Goal: Task Accomplishment & Management: Manage account settings

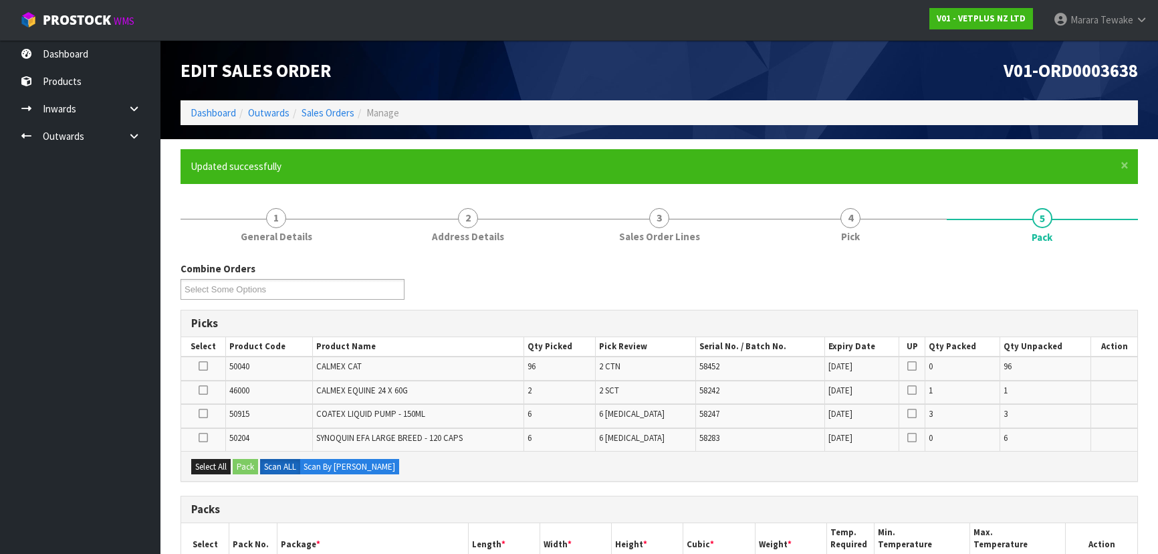
scroll to position [295, 0]
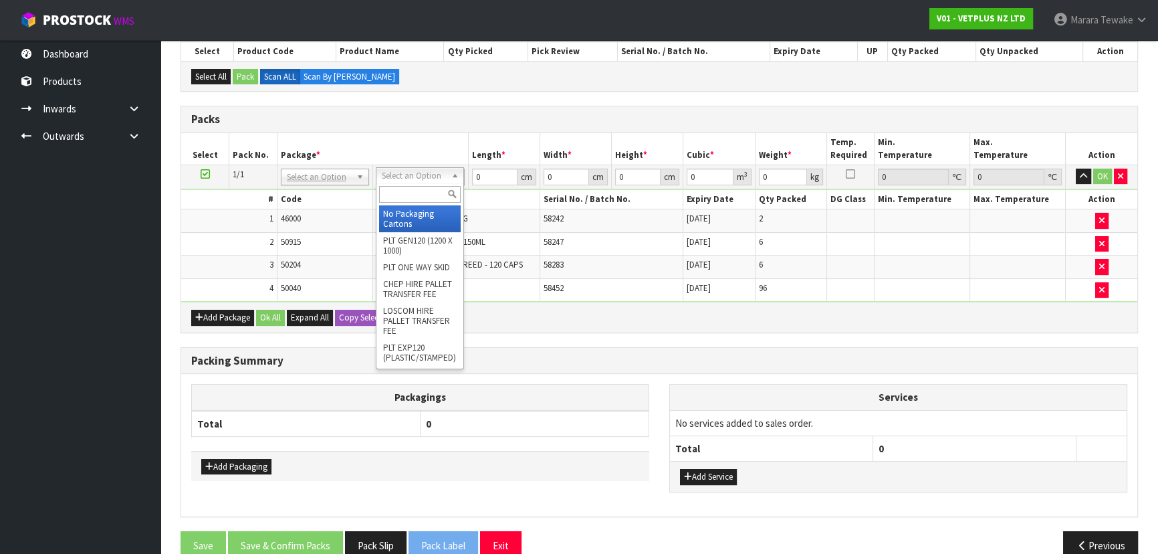
click at [423, 200] on input "text" at bounding box center [420, 194] width 82 height 17
type input "CTN9"
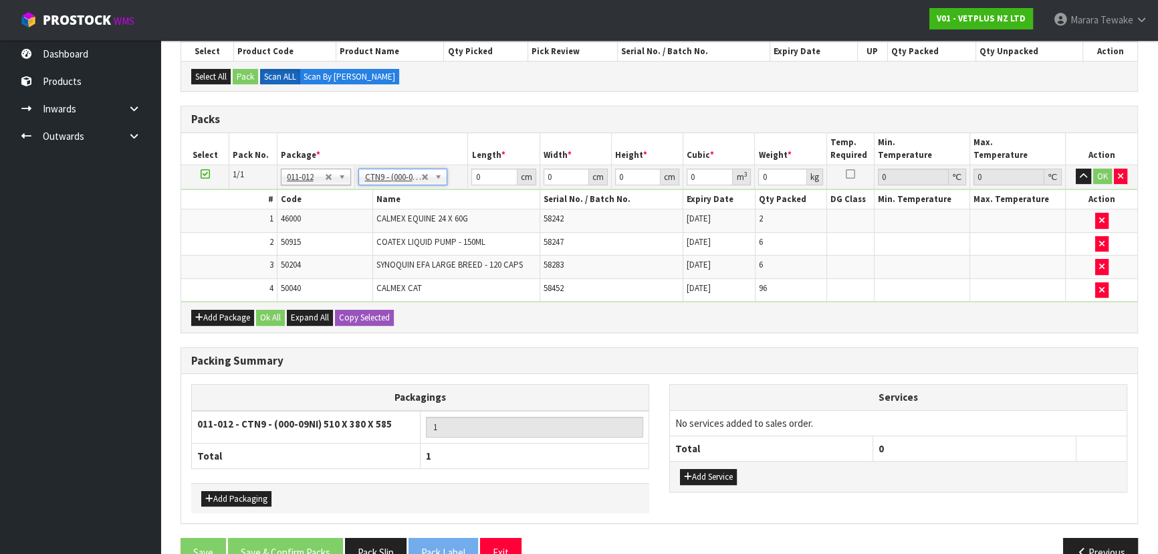
type input "51"
type input "38"
type input "58.5"
type input "0.113373"
type input "21.36"
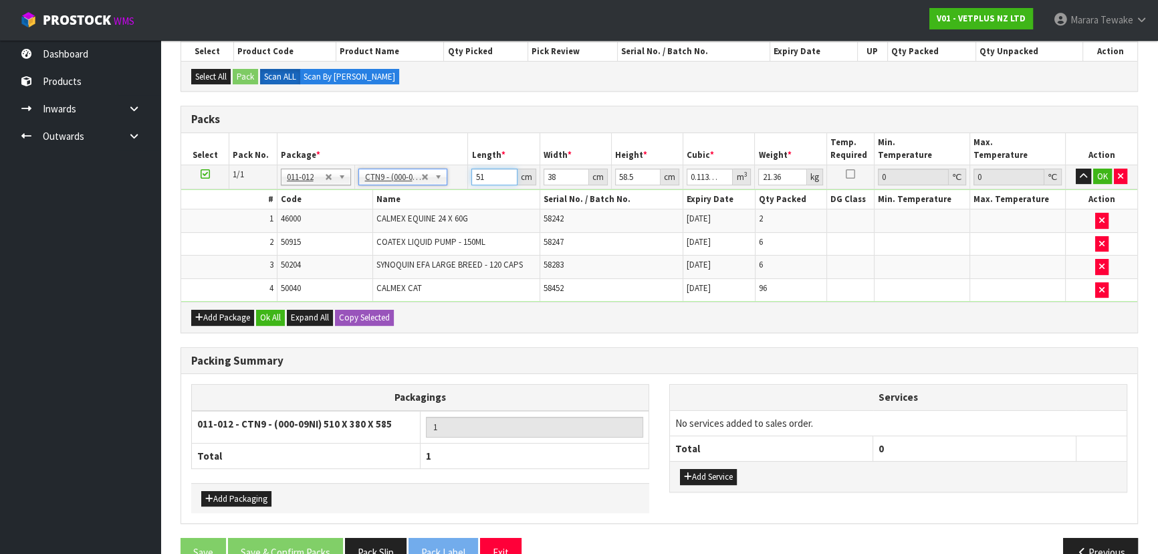
drag, startPoint x: 494, startPoint y: 174, endPoint x: 504, endPoint y: 105, distance: 69.5
click at [457, 152] on table "Select Pack No. Package * Length * Width * Height * Cubic * Weight * Temp. Requ…" at bounding box center [659, 217] width 956 height 169
type input "5"
type input "0.011115"
type input "52"
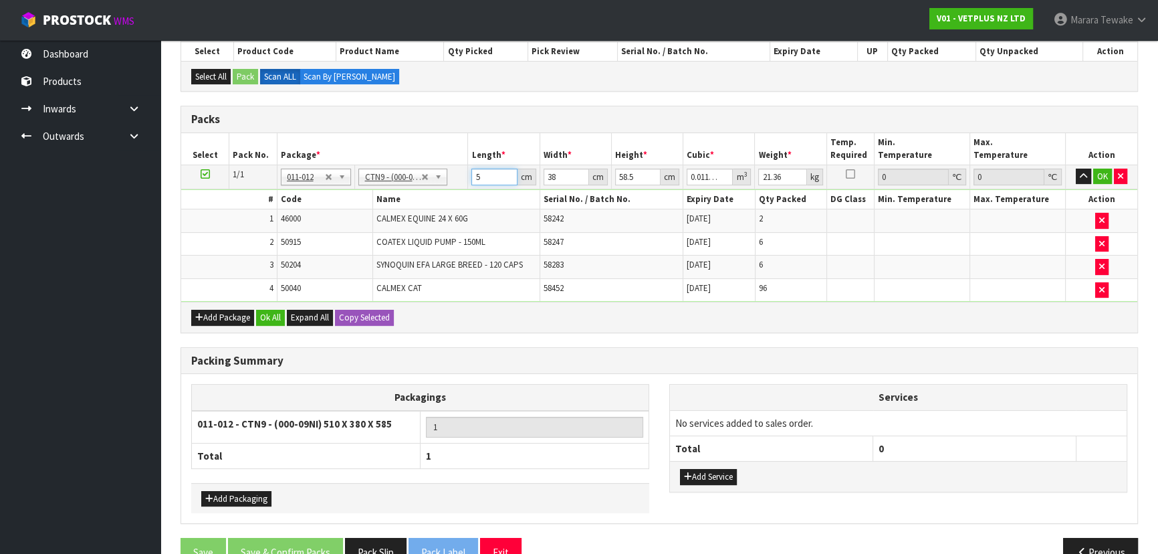
type input "0.115596"
type input "52"
type input "4"
type input "0.012168"
type input "41"
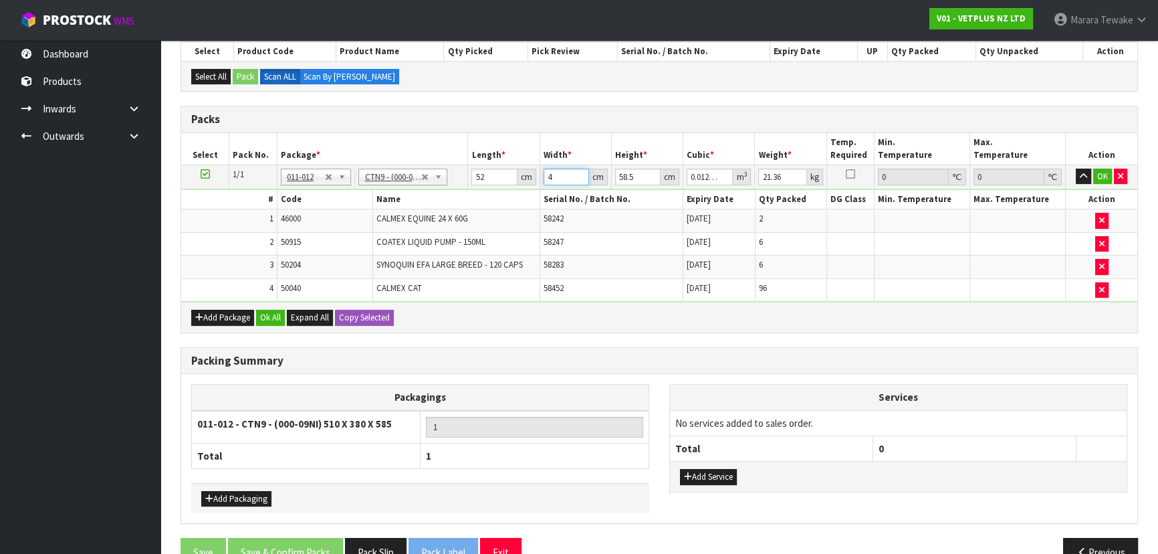
type input "0.124722"
type input "41"
type input "5"
type input "0.01066"
type input "54"
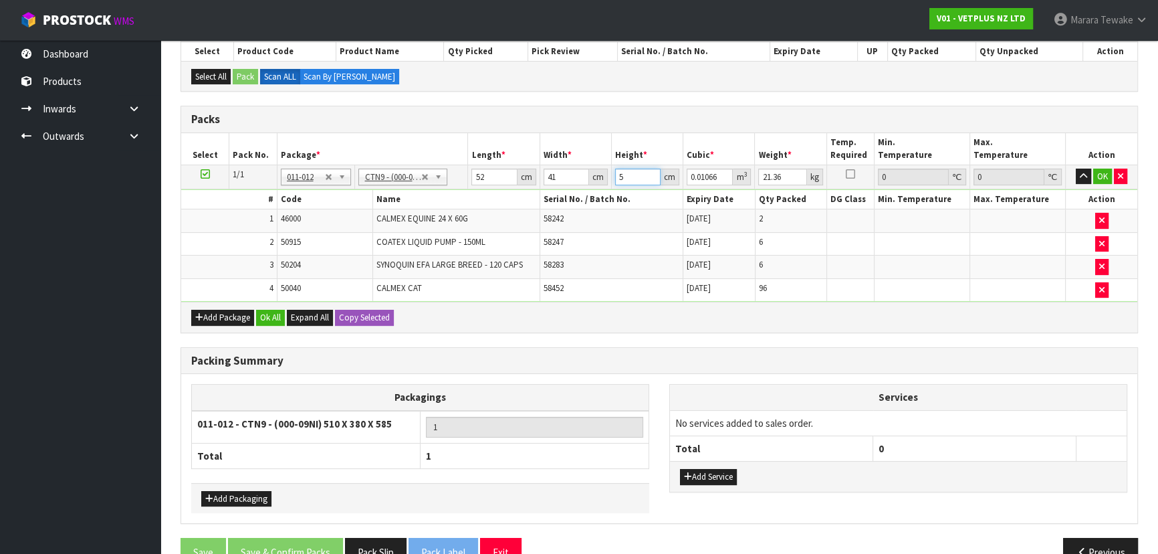
type input "0.115128"
type input "54"
type input "23"
click at [1076, 169] on button "button" at bounding box center [1083, 177] width 15 height 16
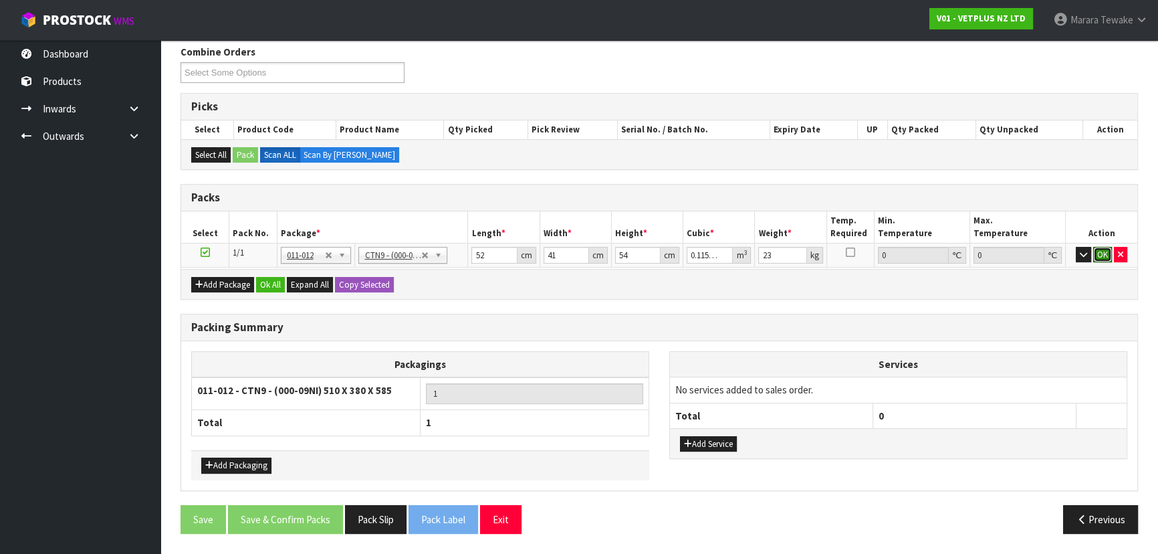
click button "OK" at bounding box center [1103, 255] width 19 height 16
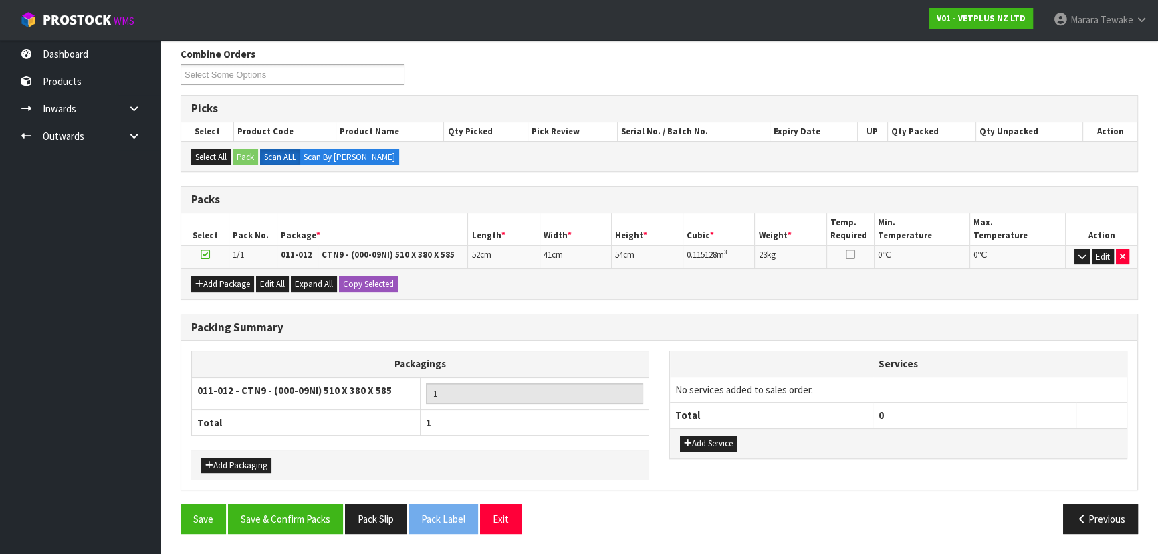
scroll to position [211, 0]
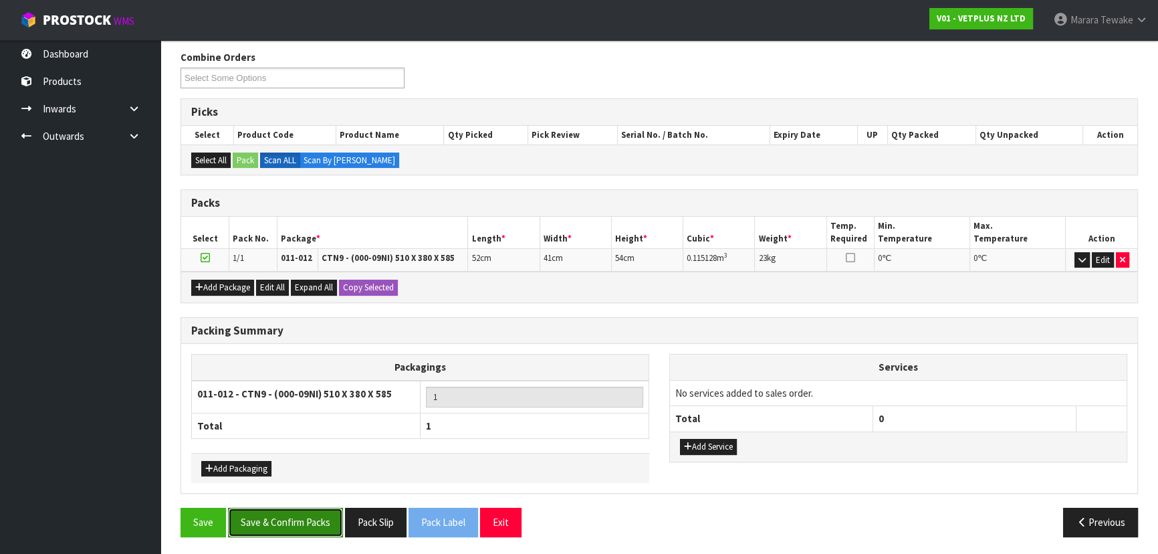
click at [312, 512] on button "Save & Confirm Packs" at bounding box center [285, 522] width 115 height 29
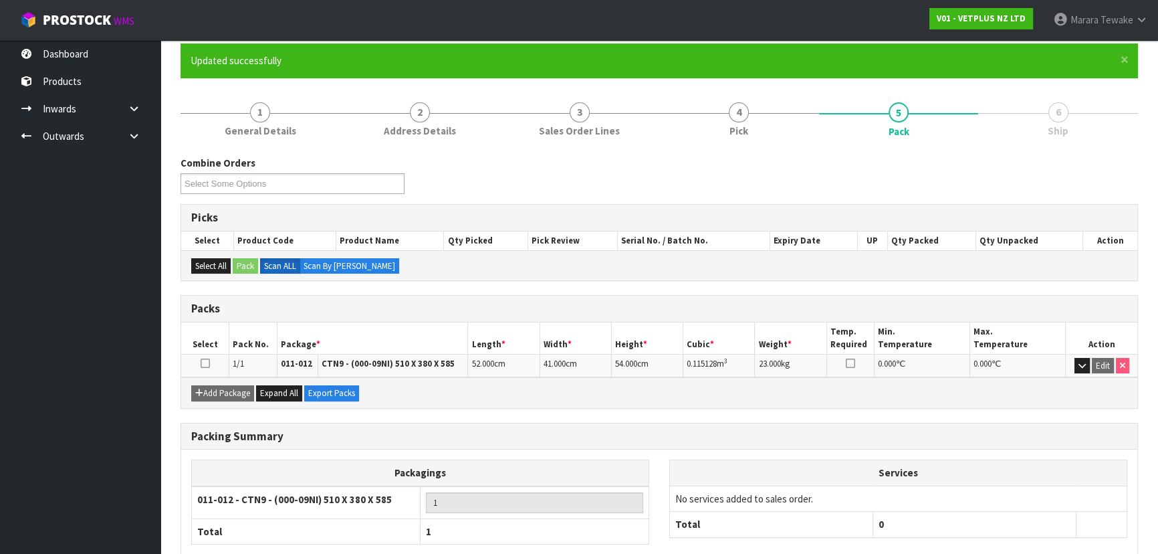
scroll to position [181, 0]
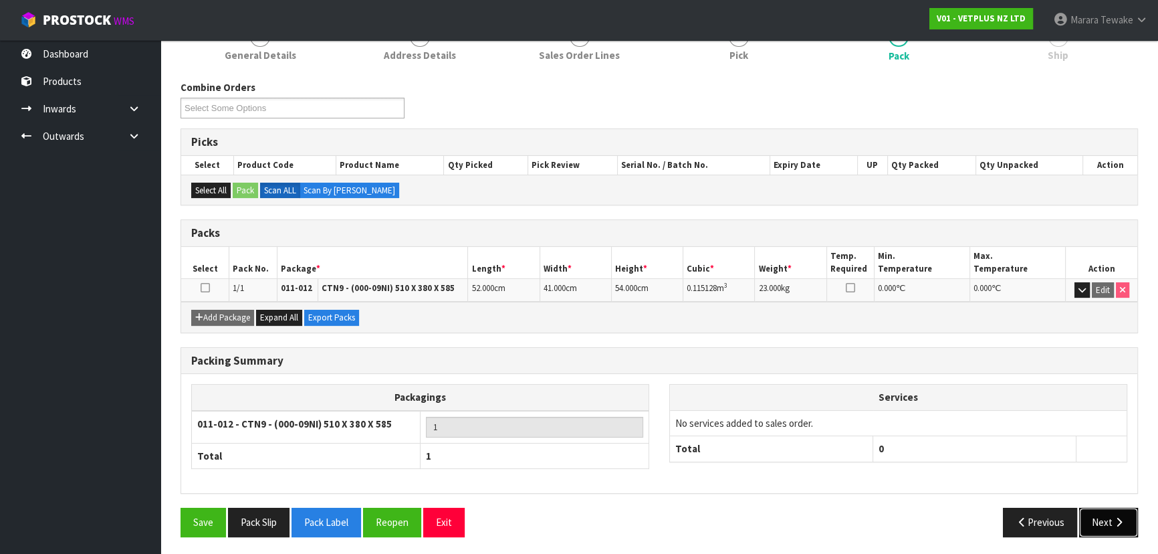
click at [1118, 519] on icon "button" at bounding box center [1119, 522] width 13 height 10
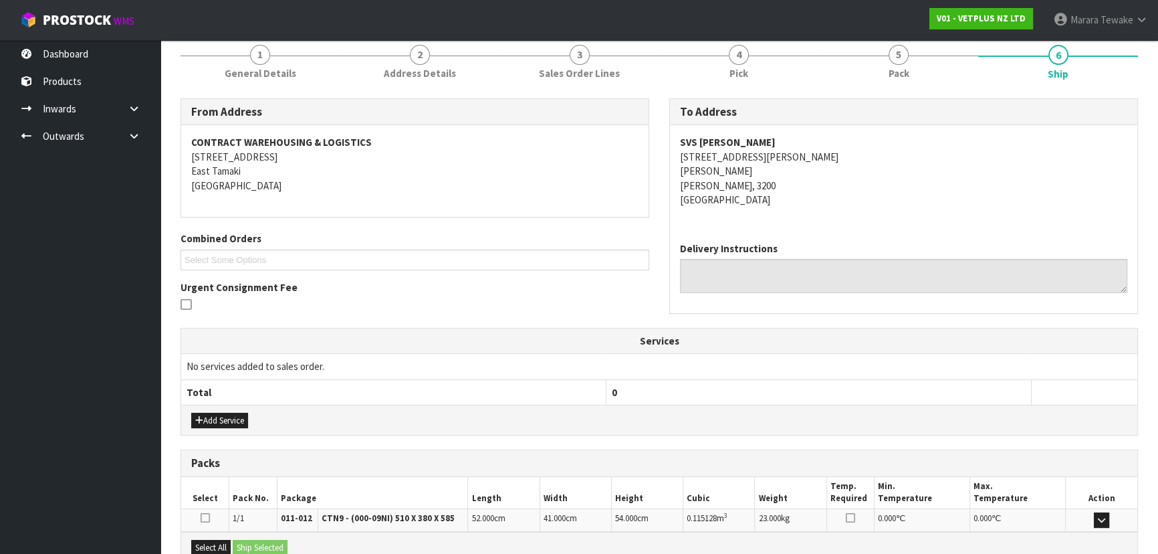
scroll to position [313, 0]
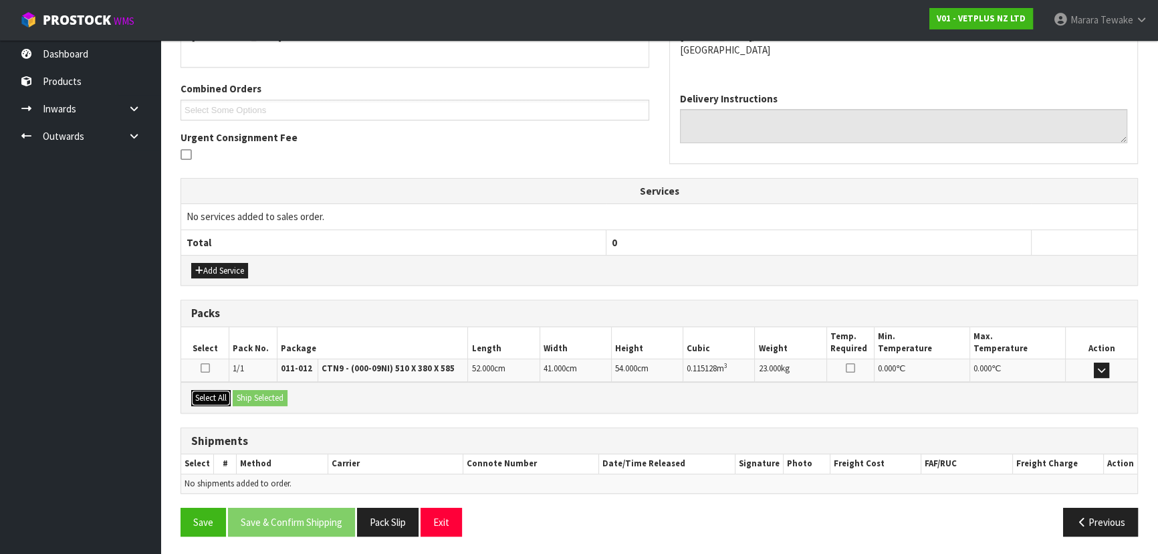
click at [223, 398] on button "Select All" at bounding box center [210, 398] width 39 height 16
click at [247, 392] on button "Ship Selected" at bounding box center [260, 398] width 55 height 16
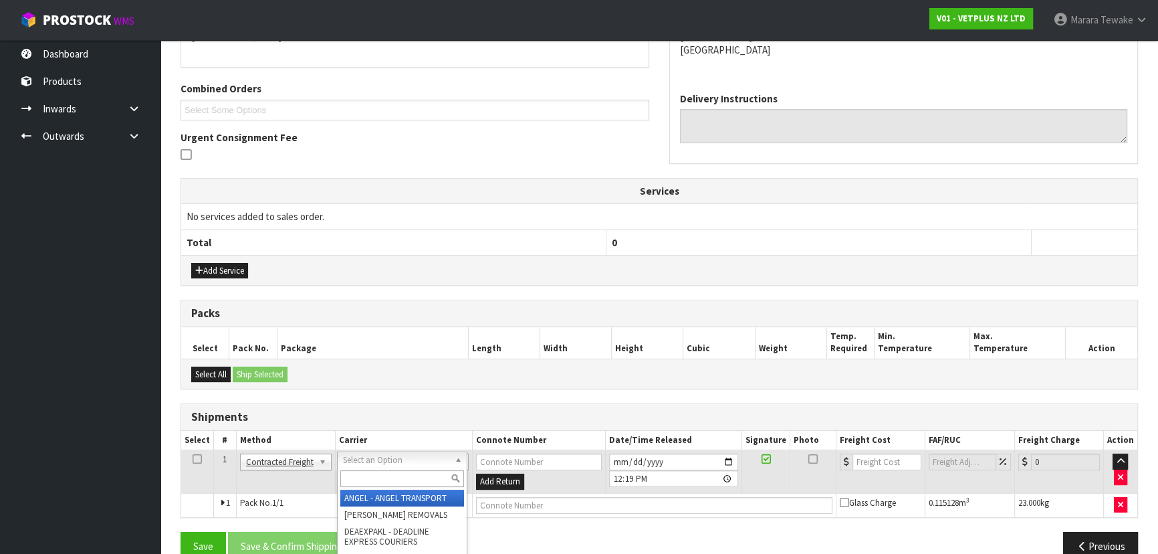
click at [390, 475] on input "text" at bounding box center [402, 478] width 124 height 17
type input "NZP"
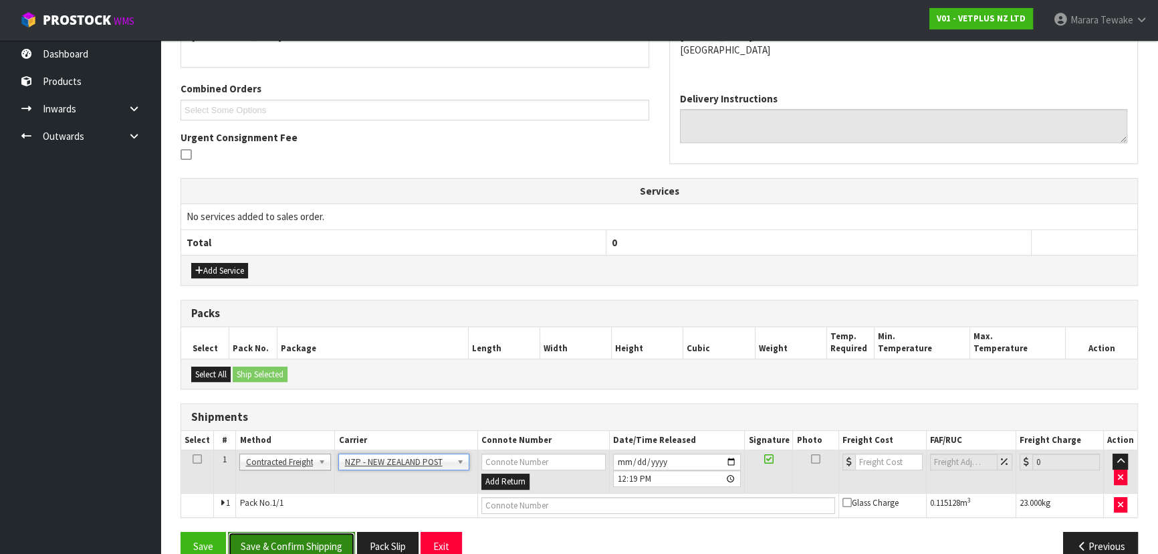
click at [324, 544] on button "Save & Confirm Shipping" at bounding box center [291, 546] width 127 height 29
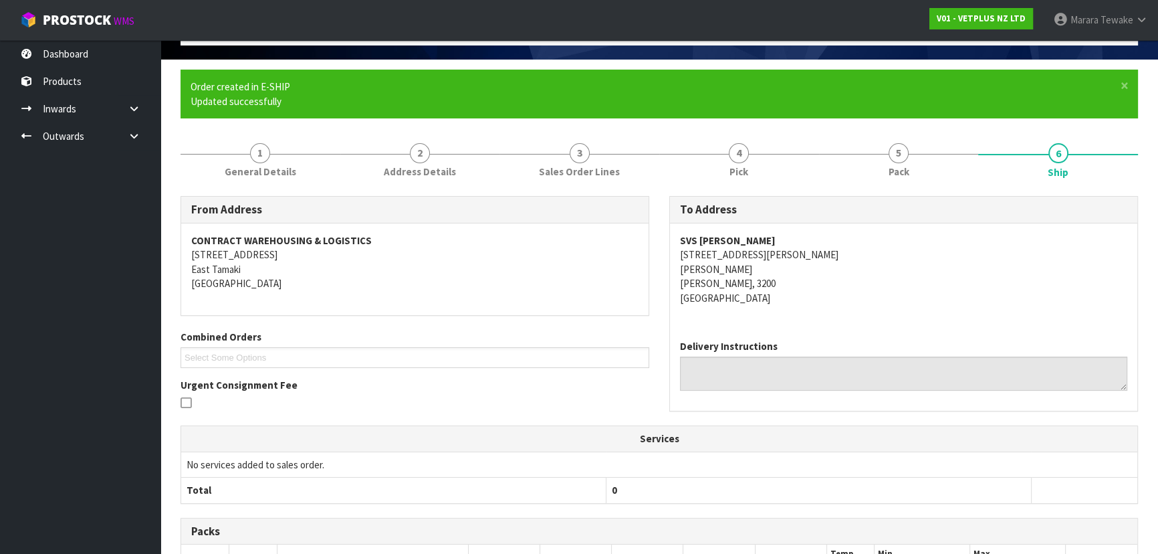
scroll to position [318, 0]
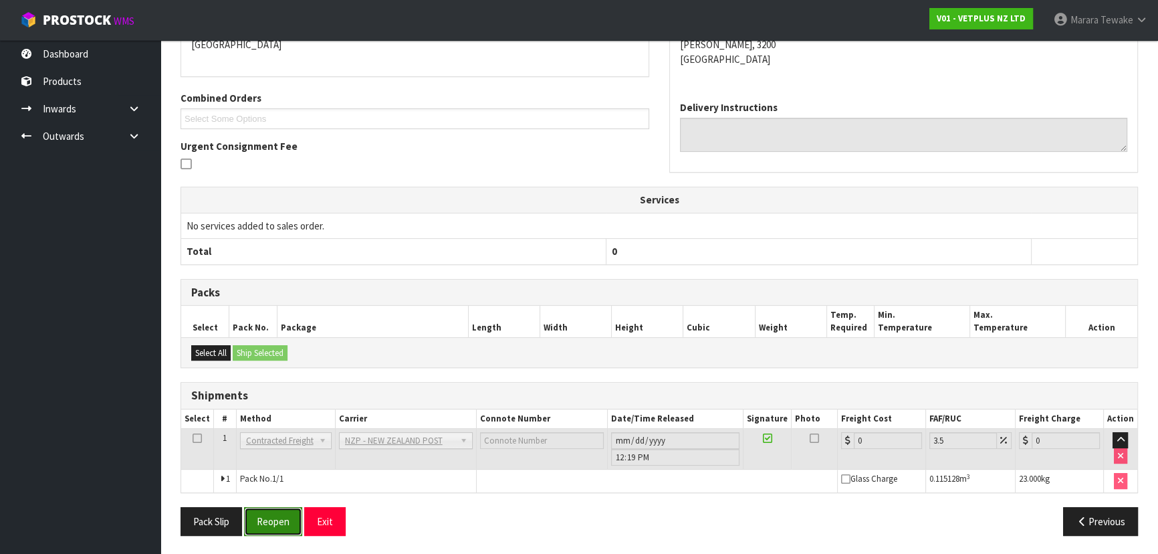
click at [264, 511] on button "Reopen" at bounding box center [273, 521] width 58 height 29
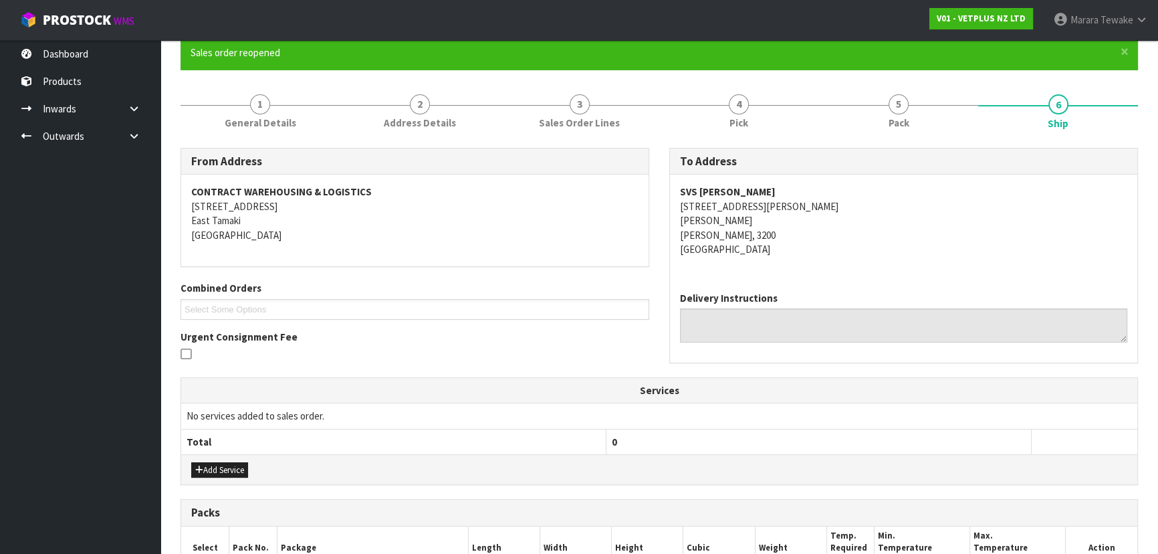
scroll to position [337, 0]
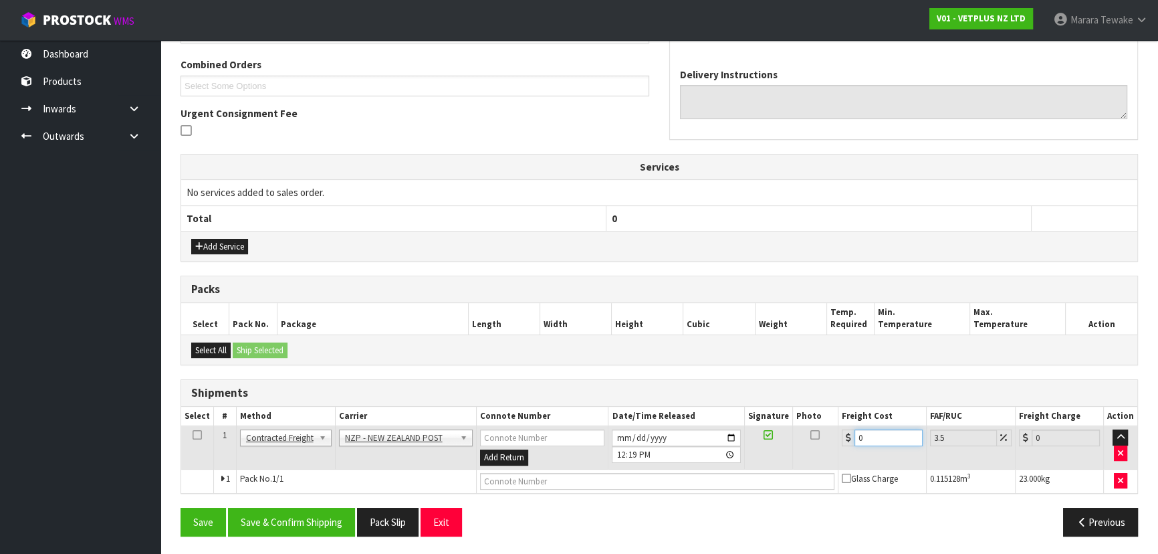
drag, startPoint x: 880, startPoint y: 437, endPoint x: 811, endPoint y: 404, distance: 76.6
click at [817, 409] on table "Select # Method Carrier Connote Number Date/Time Released Signature Photo Freig…" at bounding box center [659, 450] width 956 height 86
type input "1"
type input "1.03"
type input "10"
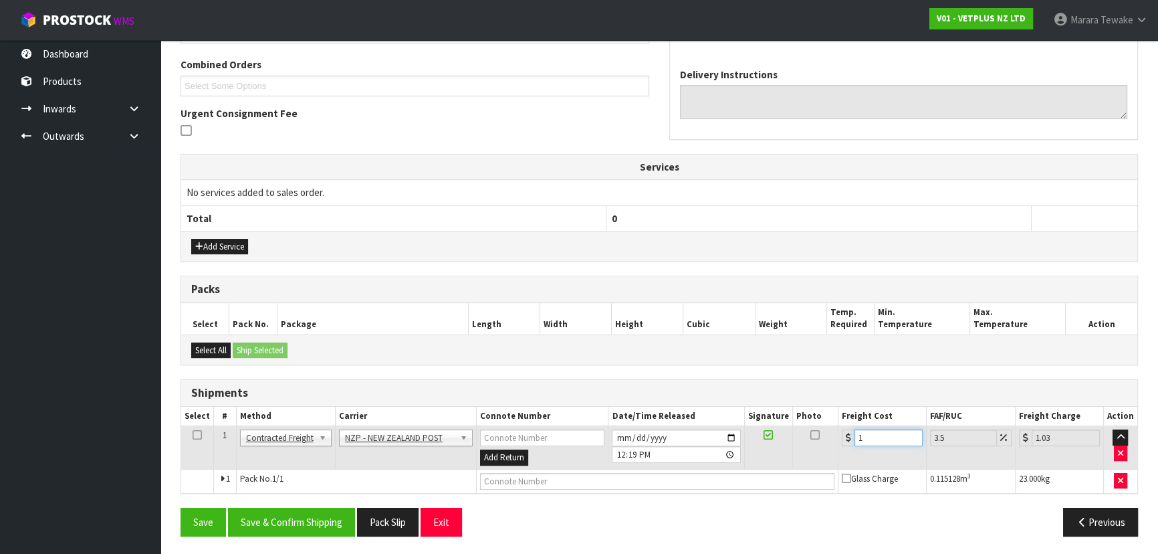
type input "10.35"
type input "10.5"
type input "10.87"
type input "10.55"
type input "10.92"
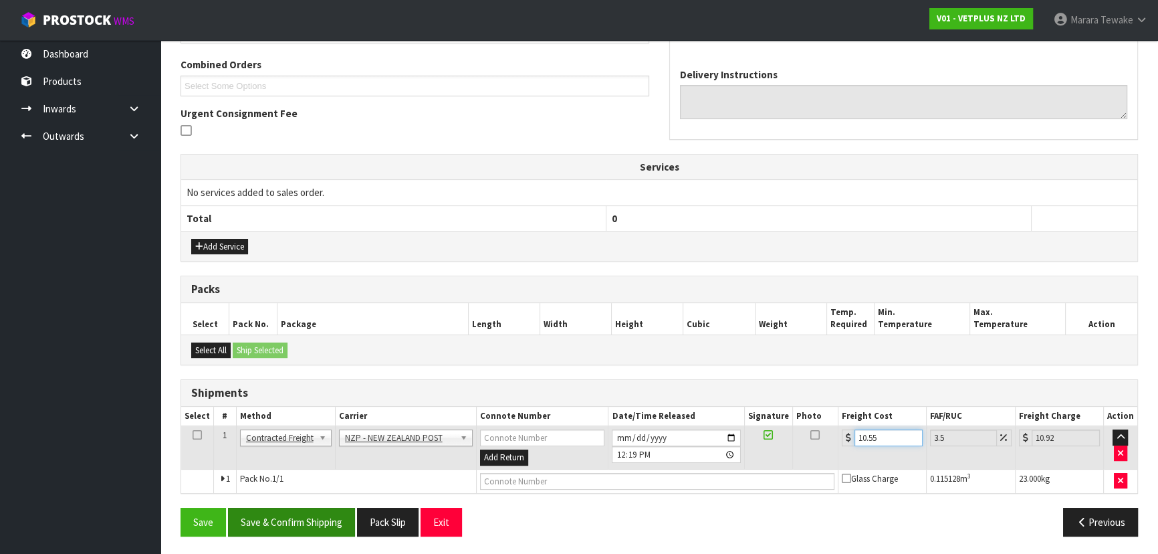
type input "10.55"
drag, startPoint x: 340, startPoint y: 513, endPoint x: 302, endPoint y: 496, distance: 42.2
click at [338, 512] on button "Save & Confirm Shipping" at bounding box center [291, 522] width 127 height 29
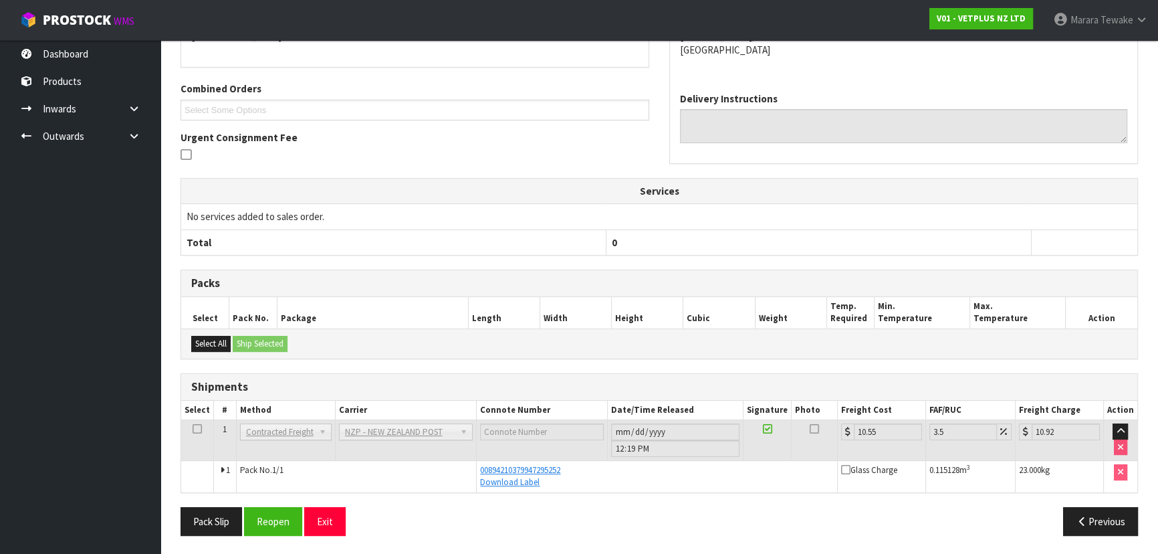
scroll to position [0, 0]
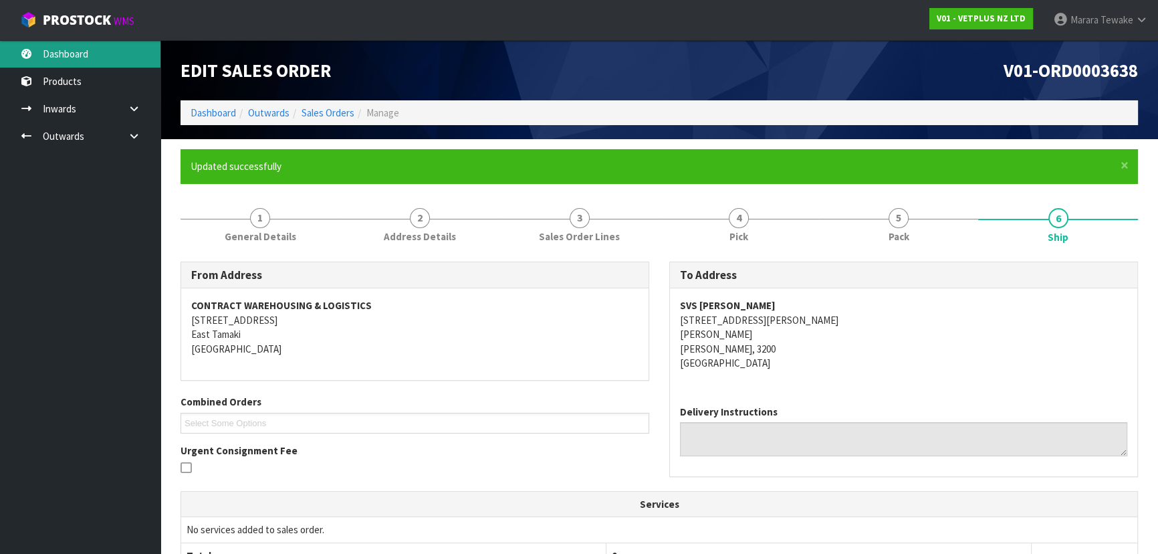
click at [100, 53] on link "Dashboard" at bounding box center [80, 53] width 161 height 27
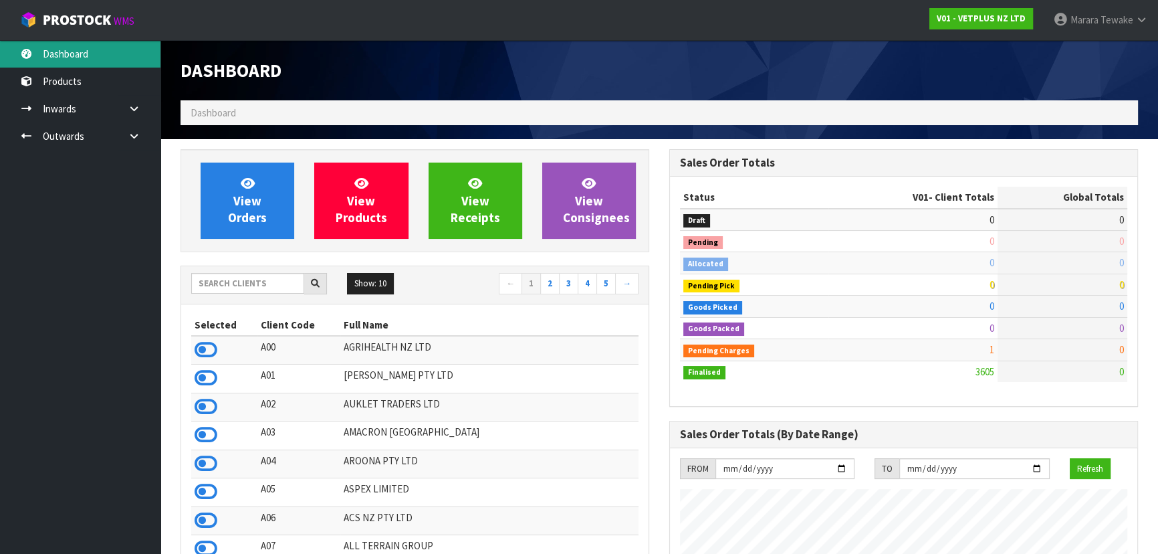
scroll to position [1011, 488]
click at [249, 286] on input "text" at bounding box center [247, 283] width 113 height 21
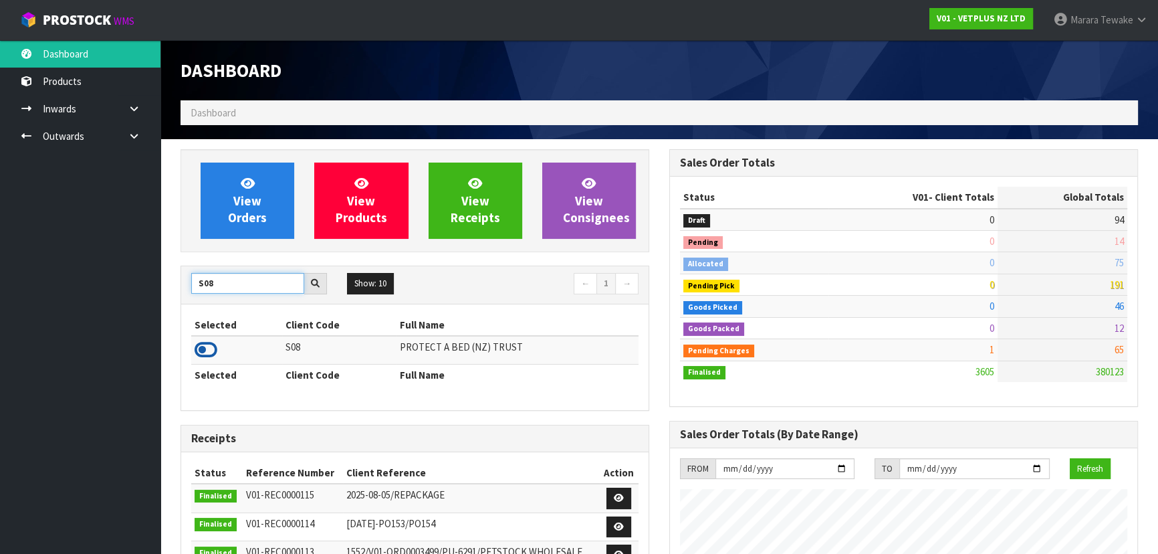
type input "S08"
click at [203, 348] on icon at bounding box center [206, 350] width 23 height 20
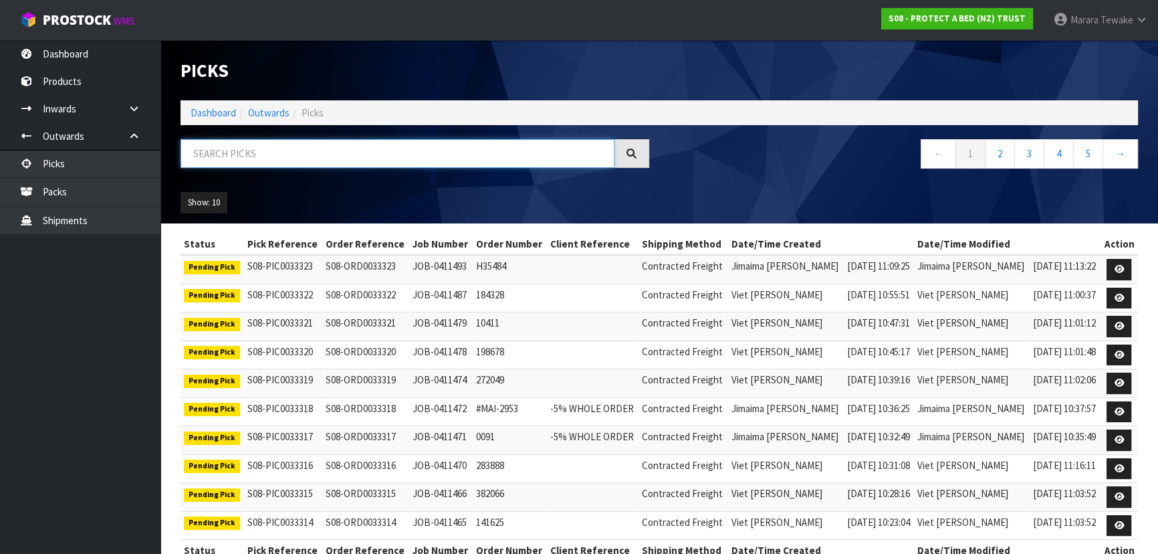
drag, startPoint x: 275, startPoint y: 147, endPoint x: 276, endPoint y: 130, distance: 17.4
click at [272, 140] on input "text" at bounding box center [398, 153] width 434 height 29
type input "JOB-0411355"
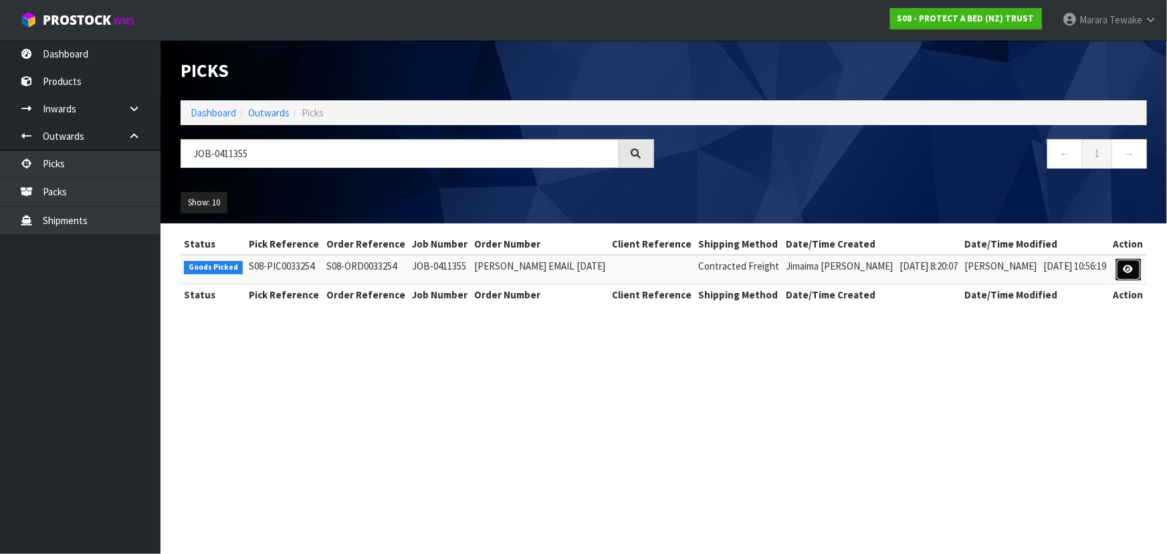
click at [1127, 265] on icon at bounding box center [1129, 269] width 10 height 9
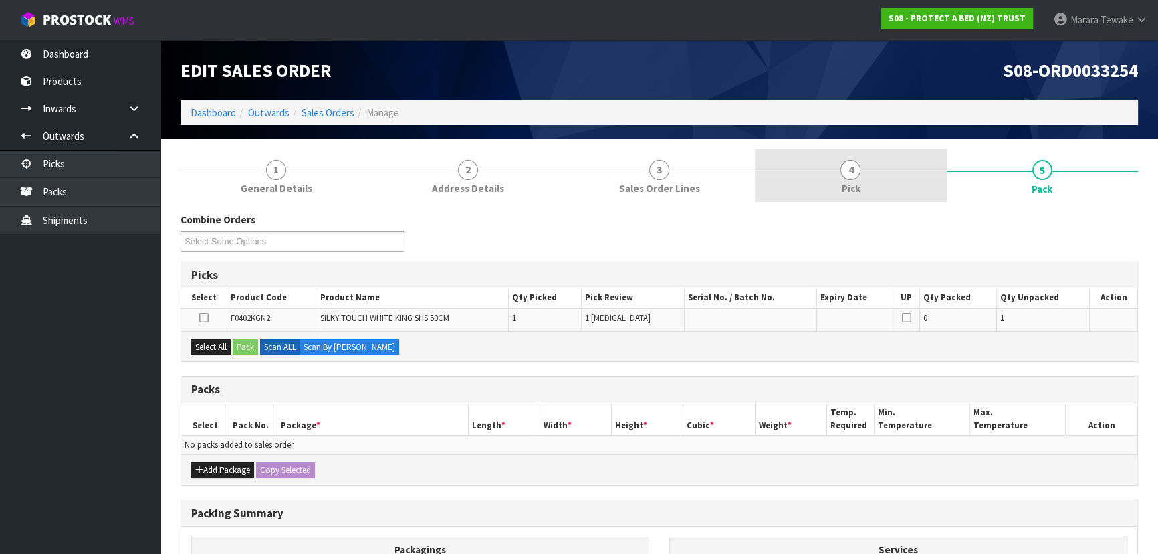
click at [838, 167] on link "4 Pick" at bounding box center [850, 175] width 191 height 53
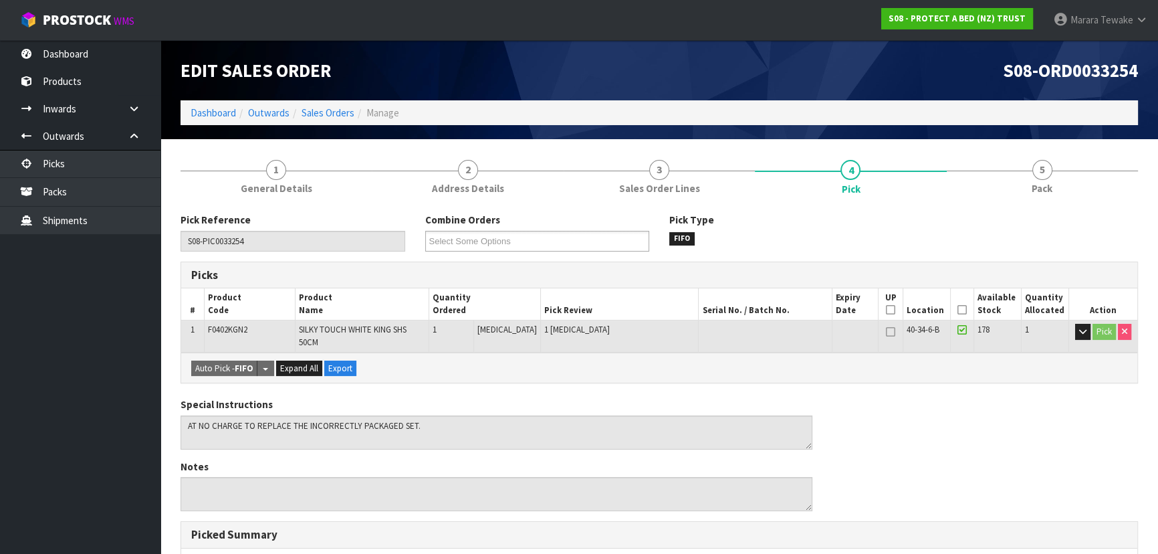
click at [958, 310] on icon at bounding box center [962, 310] width 9 height 1
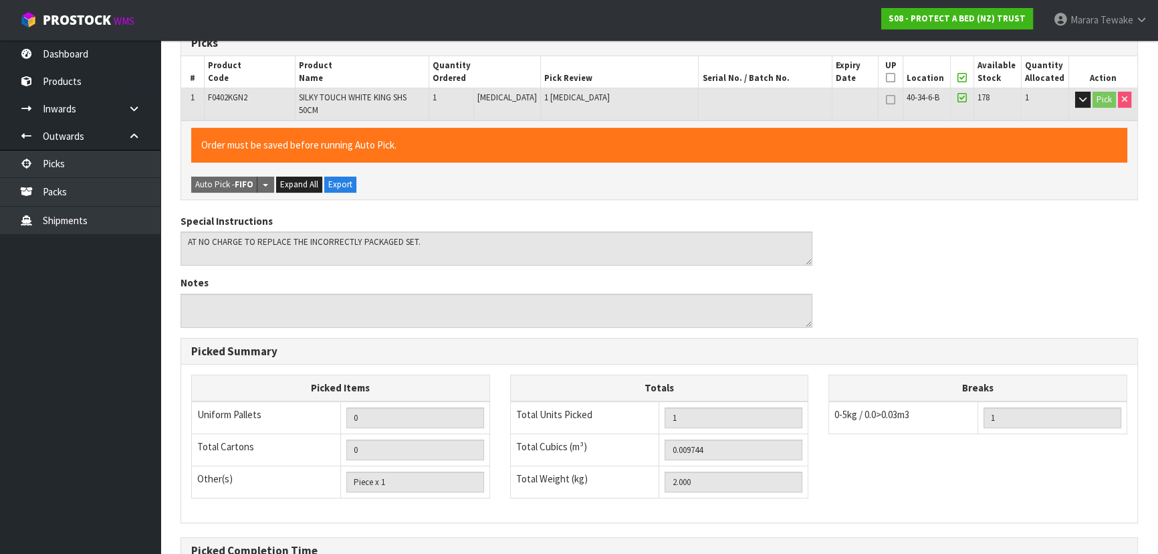
scroll to position [373, 0]
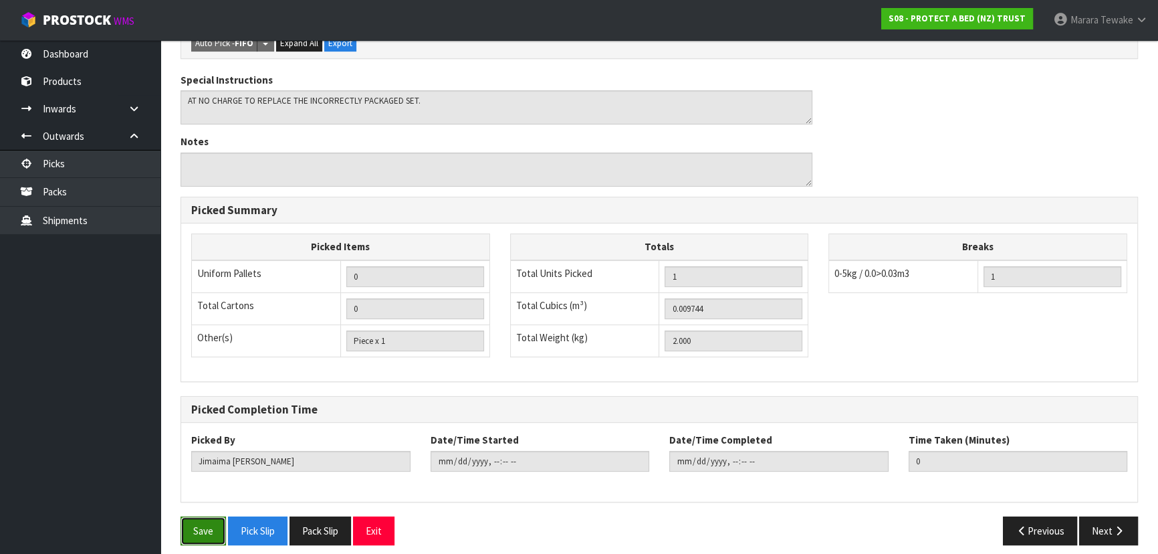
click at [201, 518] on button "Save" at bounding box center [203, 530] width 45 height 29
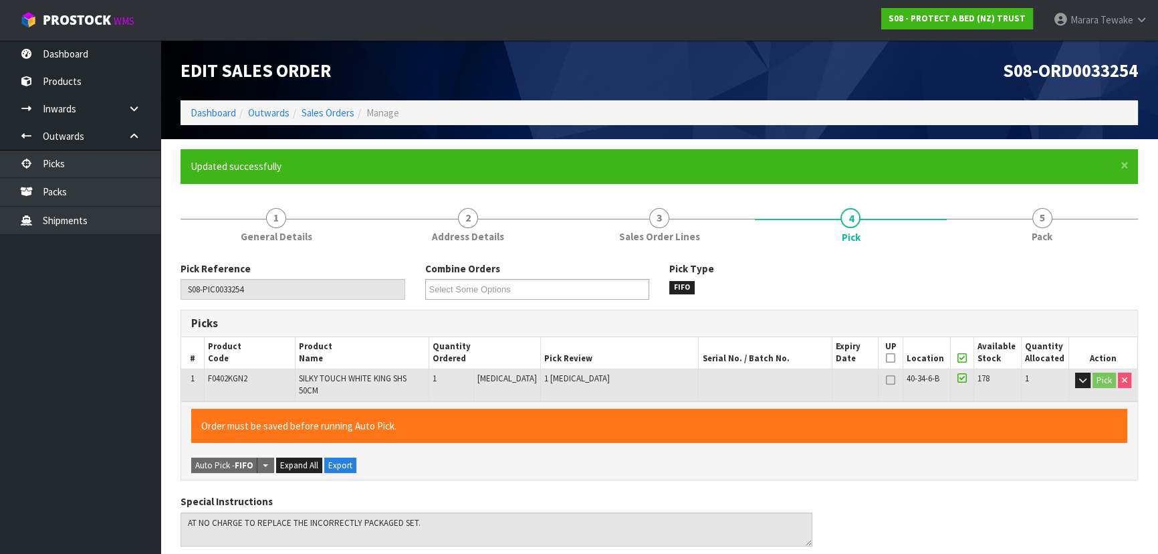
type input "[PERSON_NAME]"
type input "2025-09-08T12:24:25"
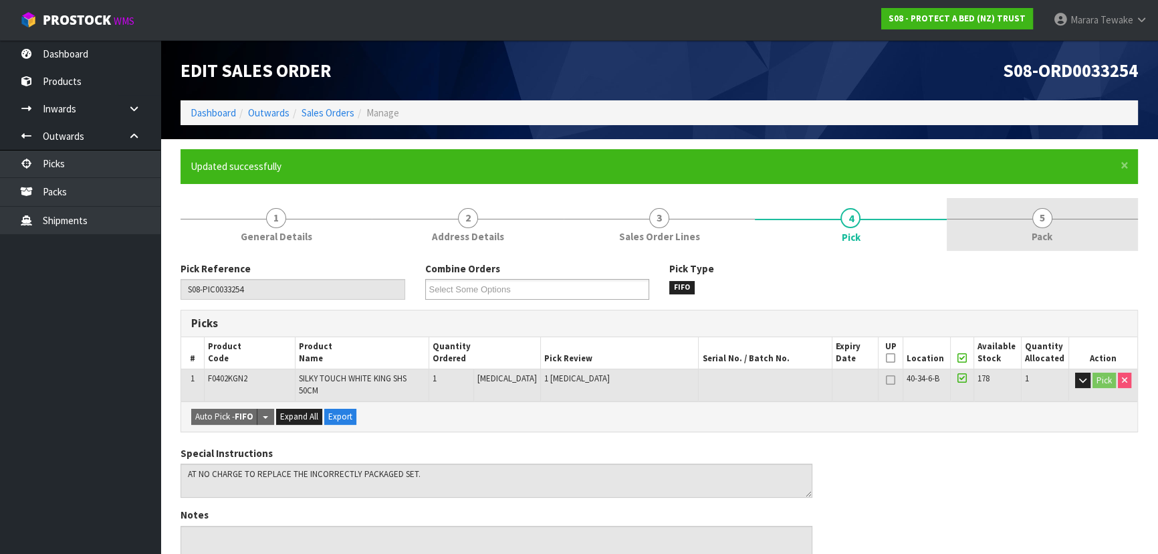
drag, startPoint x: 1063, startPoint y: 206, endPoint x: 1054, endPoint y: 211, distance: 10.5
click at [1061, 207] on link "5 Pack" at bounding box center [1042, 224] width 191 height 53
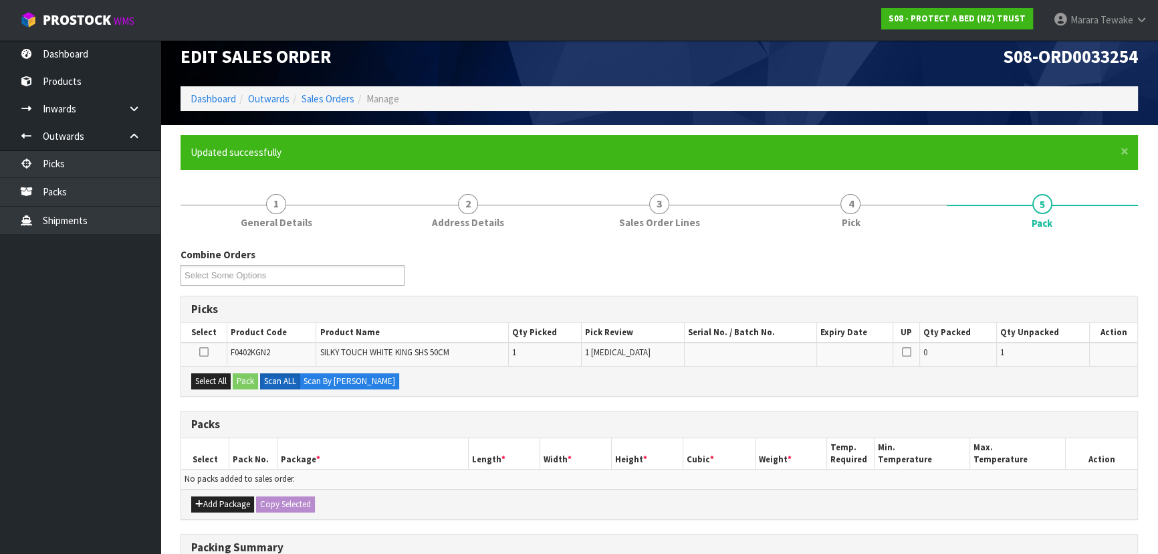
scroll to position [224, 0]
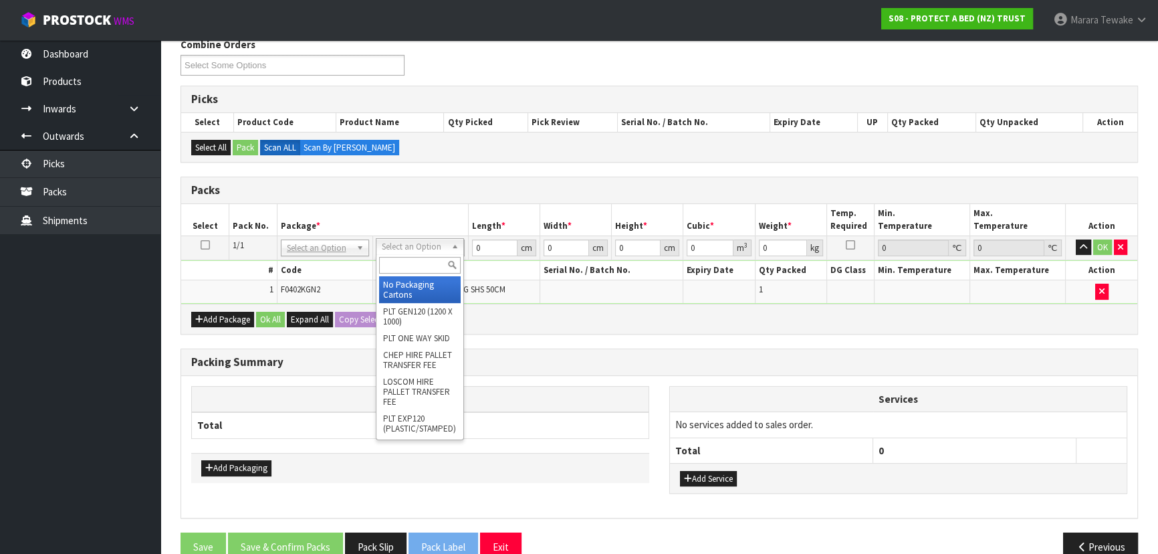
click at [421, 270] on input "text" at bounding box center [420, 265] width 82 height 17
type input "A4"
drag, startPoint x: 427, startPoint y: 288, endPoint x: 438, endPoint y: 268, distance: 23.1
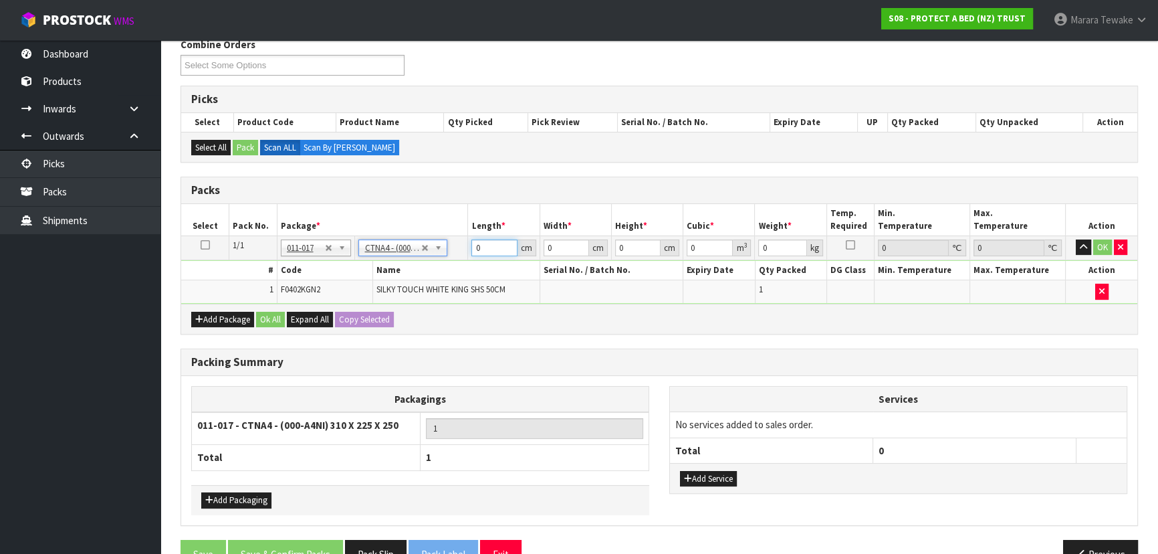
type input "31"
type input "22.5"
type input "25"
type input "0.017438"
type input "2.2"
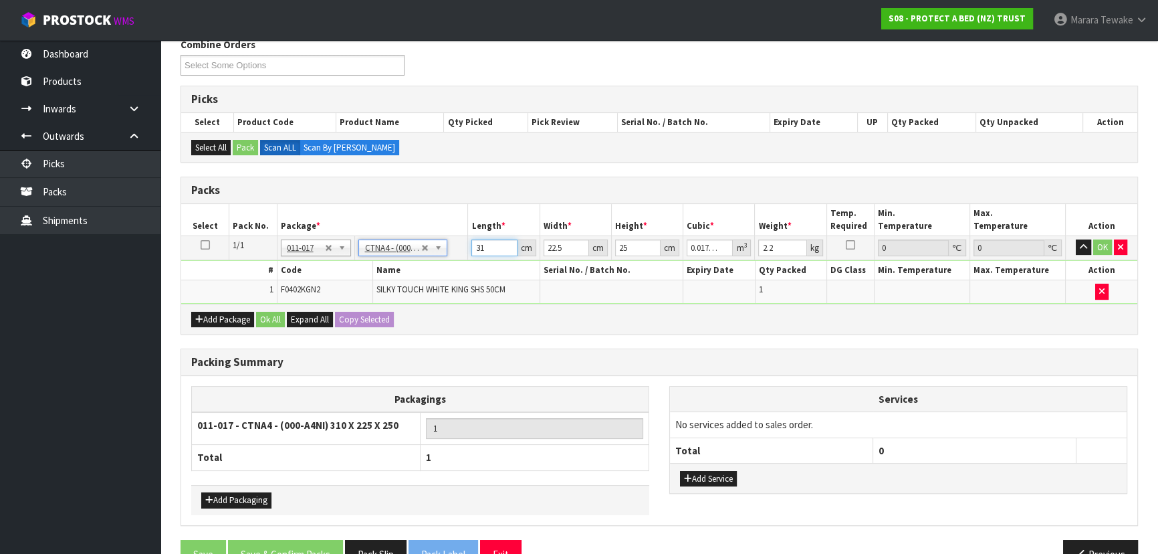
drag, startPoint x: 492, startPoint y: 243, endPoint x: 470, endPoint y: 235, distance: 22.6
click at [473, 237] on td "31 cm" at bounding box center [504, 247] width 72 height 24
type input "3"
type input "0.001687"
type input "32"
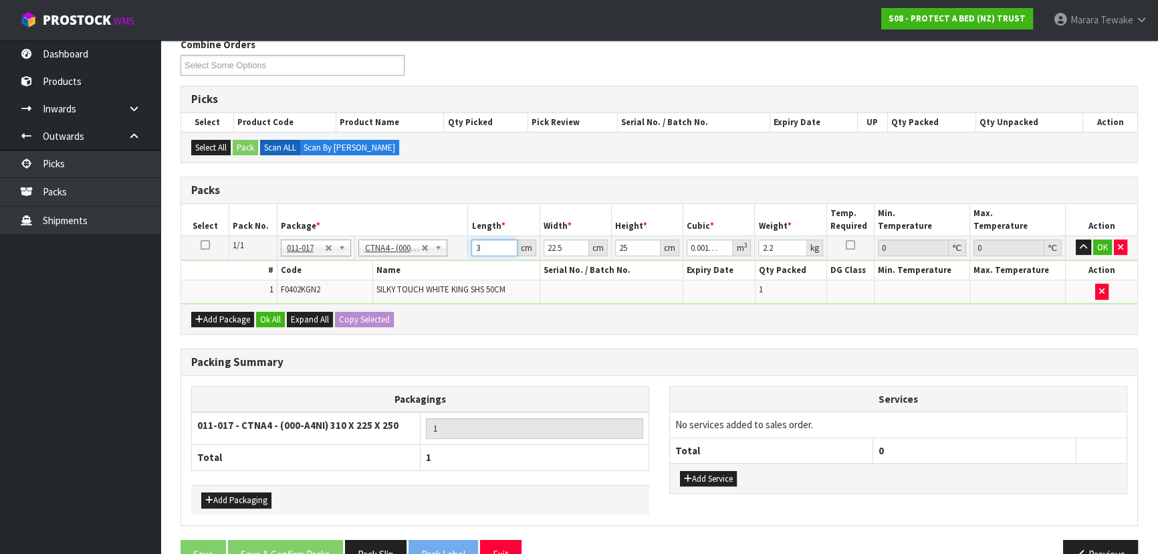
type input "0.018"
type input "32"
type input "2"
type input "0.0016"
type input "24"
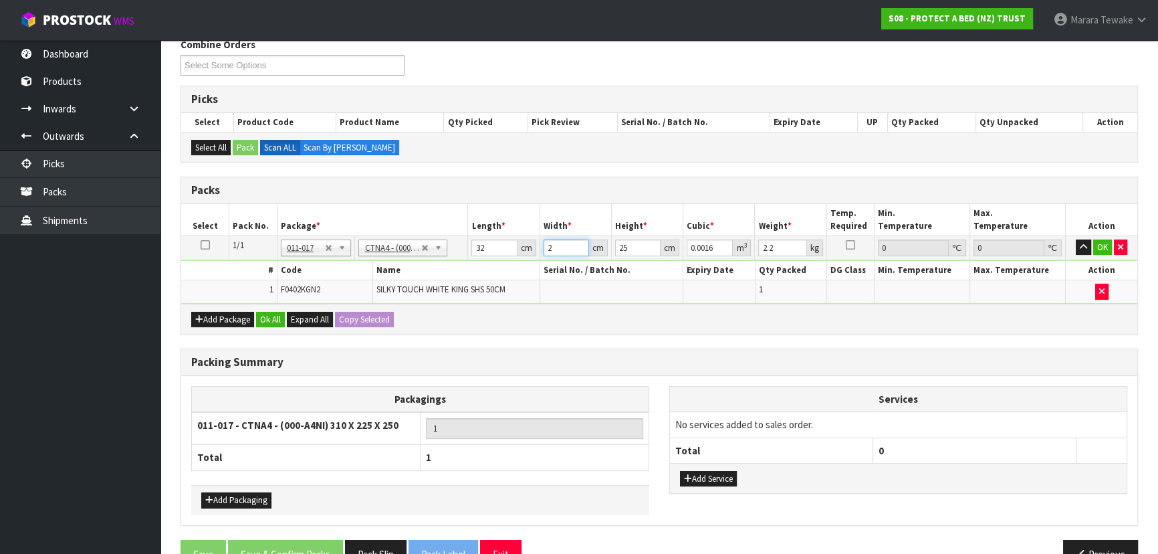
type input "0.0192"
type input "24"
type input "3"
type input "0.002304"
type input "30"
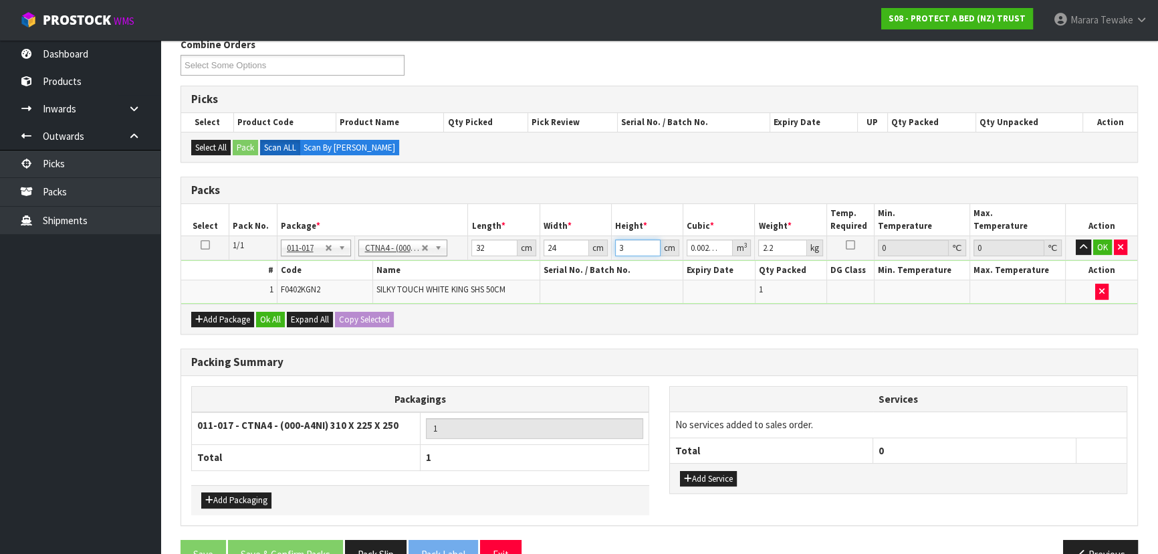
type input "0.02304"
type input "30"
type input "3"
click at [1076, 239] on button "button" at bounding box center [1083, 247] width 15 height 16
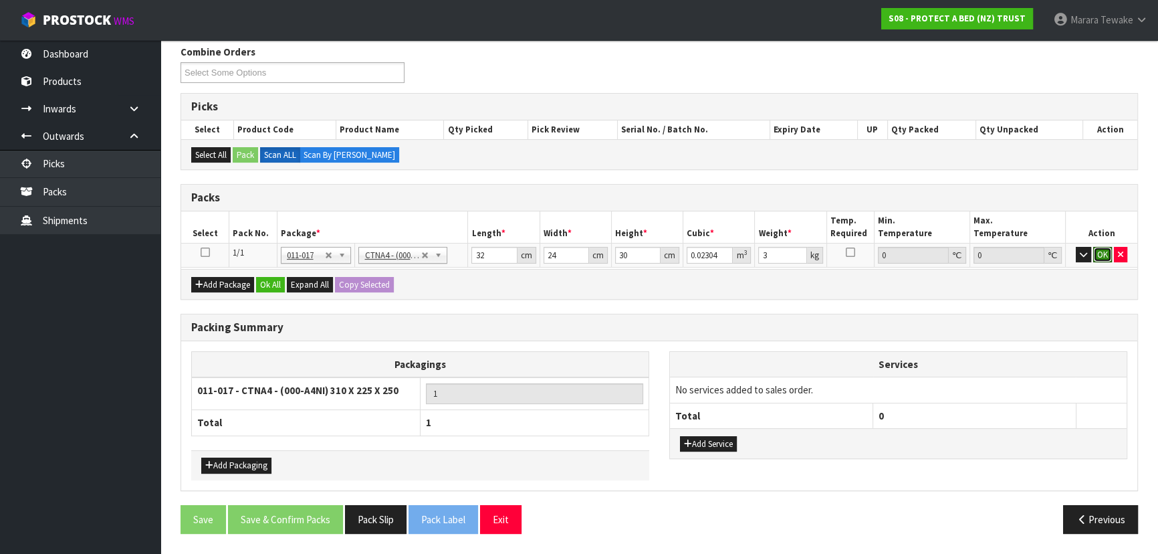
click button "OK" at bounding box center [1103, 255] width 19 height 16
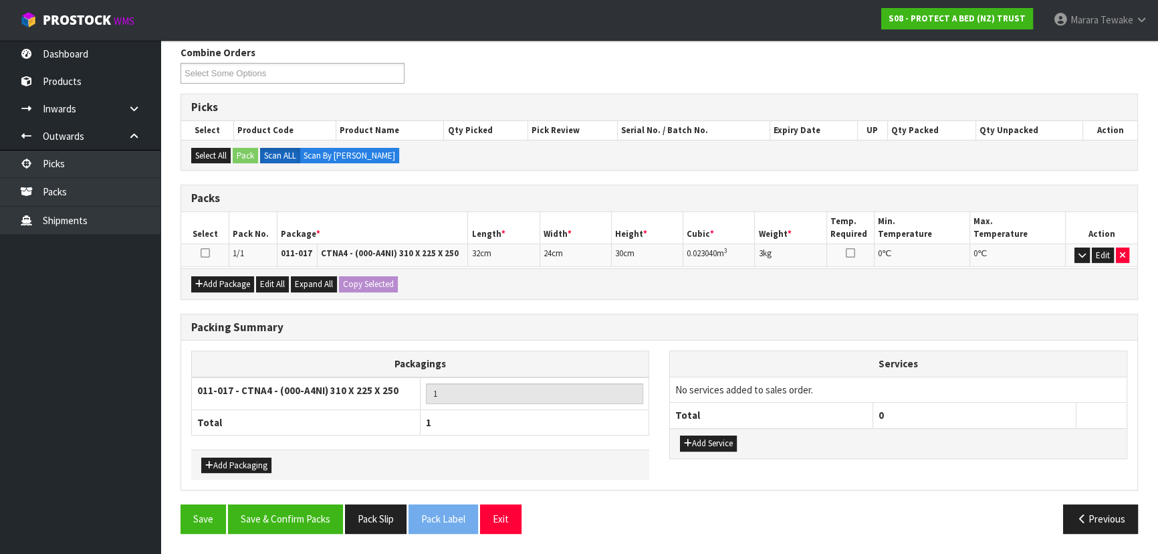
scroll to position [211, 0]
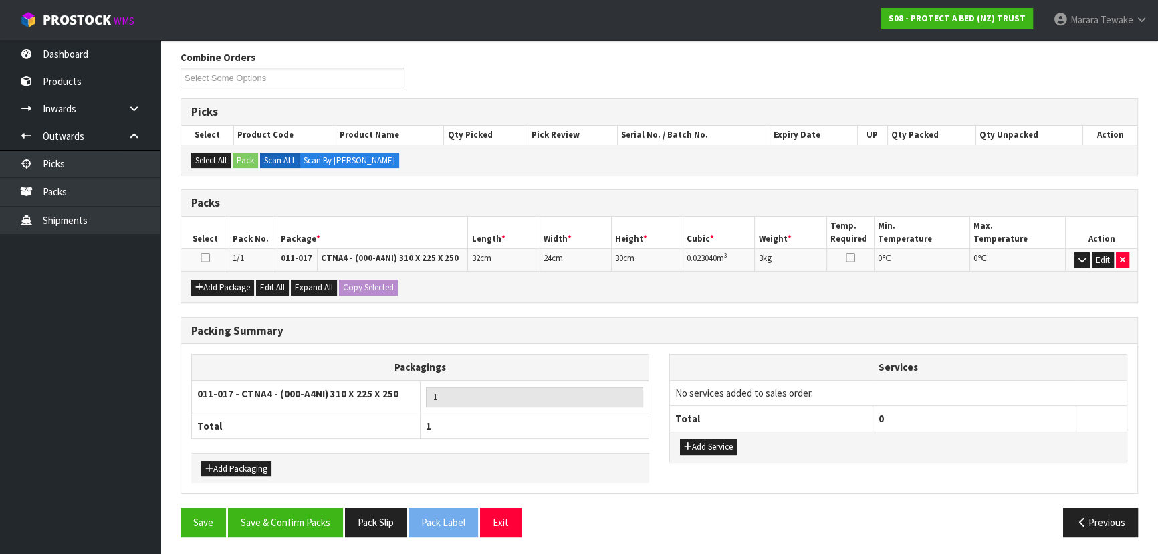
click at [270, 540] on div "Save Save & Confirm Packs Pack Slip Pack Label Exit Previous" at bounding box center [660, 527] width 978 height 39
click at [276, 528] on button "Save & Confirm Packs" at bounding box center [285, 522] width 115 height 29
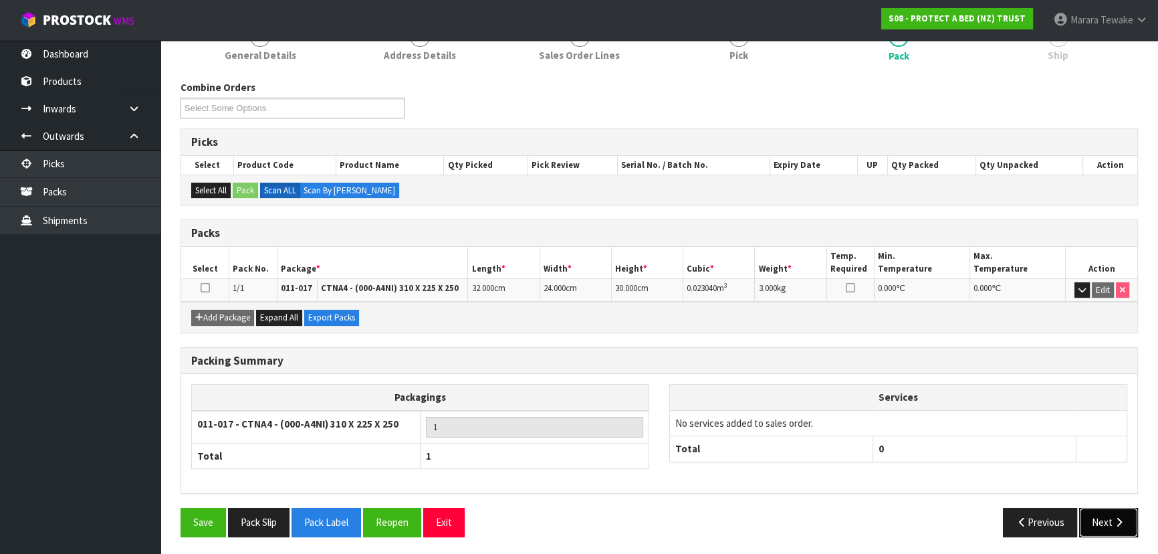
click at [1099, 516] on button "Next" at bounding box center [1108, 522] width 59 height 29
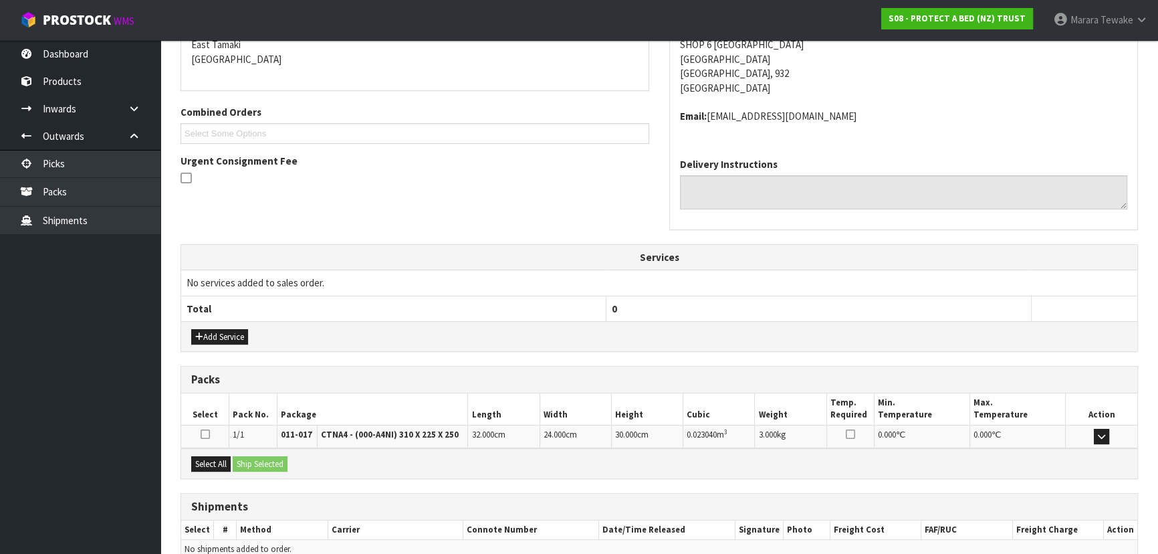
scroll to position [356, 0]
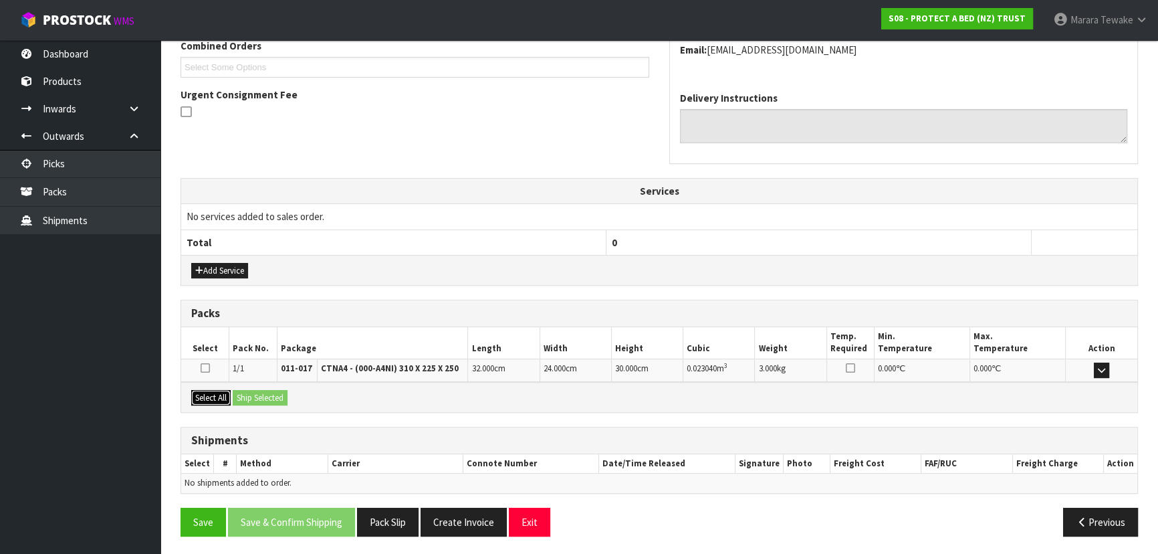
click at [217, 400] on button "Select All" at bounding box center [210, 398] width 39 height 16
click at [257, 399] on button "Ship Selected" at bounding box center [260, 398] width 55 height 16
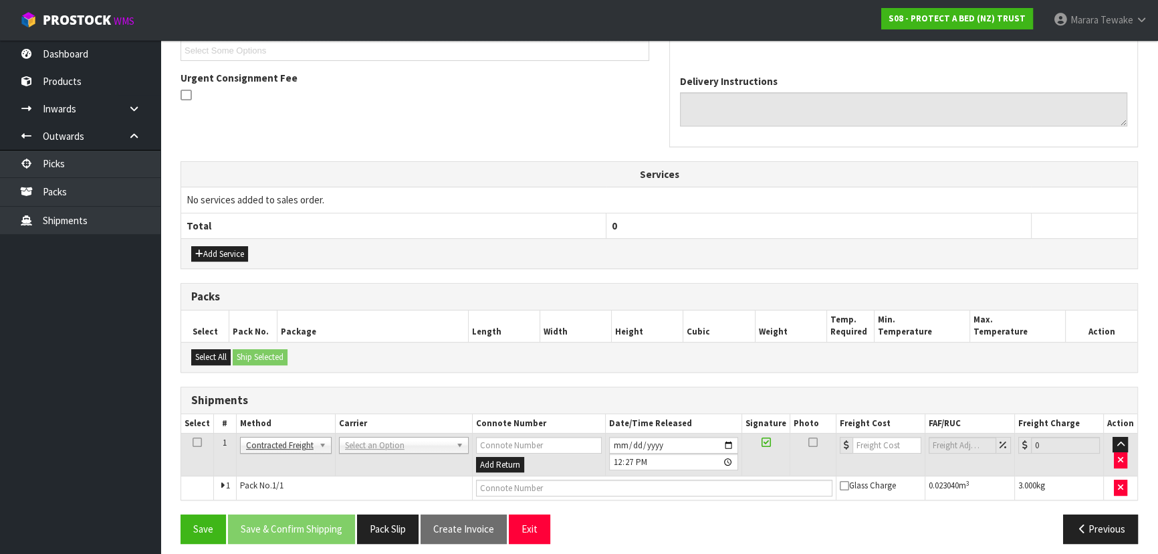
scroll to position [380, 0]
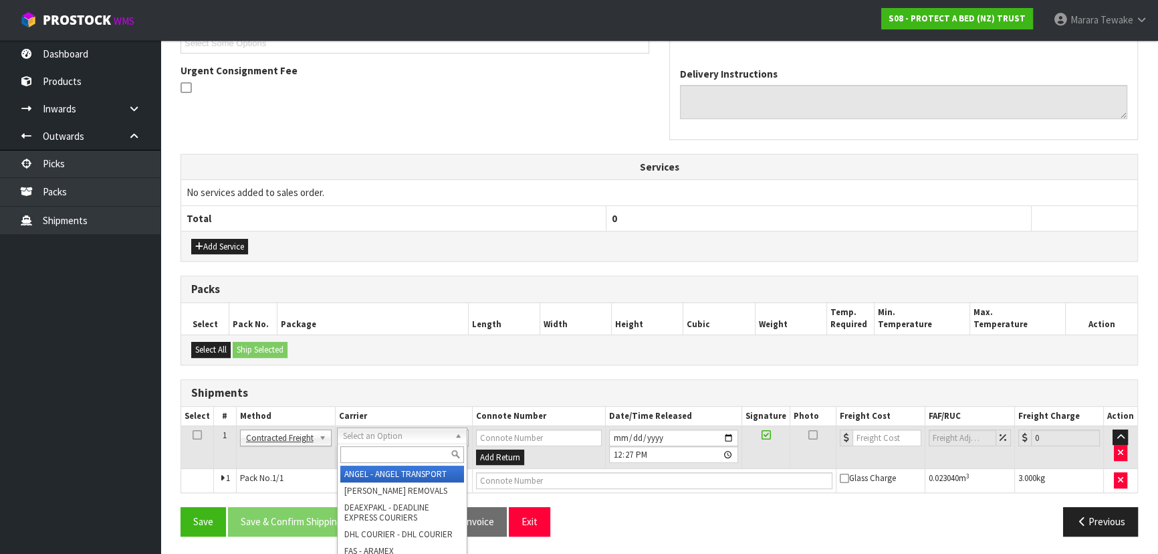
click at [398, 450] on input "text" at bounding box center [402, 454] width 124 height 17
type input "NZP"
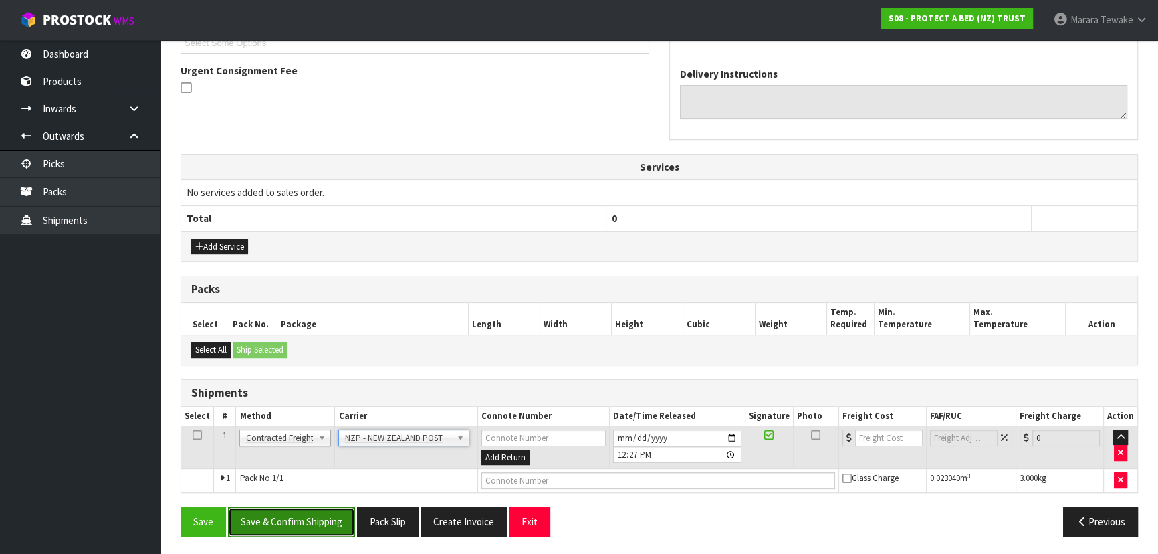
click at [330, 509] on button "Save & Confirm Shipping" at bounding box center [291, 521] width 127 height 29
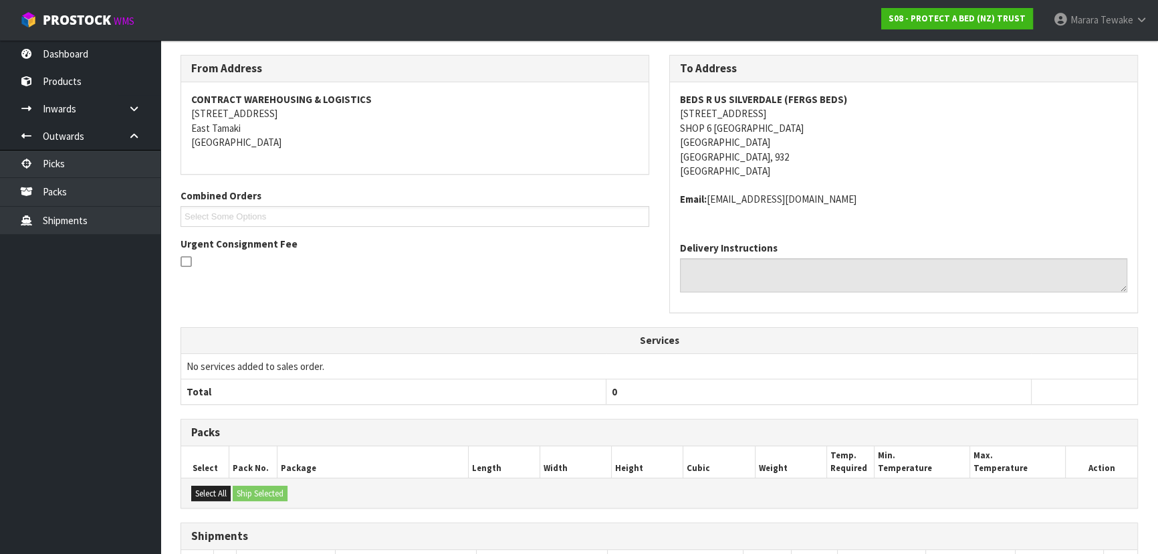
scroll to position [361, 0]
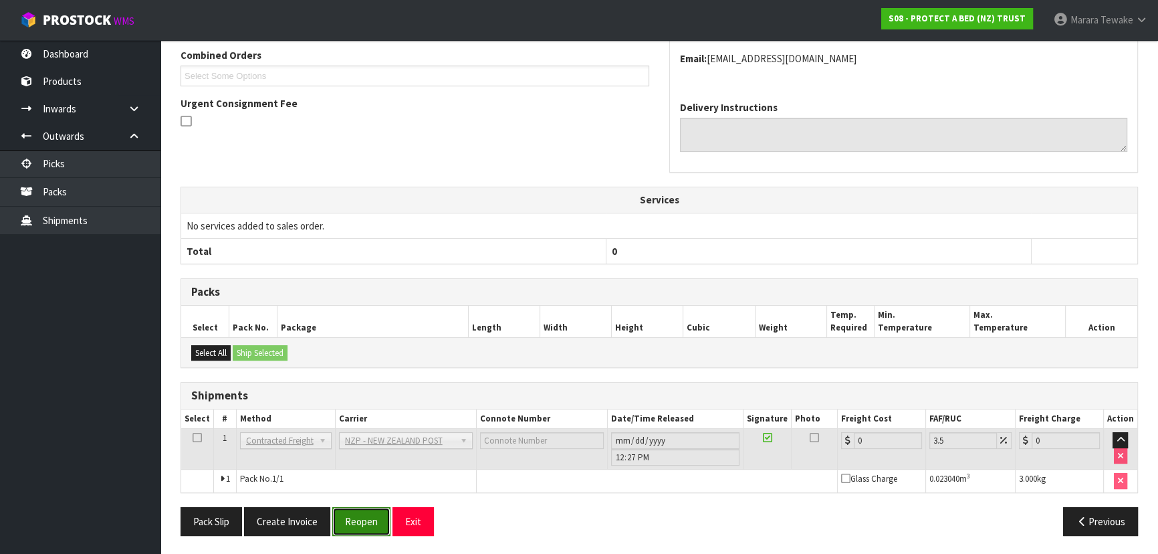
click at [368, 518] on button "Reopen" at bounding box center [361, 521] width 58 height 29
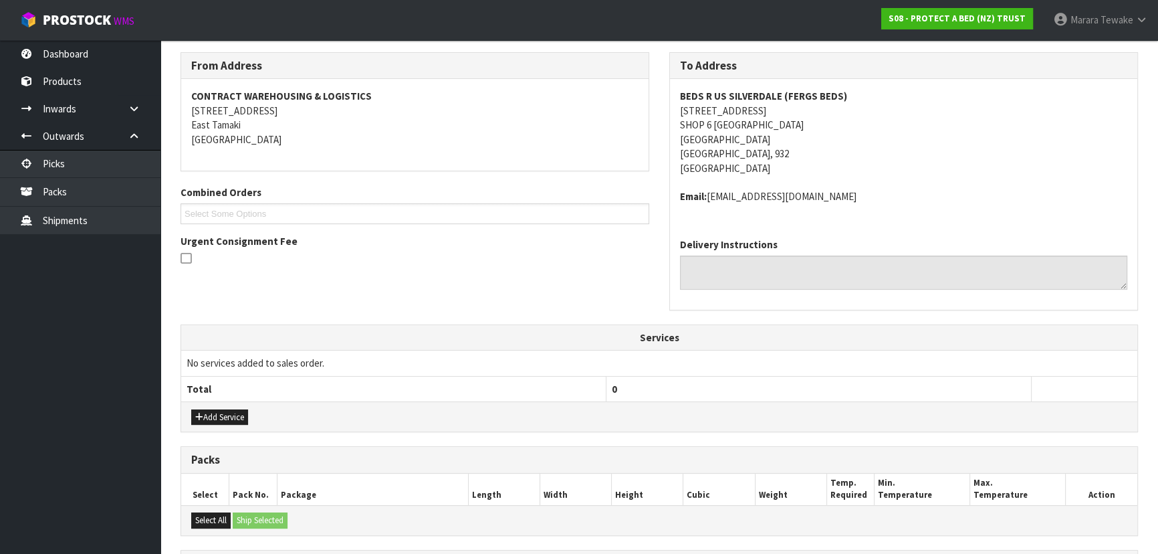
scroll to position [380, 0]
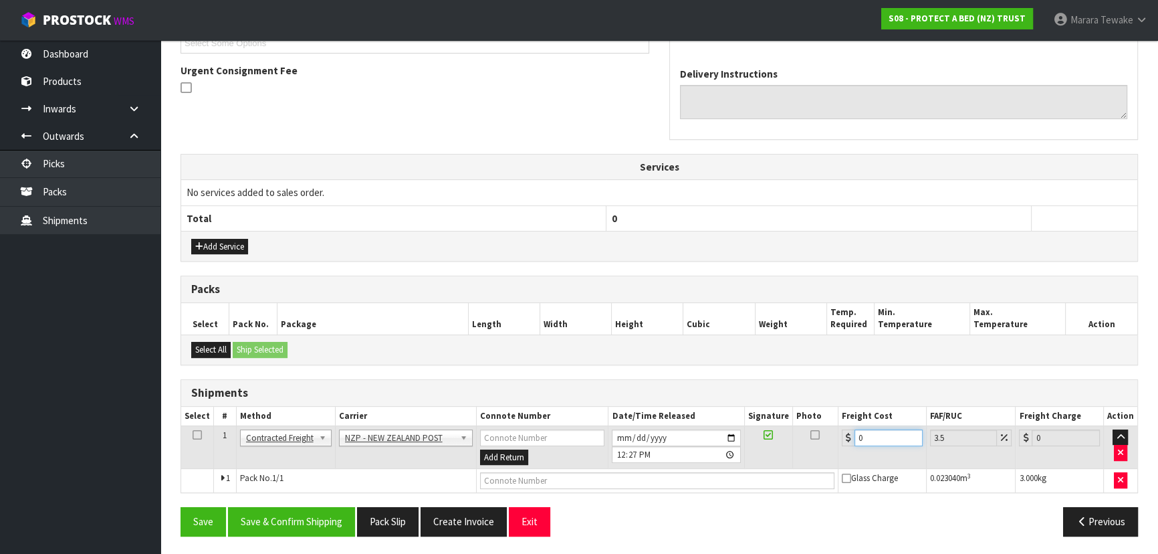
drag, startPoint x: 869, startPoint y: 435, endPoint x: 832, endPoint y: 416, distance: 41.3
click at [833, 417] on table "Select # Method Carrier Connote Number Date/Time Released Signature Photo Freig…" at bounding box center [659, 450] width 956 height 86
type input "4"
type input "4.14"
type input "4.3"
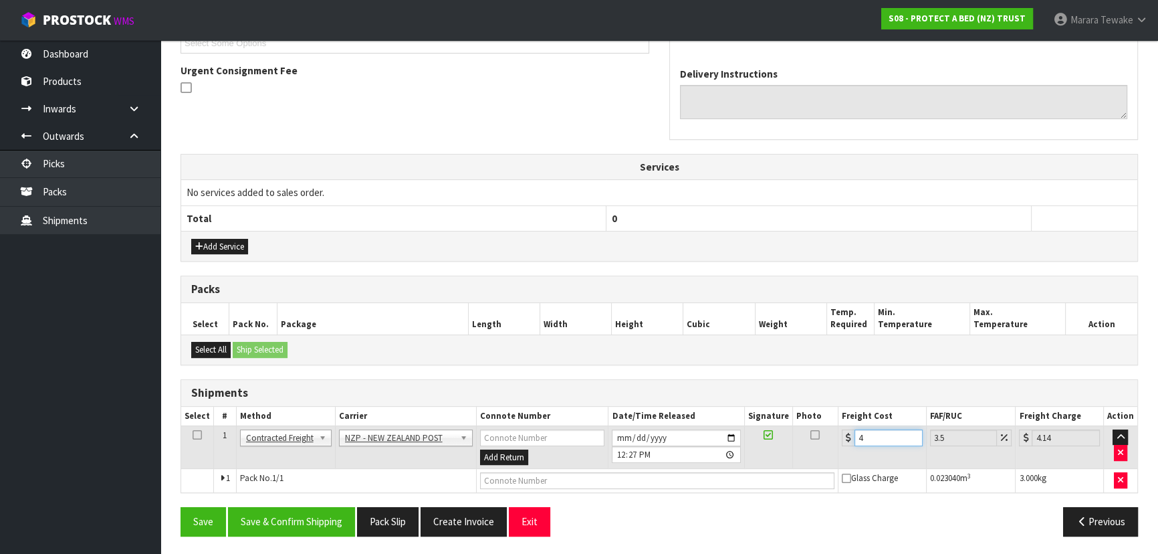
type input "4.45"
type input "4.33"
type input "4.48"
type input "4.33"
click at [276, 522] on button "Save & Confirm Shipping" at bounding box center [291, 521] width 127 height 29
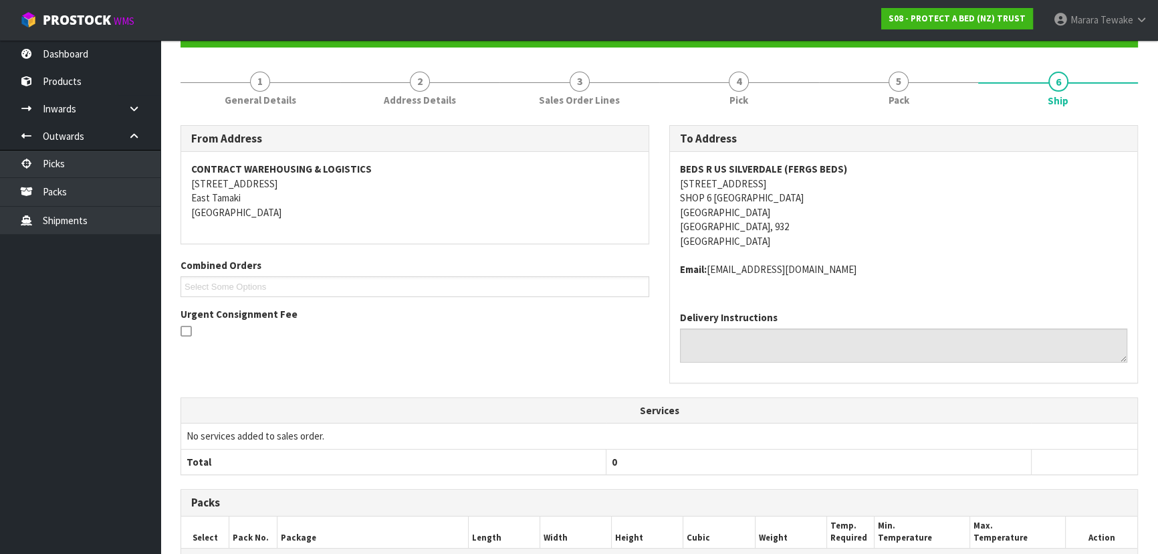
scroll to position [0, 0]
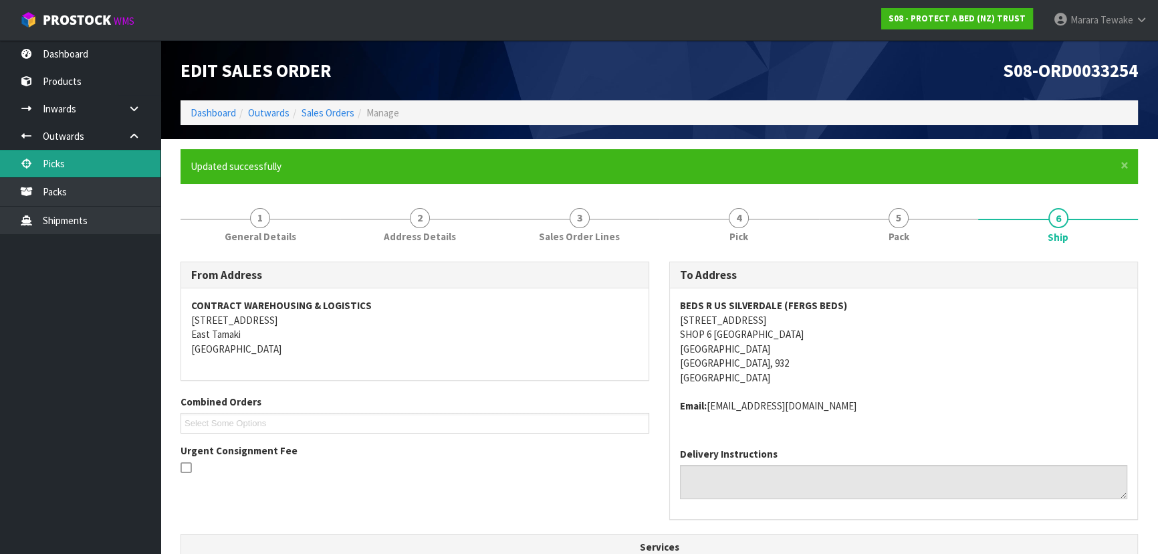
click at [58, 167] on link "Picks" at bounding box center [80, 163] width 161 height 27
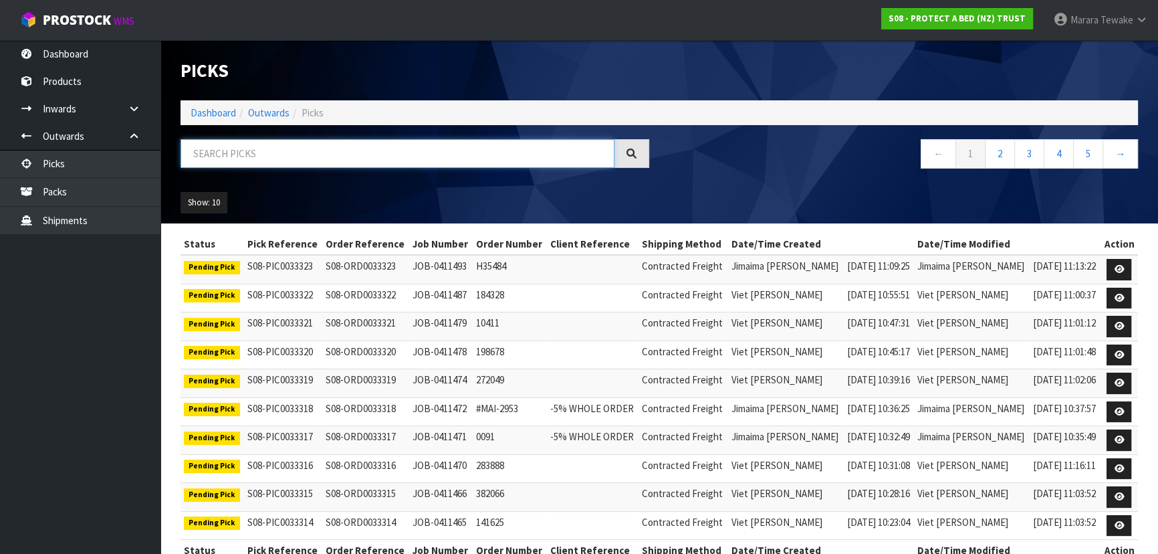
click at [360, 158] on input "text" at bounding box center [398, 153] width 434 height 29
type input "JOB-0411356"
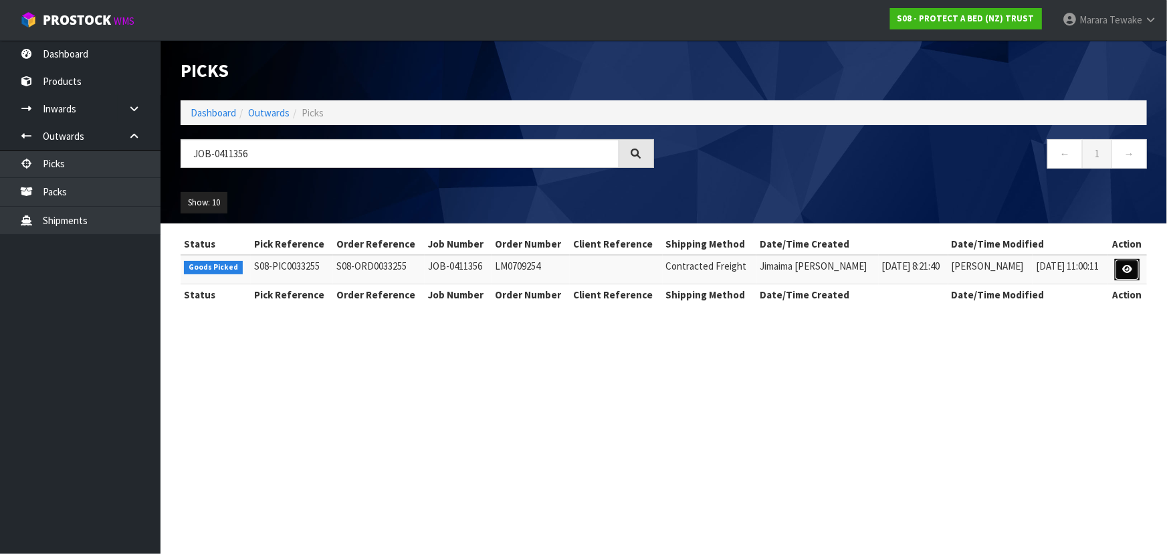
click at [1136, 263] on link at bounding box center [1127, 269] width 25 height 21
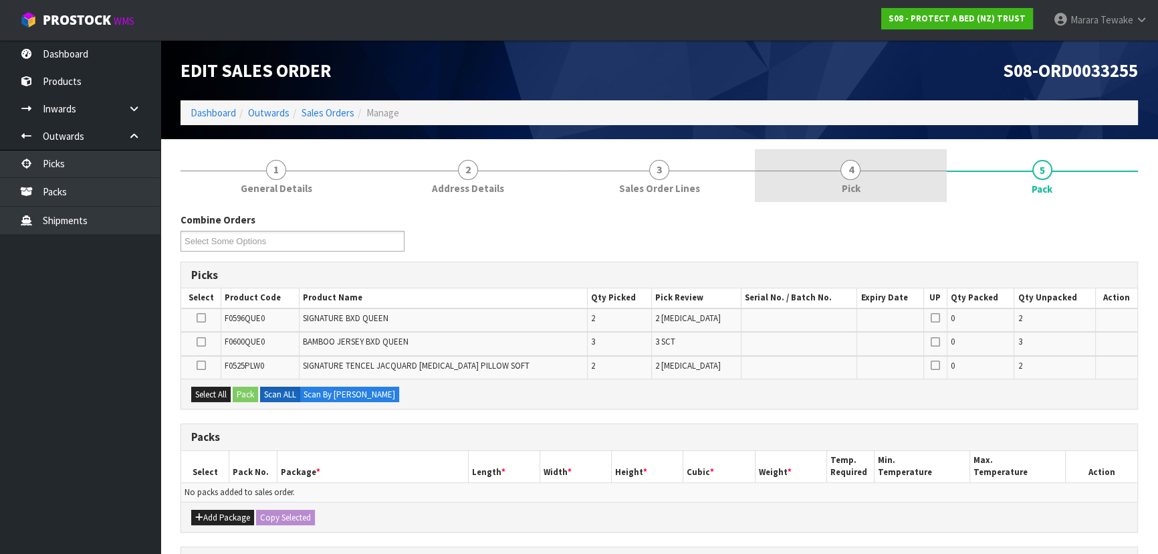
click at [885, 182] on link "4 Pick" at bounding box center [850, 175] width 191 height 53
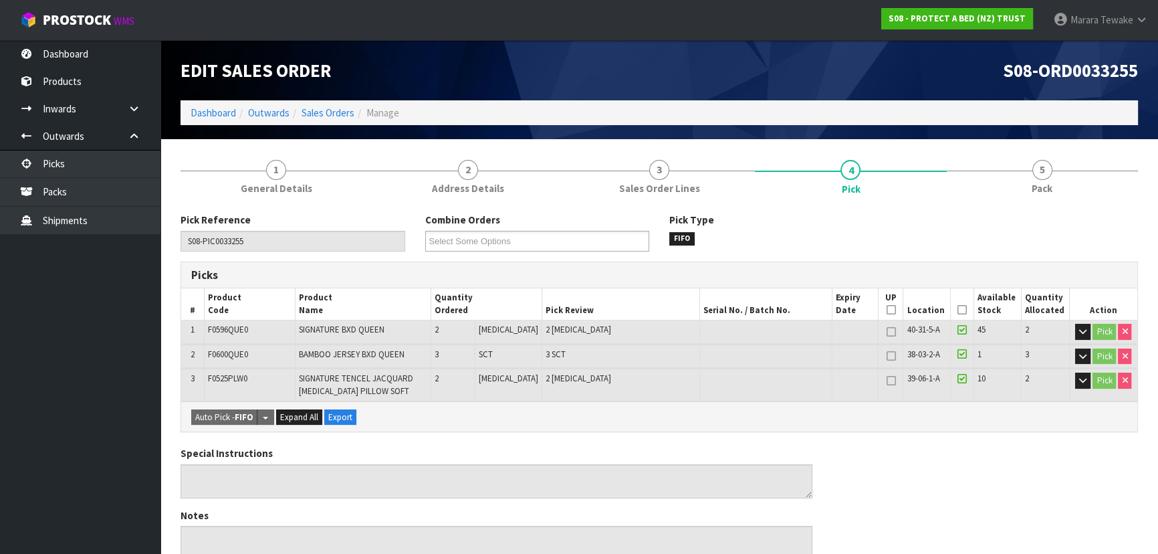
drag, startPoint x: 958, startPoint y: 309, endPoint x: 932, endPoint y: 328, distance: 32.1
click at [958, 310] on icon at bounding box center [962, 310] width 9 height 1
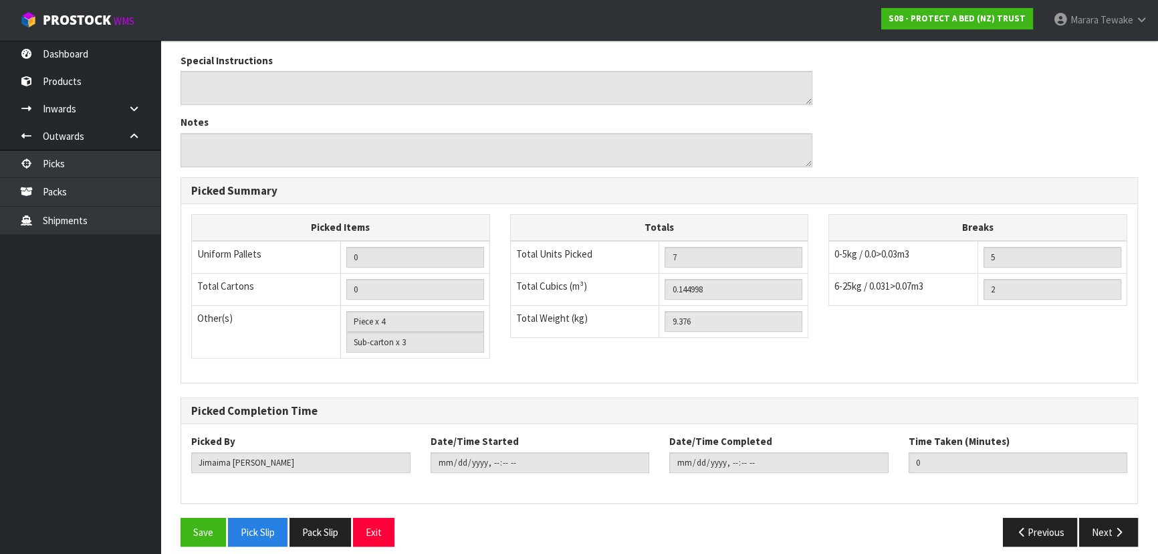
scroll to position [451, 0]
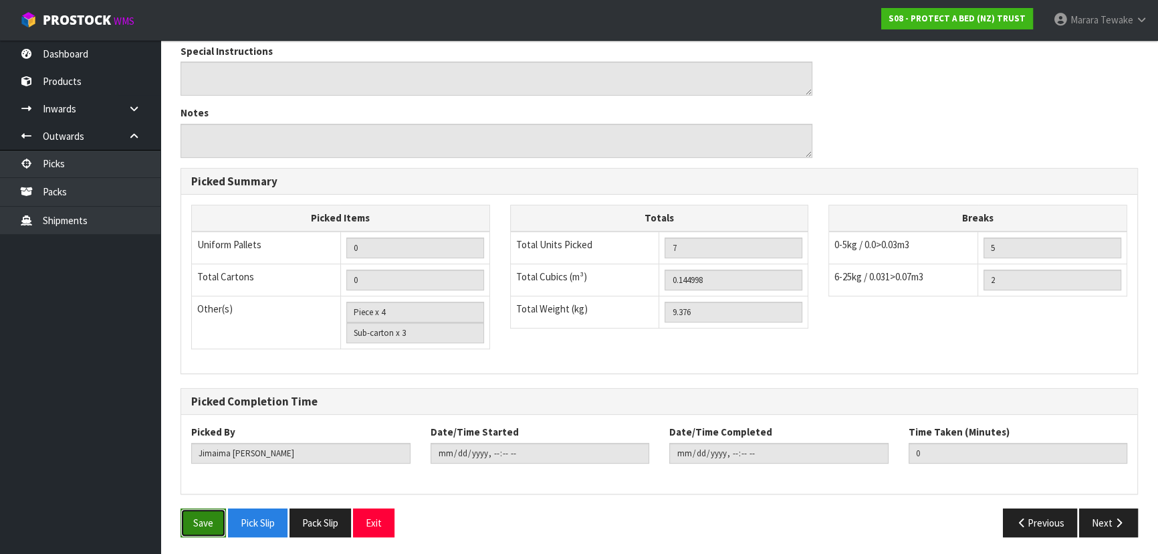
click at [212, 512] on button "Save" at bounding box center [203, 522] width 45 height 29
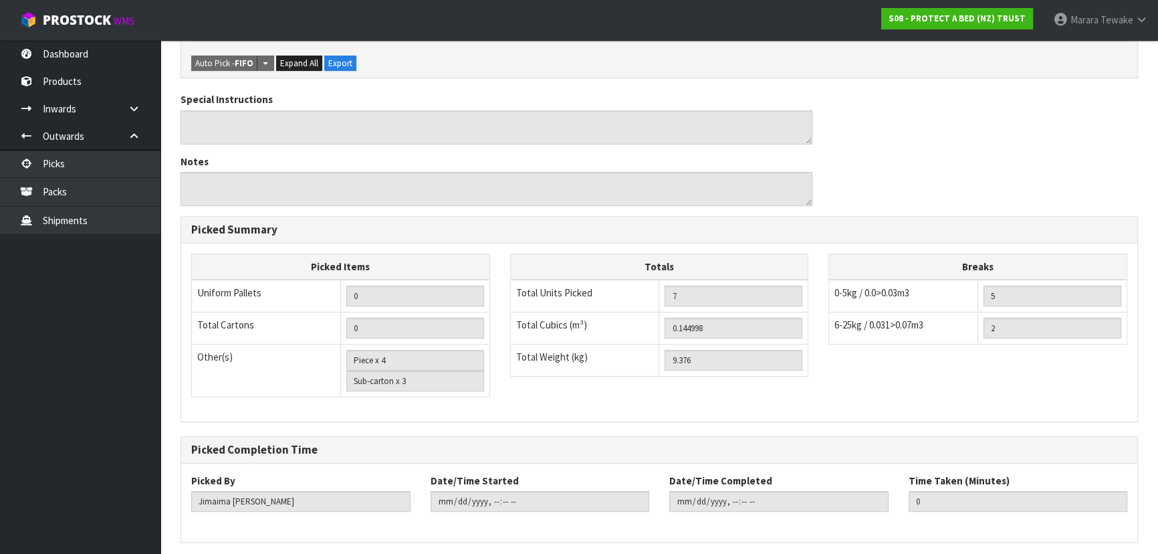
scroll to position [0, 0]
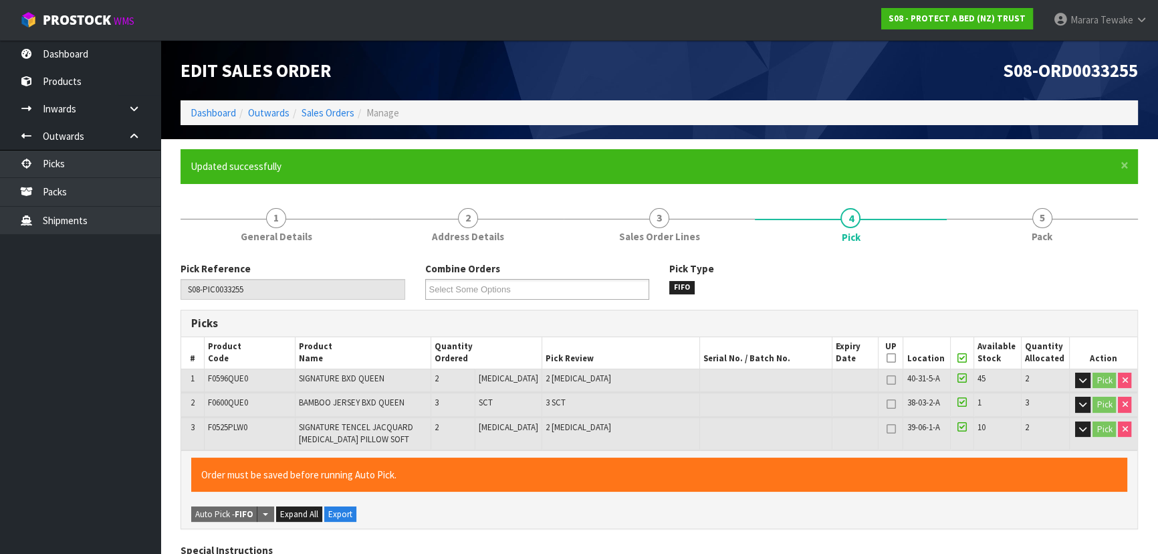
type input "[PERSON_NAME]"
type input "2025-09-08T12:30:44"
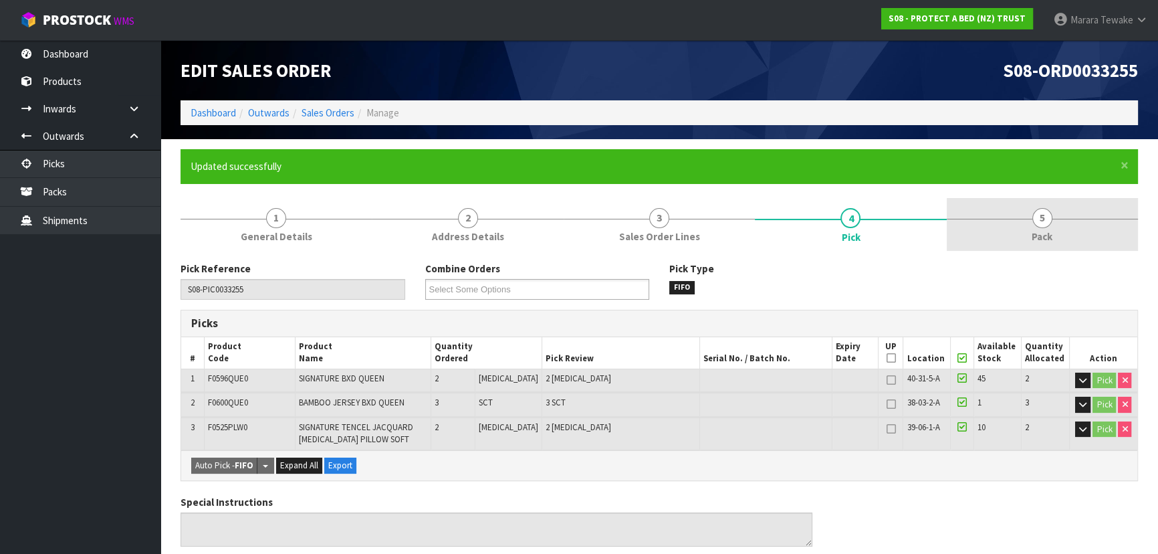
click at [1069, 223] on link "5 Pack" at bounding box center [1042, 224] width 191 height 53
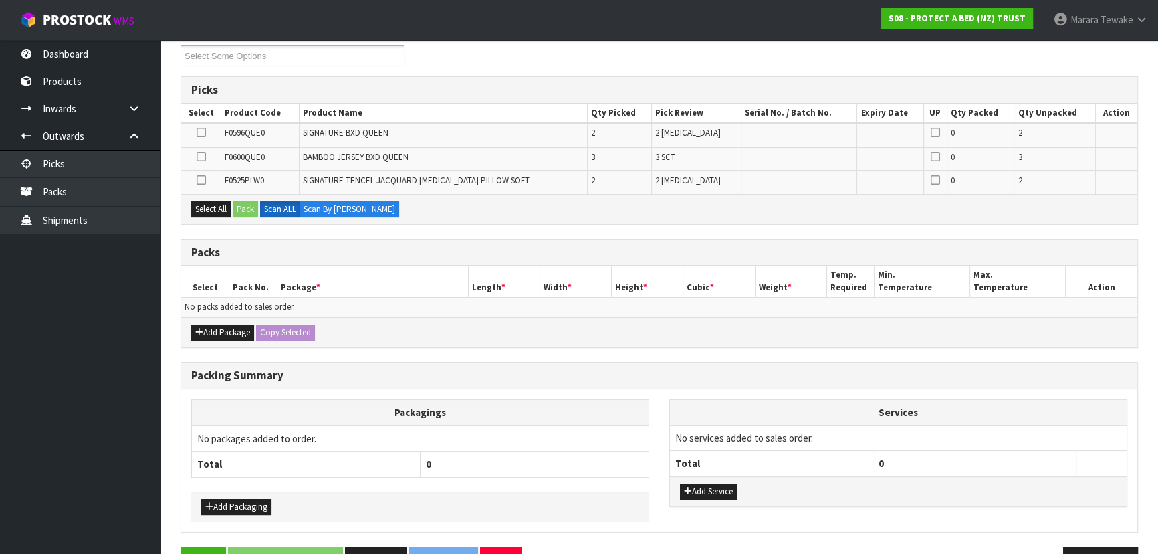
scroll to position [243, 0]
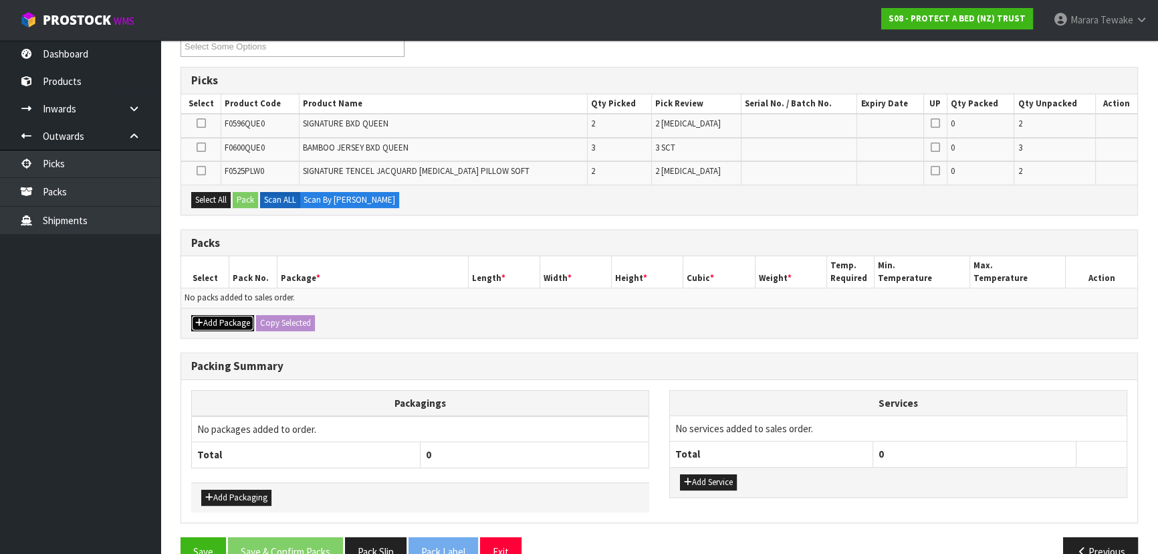
click at [225, 318] on button "Add Package" at bounding box center [222, 323] width 63 height 16
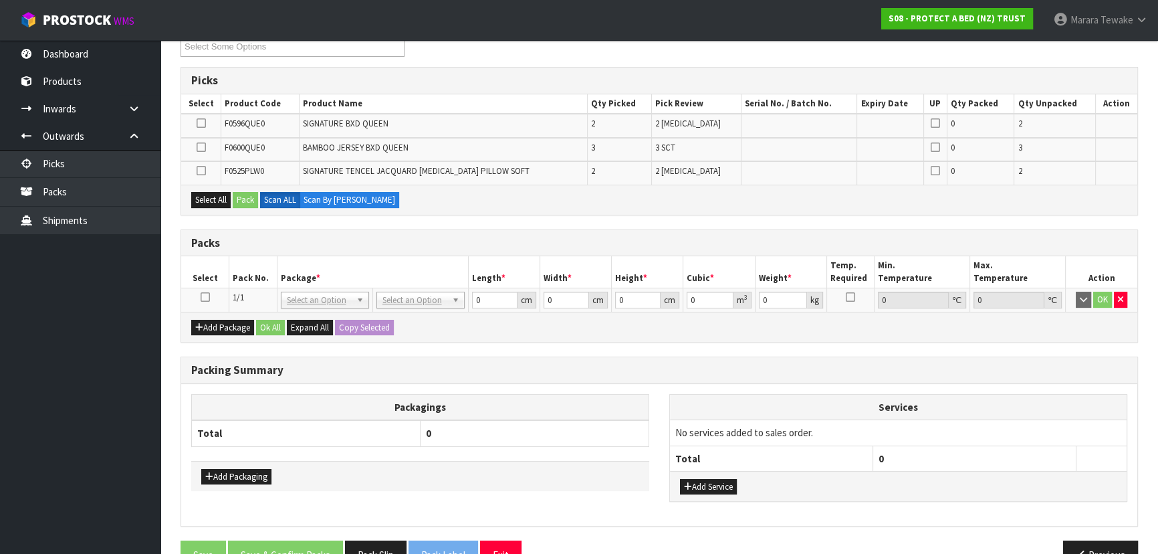
click at [204, 297] on icon at bounding box center [205, 297] width 9 height 1
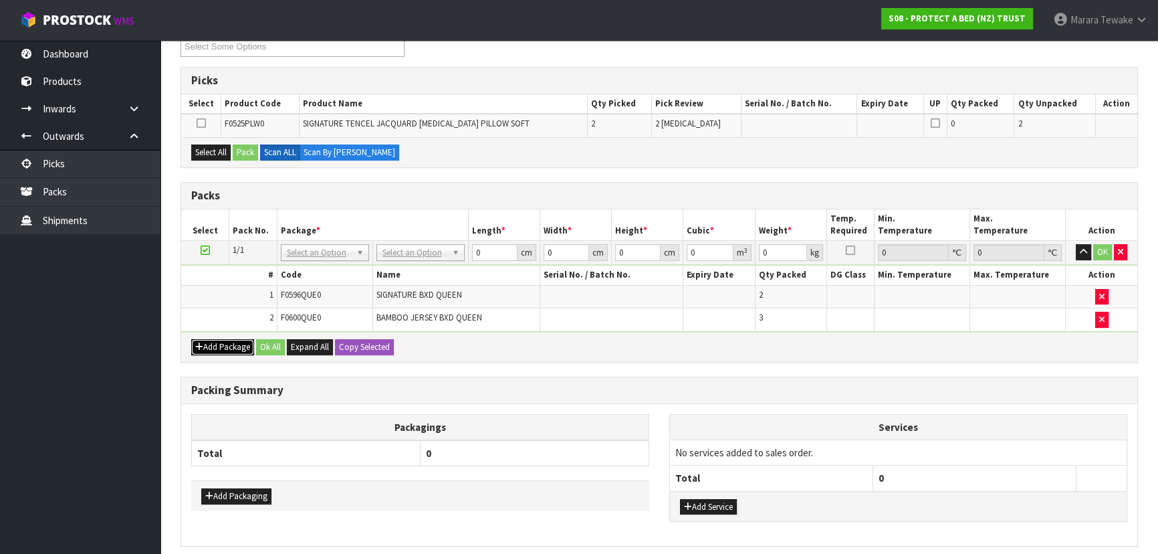
click at [205, 339] on button "Add Package" at bounding box center [222, 347] width 63 height 16
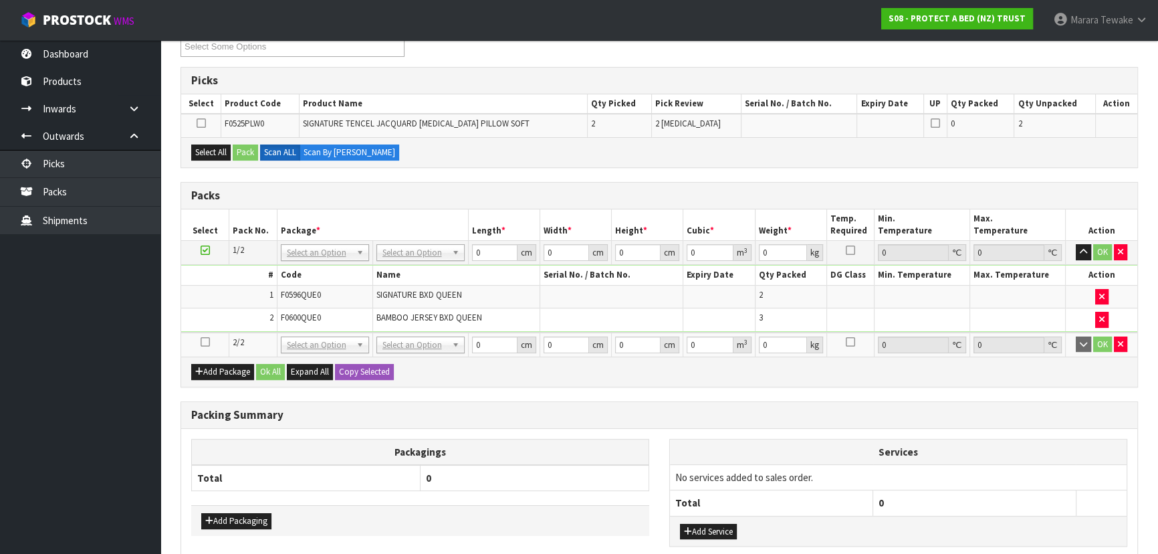
click at [206, 342] on icon at bounding box center [205, 342] width 9 height 1
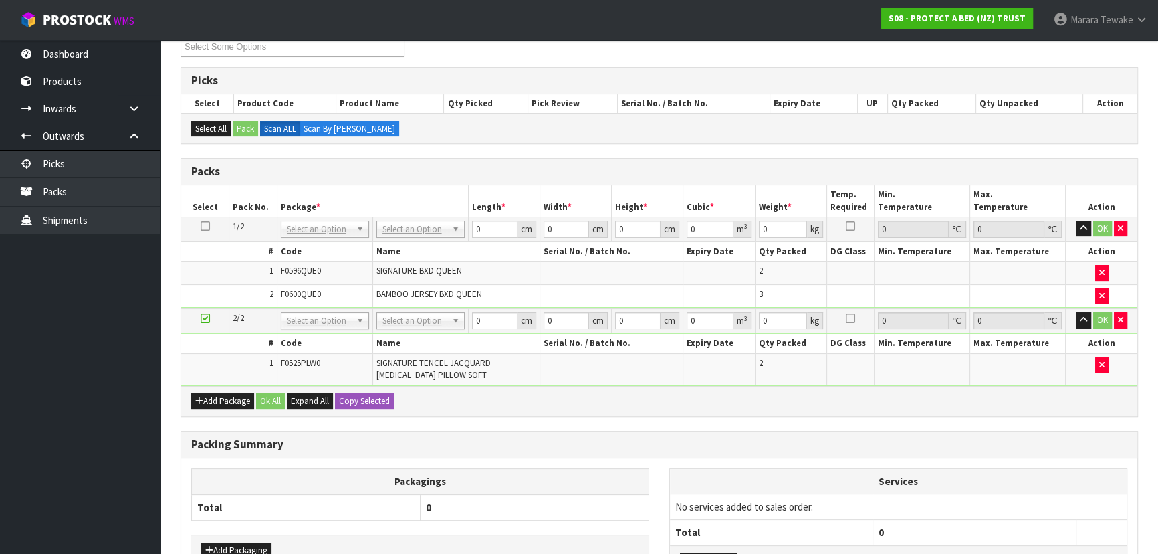
click at [422, 213] on th "Package *" at bounding box center [372, 200] width 191 height 31
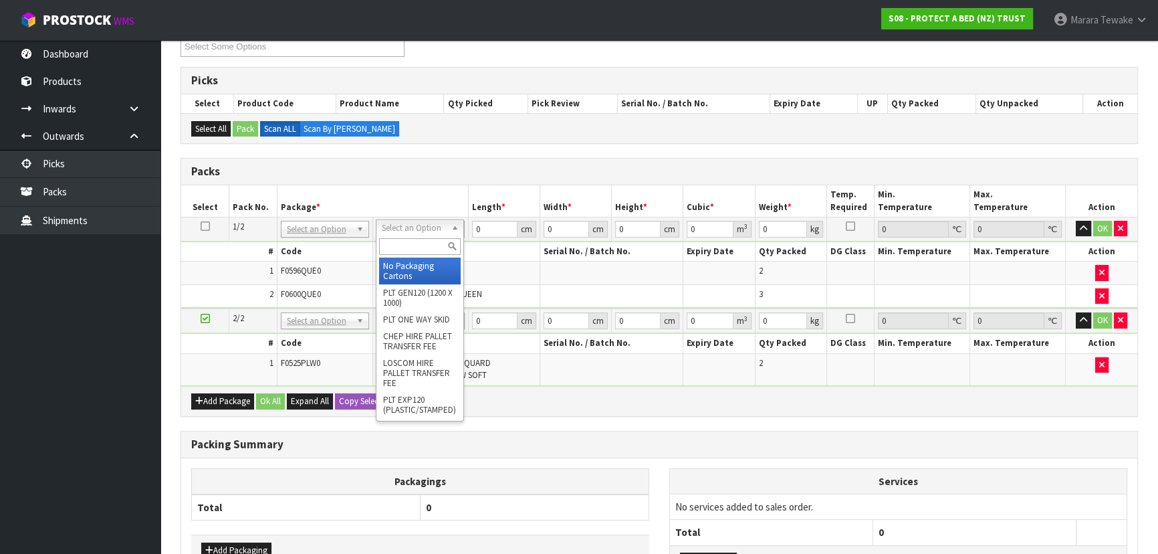
click at [421, 254] on div at bounding box center [420, 246] width 87 height 22
click at [420, 247] on input "text" at bounding box center [420, 246] width 82 height 17
type input "OC"
drag, startPoint x: 401, startPoint y: 276, endPoint x: 405, endPoint y: 307, distance: 30.9
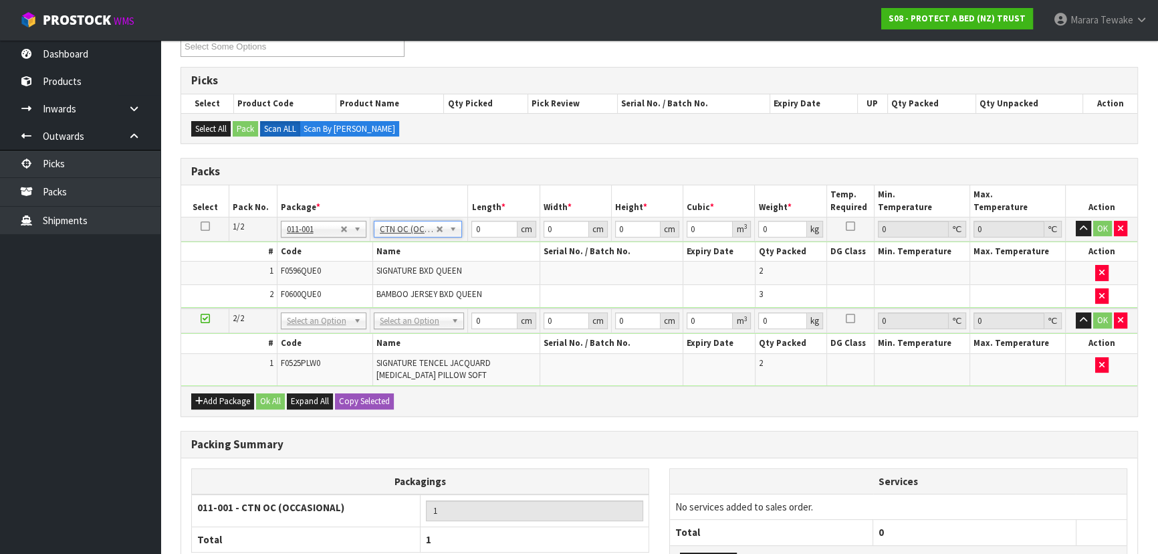
type input "5.76"
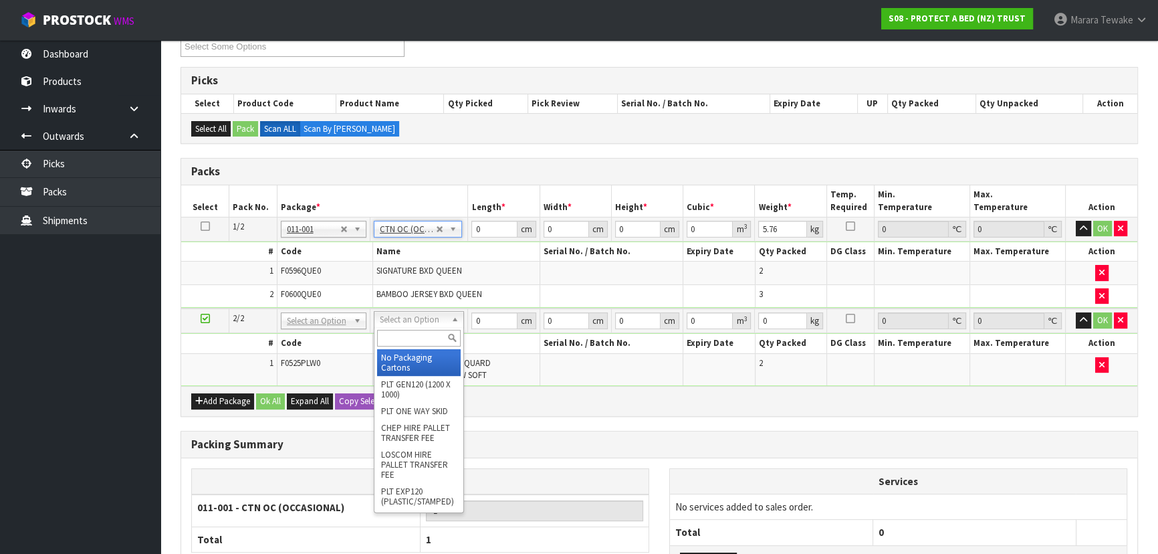
click at [415, 344] on input "text" at bounding box center [419, 338] width 84 height 17
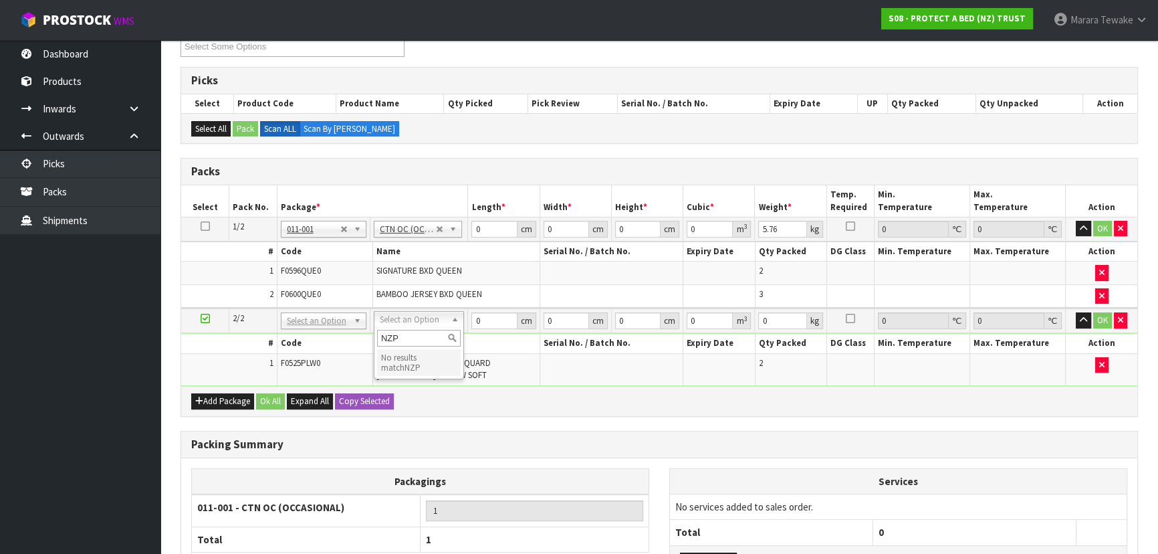
click at [399, 338] on input "NZP" at bounding box center [419, 338] width 84 height 17
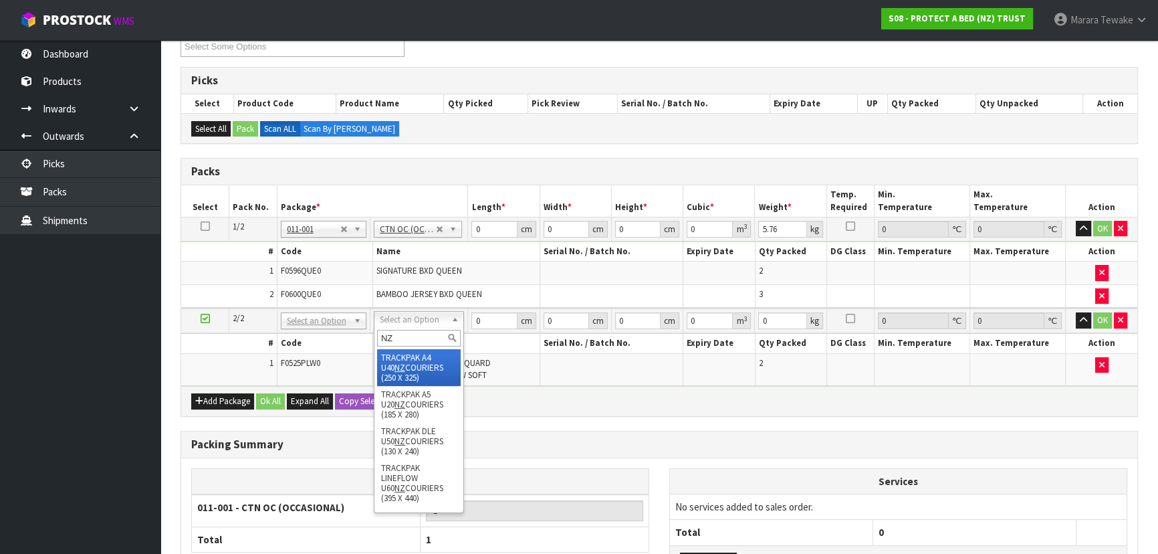
type input "N"
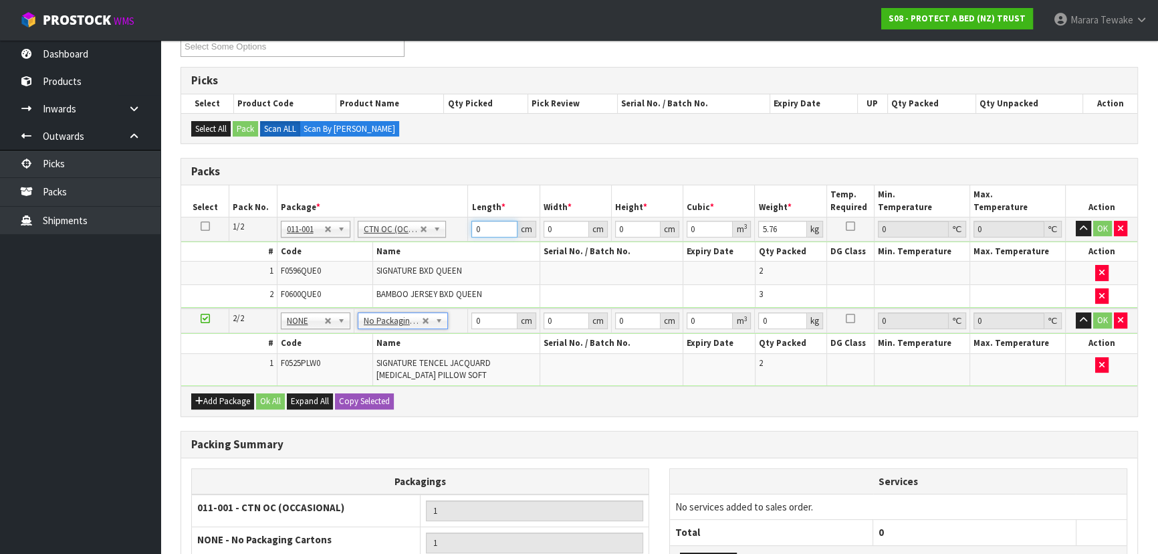
drag, startPoint x: 488, startPoint y: 230, endPoint x: 471, endPoint y: 210, distance: 26.6
click at [472, 213] on table "Select Pack No. Package * Length * Width * Height * Cubic * Weight * Temp. Requ…" at bounding box center [659, 285] width 956 height 201
type input "58"
type input "40"
type input "3"
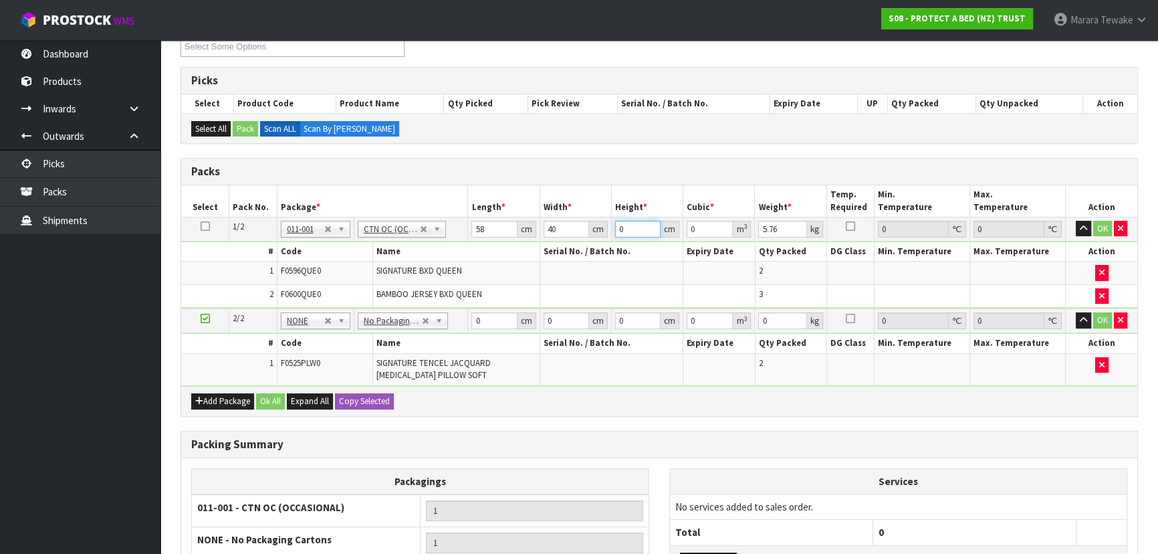
type input "0.00696"
type input "32"
type input "0.07424"
type input "32"
type input "7"
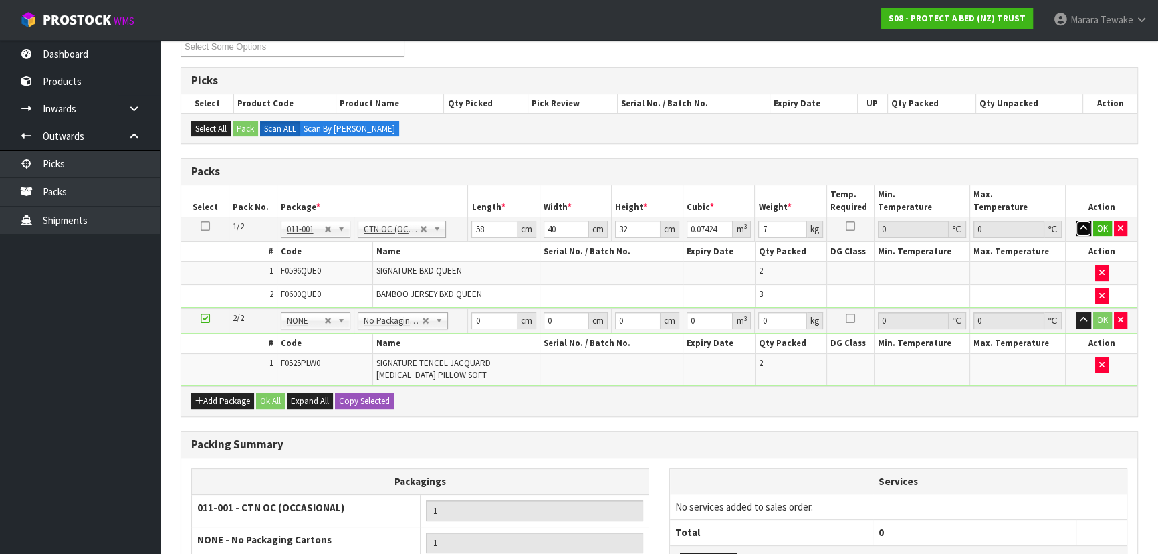
click at [1076, 221] on button "button" at bounding box center [1083, 229] width 15 height 16
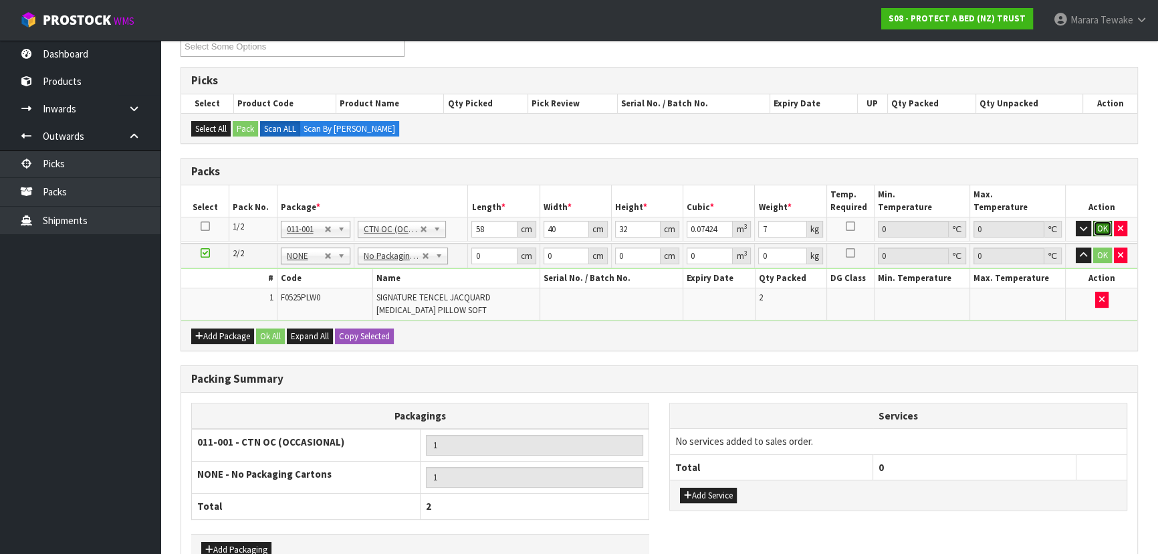
click button "OK" at bounding box center [1103, 229] width 19 height 16
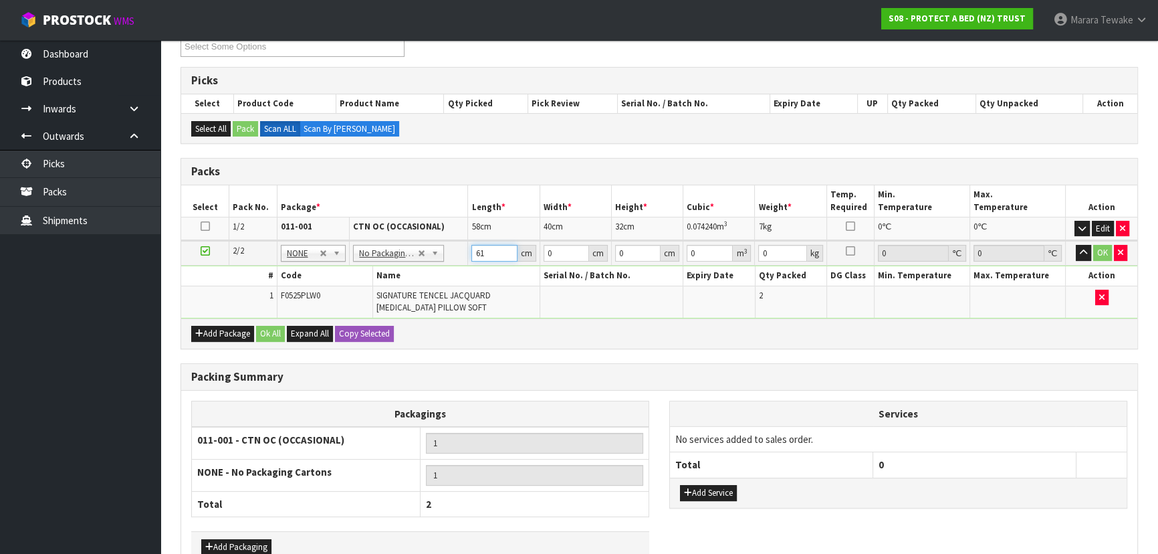
type input "61"
type input "43"
type input "3"
type input "0.007869"
type input "30"
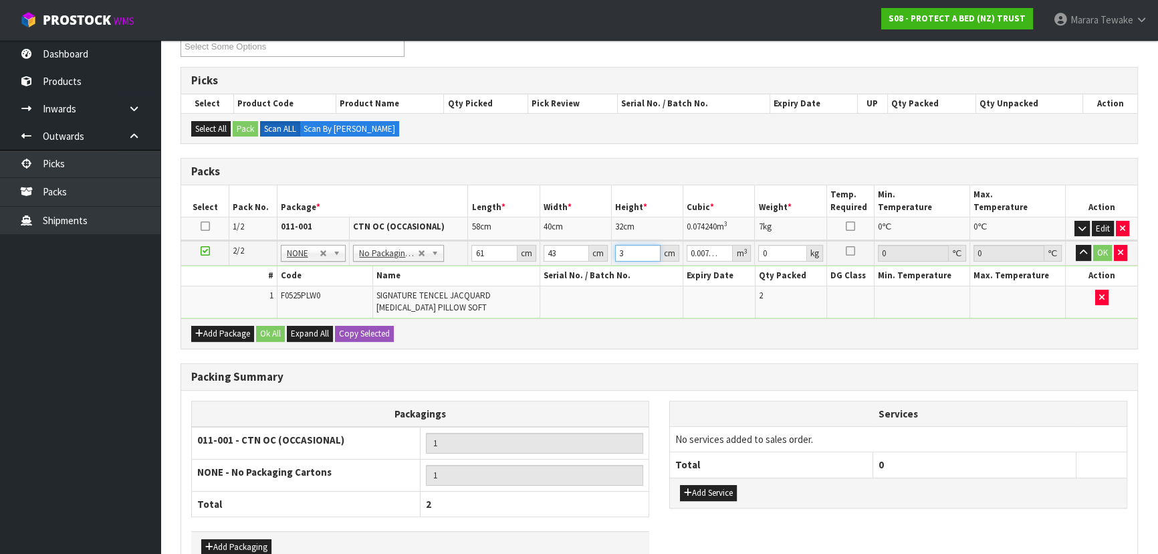
type input "0.07869"
type input "30"
type input "5"
click at [1076, 245] on button "button" at bounding box center [1083, 253] width 15 height 16
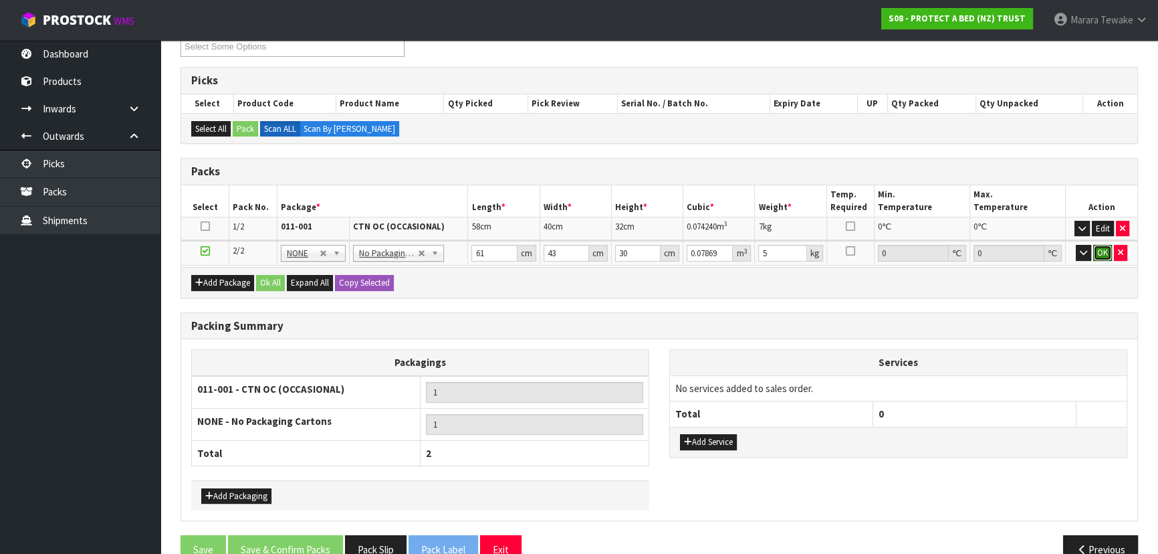
click button "OK" at bounding box center [1103, 253] width 19 height 16
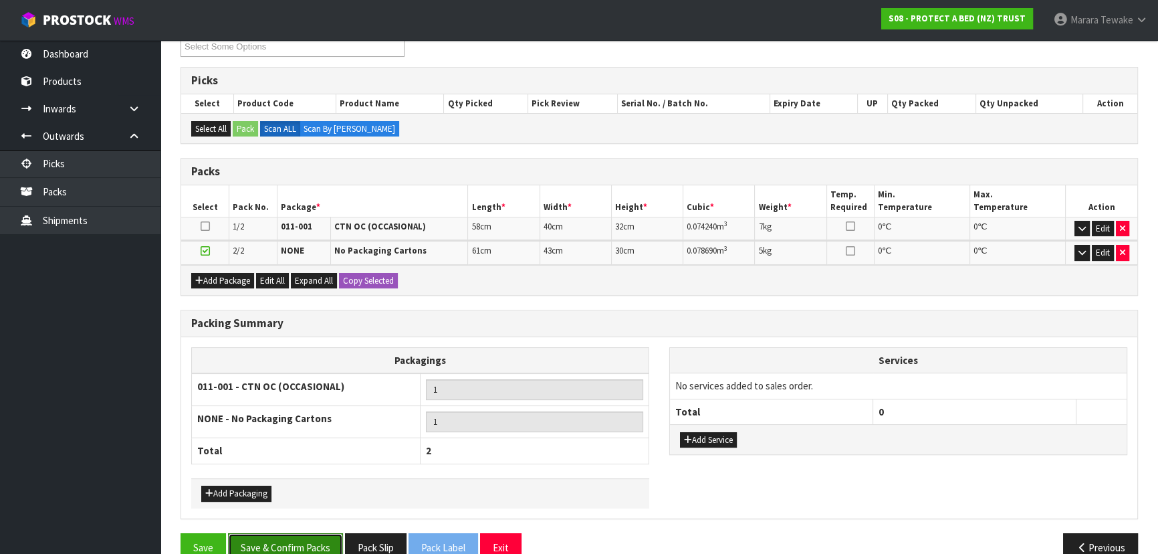
click at [304, 533] on button "Save & Confirm Packs" at bounding box center [285, 547] width 115 height 29
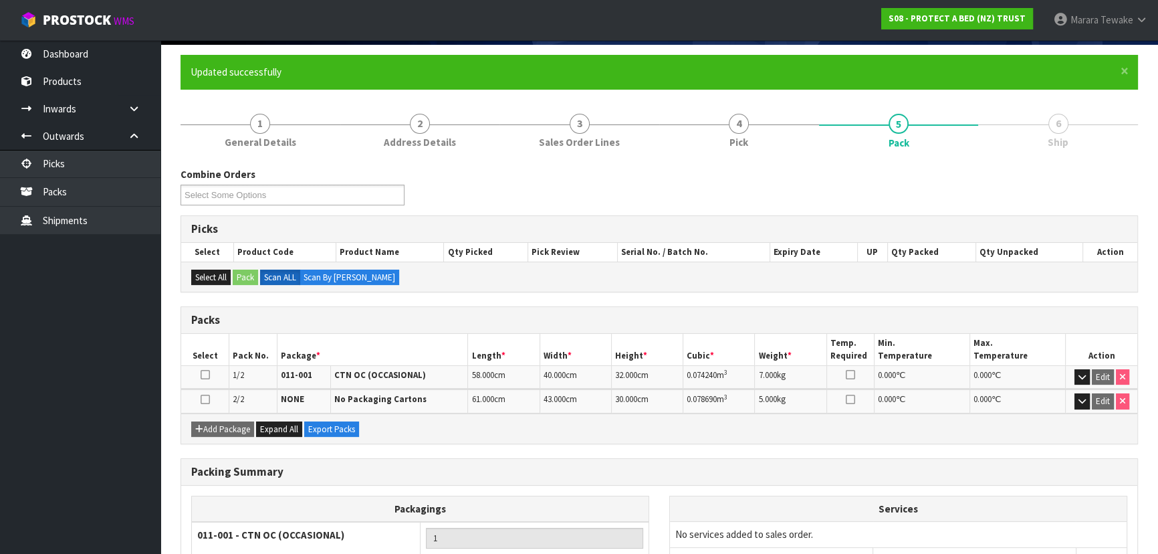
scroll to position [237, 0]
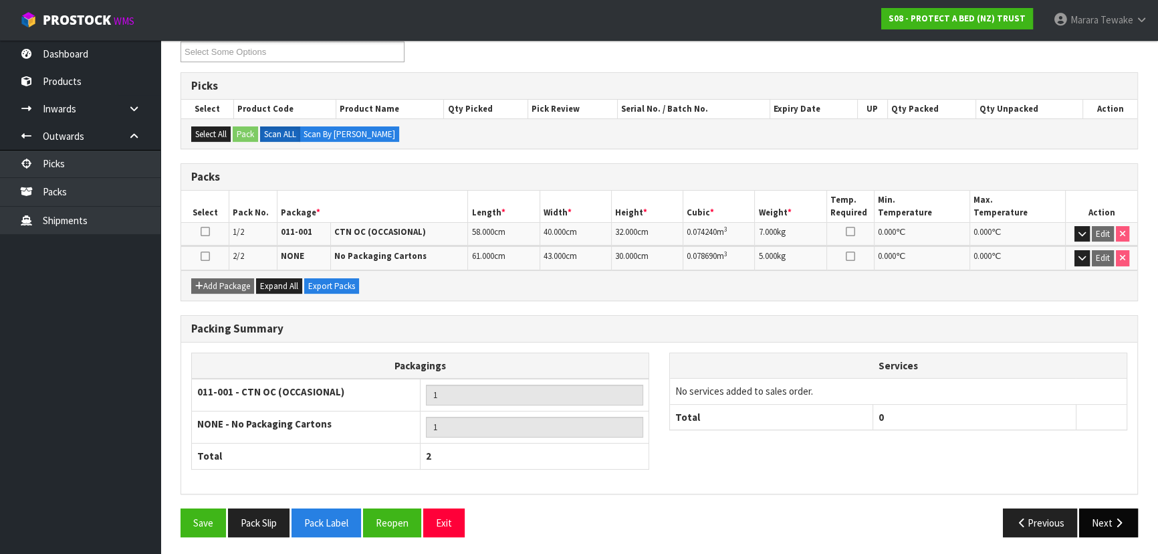
click at [1118, 532] on div "Save Pack Slip Pack Label Reopen Exit Previous Next" at bounding box center [660, 527] width 978 height 39
click at [1114, 518] on icon "button" at bounding box center [1119, 523] width 13 height 10
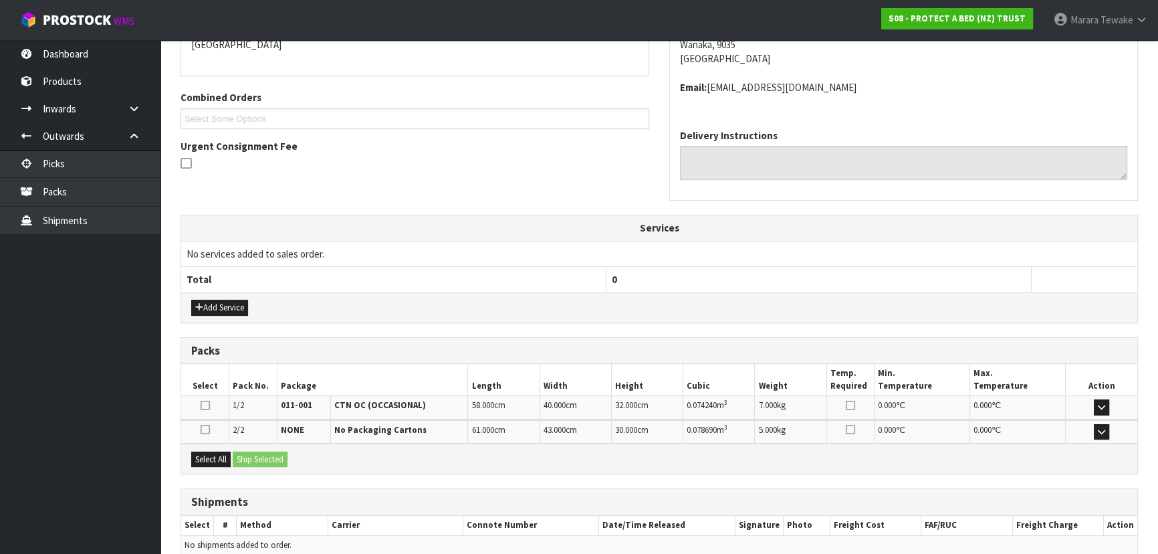
scroll to position [366, 0]
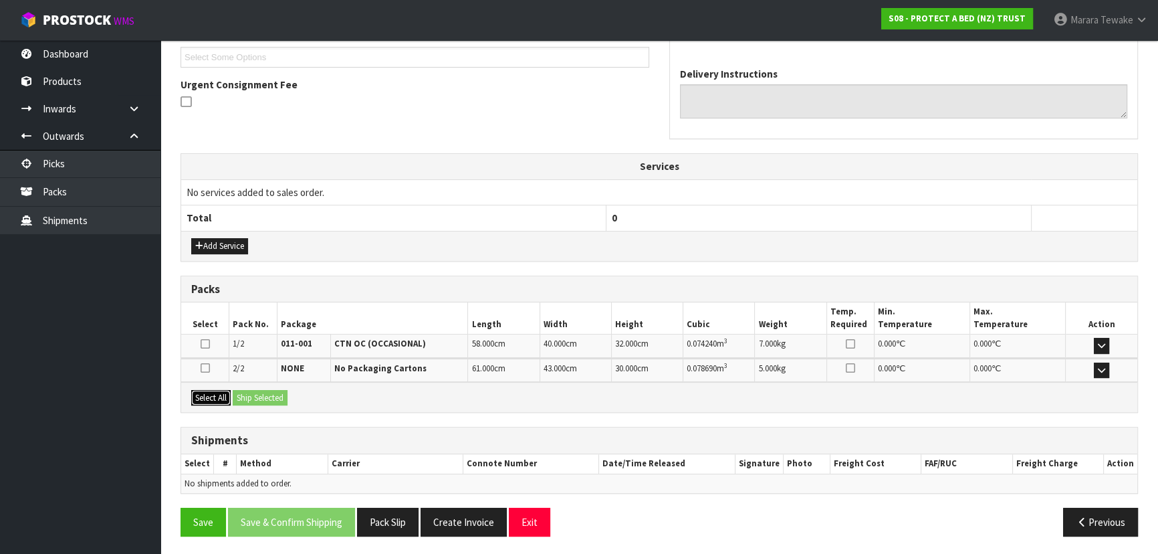
drag, startPoint x: 215, startPoint y: 391, endPoint x: 225, endPoint y: 391, distance: 10.1
click at [215, 391] on button "Select All" at bounding box center [210, 398] width 39 height 16
click at [247, 395] on button "Ship Selected" at bounding box center [260, 398] width 55 height 16
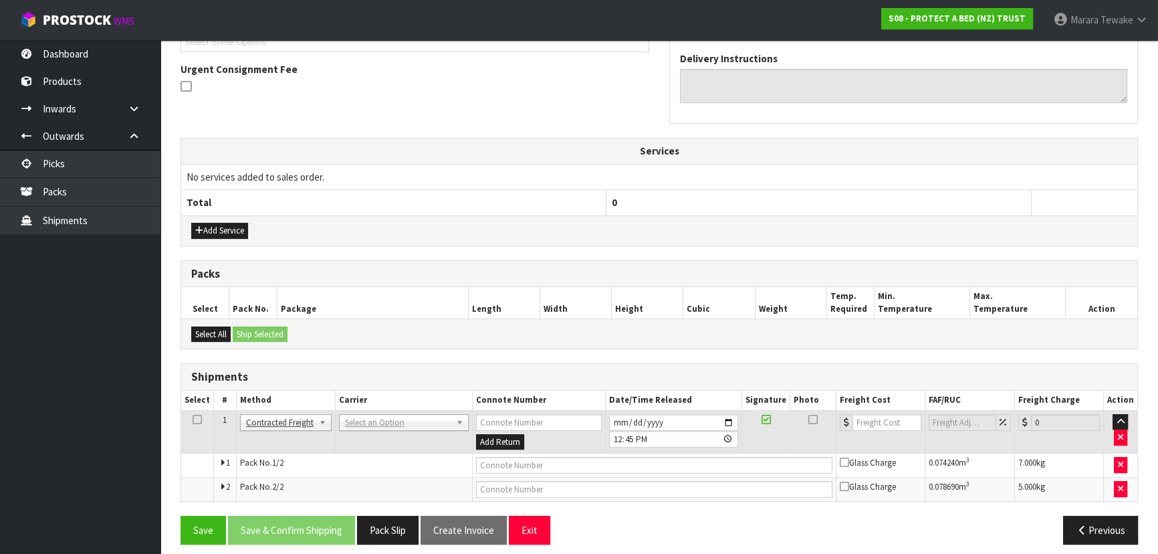
scroll to position [389, 0]
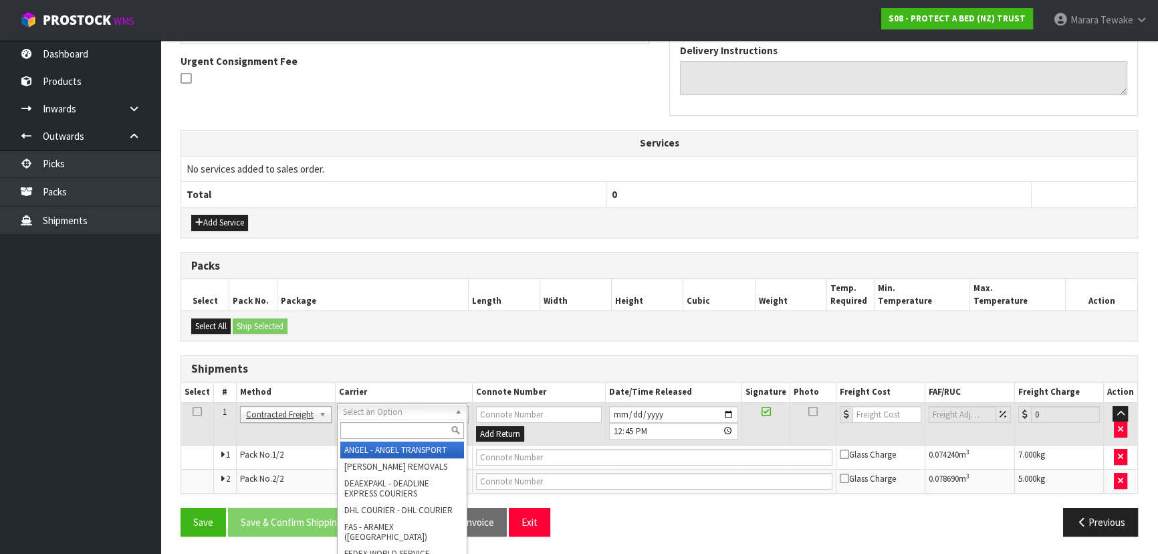
click at [367, 426] on input "text" at bounding box center [402, 430] width 124 height 17
type input "NZP"
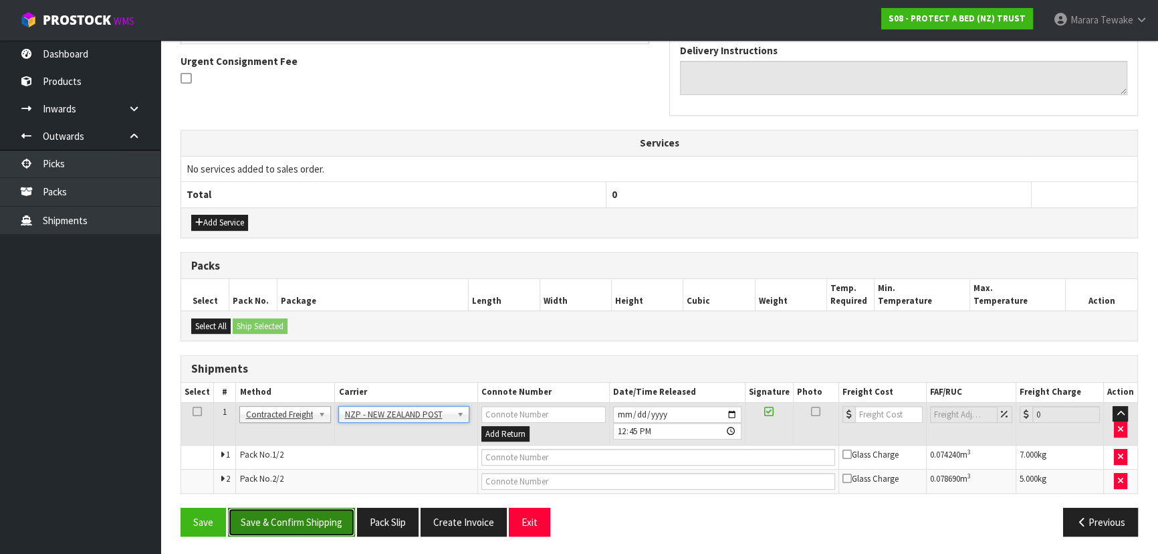
click at [300, 516] on button "Save & Confirm Shipping" at bounding box center [291, 522] width 127 height 29
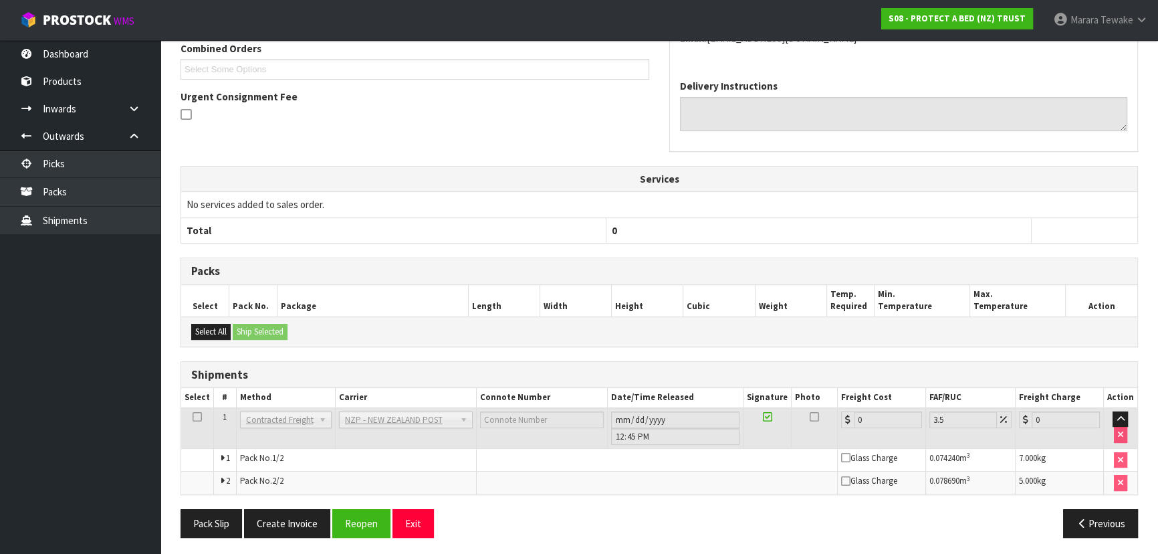
scroll to position [369, 0]
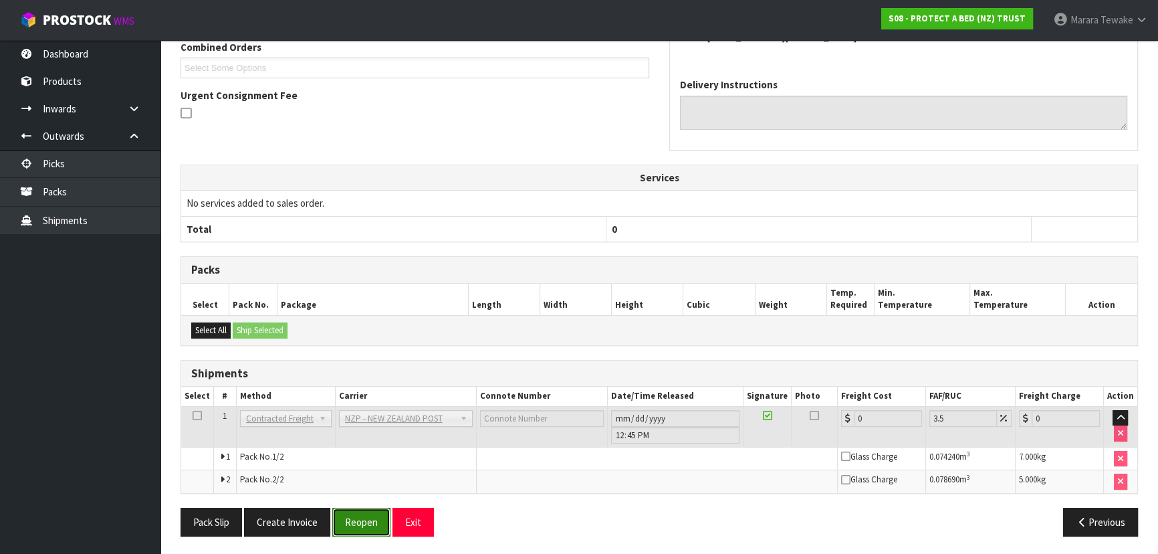
drag, startPoint x: 356, startPoint y: 524, endPoint x: 336, endPoint y: 526, distance: 20.2
click at [356, 524] on button "Reopen" at bounding box center [361, 522] width 58 height 29
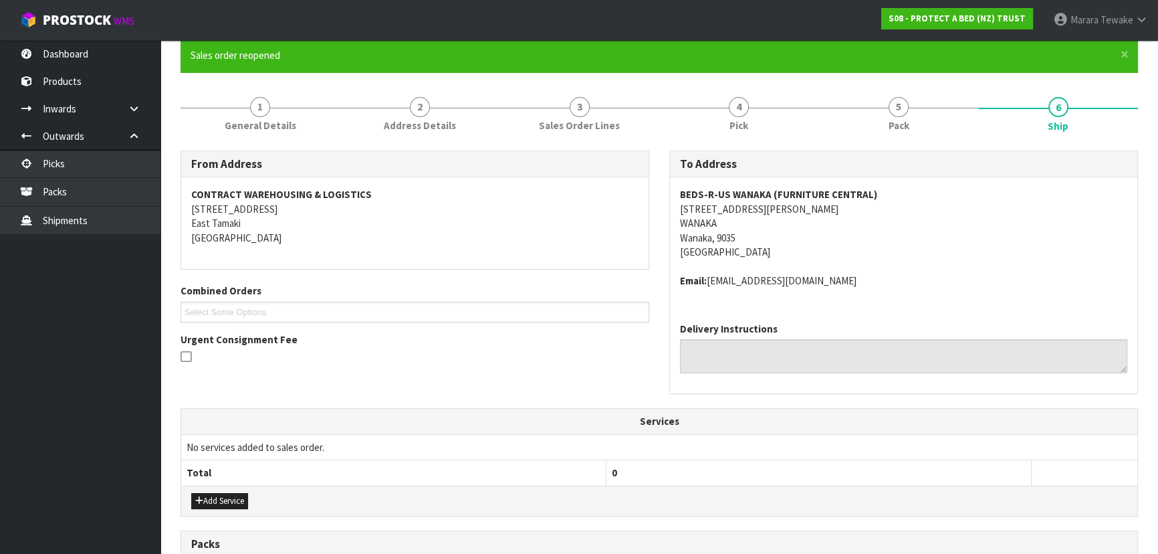
scroll to position [389, 0]
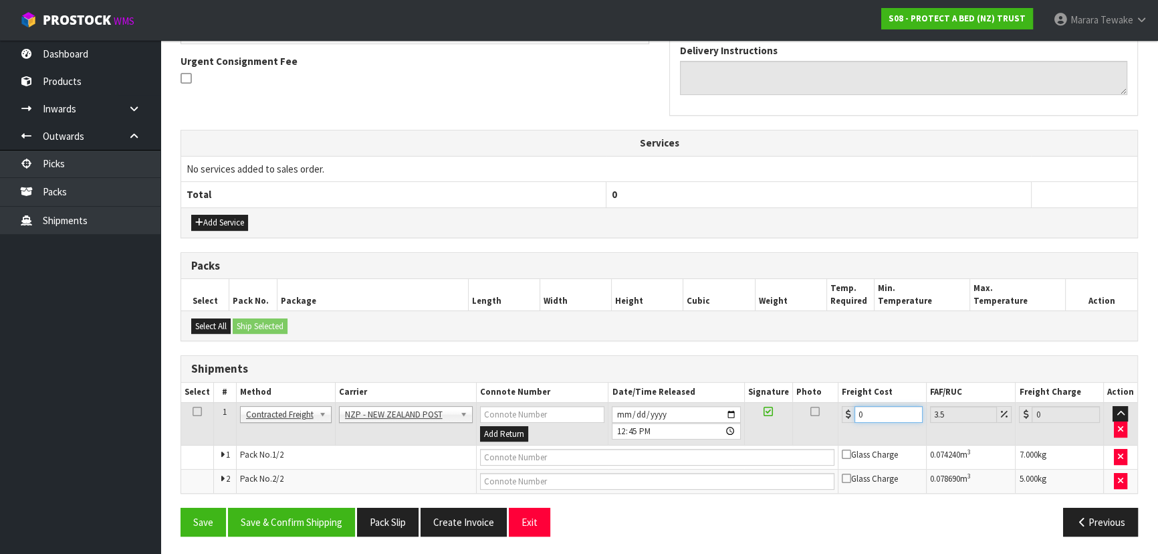
drag, startPoint x: 865, startPoint y: 417, endPoint x: 829, endPoint y: 391, distance: 45.5
click at [839, 411] on td "0" at bounding box center [883, 423] width 88 height 43
type input "4"
type input "4.14"
type input "41"
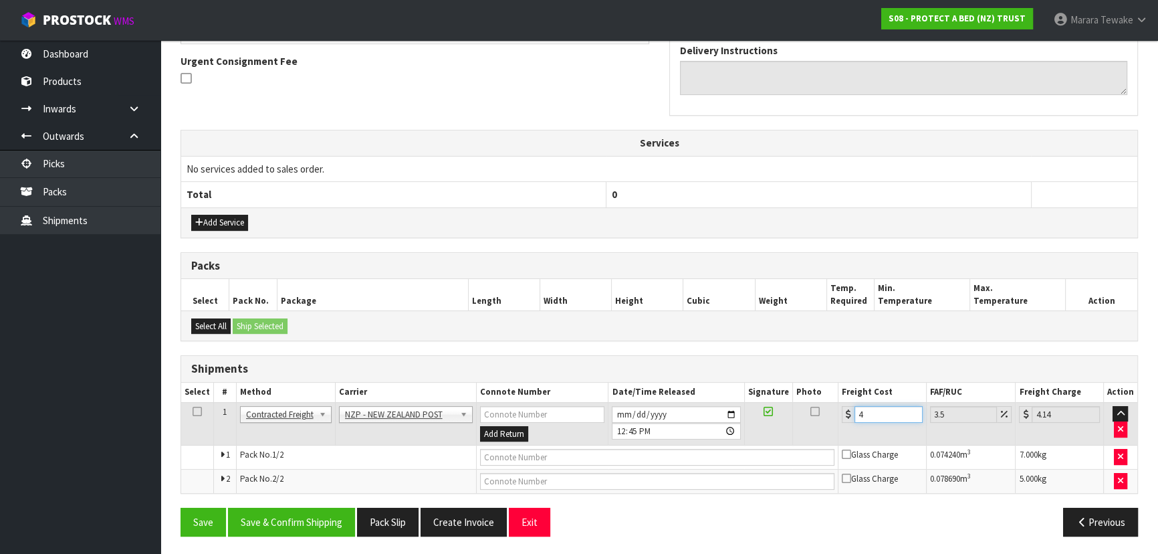
type input "42.43"
type input "41.5"
type input "42.95"
type input "41.55"
type input "43"
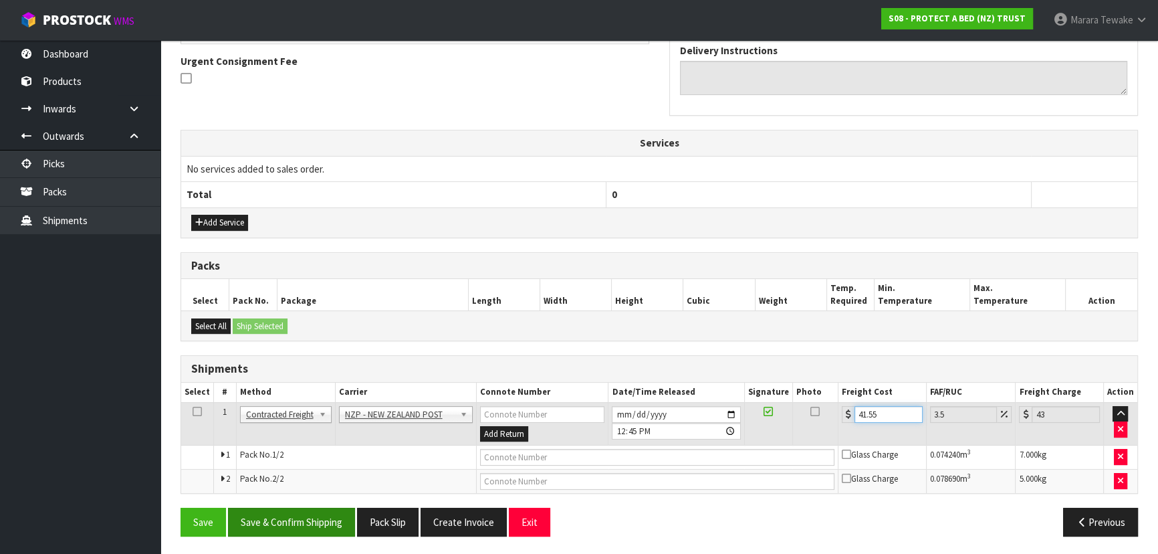
type input "41.55"
click at [328, 520] on button "Save & Confirm Shipping" at bounding box center [291, 522] width 127 height 29
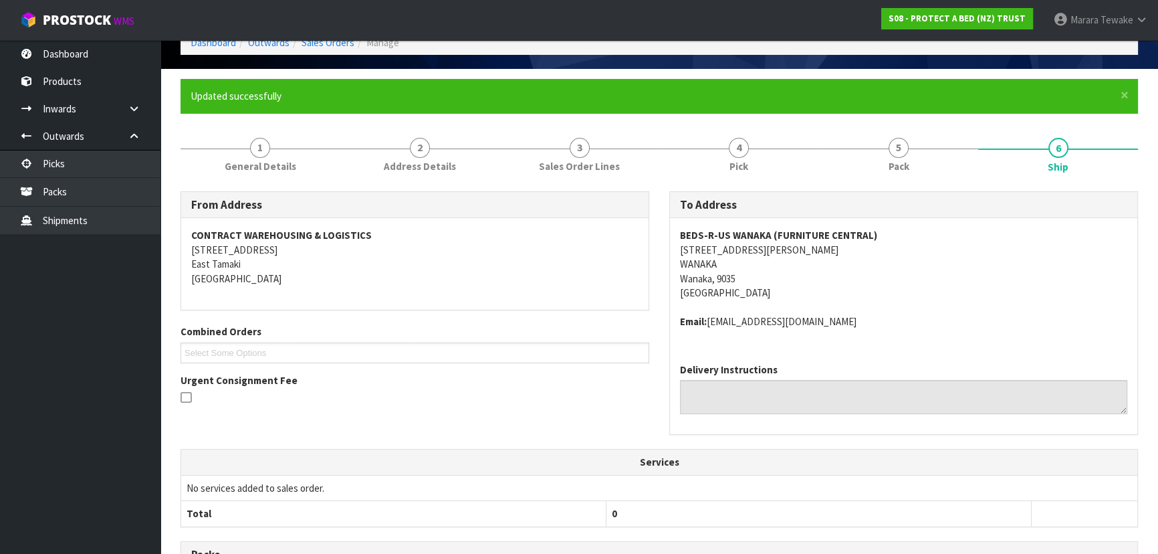
scroll to position [364, 0]
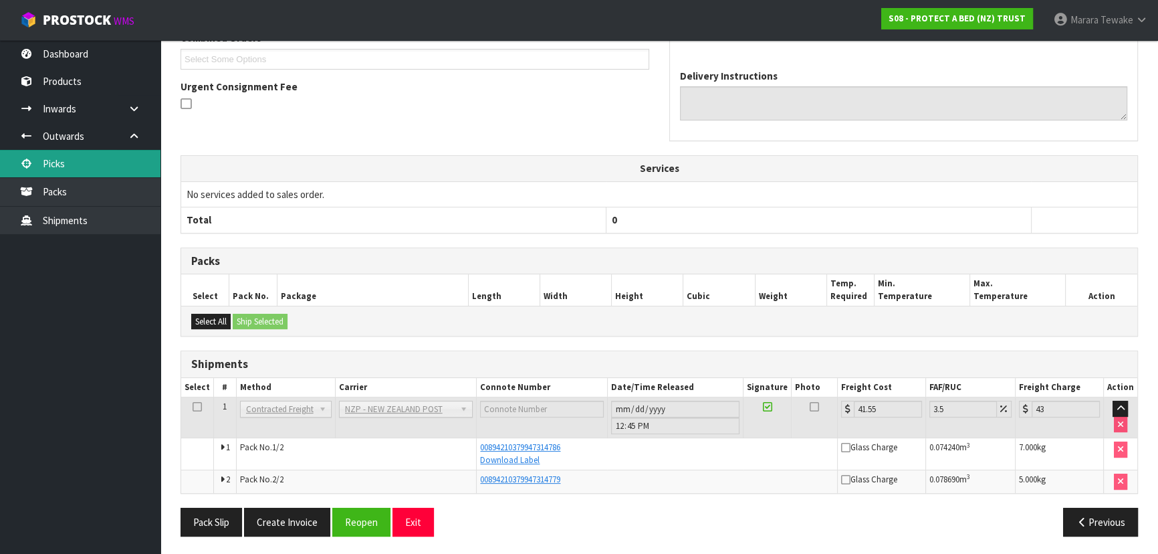
click at [127, 151] on link "Picks" at bounding box center [80, 163] width 161 height 27
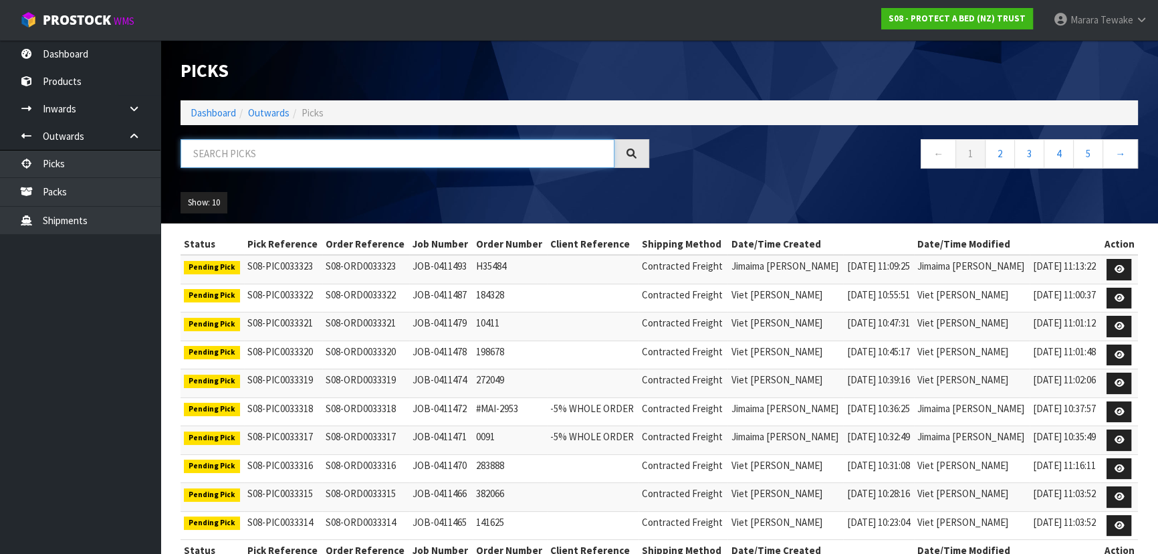
click at [307, 149] on input "text" at bounding box center [398, 153] width 434 height 29
click at [332, 146] on input "text" at bounding box center [398, 153] width 434 height 29
type input "JOB-0411470"
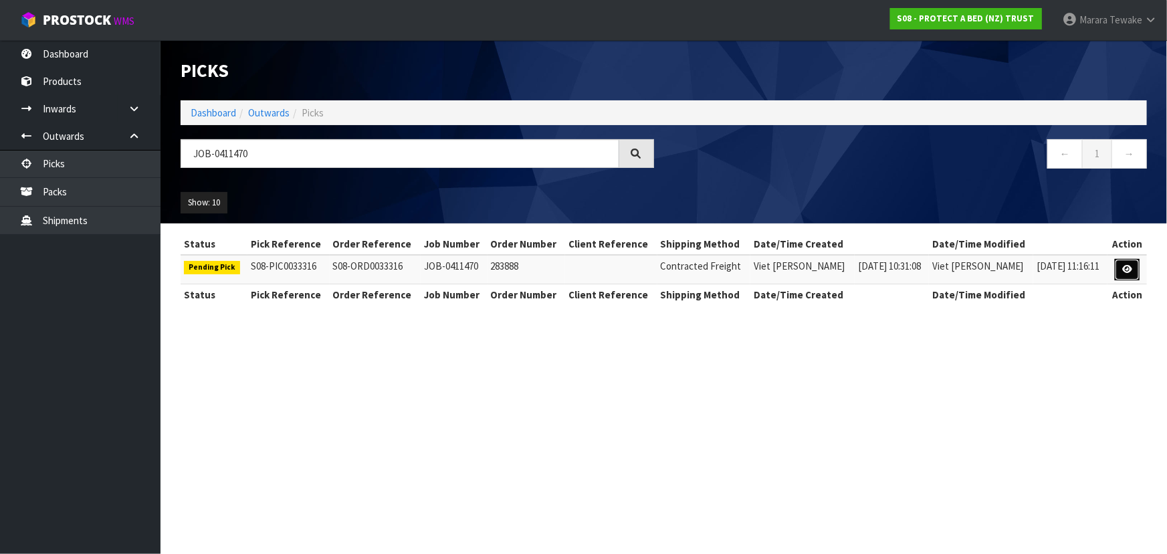
click at [1133, 273] on link at bounding box center [1127, 269] width 25 height 21
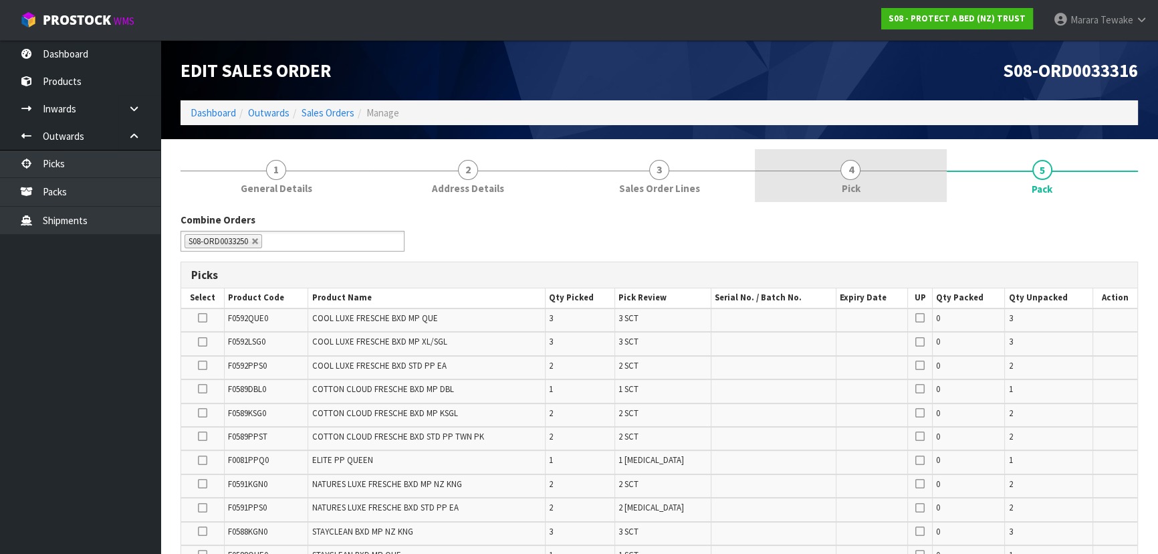
click at [854, 181] on span "Pick" at bounding box center [850, 188] width 19 height 14
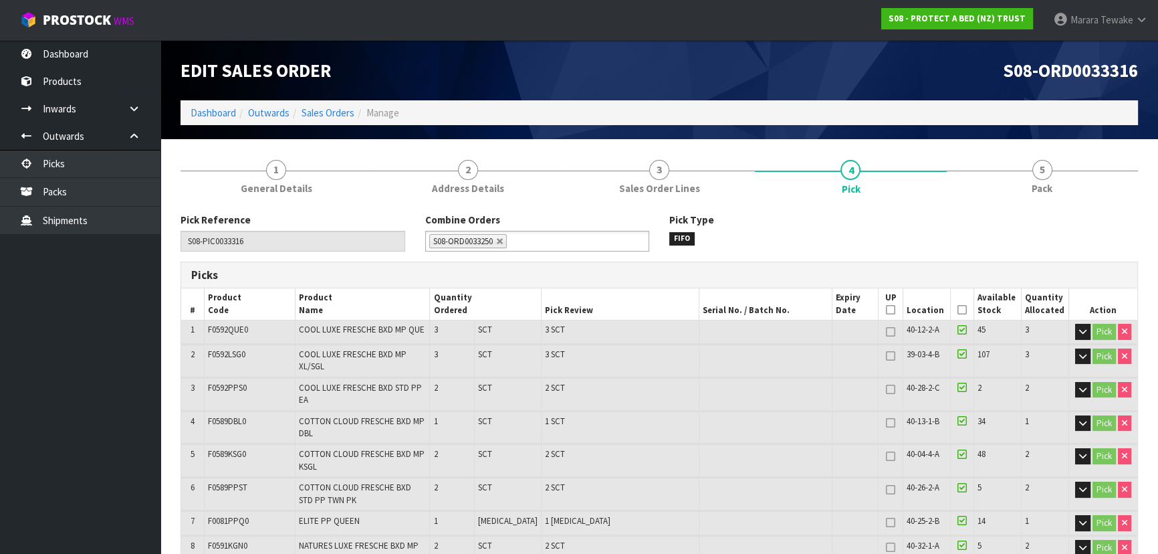
click at [958, 310] on icon at bounding box center [962, 310] width 9 height 1
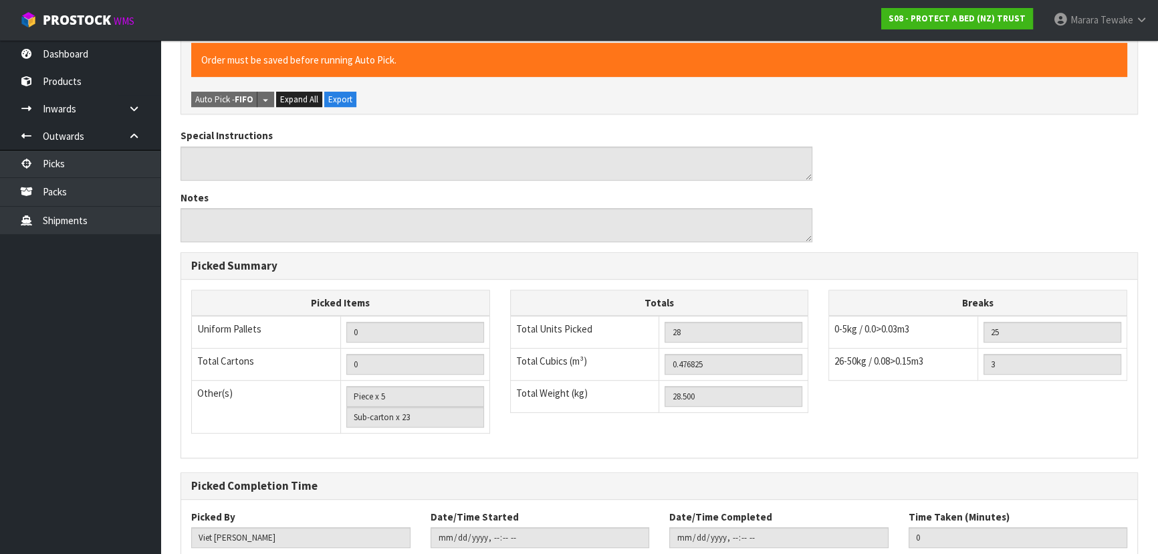
scroll to position [785, 0]
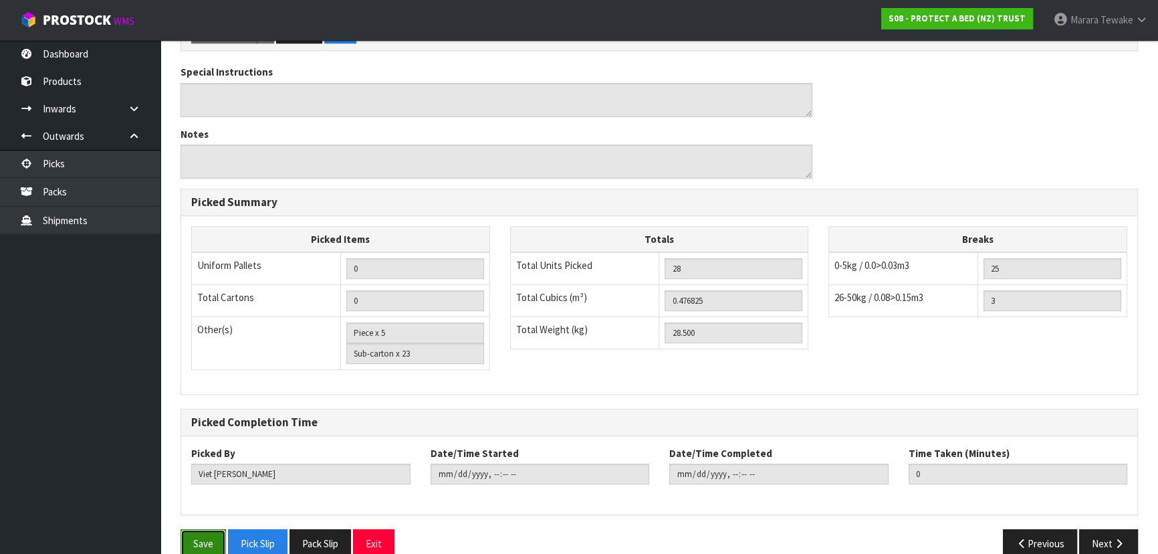
click at [217, 529] on button "Save" at bounding box center [203, 543] width 45 height 29
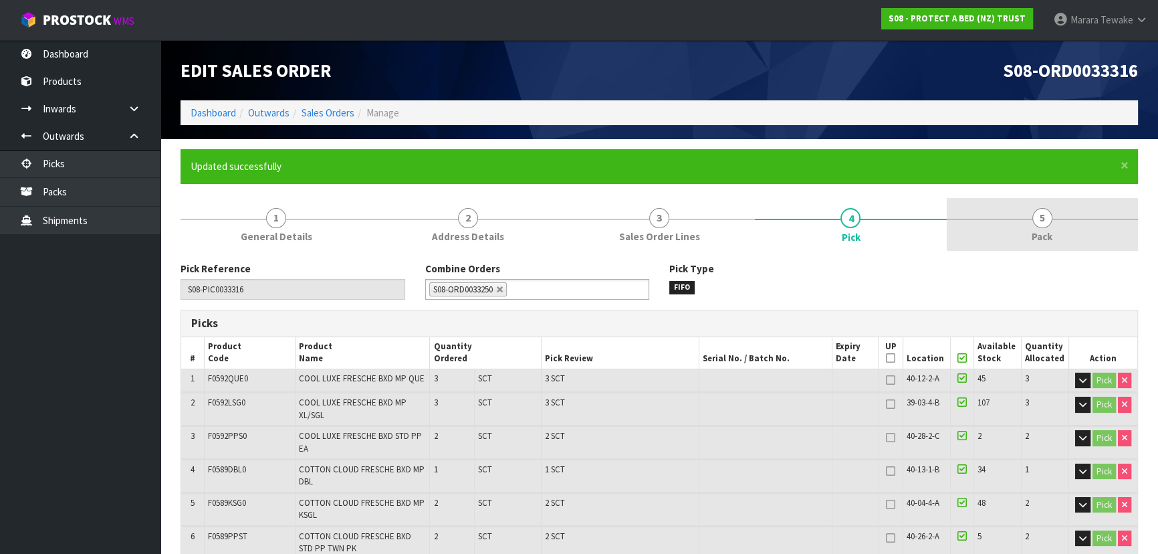
type input "Marara Tewake"
type input "2025-09-08T13:16:53"
click at [1064, 223] on link "5 Pack" at bounding box center [1042, 224] width 191 height 53
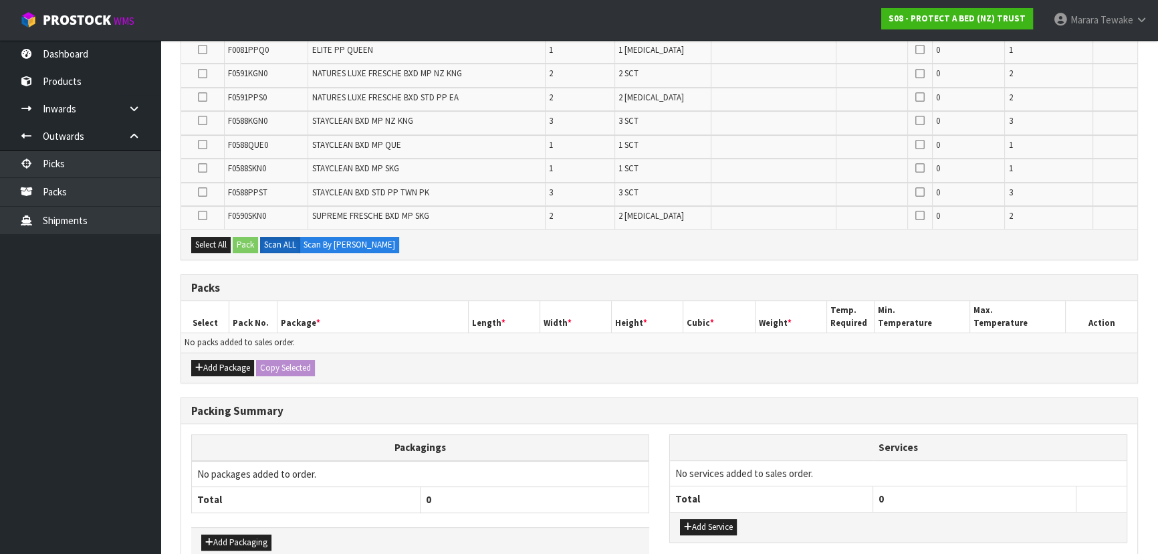
scroll to position [486, 0]
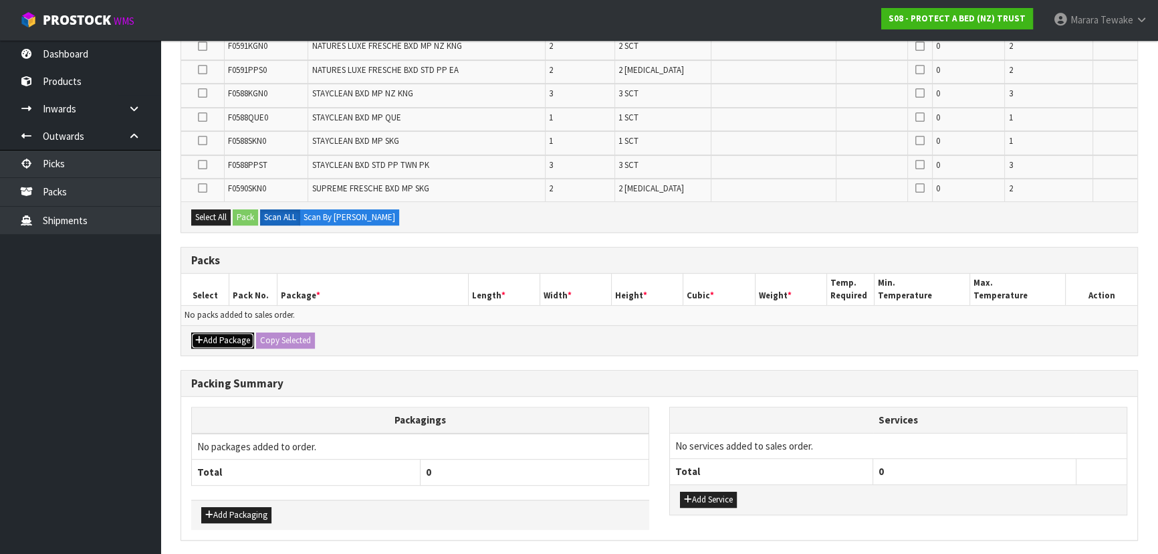
drag, startPoint x: 225, startPoint y: 329, endPoint x: 215, endPoint y: 327, distance: 10.9
click at [225, 332] on button "Add Package" at bounding box center [222, 340] width 63 height 16
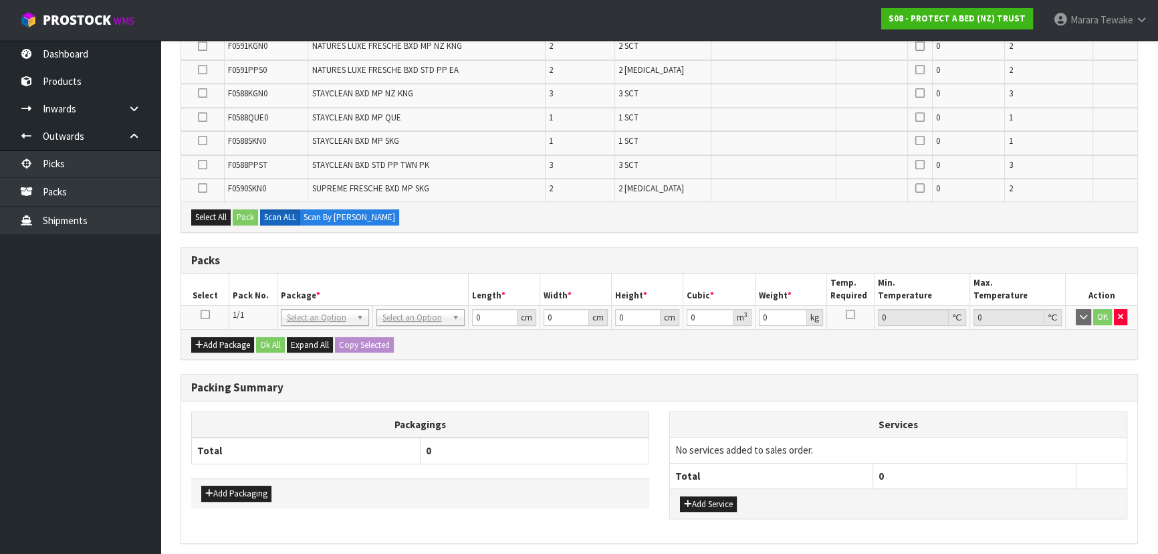
click at [203, 314] on icon at bounding box center [205, 314] width 9 height 1
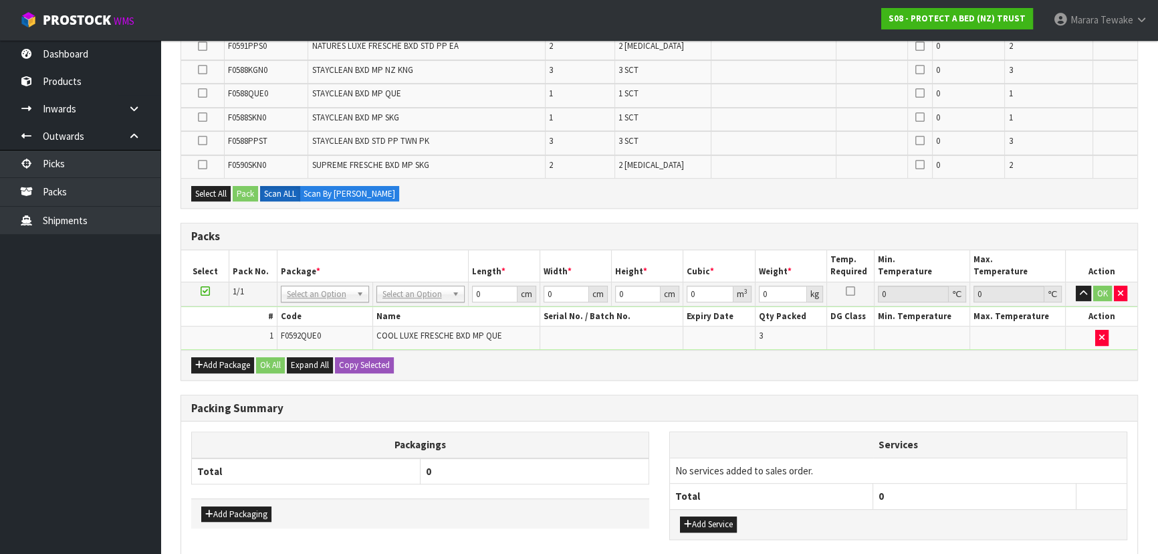
scroll to position [462, 0]
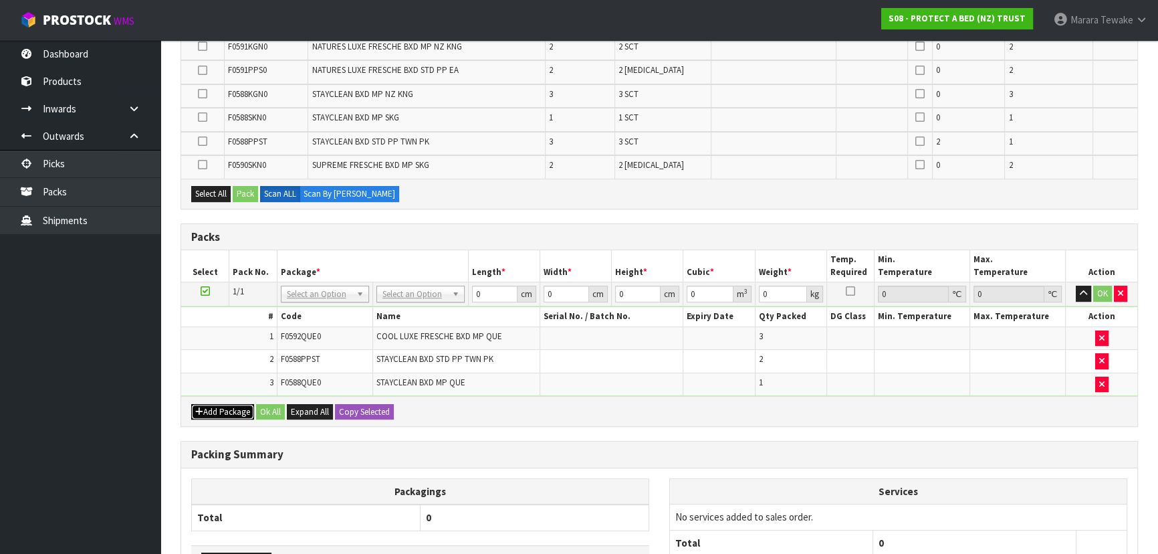
click at [199, 408] on icon "button" at bounding box center [199, 411] width 8 height 9
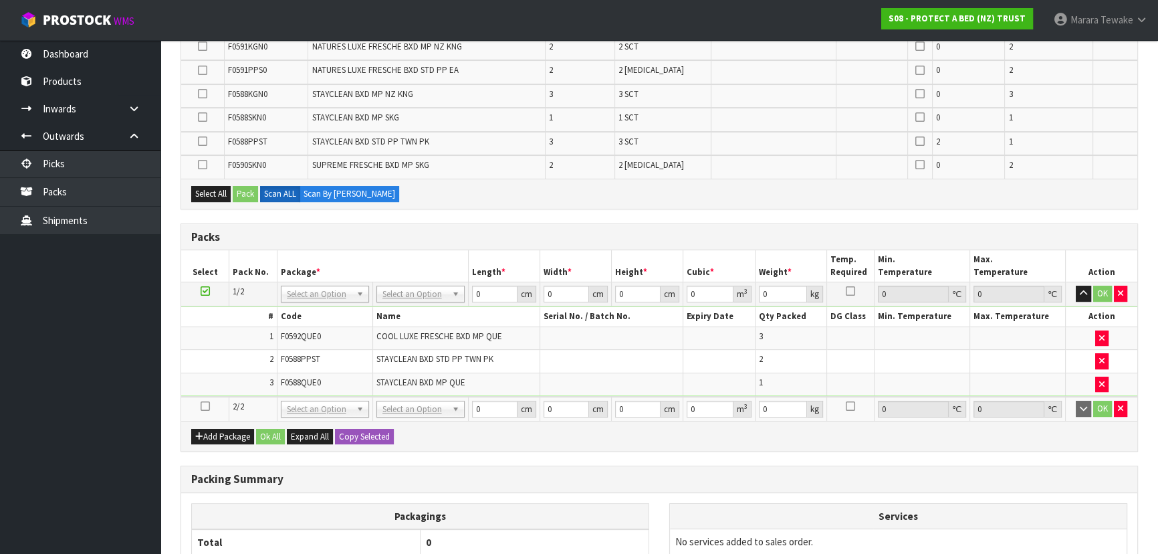
drag, startPoint x: 202, startPoint y: 400, endPoint x: 330, endPoint y: 348, distance: 138.6
click at [203, 406] on icon at bounding box center [205, 406] width 9 height 1
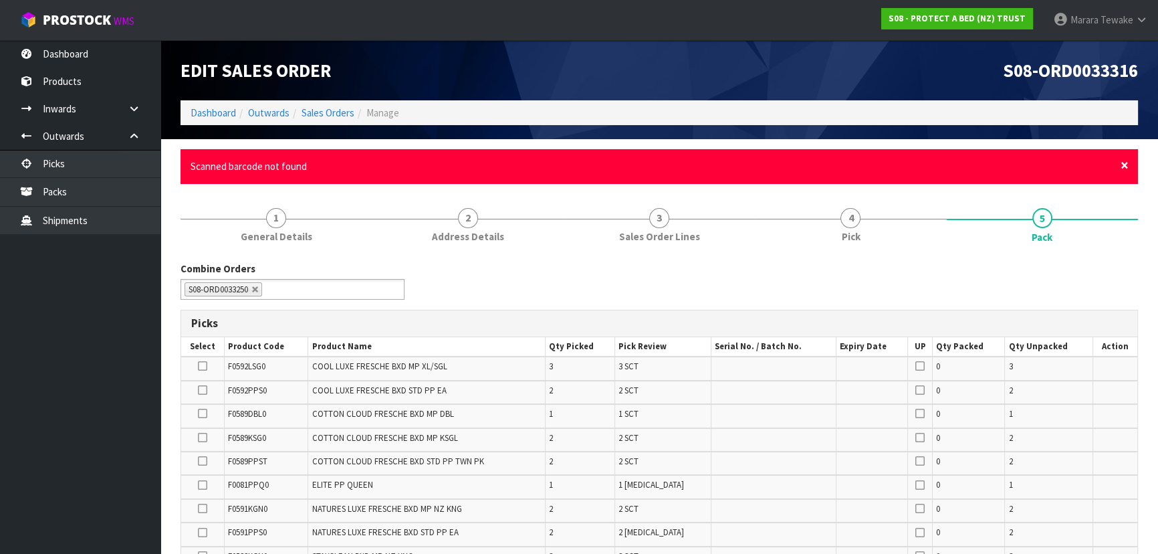
click at [1125, 163] on span "×" at bounding box center [1125, 165] width 8 height 19
click at [1124, 167] on span "×" at bounding box center [1125, 165] width 8 height 19
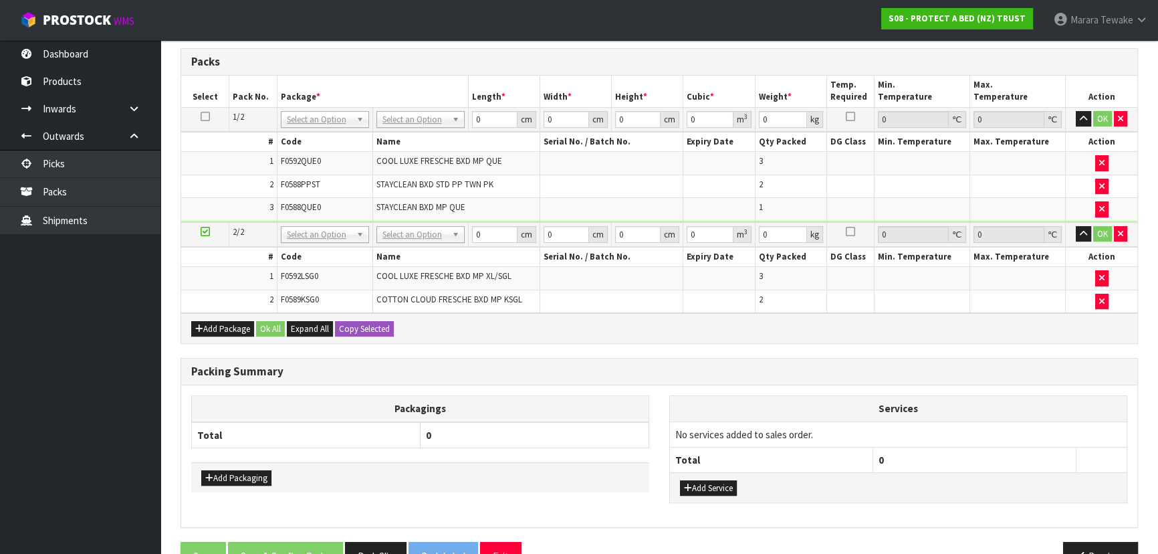
scroll to position [573, 0]
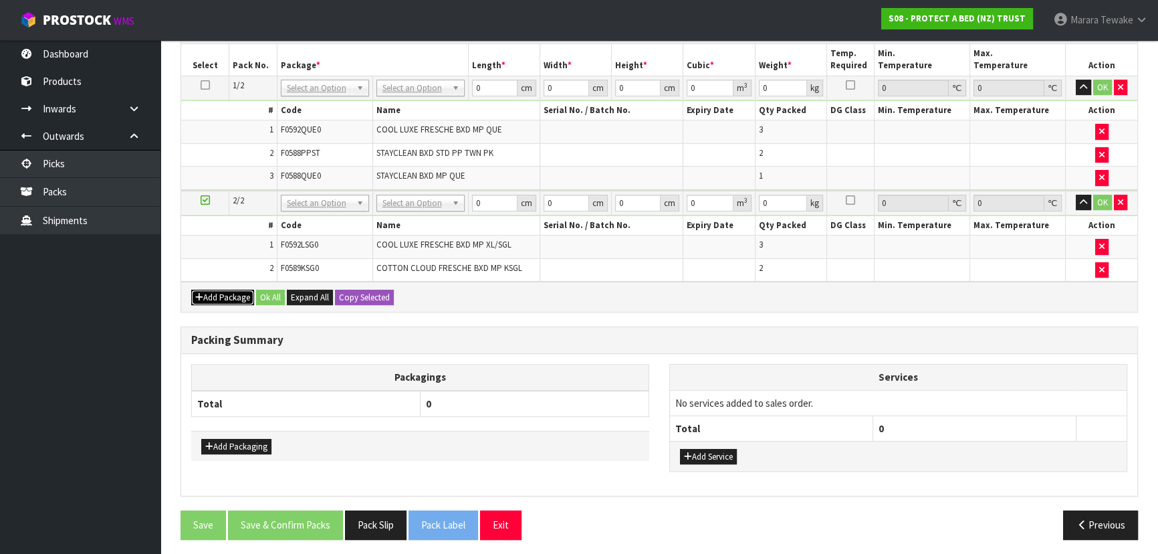
click at [218, 292] on button "Add Package" at bounding box center [222, 298] width 63 height 16
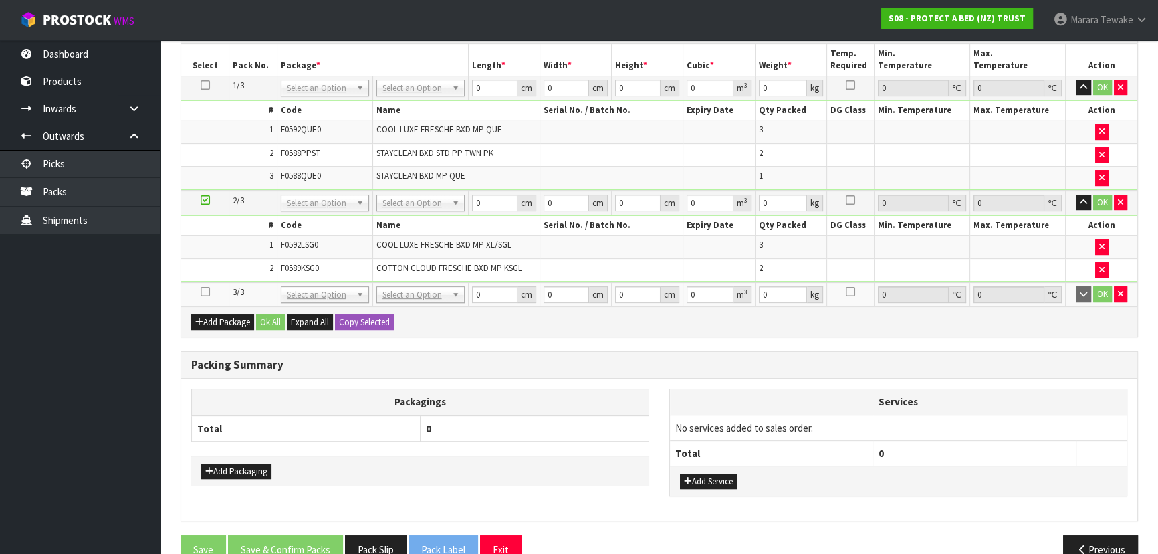
click at [207, 292] on icon at bounding box center [205, 292] width 9 height 1
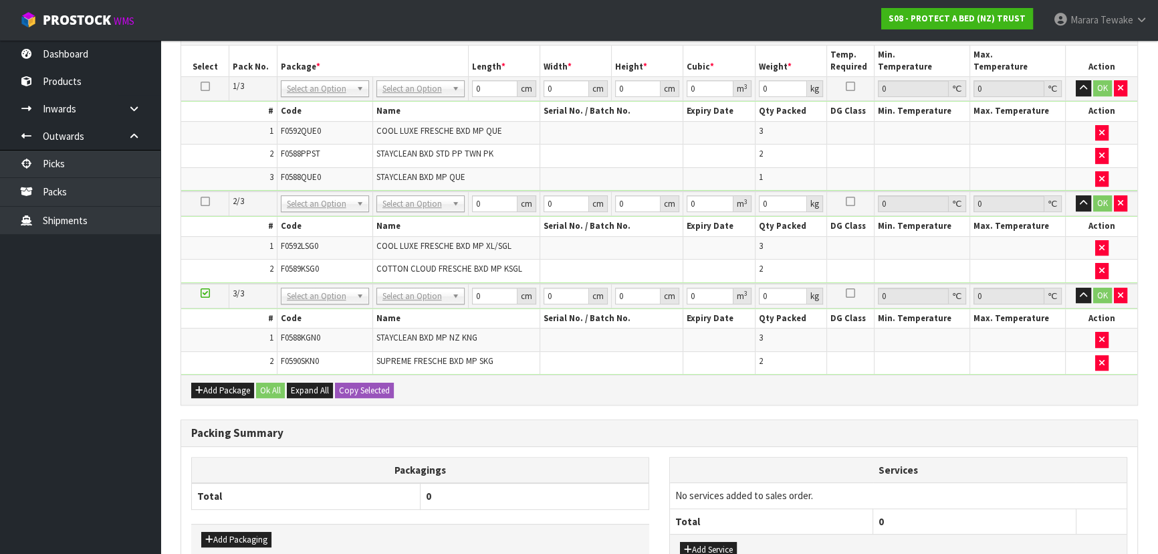
scroll to position [0, 0]
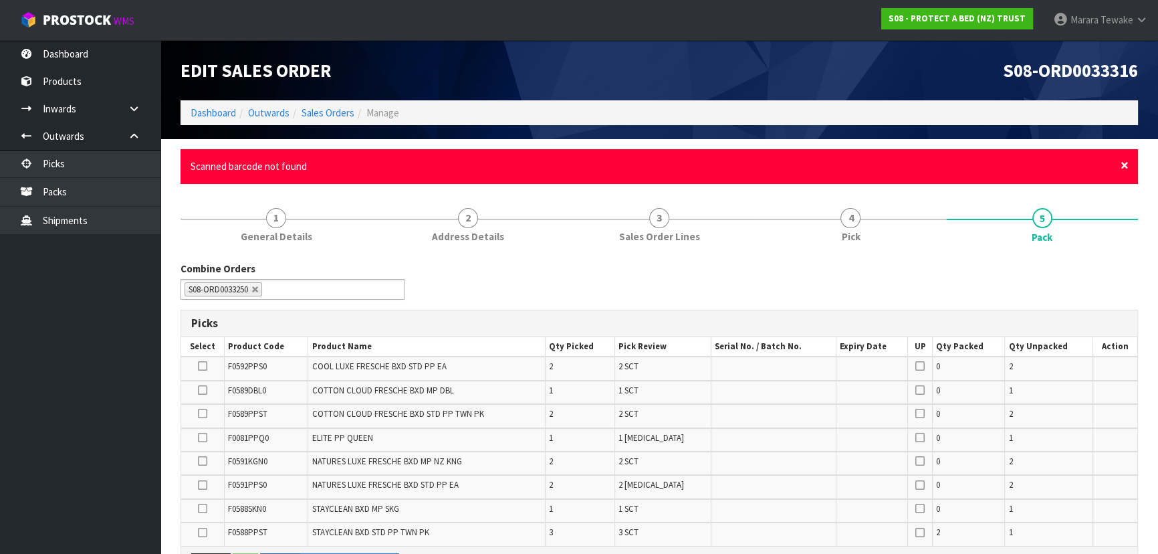
click at [1126, 162] on span "×" at bounding box center [1125, 165] width 8 height 19
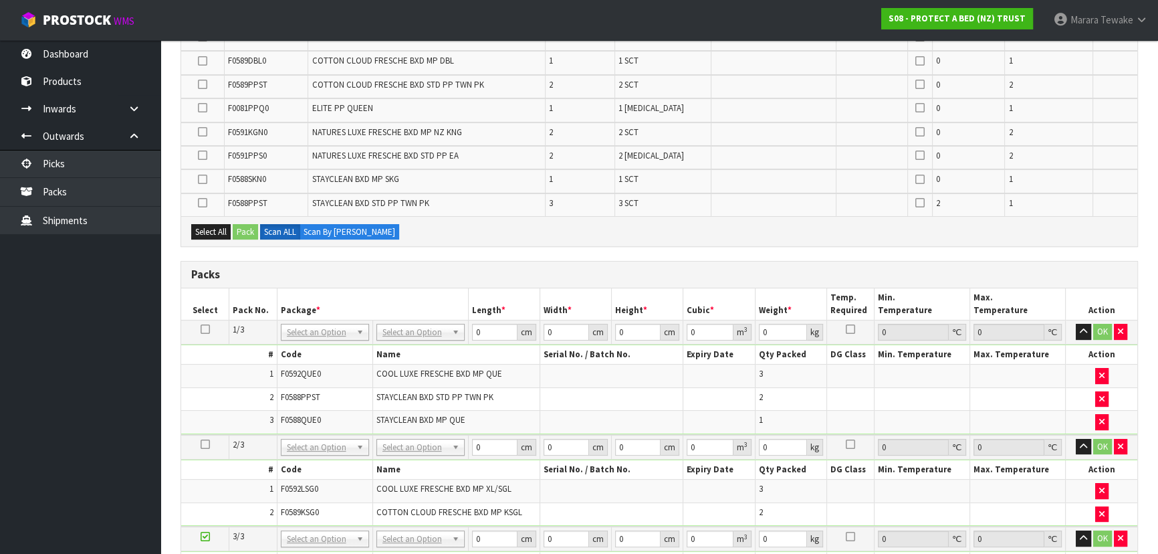
scroll to position [547, 0]
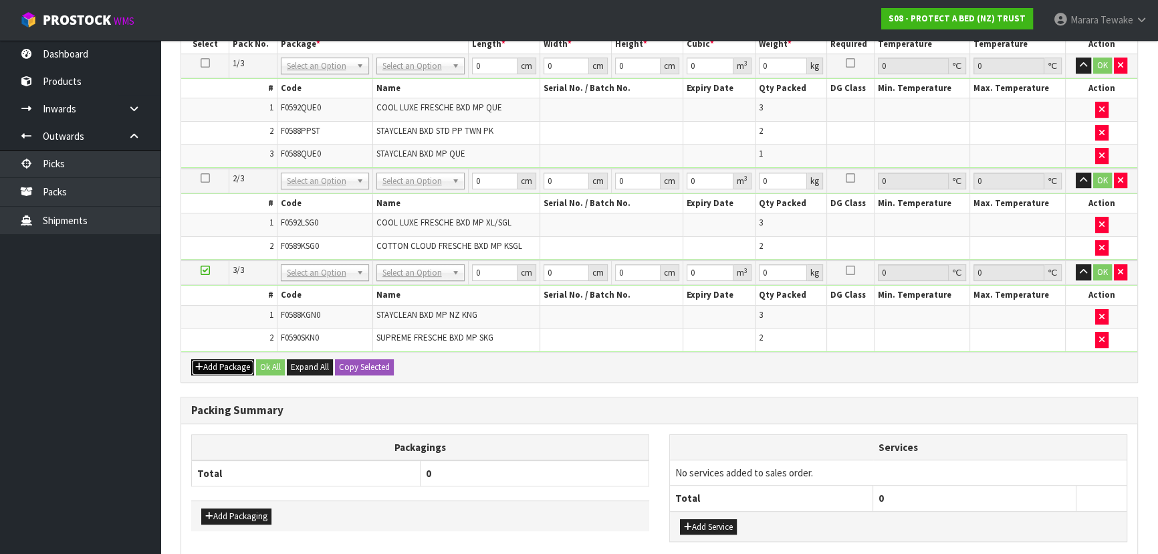
click at [209, 366] on button "Add Package" at bounding box center [222, 367] width 63 height 16
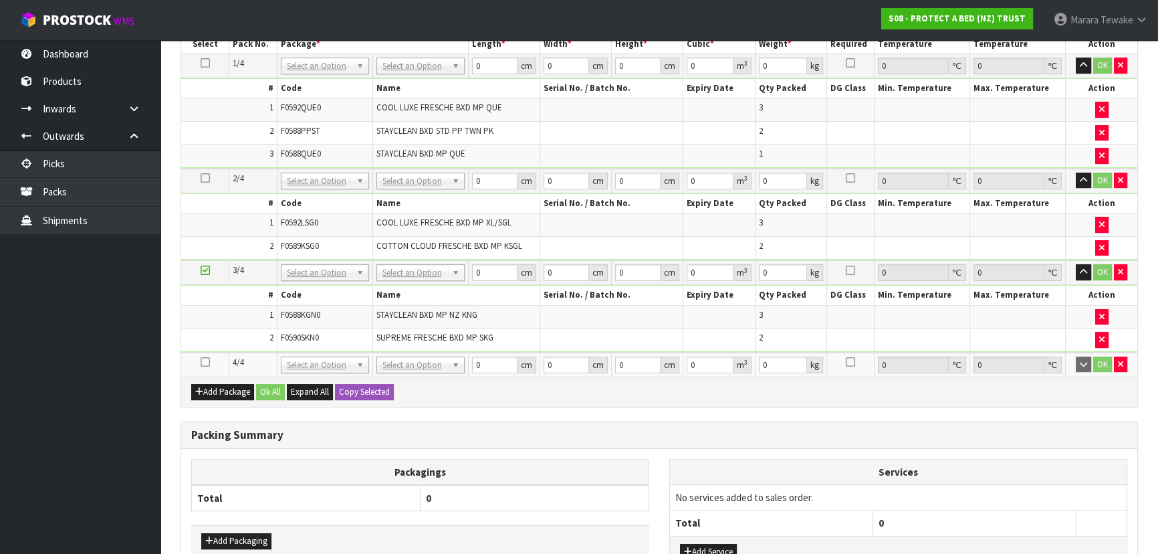
click at [205, 362] on icon at bounding box center [205, 362] width 9 height 1
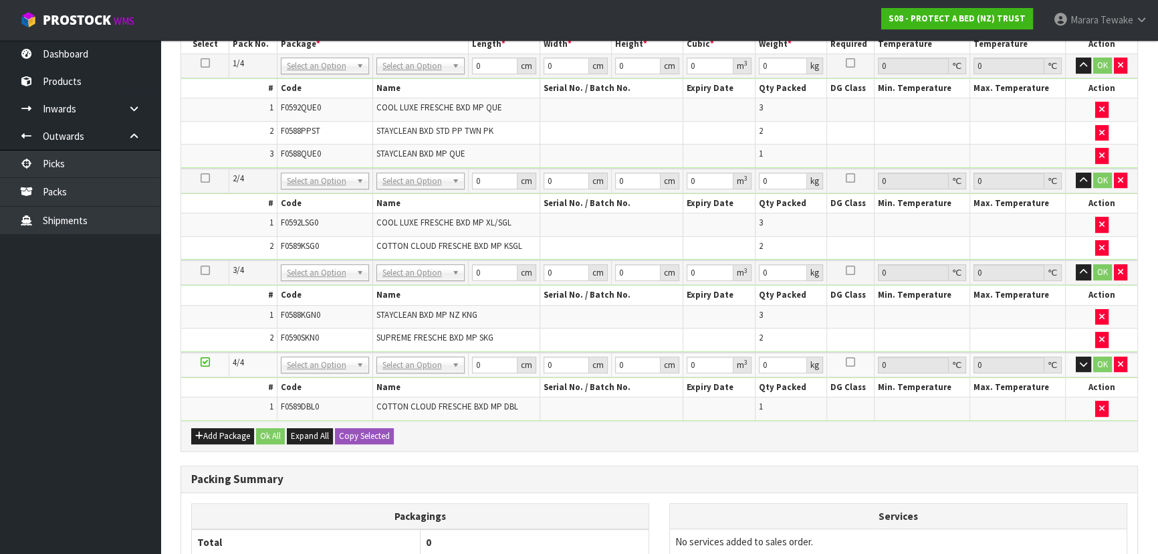
scroll to position [523, 0]
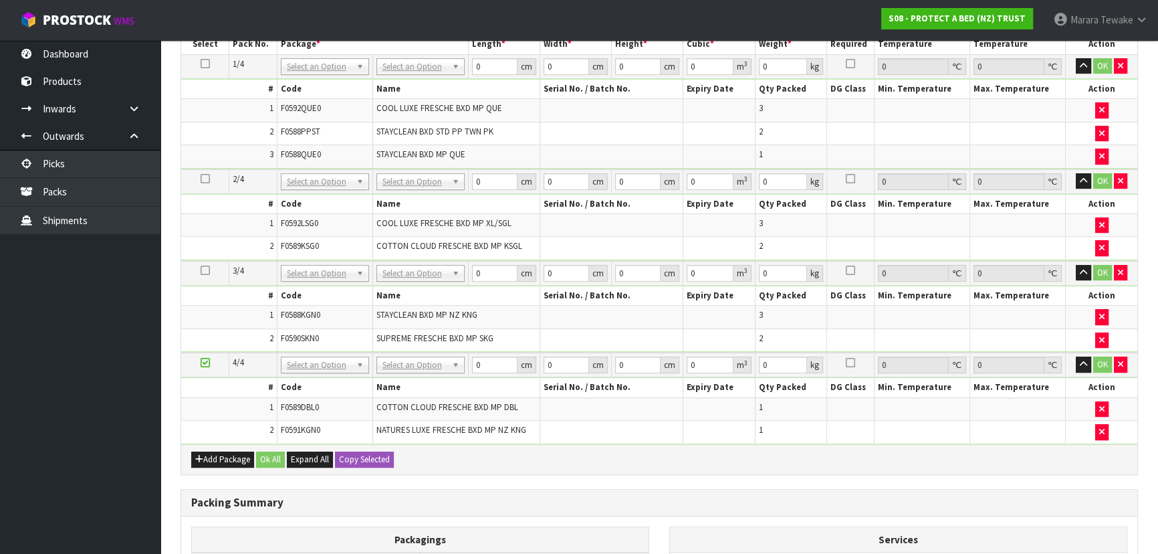
drag, startPoint x: 227, startPoint y: 401, endPoint x: 499, endPoint y: 476, distance: 281.5
click at [499, 476] on div "Combine Orders S08-ORD0031944 S08-ORD0032699 S08-ORD0032700 S08-ORD0032701 S08-…" at bounding box center [660, 201] width 958 height 1022
drag, startPoint x: 446, startPoint y: 452, endPoint x: 432, endPoint y: 452, distance: 14.0
click at [445, 452] on div "Add Package Ok All Expand All Copy Selected" at bounding box center [659, 459] width 956 height 30
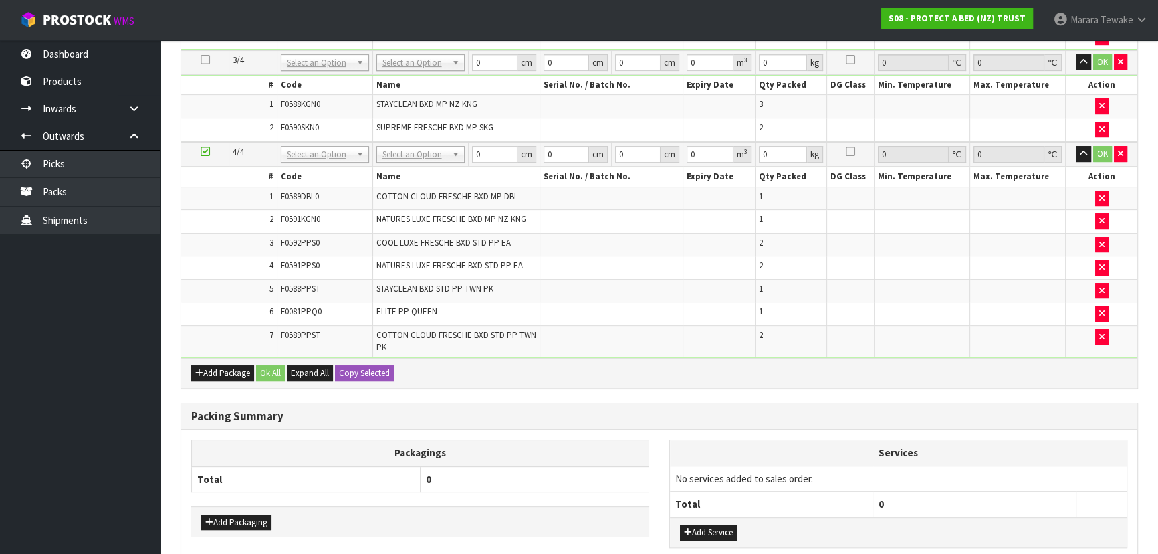
scroll to position [690, 0]
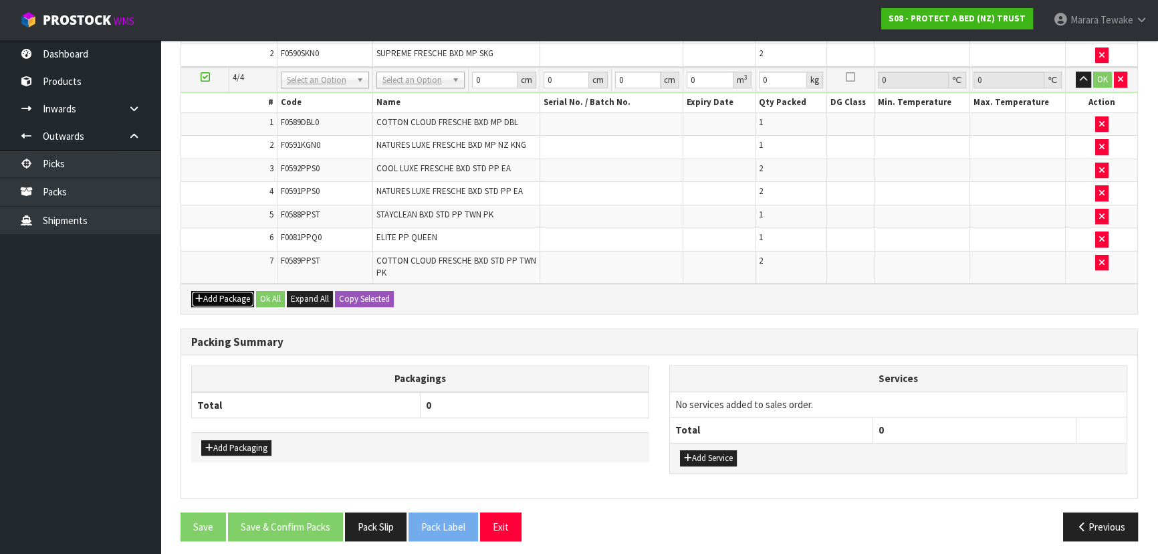
click at [229, 291] on button "Add Package" at bounding box center [222, 299] width 63 height 16
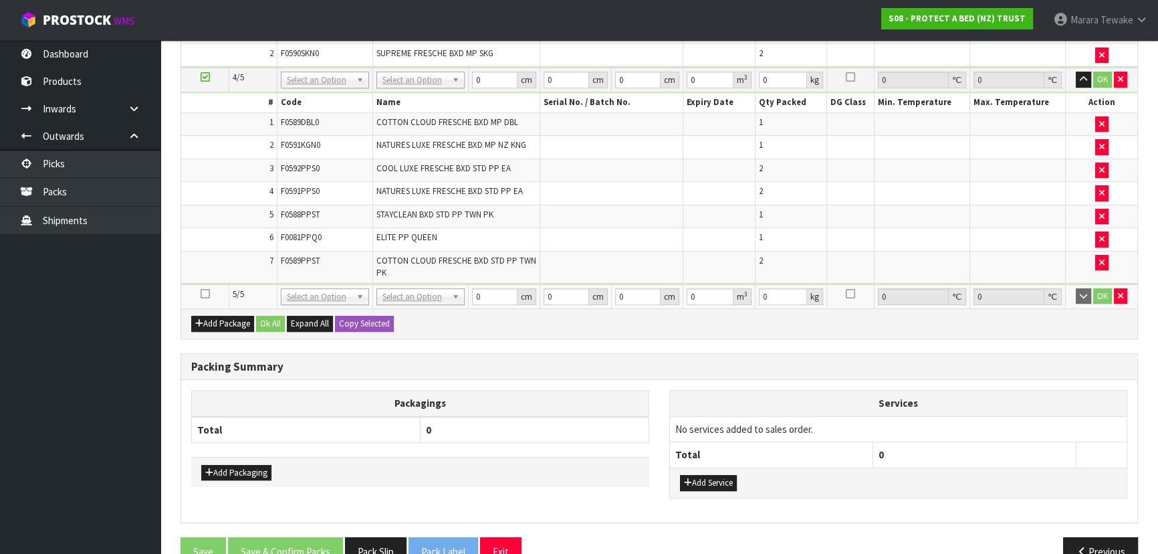
click at [206, 294] on icon at bounding box center [205, 294] width 9 height 1
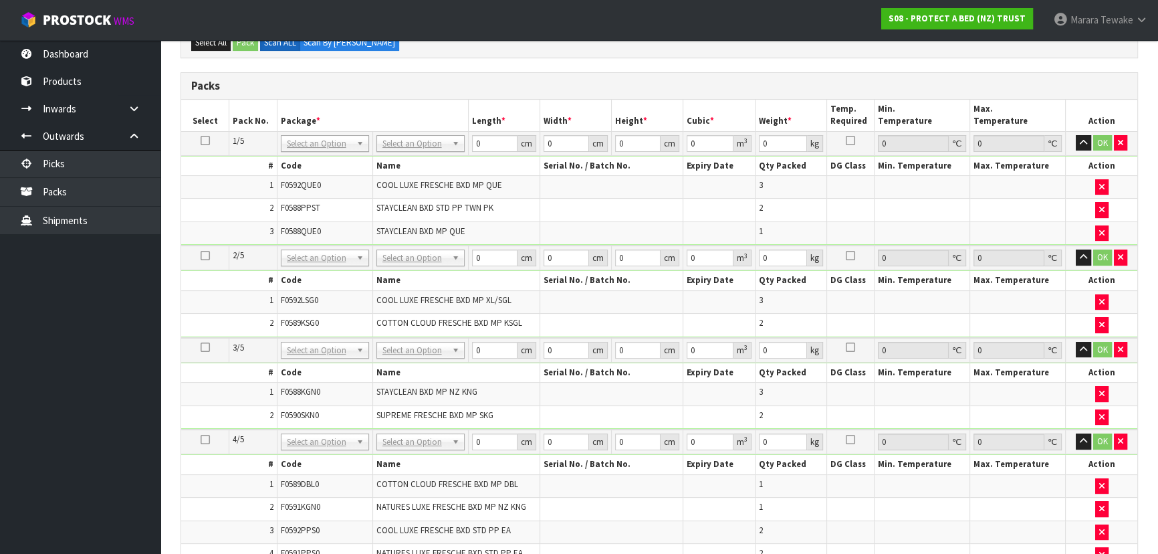
scroll to position [157, 0]
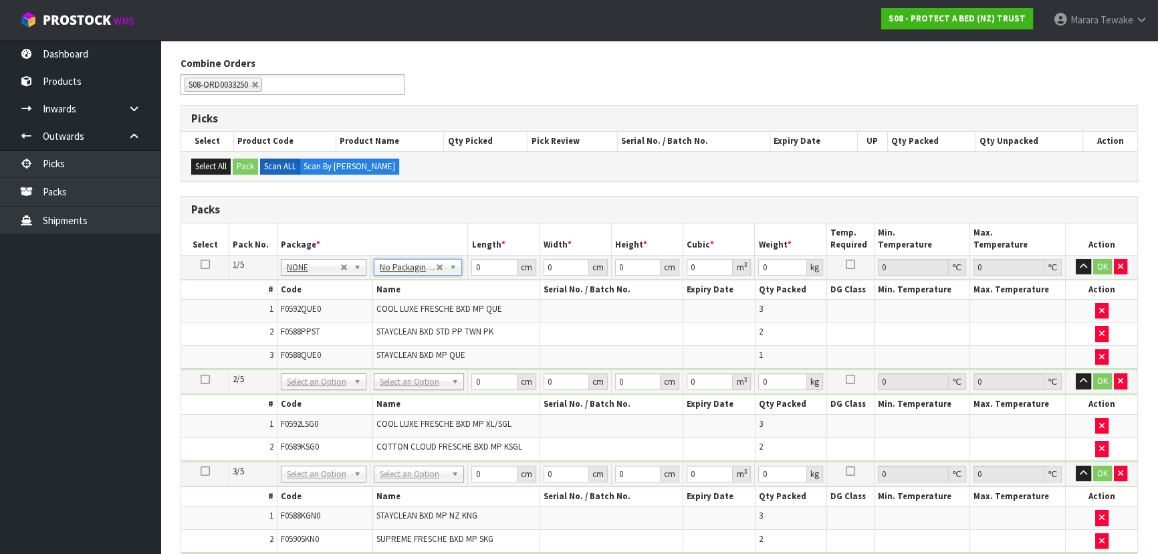
click at [205, 264] on icon at bounding box center [205, 264] width 9 height 1
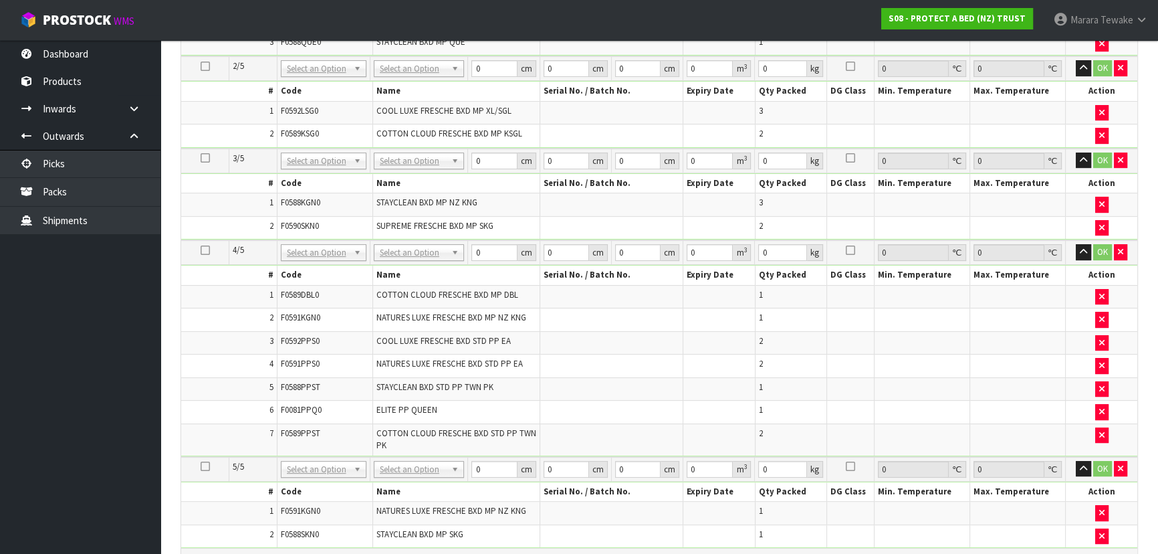
scroll to position [643, 0]
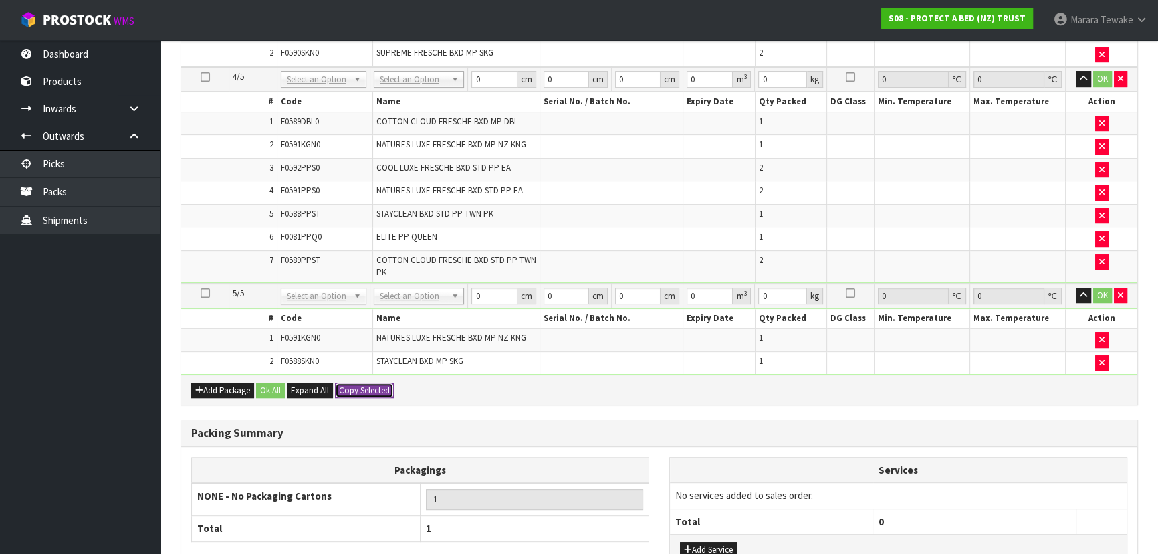
click at [375, 383] on button "Copy Selected" at bounding box center [364, 391] width 59 height 16
click at [375, 383] on button "Confirm Copy Selected" at bounding box center [379, 391] width 88 height 16
type input "5"
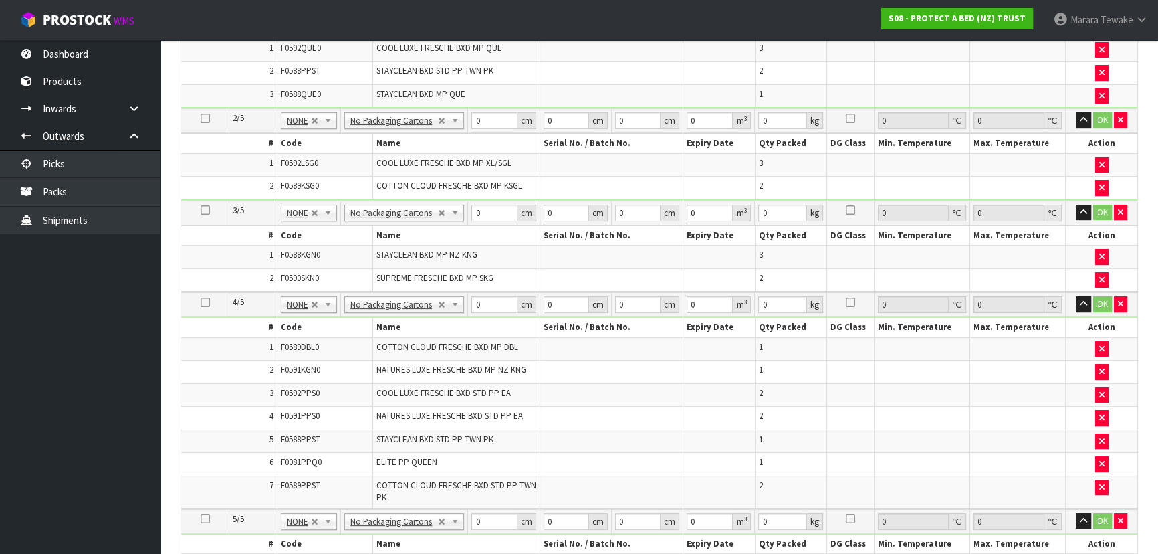
scroll to position [157, 0]
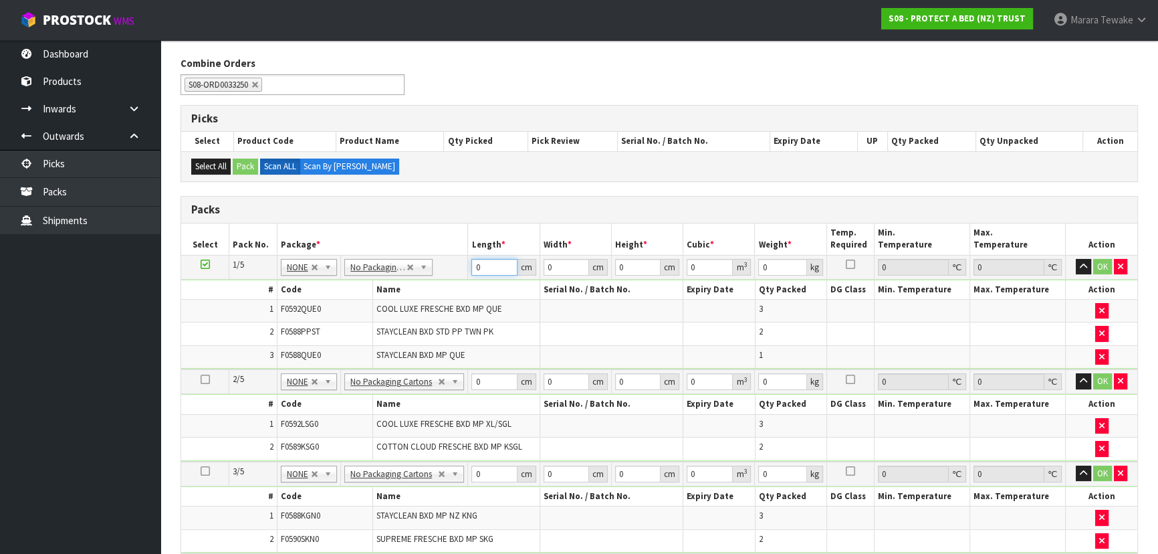
drag, startPoint x: 444, startPoint y: 235, endPoint x: 439, endPoint y: 225, distance: 11.1
click at [441, 230] on table "Select Pack No. Package * Length * Width * Height * Cubic * Weight * Temp. Requ…" at bounding box center [659, 541] width 956 height 637
type input "58"
type input "34"
type input "3"
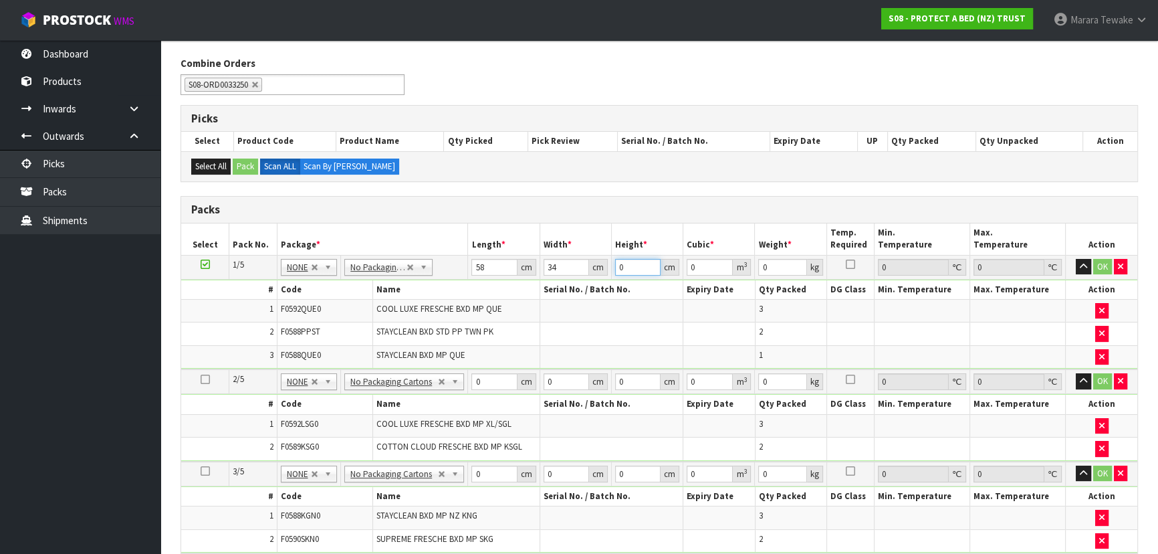
type input "0.005916"
type input "32"
type input "0.063104"
type input "32"
type input "8"
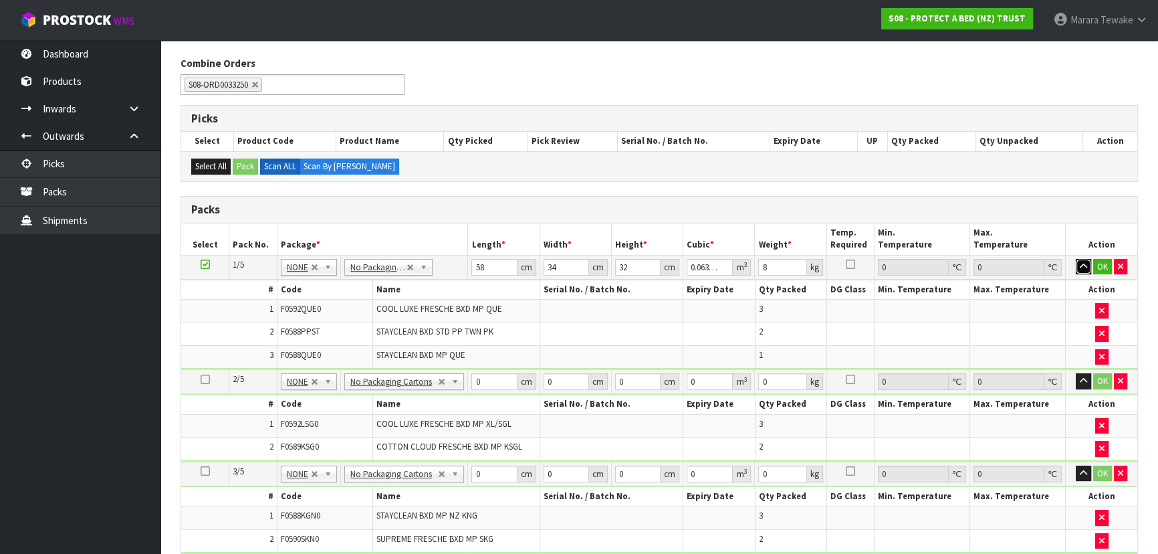
click at [1076, 259] on button "button" at bounding box center [1083, 267] width 15 height 16
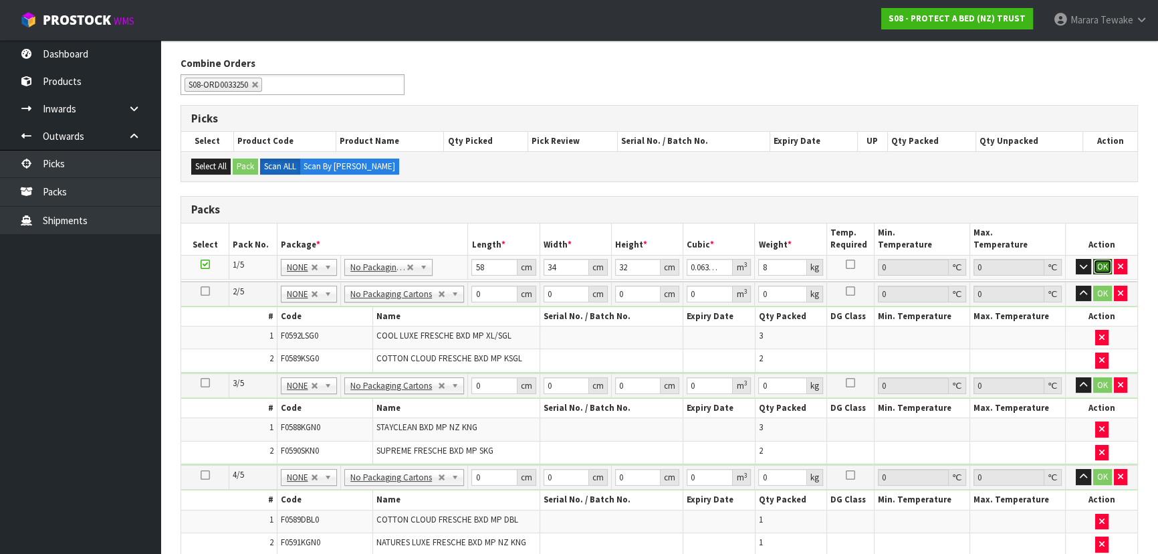
click button "OK" at bounding box center [1103, 267] width 19 height 16
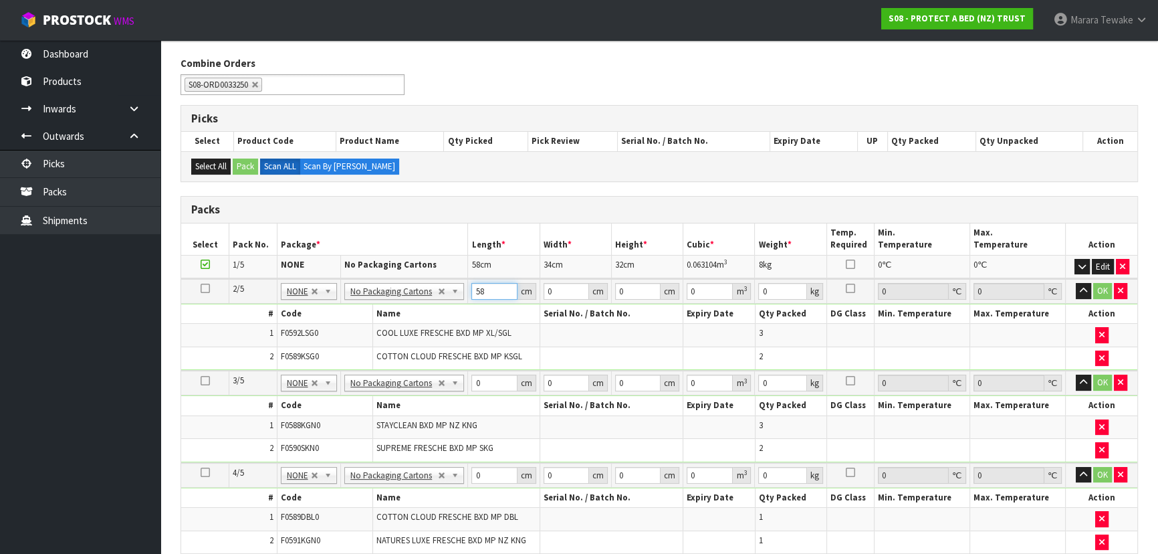
type input "58"
type input "40"
type input "3"
type input "0.00696"
type input "32"
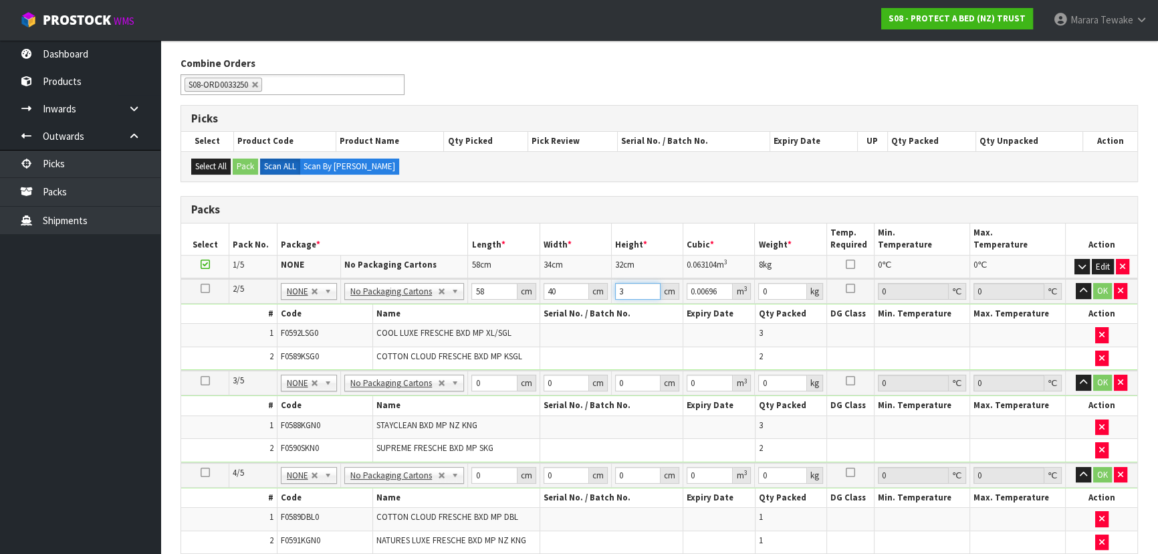
type input "0.07424"
type input "32"
type input "10"
click at [1076, 283] on button "button" at bounding box center [1083, 291] width 15 height 16
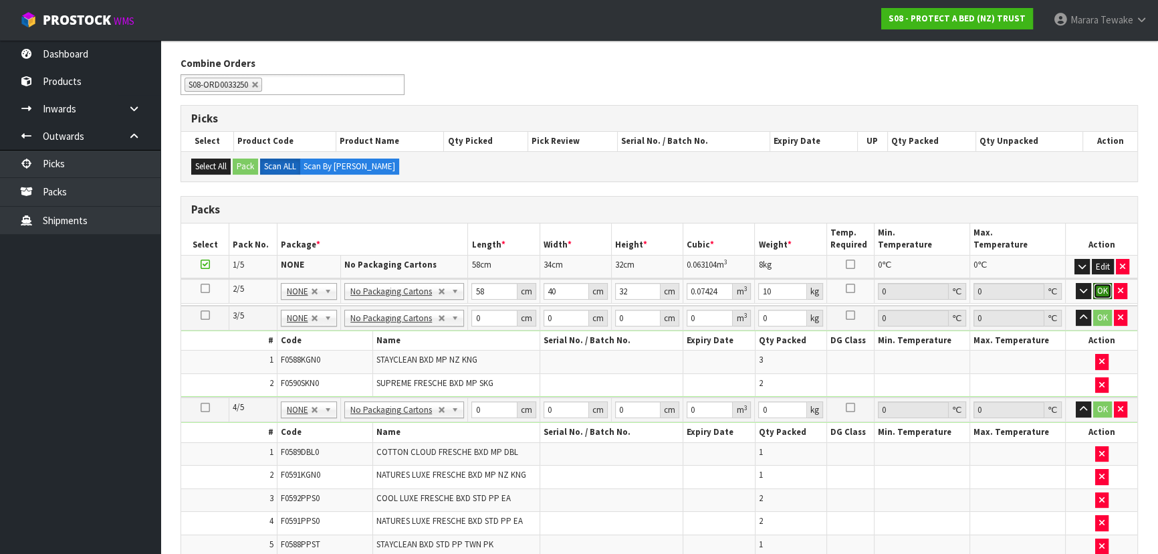
click button "OK" at bounding box center [1103, 291] width 19 height 16
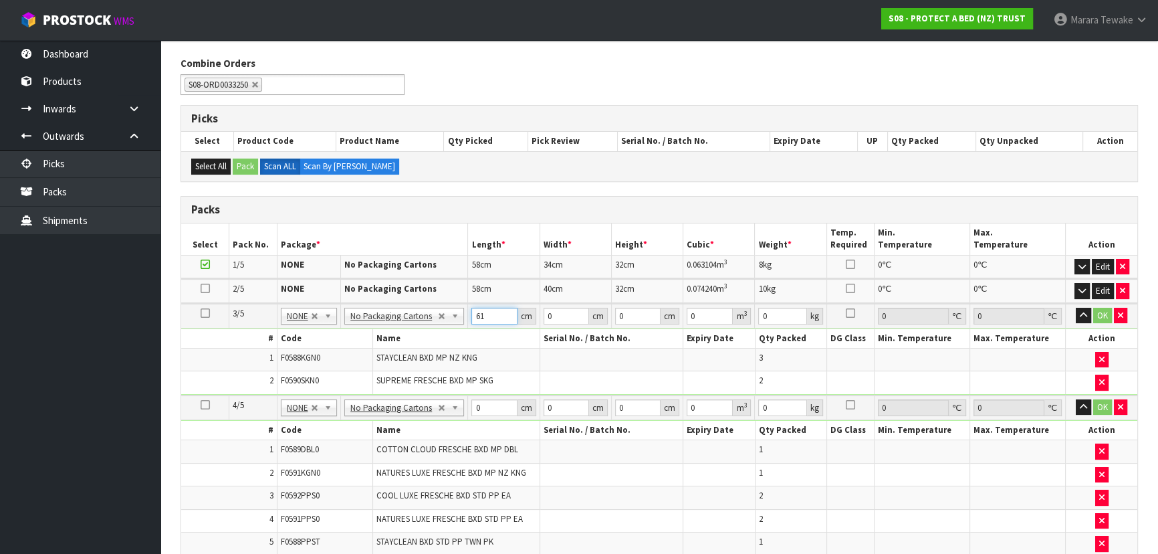
type input "61"
type input "42"
type input "3"
type input "0.007686"
type input "33"
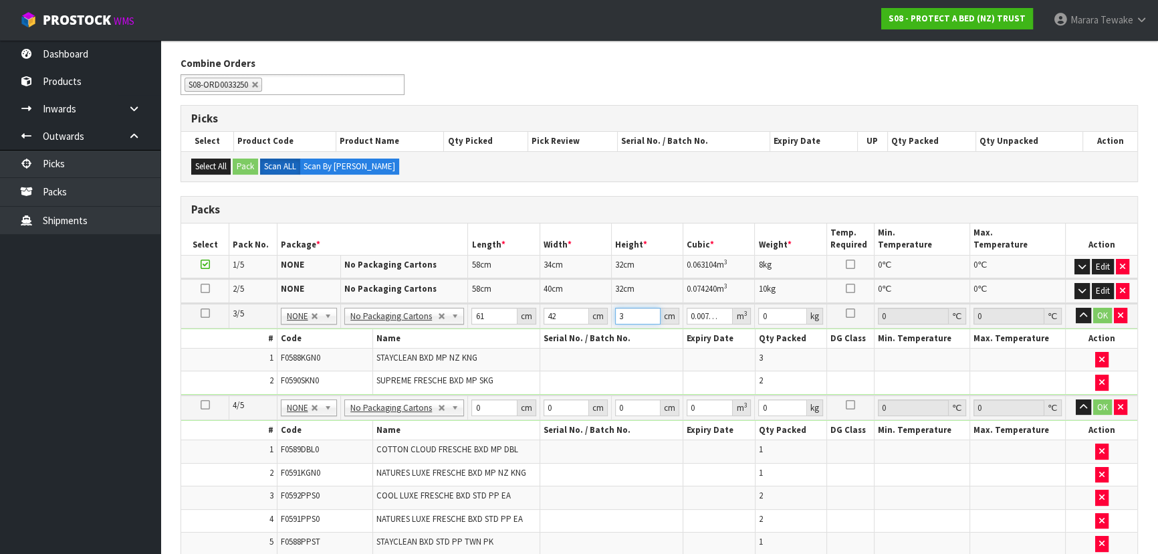
type input "0.084546"
type input "33"
type input "10"
click at [1076, 308] on button "button" at bounding box center [1083, 316] width 15 height 16
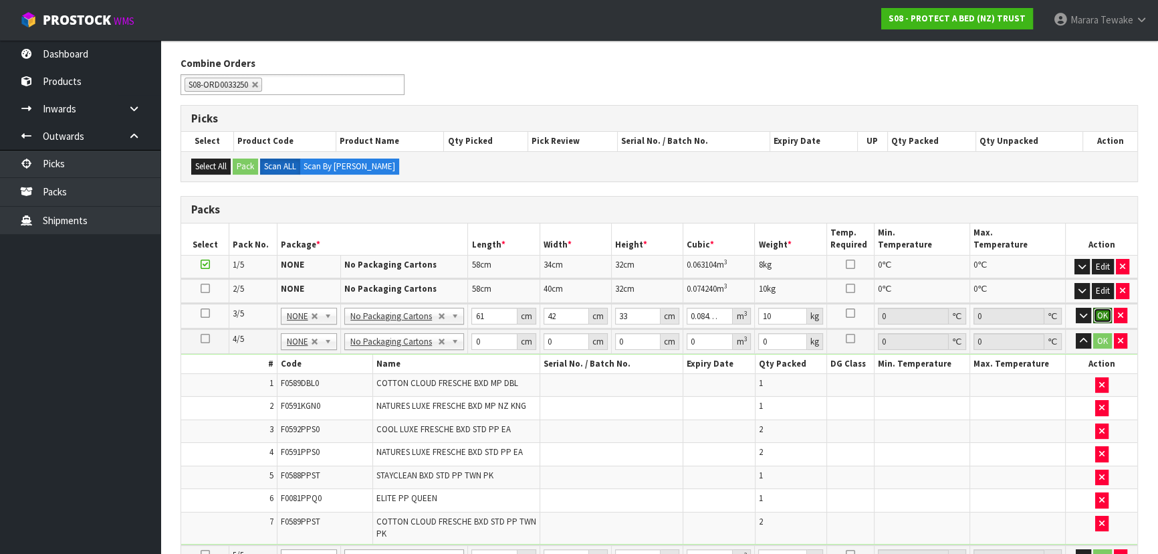
click button "OK" at bounding box center [1103, 316] width 19 height 16
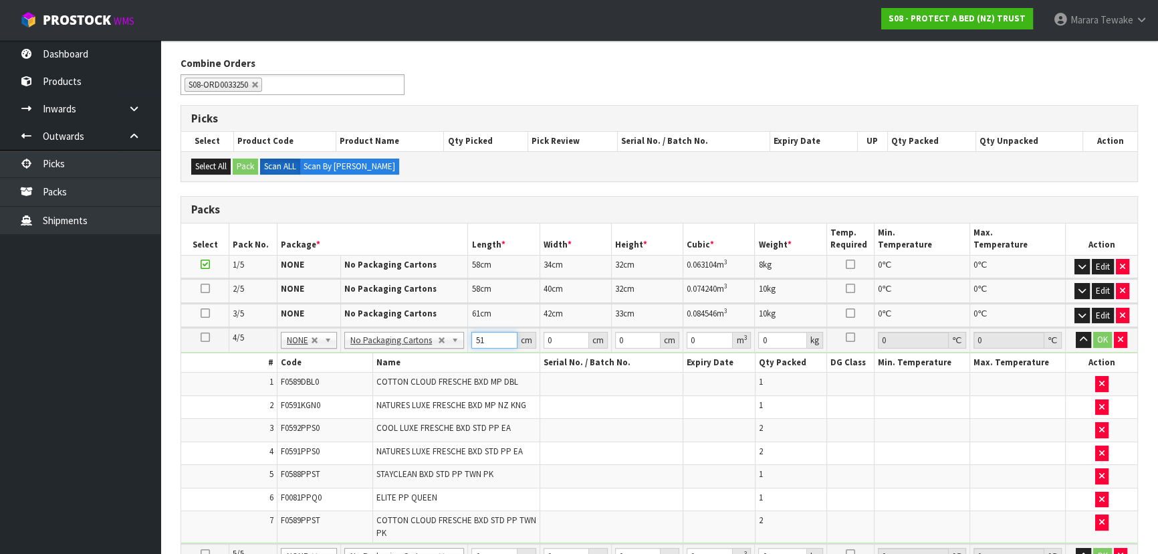
type input "51"
type input "39"
type input "3"
type input "0.005967"
type input "30"
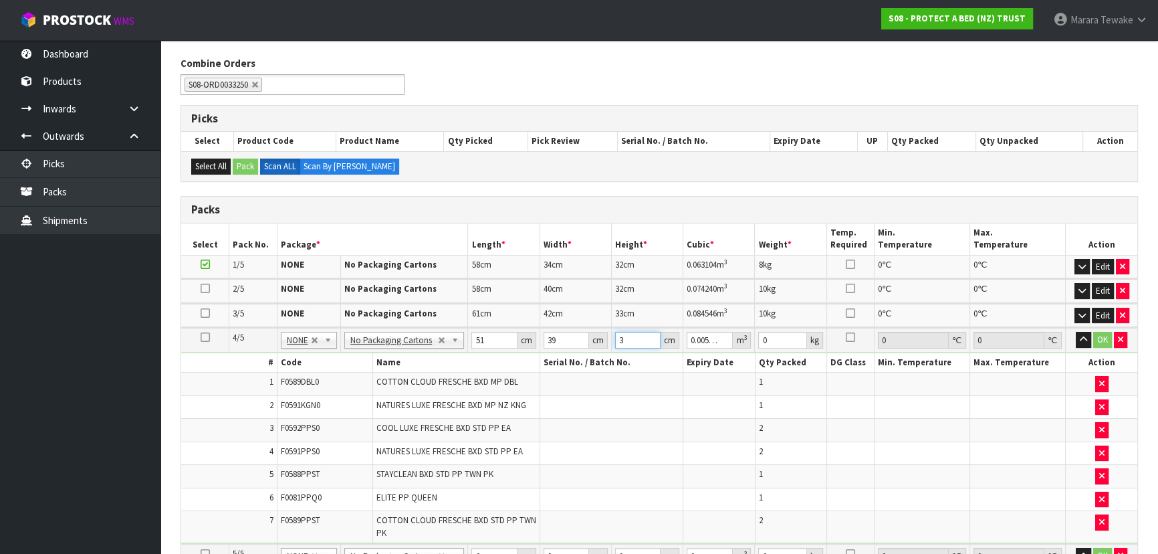
type input "0.05967"
type input "30"
type input "8"
click at [1076, 332] on button "button" at bounding box center [1083, 340] width 15 height 16
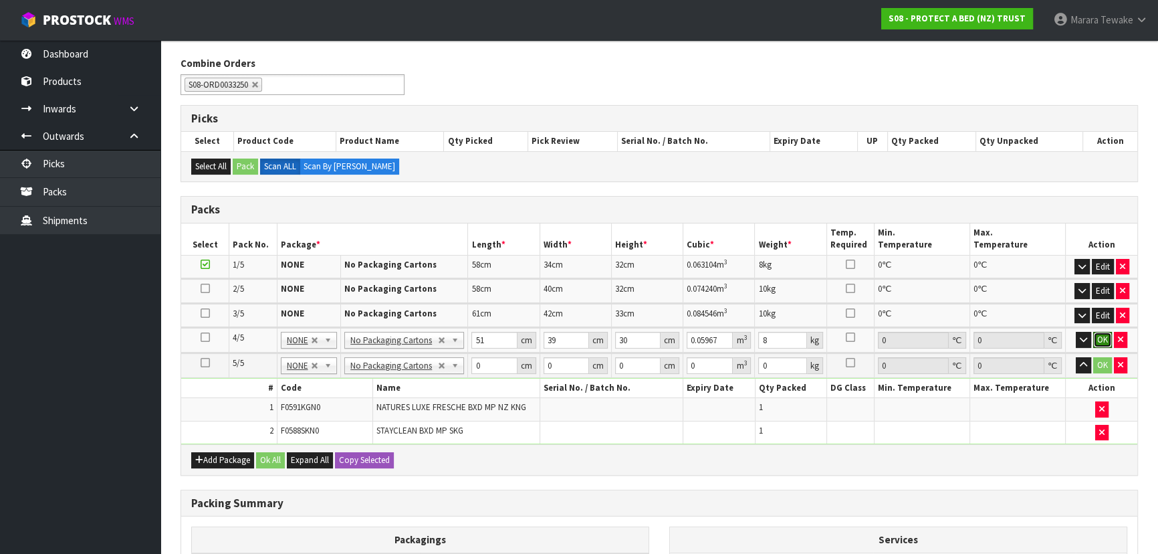
click button "OK" at bounding box center [1103, 340] width 19 height 16
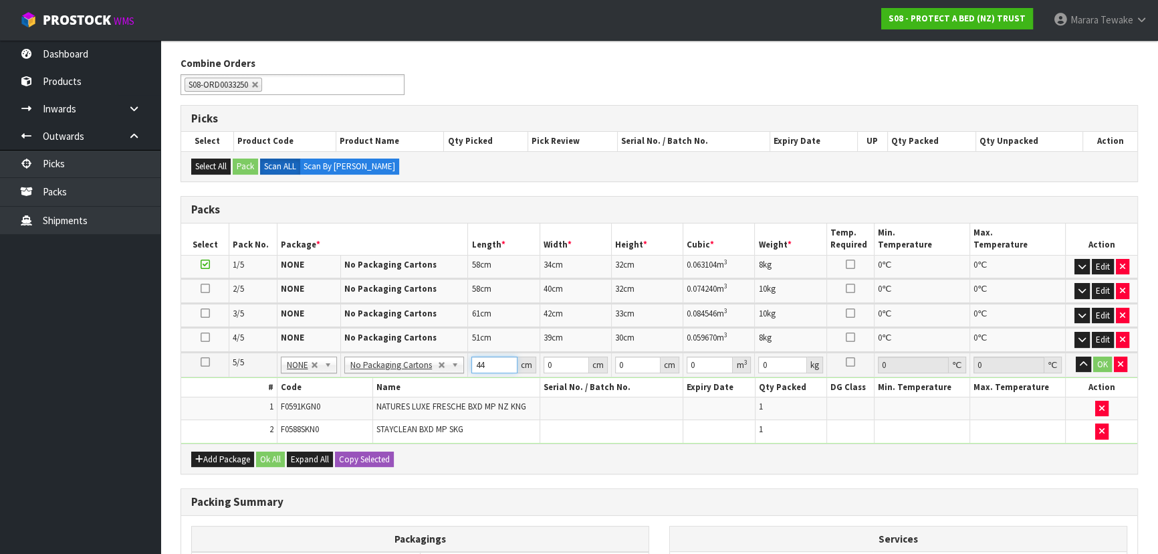
type input "44"
type input "34"
type input "3"
type input "0.004488"
type input "31"
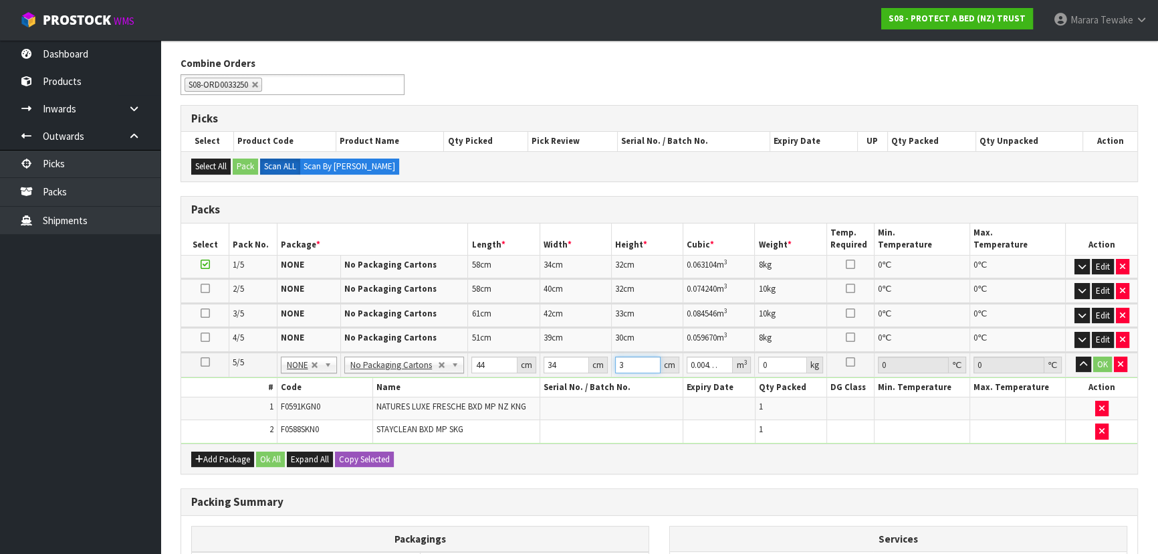
type input "0.046376"
type input "31"
type input "4"
click at [1076, 356] on button "button" at bounding box center [1083, 364] width 15 height 16
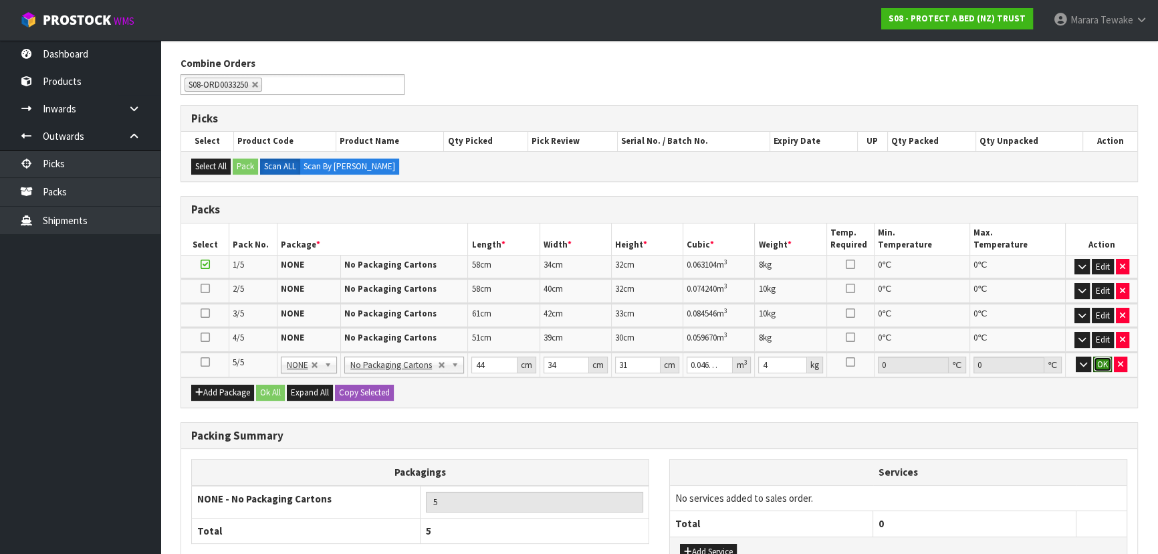
click button "OK" at bounding box center [1103, 364] width 19 height 16
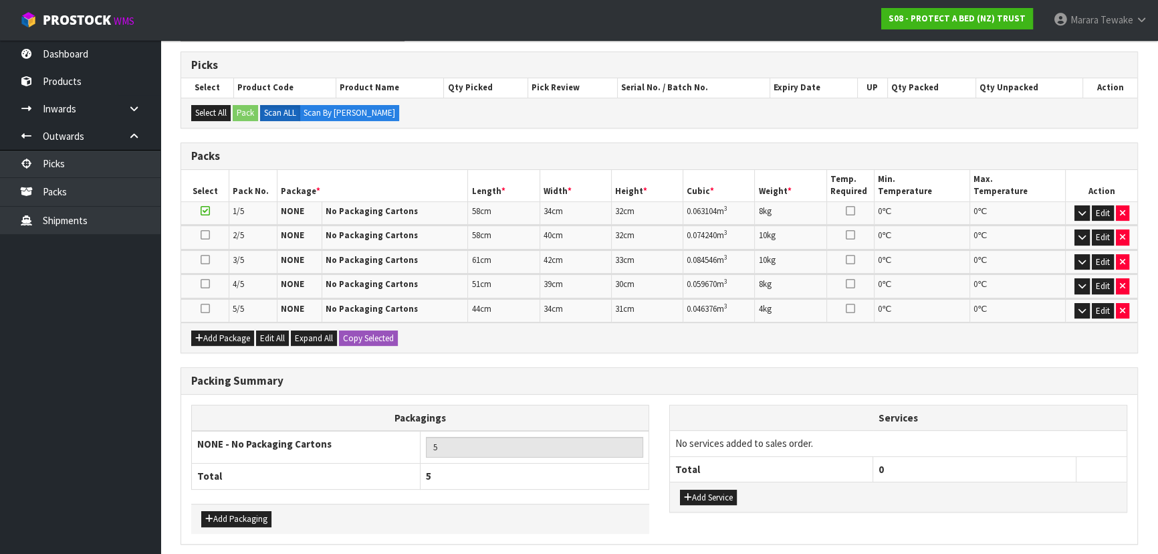
scroll to position [260, 0]
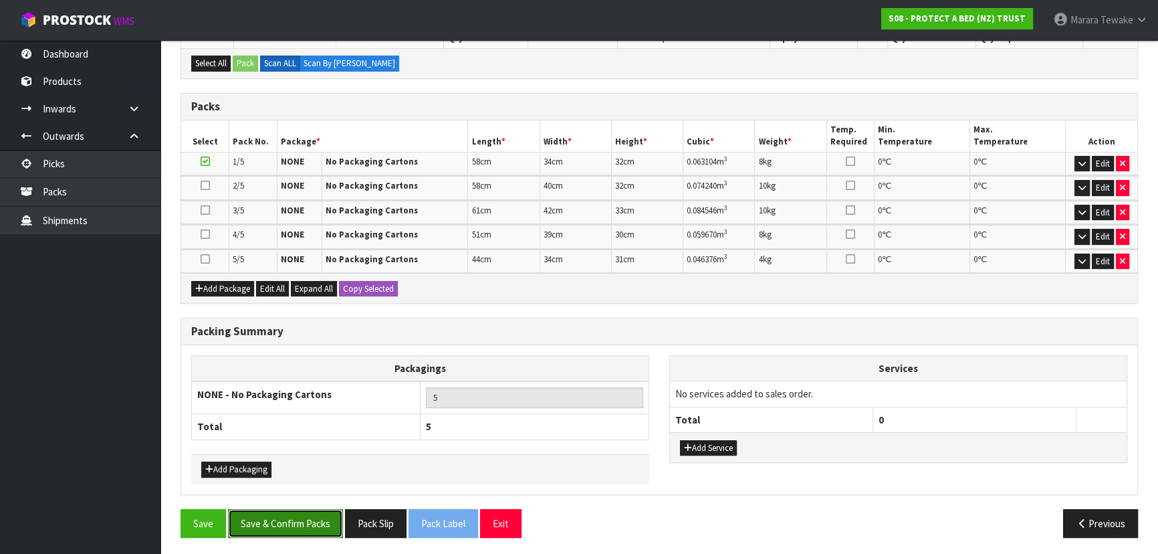
click at [289, 524] on button "Save & Confirm Packs" at bounding box center [285, 523] width 115 height 29
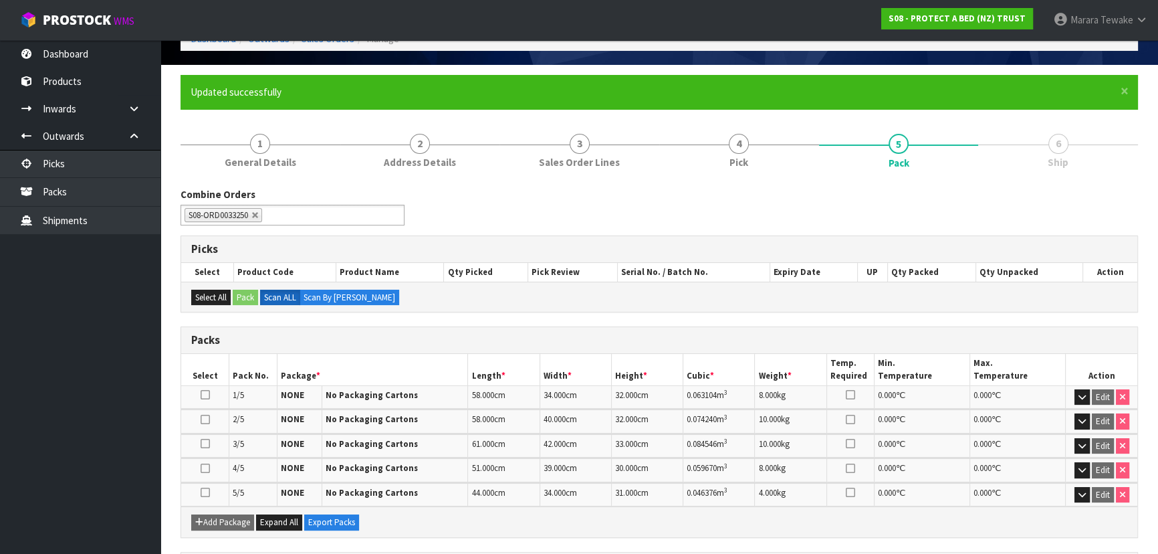
scroll to position [278, 0]
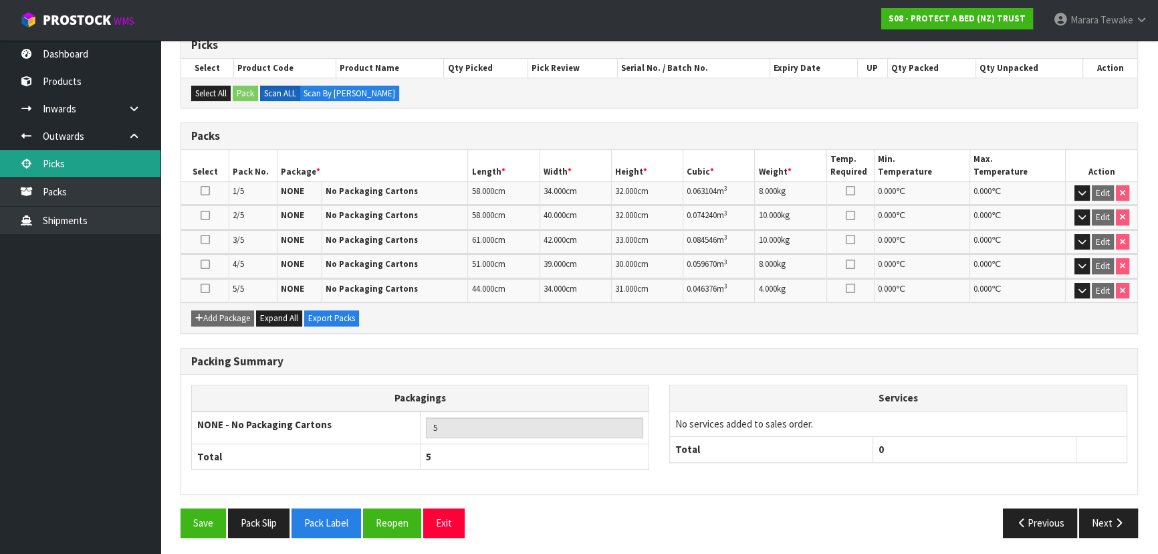
click at [69, 160] on link "Picks" at bounding box center [80, 163] width 161 height 27
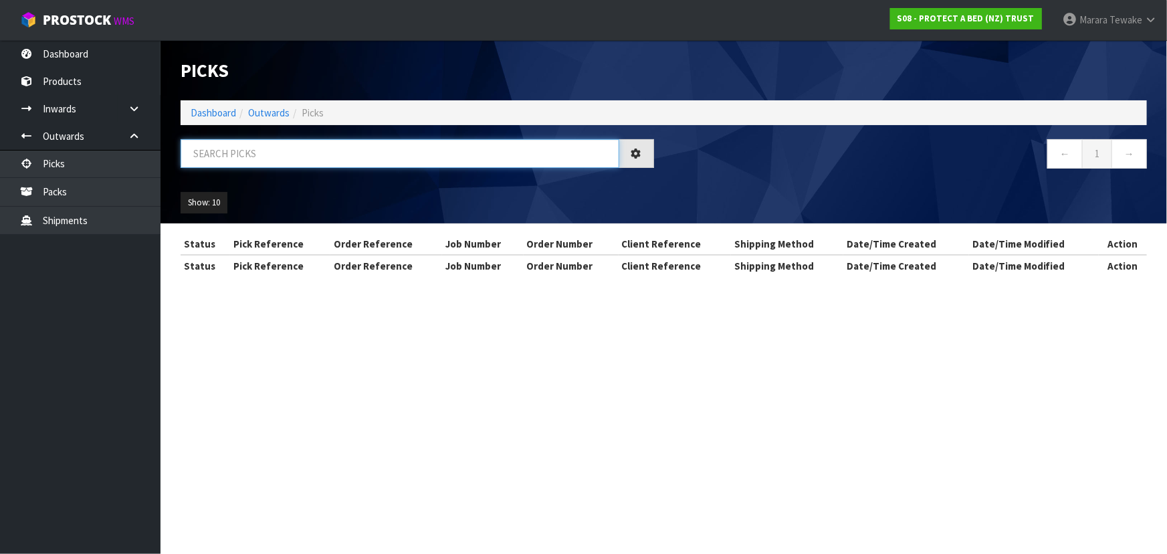
click at [234, 157] on input "text" at bounding box center [400, 153] width 439 height 29
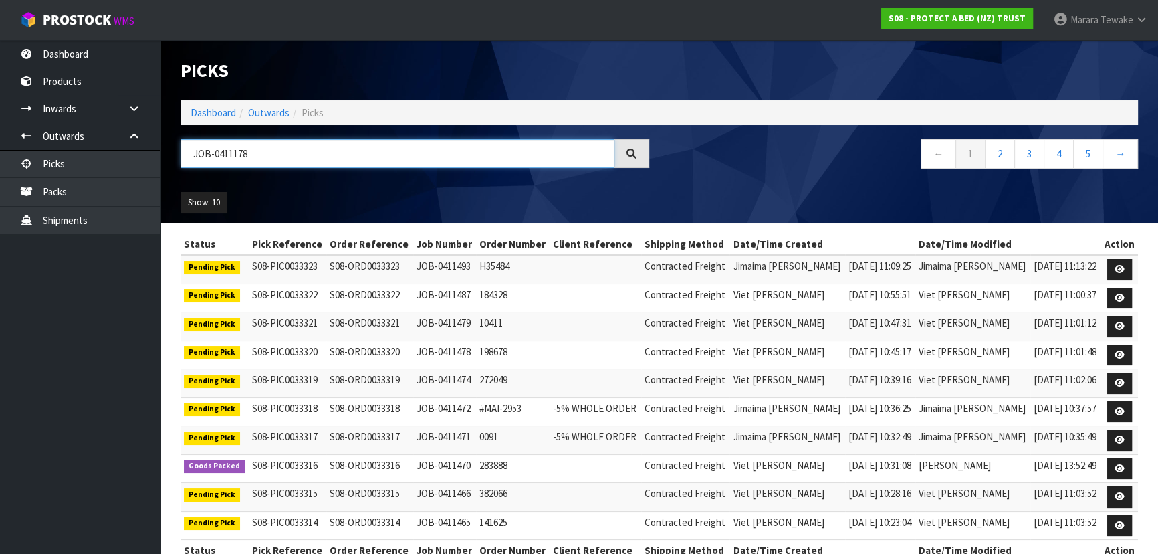
type input "JOB-0411178"
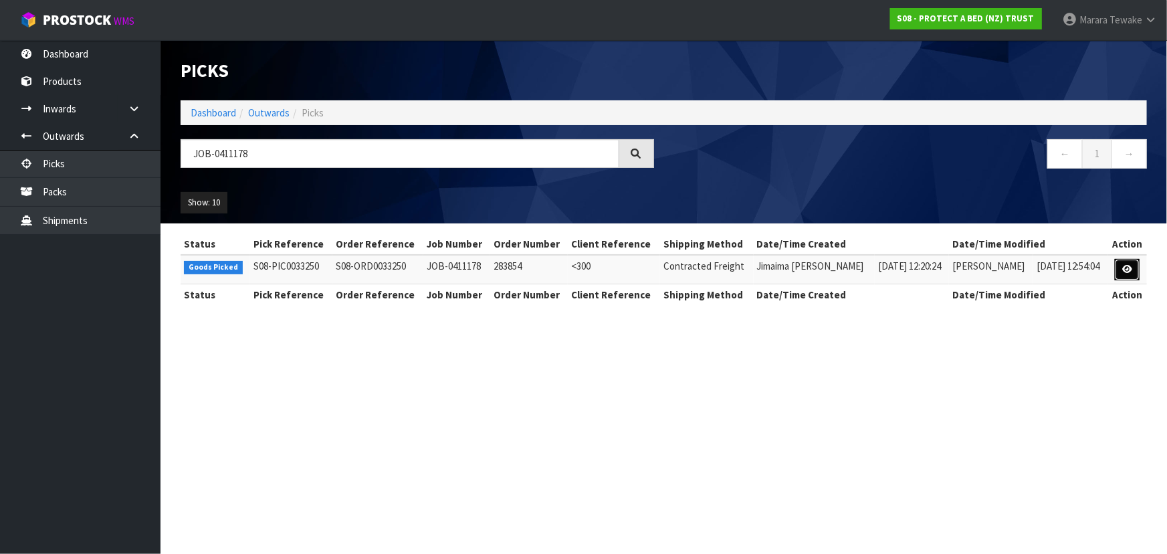
click at [1123, 270] on icon at bounding box center [1127, 269] width 10 height 9
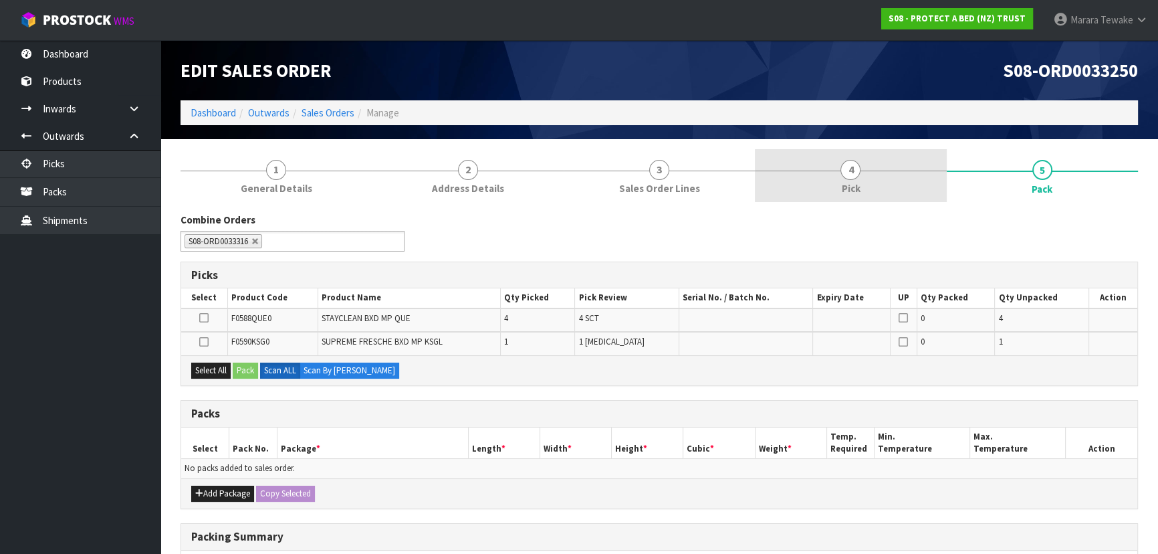
click at [903, 173] on link "4 Pick" at bounding box center [850, 175] width 191 height 53
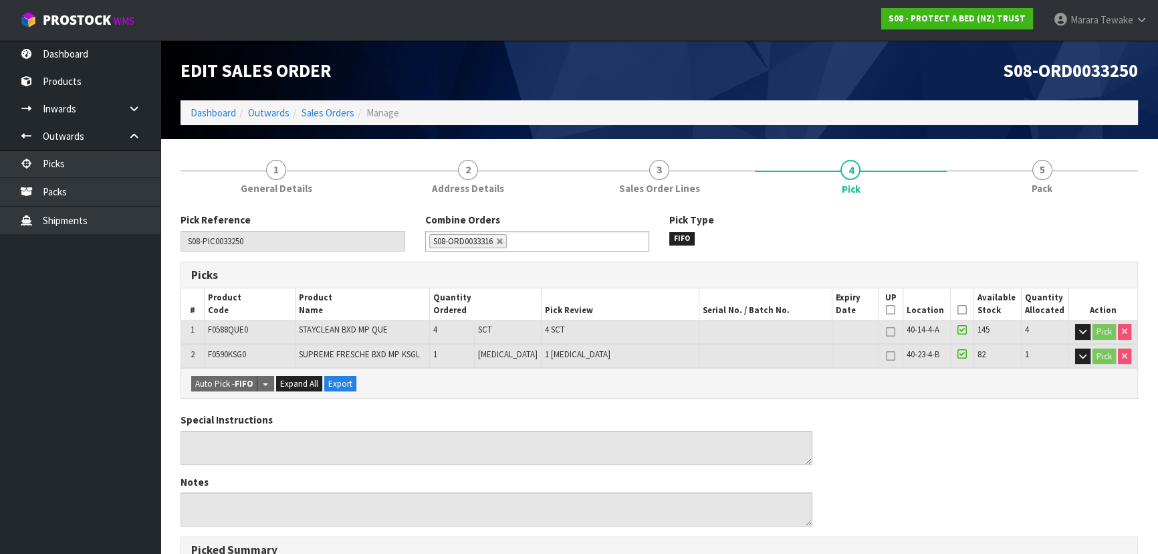
click at [959, 310] on icon at bounding box center [962, 310] width 9 height 1
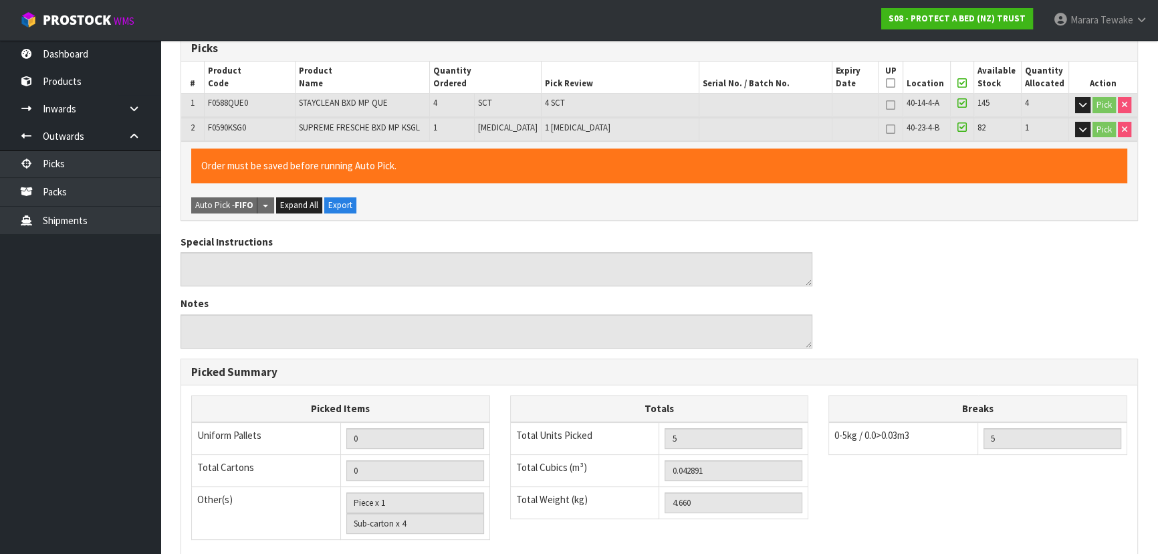
scroll to position [418, 0]
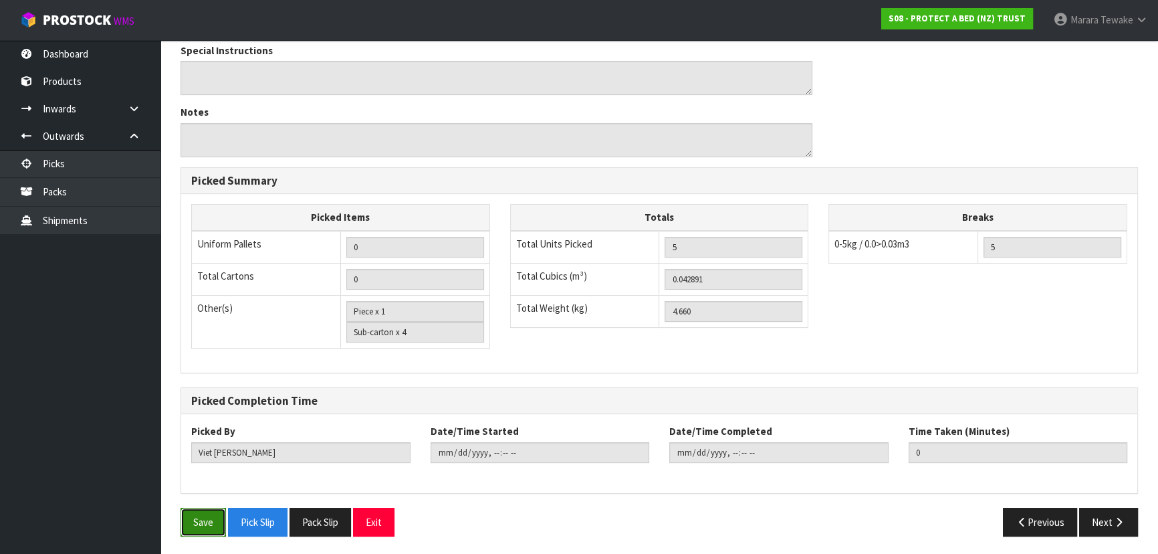
drag, startPoint x: 211, startPoint y: 510, endPoint x: 239, endPoint y: 488, distance: 35.2
click at [211, 510] on button "Save" at bounding box center [203, 522] width 45 height 29
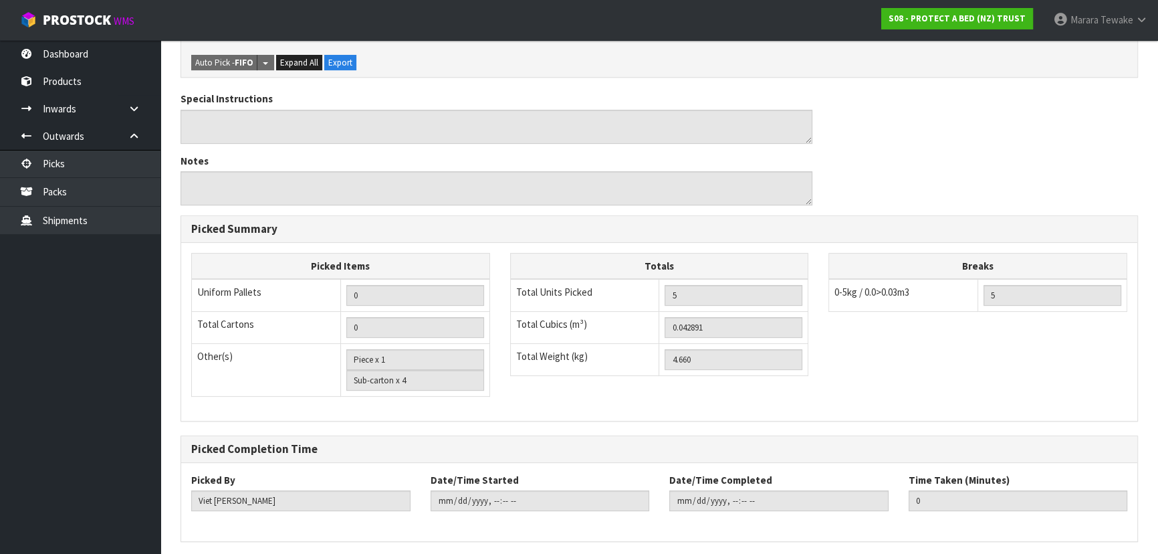
scroll to position [0, 0]
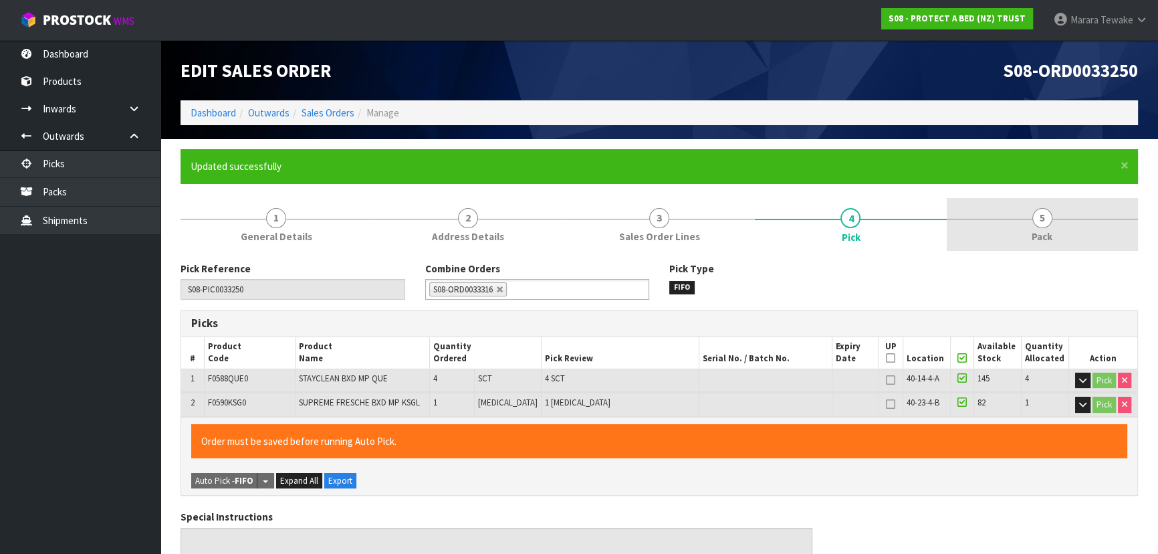
type input "Marara Tewake"
type input "2025-09-08T13:53:06"
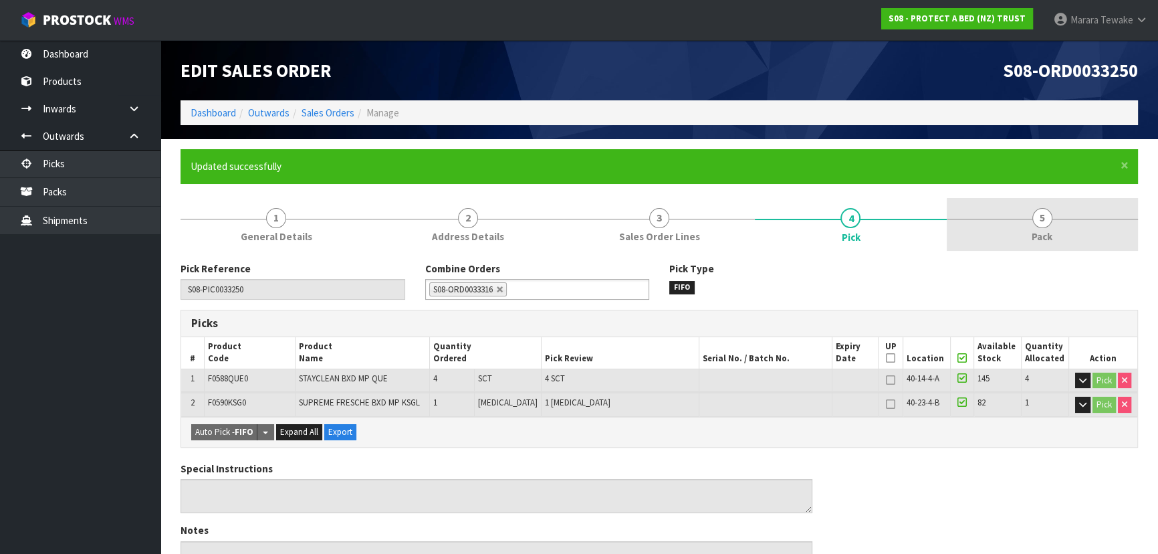
click at [1013, 207] on link "5 Pack" at bounding box center [1042, 224] width 191 height 53
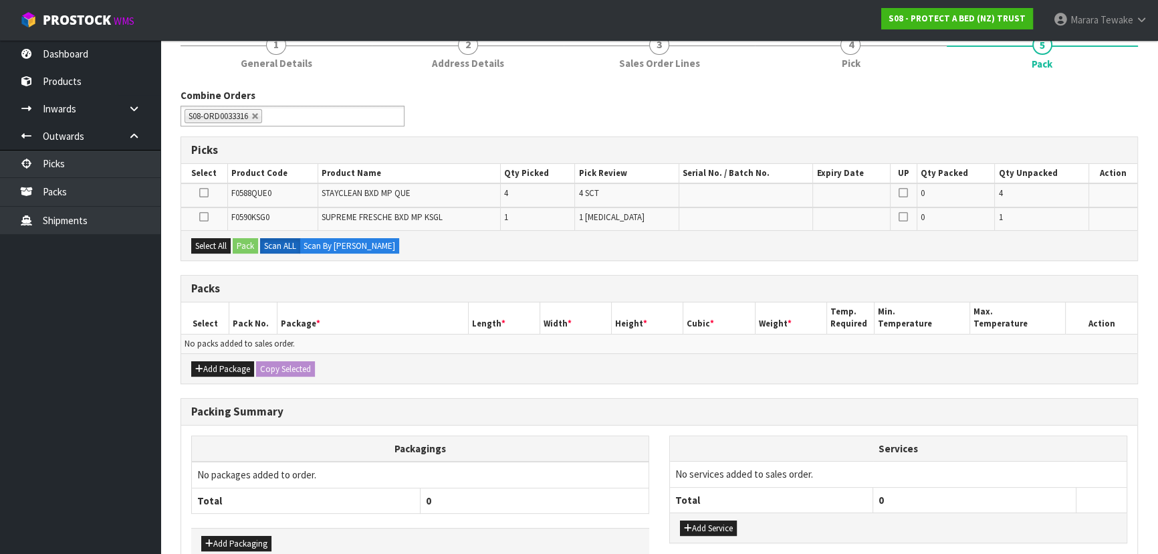
scroll to position [247, 0]
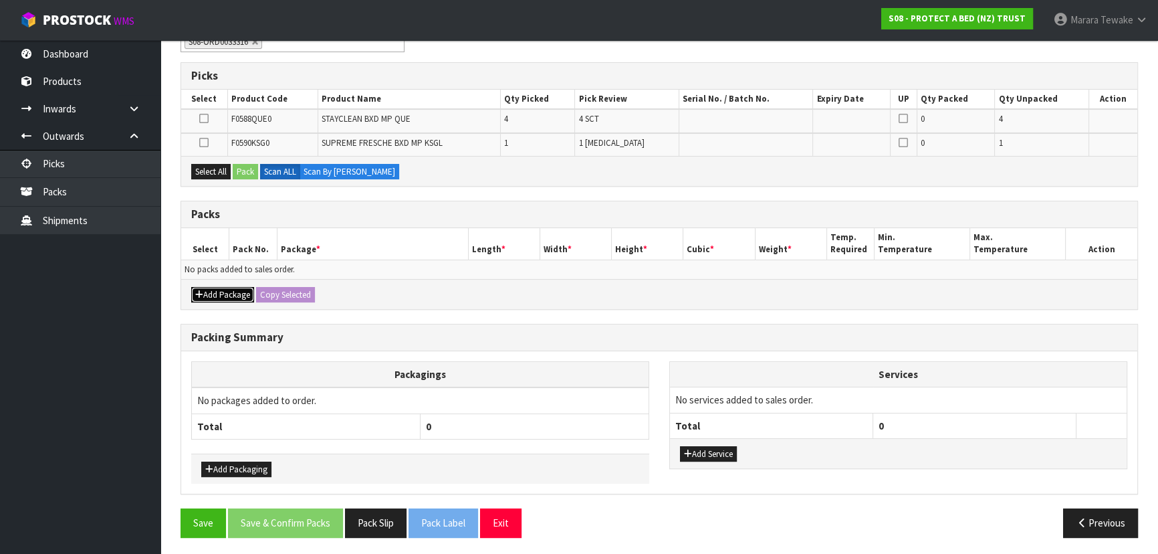
click at [232, 292] on button "Add Package" at bounding box center [222, 295] width 63 height 16
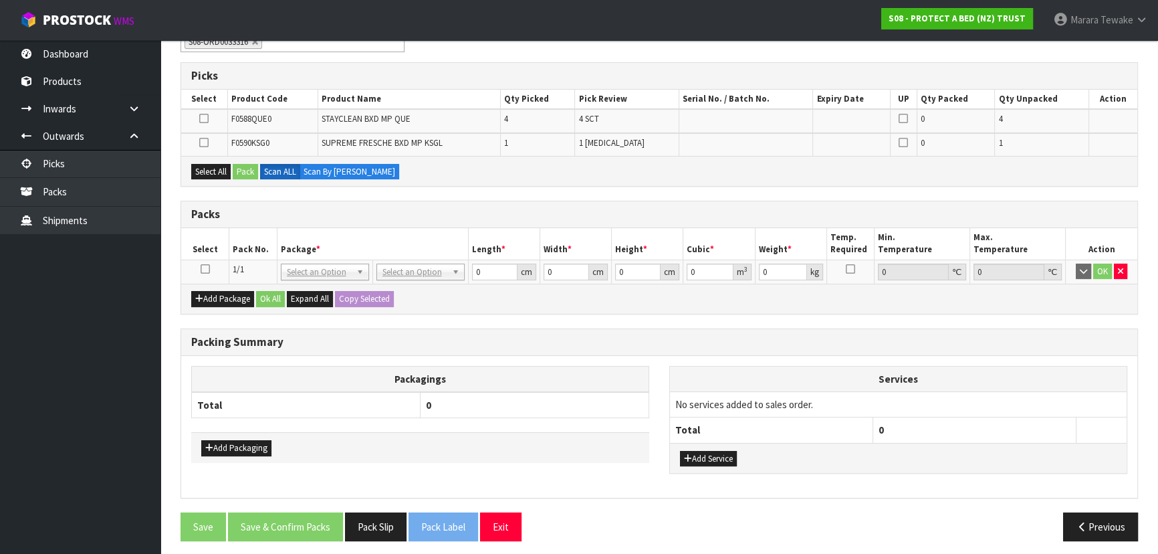
click at [227, 306] on div "Add Package Ok All Expand All Copy Selected" at bounding box center [659, 299] width 956 height 30
click at [231, 300] on button "Add Package" at bounding box center [222, 299] width 63 height 16
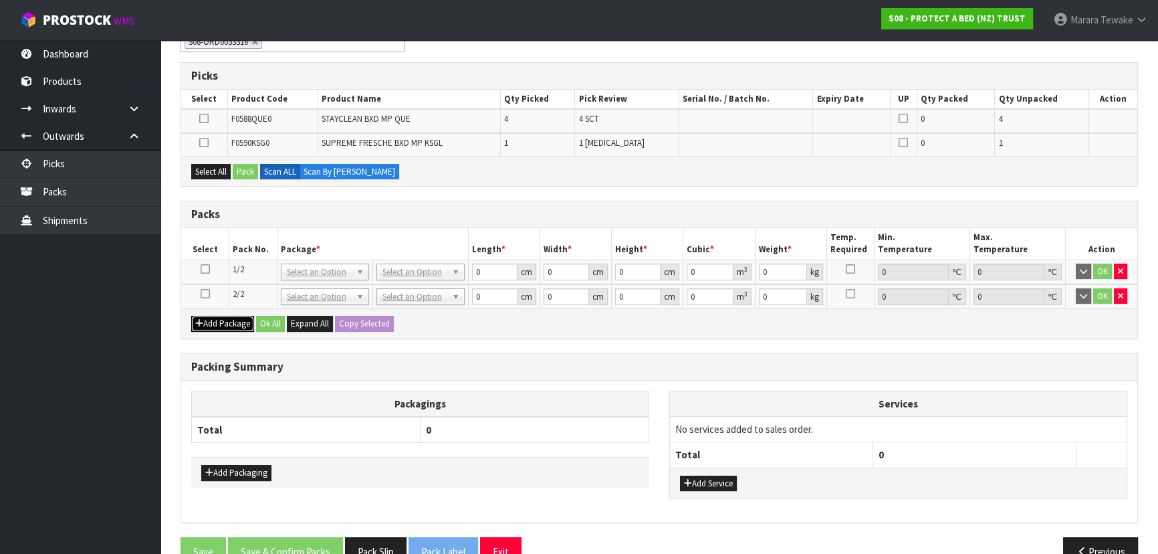
click at [237, 320] on button "Add Package" at bounding box center [222, 324] width 63 height 16
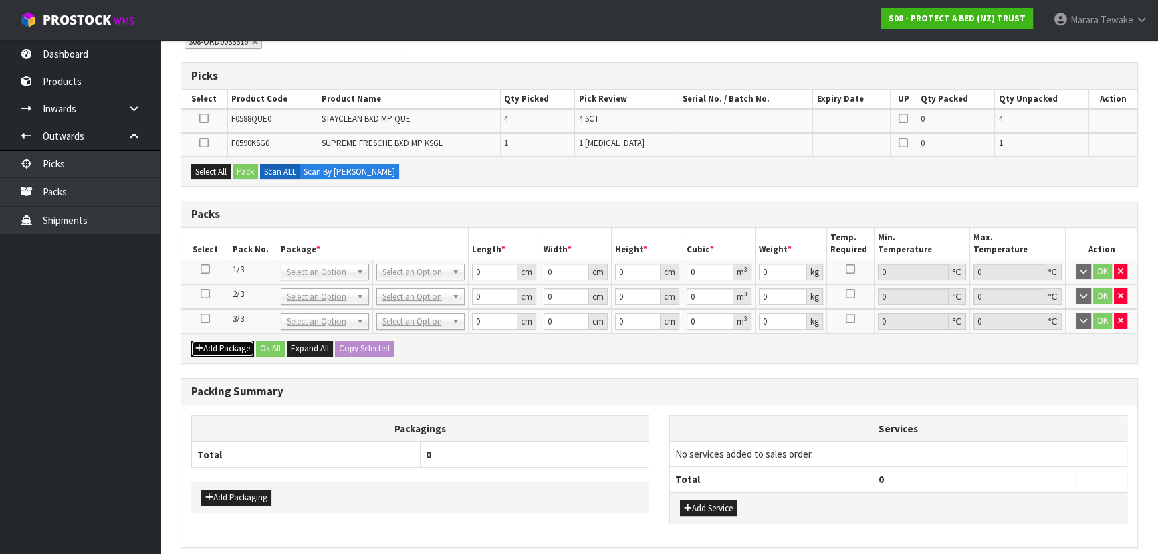
click at [233, 350] on button "Add Package" at bounding box center [222, 348] width 63 height 16
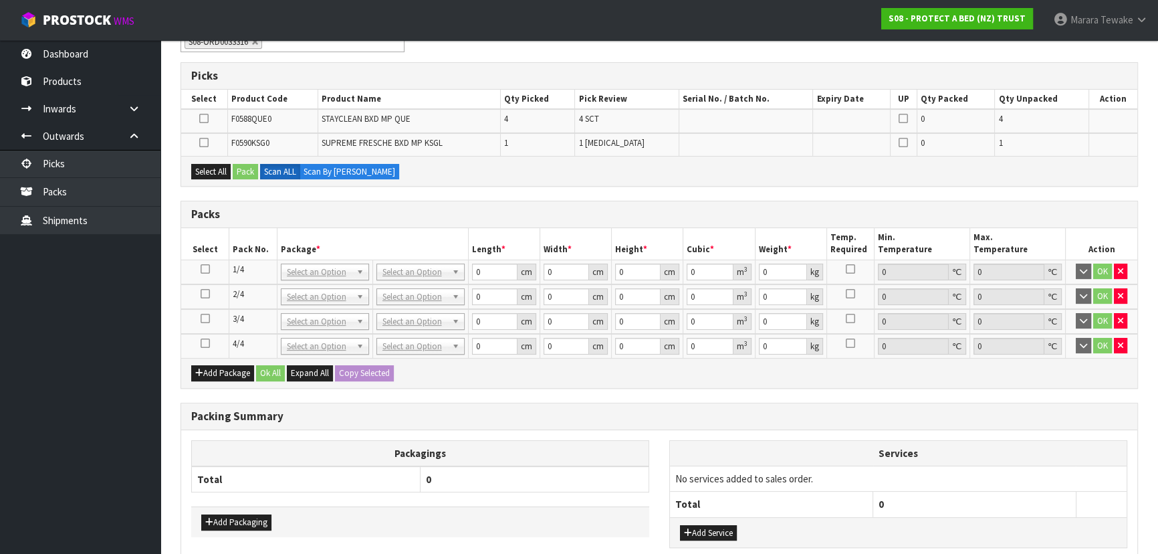
click at [227, 361] on div "Add Package Ok All Expand All Copy Selected" at bounding box center [659, 373] width 956 height 30
click at [237, 367] on button "Add Package" at bounding box center [222, 373] width 63 height 16
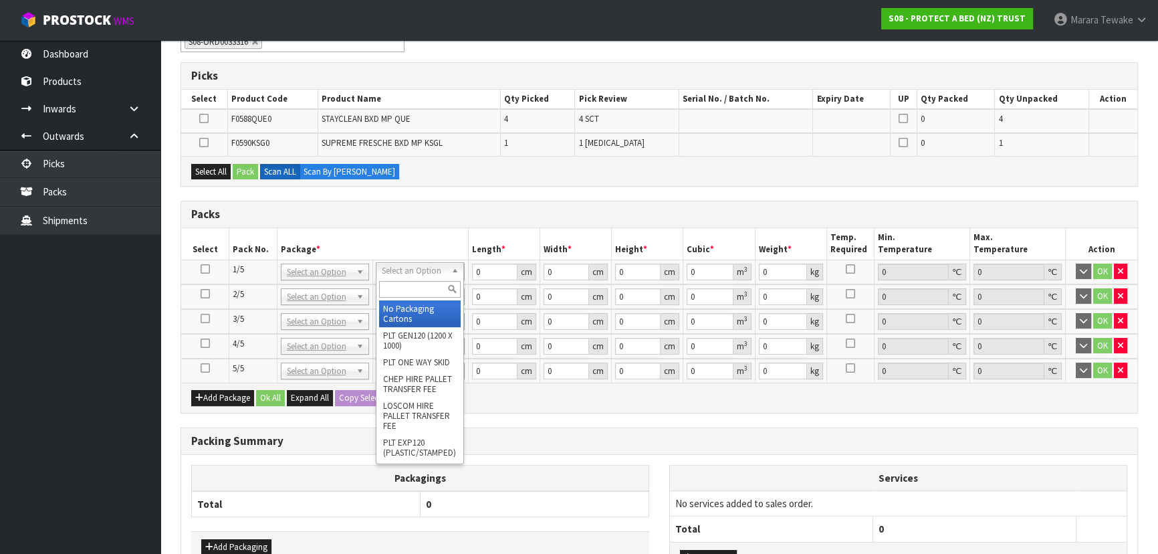
click at [412, 287] on input "text" at bounding box center [420, 289] width 82 height 17
type input "OC"
drag, startPoint x: 408, startPoint y: 307, endPoint x: 371, endPoint y: 301, distance: 37.3
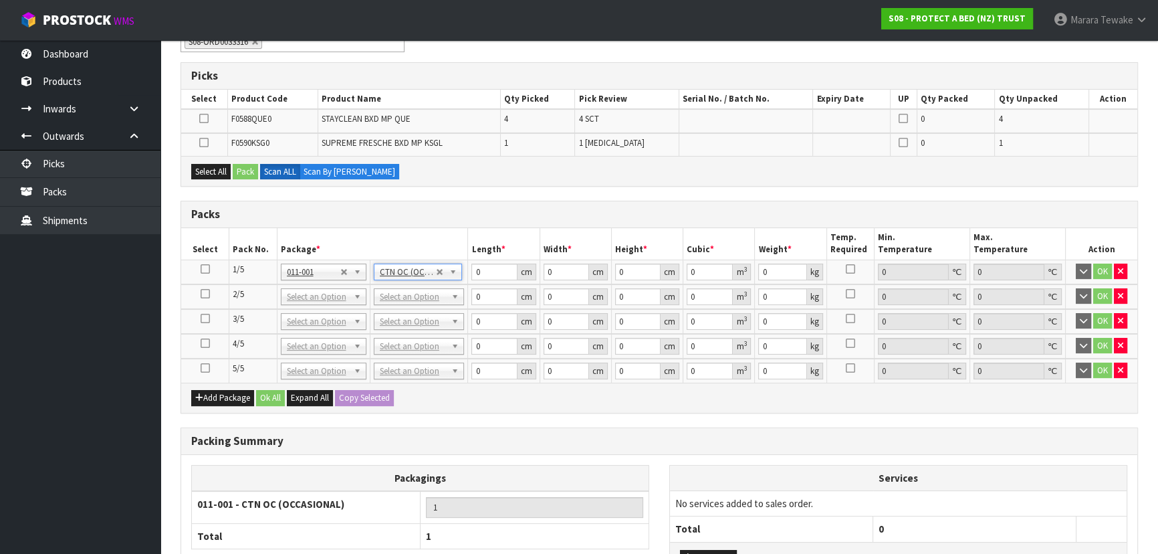
click at [207, 269] on icon at bounding box center [205, 269] width 9 height 1
click at [376, 402] on button "Copy Selected" at bounding box center [364, 398] width 59 height 16
click at [376, 402] on button "Confirm Copy Selected" at bounding box center [379, 398] width 88 height 16
type input "5"
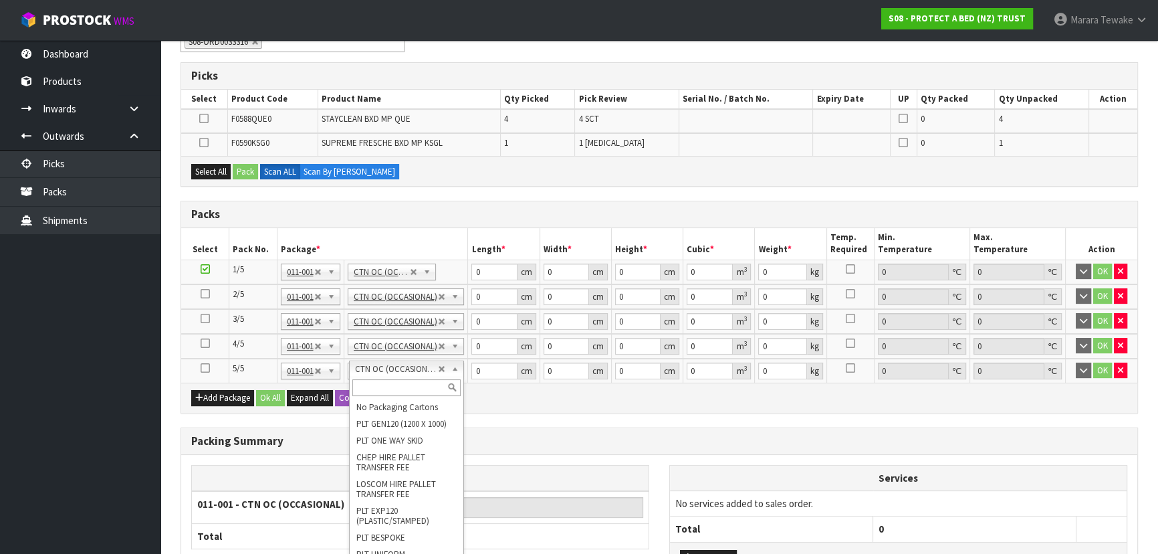
click at [406, 383] on input "text" at bounding box center [406, 387] width 108 height 17
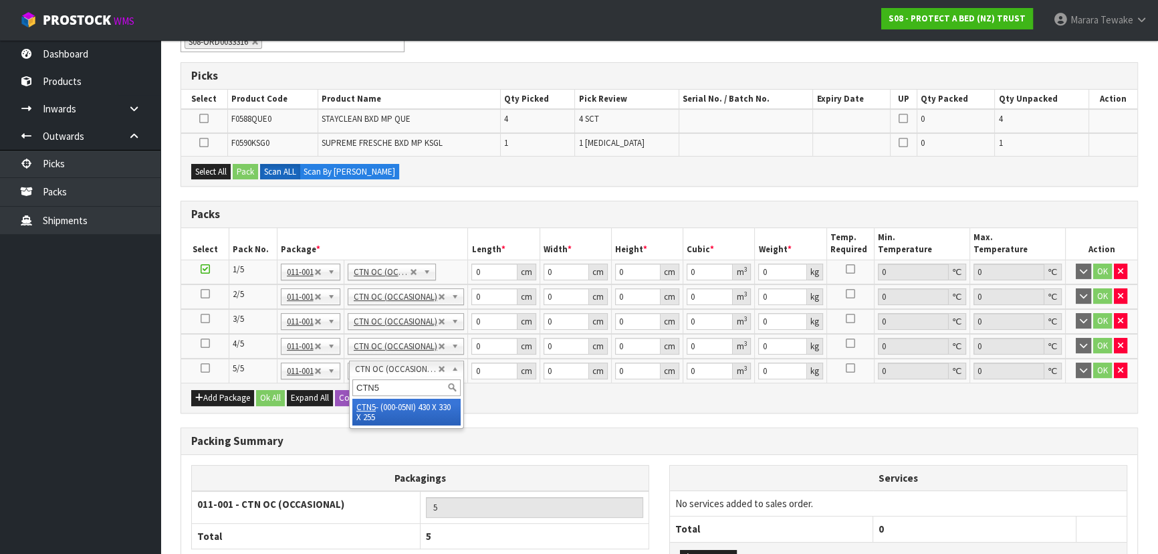
type input "CTN5"
drag, startPoint x: 434, startPoint y: 405, endPoint x: 428, endPoint y: 395, distance: 11.7
type input "4"
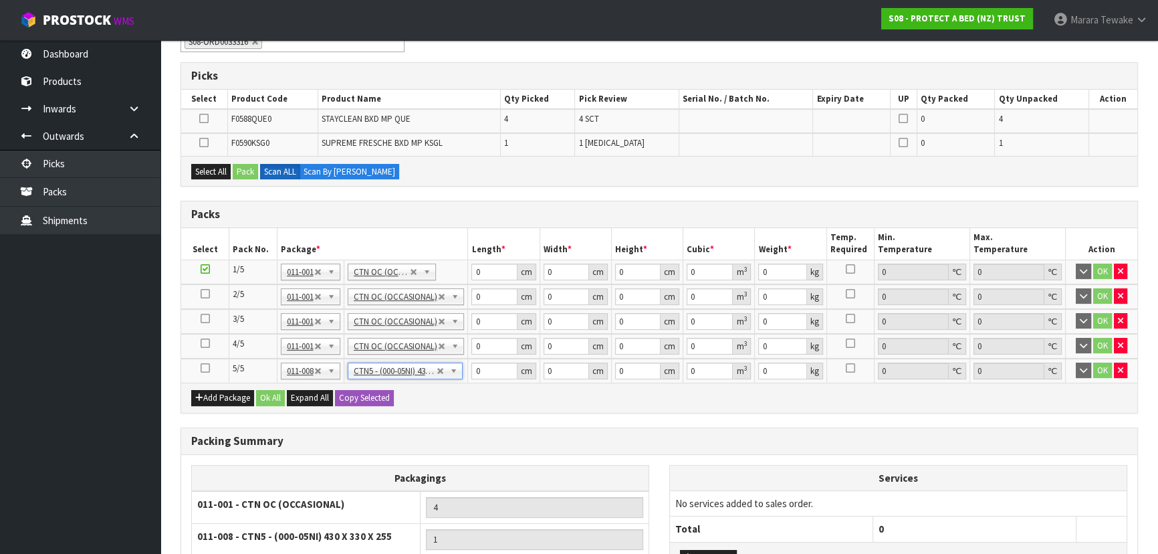
type input "43"
type input "33"
type input "25.5"
type input "0.036185"
type input "0.2"
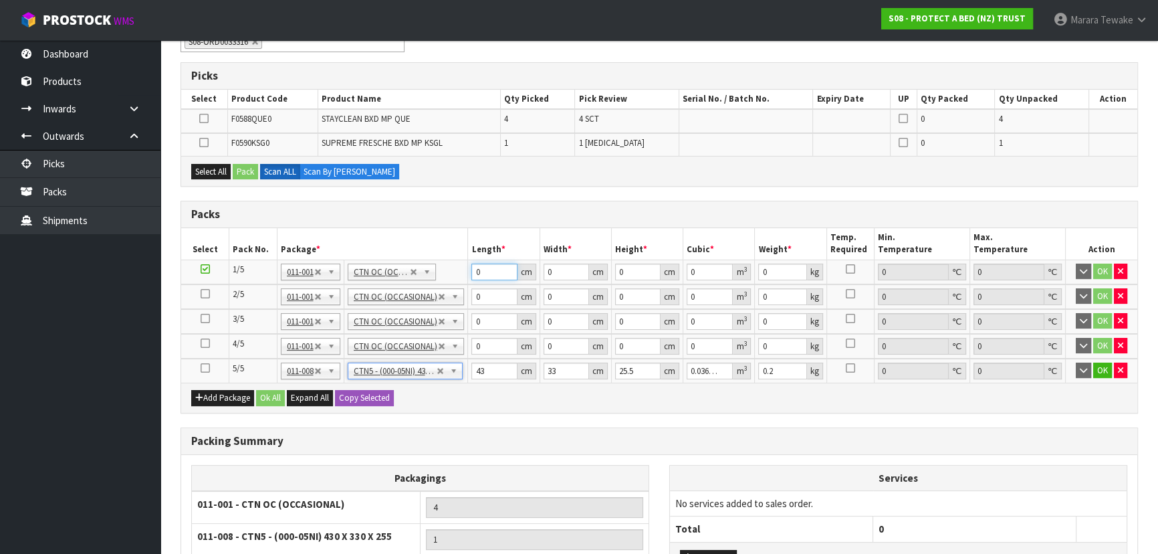
click at [479, 272] on input "0" at bounding box center [494, 272] width 45 height 17
click at [207, 294] on icon at bounding box center [205, 294] width 9 height 1
click at [205, 119] on icon at bounding box center [203, 118] width 9 height 1
click at [0, 0] on input "checkbox" at bounding box center [0, 0] width 0 height 0
click at [250, 169] on button "Pack" at bounding box center [245, 172] width 25 height 16
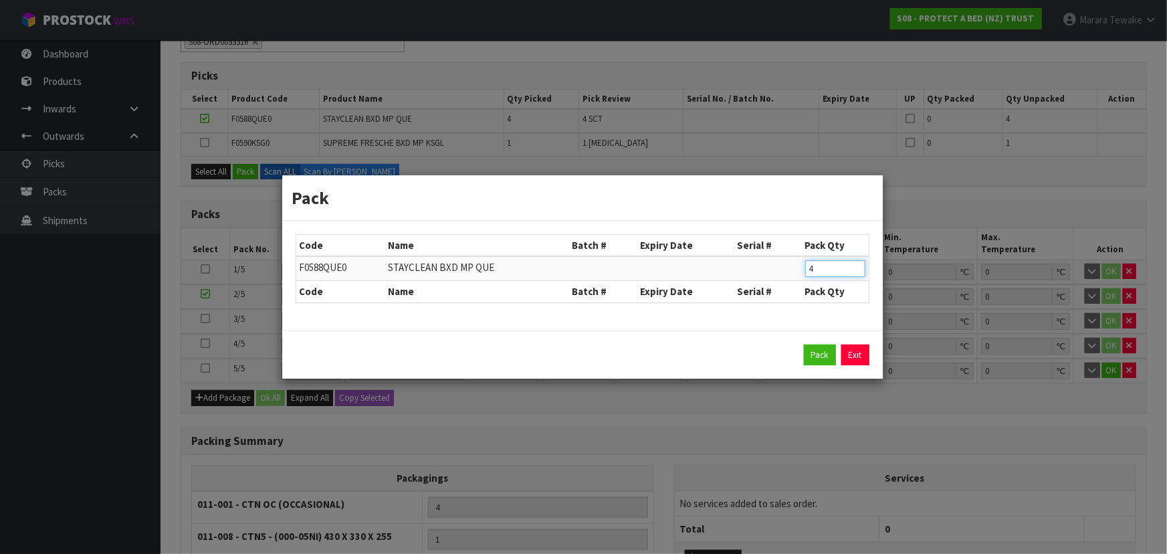
drag, startPoint x: 826, startPoint y: 264, endPoint x: 764, endPoint y: 245, distance: 64.8
click at [764, 245] on table "Code Name Batch # Expiry Date Serial # Pack Qty F0588QUE0 STAYCLEAN BXD MP QUE …" at bounding box center [582, 269] width 573 height 68
type input "2"
click button "Pack" at bounding box center [820, 354] width 32 height 21
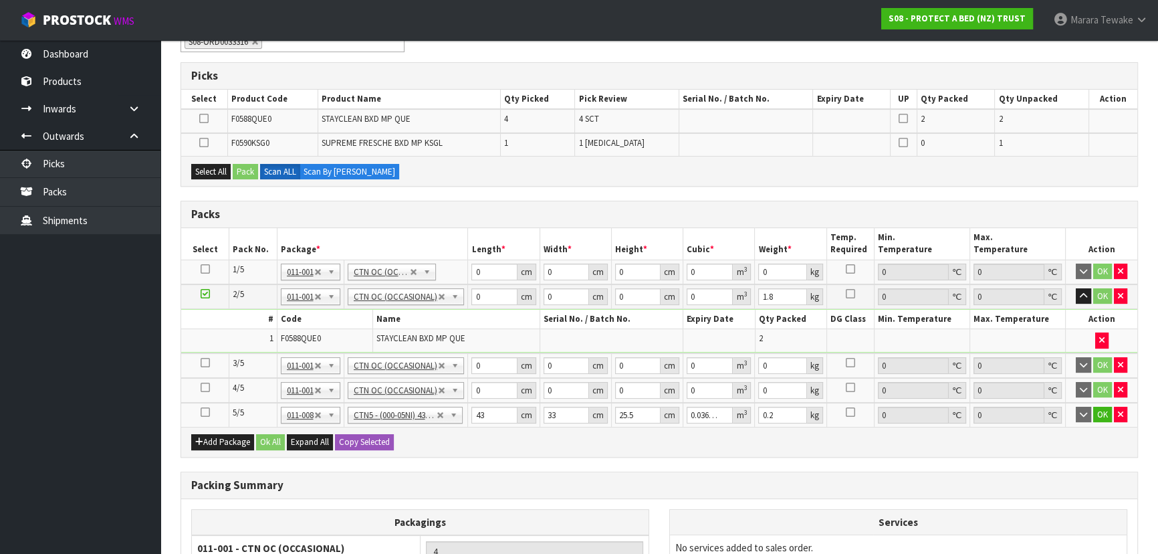
drag, startPoint x: 201, startPoint y: 142, endPoint x: 224, endPoint y: 154, distance: 26.1
click at [203, 142] on icon at bounding box center [203, 142] width 9 height 1
click at [0, 0] on input "checkbox" at bounding box center [0, 0] width 0 height 0
click at [254, 171] on button "Pack" at bounding box center [245, 172] width 25 height 16
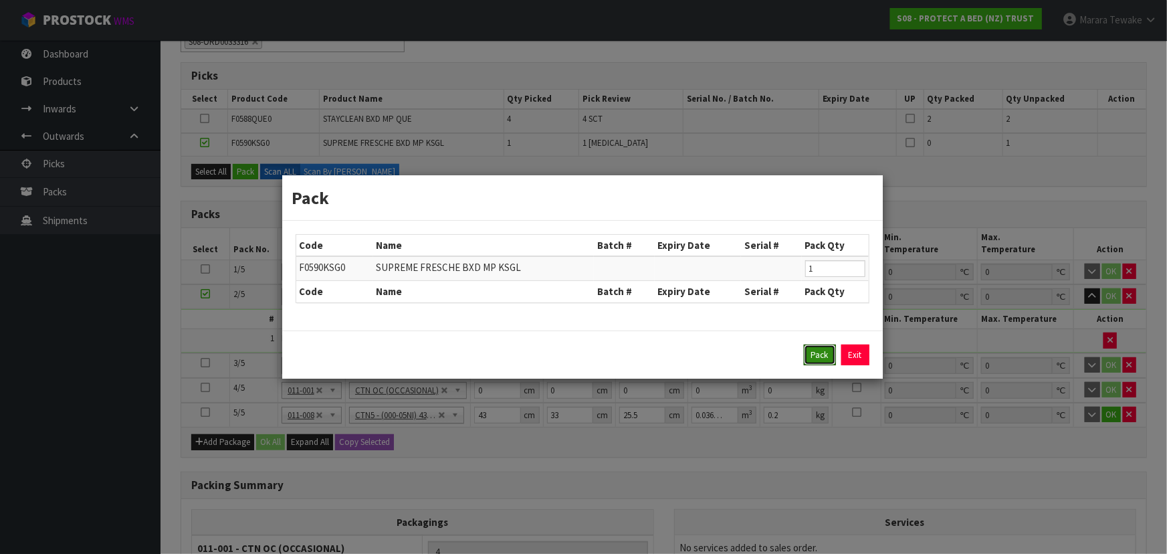
drag, startPoint x: 825, startPoint y: 361, endPoint x: 534, endPoint y: 404, distance: 294.7
click at [824, 361] on button "Pack" at bounding box center [820, 354] width 32 height 21
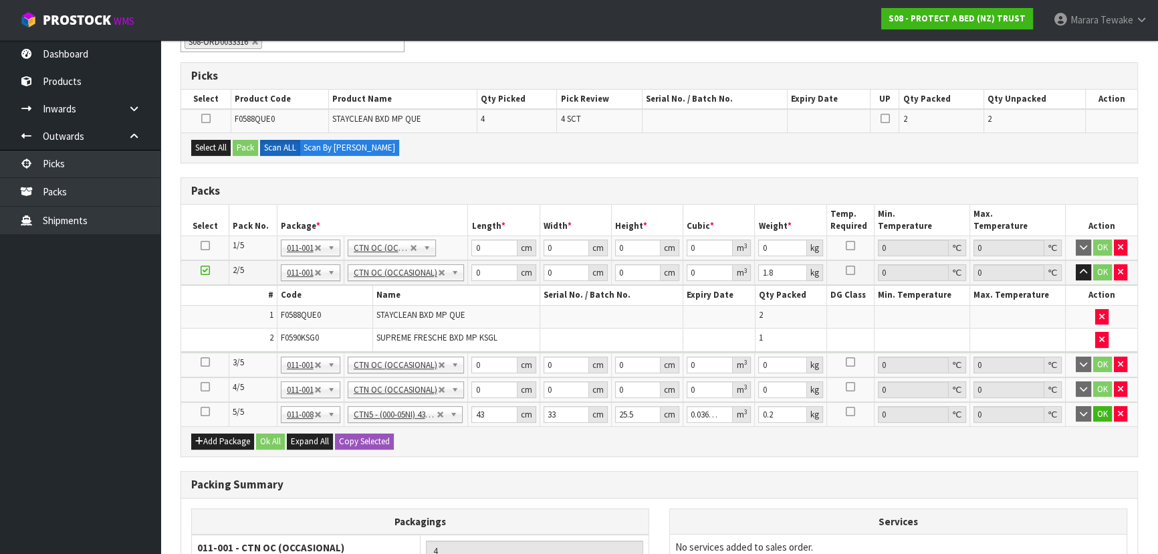
type input "2.86"
click at [203, 363] on icon at bounding box center [205, 362] width 9 height 1
click at [204, 362] on icon at bounding box center [205, 362] width 9 height 1
click at [221, 145] on button "Select All" at bounding box center [210, 148] width 39 height 16
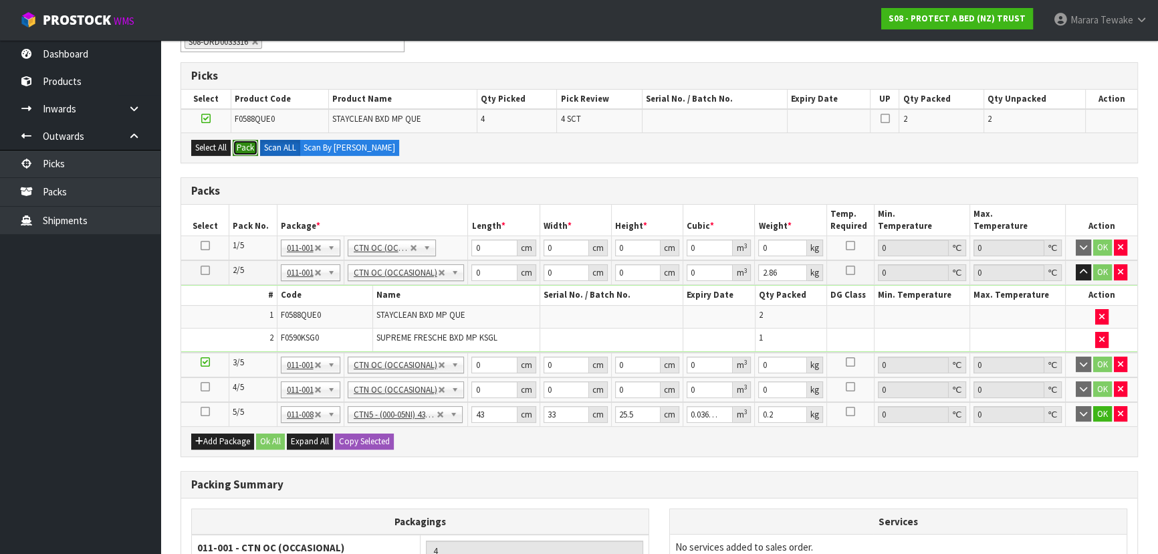
click at [237, 146] on button "Pack" at bounding box center [245, 148] width 25 height 16
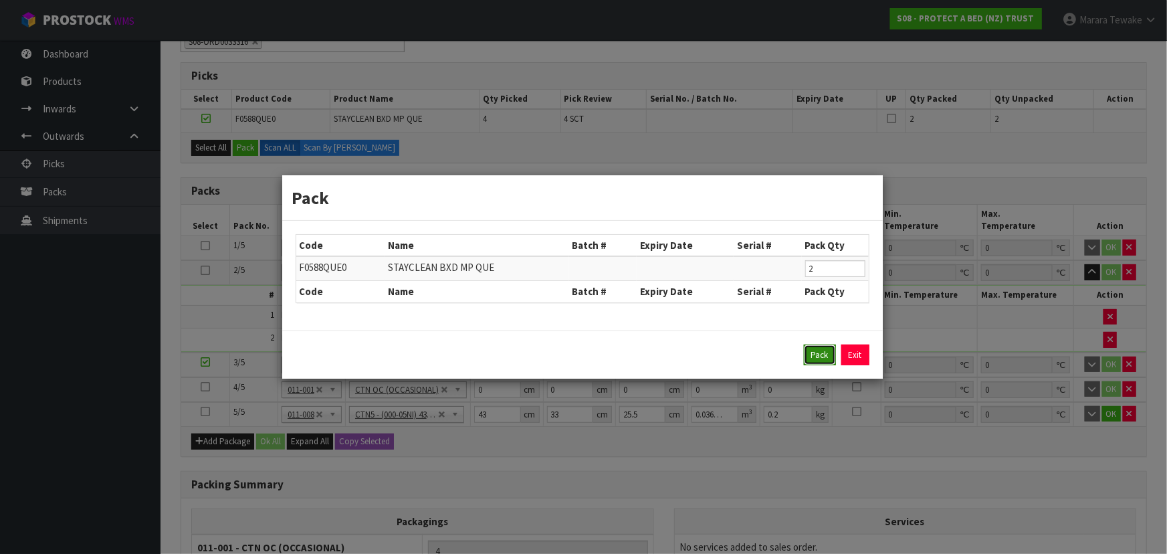
click at [825, 359] on button "Pack" at bounding box center [820, 354] width 32 height 21
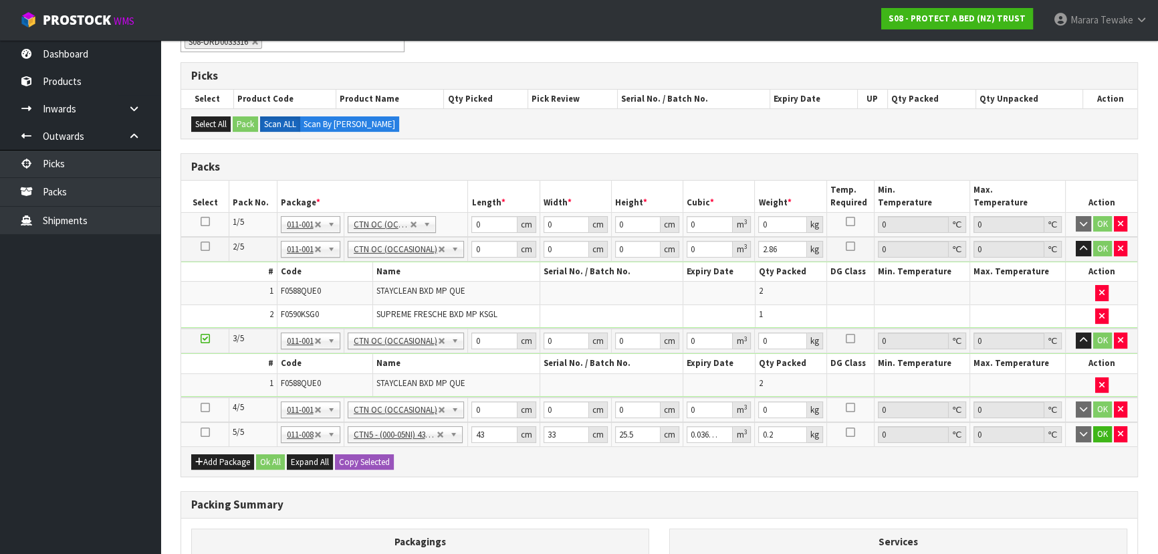
type input "1.8"
drag, startPoint x: 488, startPoint y: 220, endPoint x: 531, endPoint y: 165, distance: 70.1
click at [467, 206] on table "Select Pack No. Package * Length * Width * Height * Cubic * Weight * Temp. Requ…" at bounding box center [659, 314] width 956 height 266
type input "58"
type input "34"
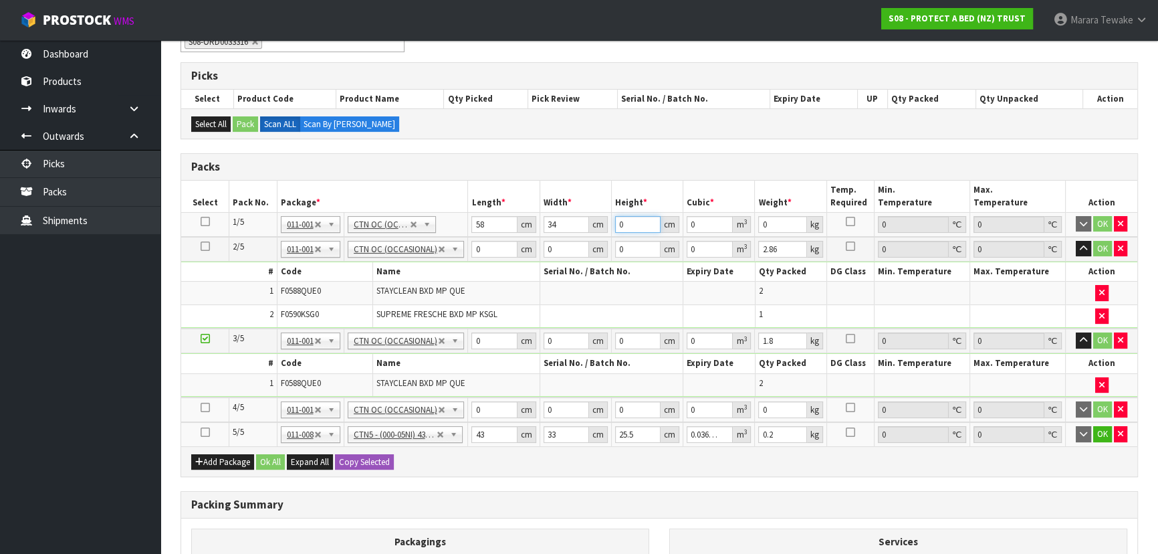
type input "2"
type input "0.003944"
type input "0"
type input "3"
type input "0.005916"
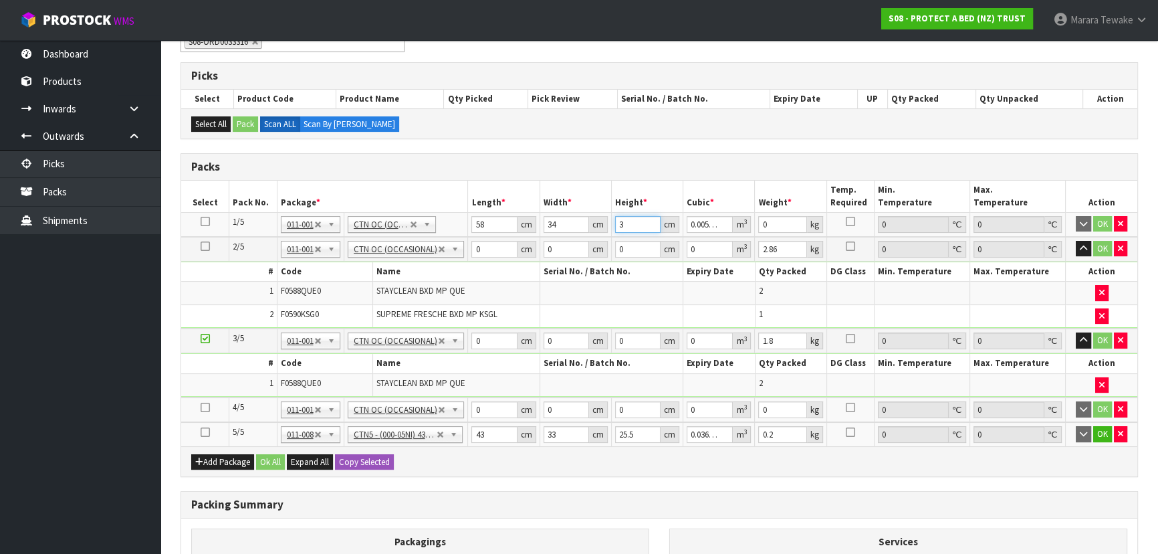
type input "32"
type input "0.063104"
type input "32"
type input "8"
click button "OK" at bounding box center [1103, 224] width 19 height 16
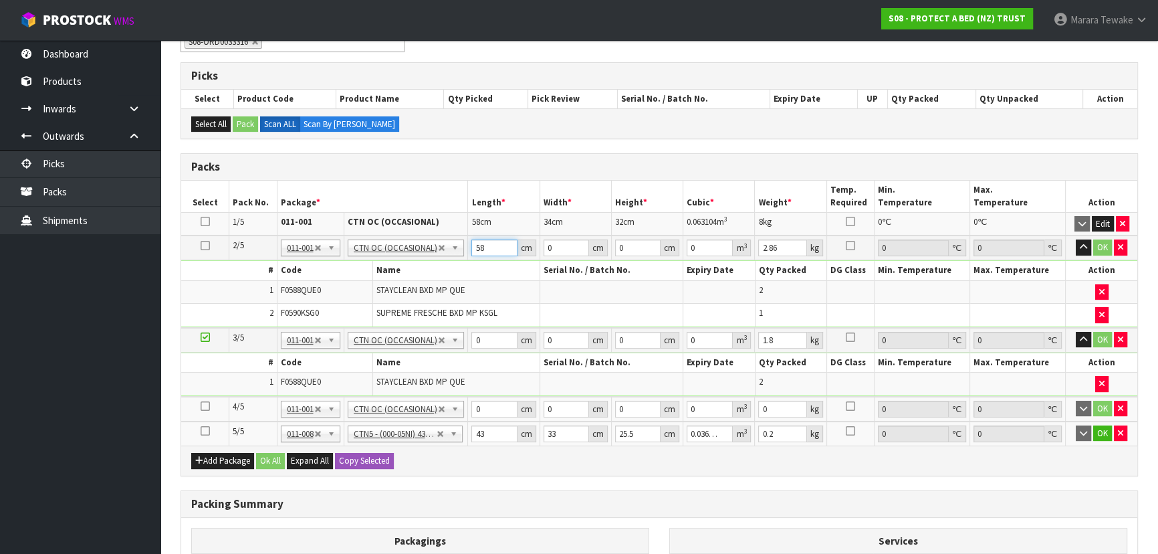
type input "58"
type input "40"
type input "3"
type input "0.00696"
type input "32"
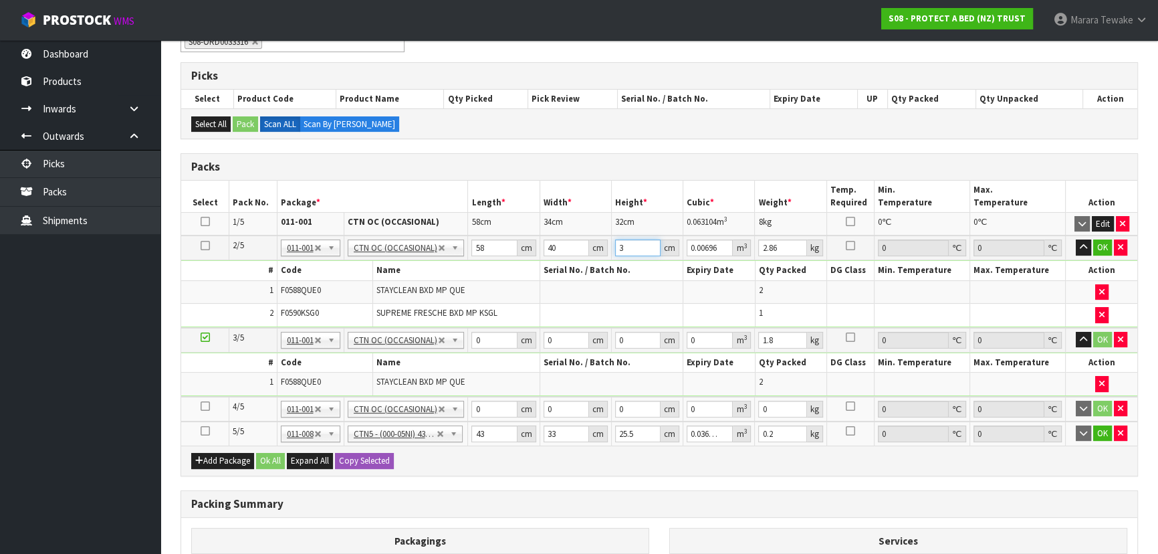
type input "0.07424"
type input "32"
type input "10"
click at [1076, 239] on button "button" at bounding box center [1083, 247] width 15 height 16
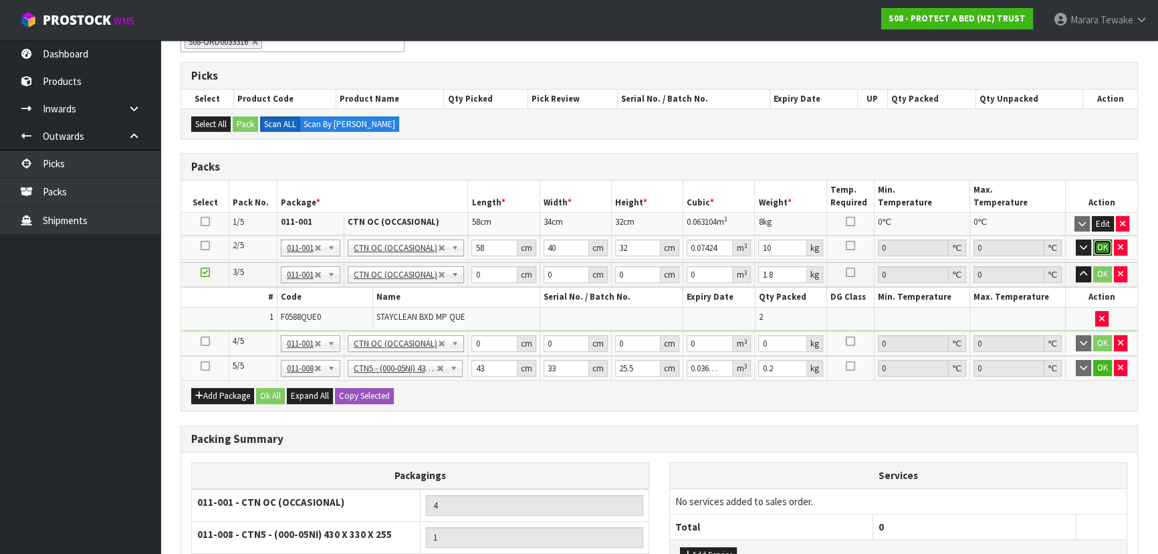
click button "OK" at bounding box center [1103, 247] width 19 height 16
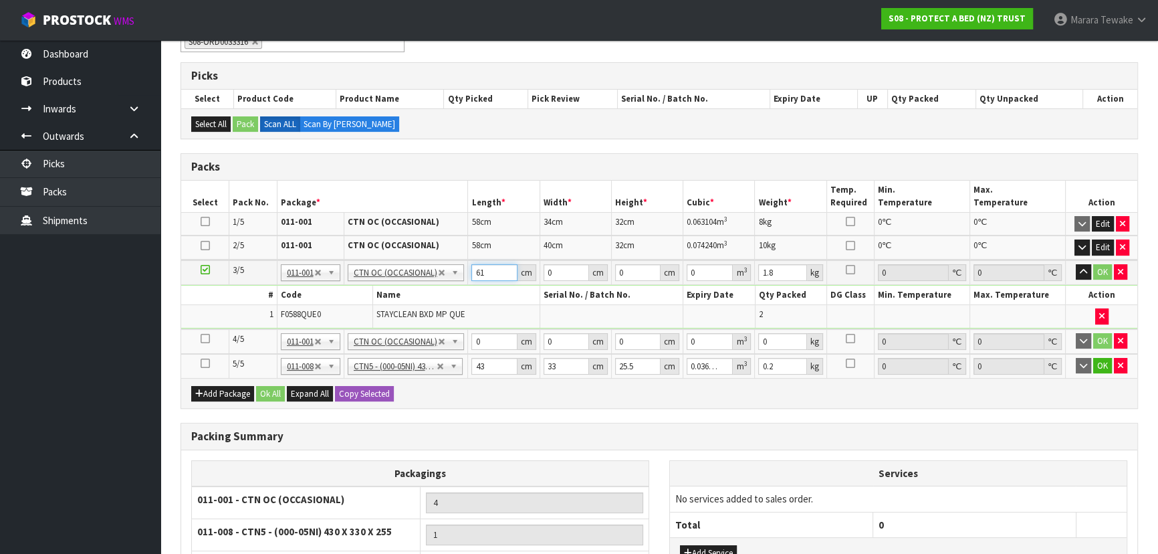
type input "61"
type input "42"
type input "3"
type input "0.007686"
type input "33"
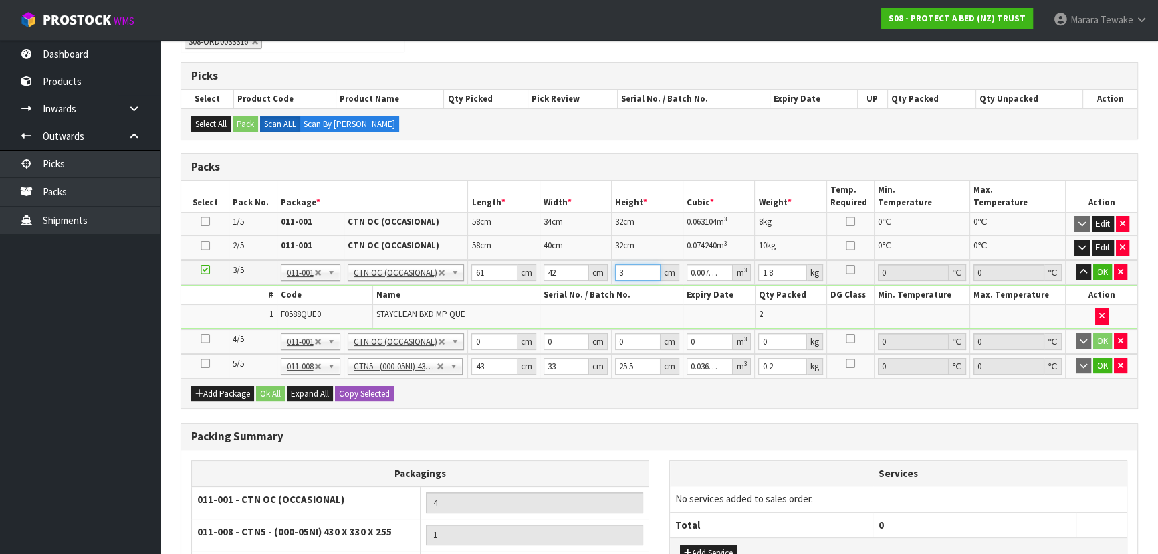
type input "0.084546"
type input "33"
type input "10"
click at [1076, 264] on button "button" at bounding box center [1083, 272] width 15 height 16
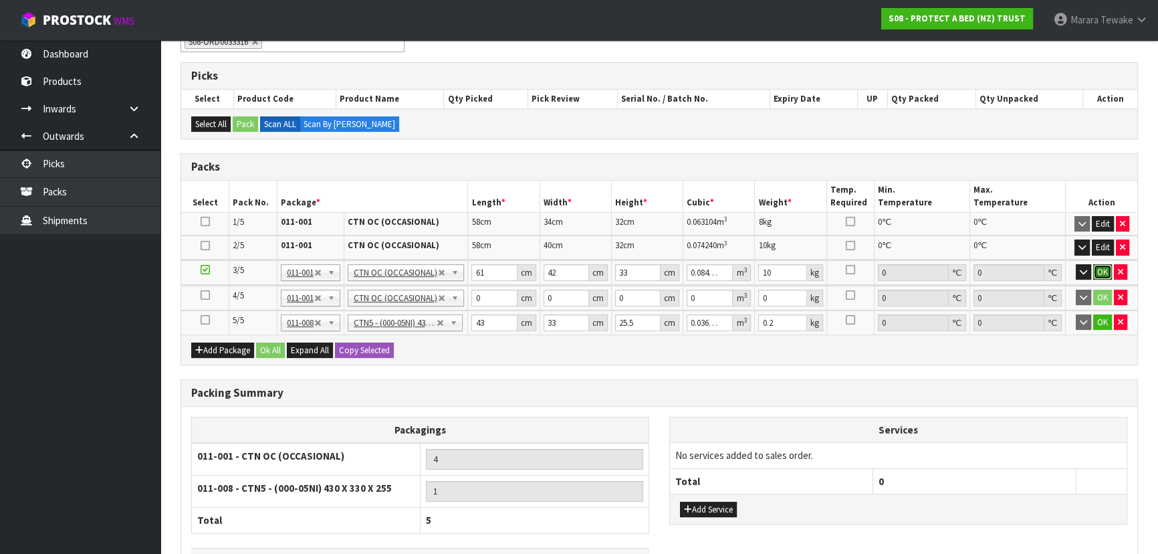
click button "OK" at bounding box center [1103, 272] width 19 height 16
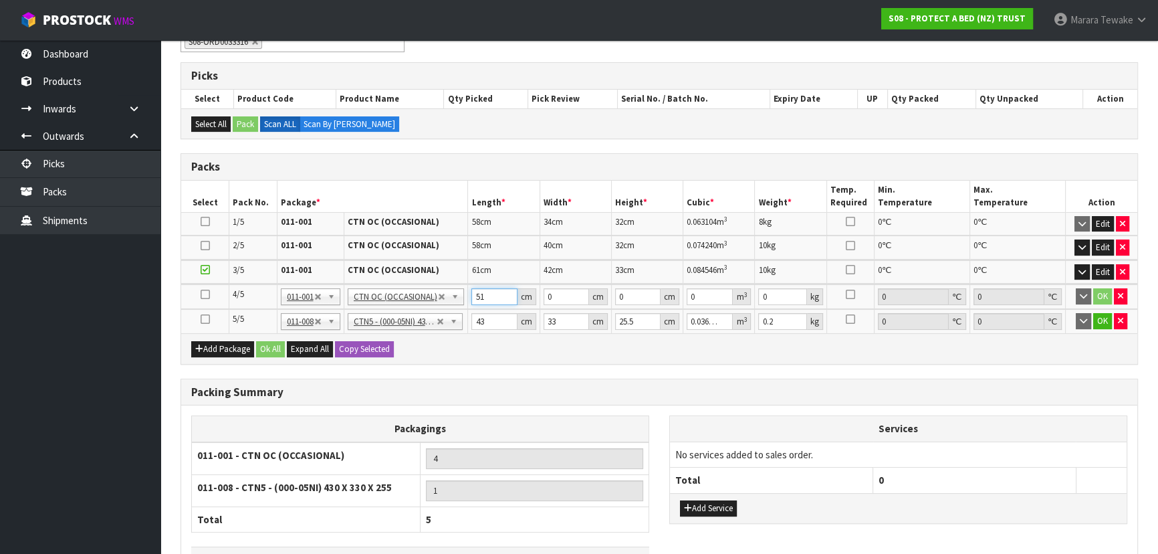
type input "51"
type input "39"
type input "3"
type input "0.005967"
type input "30"
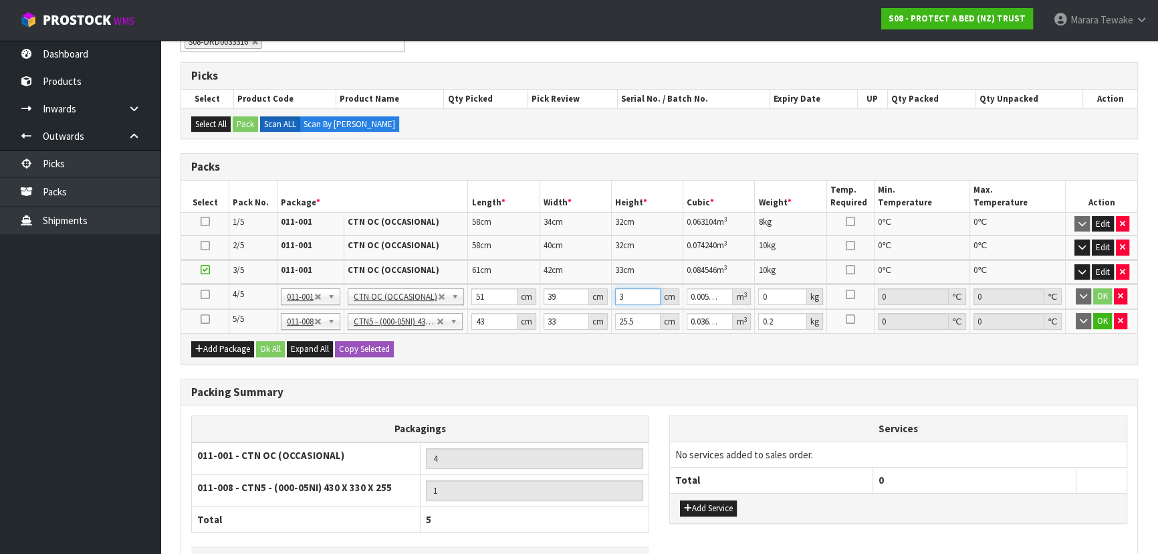
type input "0.05967"
type input "30"
type input "8"
click button "OK" at bounding box center [1103, 296] width 19 height 16
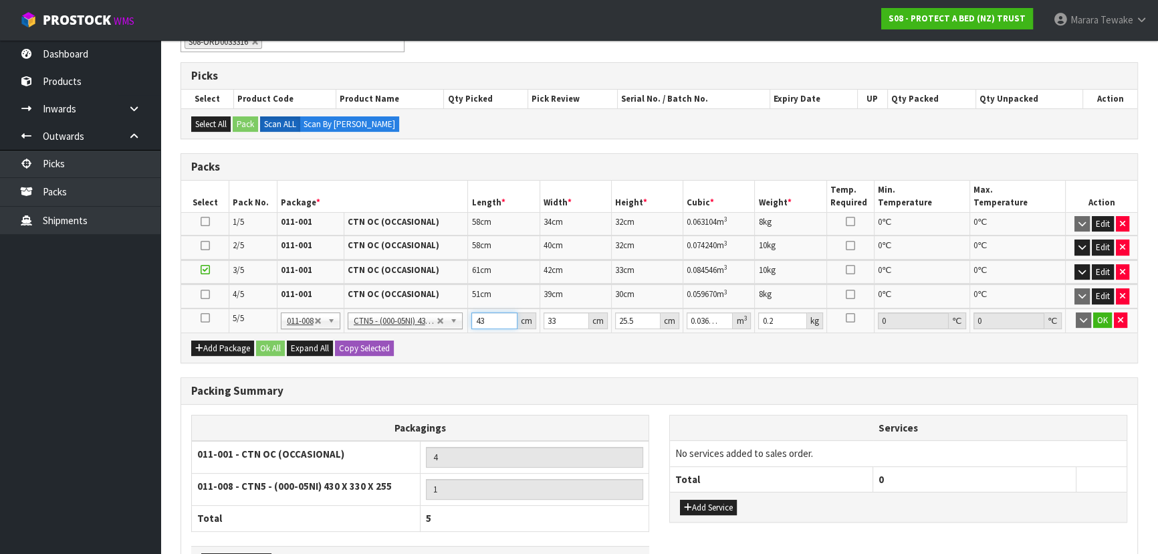
type input "4"
type input "0.003366"
type input "44"
type input "0.037026"
type input "44"
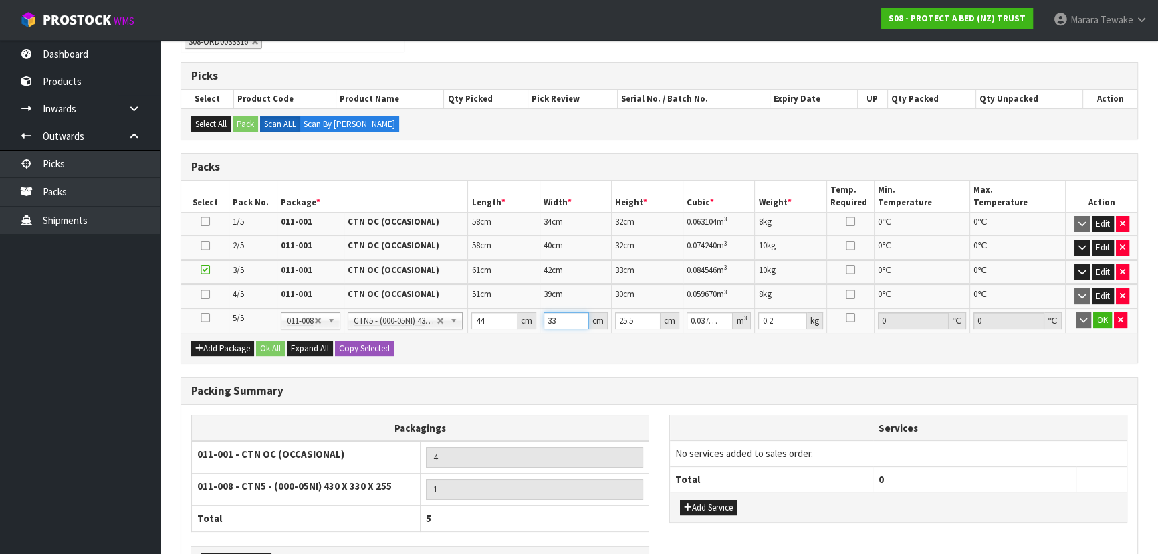
type input "3"
type input "0.003366"
type input "34"
type input "0.038148"
type input "34"
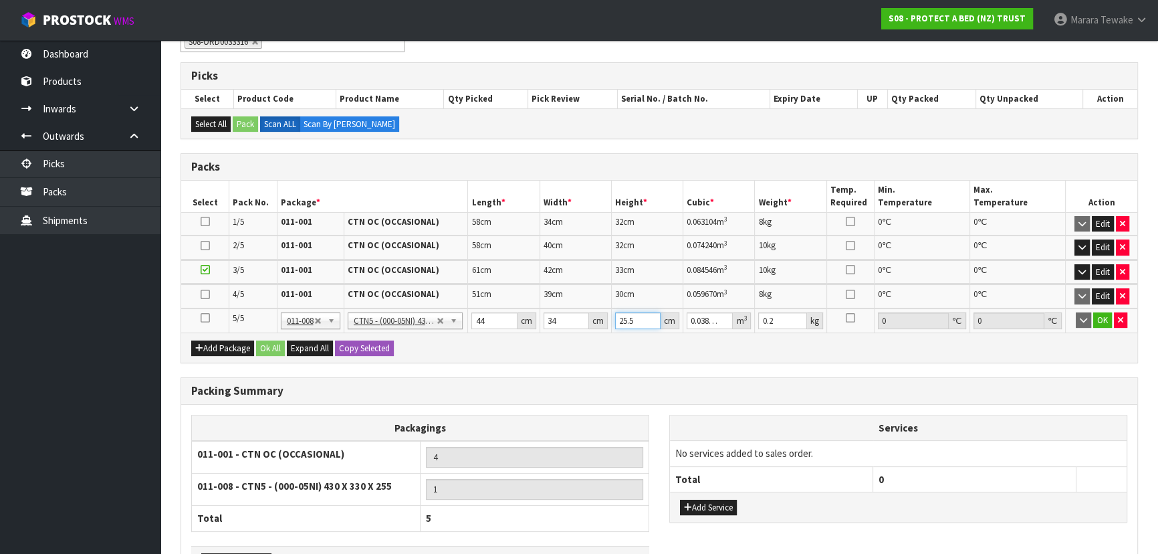
type input "3"
type input "0.004488"
type input "31"
type input "0.046376"
type input "31"
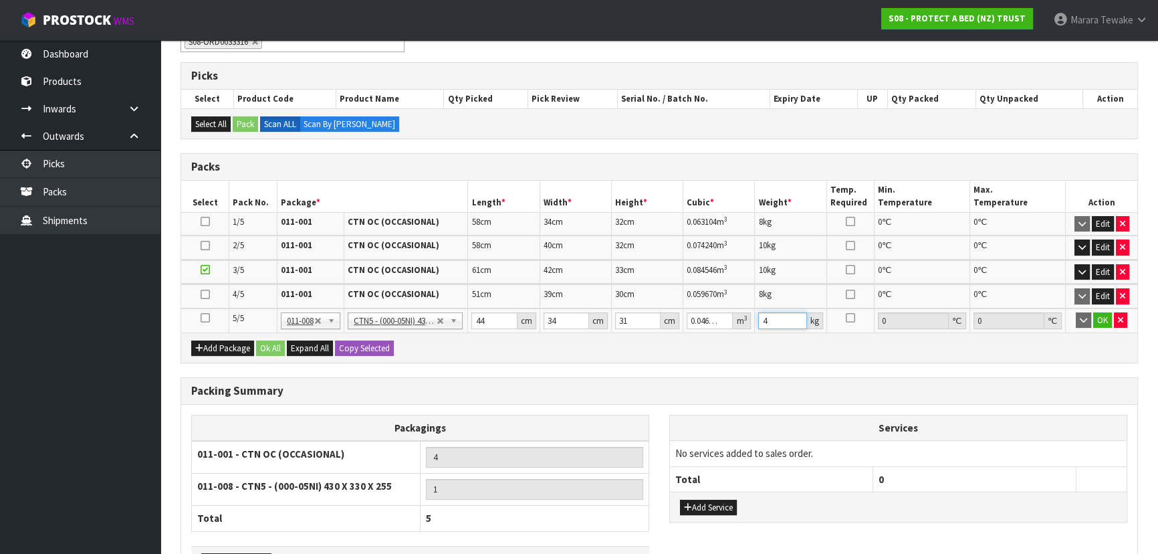
type input "4"
click button "OK" at bounding box center [1103, 320] width 19 height 16
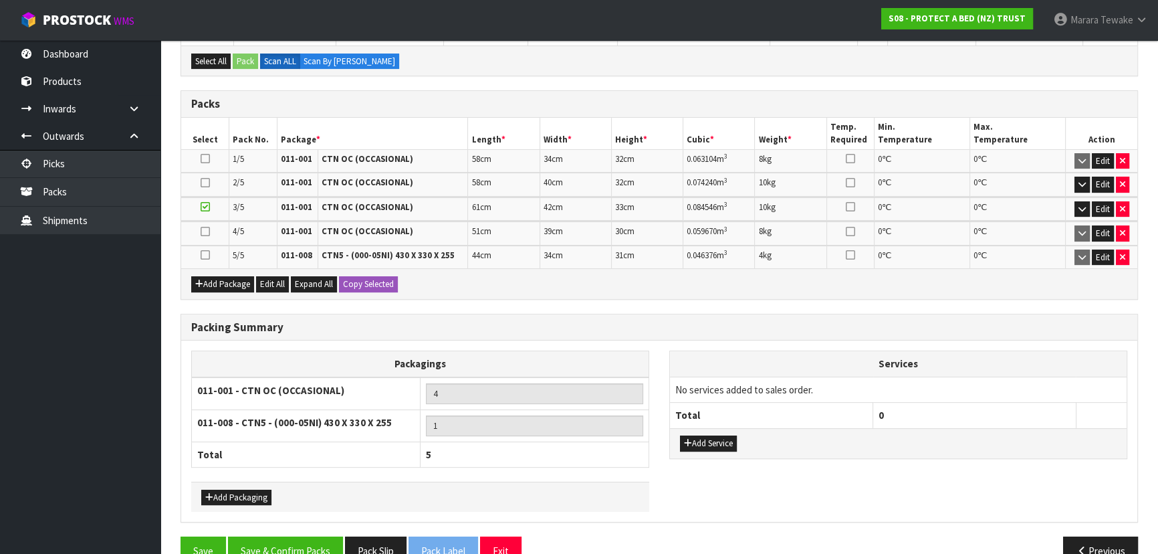
scroll to position [338, 0]
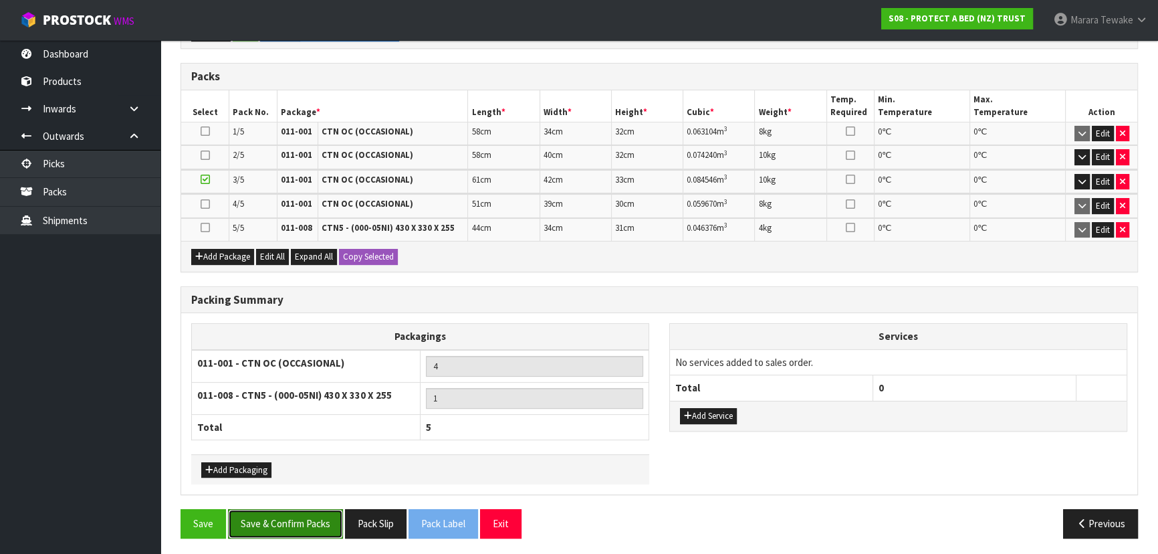
click at [307, 522] on button "Save & Confirm Packs" at bounding box center [285, 523] width 115 height 29
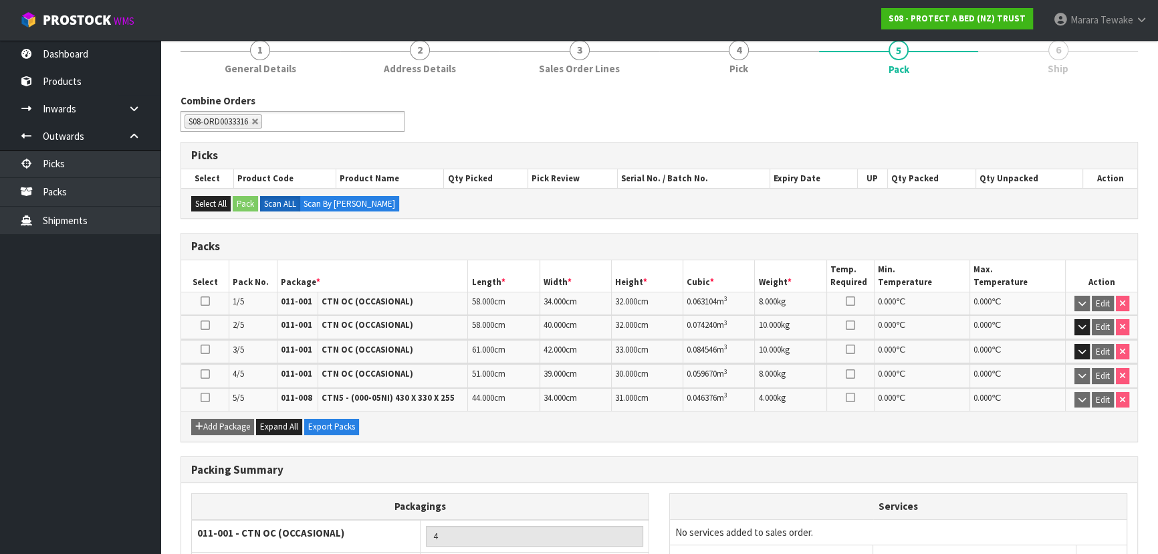
scroll to position [308, 0]
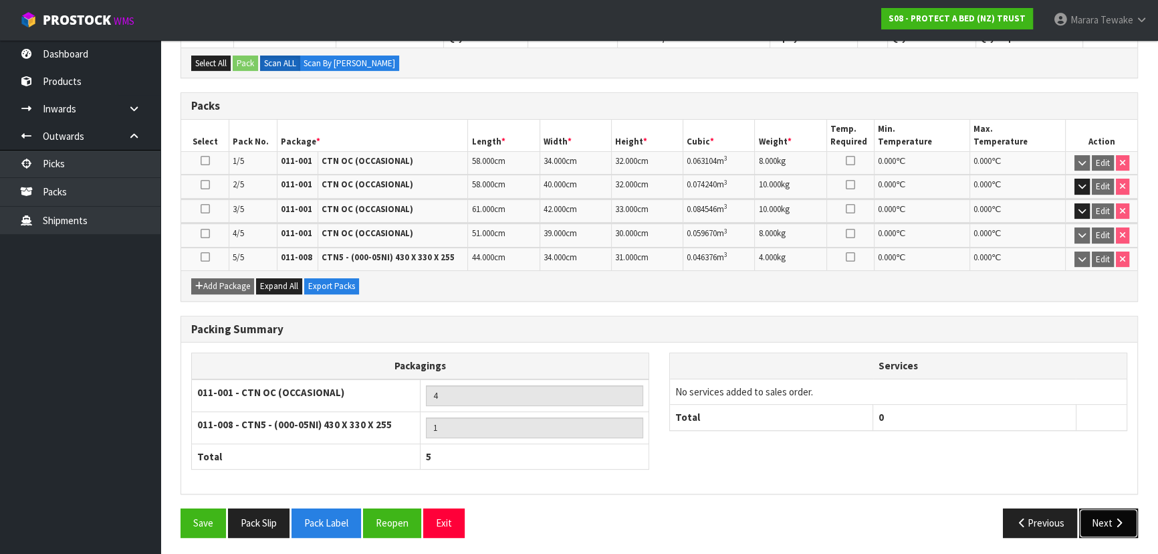
click at [1095, 513] on button "Next" at bounding box center [1108, 522] width 59 height 29
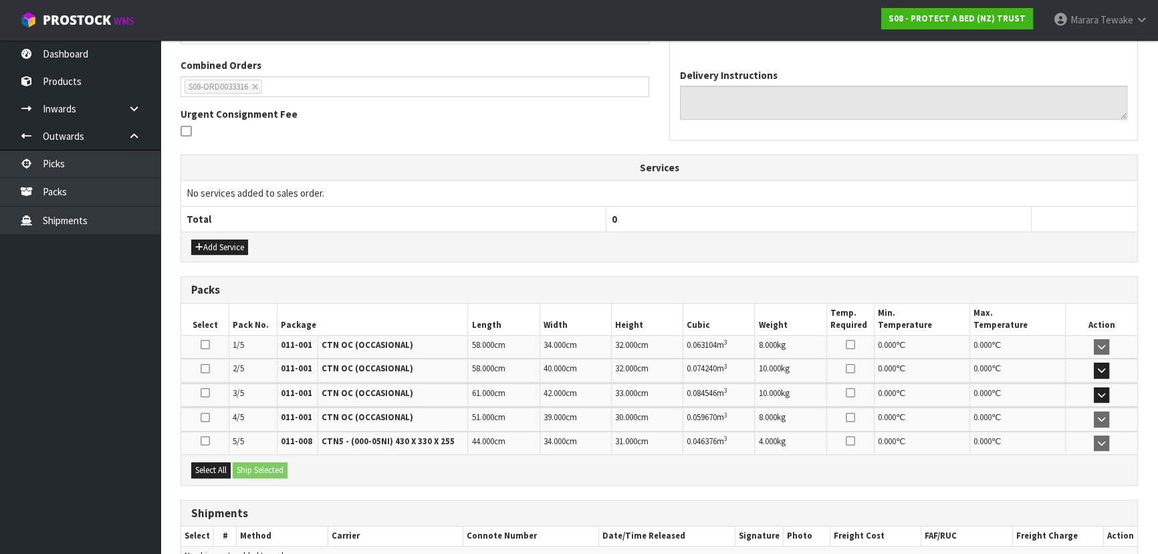
scroll to position [408, 0]
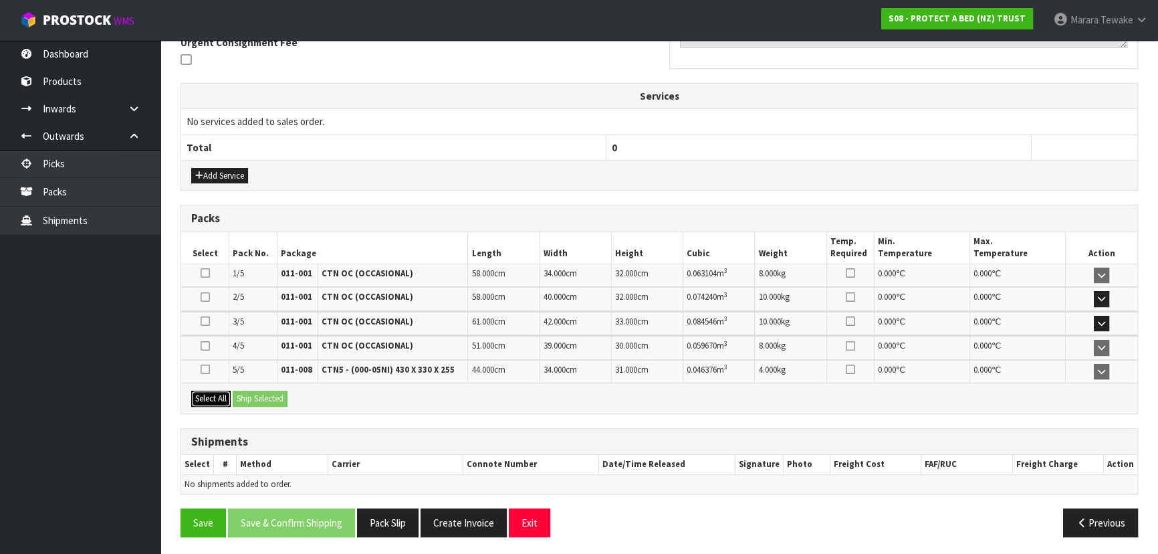
drag, startPoint x: 216, startPoint y: 401, endPoint x: 243, endPoint y: 395, distance: 27.4
click at [223, 400] on button "Select All" at bounding box center [210, 399] width 39 height 16
click at [245, 395] on button "Ship Selected" at bounding box center [260, 399] width 55 height 16
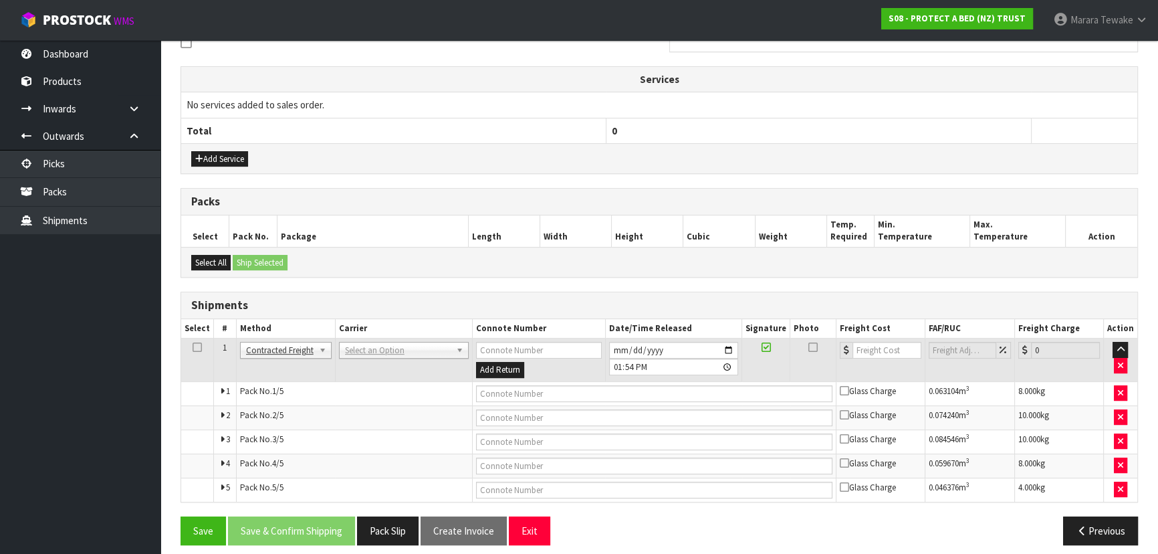
scroll to position [433, 0]
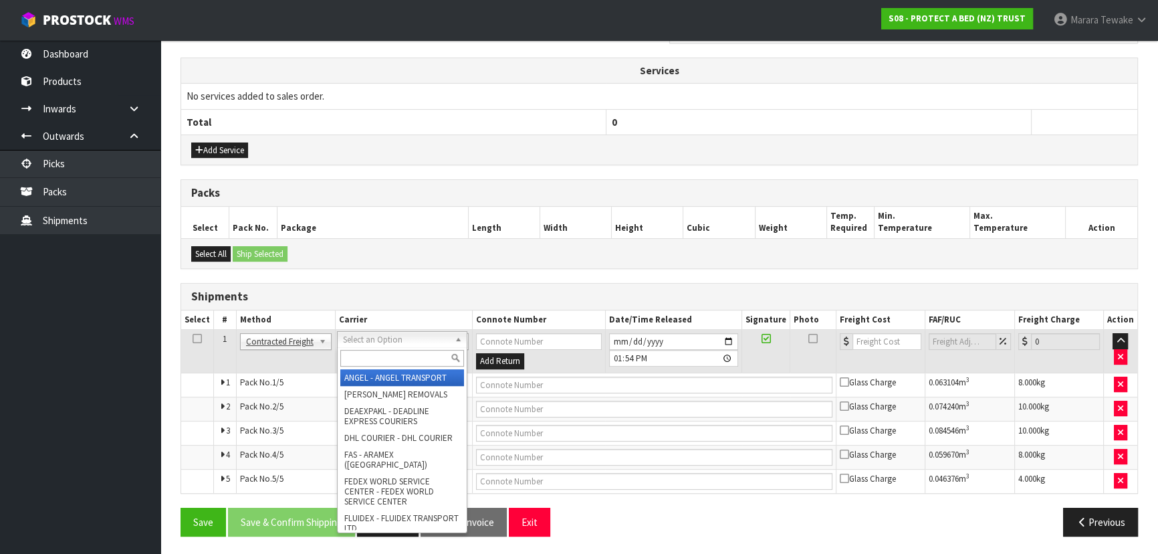
click at [376, 367] on div at bounding box center [402, 358] width 129 height 22
click at [377, 363] on input "text" at bounding box center [402, 358] width 124 height 17
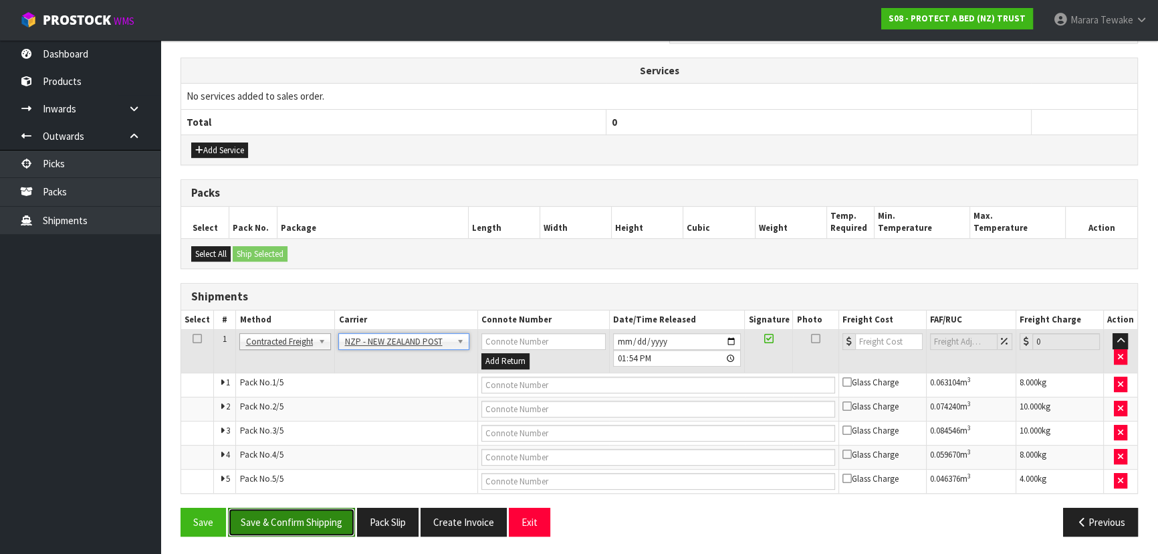
drag, startPoint x: 314, startPoint y: 522, endPoint x: 140, endPoint y: 501, distance: 175.2
click at [313, 523] on button "Save & Confirm Shipping" at bounding box center [291, 522] width 127 height 29
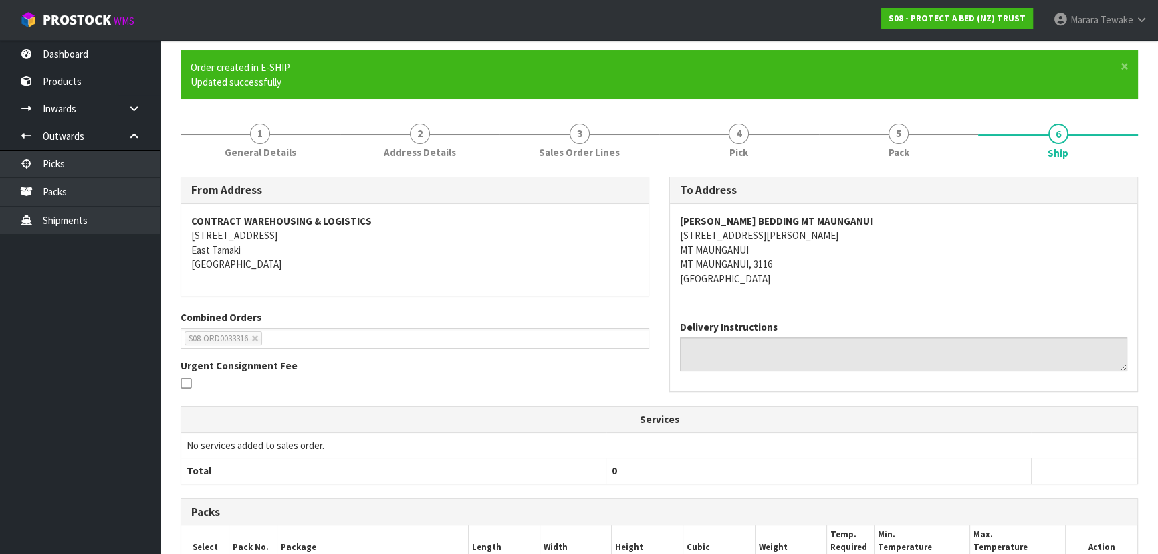
scroll to position [409, 0]
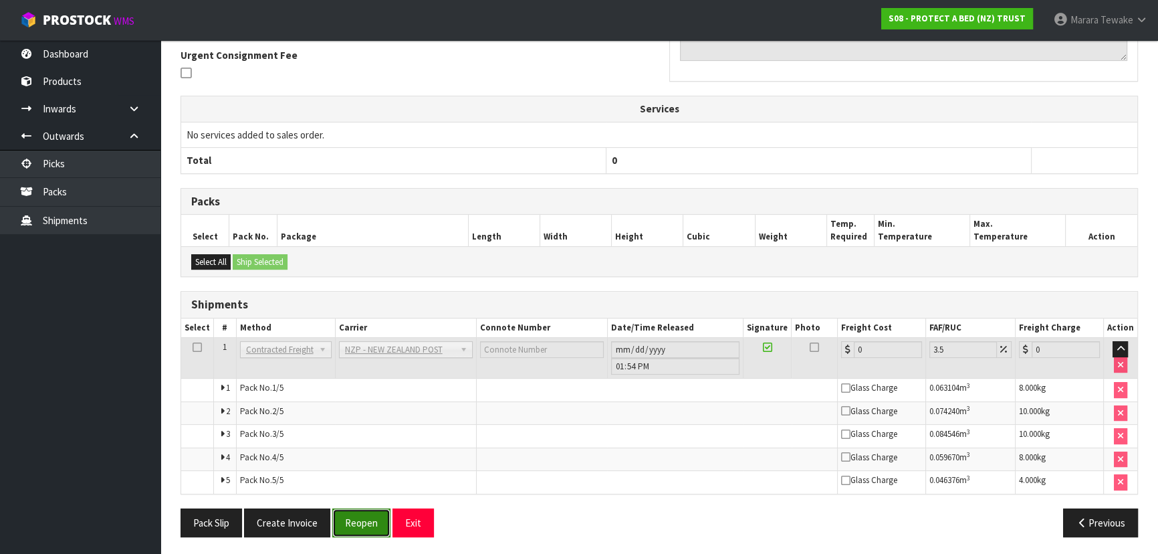
click at [356, 515] on button "Reopen" at bounding box center [361, 522] width 58 height 29
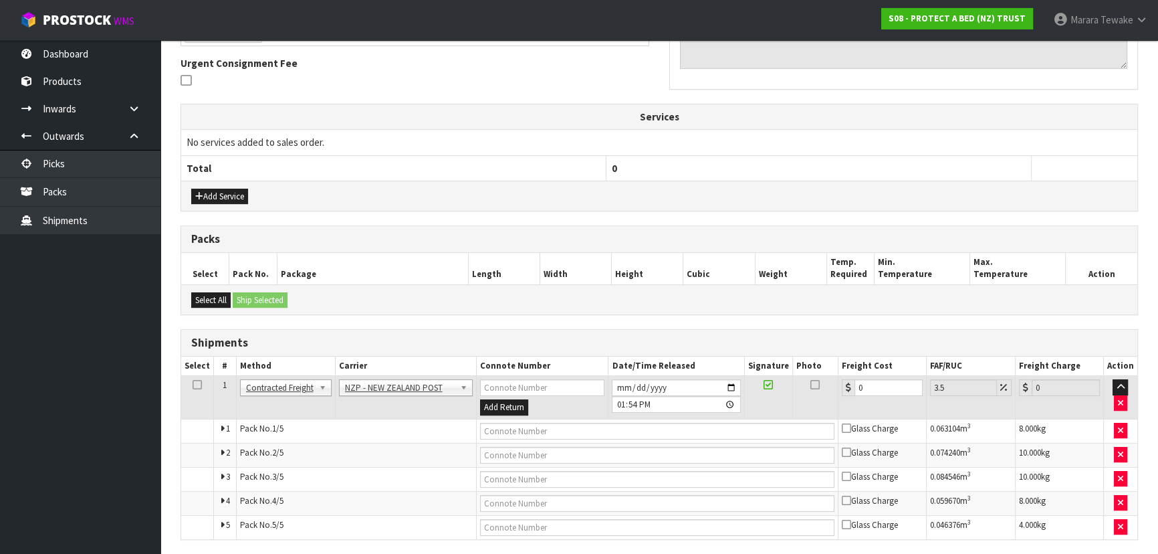
scroll to position [433, 0]
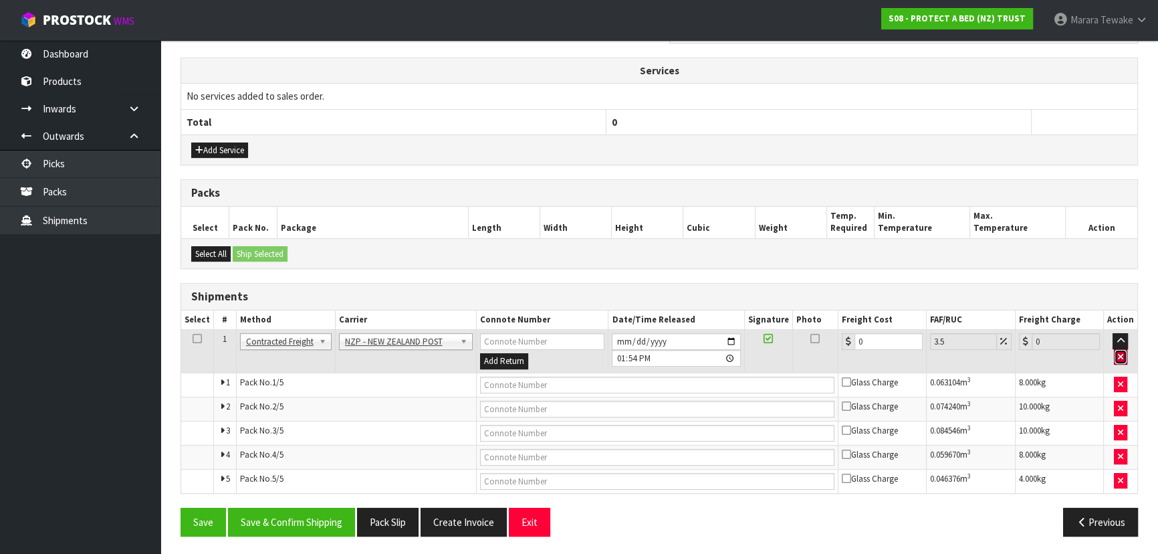
drag, startPoint x: 1125, startPoint y: 352, endPoint x: 1030, endPoint y: 399, distance: 105.6
click at [1125, 352] on button "button" at bounding box center [1120, 357] width 13 height 16
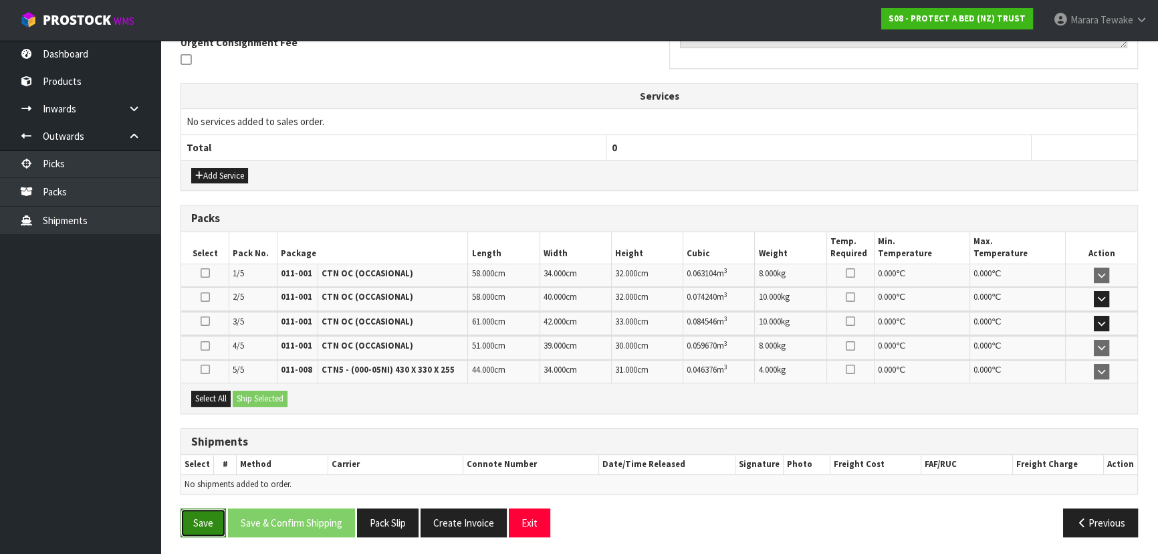
click at [214, 513] on button "Save" at bounding box center [203, 522] width 45 height 29
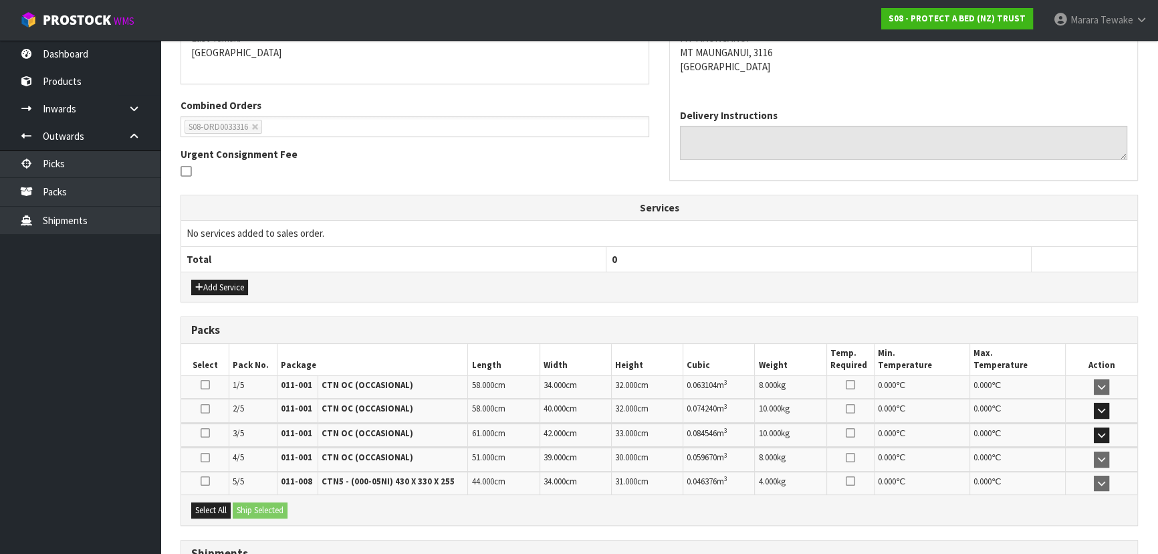
scroll to position [0, 0]
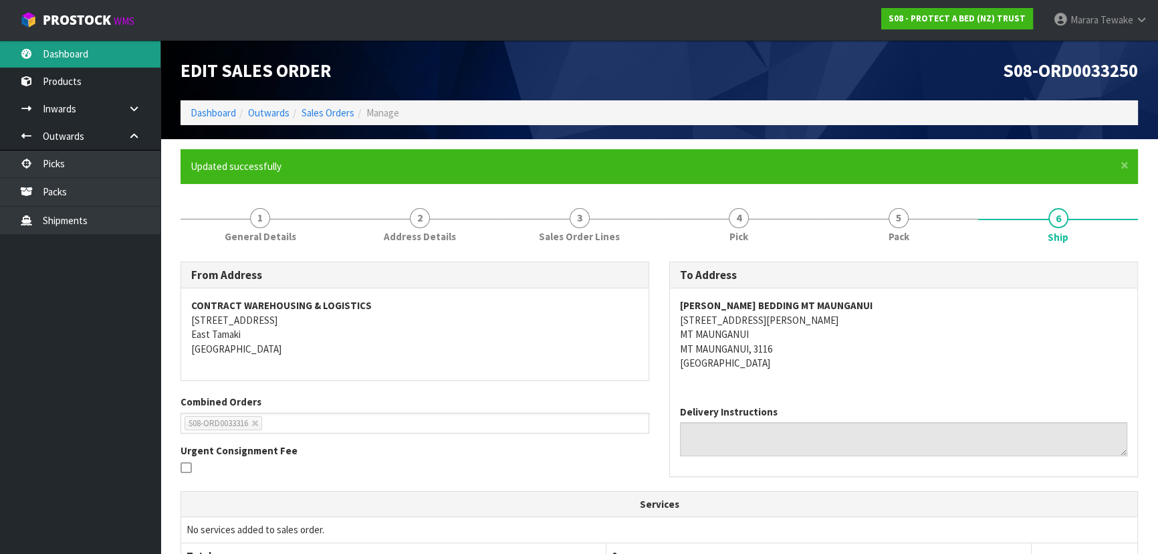
drag, startPoint x: 117, startPoint y: 54, endPoint x: 126, endPoint y: 63, distance: 13.2
click at [117, 53] on link "Dashboard" at bounding box center [80, 53] width 161 height 27
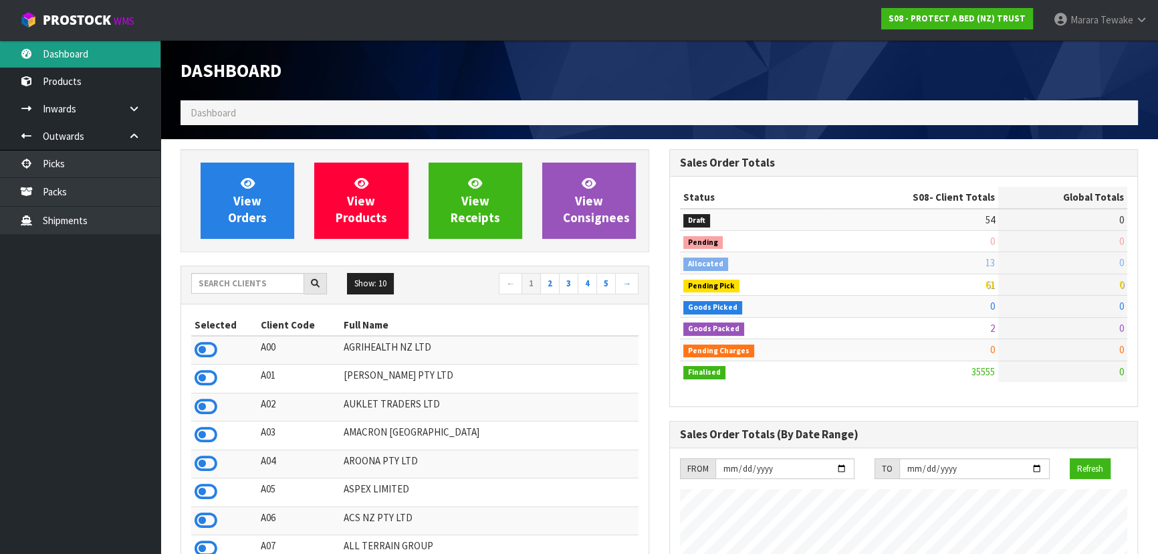
scroll to position [833, 488]
click at [259, 283] on input "text" at bounding box center [247, 283] width 113 height 21
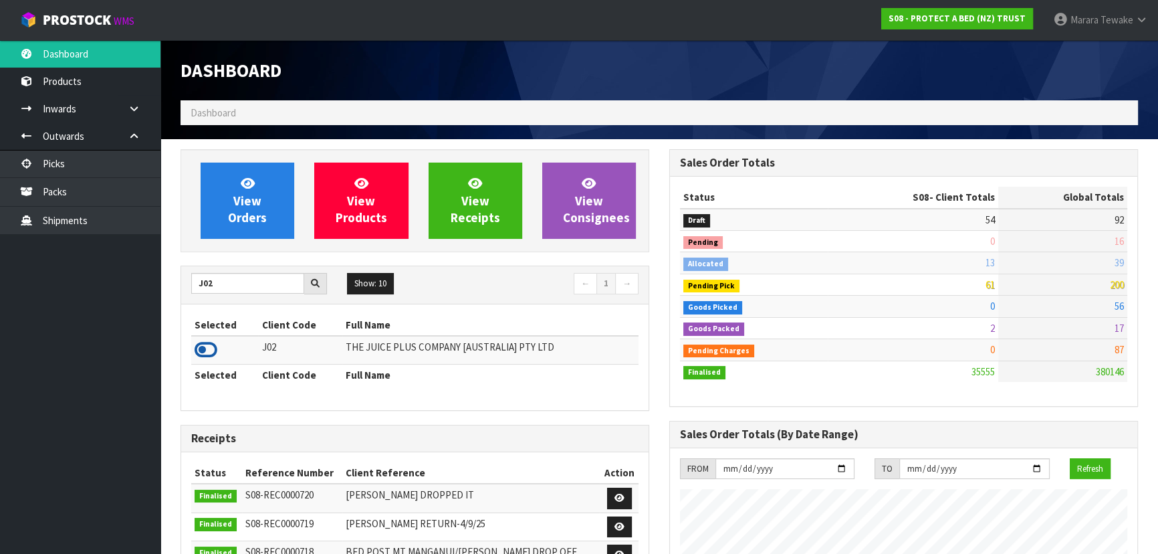
click at [213, 348] on icon at bounding box center [206, 350] width 23 height 20
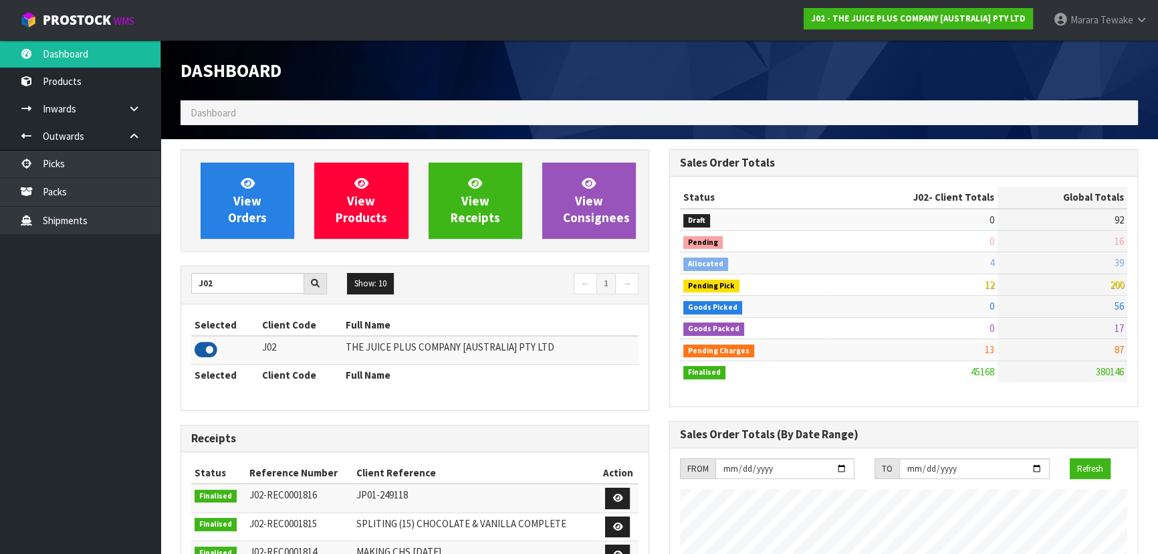
scroll to position [1054, 488]
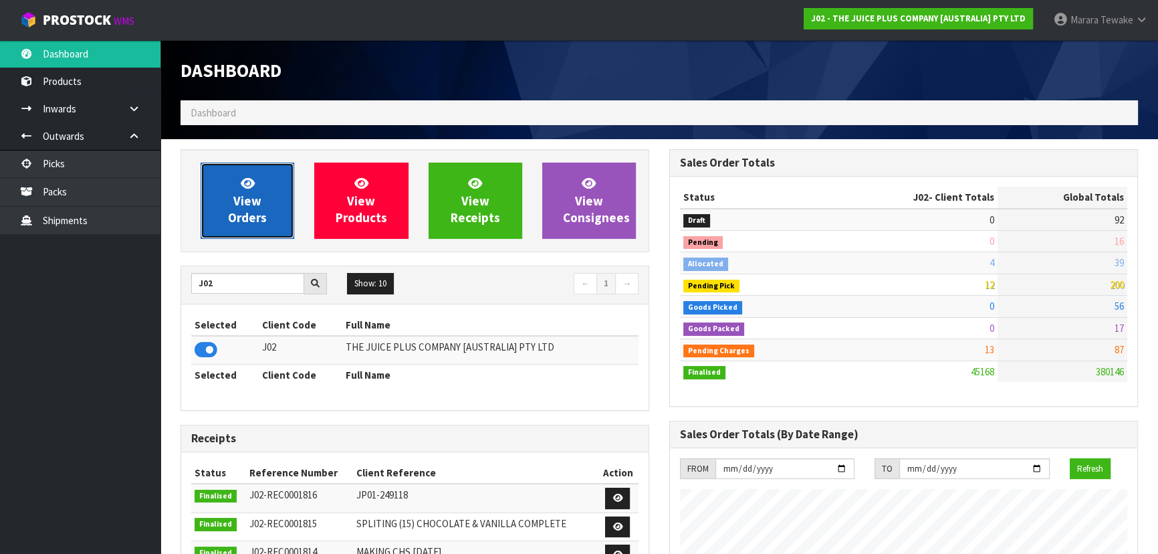
click at [222, 181] on link "View Orders" at bounding box center [248, 201] width 94 height 76
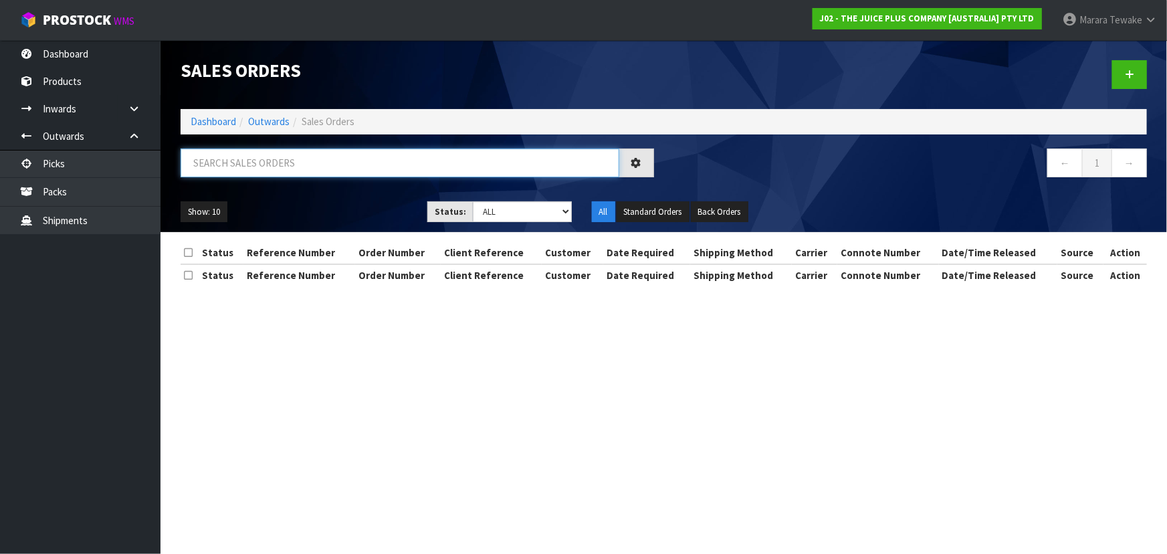
click at [227, 161] on input "text" at bounding box center [400, 162] width 439 height 29
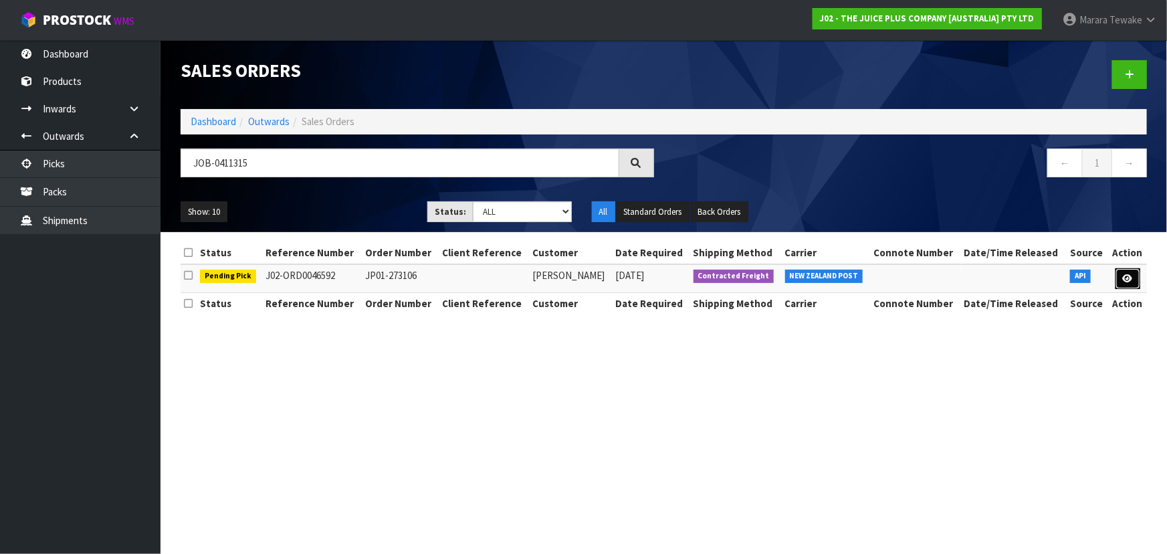
click at [1130, 274] on icon at bounding box center [1128, 278] width 10 height 9
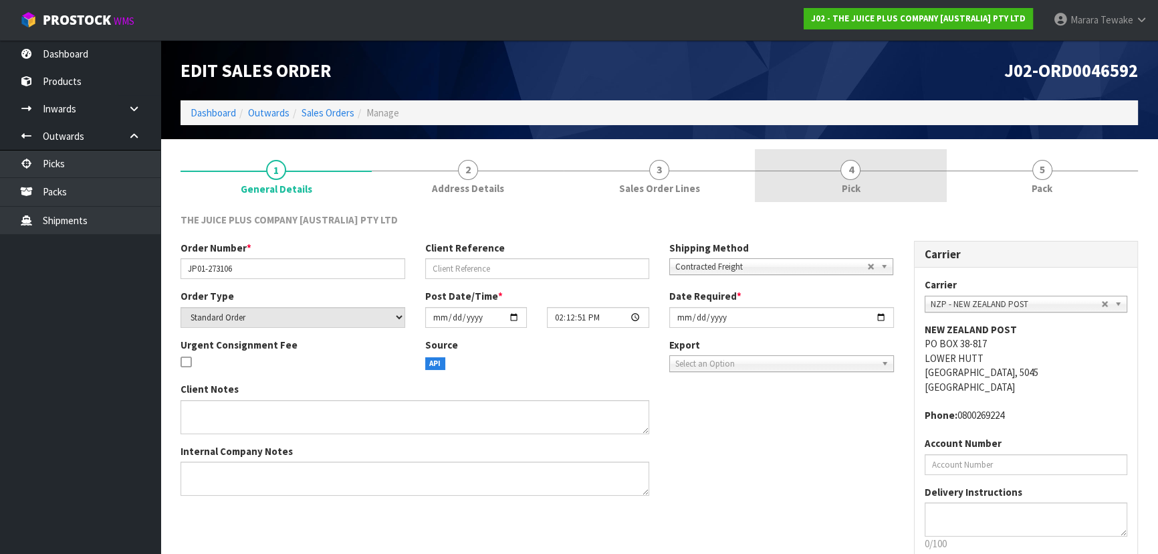
drag, startPoint x: 926, startPoint y: 181, endPoint x: 929, endPoint y: 198, distance: 17.7
click at [926, 178] on link "4 Pick" at bounding box center [850, 175] width 191 height 53
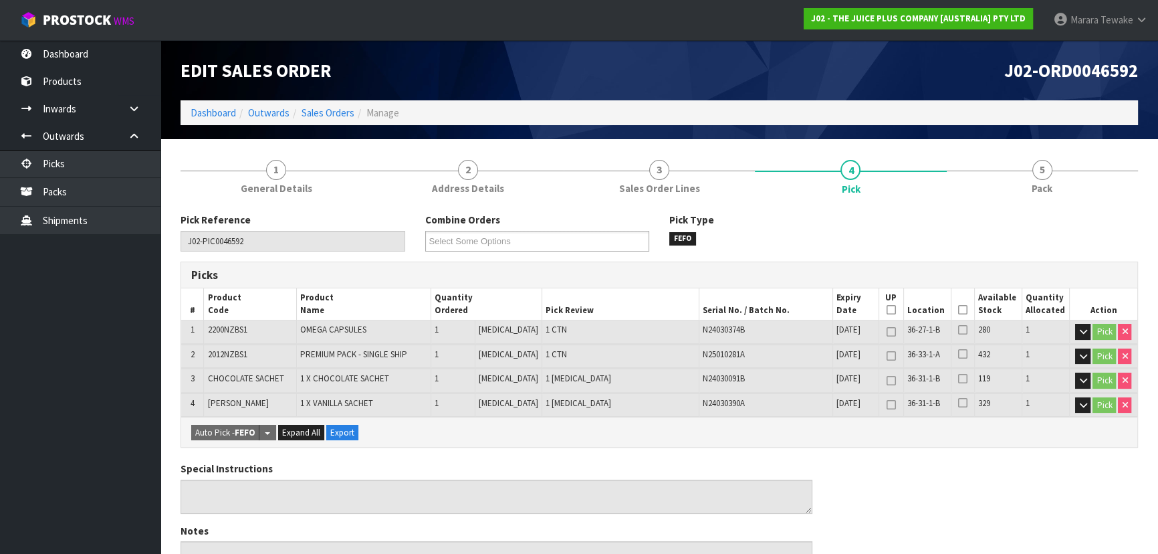
click at [958, 310] on icon at bounding box center [962, 310] width 9 height 1
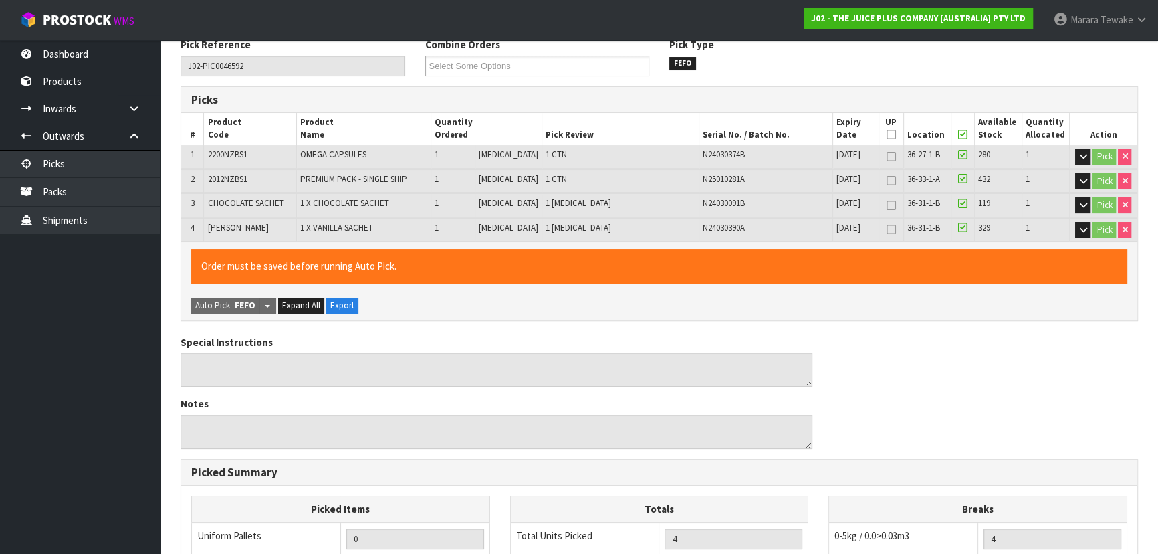
scroll to position [445, 0]
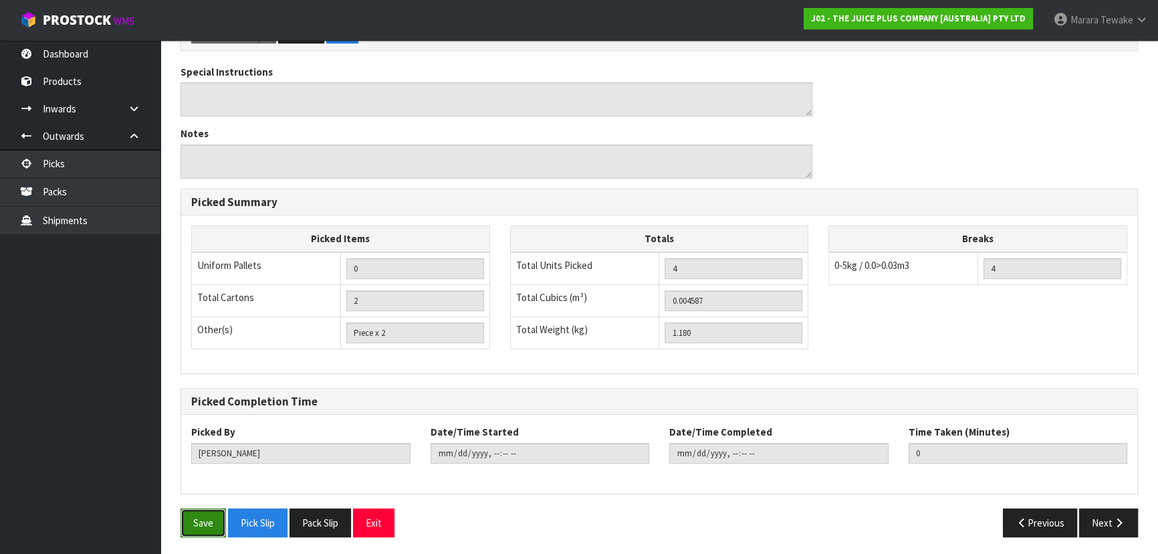
click at [207, 514] on button "Save" at bounding box center [203, 522] width 45 height 29
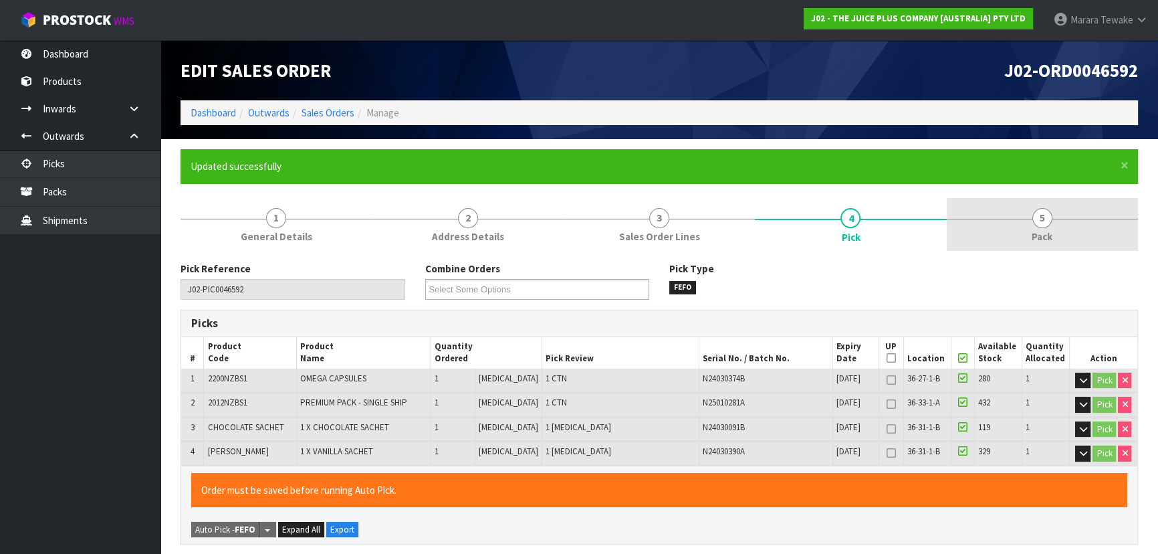
click at [1045, 218] on span "5" at bounding box center [1043, 218] width 20 height 20
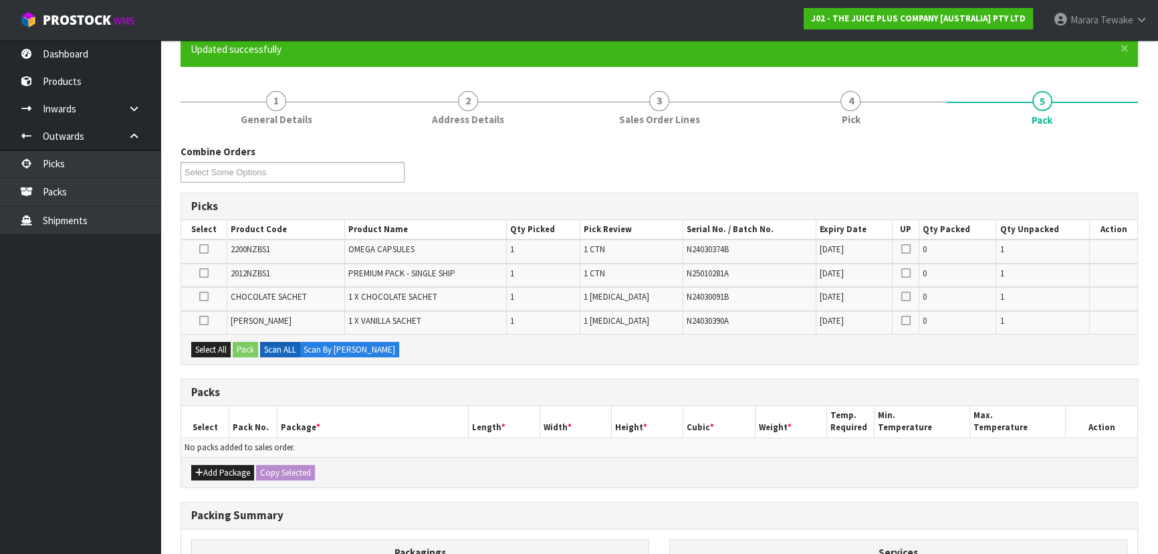
scroll to position [295, 0]
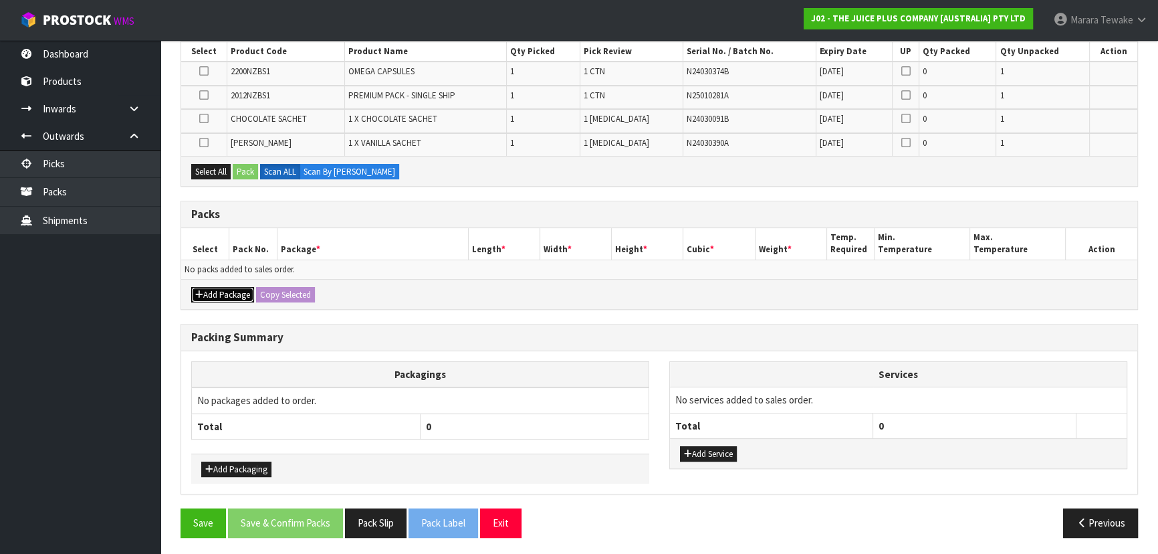
drag, startPoint x: 227, startPoint y: 289, endPoint x: 213, endPoint y: 282, distance: 15.9
click at [225, 288] on button "Add Package" at bounding box center [222, 295] width 63 height 16
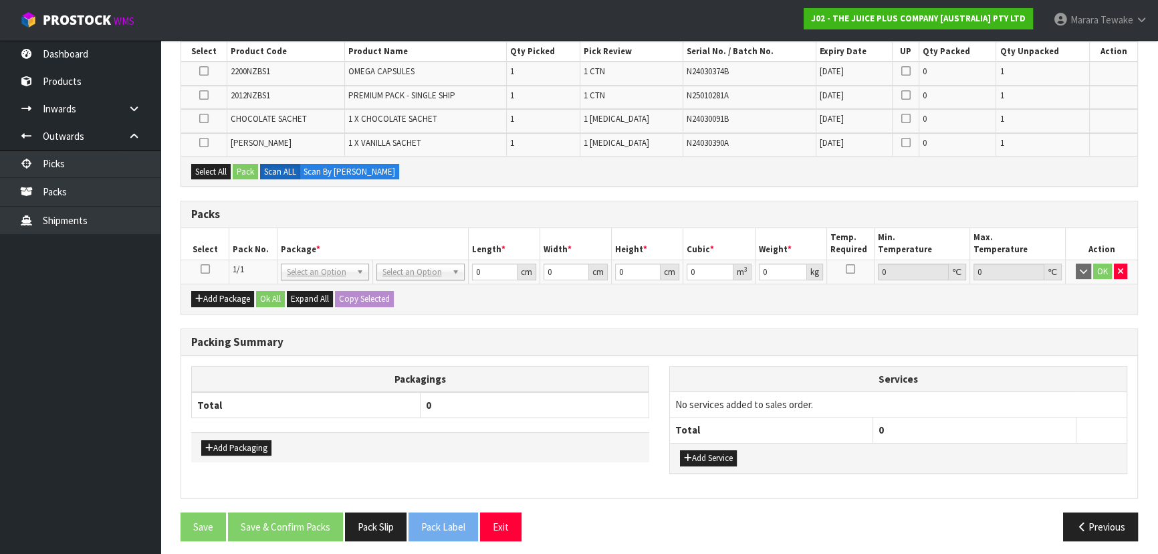
click at [203, 269] on icon at bounding box center [205, 269] width 9 height 1
click at [209, 175] on button "Select All" at bounding box center [210, 172] width 39 height 16
click at [237, 169] on button "Pack" at bounding box center [245, 172] width 25 height 16
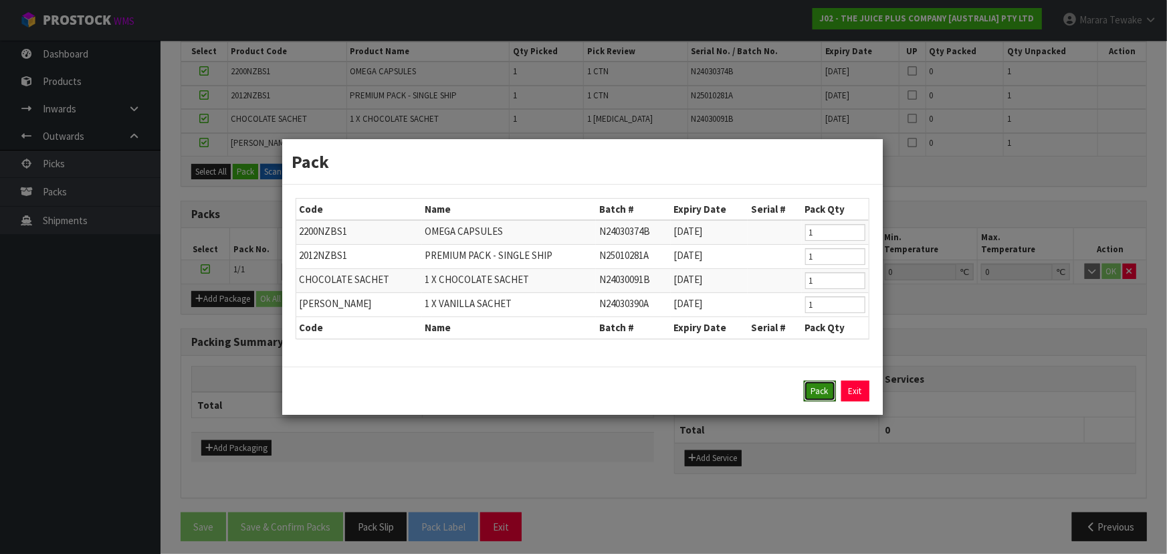
drag, startPoint x: 816, startPoint y: 394, endPoint x: 739, endPoint y: 369, distance: 80.8
click at [813, 389] on button "Pack" at bounding box center [820, 391] width 32 height 21
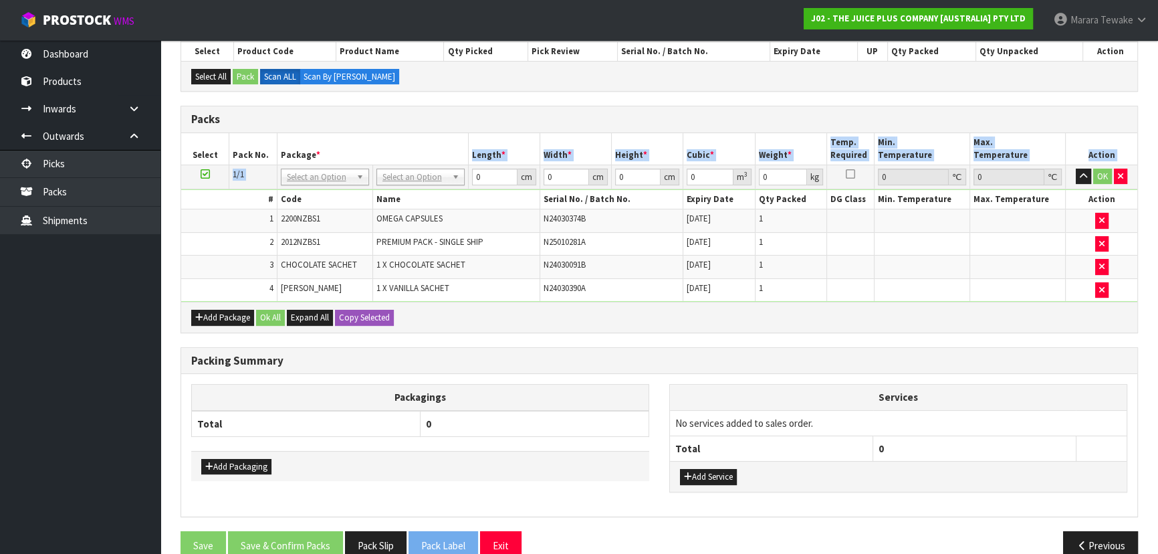
drag, startPoint x: 408, startPoint y: 163, endPoint x: 411, endPoint y: 170, distance: 7.8
click at [409, 167] on table "Select Pack No. Package * Length * Width * Height * Cubic * Weight * Temp. Requ…" at bounding box center [659, 217] width 956 height 169
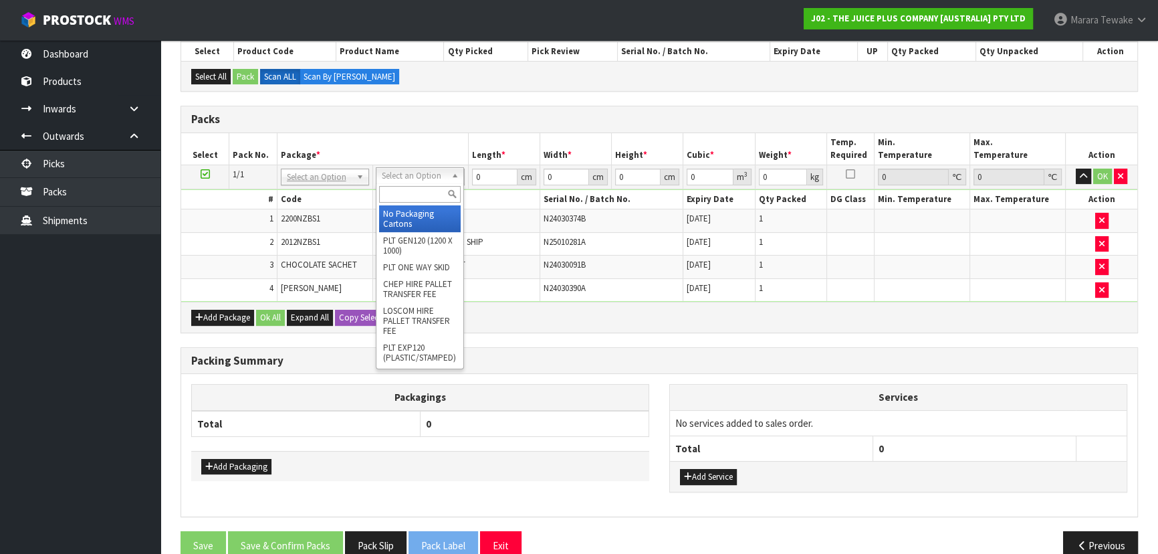
click at [419, 189] on input "text" at bounding box center [420, 194] width 82 height 17
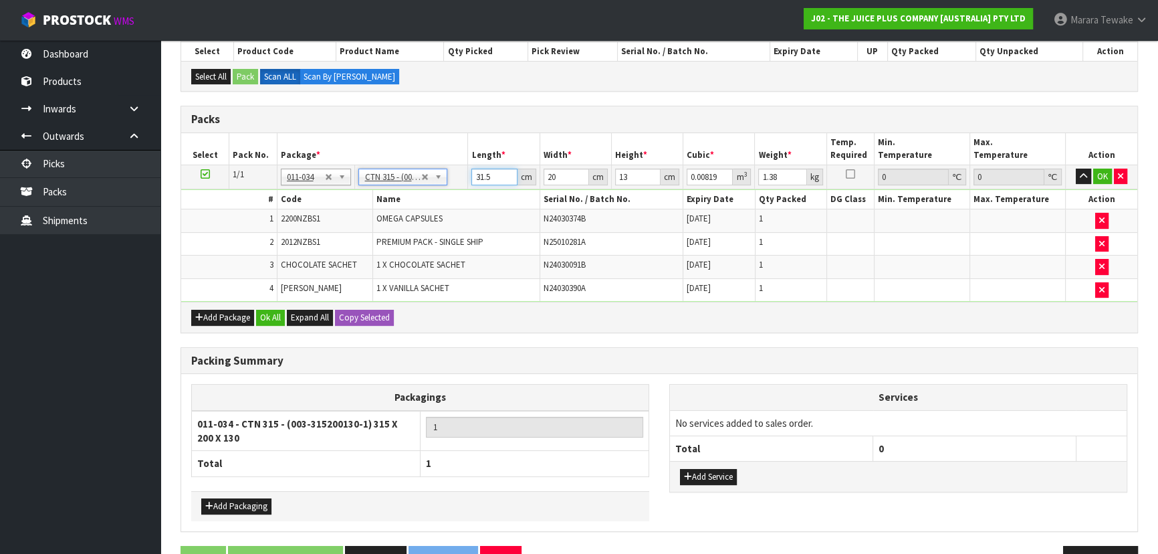
drag, startPoint x: 492, startPoint y: 176, endPoint x: 469, endPoint y: 163, distance: 26.1
click at [479, 171] on input "31.5" at bounding box center [494, 177] width 45 height 17
click at [1076, 169] on button "button" at bounding box center [1083, 177] width 15 height 16
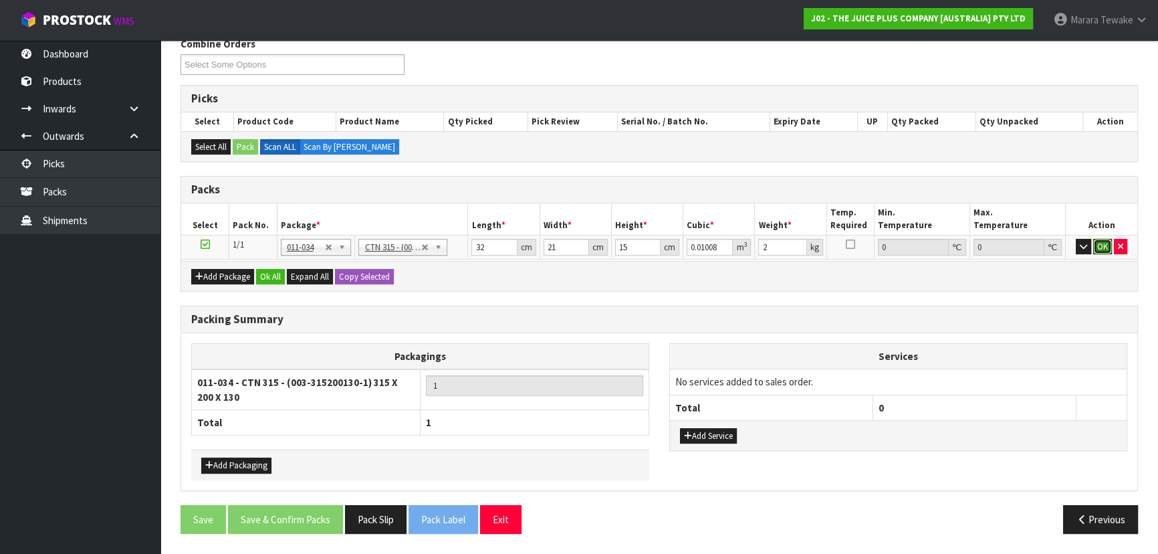
click button "OK" at bounding box center [1103, 247] width 19 height 16
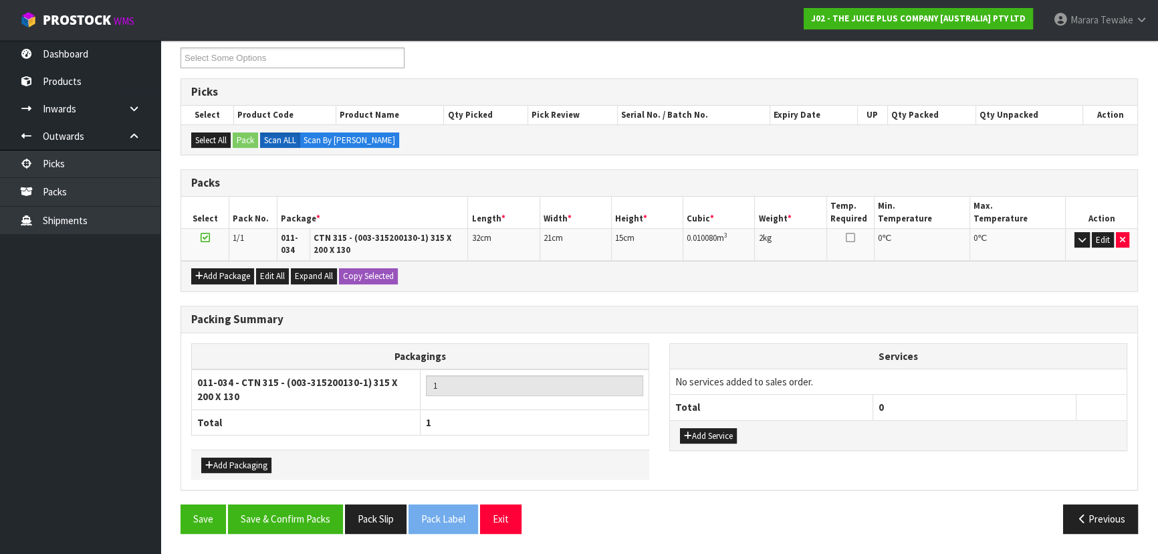
scroll to position [227, 0]
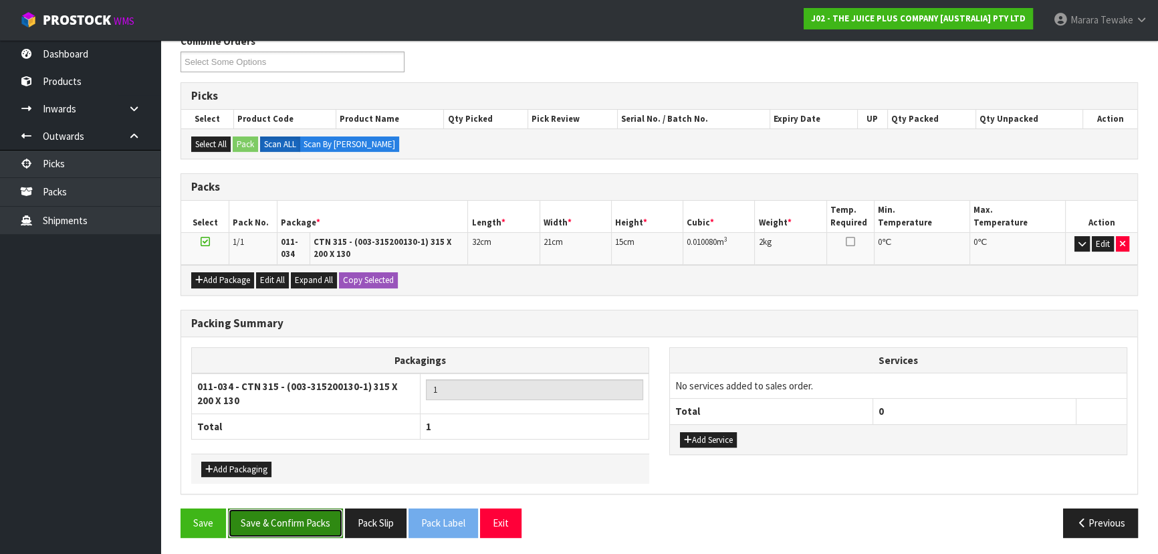
click at [321, 518] on button "Save & Confirm Packs" at bounding box center [285, 522] width 115 height 29
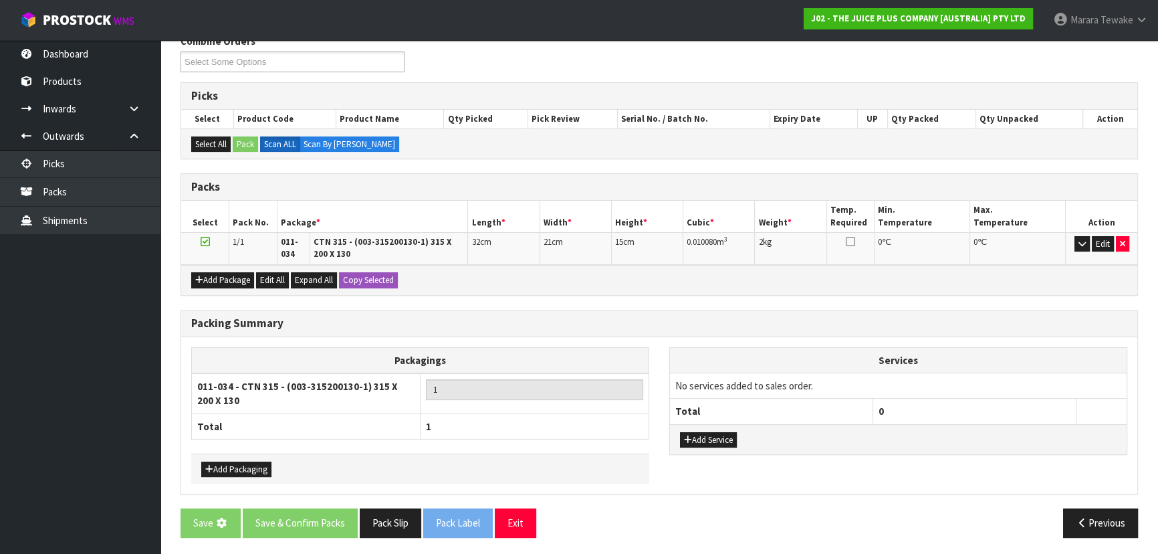
scroll to position [0, 0]
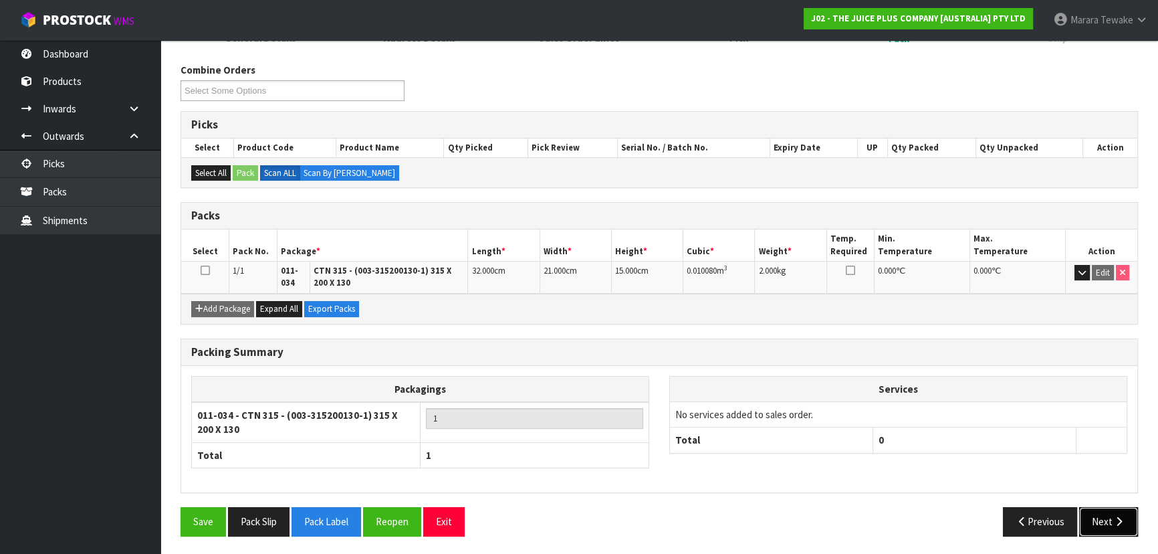
click at [1111, 522] on button "Next" at bounding box center [1108, 521] width 59 height 29
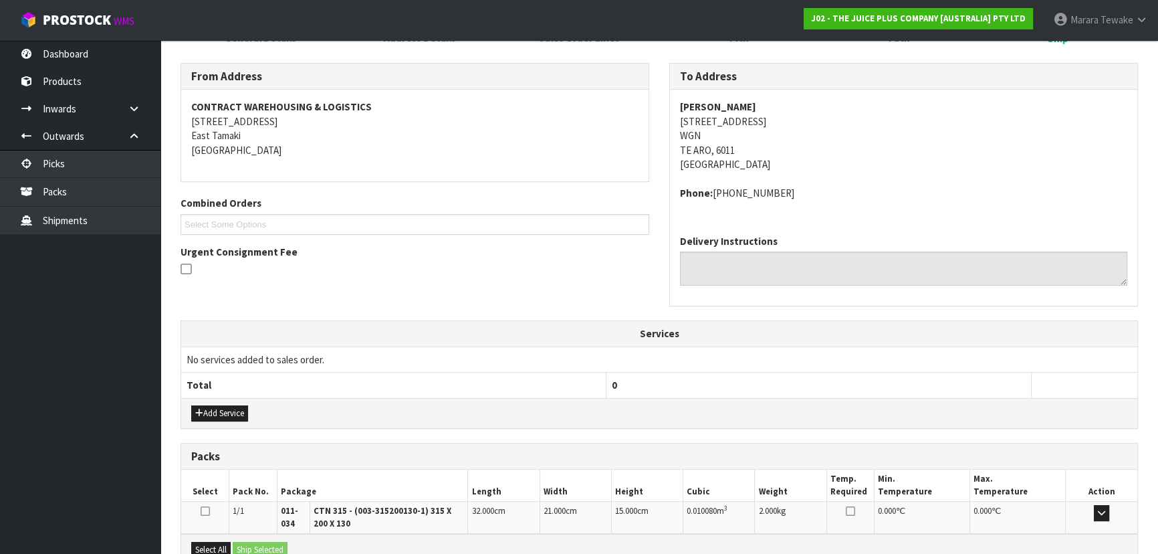
scroll to position [350, 0]
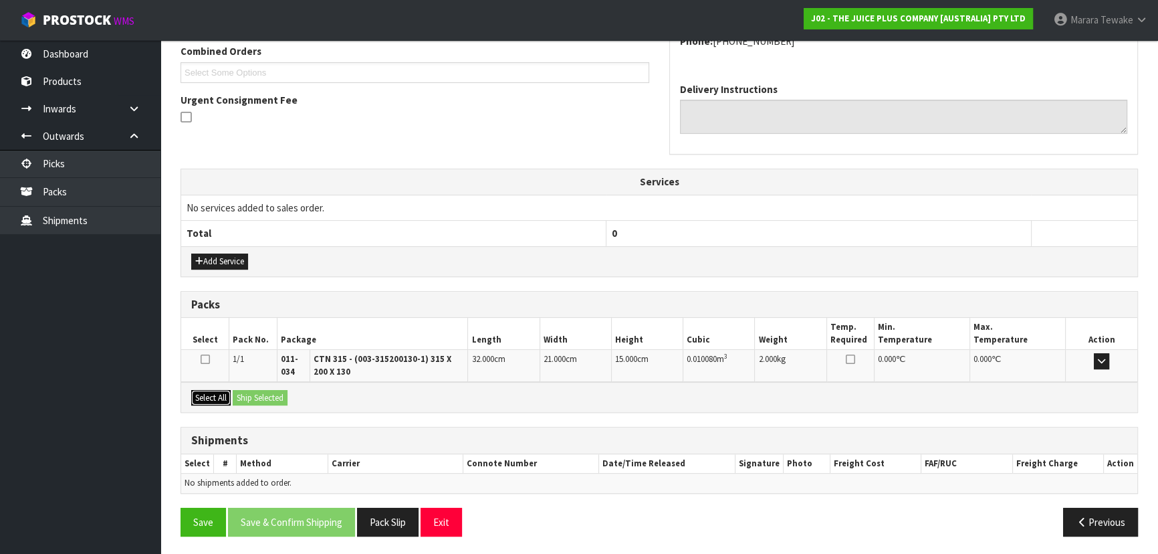
drag, startPoint x: 209, startPoint y: 392, endPoint x: 226, endPoint y: 391, distance: 16.8
click at [211, 392] on button "Select All" at bounding box center [210, 398] width 39 height 16
drag, startPoint x: 256, startPoint y: 391, endPoint x: 264, endPoint y: 393, distance: 8.3
click at [257, 391] on button "Ship Selected" at bounding box center [260, 398] width 55 height 16
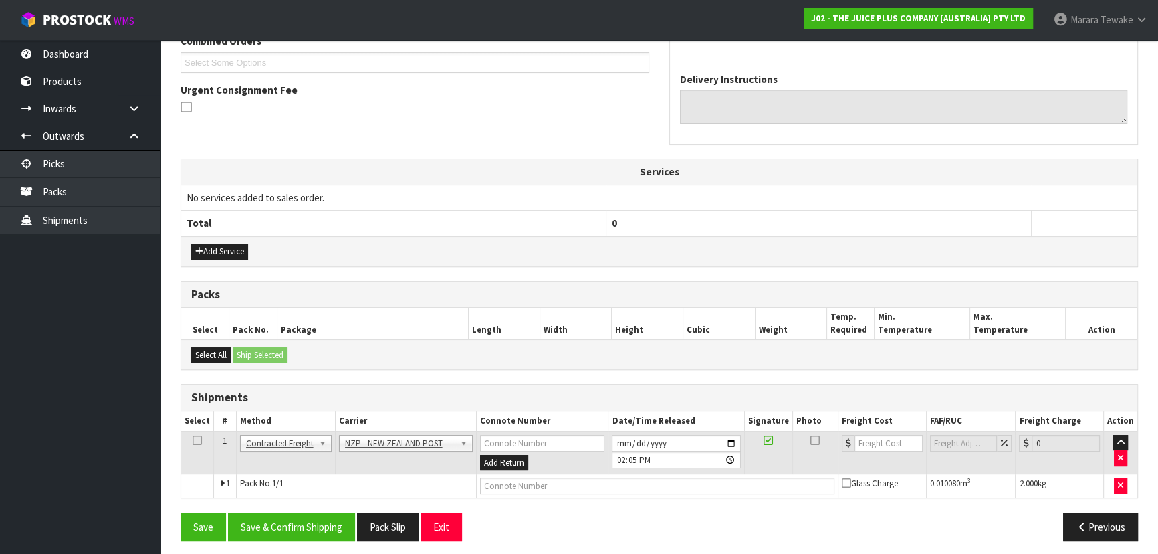
scroll to position [365, 0]
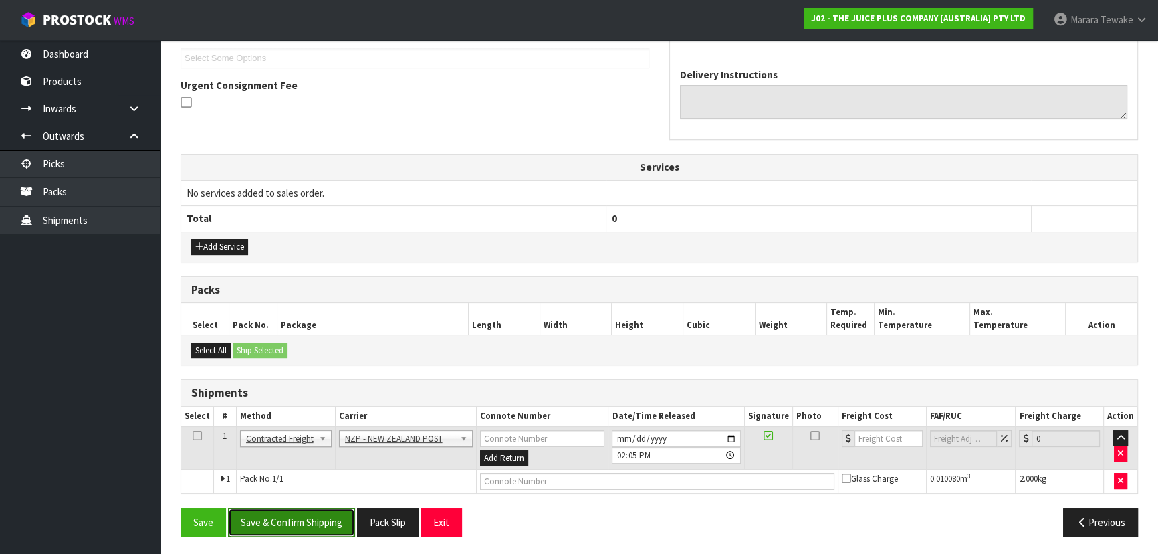
click at [308, 508] on button "Save & Confirm Shipping" at bounding box center [291, 522] width 127 height 29
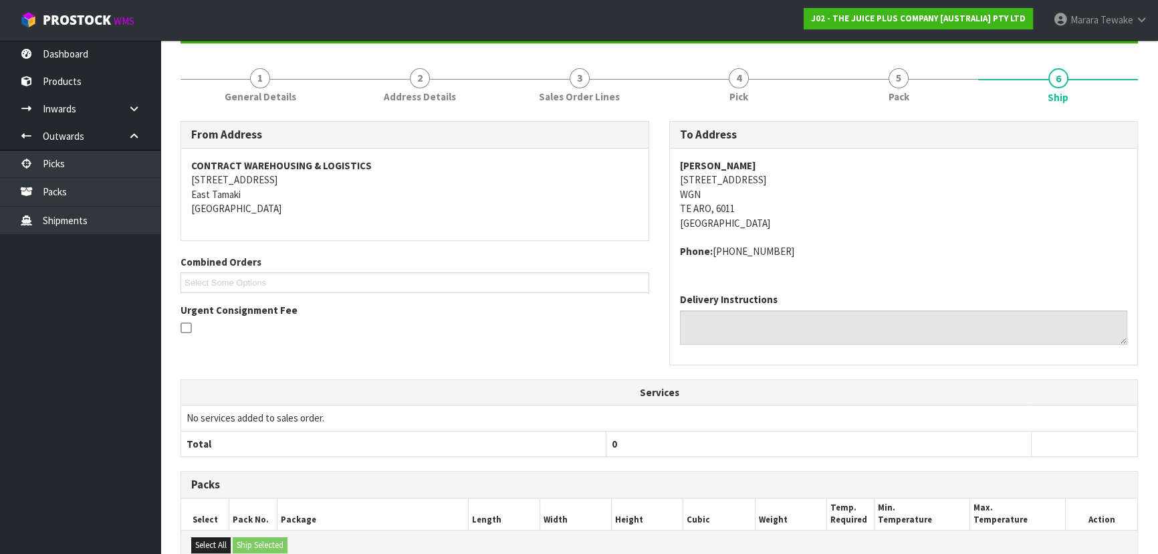
scroll to position [346, 0]
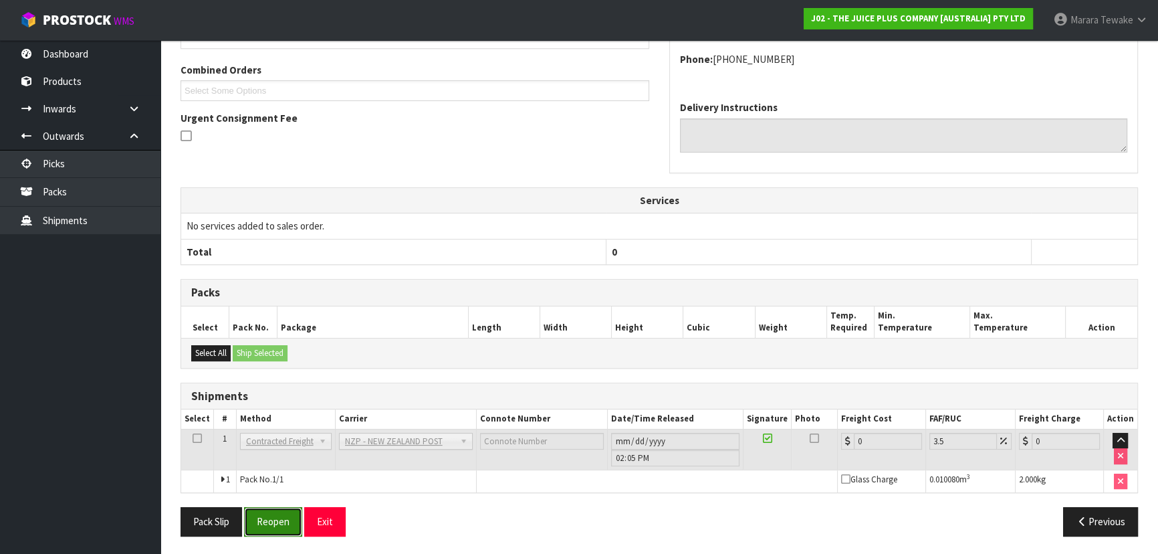
click at [284, 515] on button "Reopen" at bounding box center [273, 521] width 58 height 29
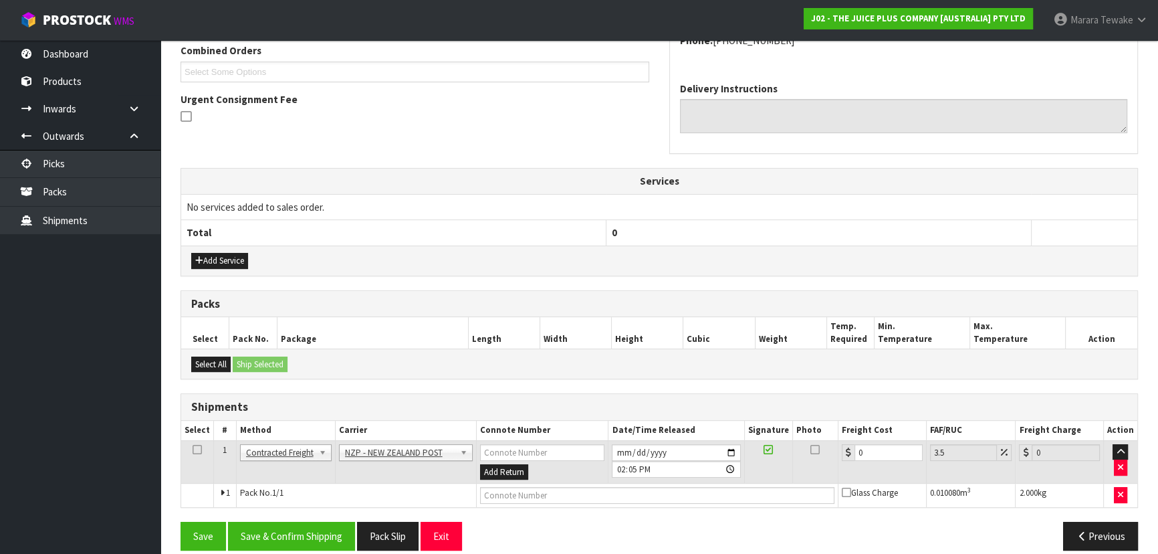
scroll to position [365, 0]
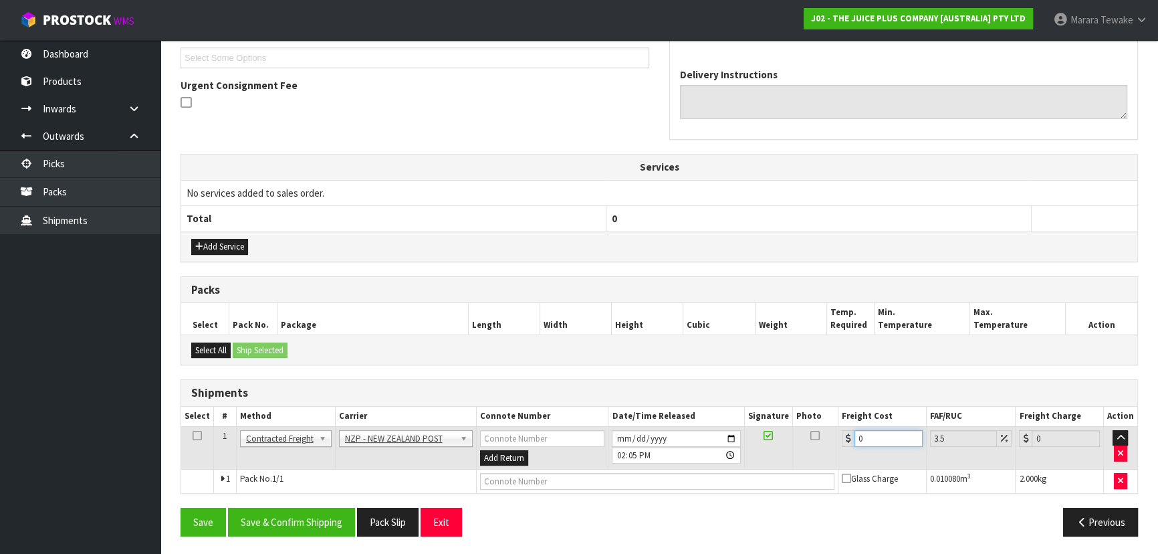
drag, startPoint x: 876, startPoint y: 429, endPoint x: 773, endPoint y: 395, distance: 108.7
click at [789, 397] on div "Shipments Select # Method Carrier Connote Number Date/Time Released Signature P…" at bounding box center [660, 436] width 958 height 114
click at [320, 522] on button "Save & Confirm Shipping" at bounding box center [291, 522] width 127 height 29
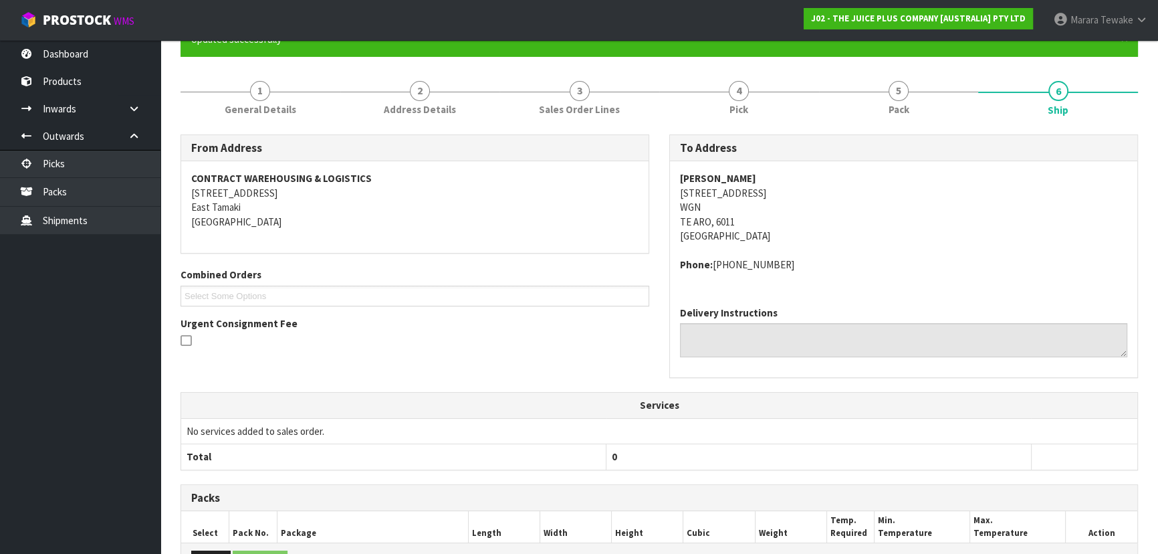
scroll to position [0, 0]
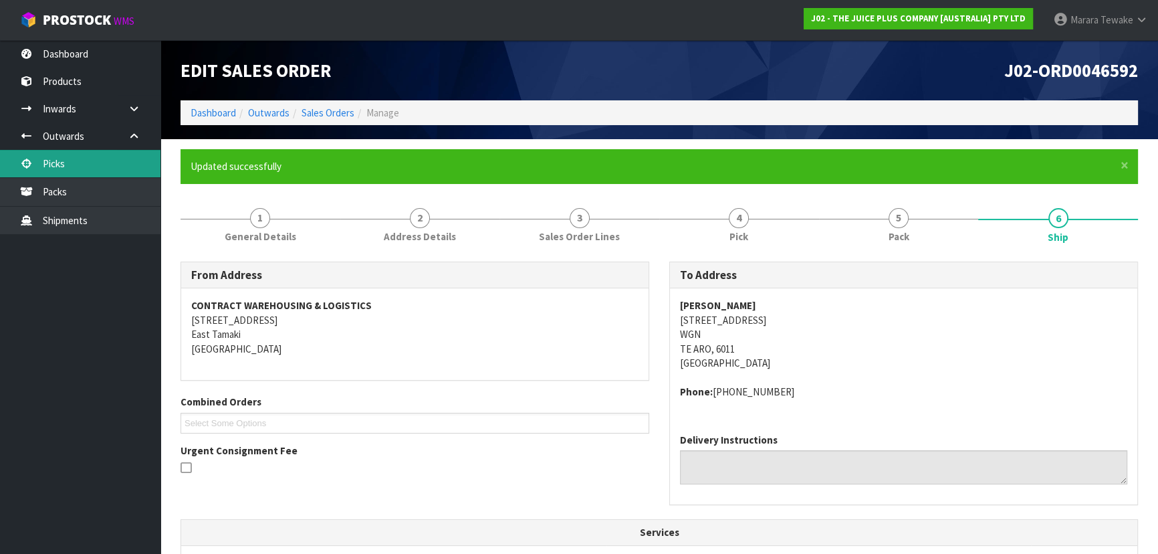
click at [130, 158] on link "Picks" at bounding box center [80, 163] width 161 height 27
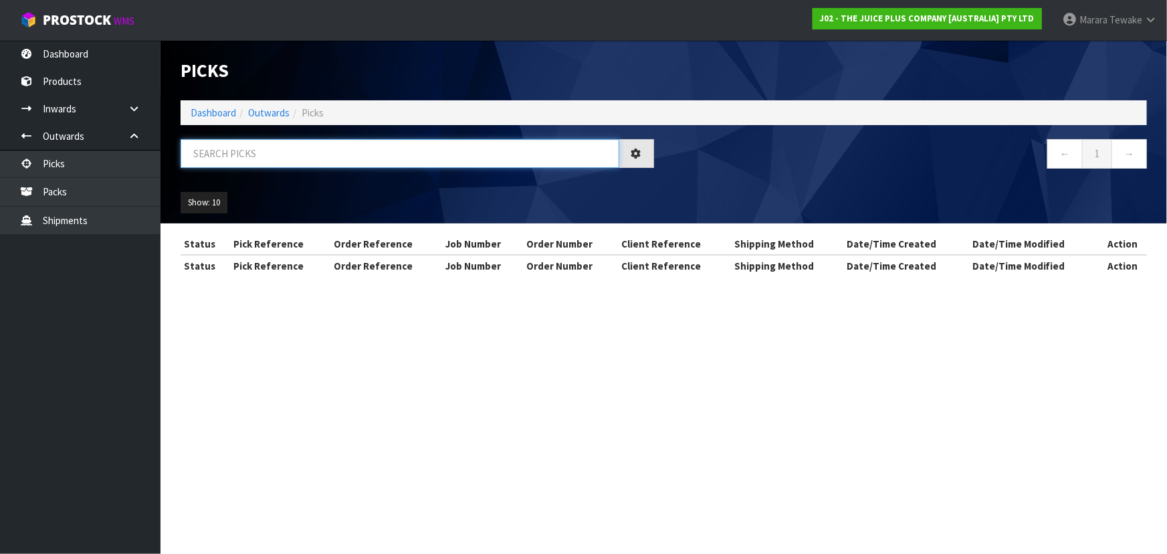
click at [254, 151] on input "text" at bounding box center [400, 153] width 439 height 29
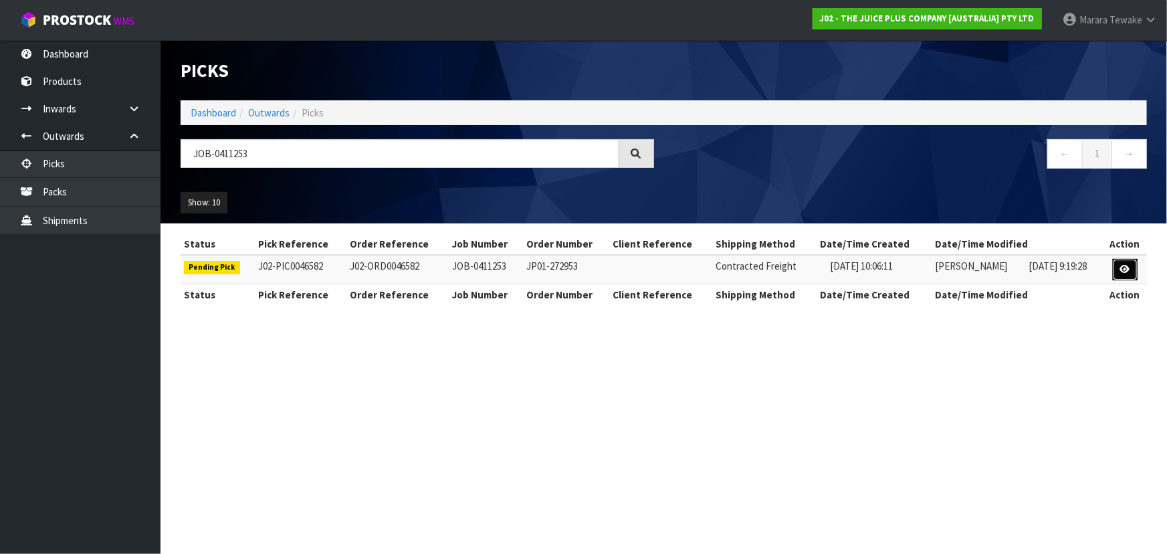
click at [1118, 265] on link at bounding box center [1125, 269] width 25 height 21
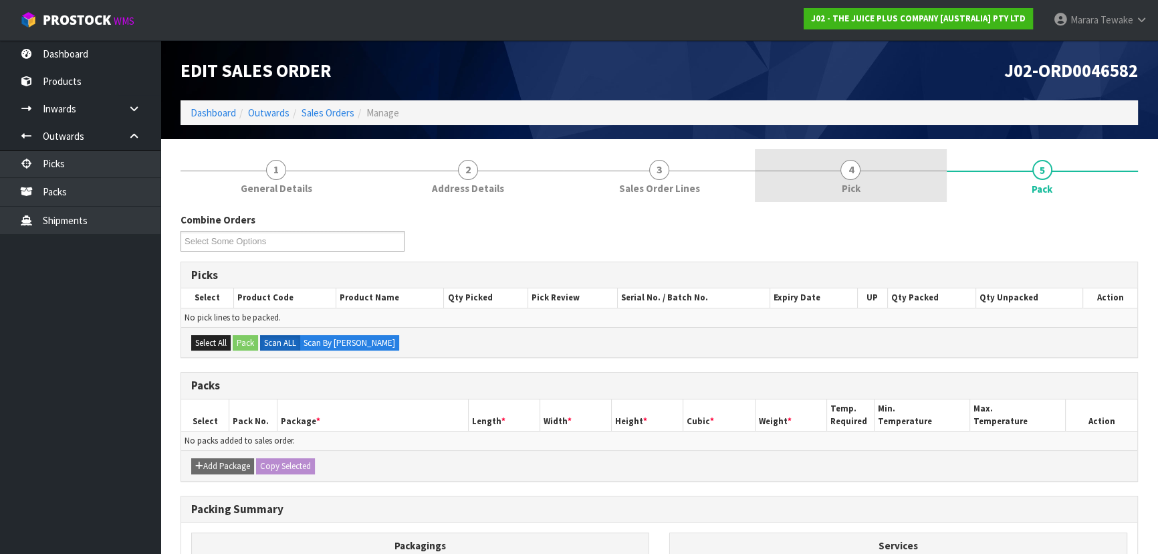
click at [900, 171] on link "4 Pick" at bounding box center [850, 175] width 191 height 53
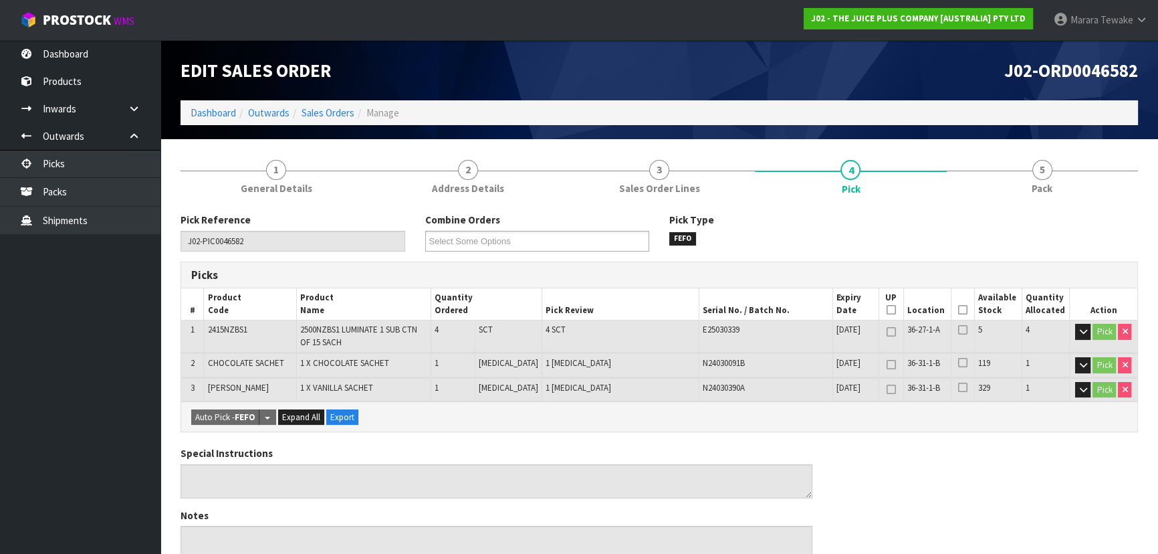
click at [959, 310] on icon at bounding box center [962, 310] width 9 height 1
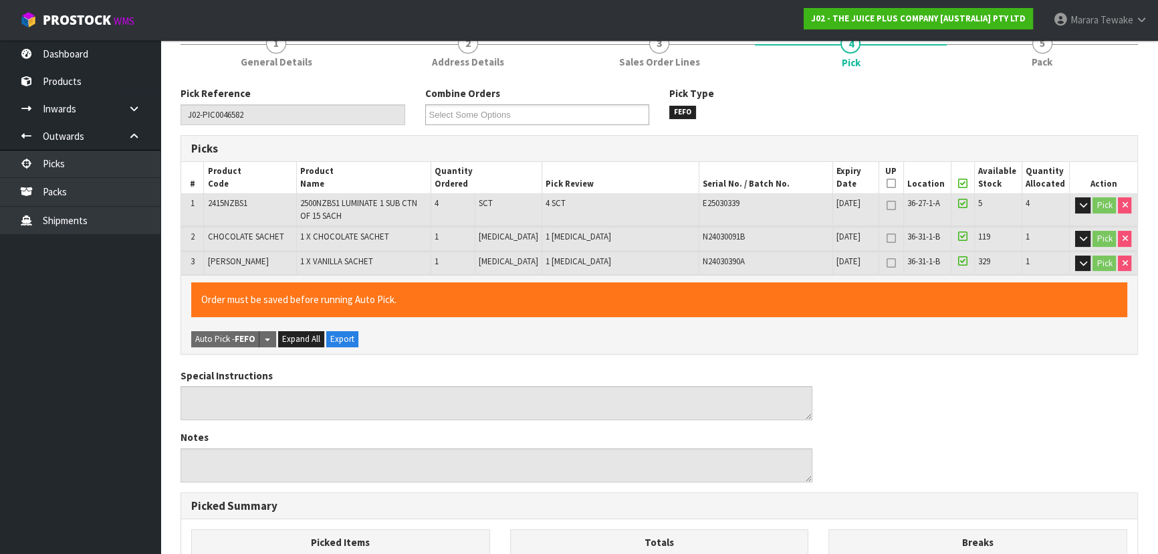
scroll to position [451, 0]
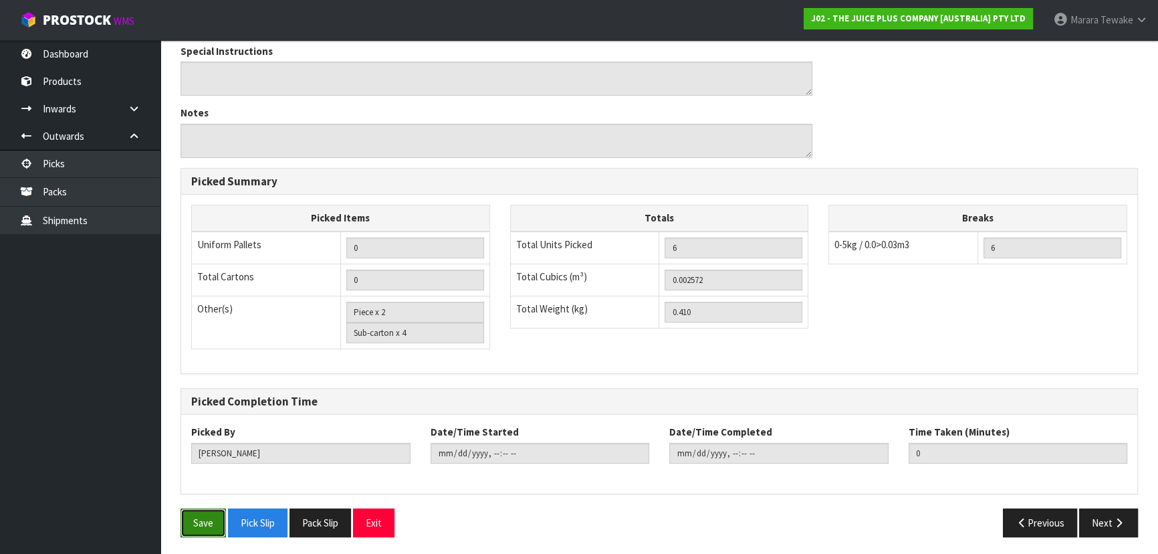
click at [211, 516] on button "Save" at bounding box center [203, 522] width 45 height 29
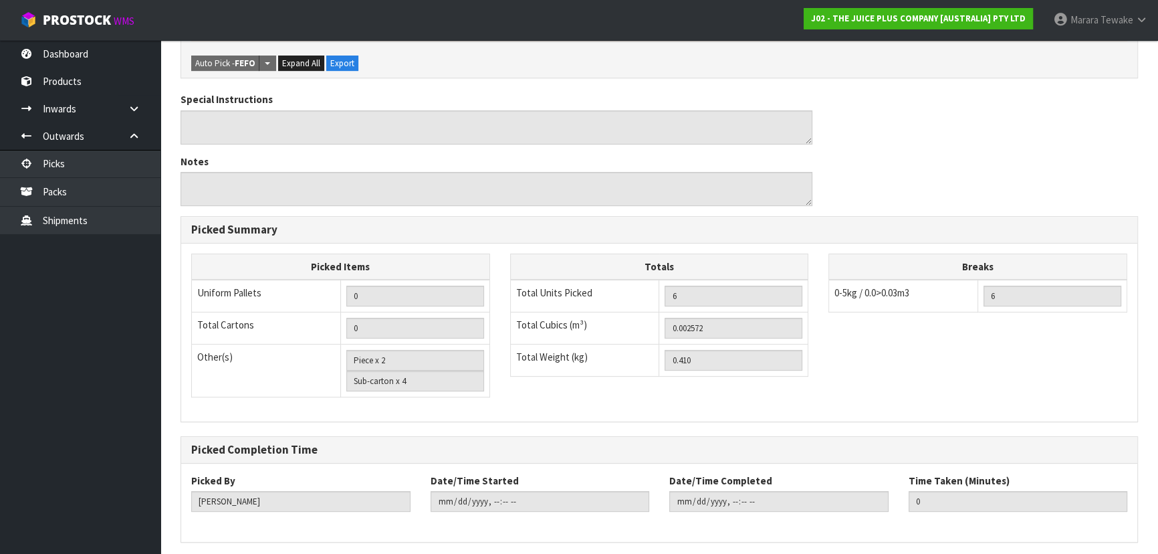
scroll to position [0, 0]
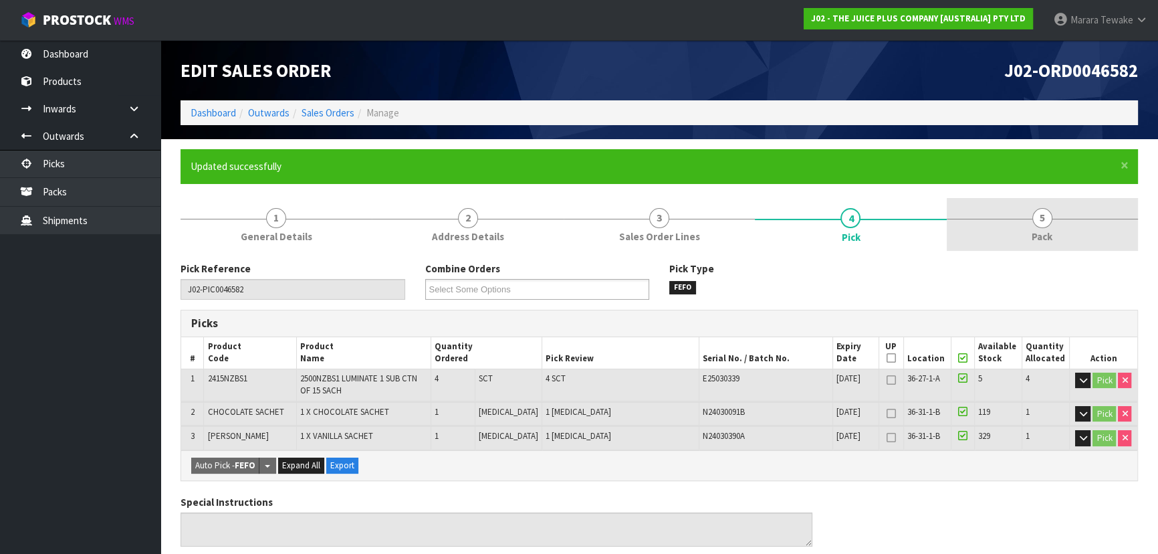
drag, startPoint x: 1018, startPoint y: 224, endPoint x: 970, endPoint y: 239, distance: 49.9
click at [1017, 224] on link "5 Pack" at bounding box center [1042, 224] width 191 height 53
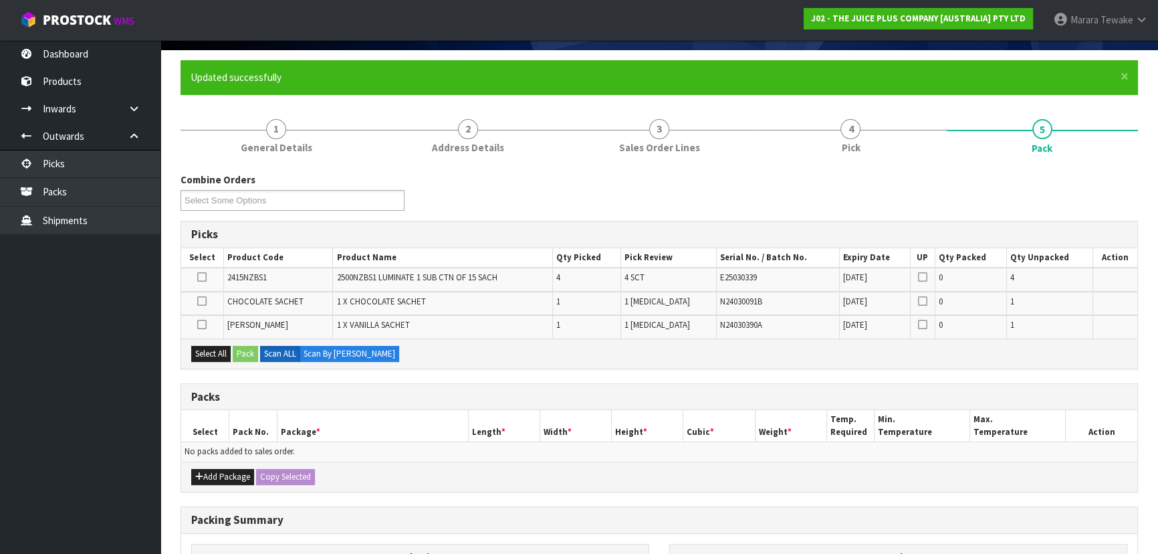
scroll to position [243, 0]
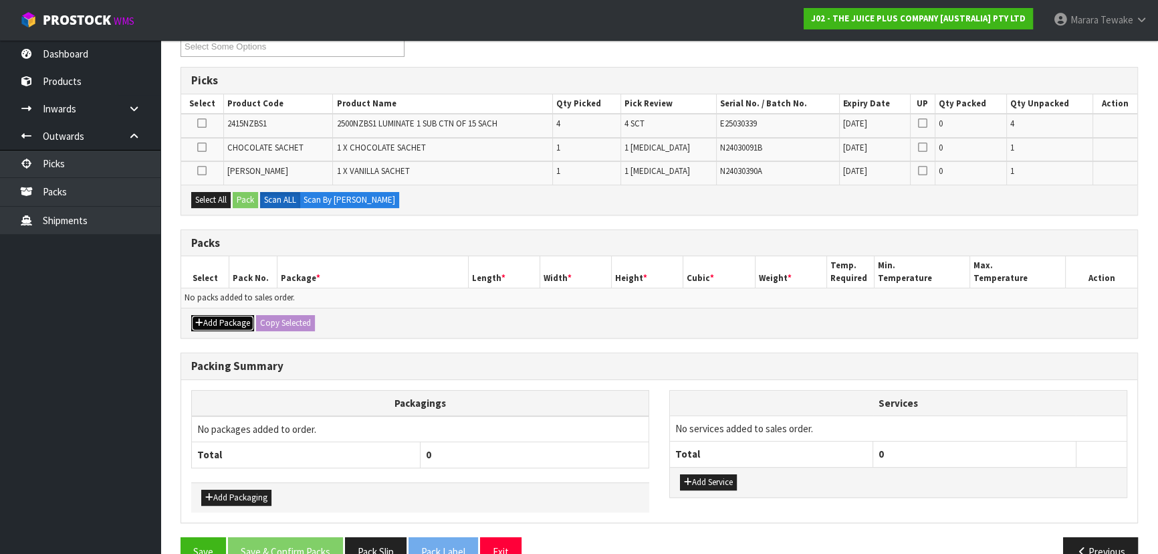
drag, startPoint x: 233, startPoint y: 319, endPoint x: 223, endPoint y: 318, distance: 10.8
click at [230, 318] on button "Add Package" at bounding box center [222, 323] width 63 height 16
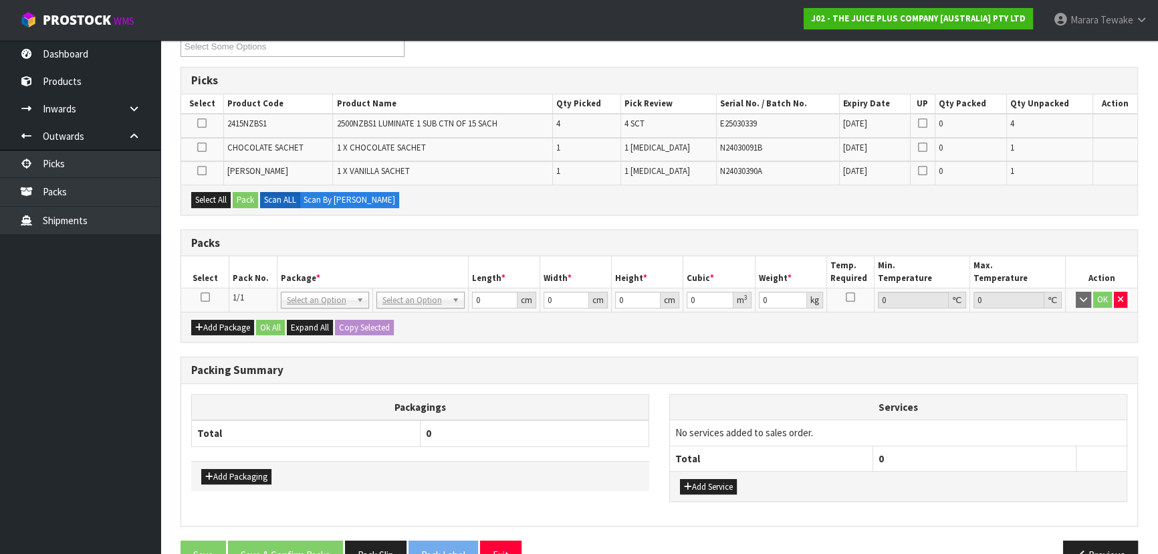
click at [205, 297] on icon at bounding box center [205, 297] width 9 height 1
click at [213, 201] on button "Select All" at bounding box center [210, 200] width 39 height 16
click at [254, 195] on button "Pack" at bounding box center [245, 200] width 25 height 16
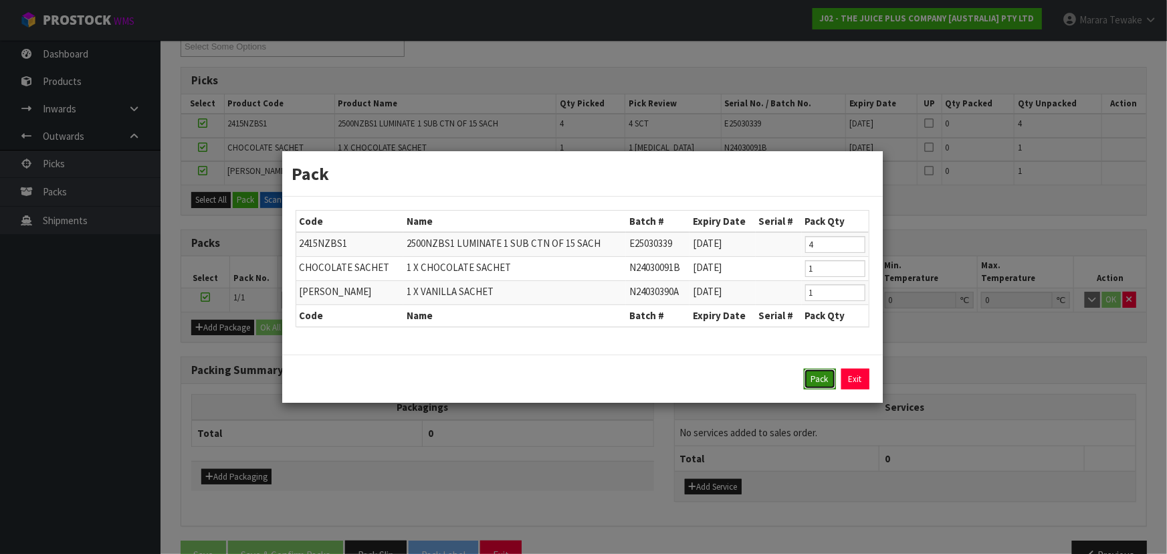
click at [809, 379] on button "Pack" at bounding box center [820, 379] width 32 height 21
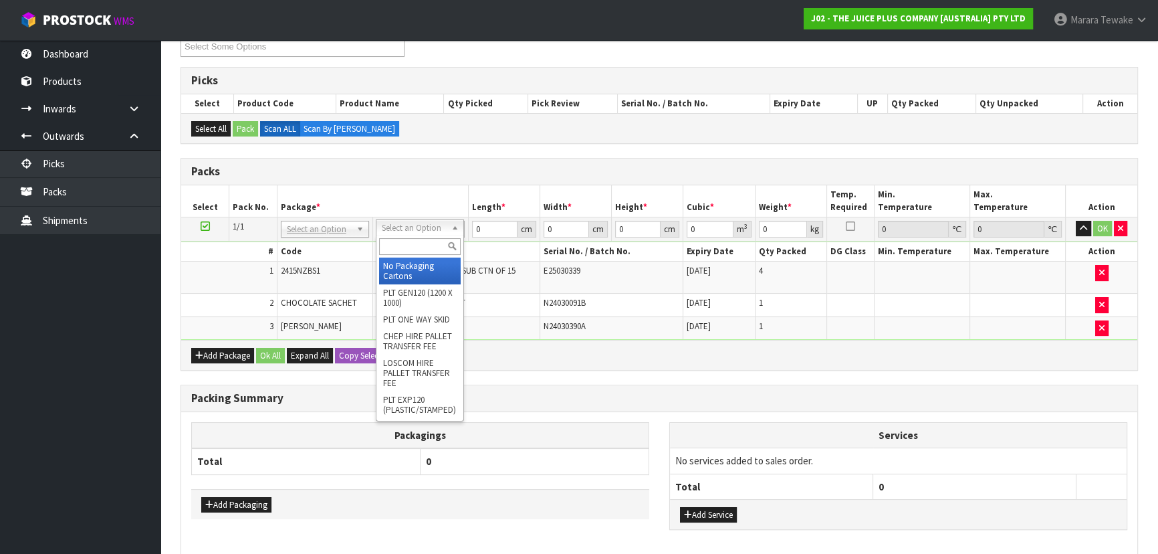
click at [420, 243] on input "text" at bounding box center [420, 246] width 82 height 17
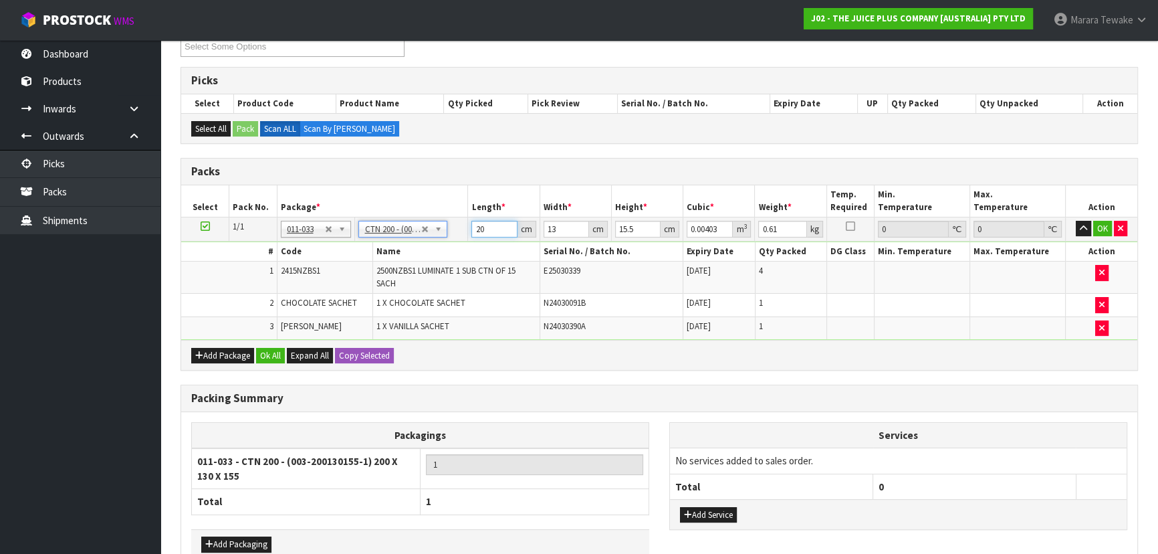
drag, startPoint x: 487, startPoint y: 227, endPoint x: 458, endPoint y: 218, distance: 30.2
click at [457, 223] on tr "1/1 NONE 007-001 007-002 007-004 007-009 007-013 007-014 007-015 007-017 007-01…" at bounding box center [659, 229] width 956 height 24
click at [1076, 221] on button "button" at bounding box center [1083, 229] width 15 height 16
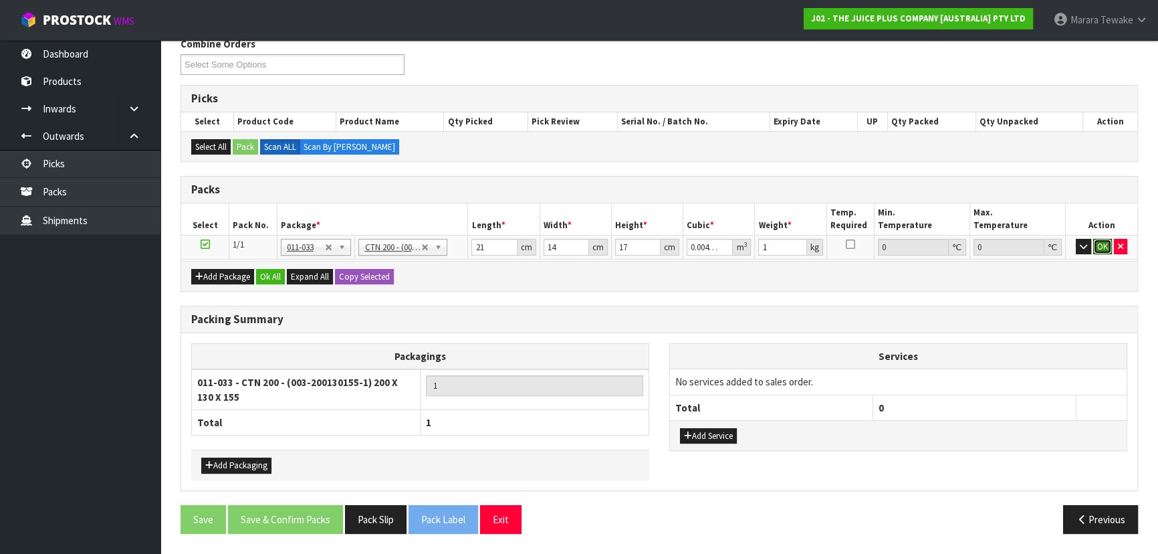
click button "OK" at bounding box center [1103, 247] width 19 height 16
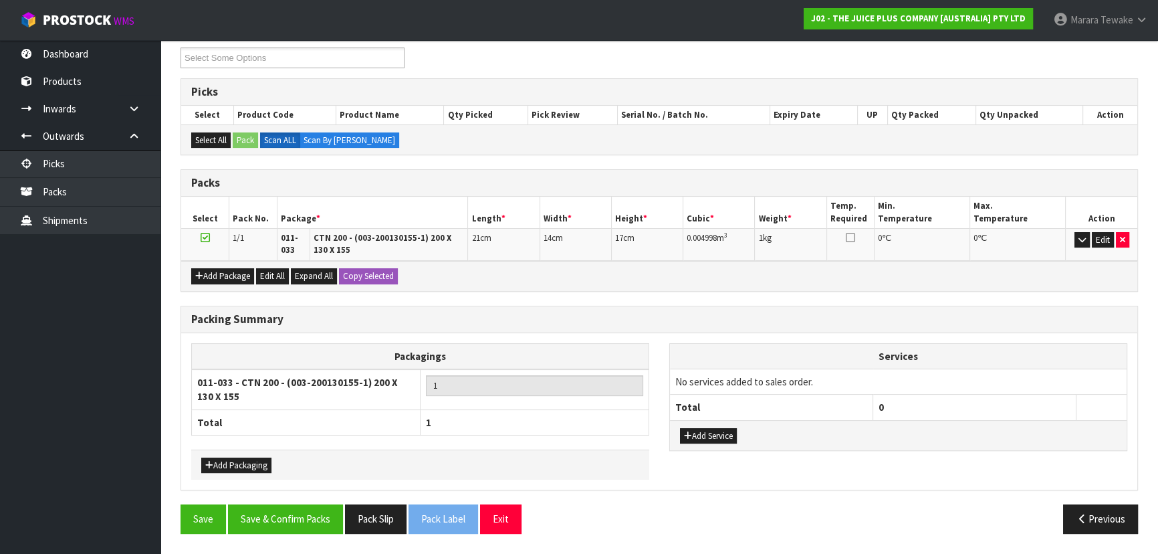
scroll to position [227, 0]
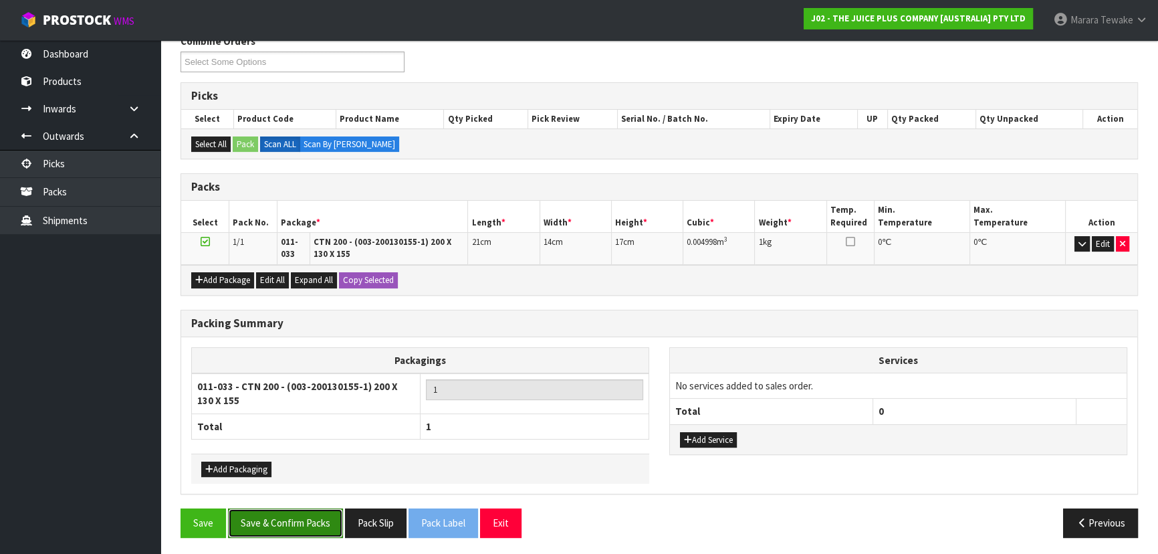
click at [288, 518] on button "Save & Confirm Packs" at bounding box center [285, 522] width 115 height 29
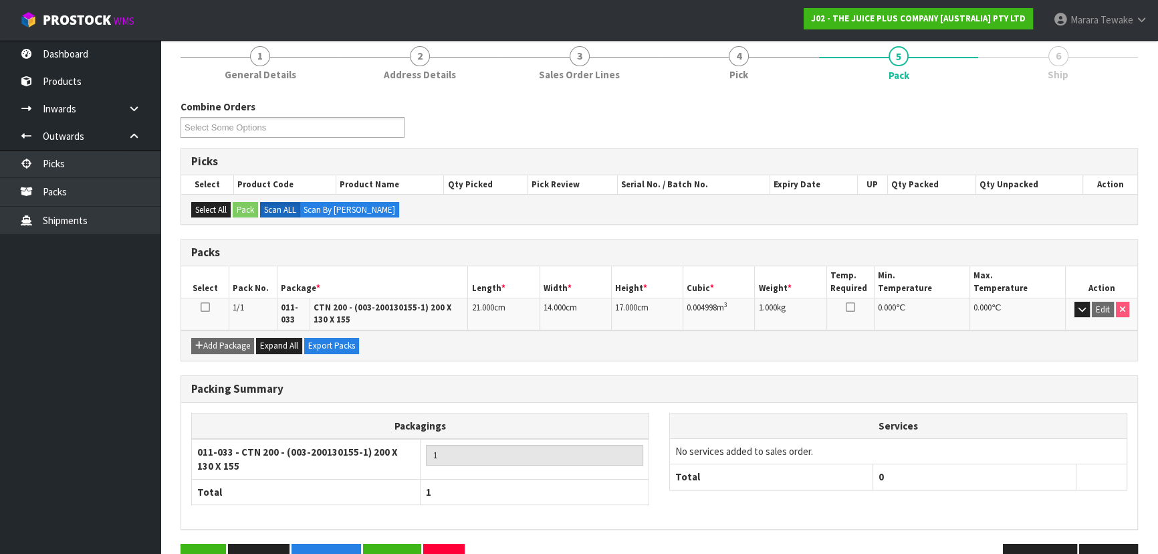
scroll to position [199, 0]
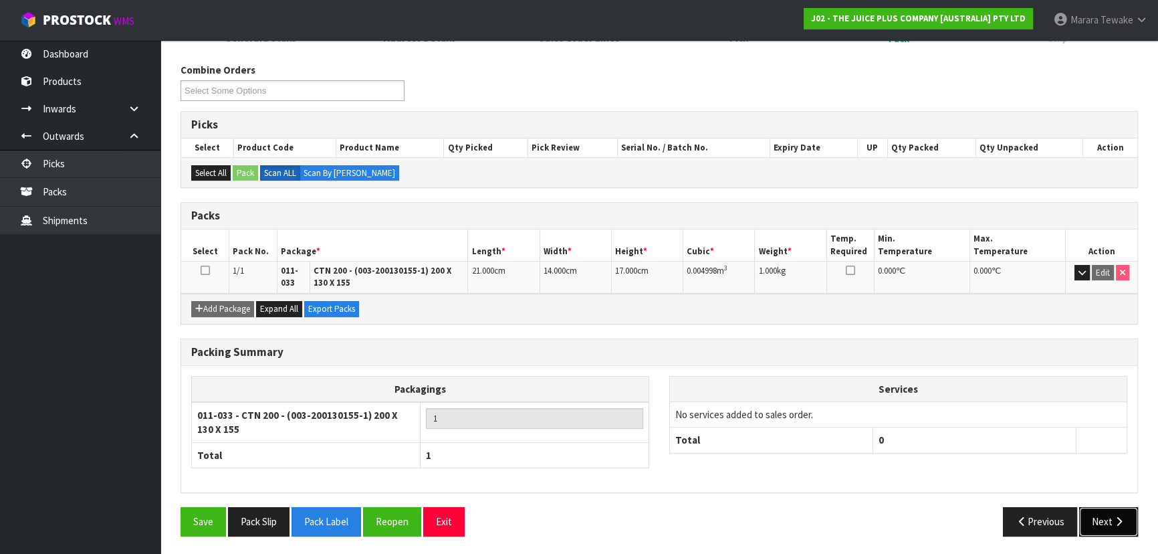
click at [1128, 511] on button "Next" at bounding box center [1108, 521] width 59 height 29
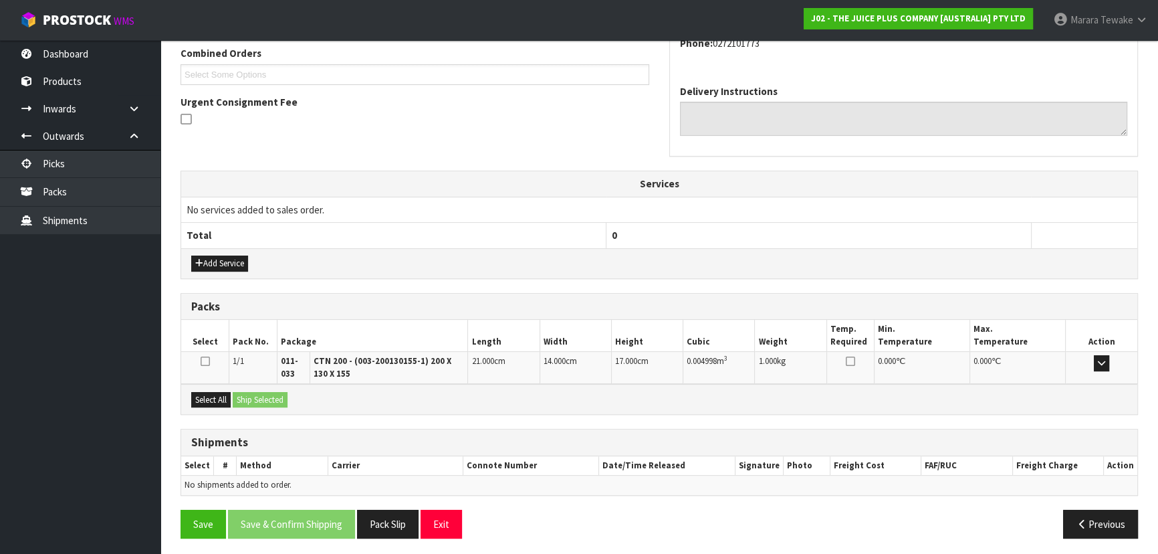
scroll to position [350, 0]
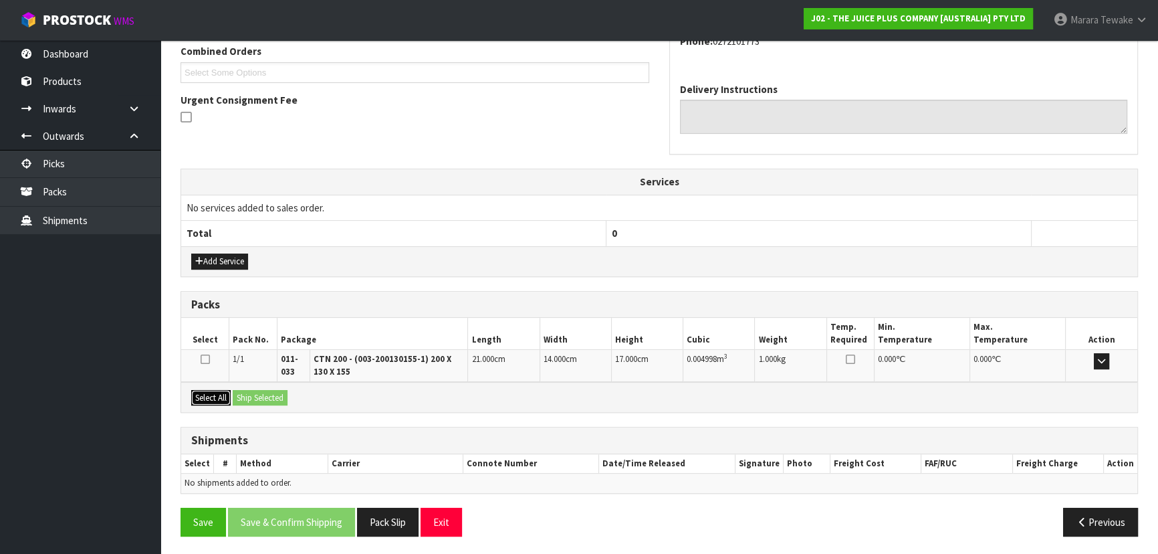
drag, startPoint x: 199, startPoint y: 391, endPoint x: 276, endPoint y: 389, distance: 77.0
click at [203, 391] on button "Select All" at bounding box center [210, 398] width 39 height 16
click at [278, 390] on button "Ship Selected" at bounding box center [260, 398] width 55 height 16
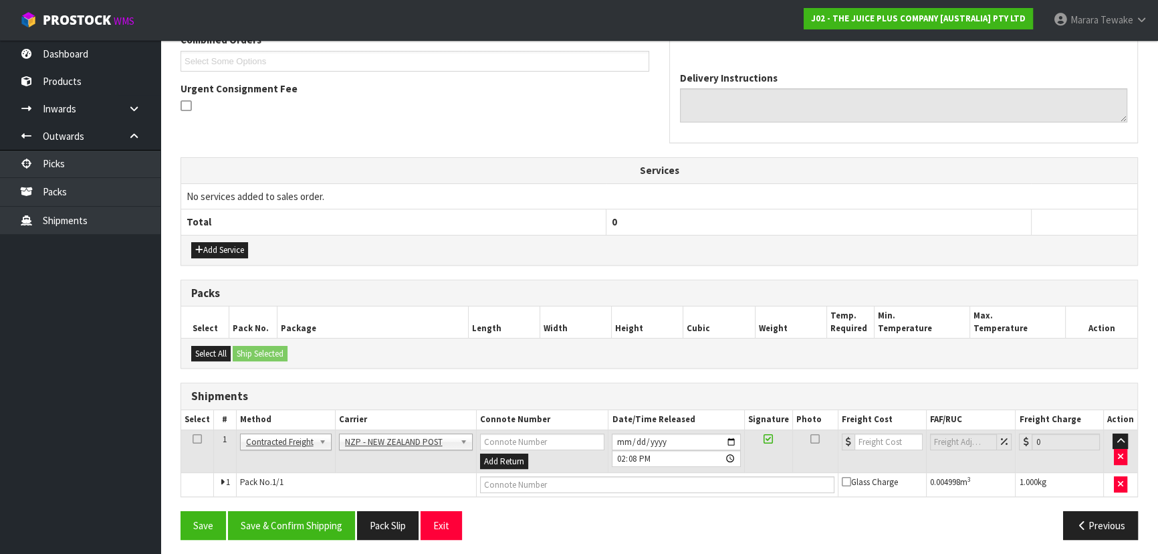
scroll to position [365, 0]
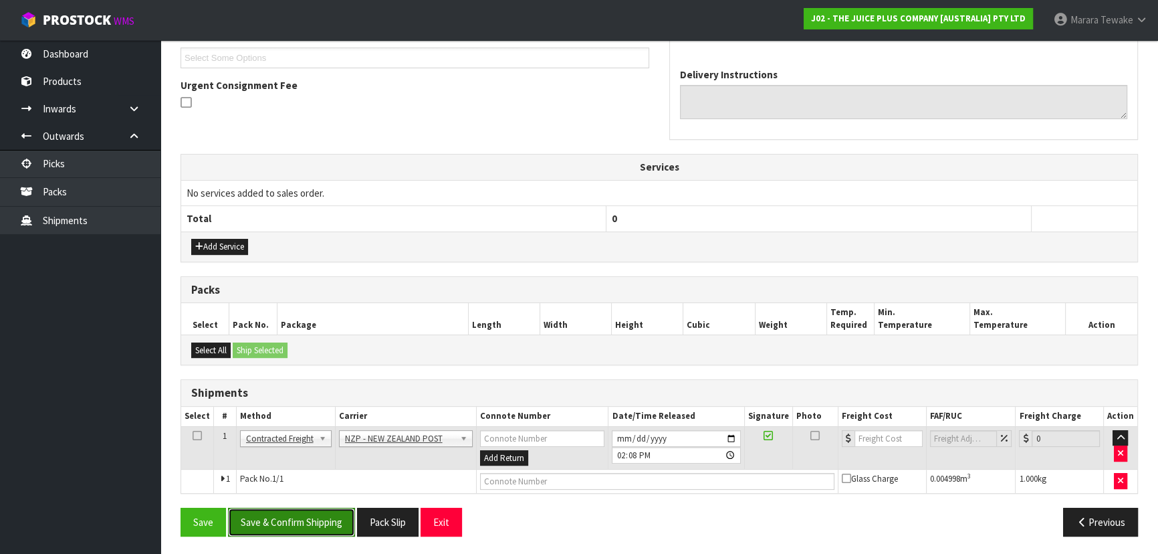
click at [322, 523] on button "Save & Confirm Shipping" at bounding box center [291, 522] width 127 height 29
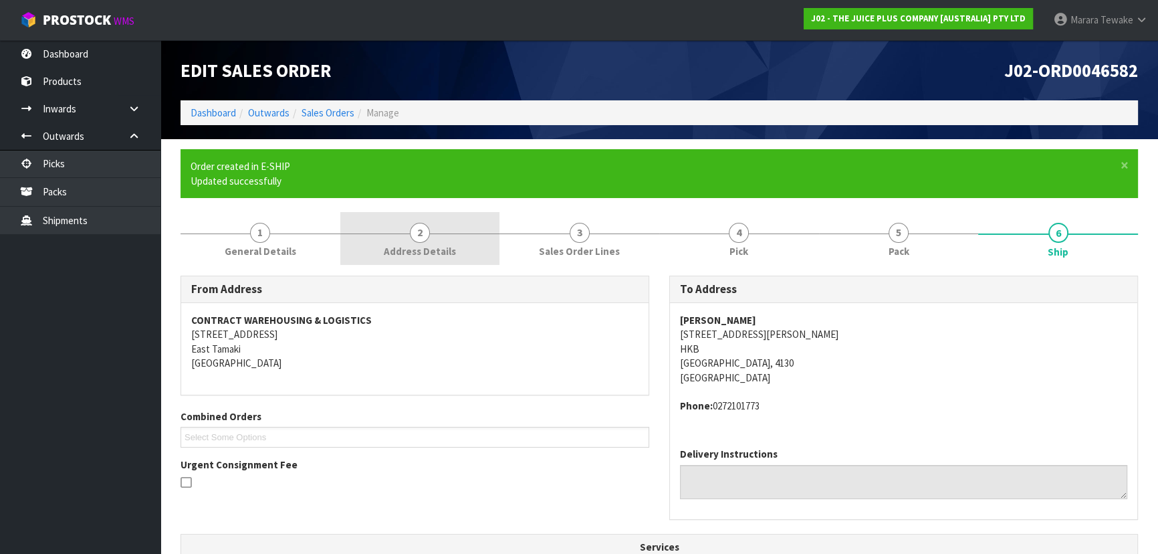
scroll to position [346, 0]
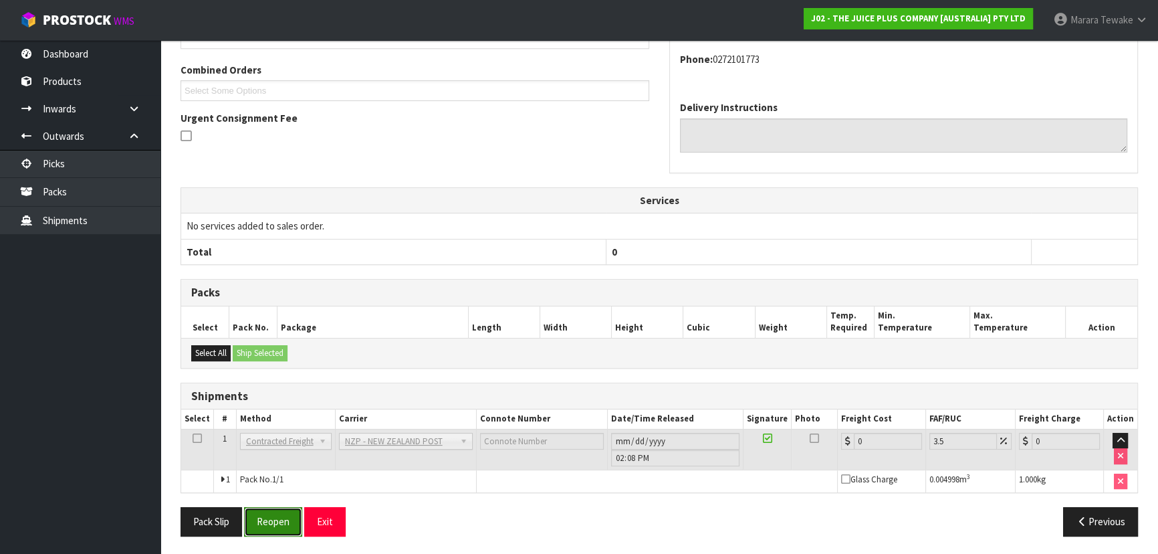
click at [261, 524] on button "Reopen" at bounding box center [273, 521] width 58 height 29
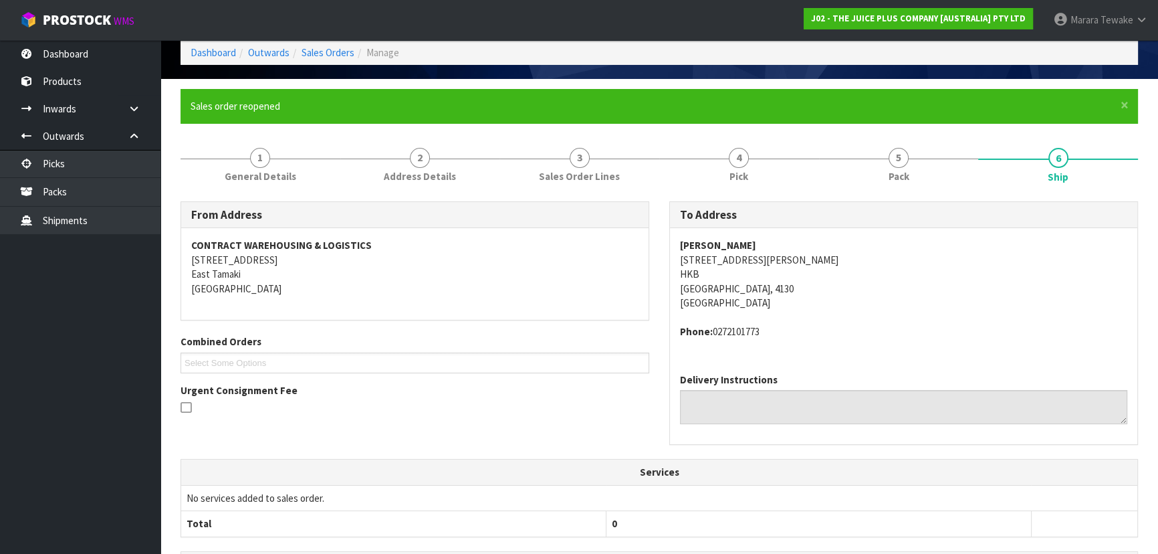
scroll to position [332, 0]
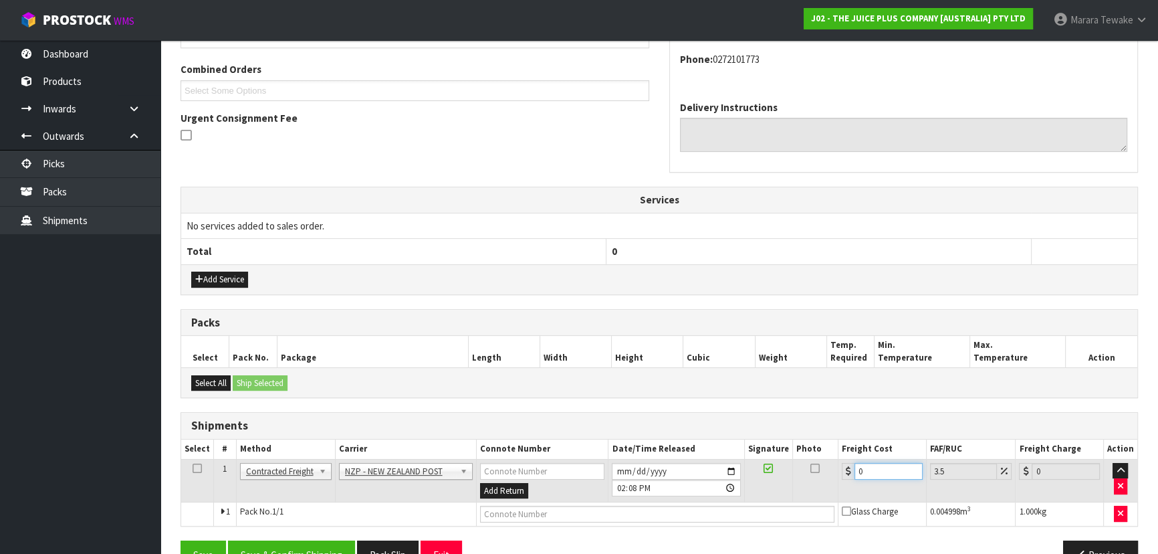
drag, startPoint x: 863, startPoint y: 475, endPoint x: 860, endPoint y: 466, distance: 9.1
click at [847, 473] on div "0" at bounding box center [882, 471] width 81 height 17
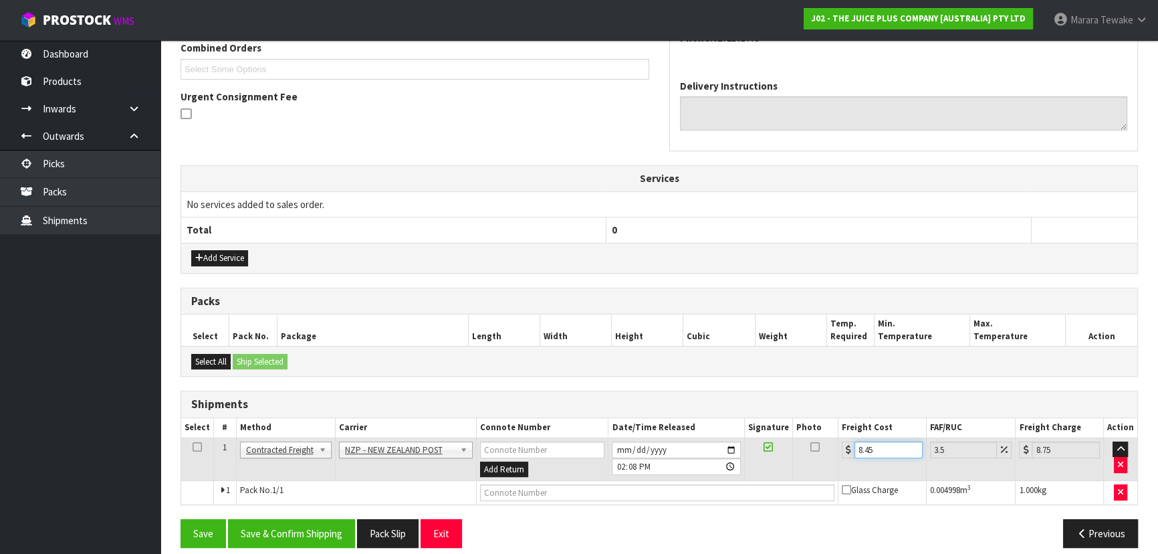
scroll to position [365, 0]
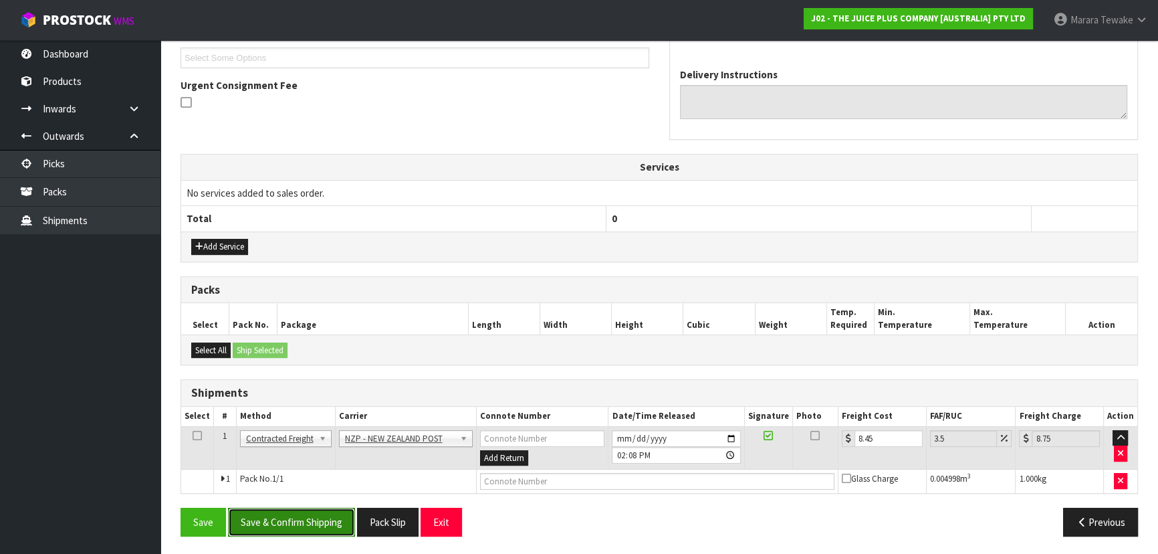
click at [327, 520] on button "Save & Confirm Shipping" at bounding box center [291, 522] width 127 height 29
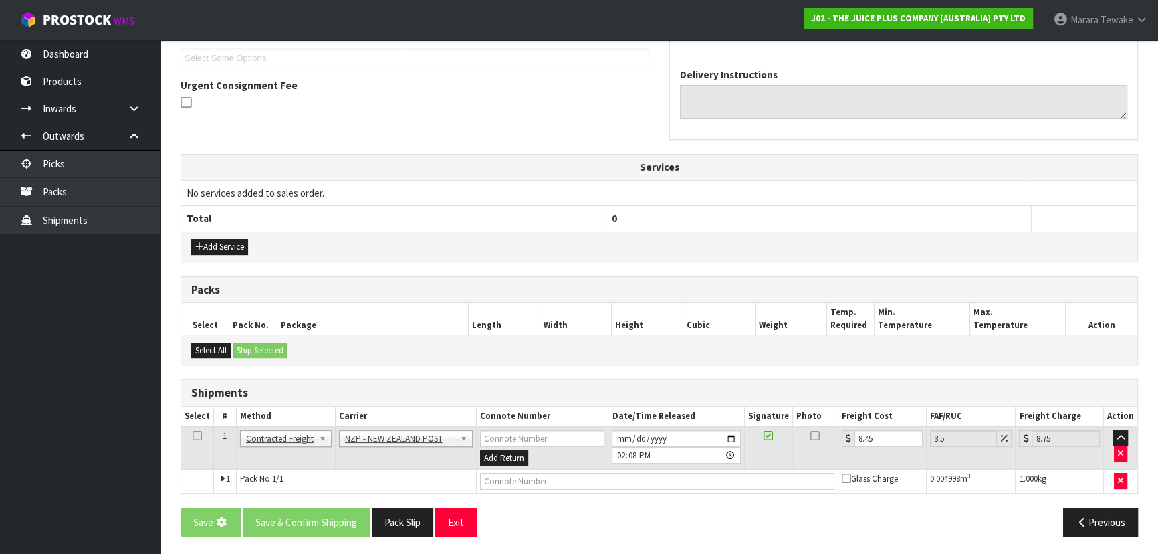
scroll to position [0, 0]
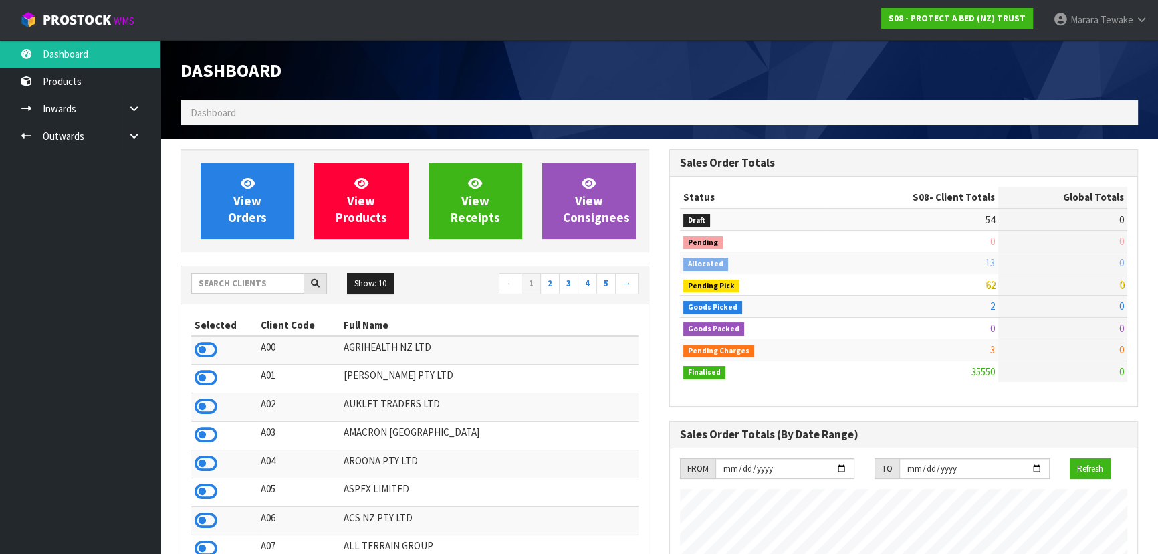
scroll to position [1011, 488]
click at [263, 281] on input "text" at bounding box center [247, 283] width 113 height 21
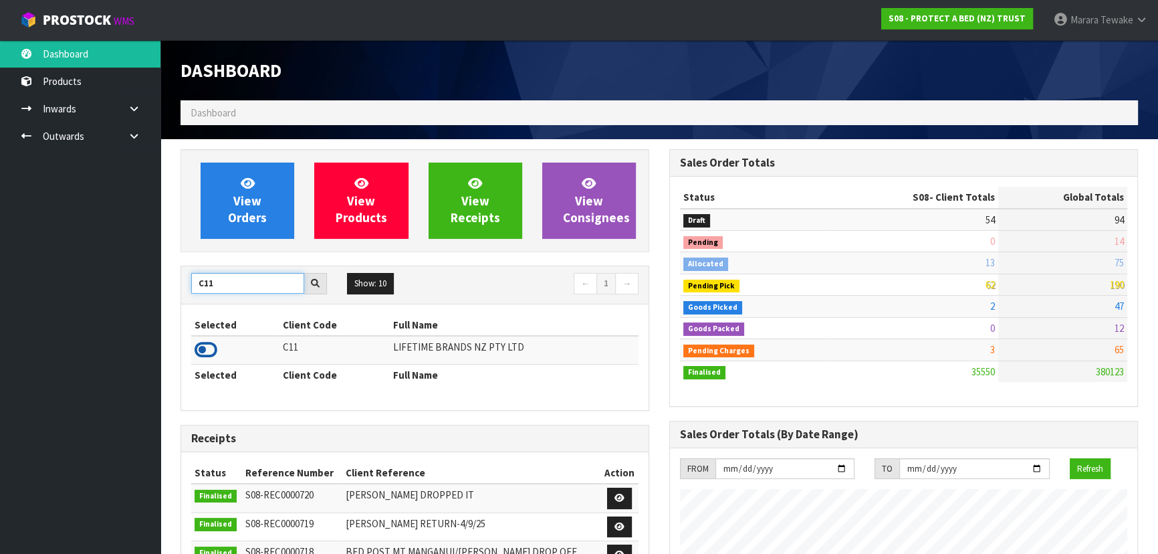
type input "C11"
click at [202, 349] on icon at bounding box center [206, 350] width 23 height 20
drag, startPoint x: 215, startPoint y: 284, endPoint x: 165, endPoint y: 251, distance: 59.6
click at [205, 342] on icon at bounding box center [206, 350] width 23 height 20
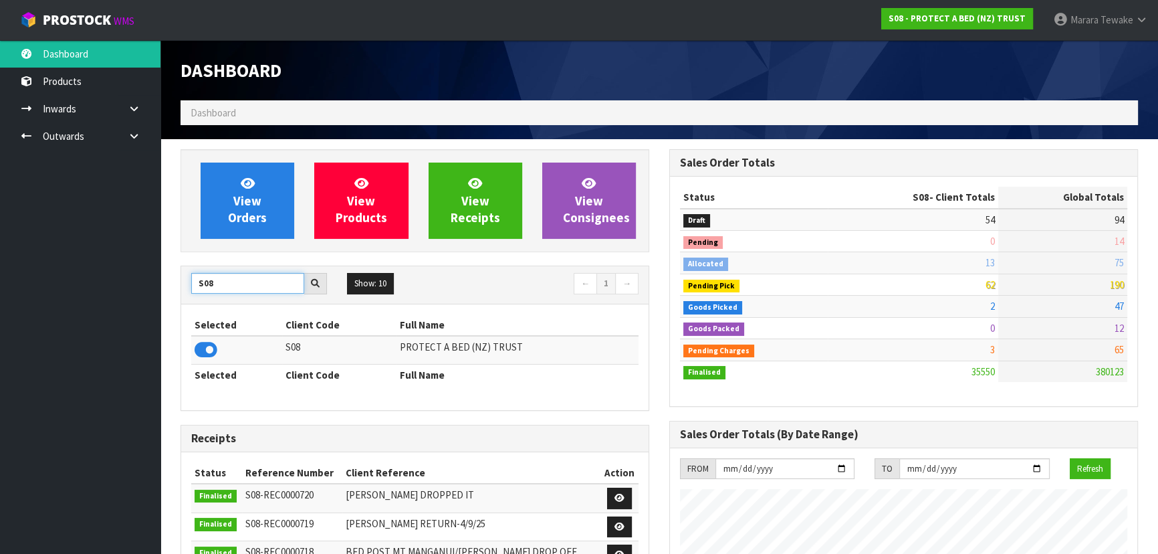
drag, startPoint x: 236, startPoint y: 289, endPoint x: 150, endPoint y: 281, distance: 86.0
click at [150, 281] on body "Toggle navigation ProStock WMS S08 - PROTECT A BED (NZ) TRUST Marara Tewake Log…" at bounding box center [579, 277] width 1158 height 554
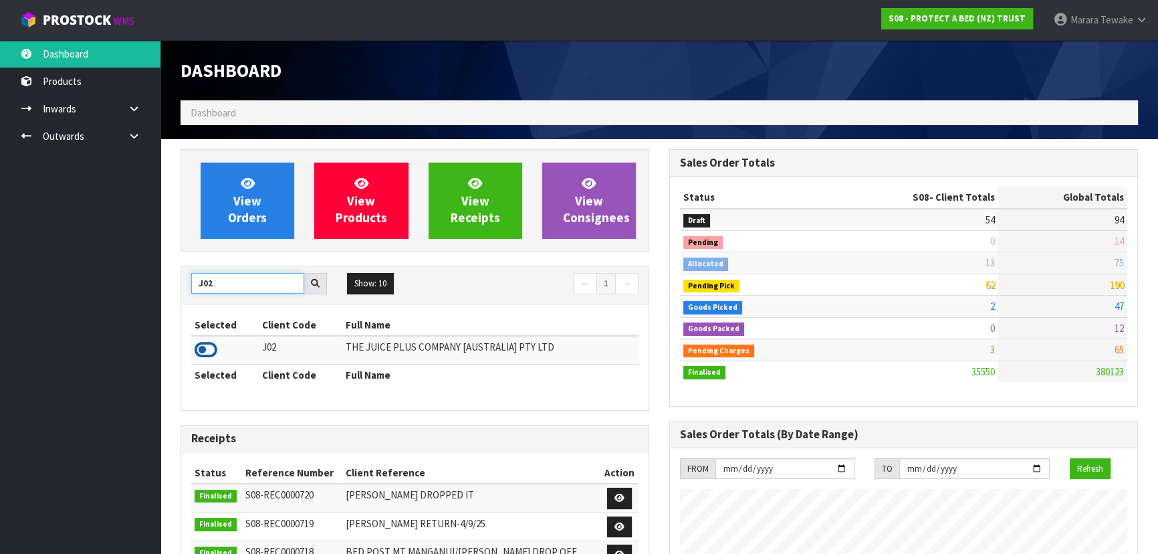
type input "J02"
click at [203, 344] on icon at bounding box center [206, 350] width 23 height 20
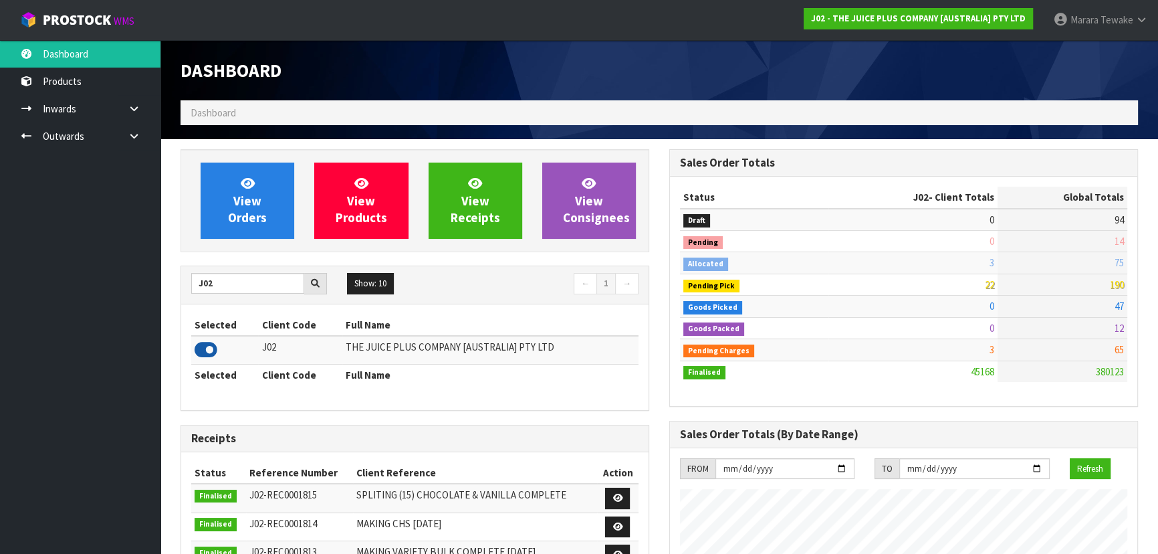
scroll to position [1054, 488]
click at [92, 47] on link "Dashboard" at bounding box center [80, 53] width 161 height 27
drag, startPoint x: 252, startPoint y: 281, endPoint x: 142, endPoint y: 240, distance: 117.0
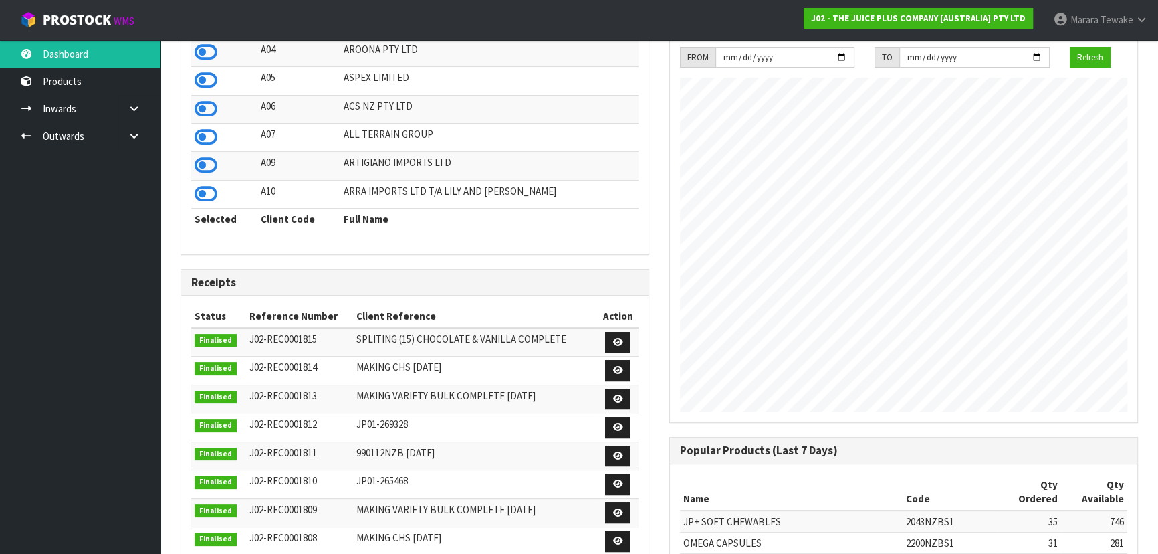
scroll to position [243, 0]
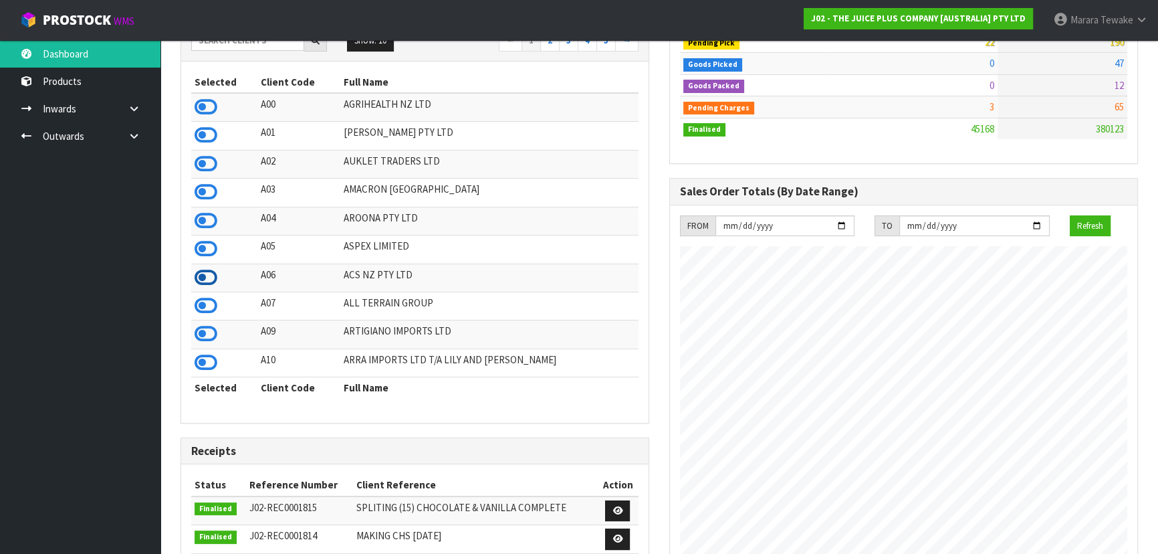
click at [200, 277] on icon at bounding box center [206, 278] width 23 height 20
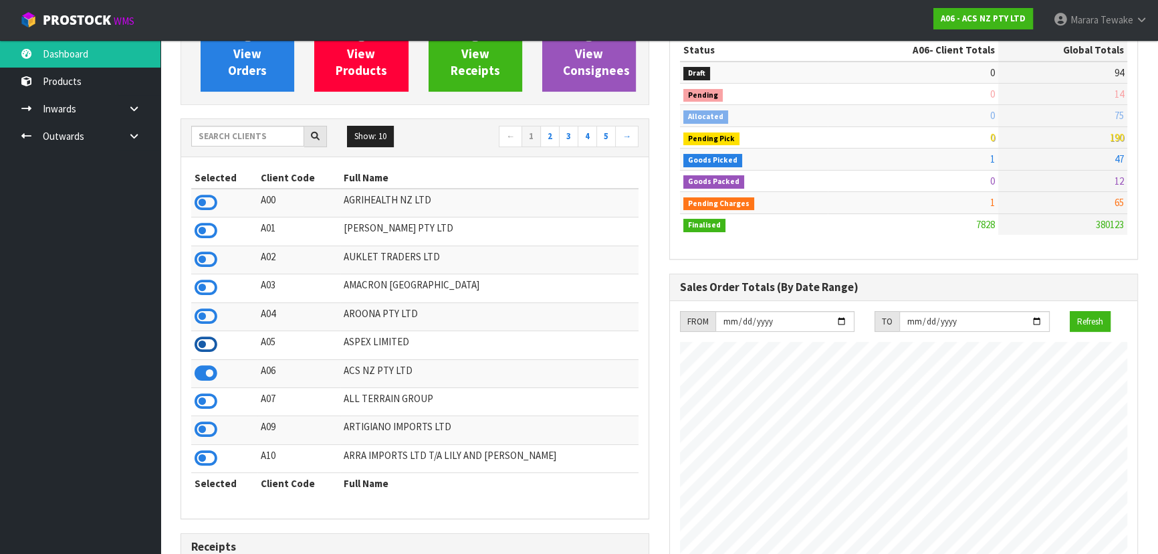
scroll to position [0, 0]
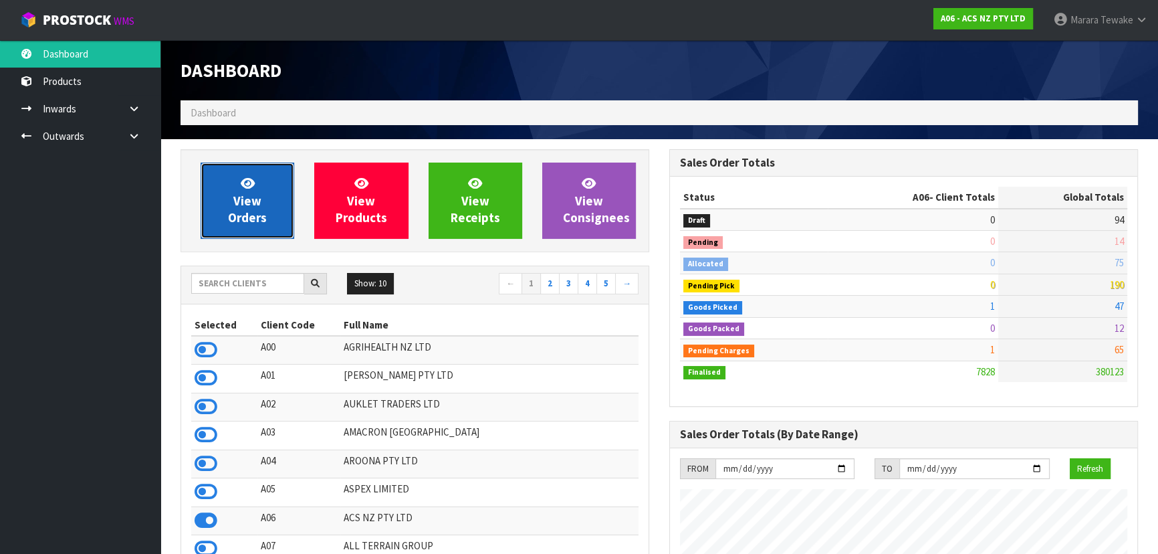
click at [229, 203] on link "View Orders" at bounding box center [248, 201] width 94 height 76
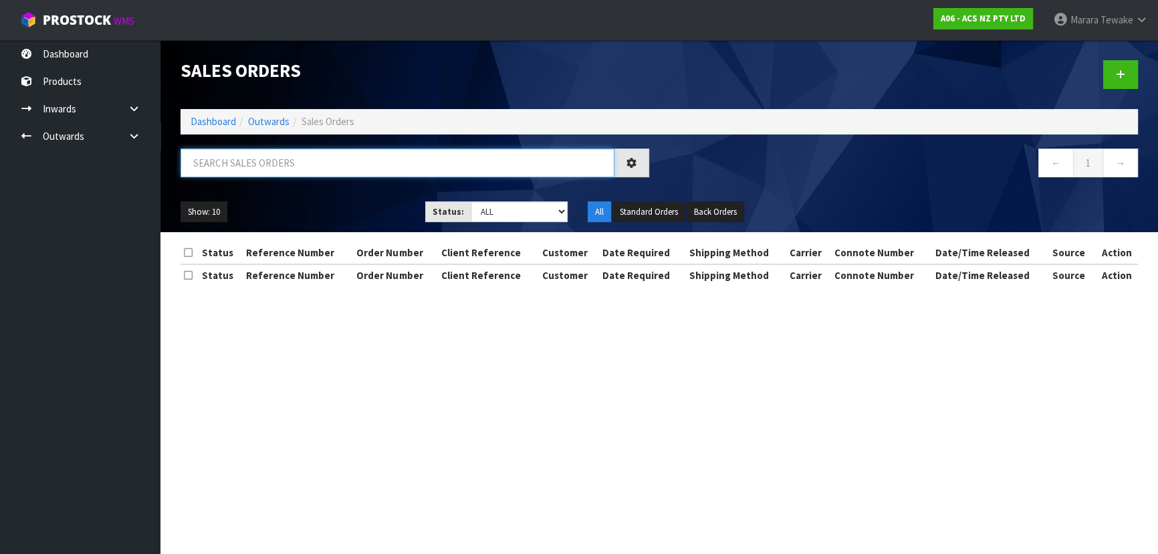
click at [227, 166] on input "text" at bounding box center [398, 162] width 434 height 29
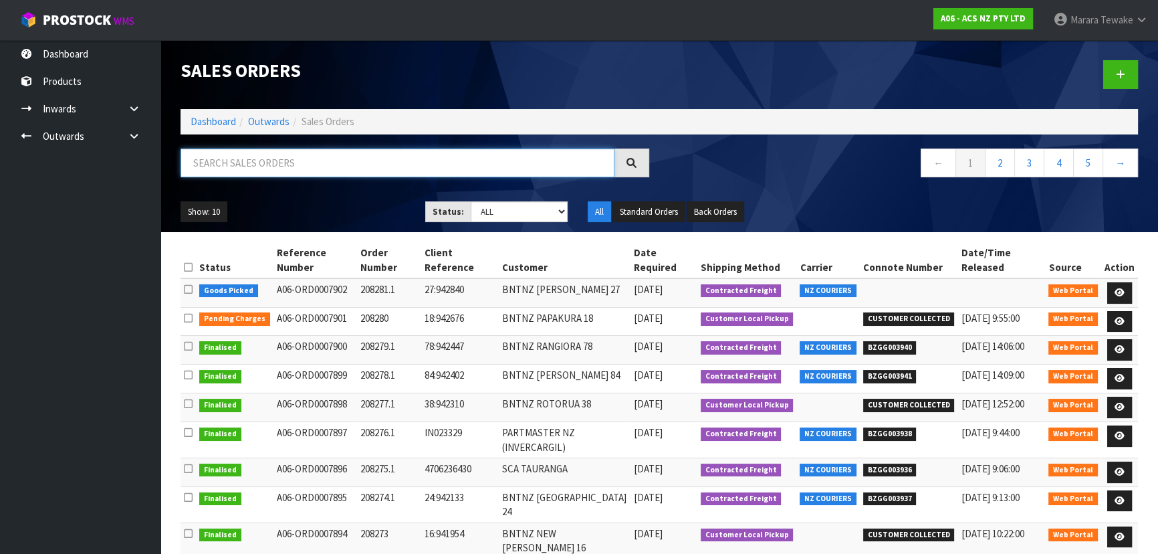
click at [288, 163] on input "text" at bounding box center [398, 162] width 434 height 29
type input "JOB-0411501"
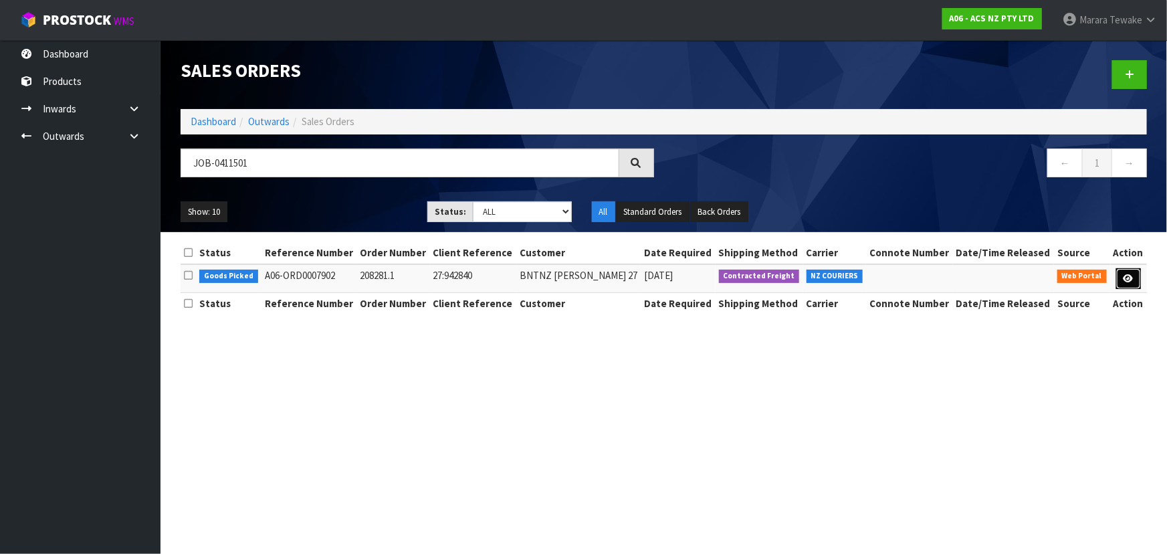
click at [1130, 277] on icon at bounding box center [1129, 278] width 10 height 9
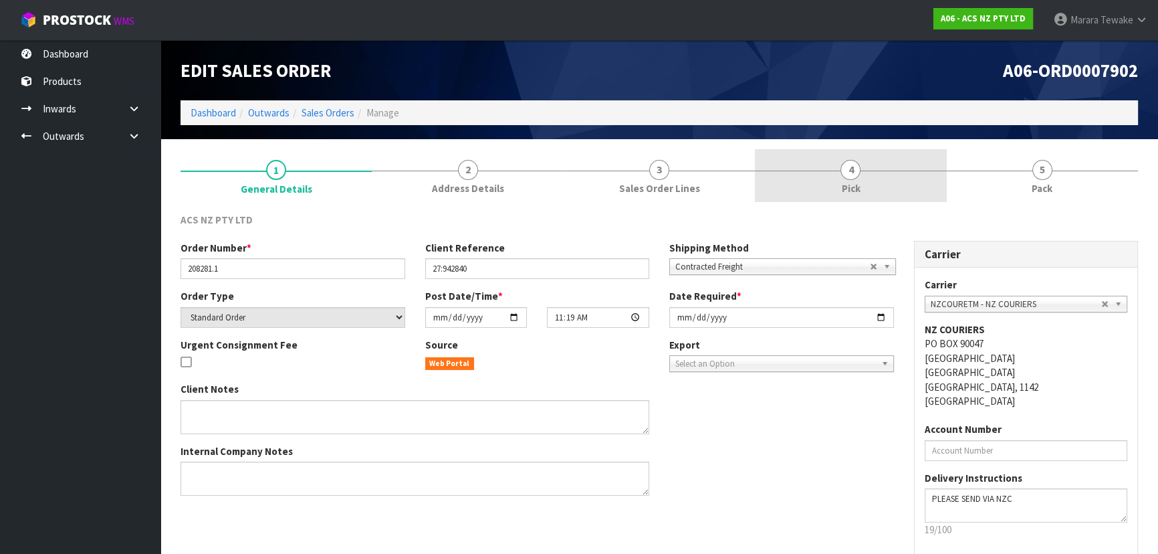
click at [859, 186] on span "Pick" at bounding box center [850, 188] width 19 height 14
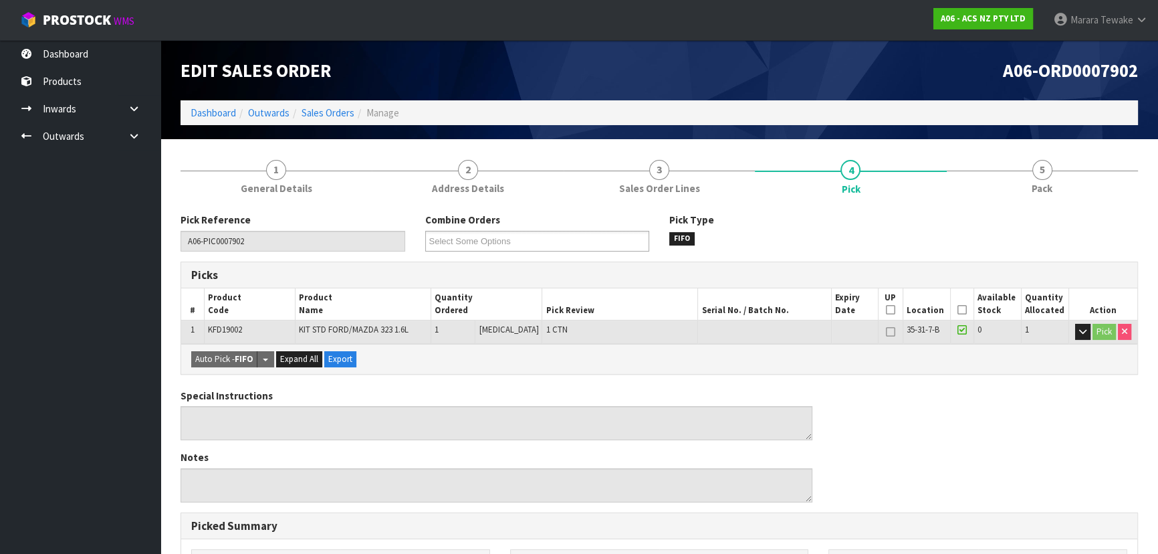
click at [960, 310] on icon at bounding box center [962, 310] width 9 height 1
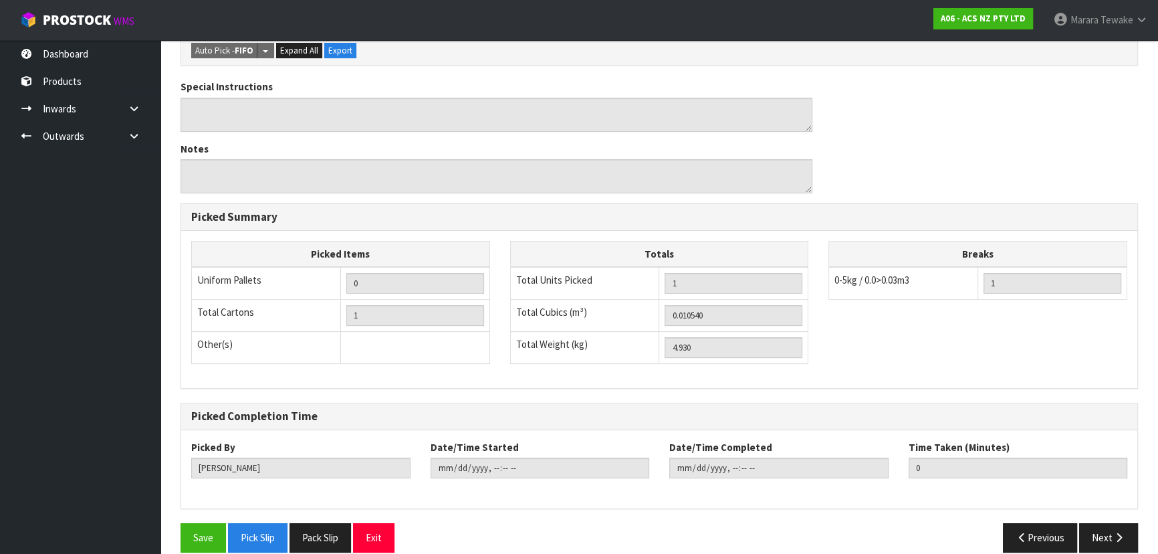
scroll to position [373, 0]
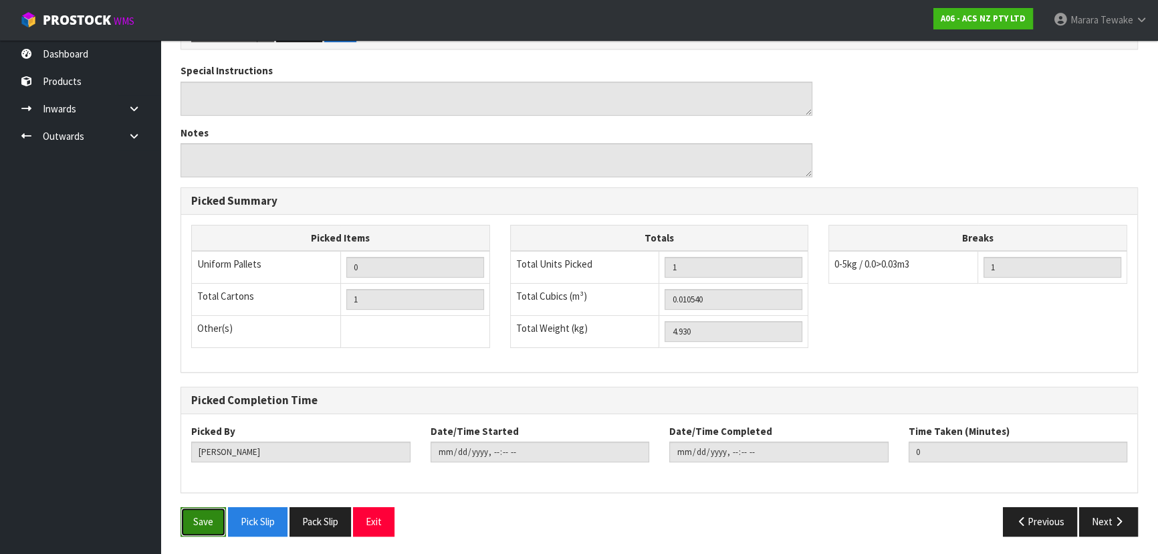
click at [210, 521] on button "Save" at bounding box center [203, 521] width 45 height 29
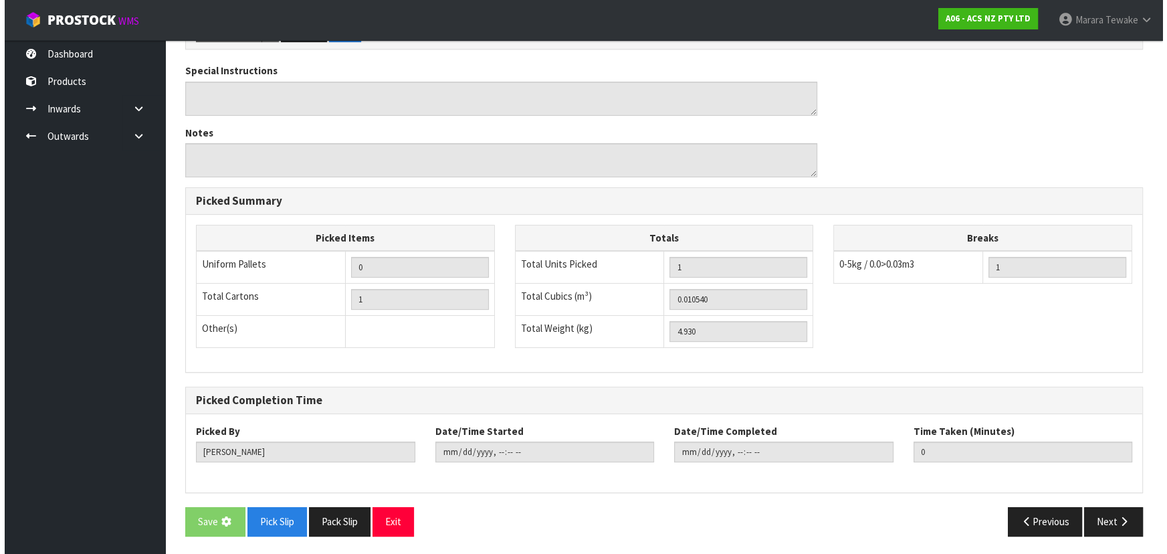
scroll to position [0, 0]
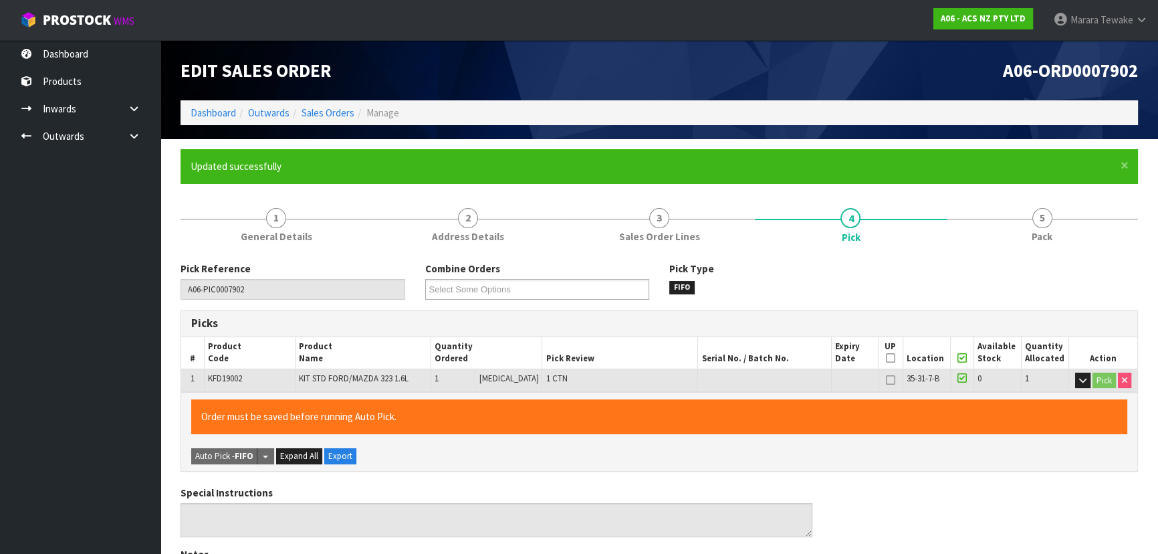
type input "[PERSON_NAME]"
type input "2025-09-08T12:52:38"
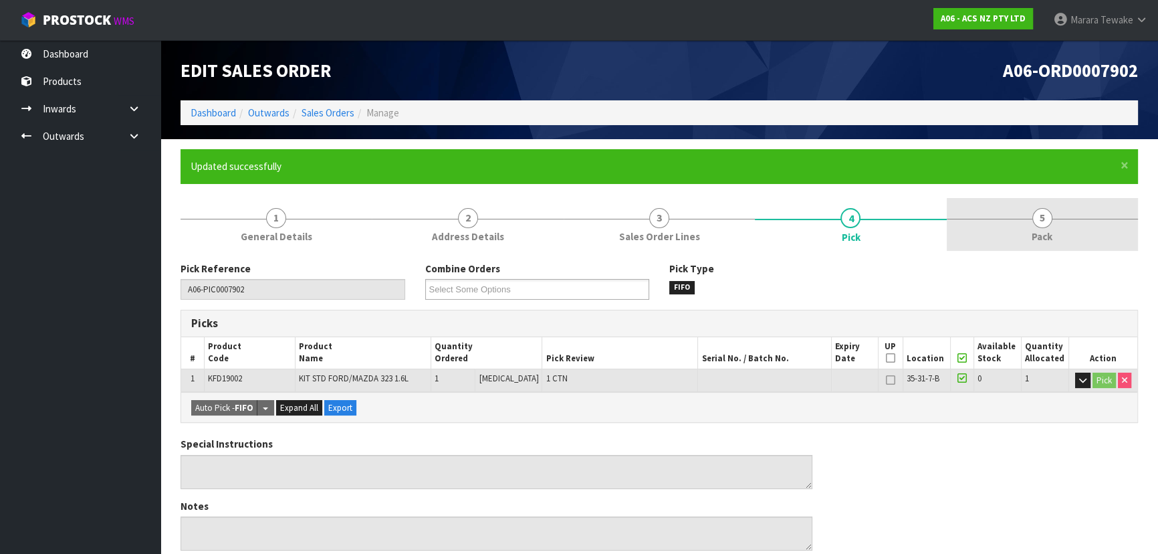
click at [1029, 234] on link "5 Pack" at bounding box center [1042, 224] width 191 height 53
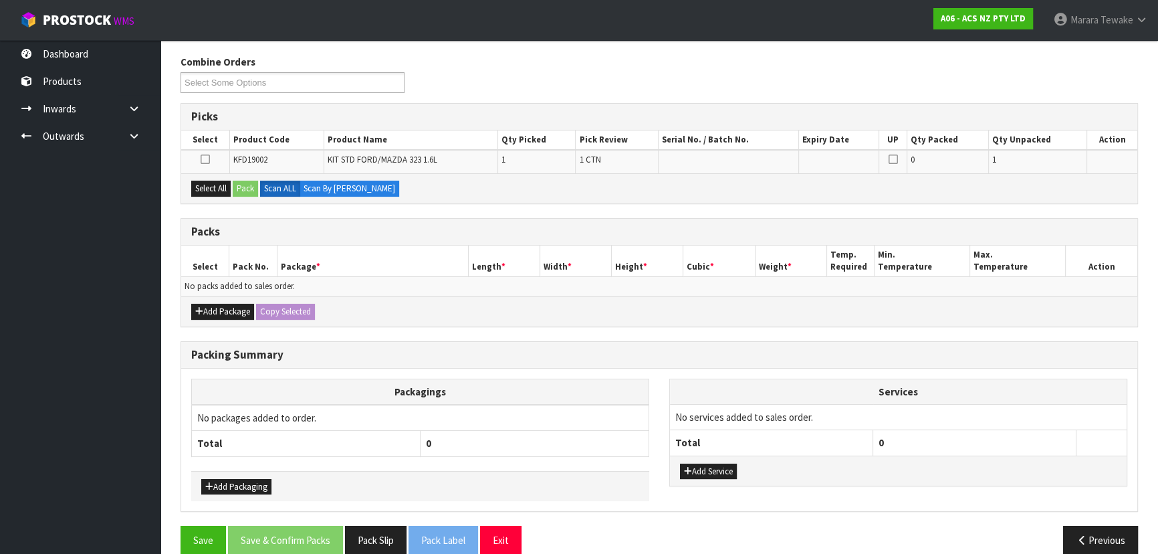
scroll to position [224, 0]
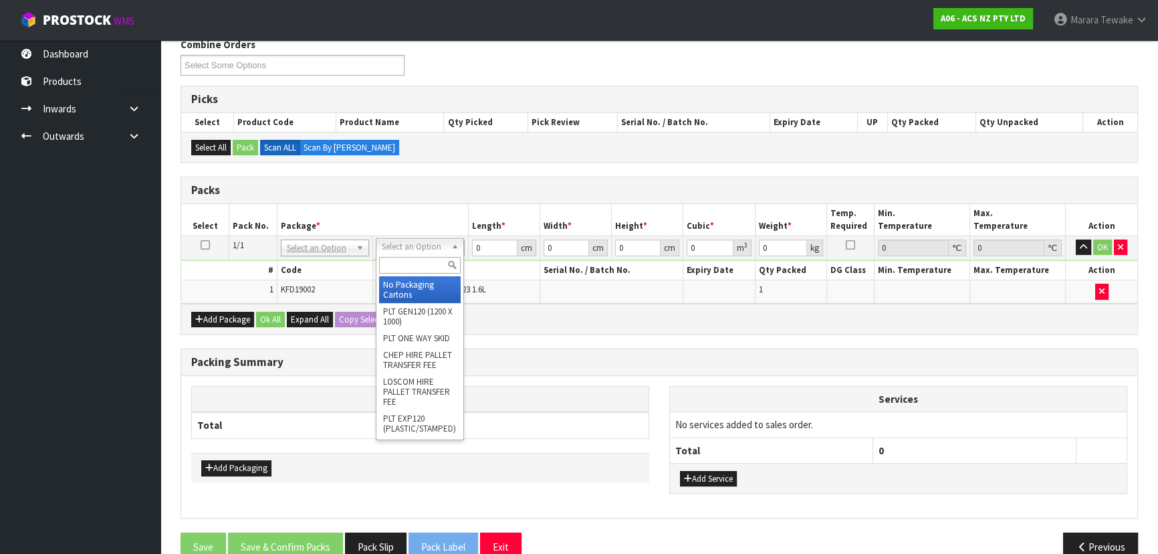
click at [399, 261] on input "text" at bounding box center [420, 265] width 82 height 17
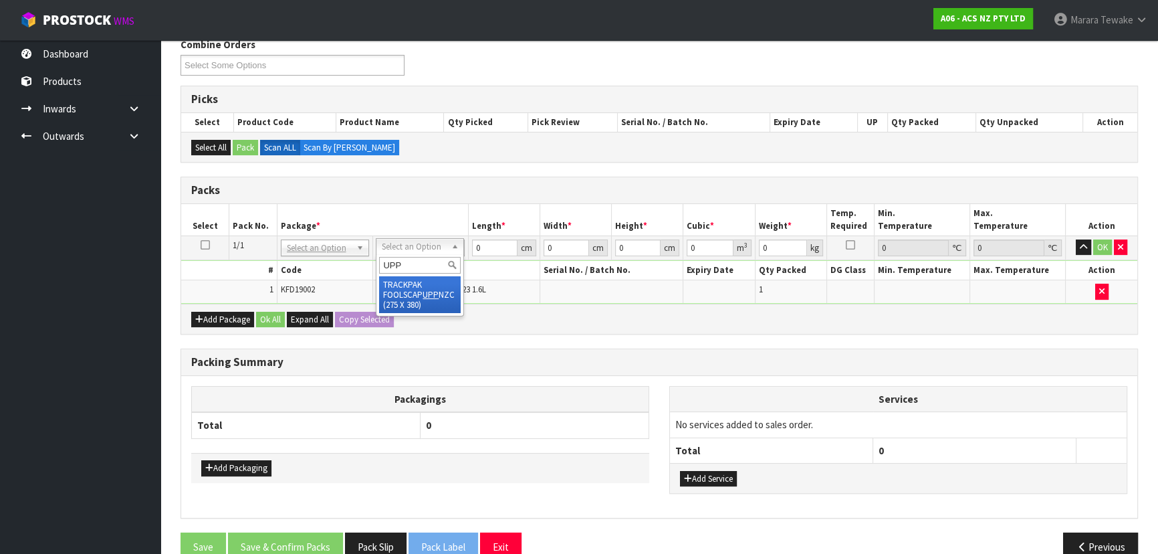
type input "UPP"
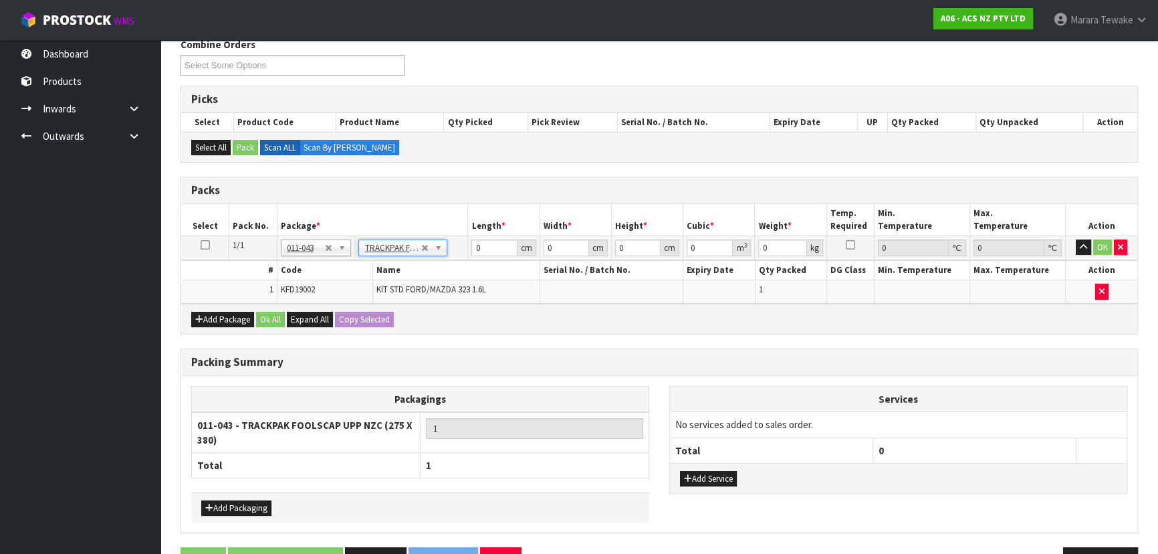
type input "27.5"
type input "38"
type input "0.01"
type input "0.00001"
type input "4.94"
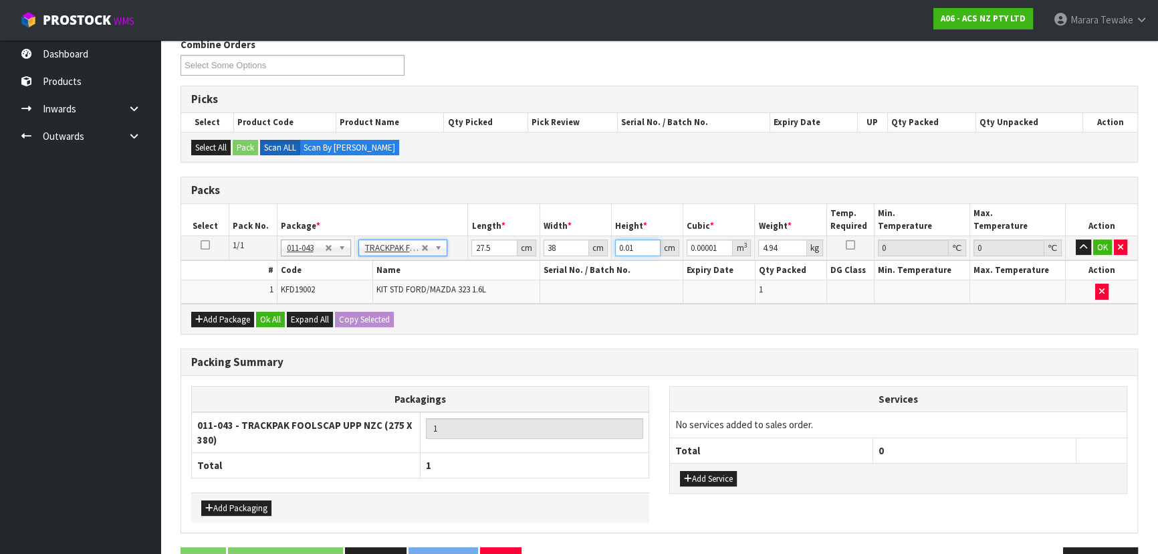
drag, startPoint x: 637, startPoint y: 244, endPoint x: 597, endPoint y: 222, distance: 45.8
click at [597, 223] on table "Select Pack No. Package * Length * Width * Height * Cubic * Weight * Temp. Requ…" at bounding box center [659, 254] width 956 height 100
type input "1"
type input "0.001045"
type input "12"
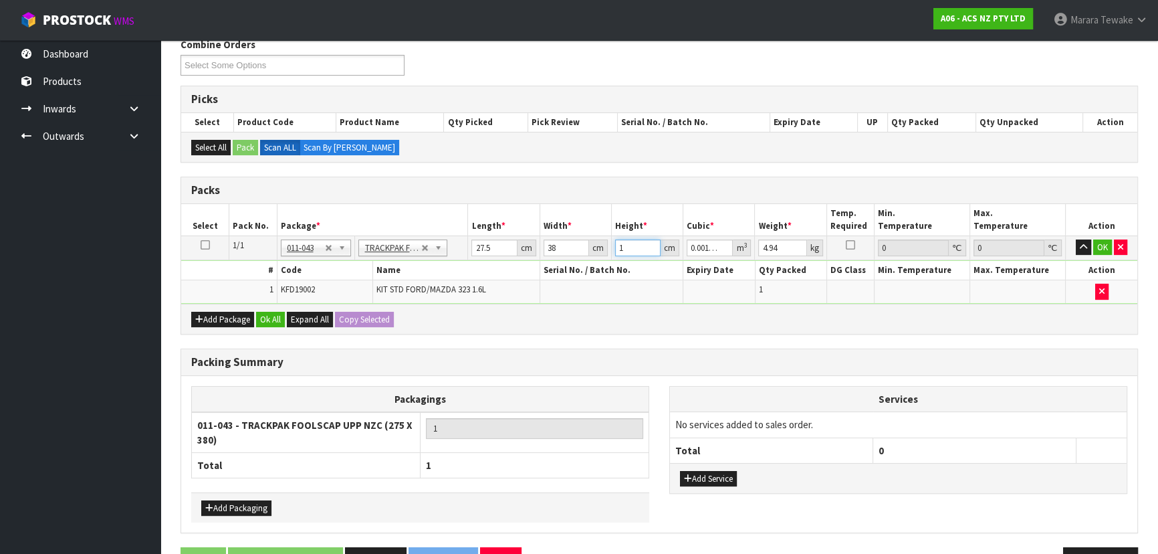
type input "0.01254"
type input "12"
click at [1106, 244] on button "OK" at bounding box center [1103, 247] width 19 height 16
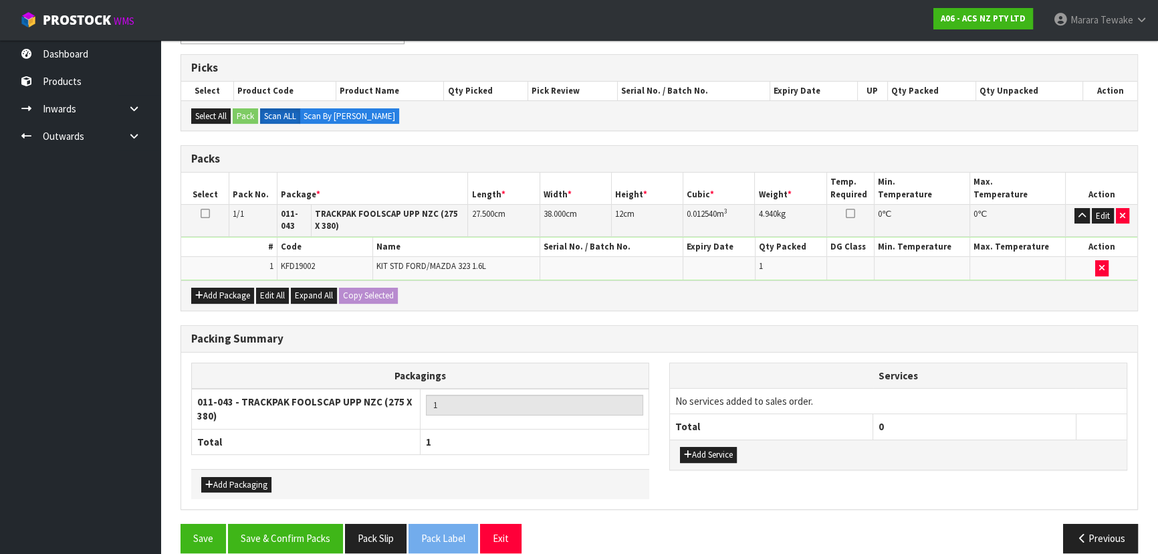
scroll to position [271, 0]
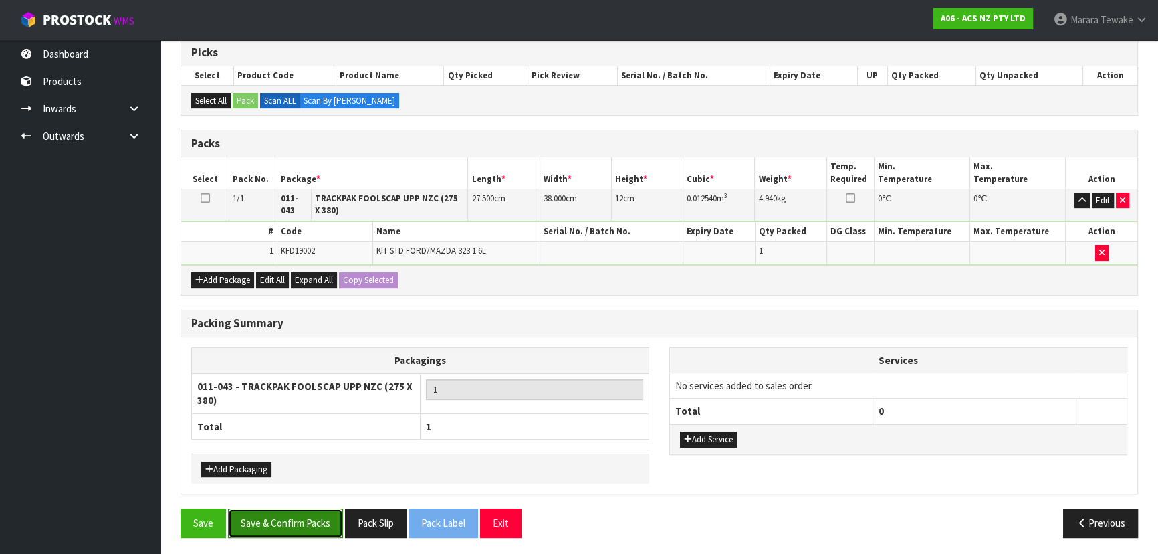
click at [298, 526] on button "Save & Confirm Packs" at bounding box center [285, 522] width 115 height 29
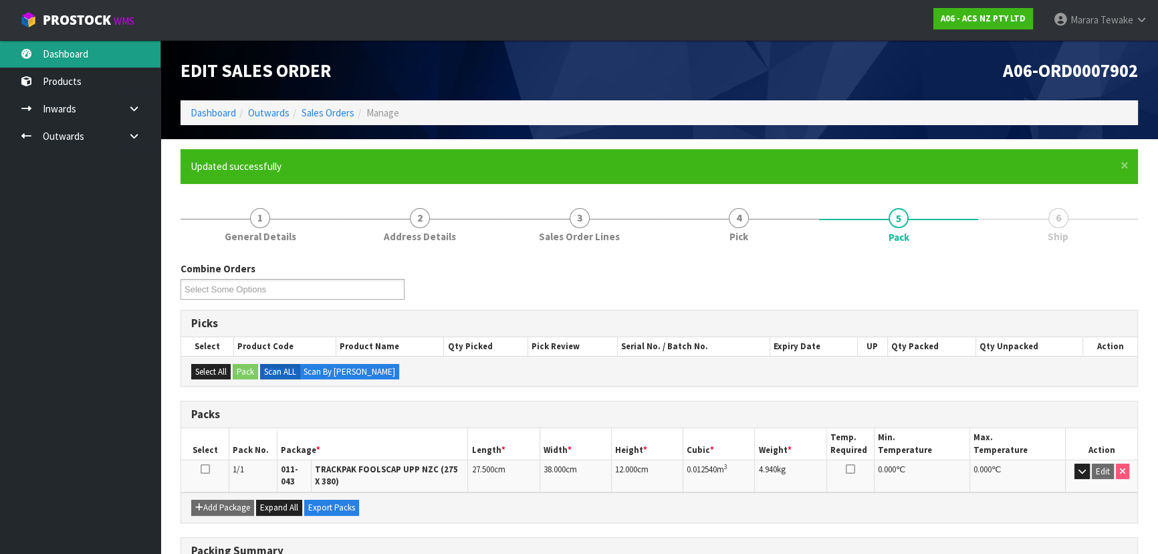
click at [88, 45] on link "Dashboard" at bounding box center [80, 53] width 161 height 27
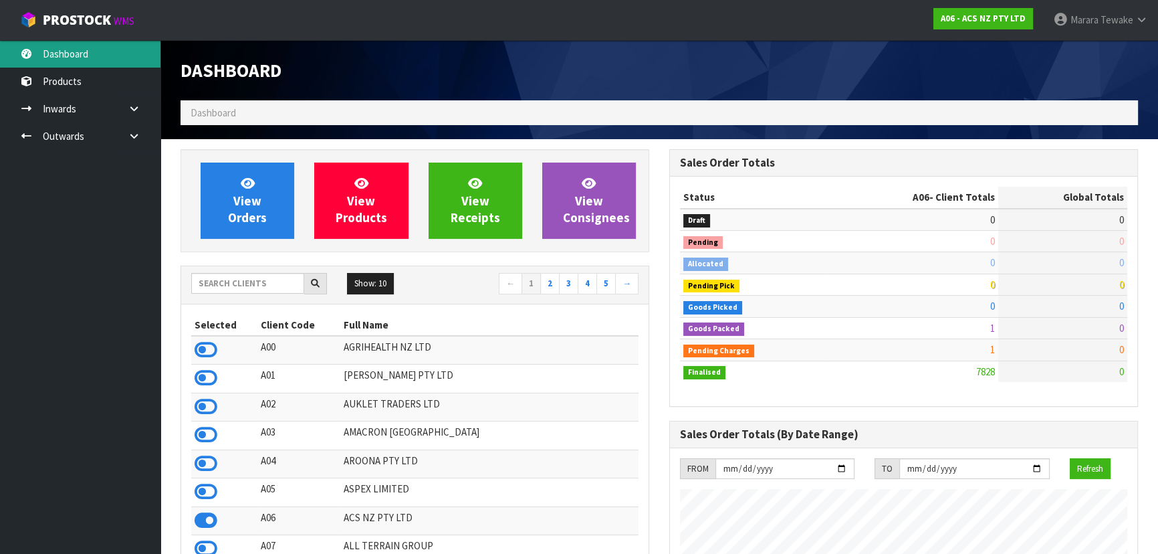
scroll to position [1011, 488]
click at [0, 40] on link "Dashboard" at bounding box center [80, 53] width 161 height 27
click at [274, 287] on input "text" at bounding box center [247, 283] width 113 height 21
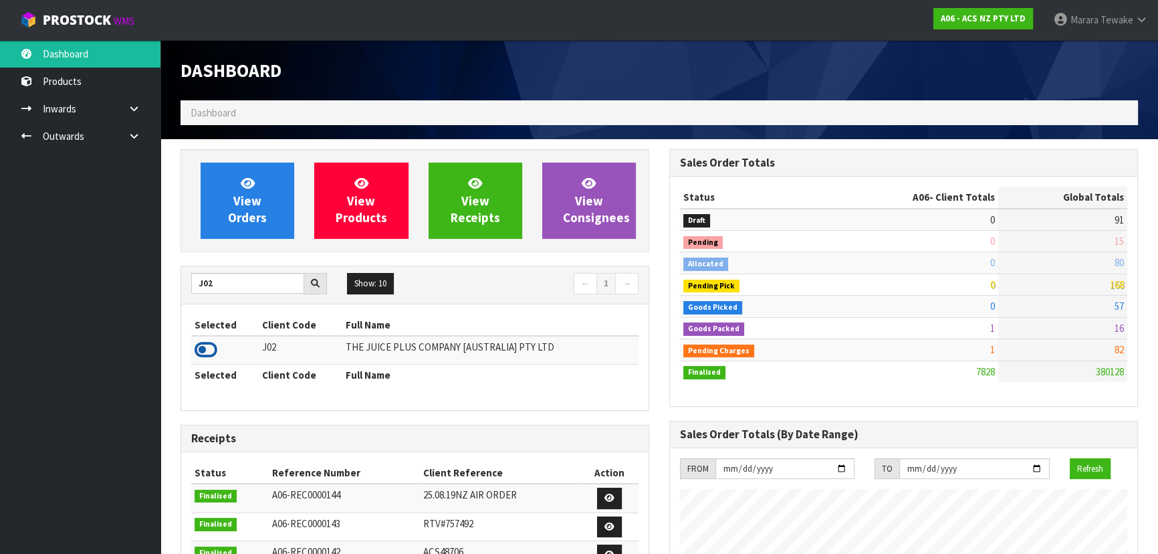
click at [211, 348] on icon at bounding box center [206, 350] width 23 height 20
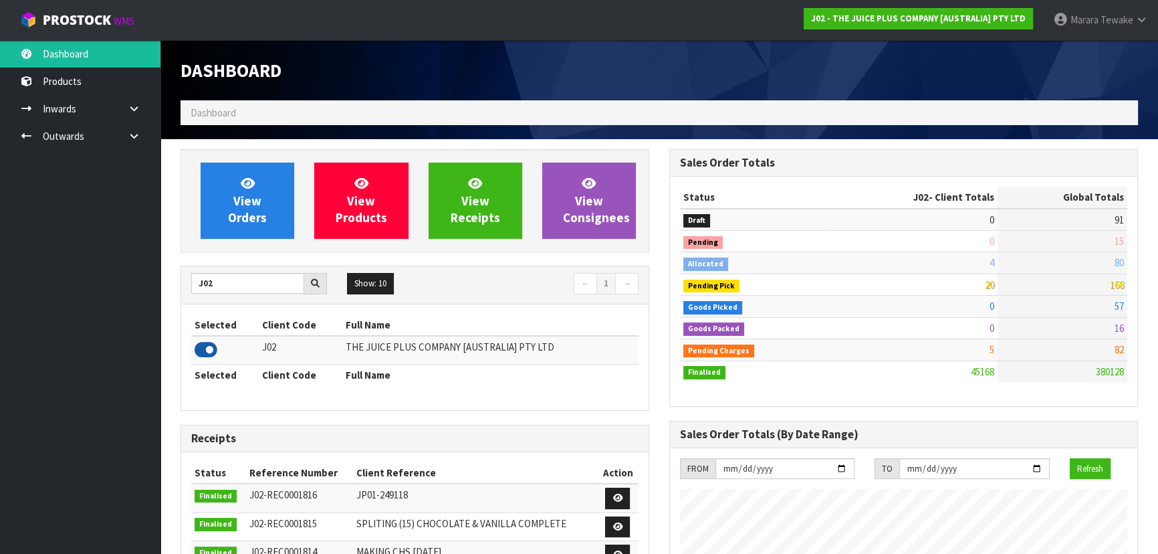
scroll to position [1054, 488]
drag, startPoint x: 225, startPoint y: 292, endPoint x: 169, endPoint y: 266, distance: 62.8
click at [174, 268] on div "View Orders View Products View Receipts View Consignees J02 Show: 10 5 10 25 50…" at bounding box center [415, 537] width 489 height 777
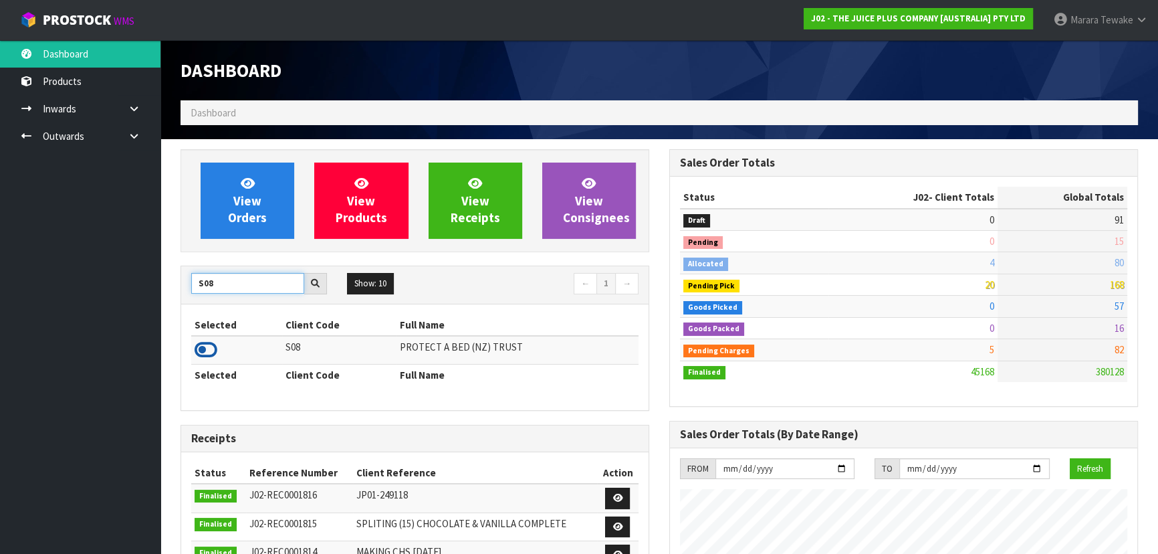
type input "S08"
click at [204, 355] on icon at bounding box center [206, 350] width 23 height 20
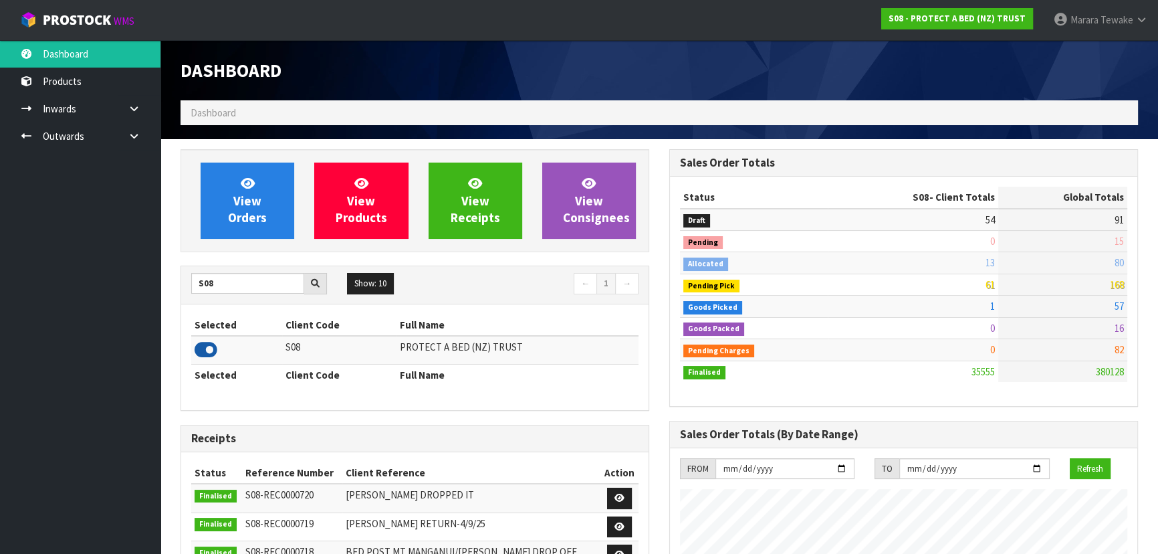
scroll to position [1011, 488]
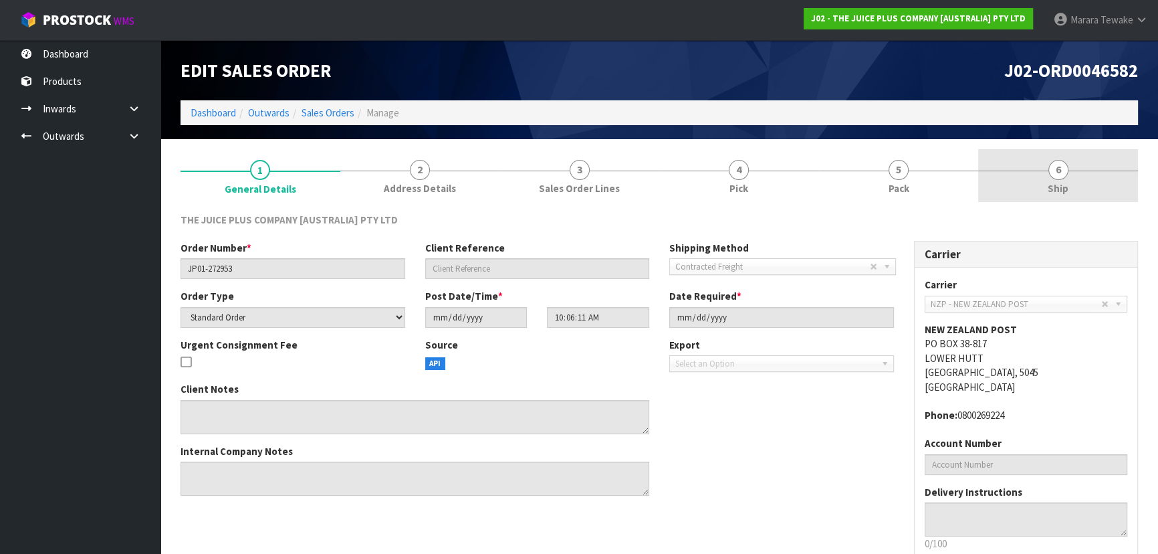
drag, startPoint x: 1068, startPoint y: 176, endPoint x: 1056, endPoint y: 182, distance: 13.5
click at [1068, 176] on link "6 Ship" at bounding box center [1058, 175] width 160 height 53
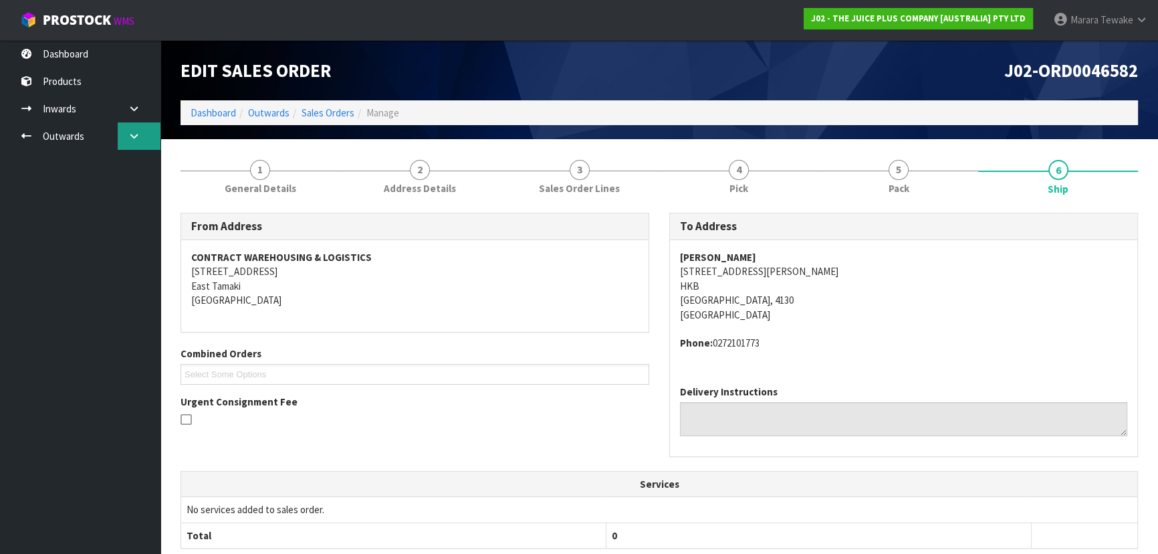
click at [146, 139] on link at bounding box center [139, 135] width 43 height 27
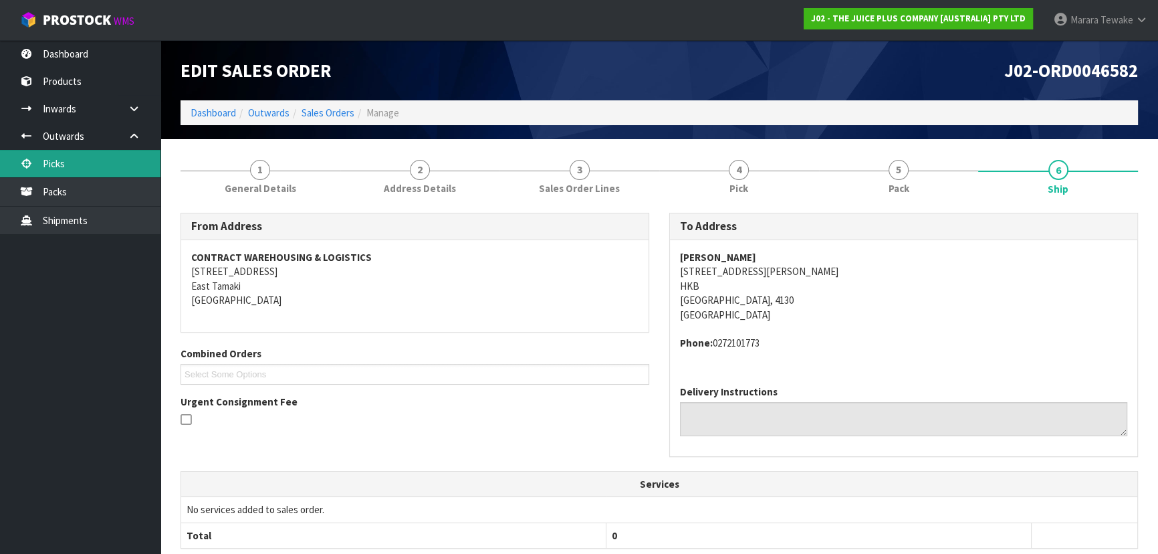
click at [130, 167] on link "Picks" at bounding box center [80, 163] width 161 height 27
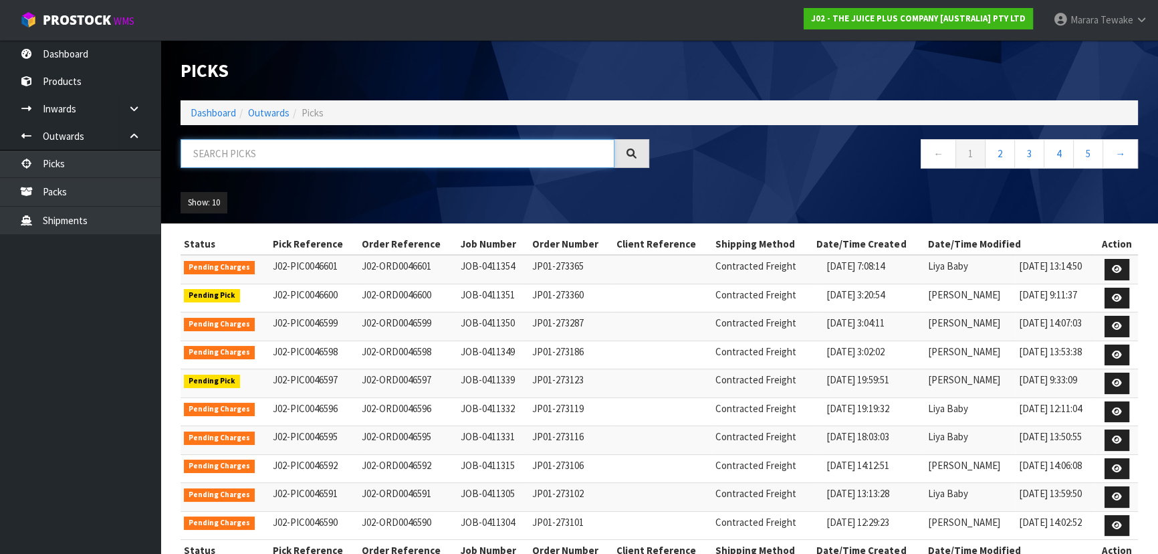
click at [300, 154] on input "text" at bounding box center [398, 153] width 434 height 29
type input "JOB-0411270"
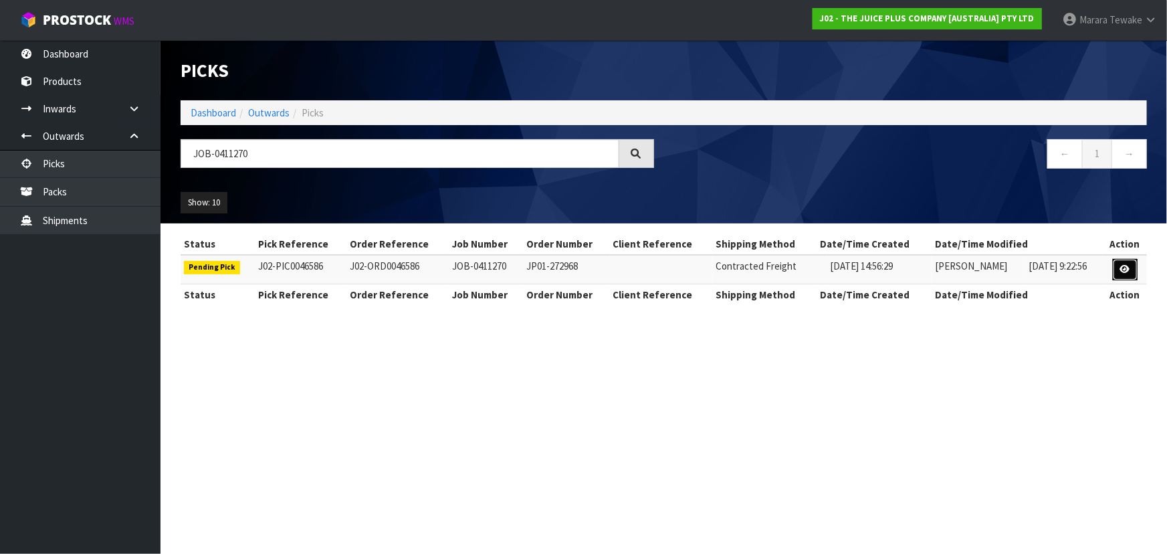
click at [1122, 269] on icon at bounding box center [1125, 269] width 10 height 9
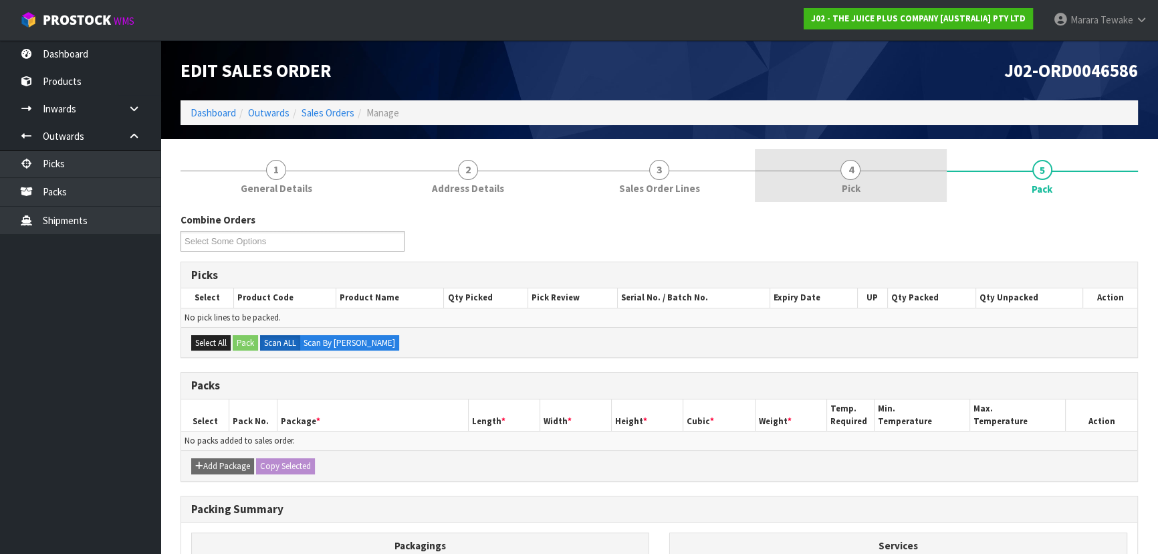
click at [909, 185] on link "4 Pick" at bounding box center [850, 175] width 191 height 53
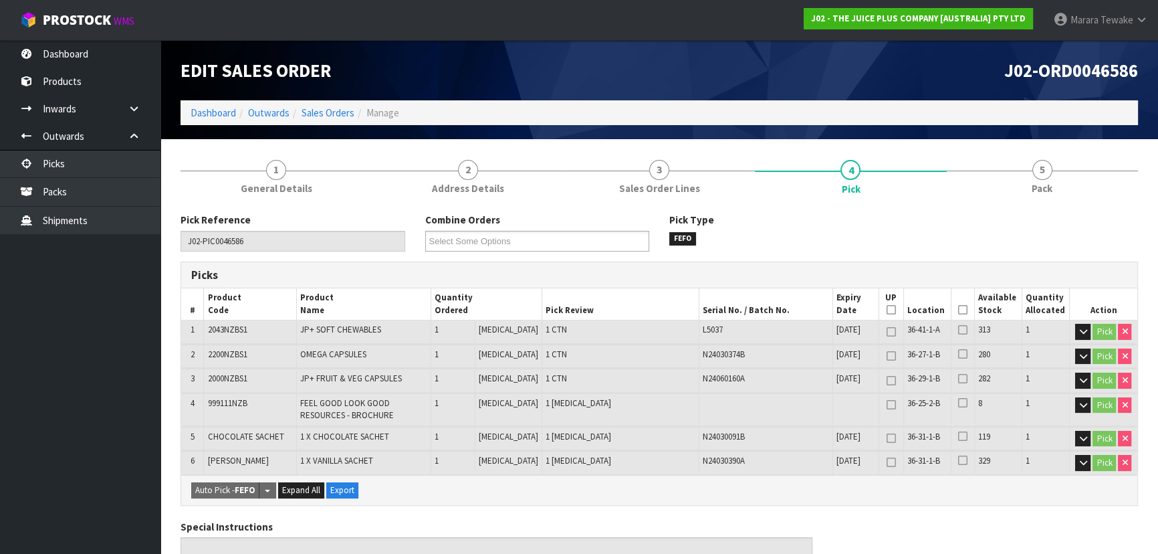
click at [958, 310] on icon at bounding box center [962, 310] width 9 height 1
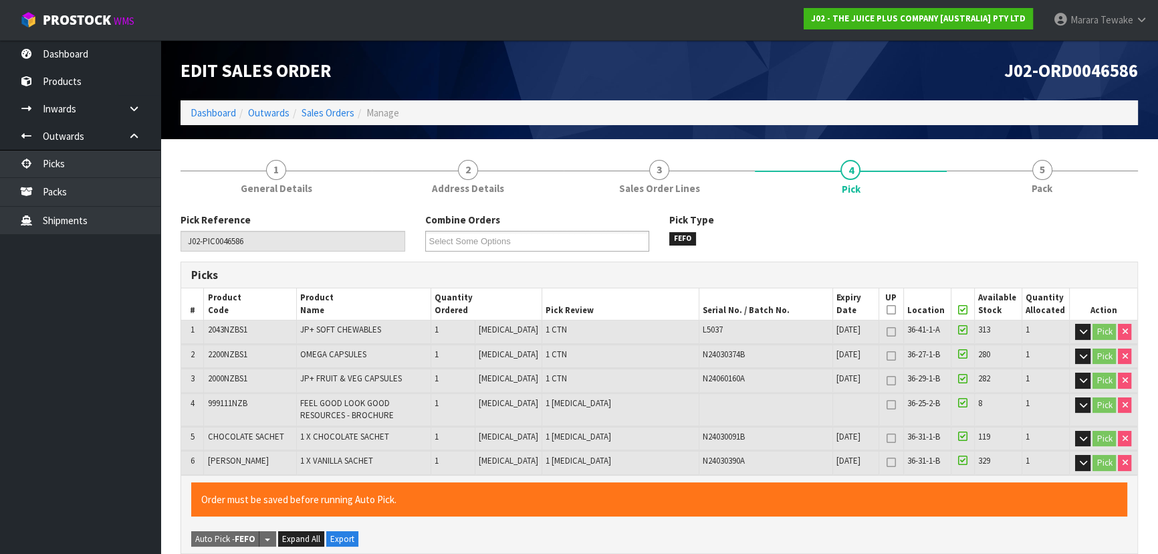
scroll to position [502, 0]
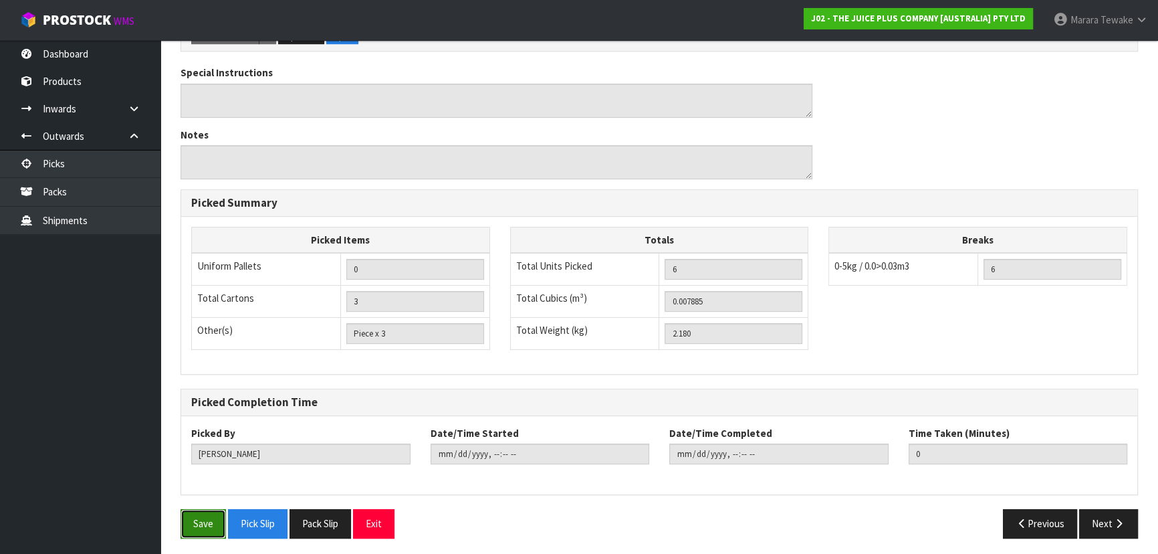
click at [204, 518] on button "Save" at bounding box center [203, 523] width 45 height 29
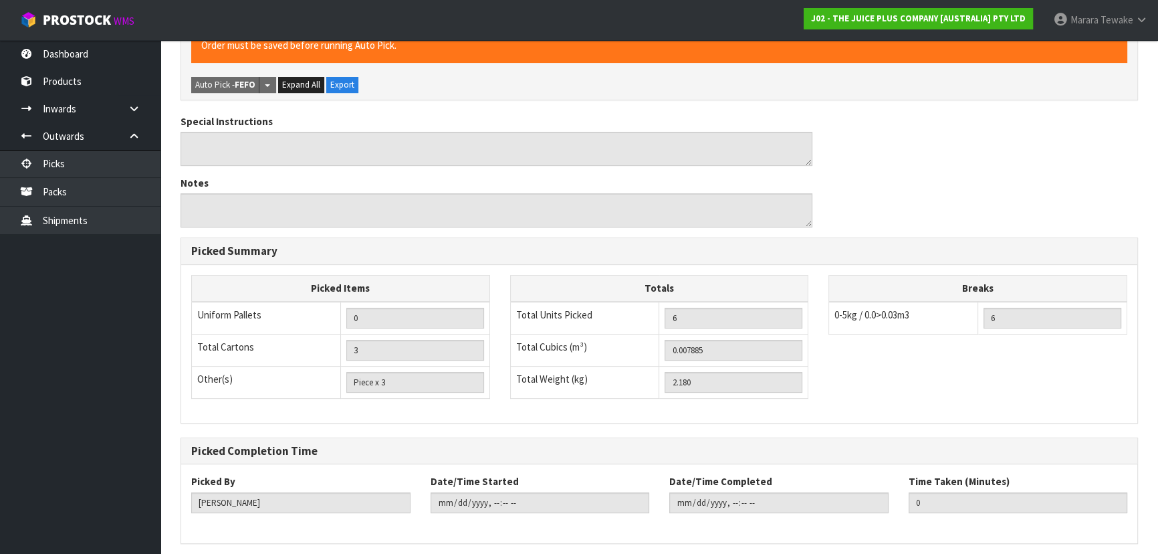
scroll to position [0, 0]
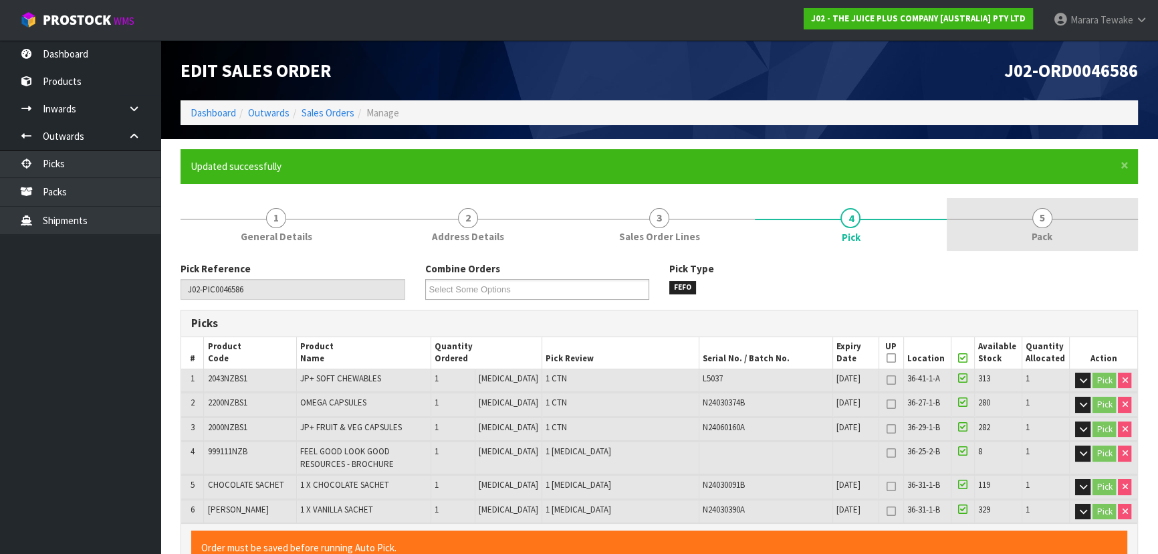
type input "[PERSON_NAME]"
type input "[DATE]T14:12:08"
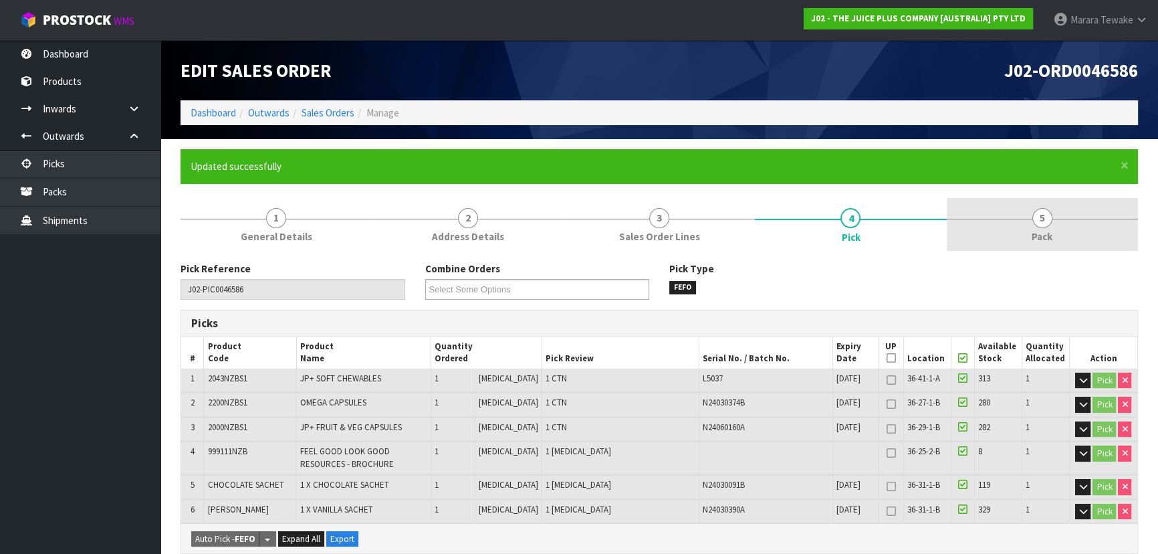
click at [1052, 214] on link "5 Pack" at bounding box center [1042, 224] width 191 height 53
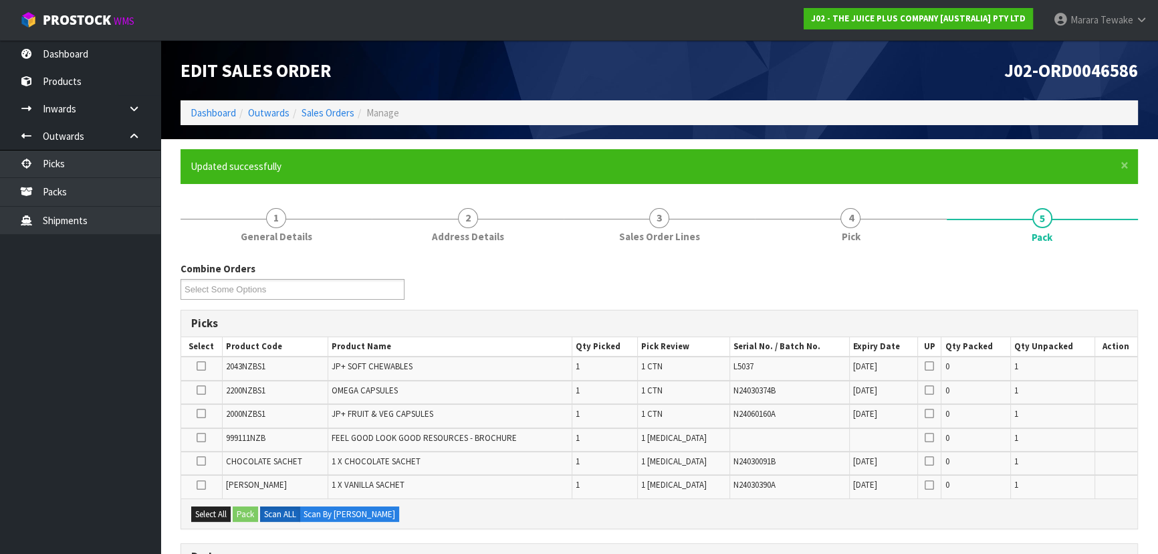
scroll to position [304, 0]
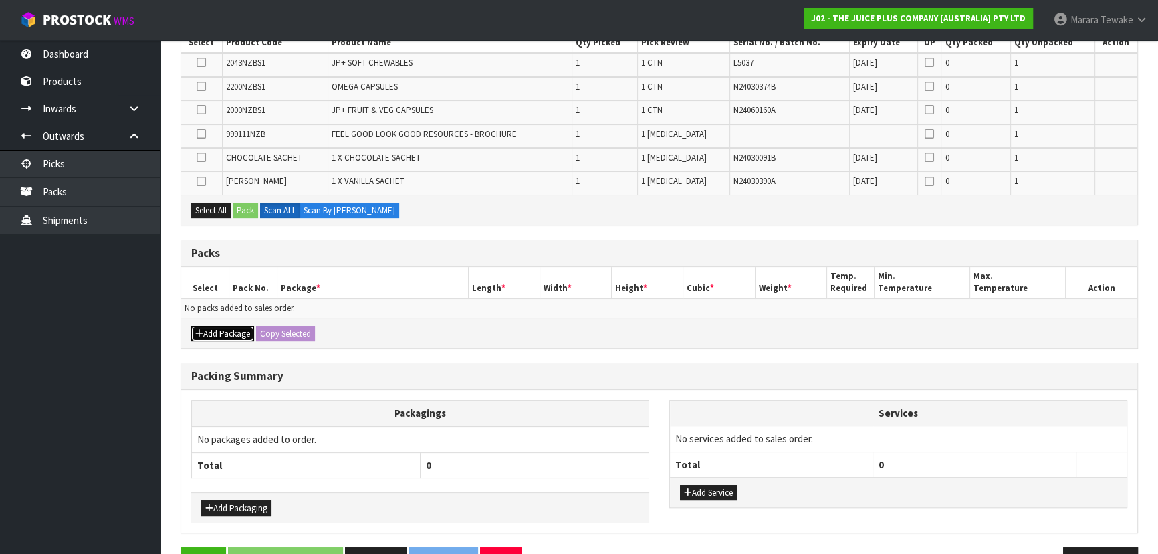
click at [209, 333] on button "Add Package" at bounding box center [222, 334] width 63 height 16
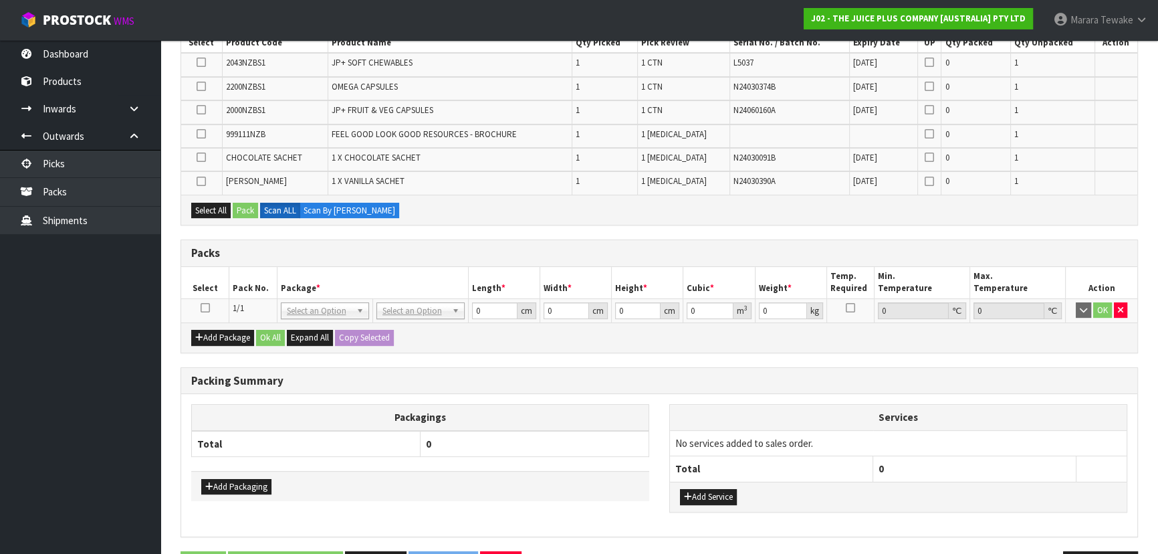
click at [201, 308] on icon at bounding box center [205, 308] width 9 height 1
click at [219, 203] on button "Select All" at bounding box center [210, 211] width 39 height 16
drag, startPoint x: 241, startPoint y: 207, endPoint x: 288, endPoint y: 224, distance: 49.1
click at [242, 207] on button "Pack" at bounding box center [245, 211] width 25 height 16
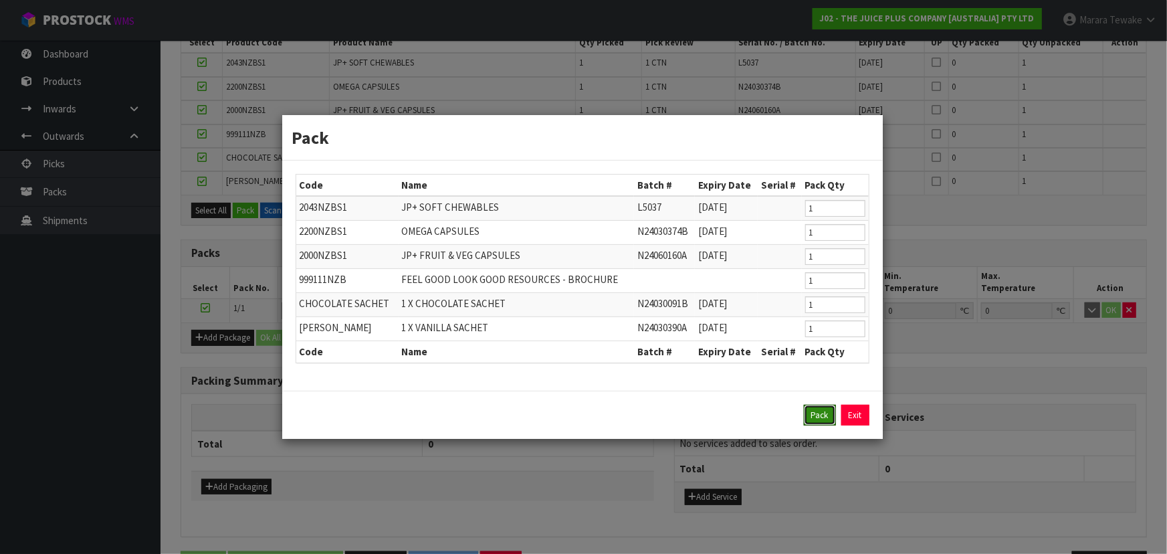
drag, startPoint x: 825, startPoint y: 407, endPoint x: 817, endPoint y: 407, distance: 7.4
click at [823, 407] on button "Pack" at bounding box center [820, 415] width 32 height 21
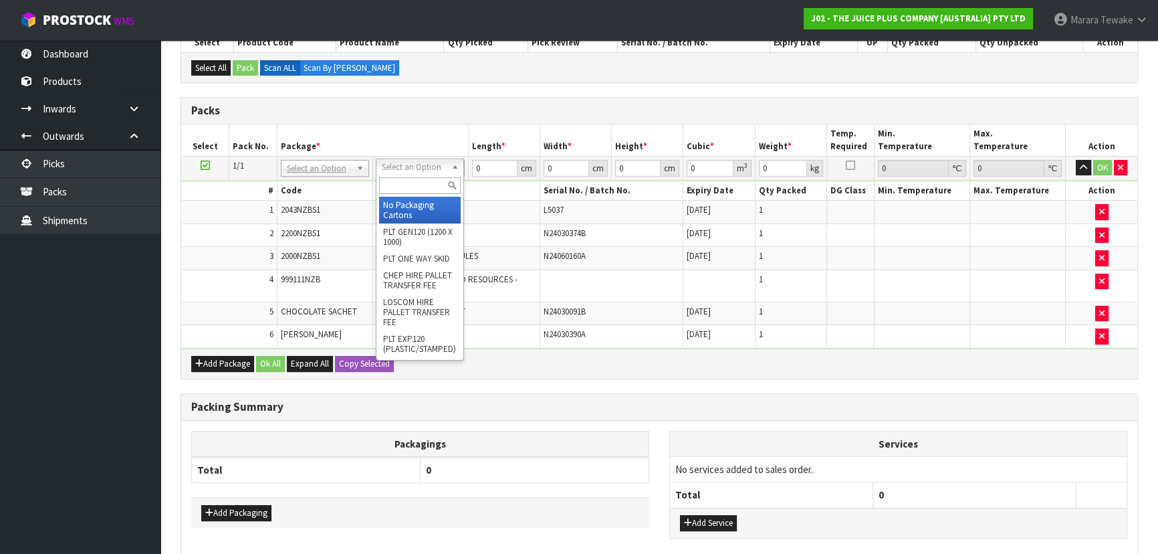
click at [425, 189] on input "text" at bounding box center [420, 185] width 82 height 17
type input "OC"
drag, startPoint x: 413, startPoint y: 183, endPoint x: 375, endPoint y: 175, distance: 39.8
click at [423, 190] on input "text" at bounding box center [418, 185] width 82 height 17
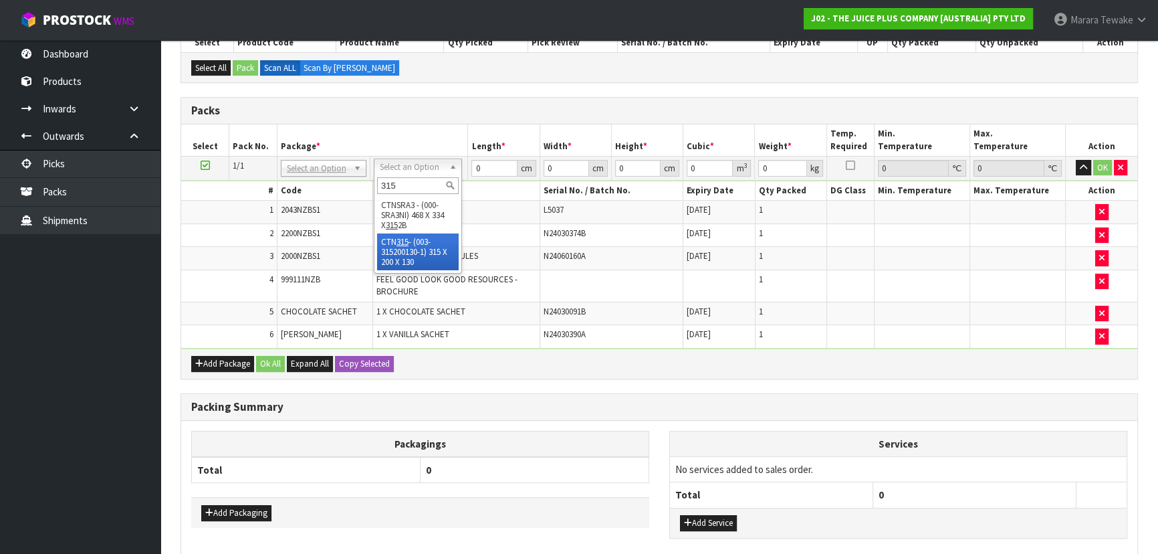
type input "315"
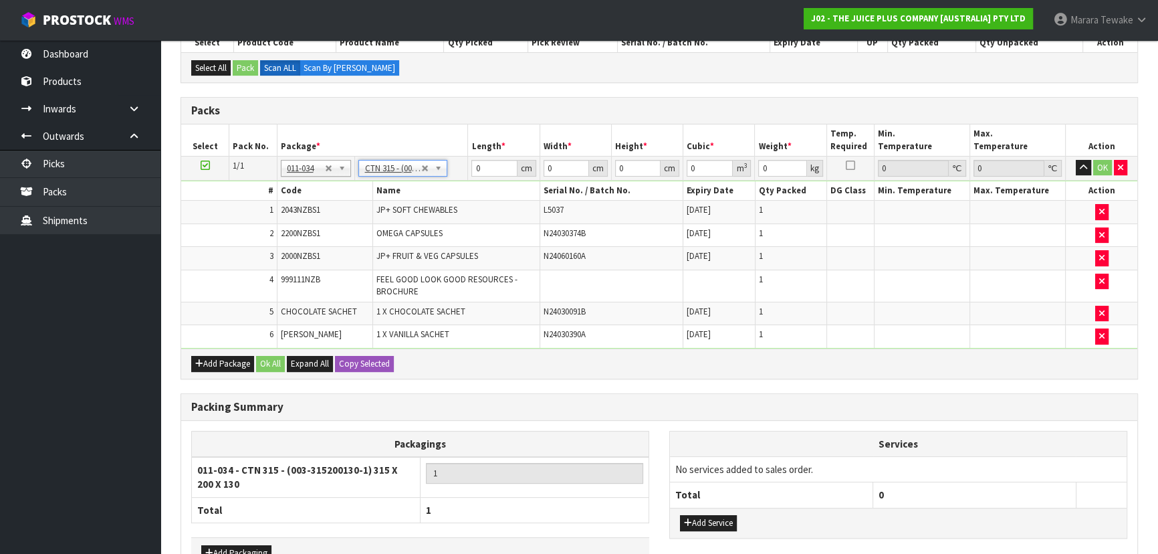
type input "31.5"
type input "20"
type input "13"
type input "0.00819"
type input "2.38"
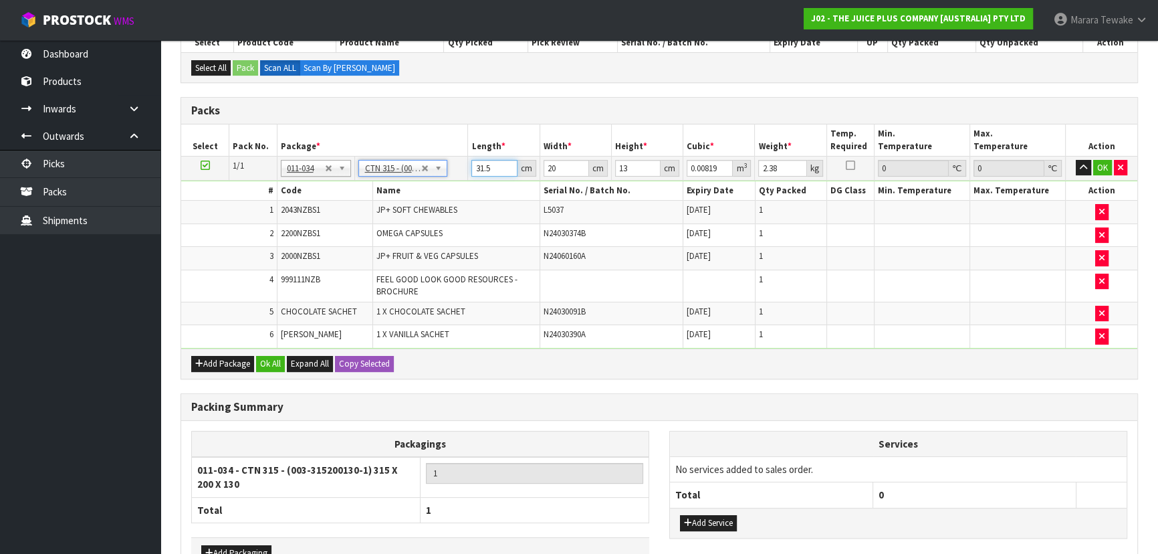
drag, startPoint x: 486, startPoint y: 166, endPoint x: 470, endPoint y: 130, distance: 39.8
click at [460, 148] on table "Select Pack No. Package * Length * Width * Height * Cubic * Weight * Temp. Requ…" at bounding box center [659, 236] width 956 height 224
type input "3"
type input "0.00078"
type input "32"
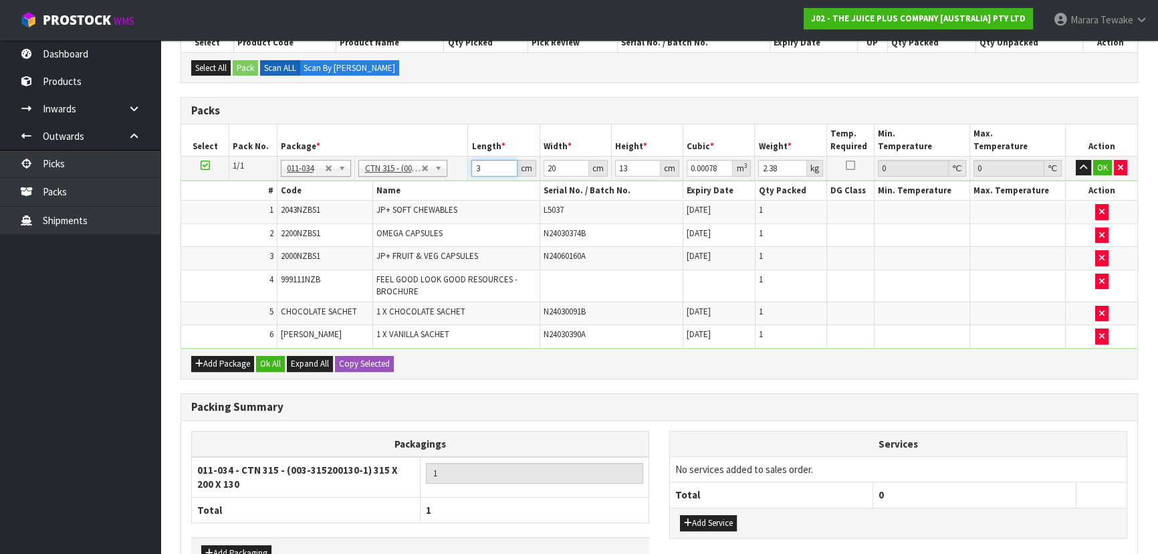
type input "0.00832"
type input "32"
type input "2"
type input "0.000832"
type input "21"
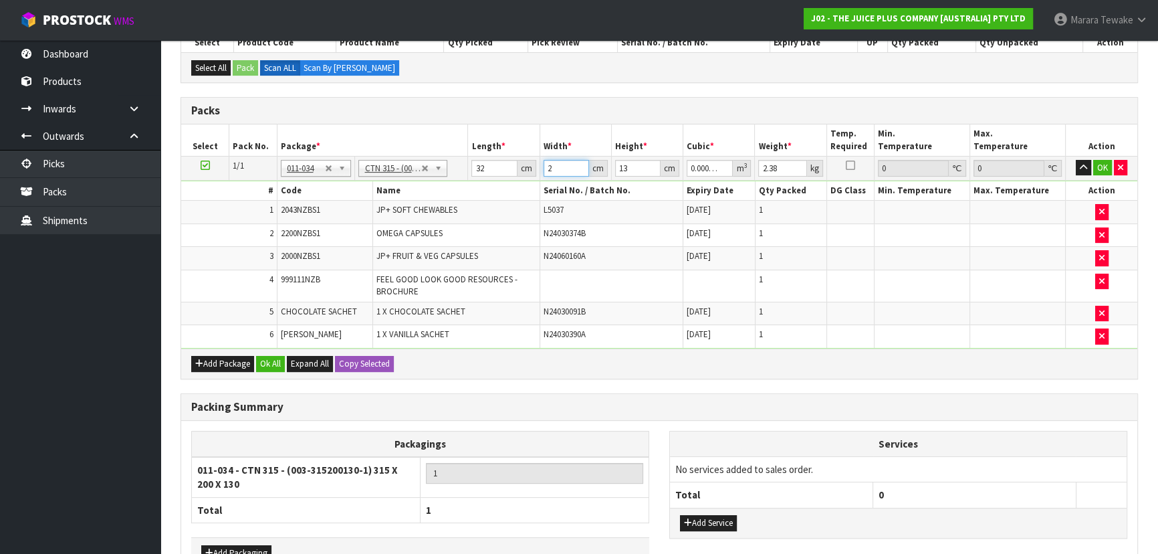
type input "0.008736"
type input "21"
type input "1"
type input "0.000672"
type input "15"
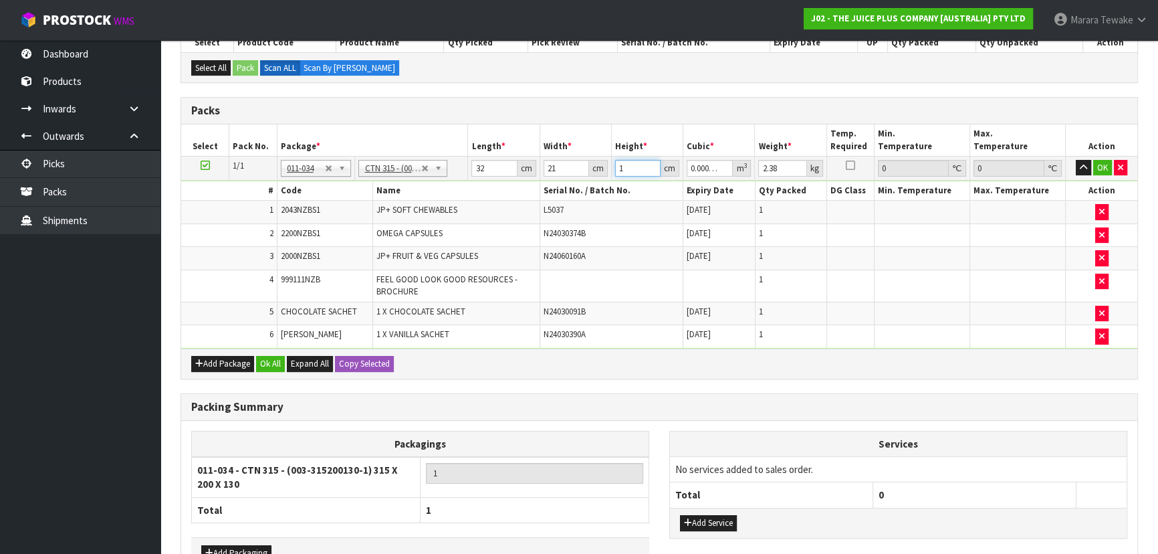
type input "0.01008"
type input "15"
type input "3"
click at [1076, 160] on button "button" at bounding box center [1083, 168] width 15 height 16
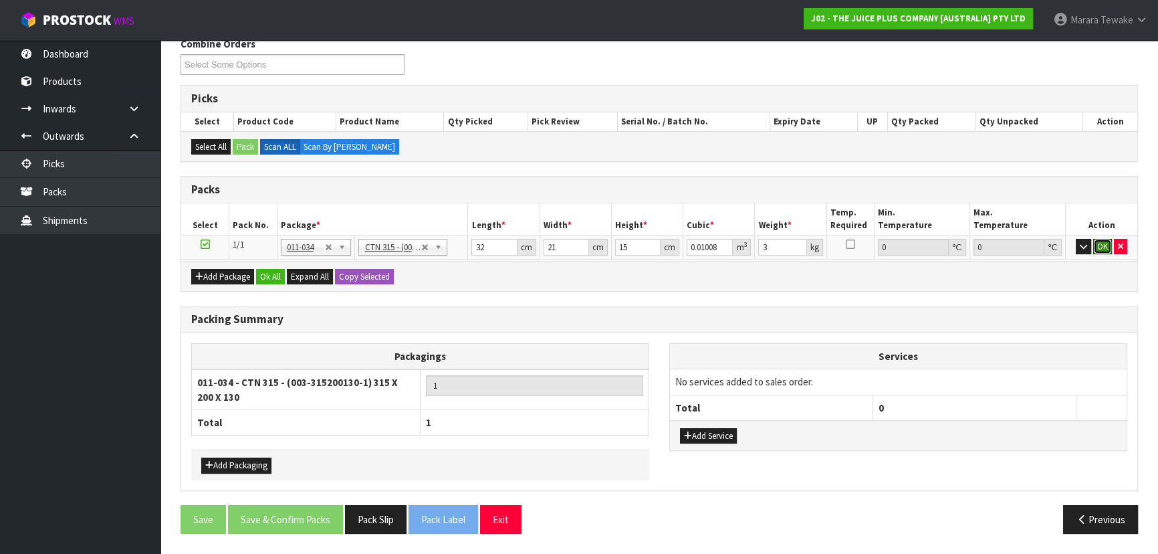
click button "OK" at bounding box center [1103, 247] width 19 height 16
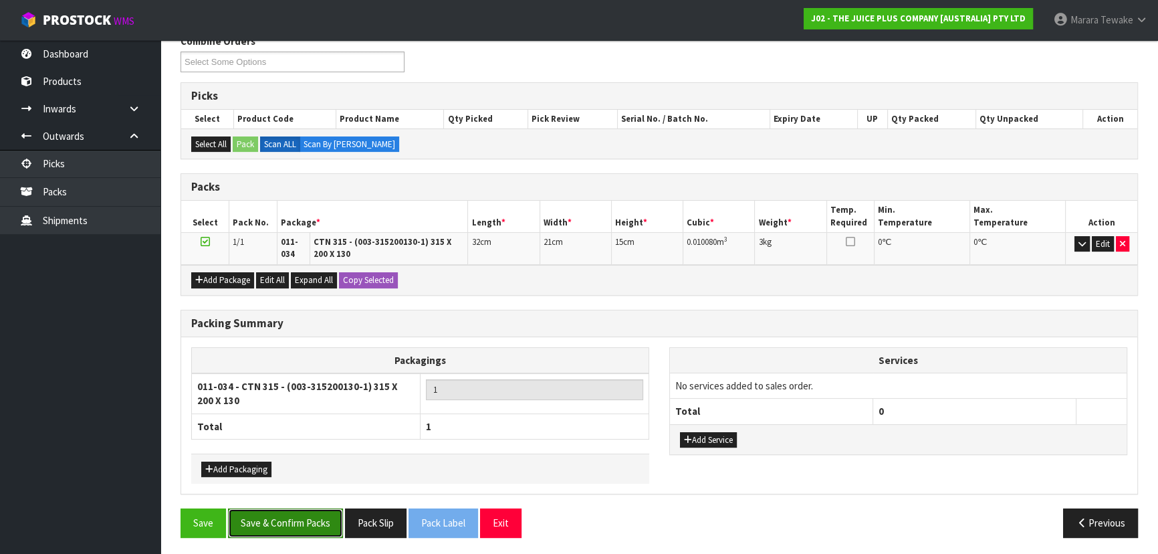
click at [314, 526] on button "Save & Confirm Packs" at bounding box center [285, 522] width 115 height 29
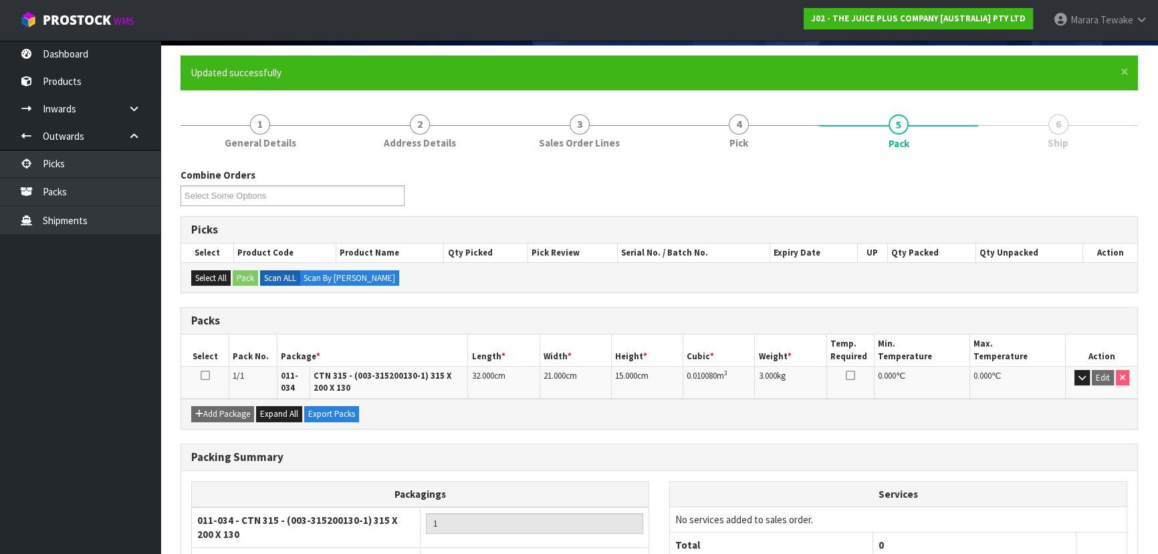
scroll to position [199, 0]
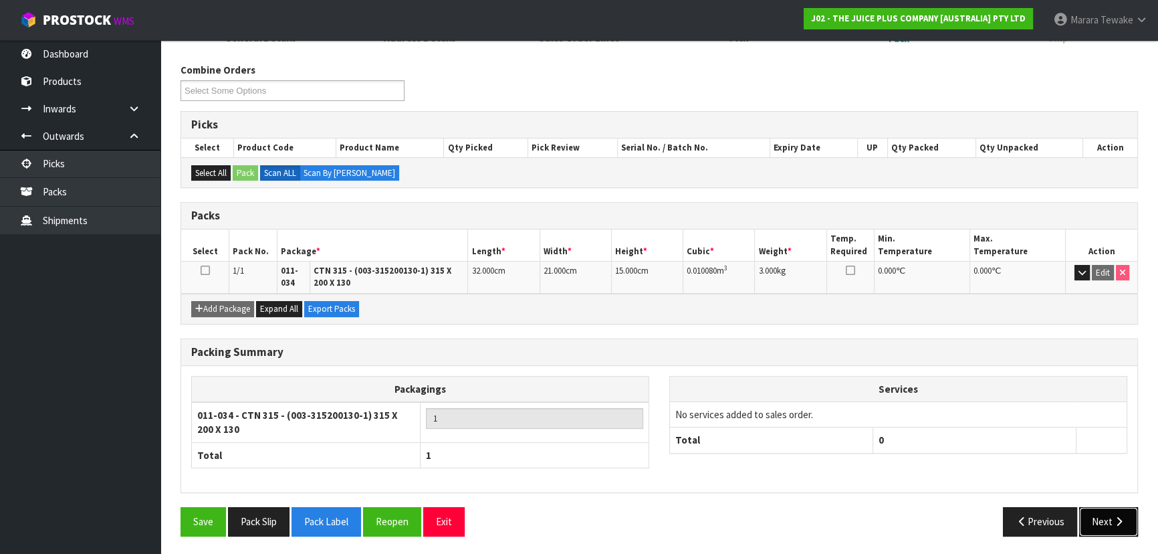
click at [1121, 517] on icon "button" at bounding box center [1119, 521] width 13 height 10
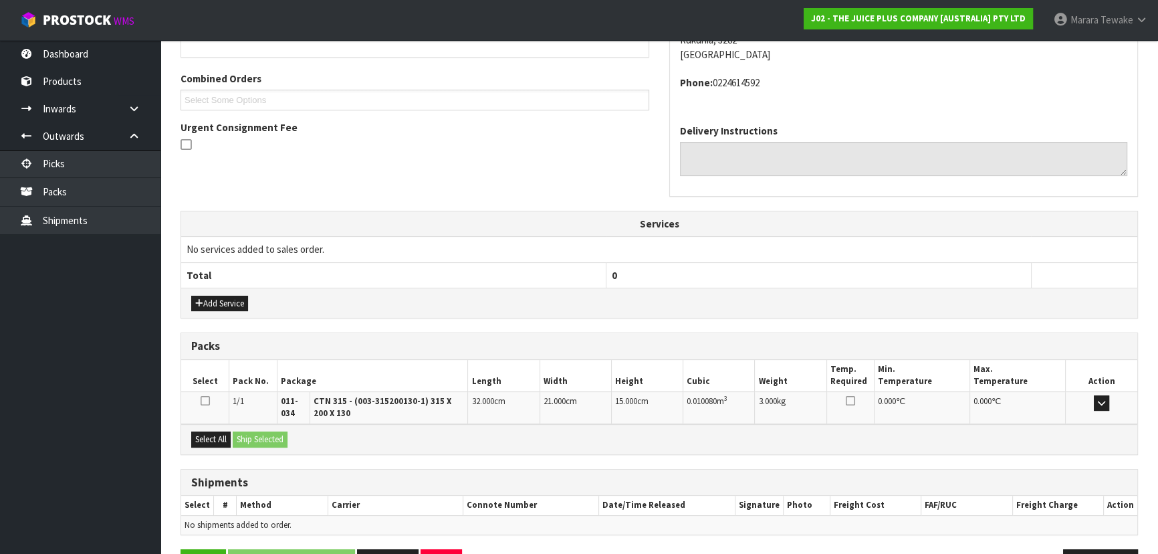
scroll to position [365, 0]
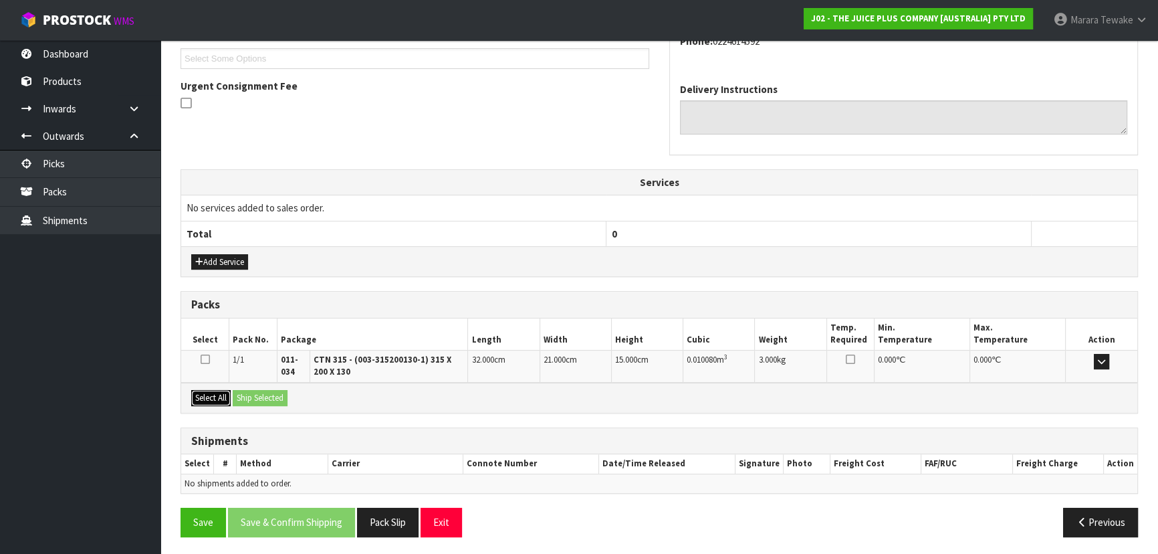
click at [229, 395] on button "Select All" at bounding box center [210, 398] width 39 height 16
click at [243, 395] on button "Ship Selected" at bounding box center [260, 398] width 55 height 16
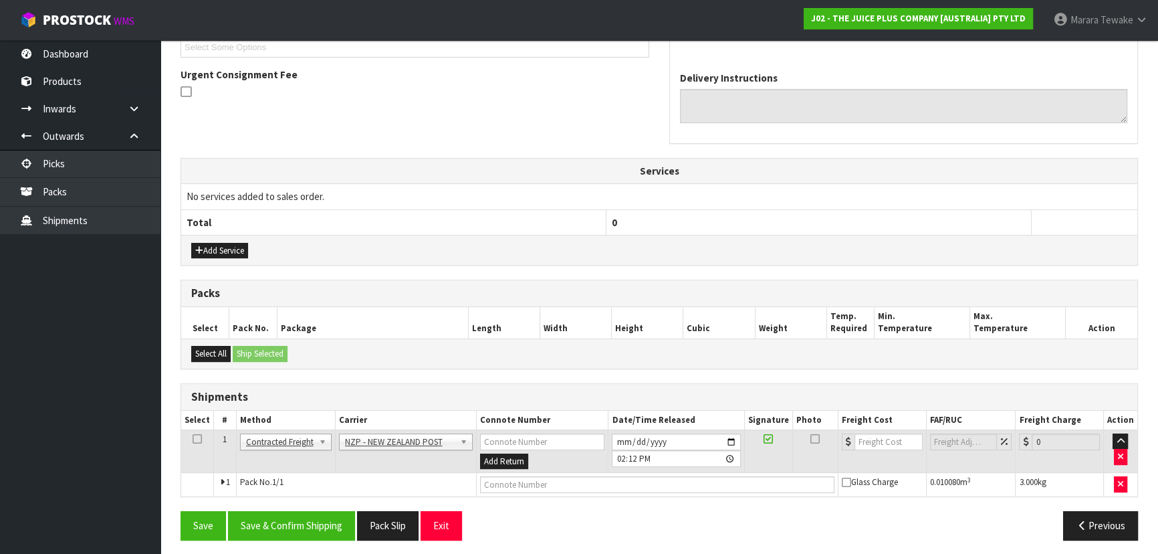
scroll to position [380, 0]
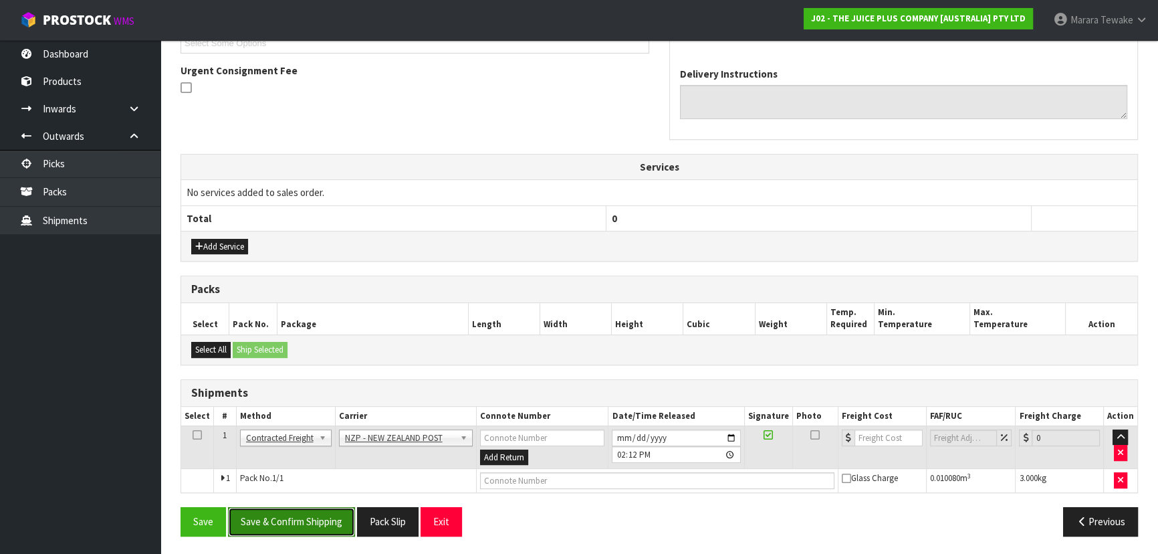
click at [333, 518] on button "Save & Confirm Shipping" at bounding box center [291, 521] width 127 height 29
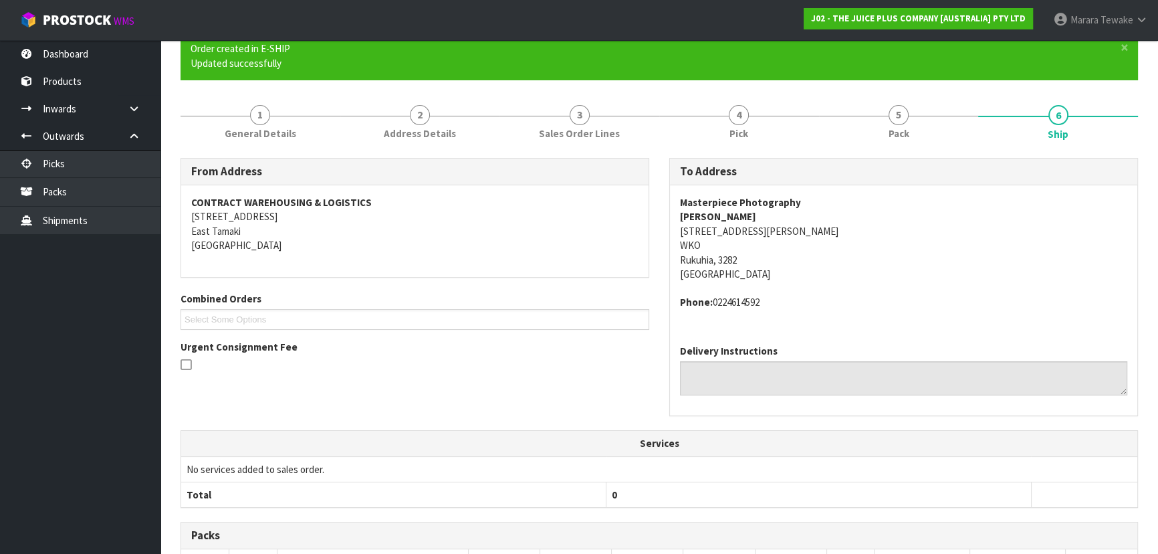
scroll to position [361, 0]
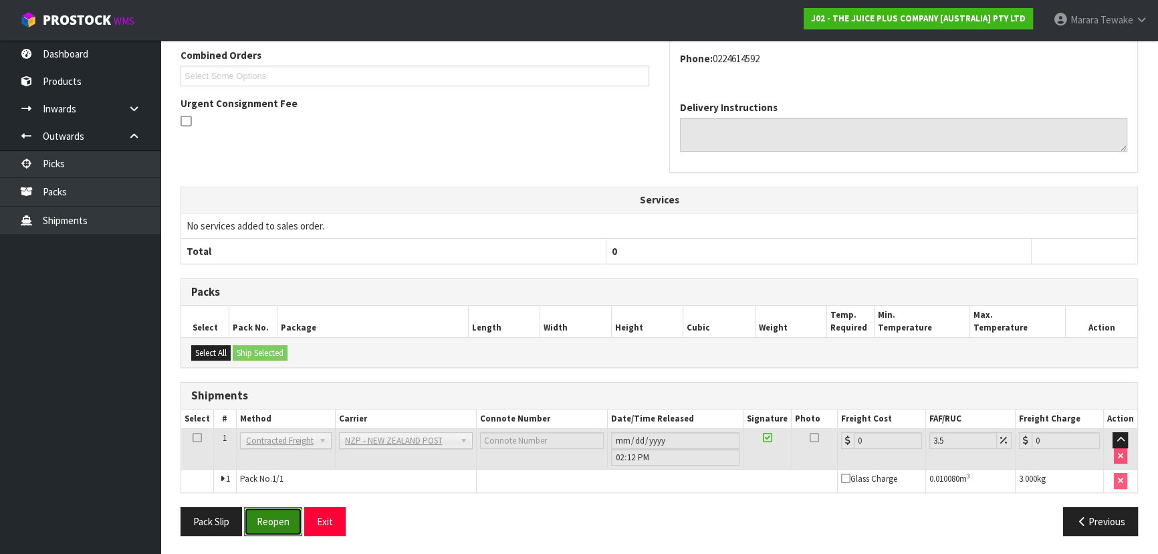
click at [267, 524] on button "Reopen" at bounding box center [273, 521] width 58 height 29
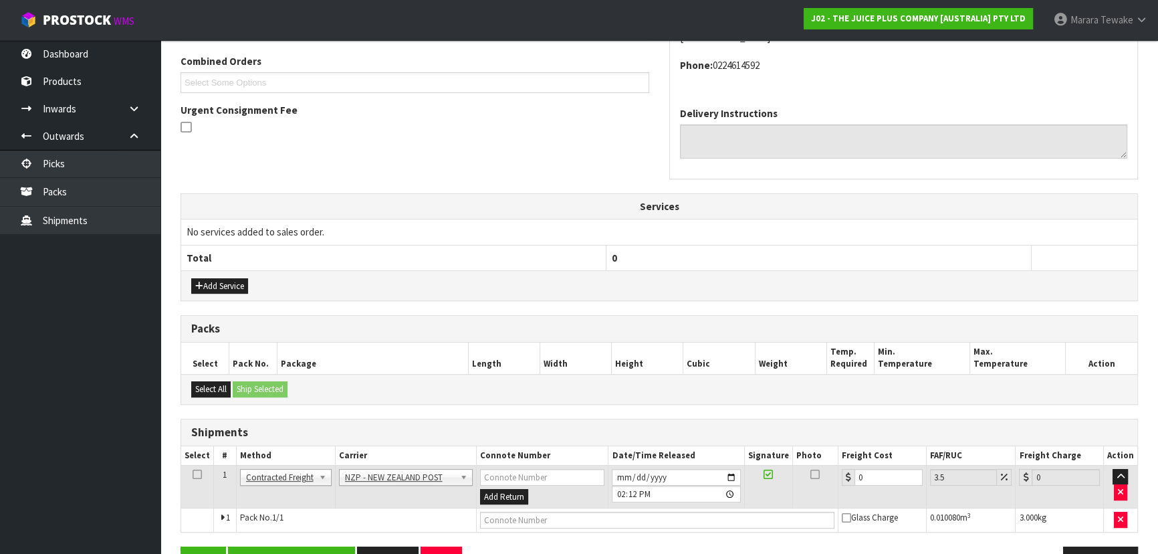
scroll to position [365, 0]
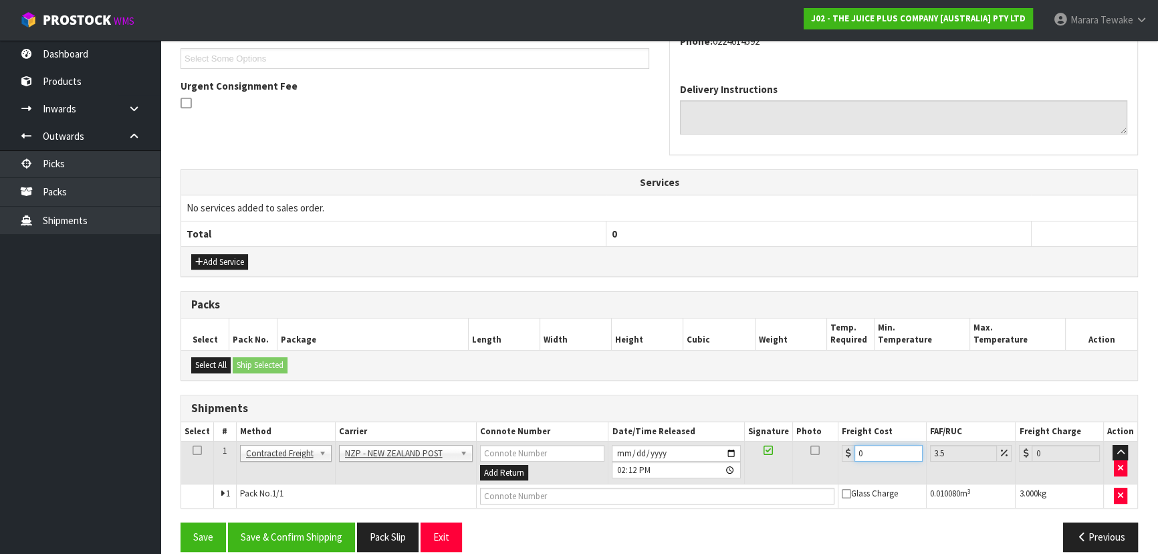
drag, startPoint x: 865, startPoint y: 447, endPoint x: 845, endPoint y: 438, distance: 21.9
click at [845, 441] on td "0" at bounding box center [883, 462] width 88 height 43
type input "1"
type input "1.03"
type input "11"
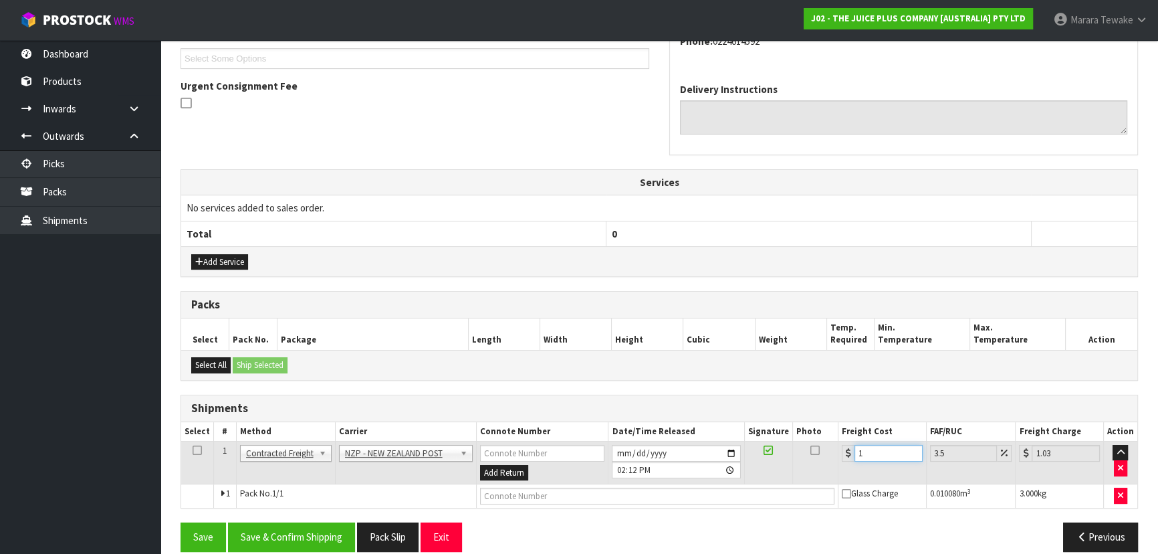
type input "11.38"
type input "11.98"
type input "12.4"
type input "11.9"
type input "12.32"
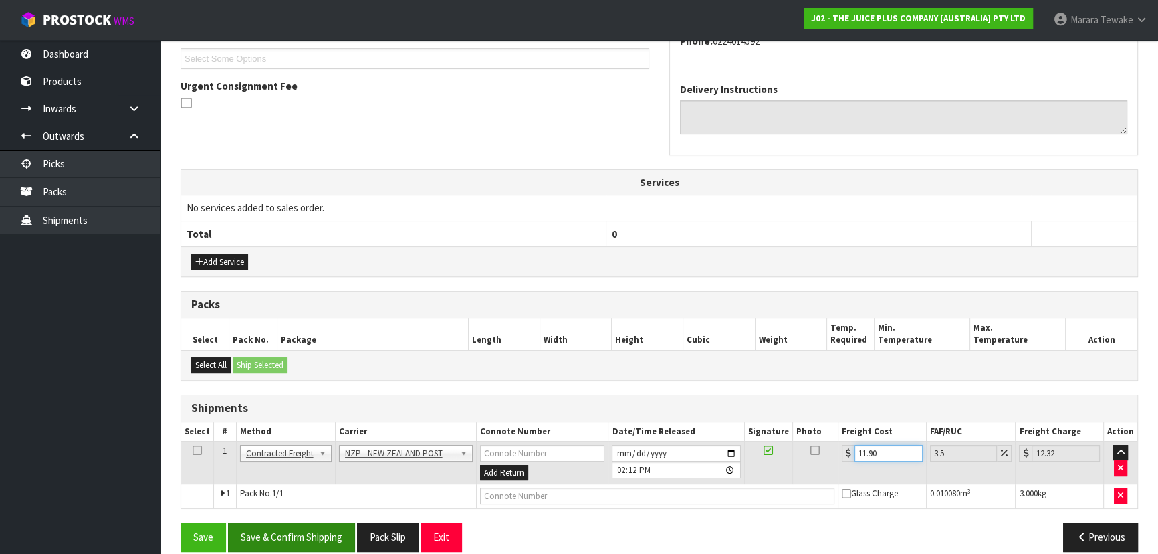
type input "11.90"
click at [312, 541] on button "Save & Confirm Shipping" at bounding box center [291, 536] width 127 height 29
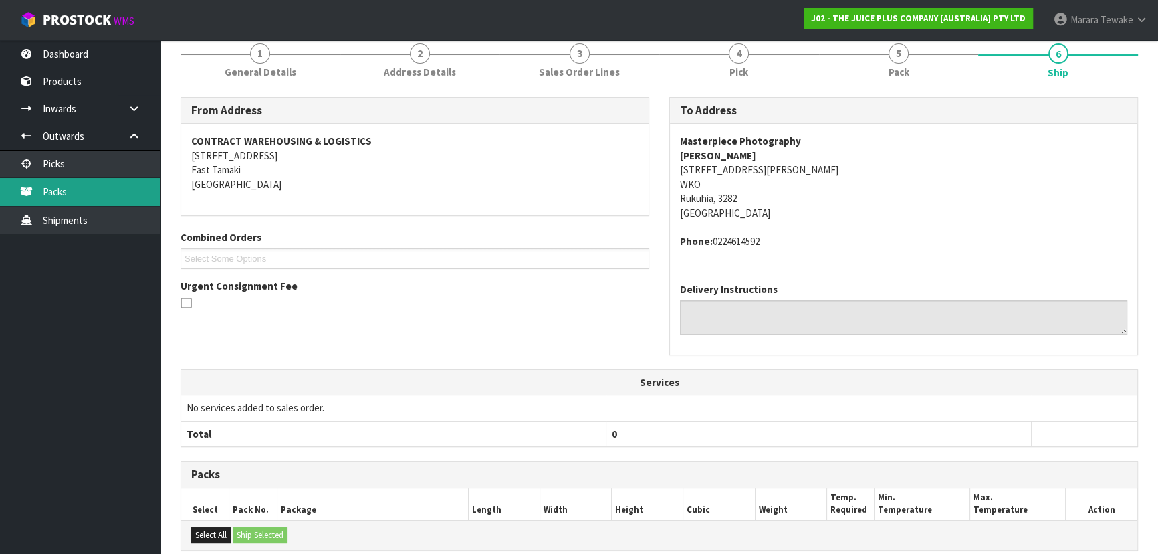
scroll to position [0, 0]
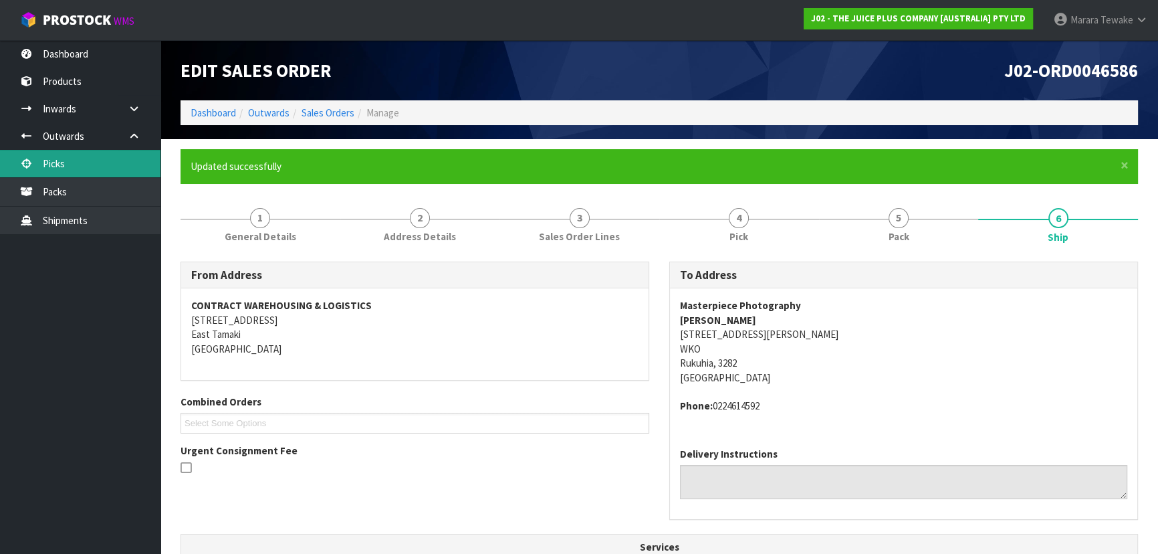
click at [104, 156] on link "Picks" at bounding box center [80, 163] width 161 height 27
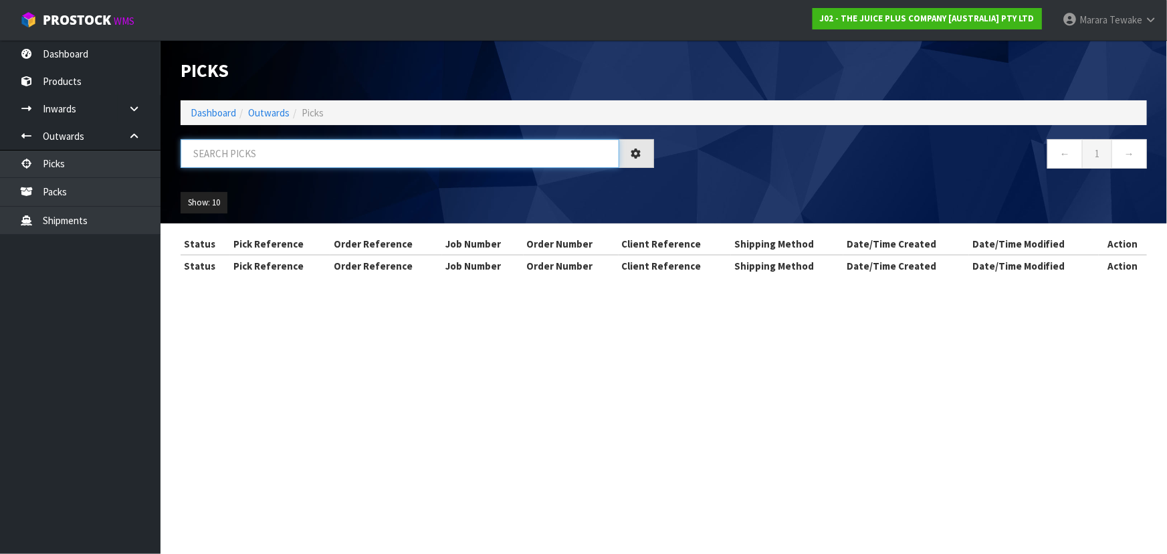
click at [209, 151] on input "text" at bounding box center [400, 153] width 439 height 29
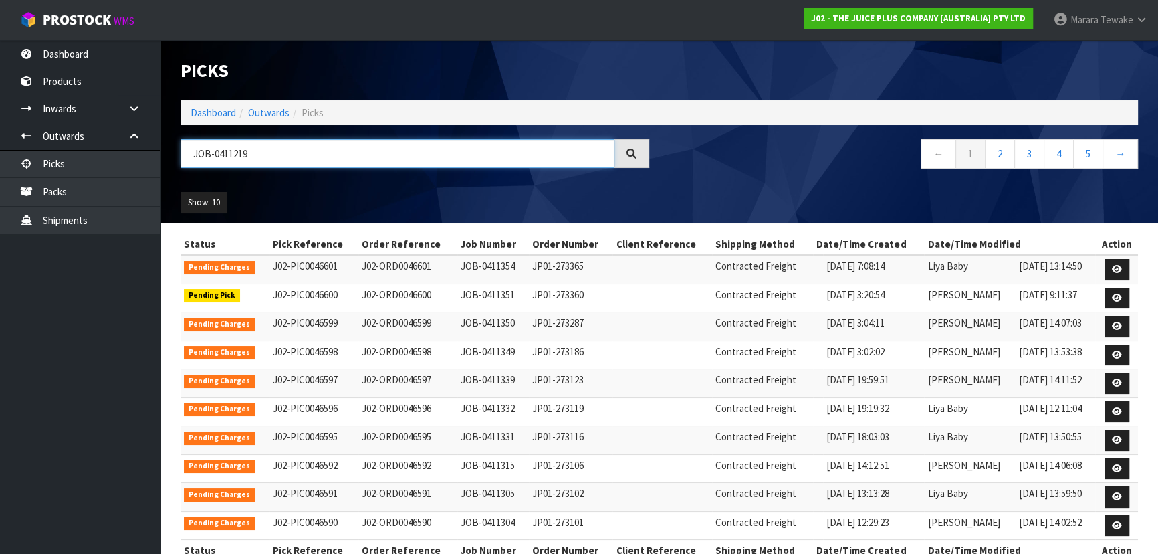
type input "JOB-0411219"
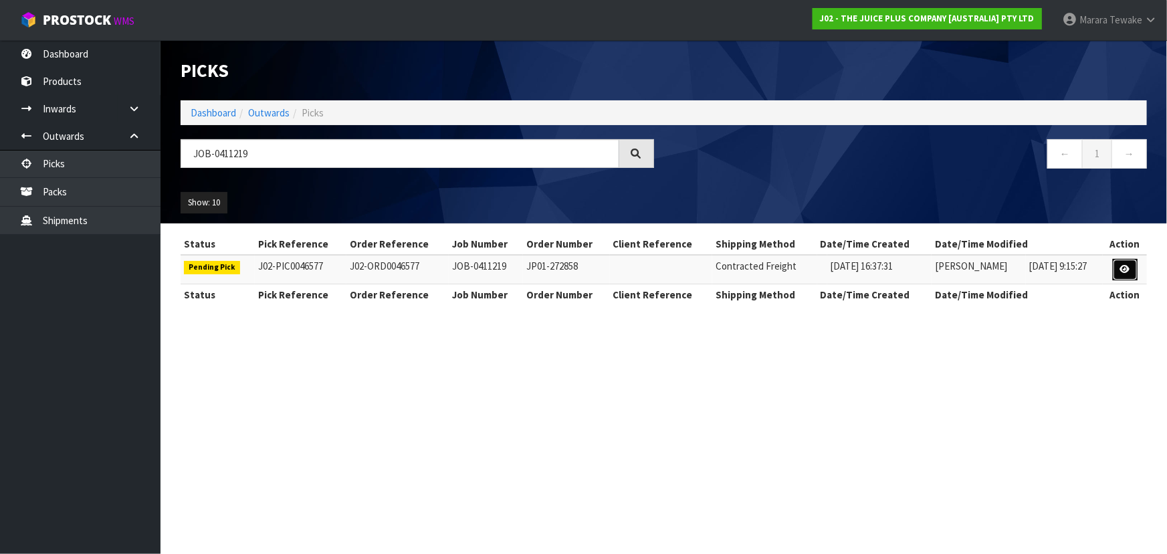
click at [1122, 268] on icon at bounding box center [1125, 269] width 10 height 9
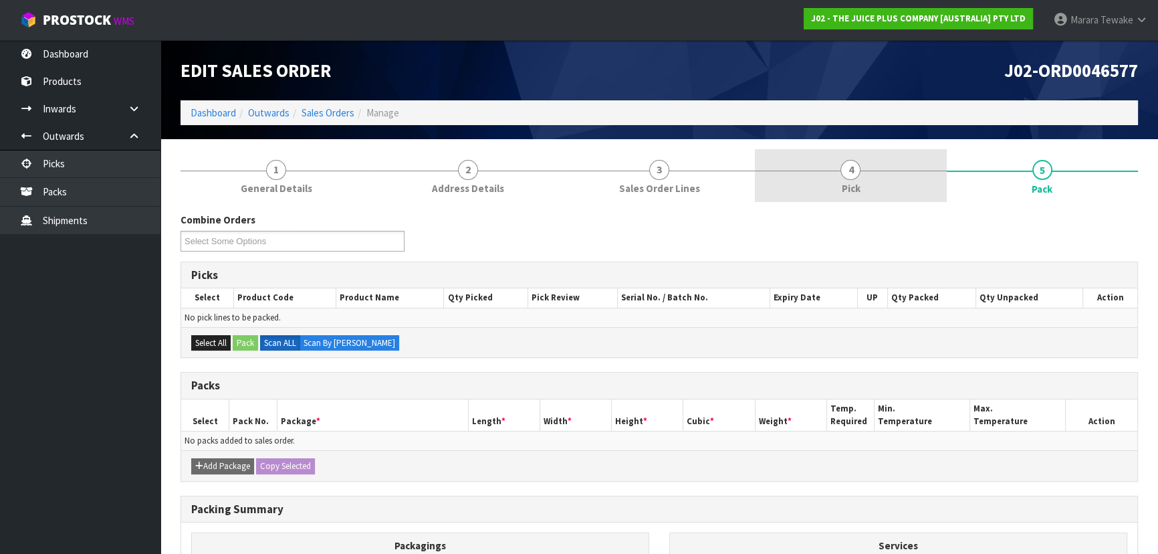
click at [887, 189] on link "4 Pick" at bounding box center [850, 175] width 191 height 53
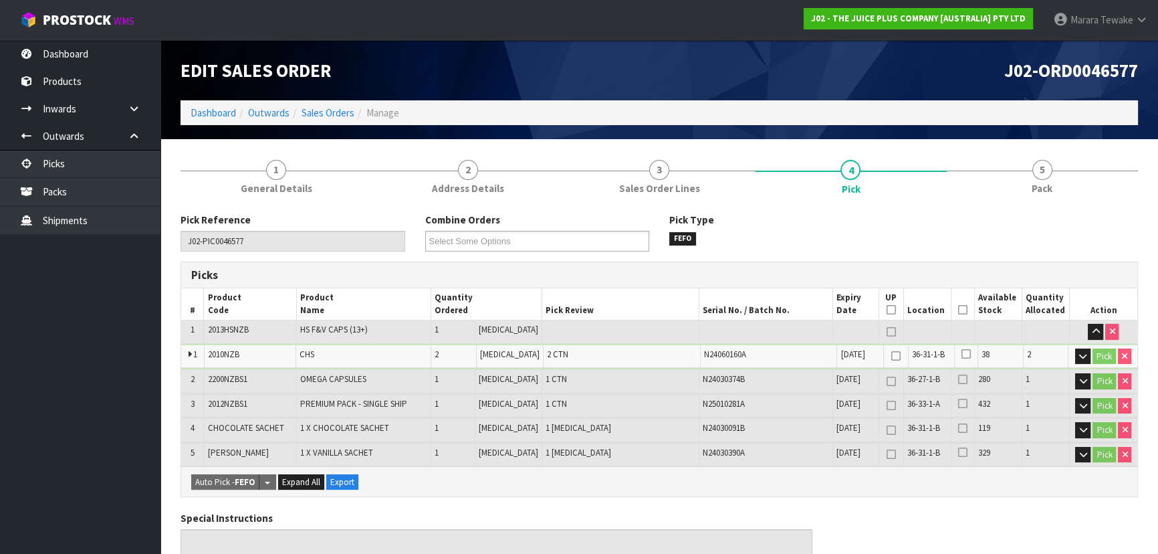
click at [959, 310] on icon at bounding box center [962, 310] width 9 height 1
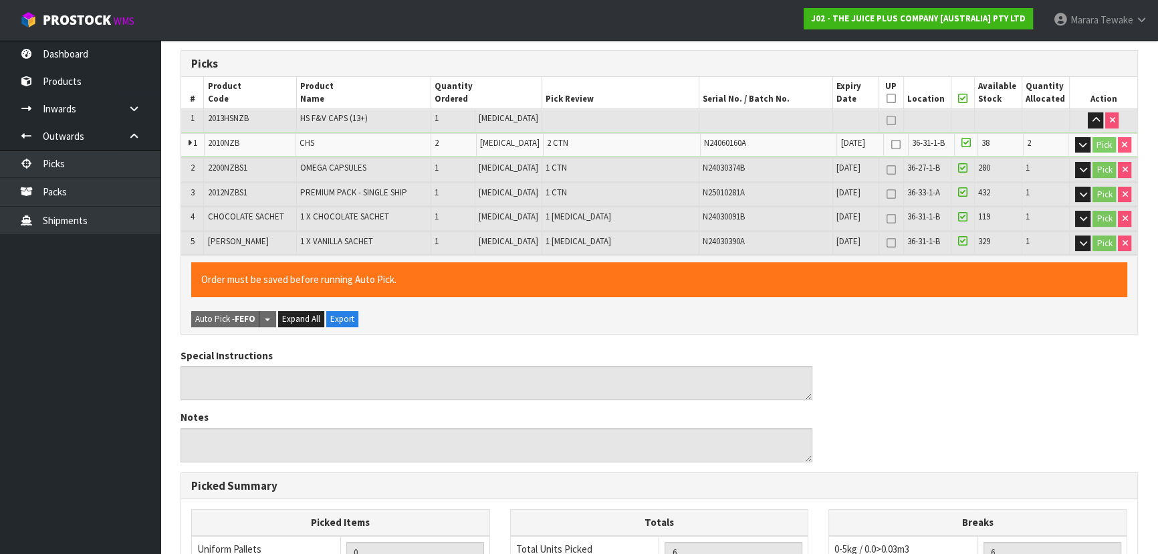
scroll to position [494, 0]
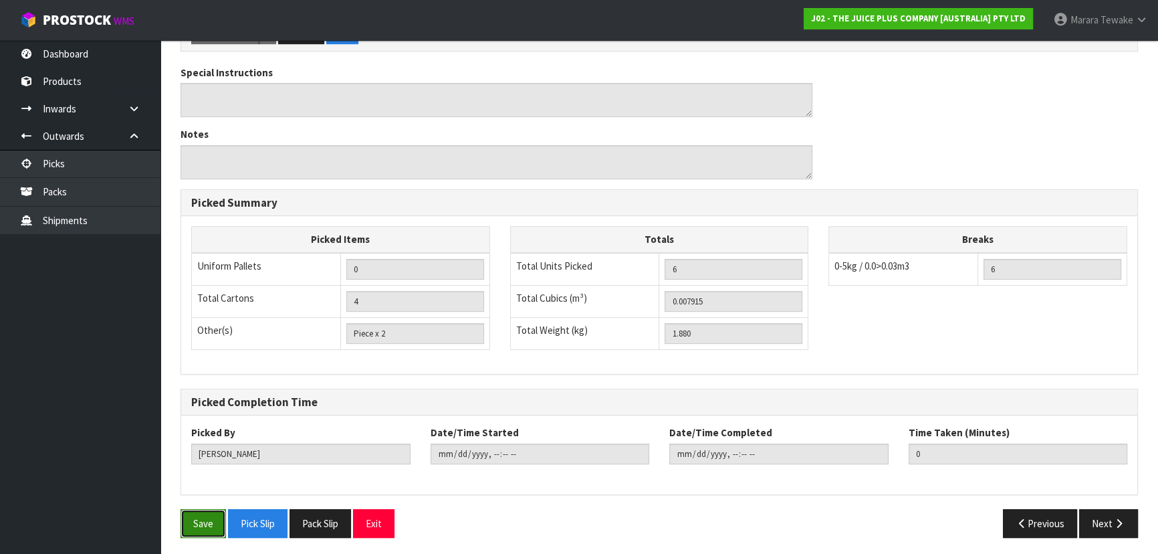
click at [214, 515] on button "Save" at bounding box center [203, 523] width 45 height 29
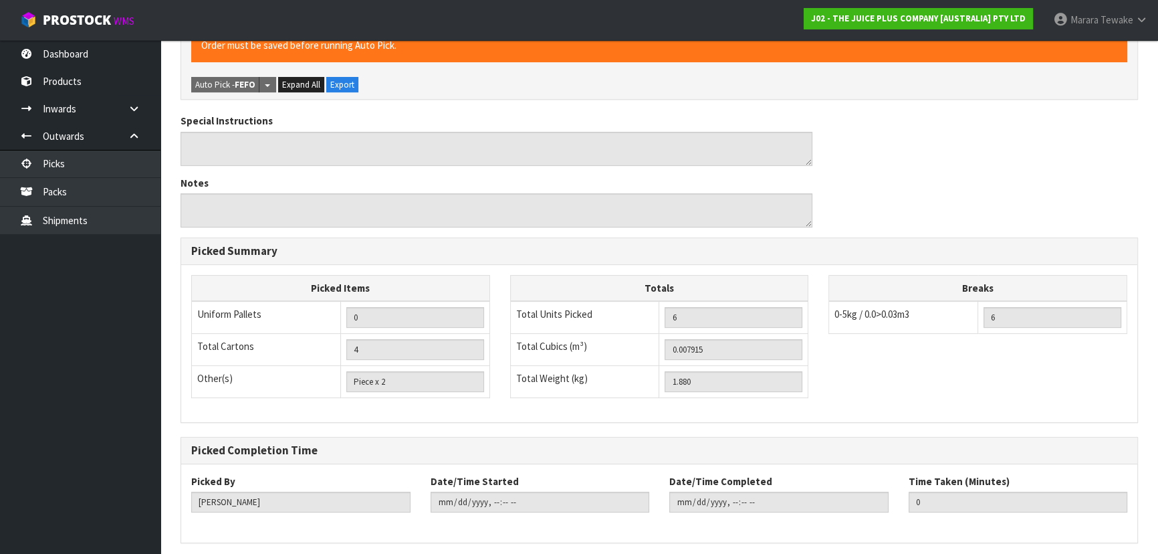
scroll to position [0, 0]
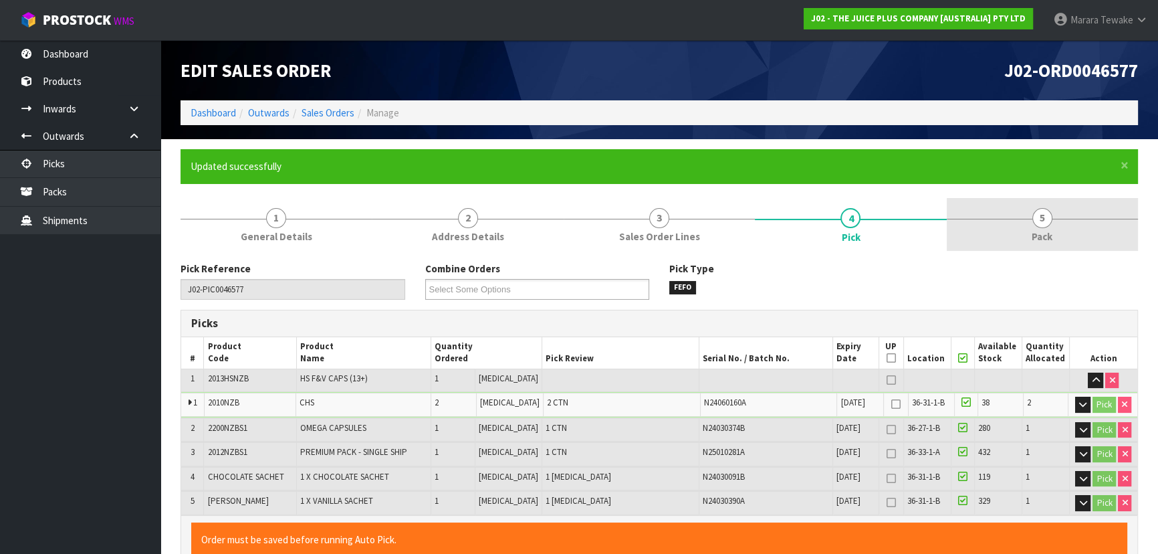
click at [1043, 241] on span "Pack" at bounding box center [1042, 236] width 21 height 14
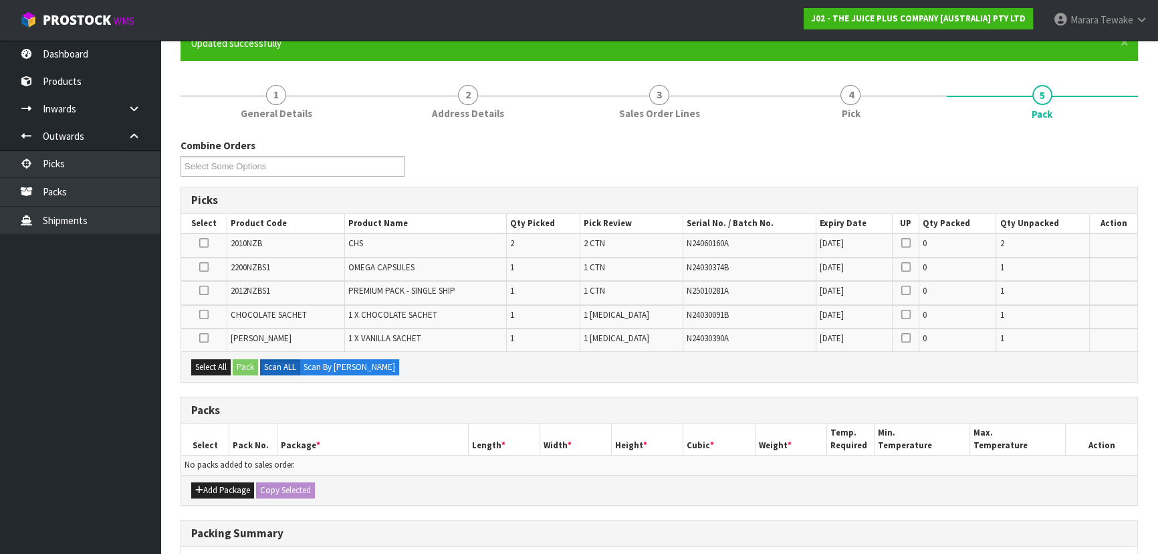
scroll to position [243, 0]
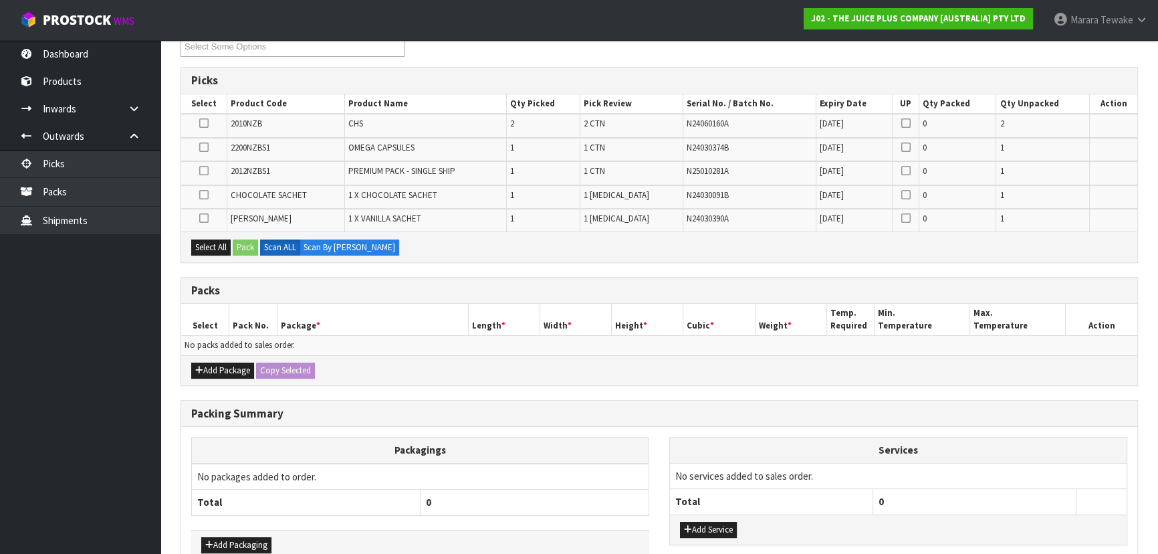
click at [231, 356] on div "Add Package Copy Selected" at bounding box center [659, 370] width 956 height 30
click at [231, 363] on button "Add Package" at bounding box center [222, 371] width 63 height 16
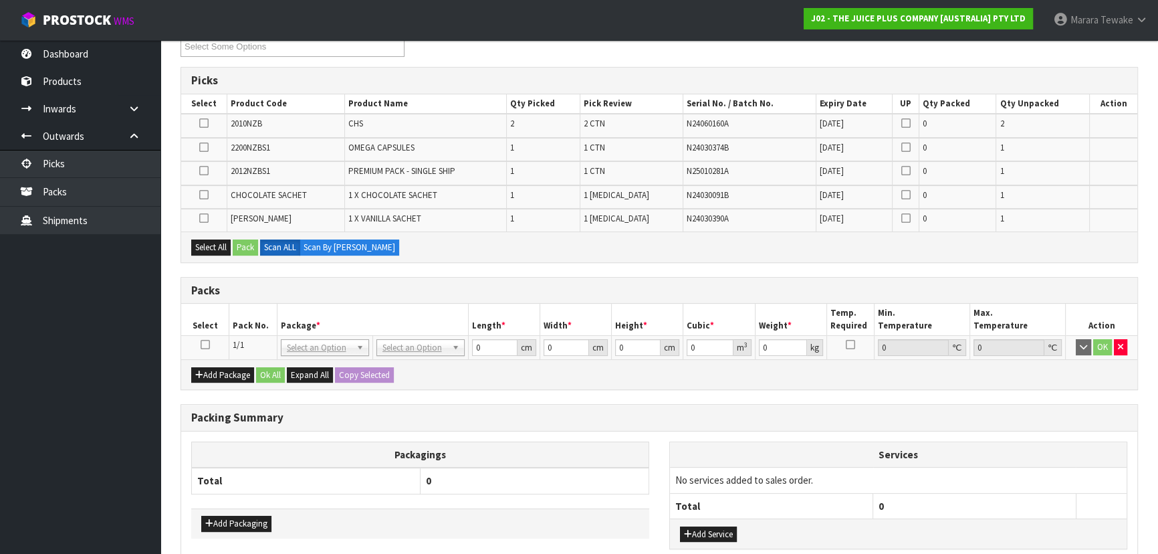
click at [201, 342] on td at bounding box center [205, 348] width 48 height 24
drag, startPoint x: 204, startPoint y: 342, endPoint x: 203, endPoint y: 334, distance: 8.8
click at [204, 344] on icon at bounding box center [205, 344] width 9 height 1
drag, startPoint x: 219, startPoint y: 246, endPoint x: 241, endPoint y: 240, distance: 23.5
click at [229, 243] on button "Select All" at bounding box center [210, 247] width 39 height 16
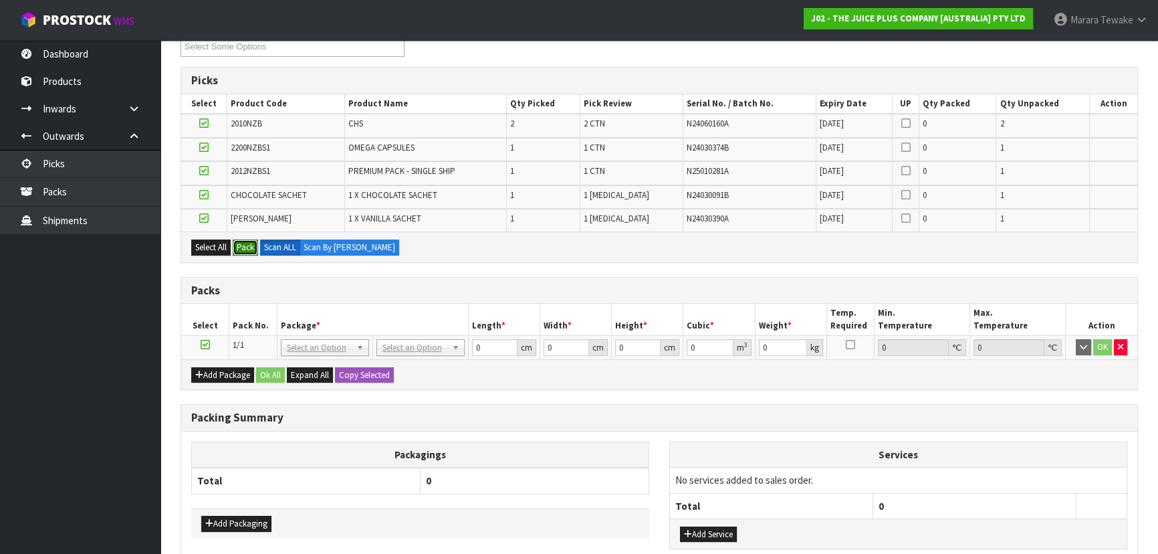
click at [243, 239] on button "Pack" at bounding box center [245, 247] width 25 height 16
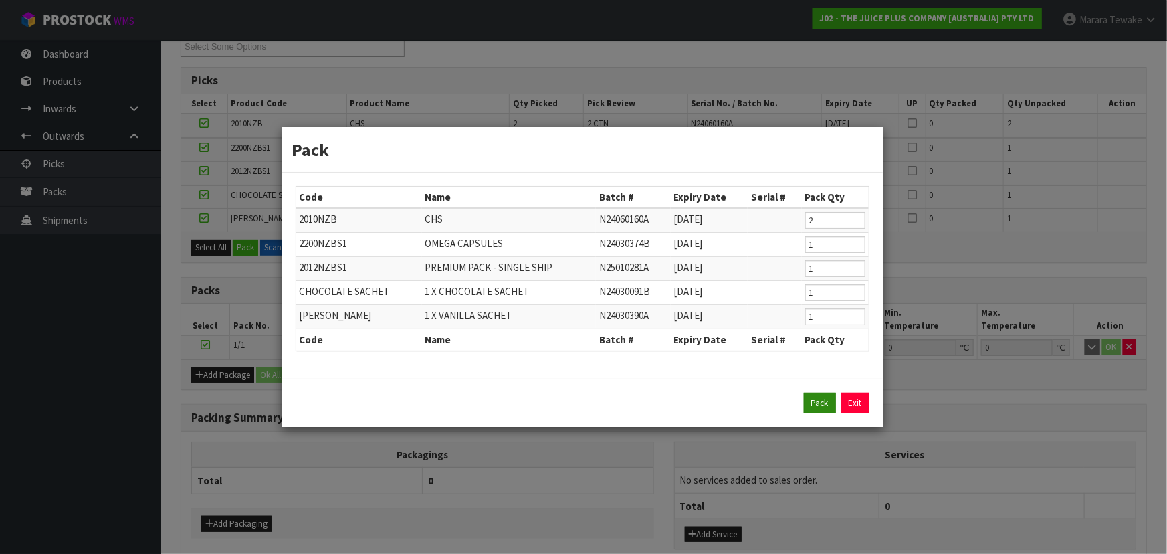
click at [823, 396] on div "Pack Exit" at bounding box center [582, 403] width 601 height 49
click at [823, 399] on button "Pack" at bounding box center [820, 403] width 32 height 21
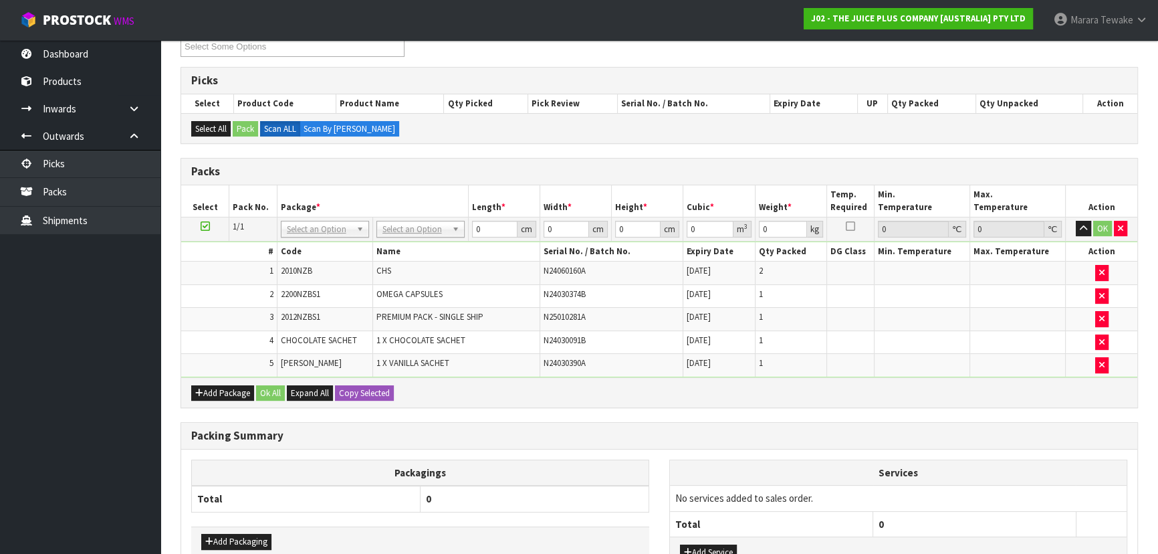
drag, startPoint x: 421, startPoint y: 226, endPoint x: 423, endPoint y: 251, distance: 25.5
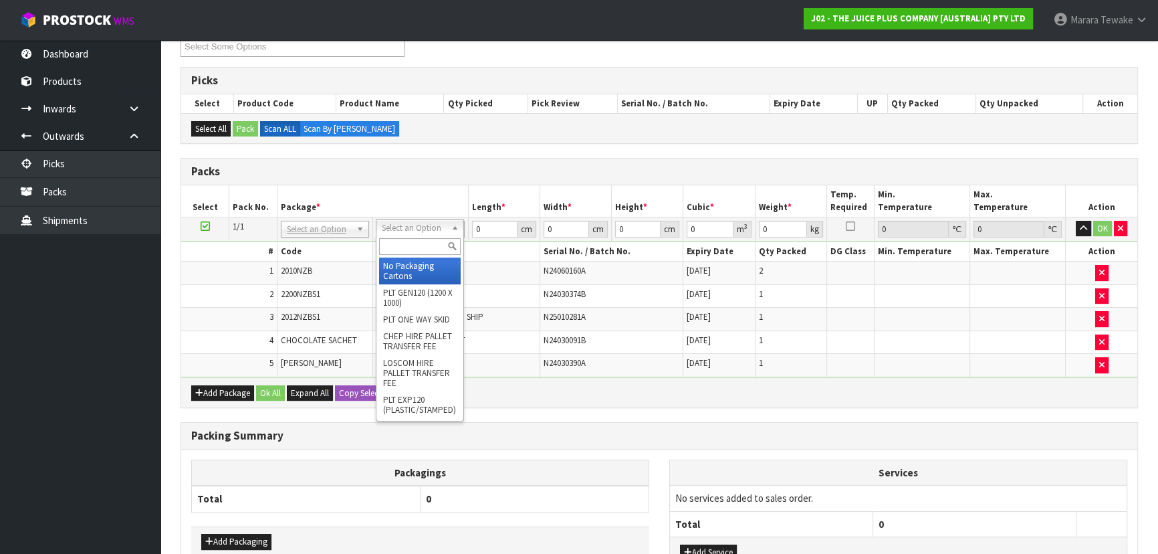
click at [425, 252] on input "text" at bounding box center [420, 246] width 82 height 17
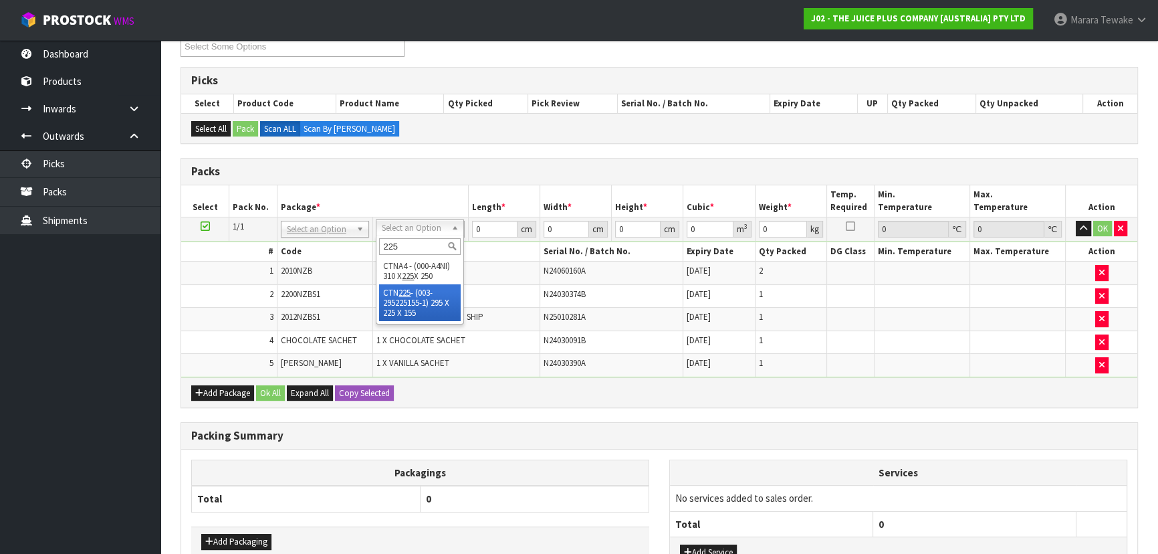
type input "225"
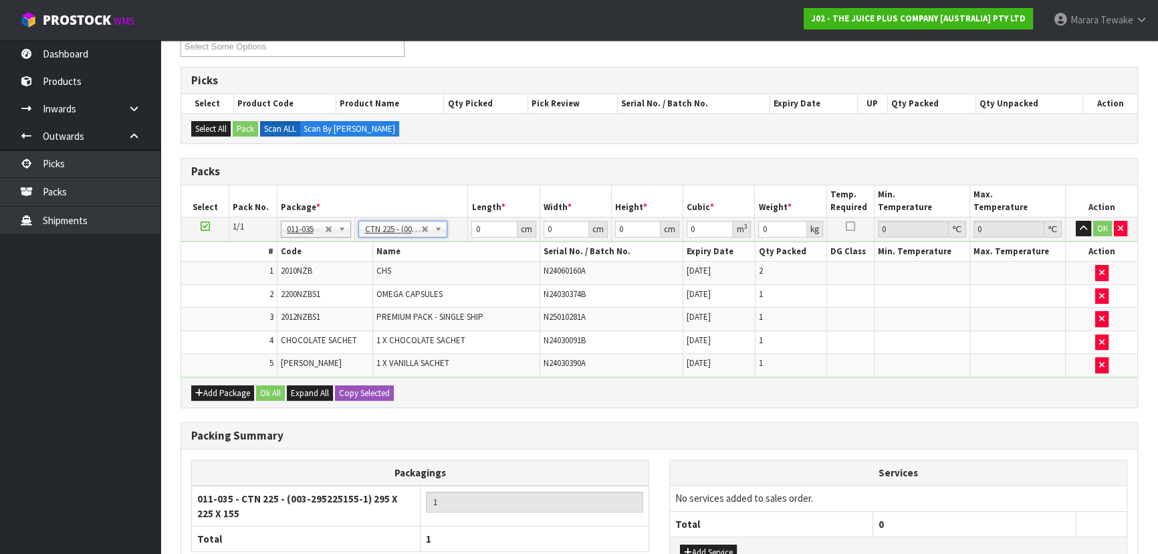
type input "29.5"
type input "22.5"
type input "15.5"
type input "0.010288"
type input "2.08"
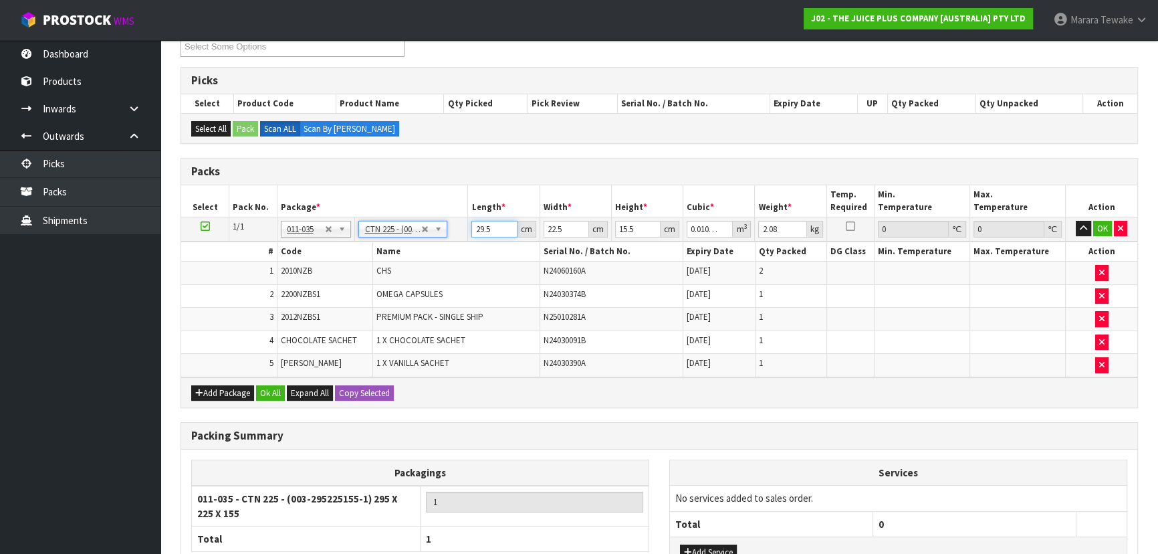
drag, startPoint x: 495, startPoint y: 227, endPoint x: 468, endPoint y: 213, distance: 30.5
click at [469, 217] on td "29.5 cm" at bounding box center [504, 229] width 72 height 24
type input "3"
type input "0.001046"
type input "31"
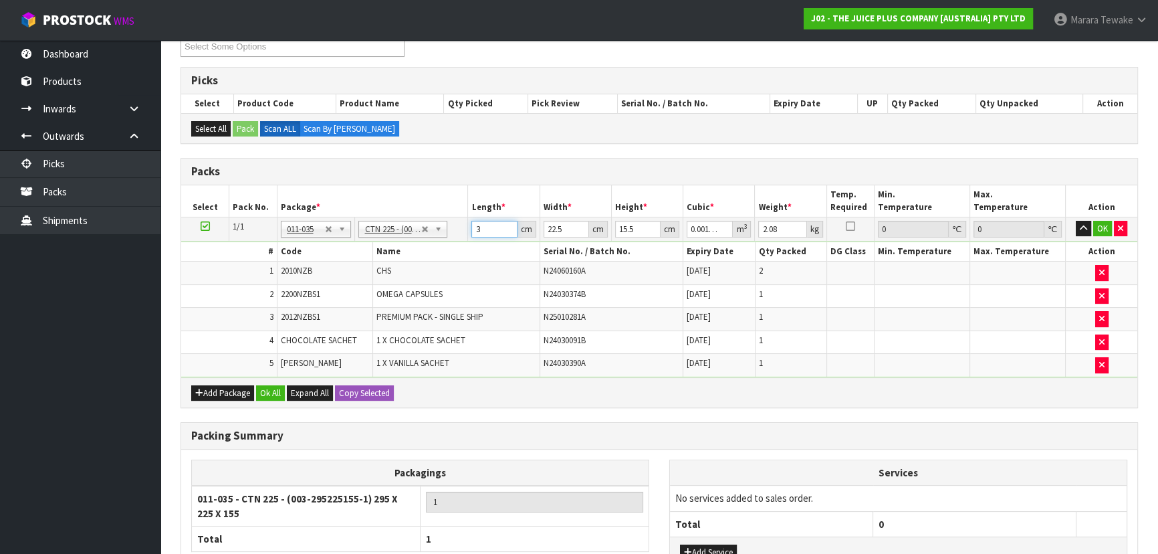
type input "0.010811"
type input "31"
type input "2"
type input "0.000961"
type input "23"
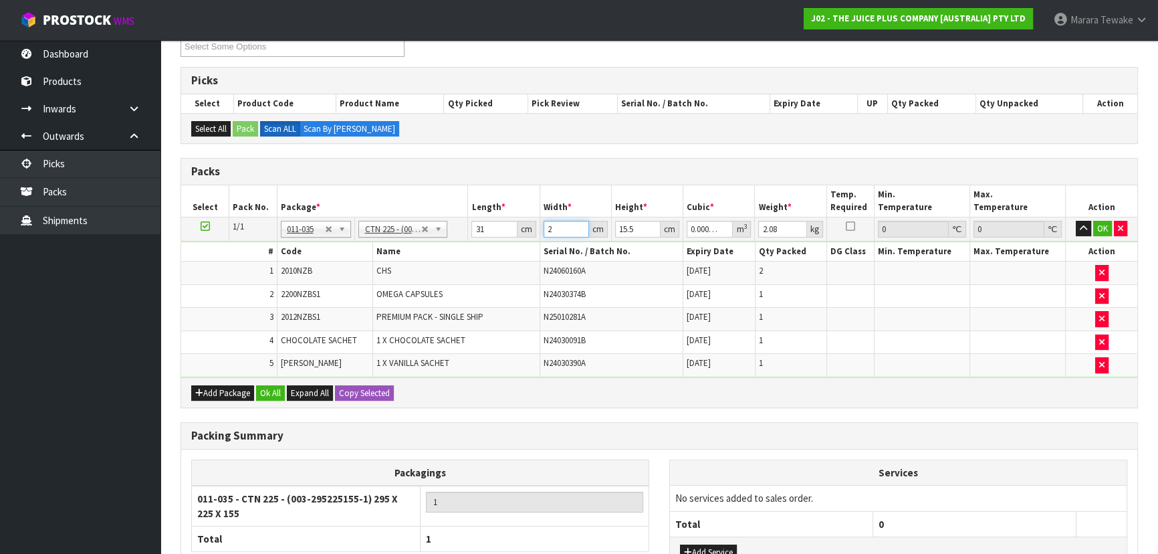
type input "0.011052"
type input "23"
type input "1"
type input "0.000713"
type input "18"
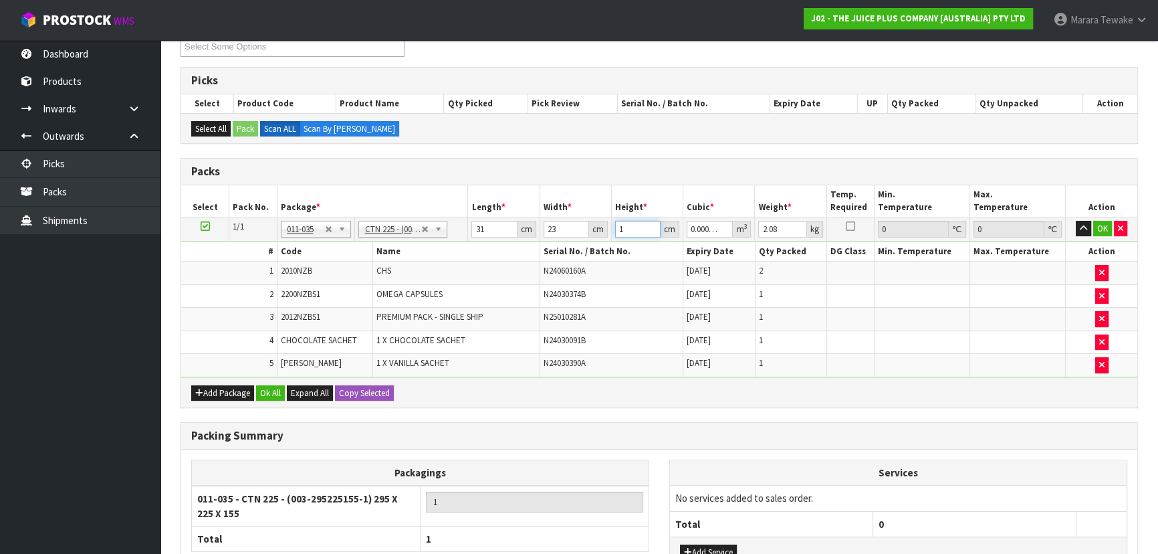
type input "0.012834"
type input "18"
type input "3"
click at [1076, 221] on button "button" at bounding box center [1083, 229] width 15 height 16
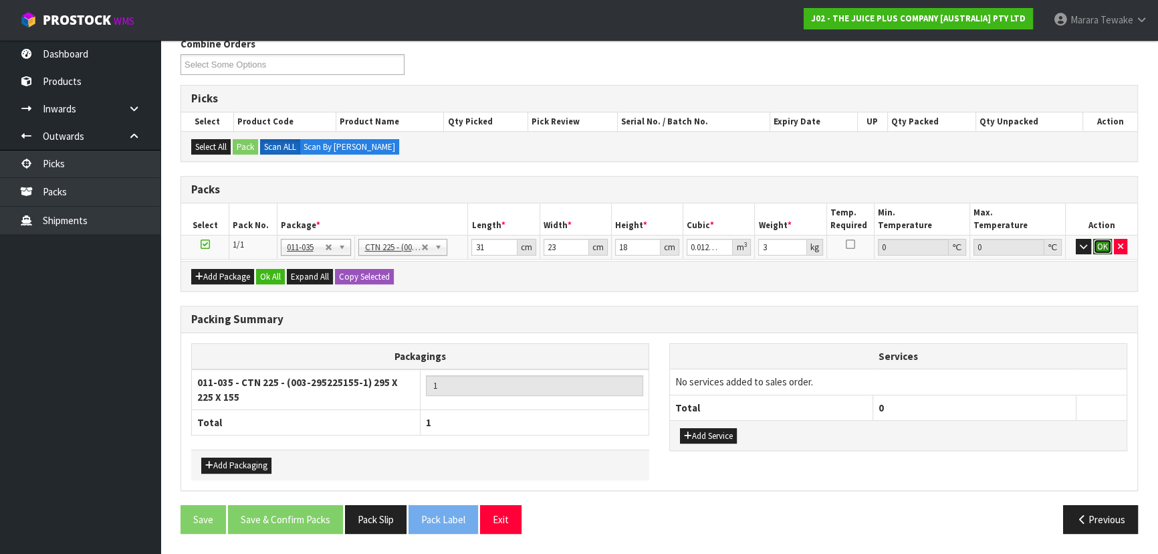
click button "OK" at bounding box center [1103, 247] width 19 height 16
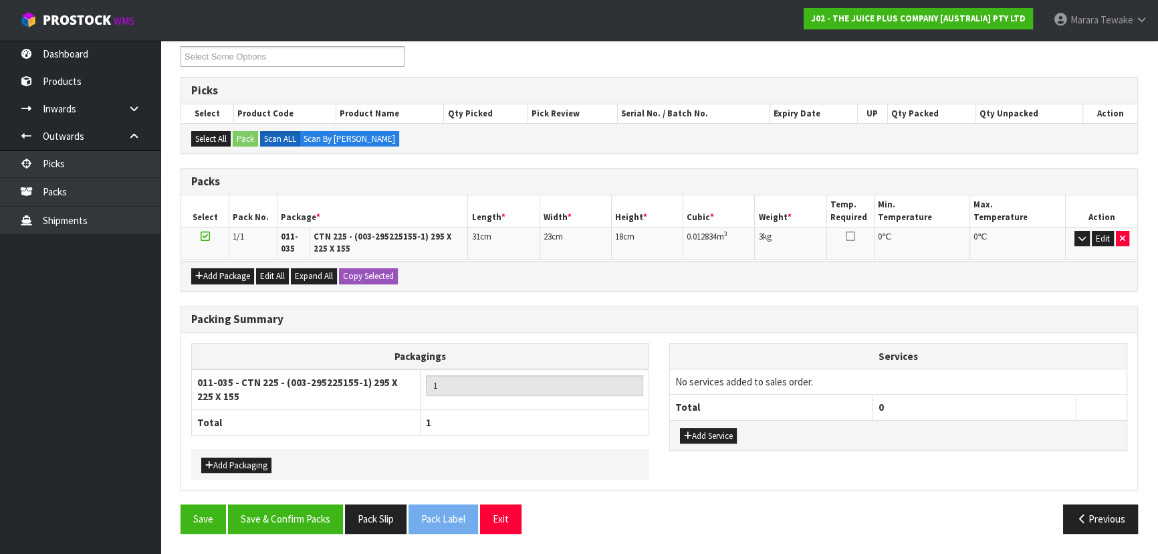
scroll to position [227, 0]
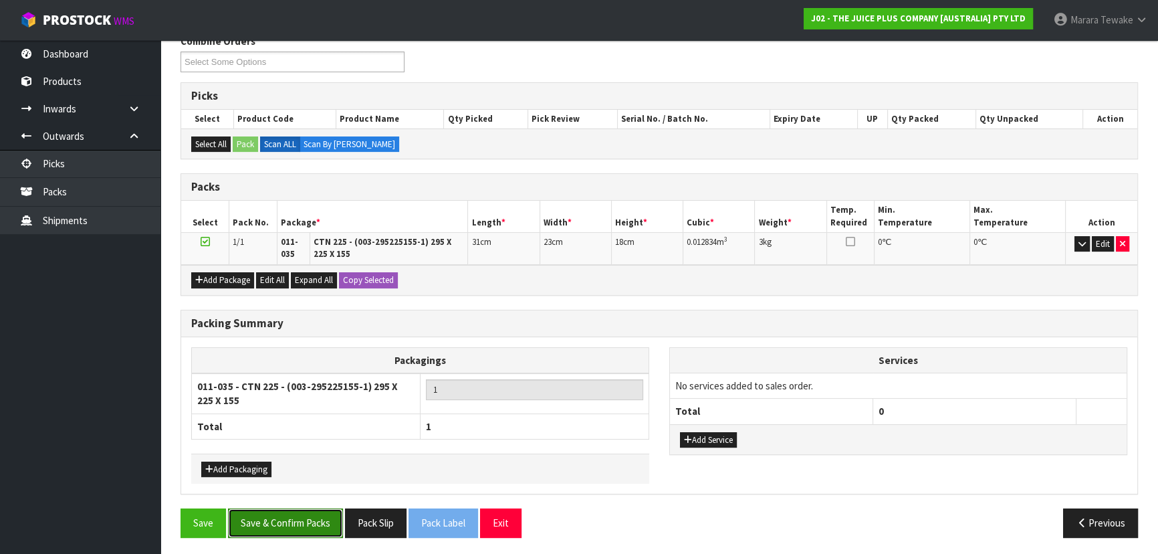
click at [330, 516] on button "Save & Confirm Packs" at bounding box center [285, 522] width 115 height 29
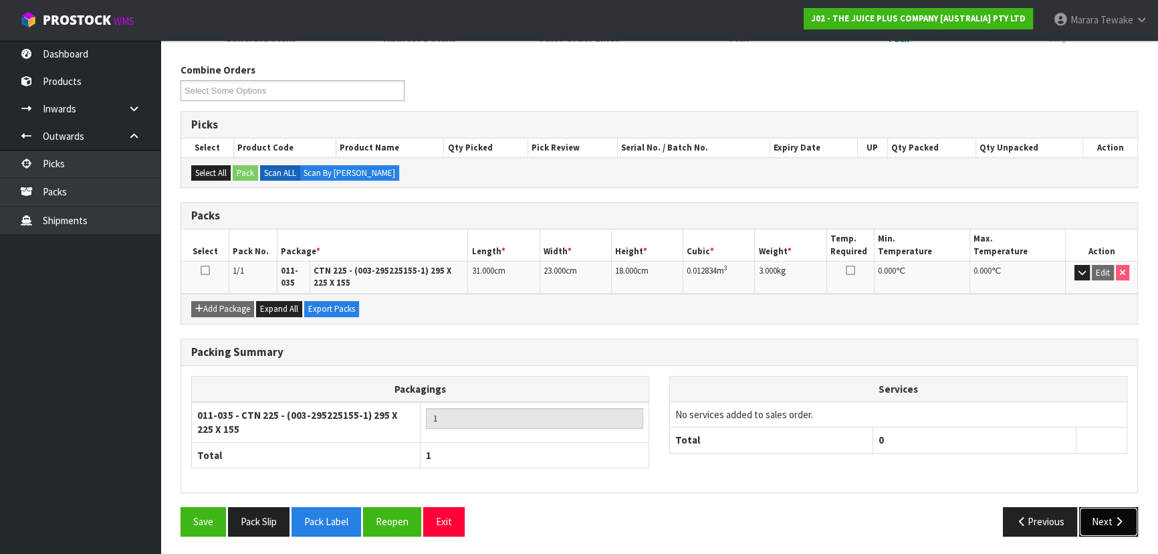
click at [1094, 522] on button "Next" at bounding box center [1108, 521] width 59 height 29
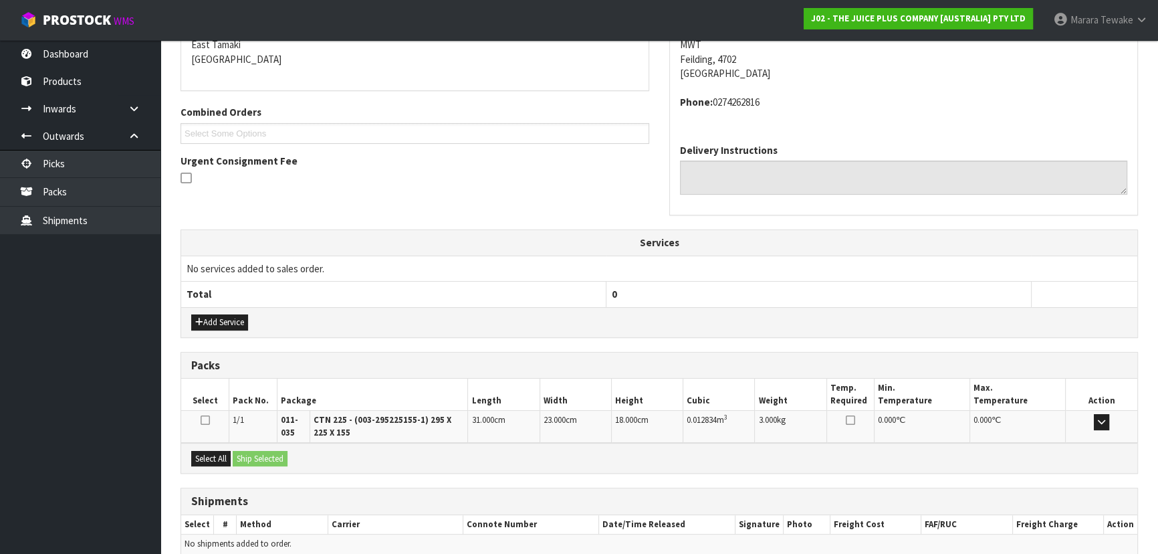
scroll to position [350, 0]
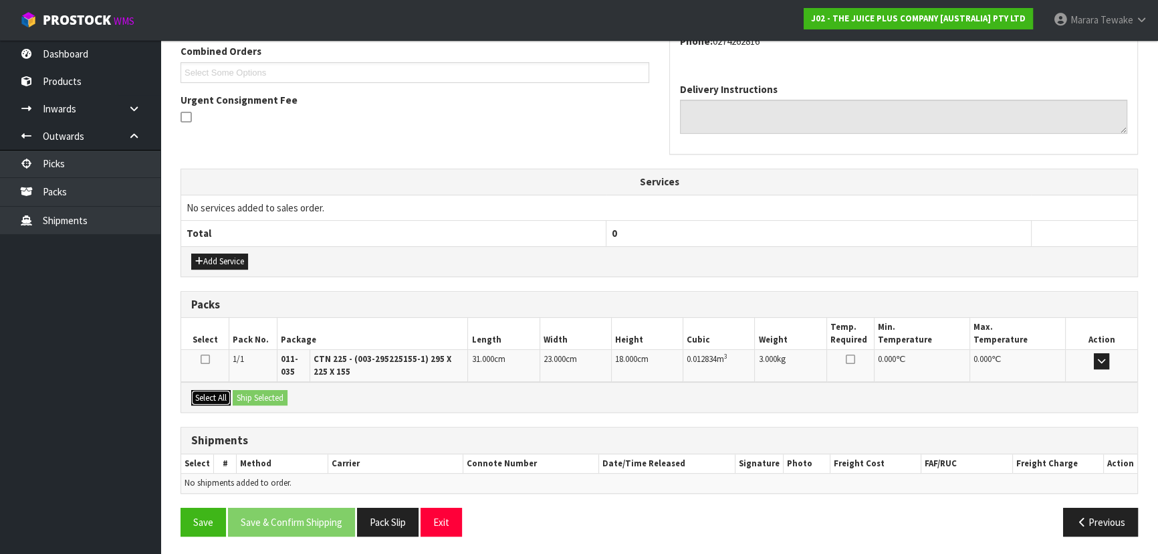
drag, startPoint x: 217, startPoint y: 397, endPoint x: 254, endPoint y: 396, distance: 37.5
click at [218, 397] on button "Select All" at bounding box center [210, 398] width 39 height 16
click at [262, 395] on button "Ship Selected" at bounding box center [260, 398] width 55 height 16
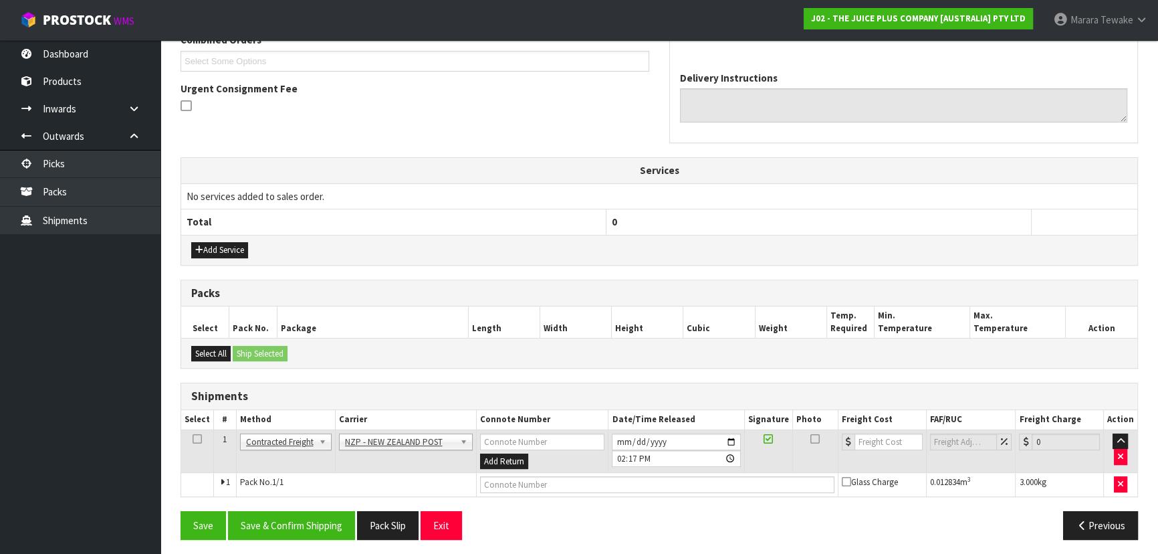
scroll to position [365, 0]
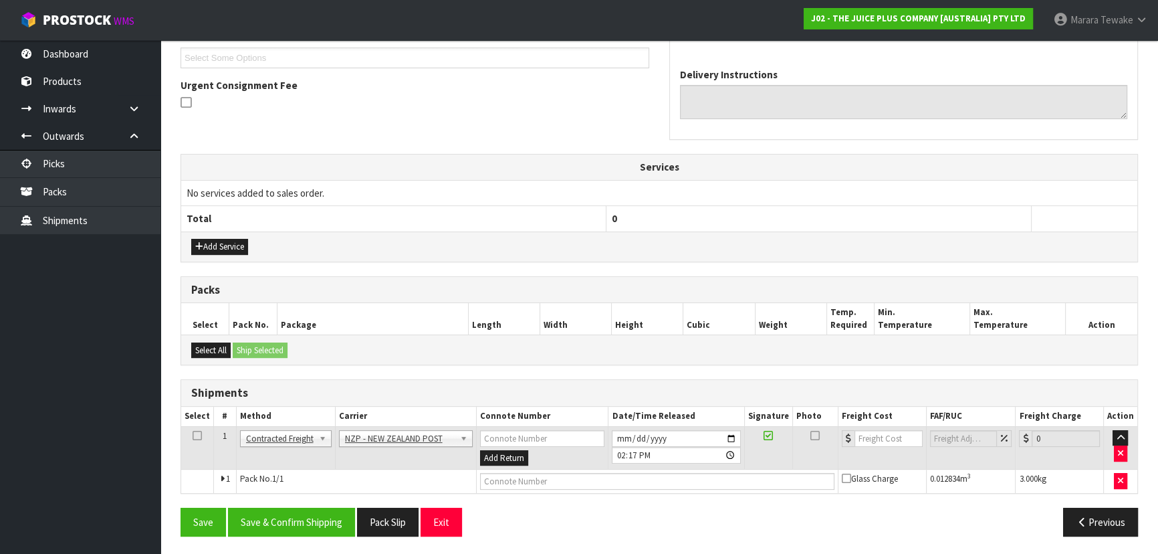
click at [320, 504] on div "From Address CONTRACT WAREHOUSING & LOGISTICS 17 Allens Road East Tamaki Auckla…" at bounding box center [660, 221] width 958 height 651
click at [276, 508] on button "Save & Confirm Shipping" at bounding box center [291, 522] width 127 height 29
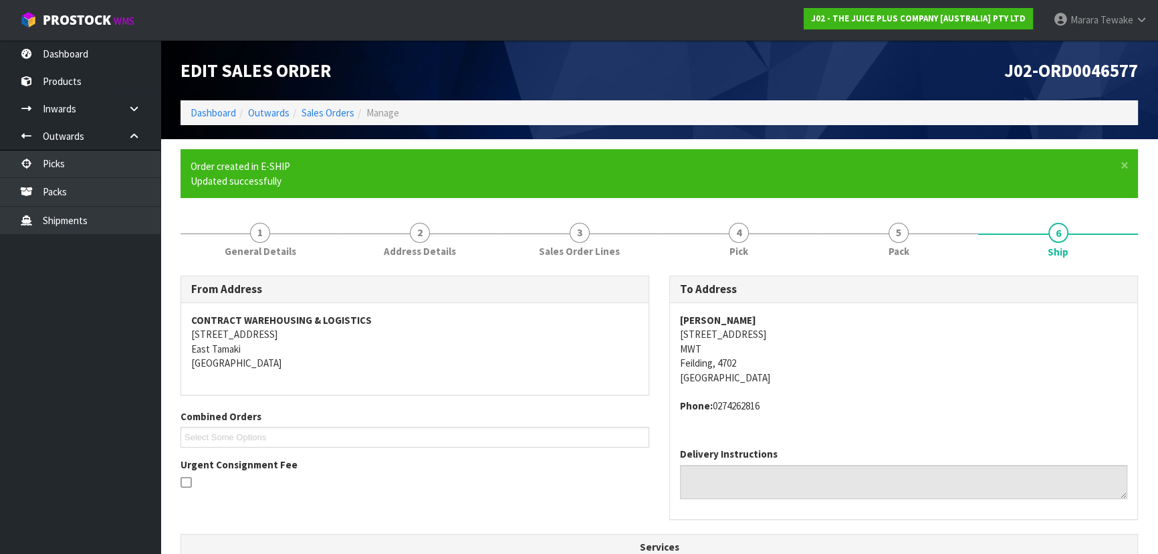
scroll to position [346, 0]
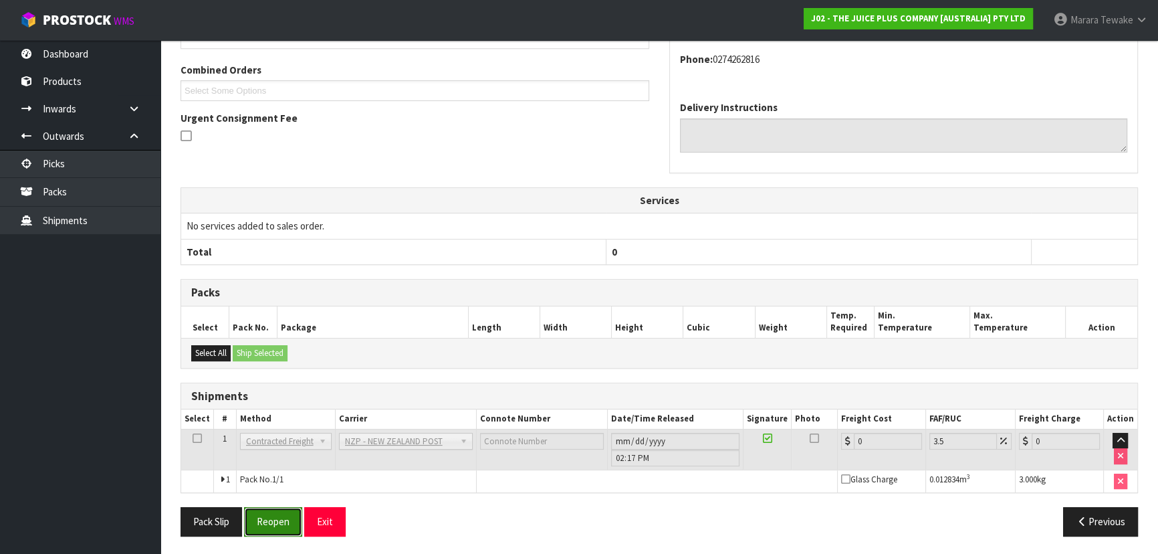
click at [273, 519] on button "Reopen" at bounding box center [273, 521] width 58 height 29
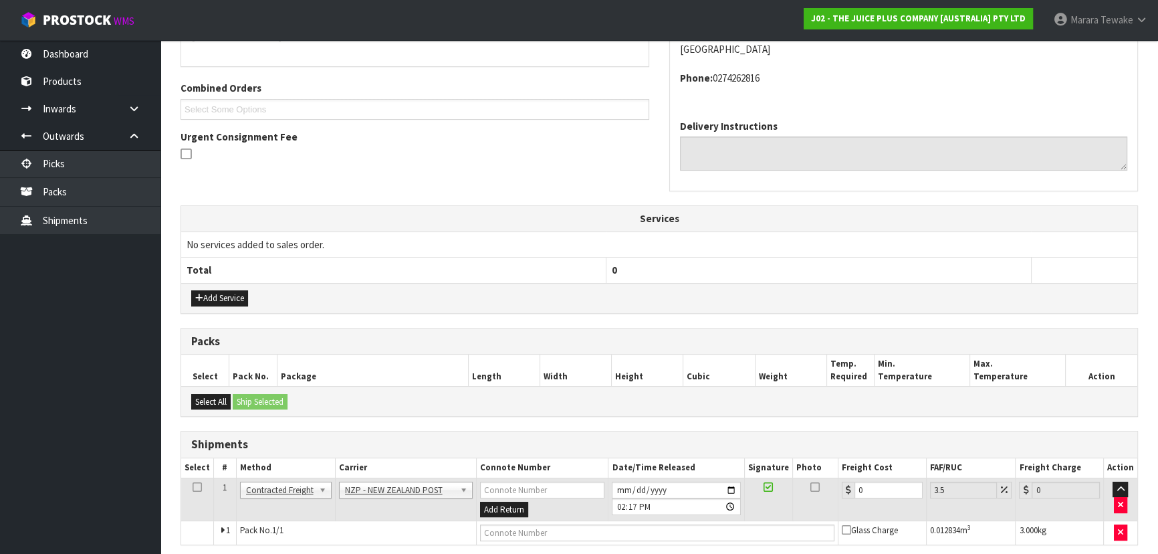
scroll to position [365, 0]
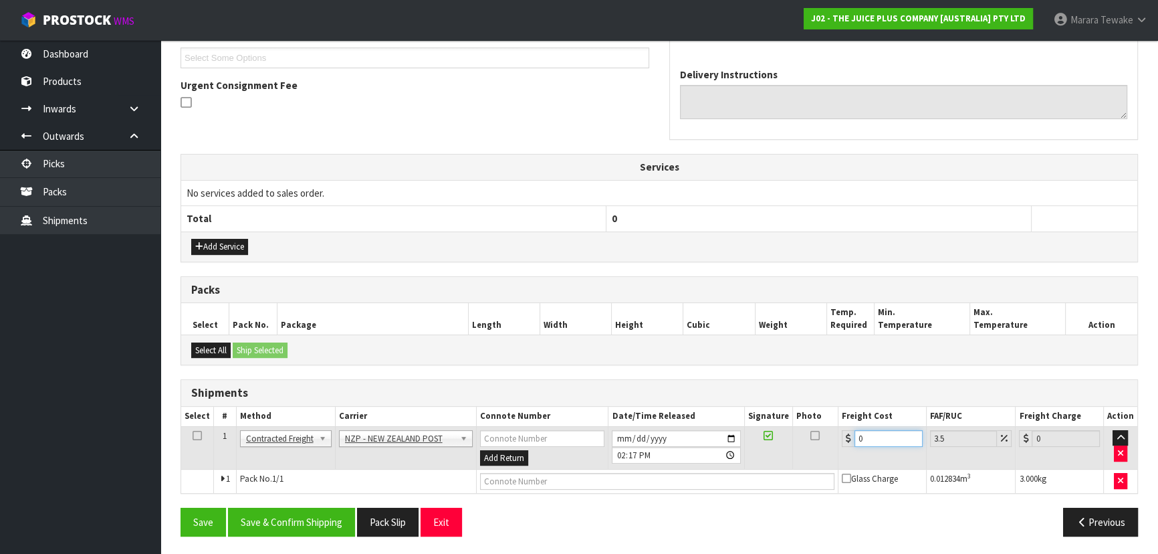
drag, startPoint x: 871, startPoint y: 441, endPoint x: 851, endPoint y: 435, distance: 21.8
click at [851, 435] on div "0" at bounding box center [882, 438] width 81 height 17
type input "8"
type input "8.28"
type input "8.4"
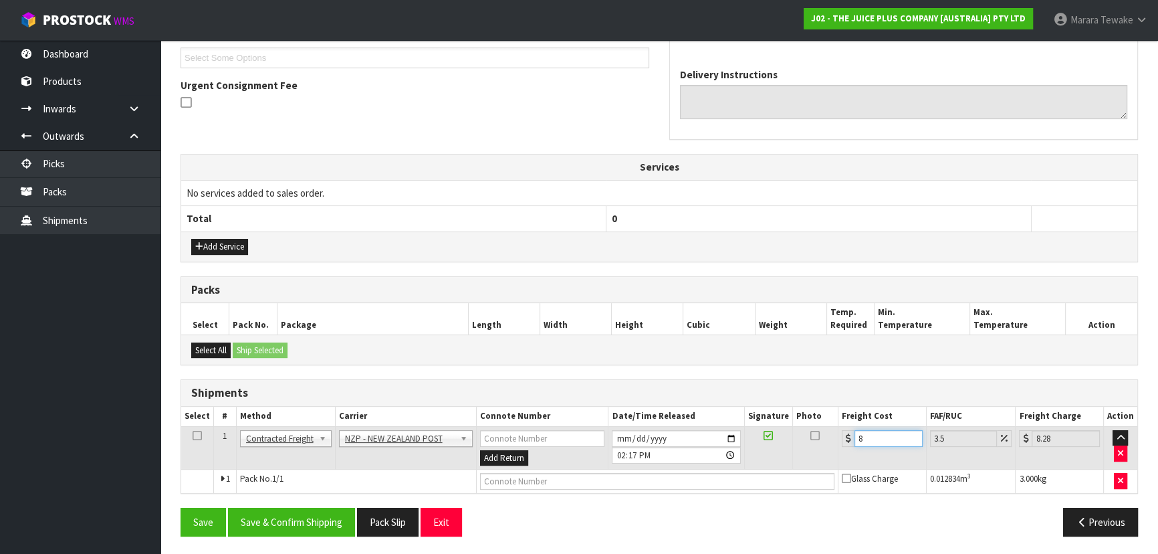
type input "8.69"
type input "8.45"
type input "8.75"
type input "8.45"
click at [305, 520] on button "Save & Confirm Shipping" at bounding box center [291, 522] width 127 height 29
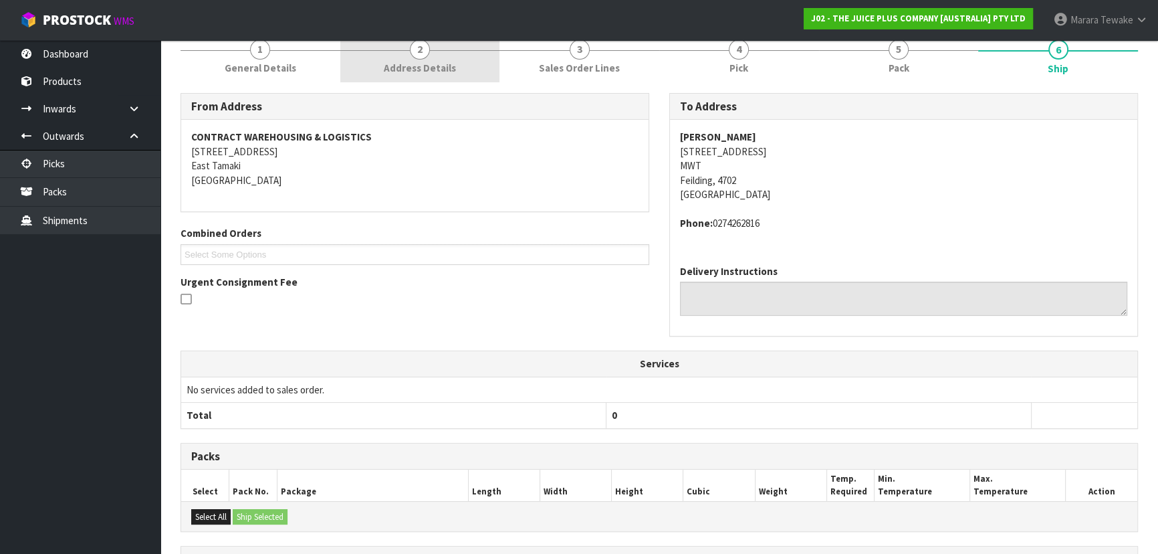
scroll to position [0, 0]
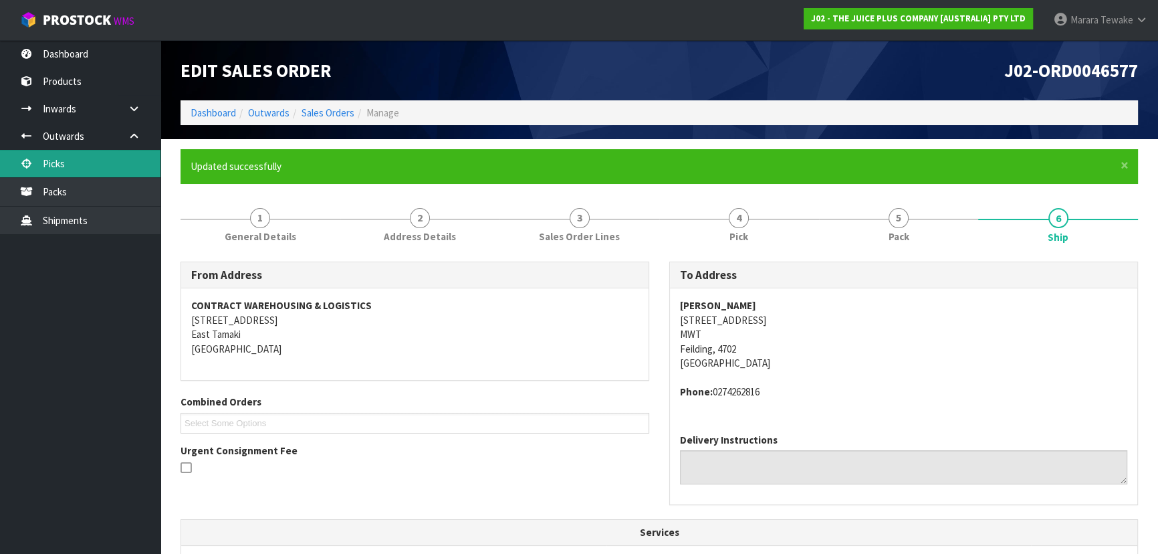
click at [134, 157] on link "Picks" at bounding box center [80, 163] width 161 height 27
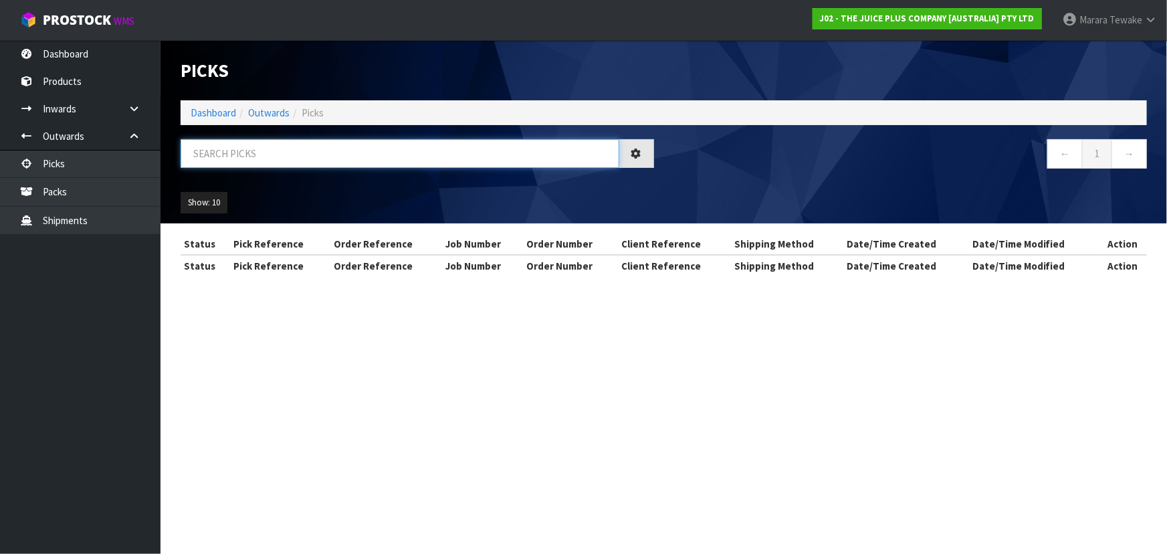
click at [293, 153] on input "text" at bounding box center [400, 153] width 439 height 29
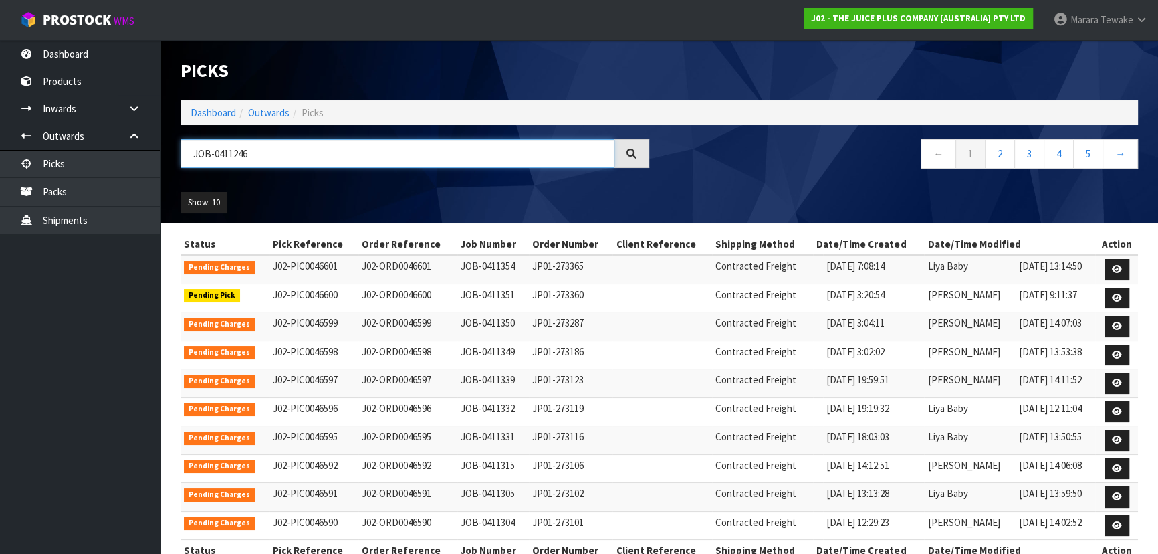
type input "JOB-0411246"
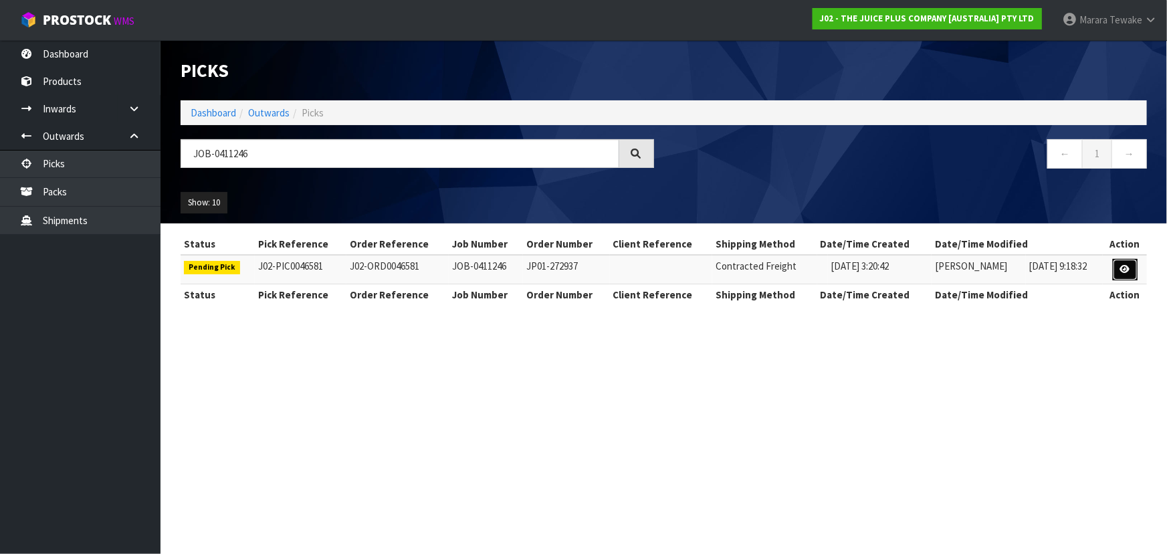
click at [1132, 267] on link at bounding box center [1125, 269] width 25 height 21
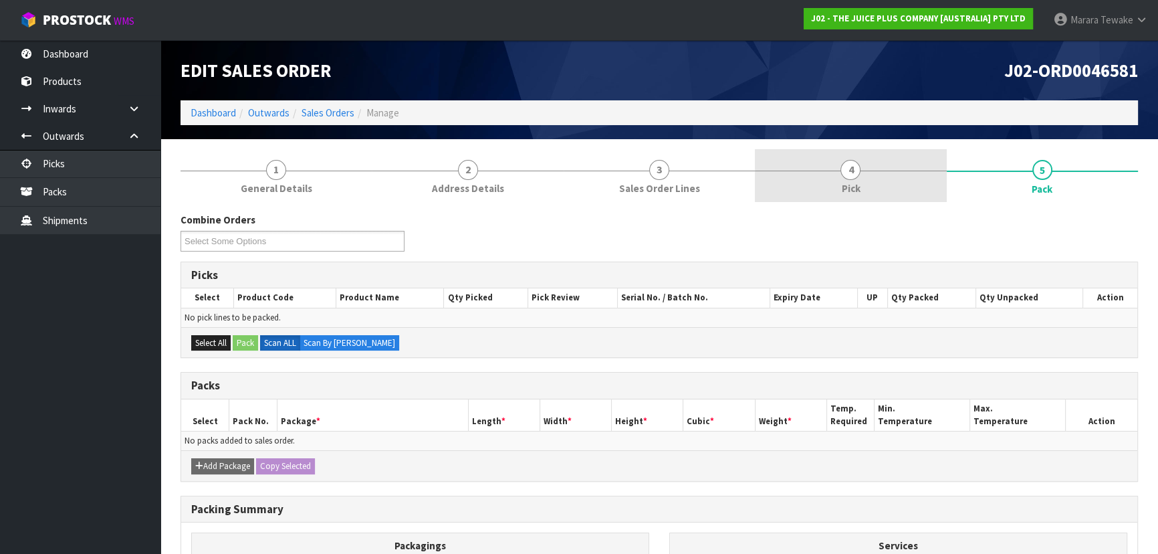
click at [883, 189] on link "4 Pick" at bounding box center [850, 175] width 191 height 53
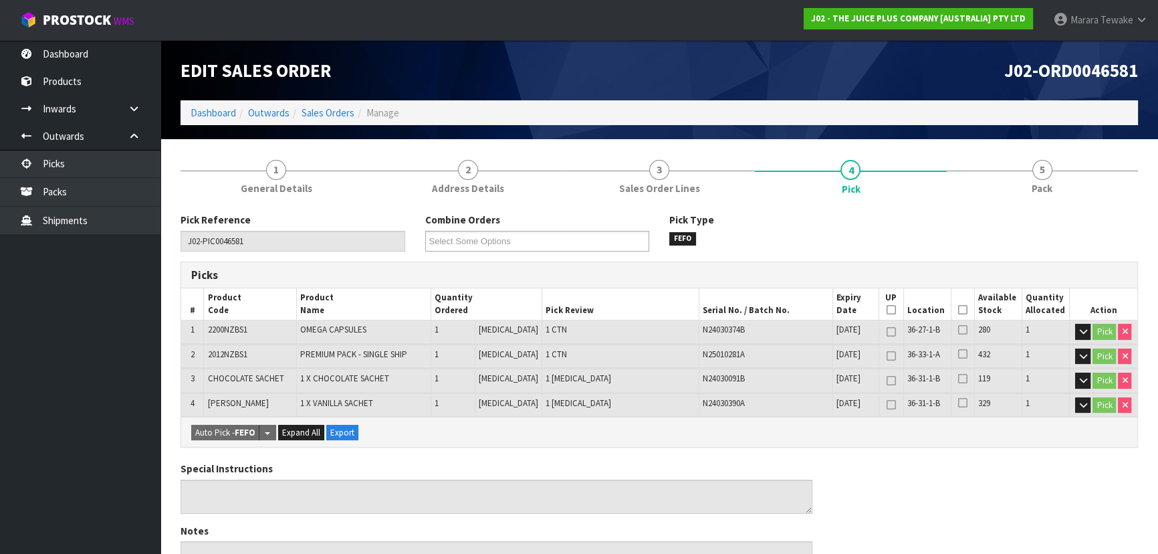
click at [958, 310] on icon at bounding box center [962, 310] width 9 height 1
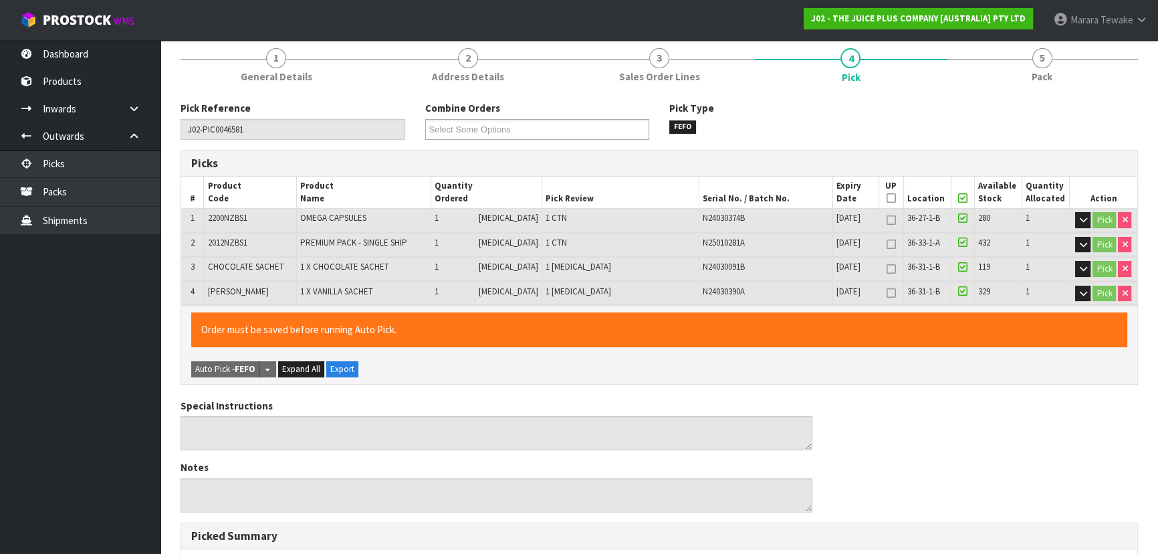
scroll to position [445, 0]
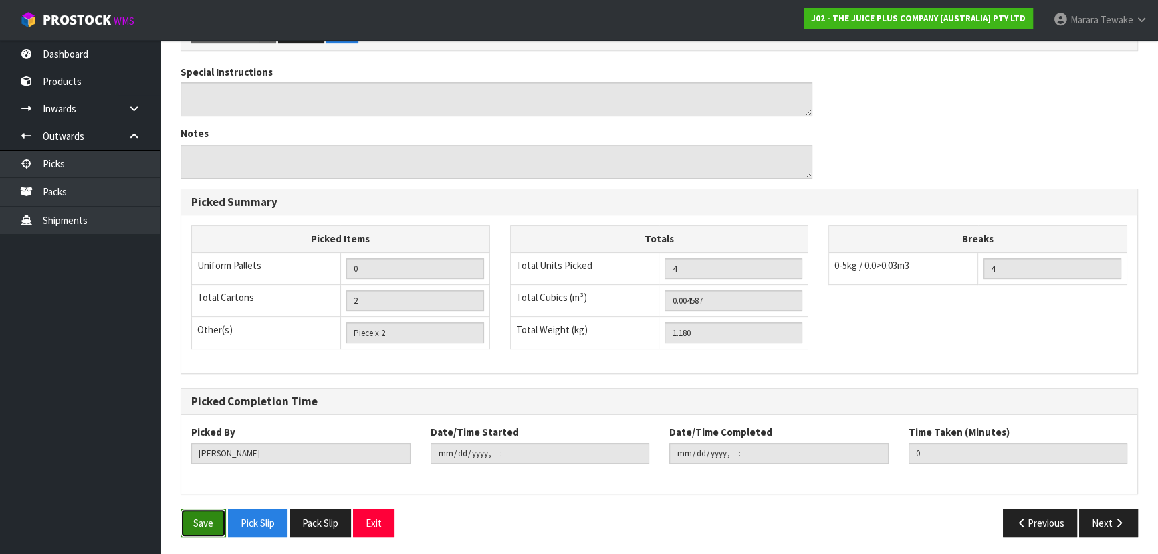
click at [198, 525] on button "Save" at bounding box center [203, 522] width 45 height 29
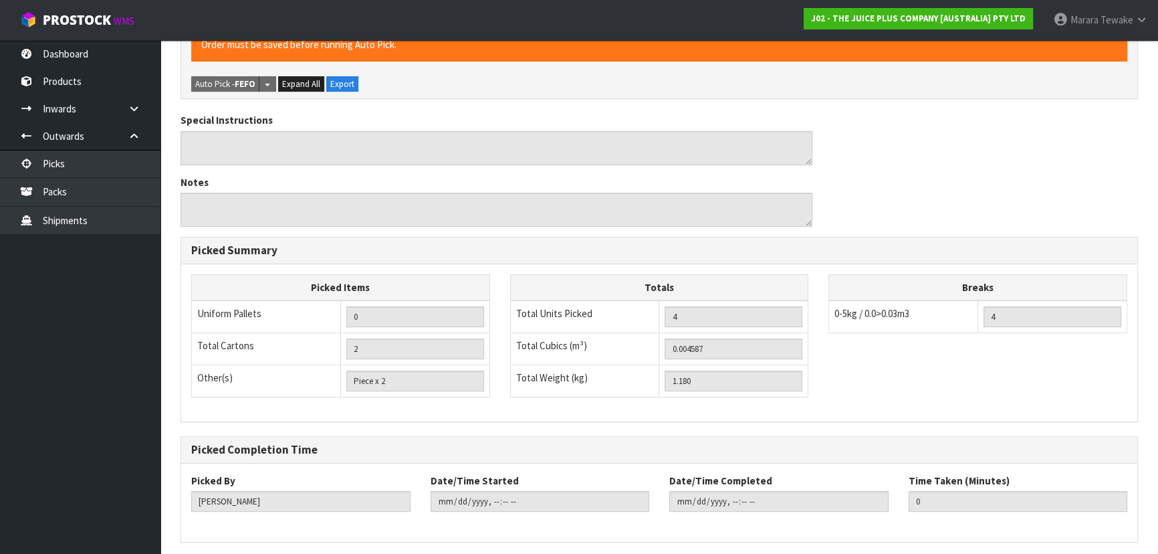
scroll to position [0, 0]
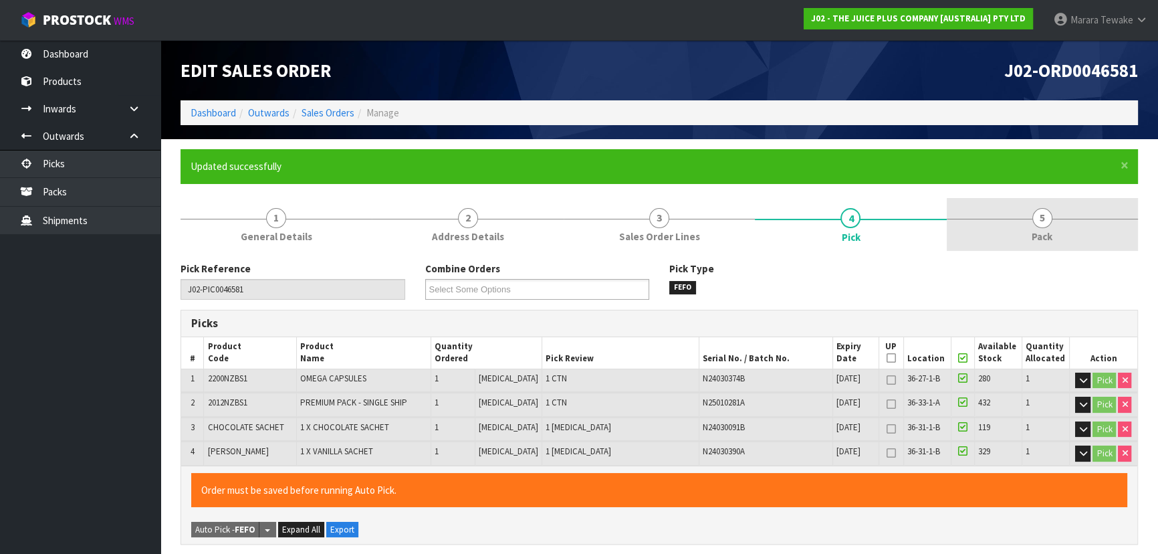
type input "[PERSON_NAME]"
type input "2025-09-08T14:19:57"
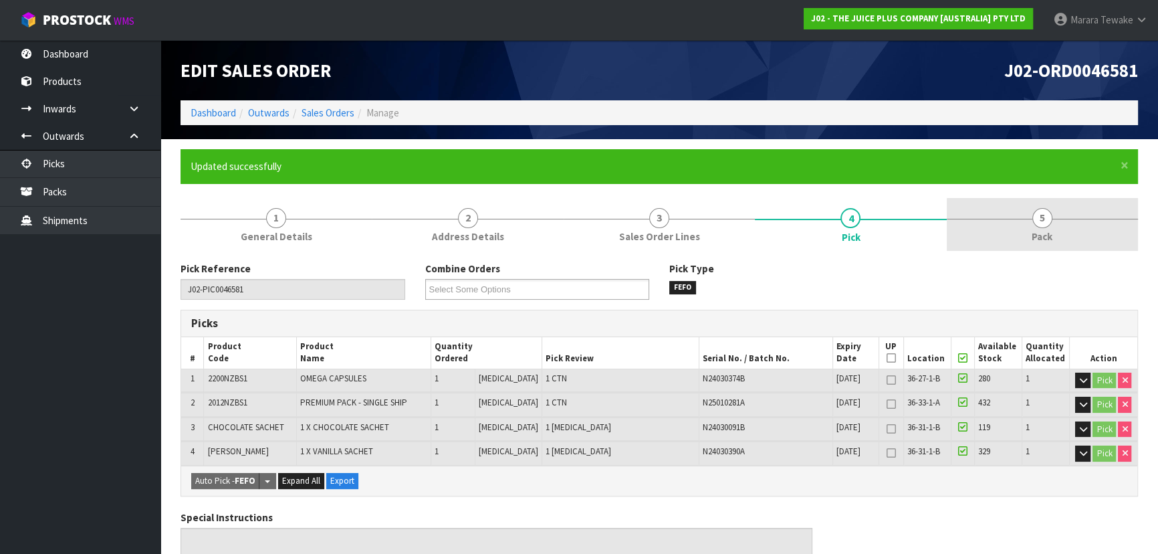
click at [1019, 234] on link "5 Pack" at bounding box center [1042, 224] width 191 height 53
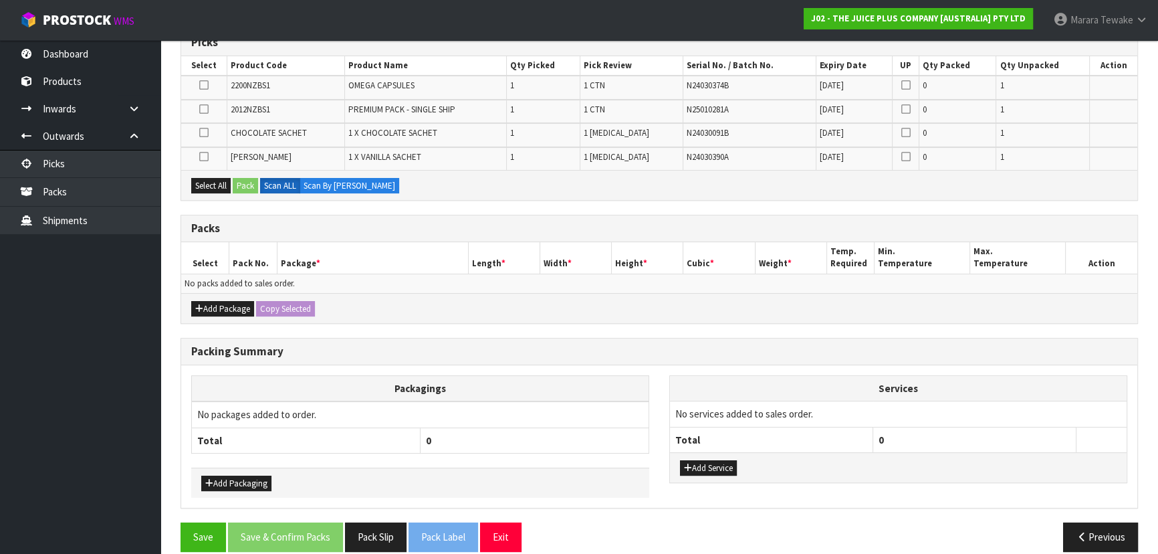
scroll to position [295, 0]
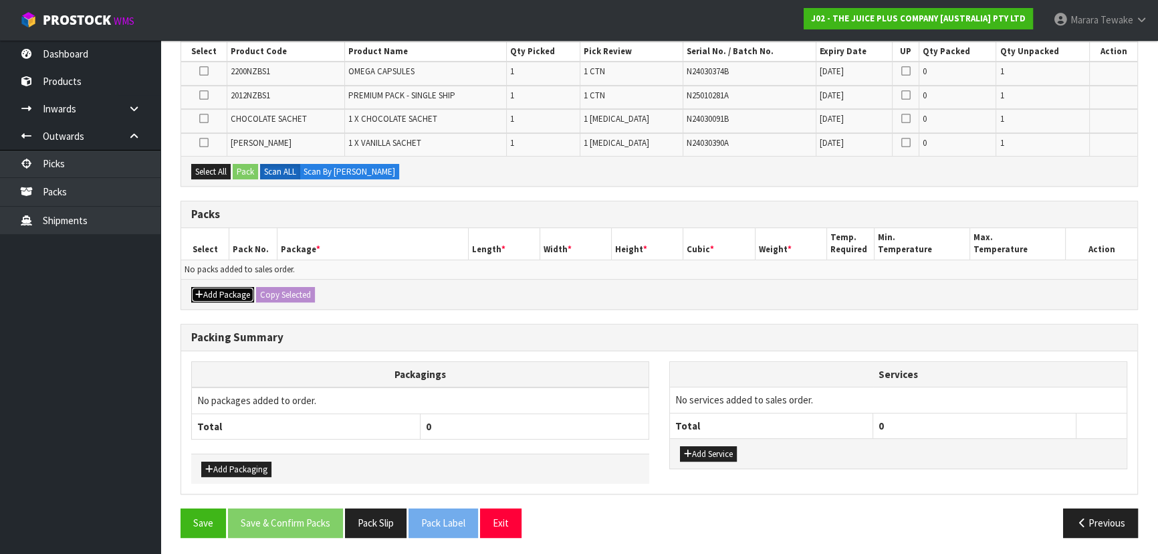
drag, startPoint x: 237, startPoint y: 292, endPoint x: 214, endPoint y: 282, distance: 24.9
click at [235, 292] on button "Add Package" at bounding box center [222, 295] width 63 height 16
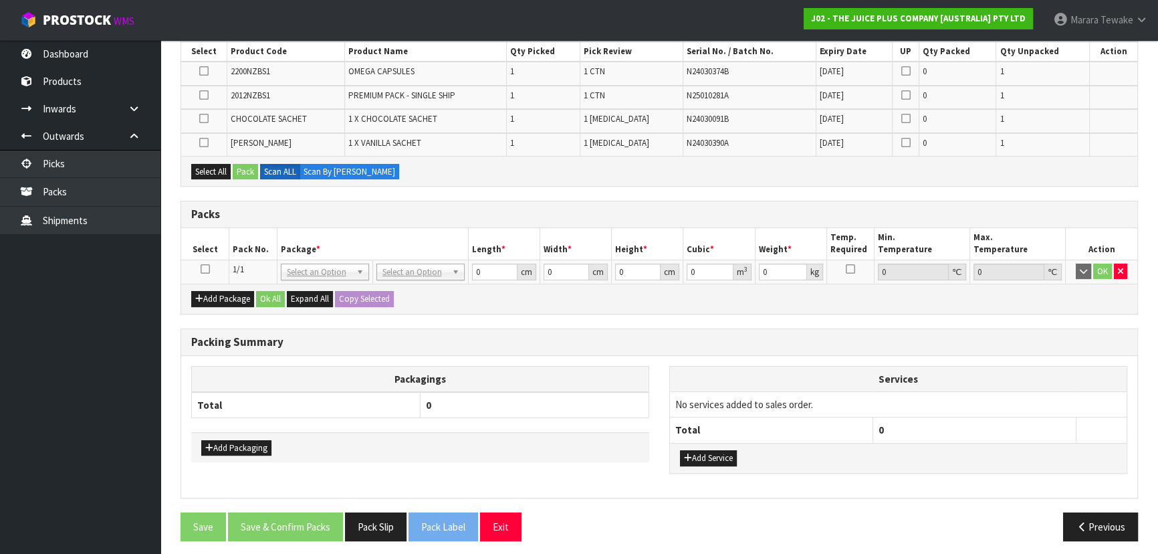
click at [205, 269] on icon at bounding box center [205, 269] width 9 height 1
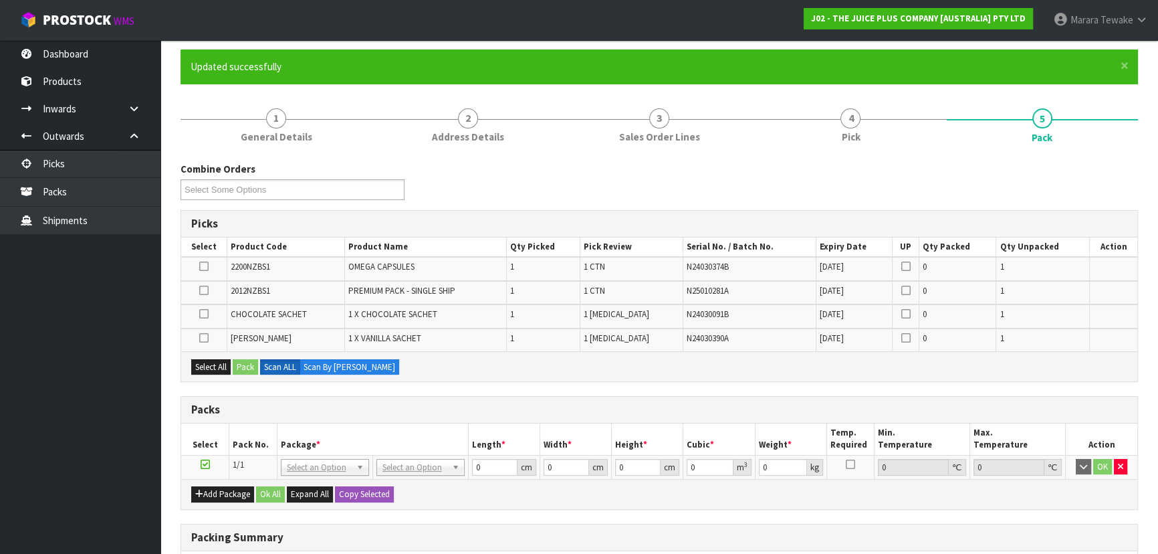
scroll to position [113, 0]
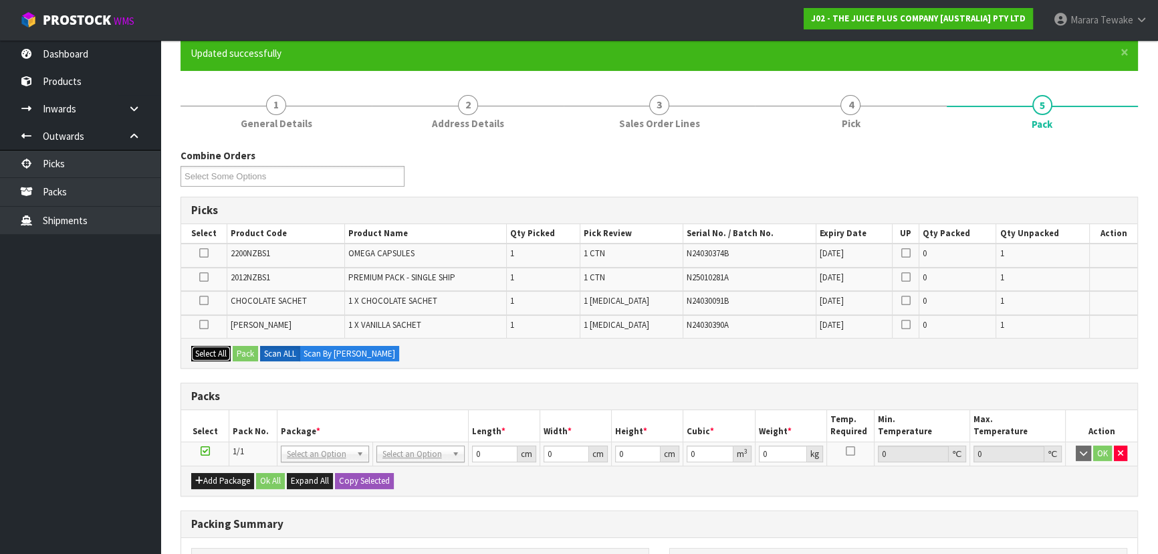
drag, startPoint x: 223, startPoint y: 348, endPoint x: 248, endPoint y: 347, distance: 25.5
click at [222, 348] on button "Select All" at bounding box center [210, 354] width 39 height 16
click at [249, 347] on button "Pack" at bounding box center [245, 354] width 25 height 16
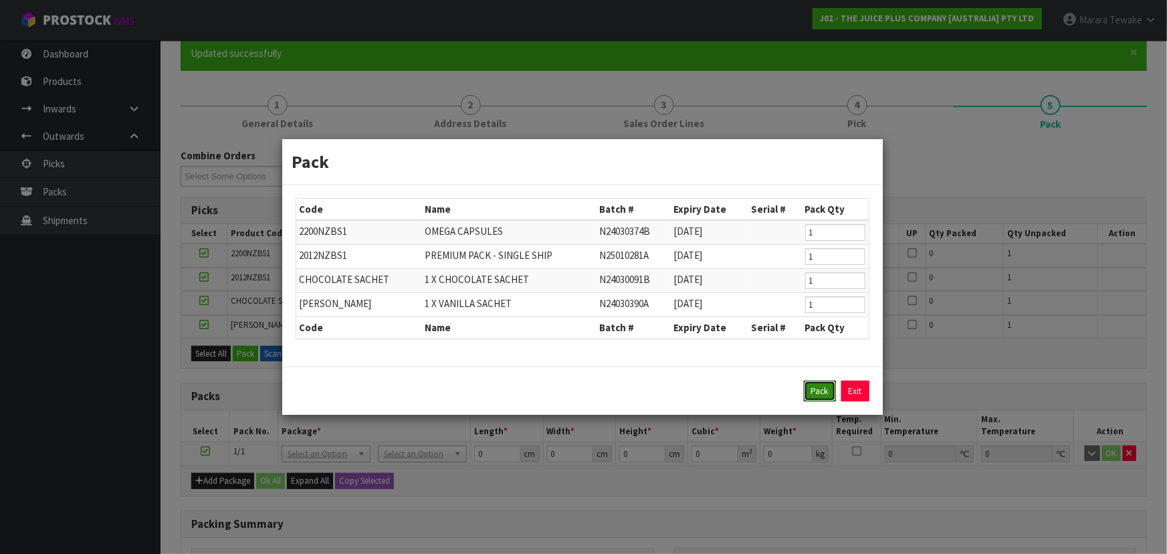
drag, startPoint x: 812, startPoint y: 389, endPoint x: 801, endPoint y: 389, distance: 11.4
click at [805, 389] on button "Pack" at bounding box center [820, 391] width 32 height 21
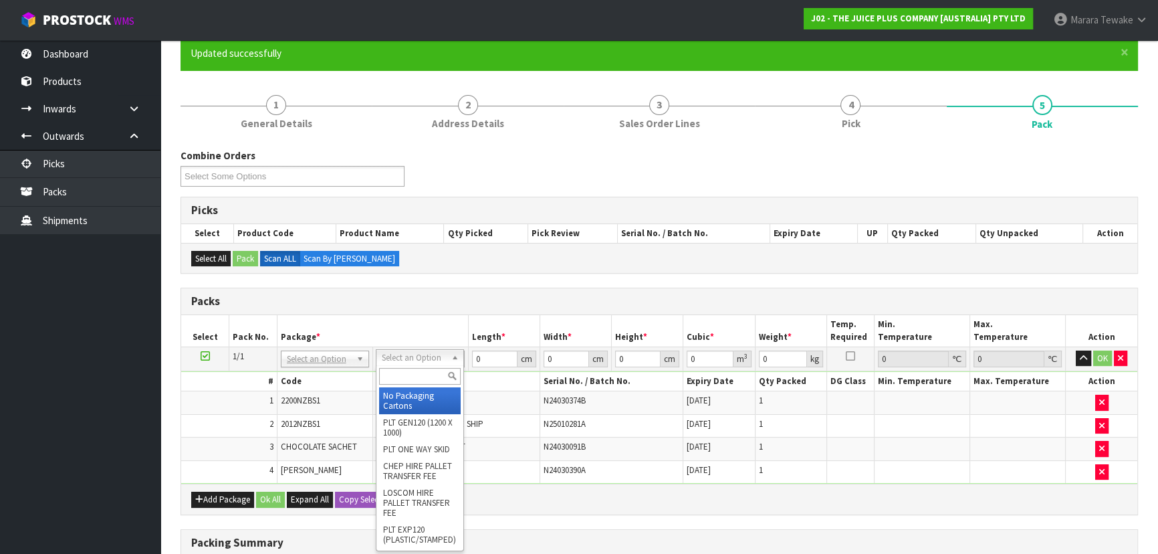
click at [405, 373] on input "text" at bounding box center [420, 376] width 82 height 17
type input "2"
type input "315"
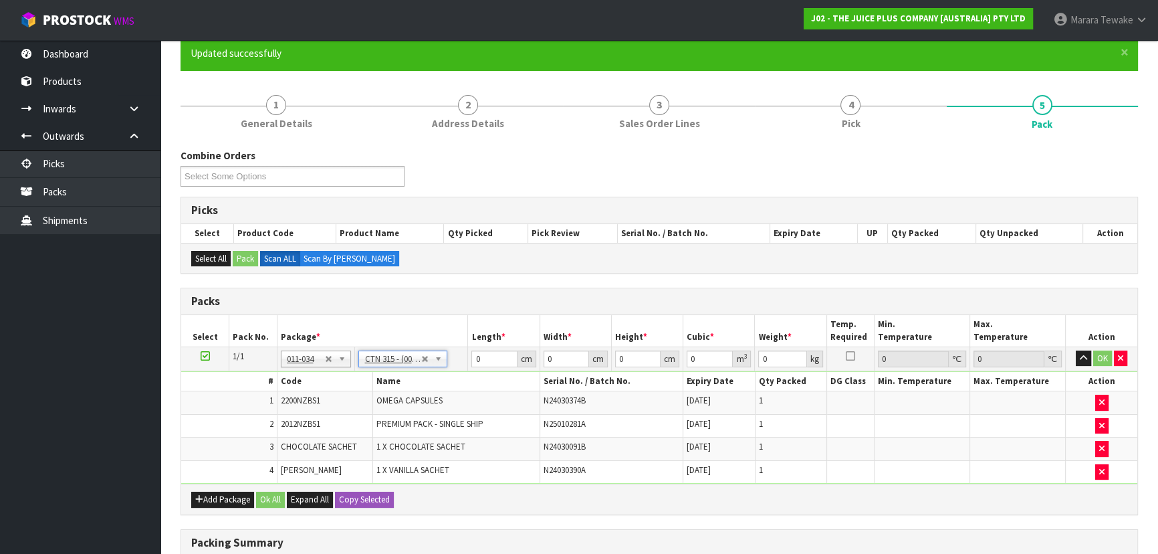
type input "31.5"
type input "20"
type input "13"
type input "0.00819"
type input "1.38"
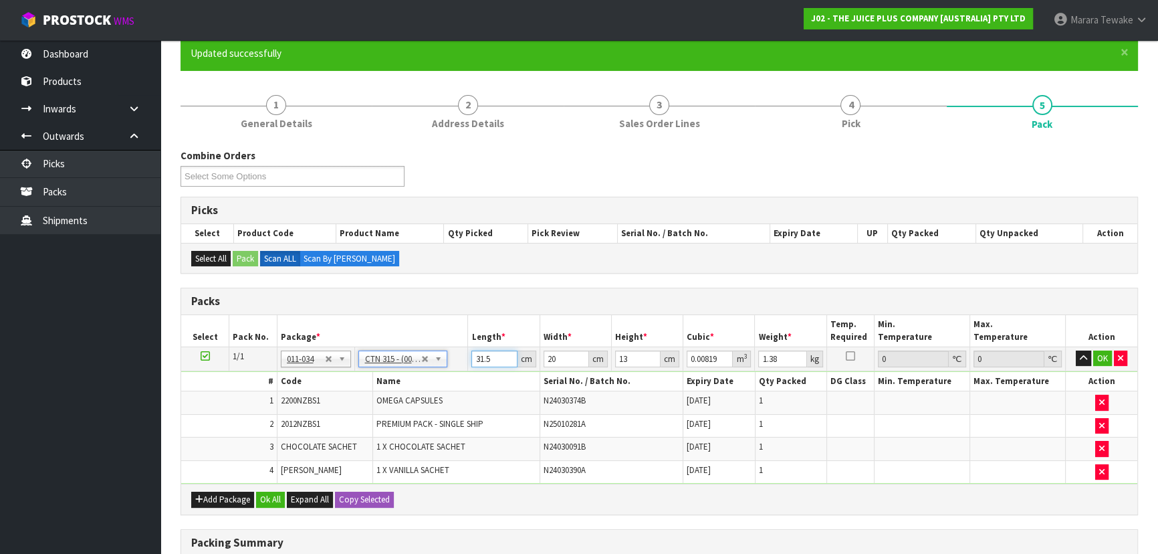
drag, startPoint x: 482, startPoint y: 355, endPoint x: 451, endPoint y: 318, distance: 48.5
click at [451, 322] on table "Select Pack No. Package * Length * Width * Height * Cubic * Weight * Temp. Requ…" at bounding box center [659, 399] width 956 height 169
type input "3"
type input "0.00078"
type input "31"
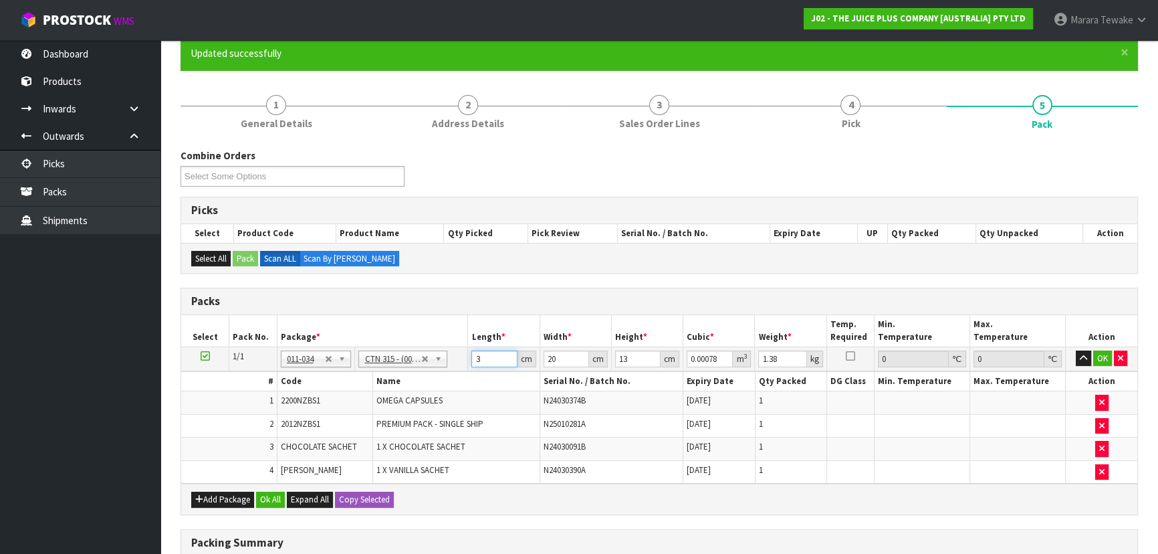
type input "0.00806"
type input "31"
type input "2"
type input "0.000806"
type input "21"
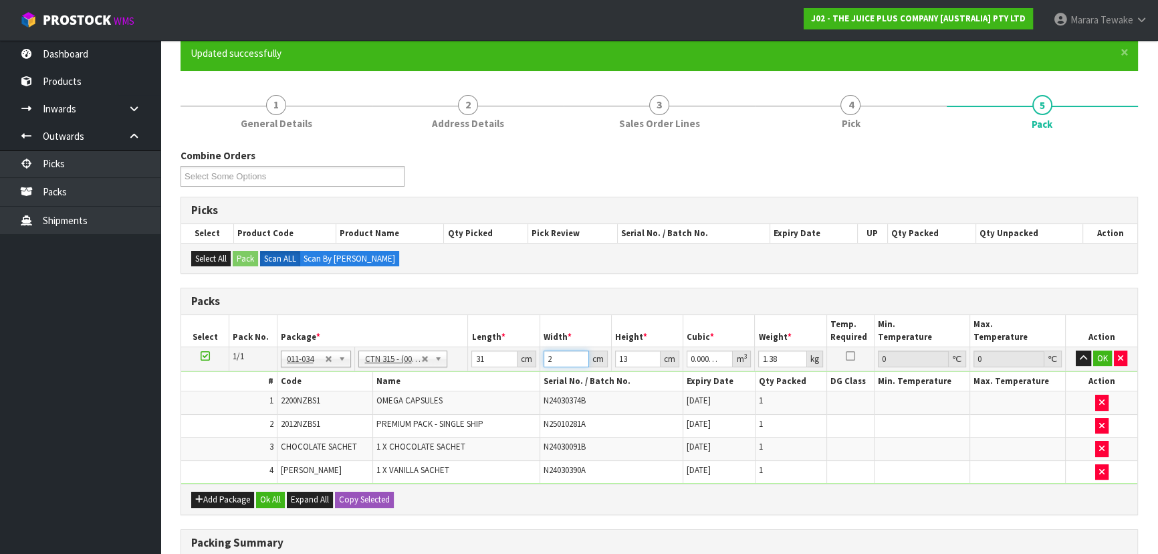
type input "0.008463"
type input "21"
type input "1"
type input "0.000651"
type input "15"
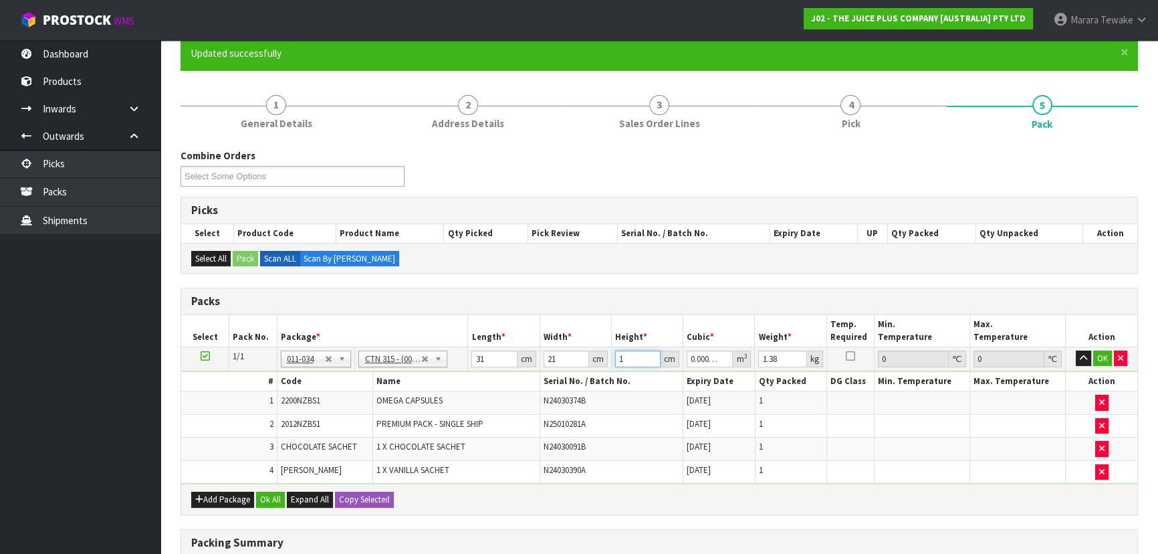
type input "0.009765"
type input "15"
type input "2"
click at [1076, 350] on button "button" at bounding box center [1083, 358] width 15 height 16
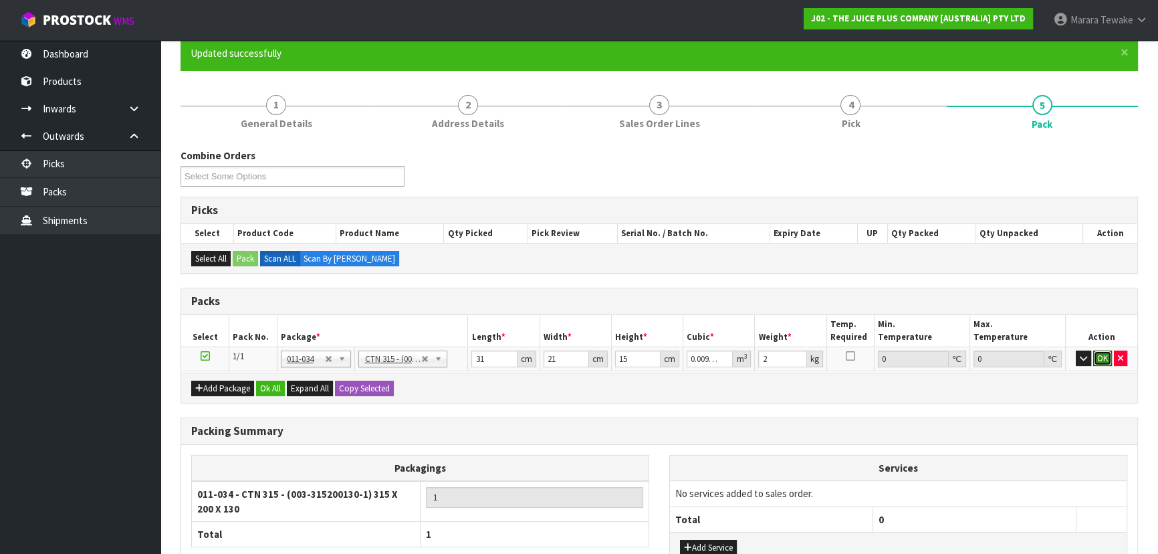
click button "OK" at bounding box center [1103, 358] width 19 height 16
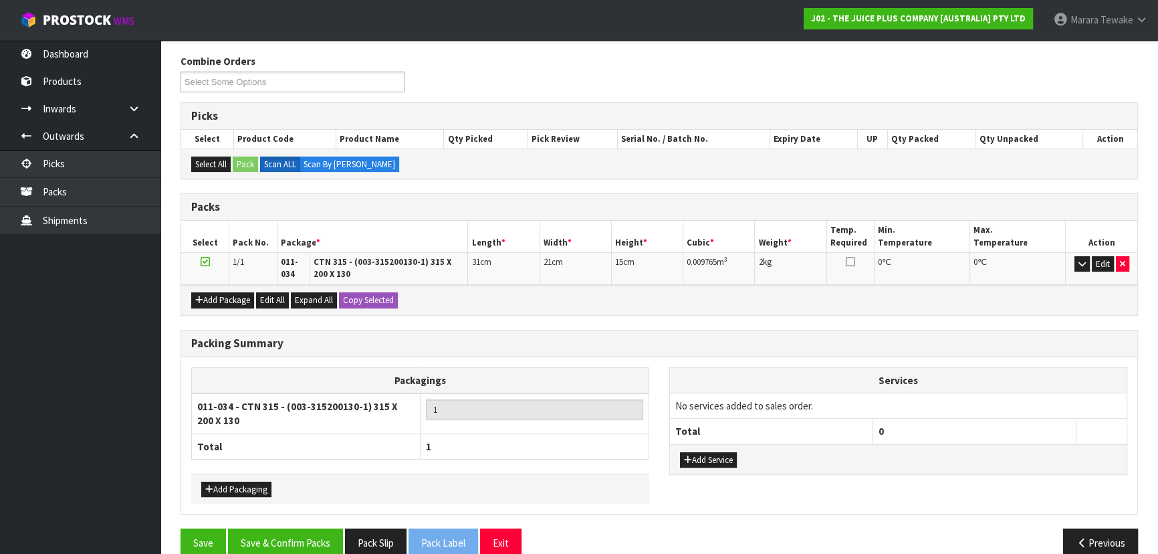
scroll to position [227, 0]
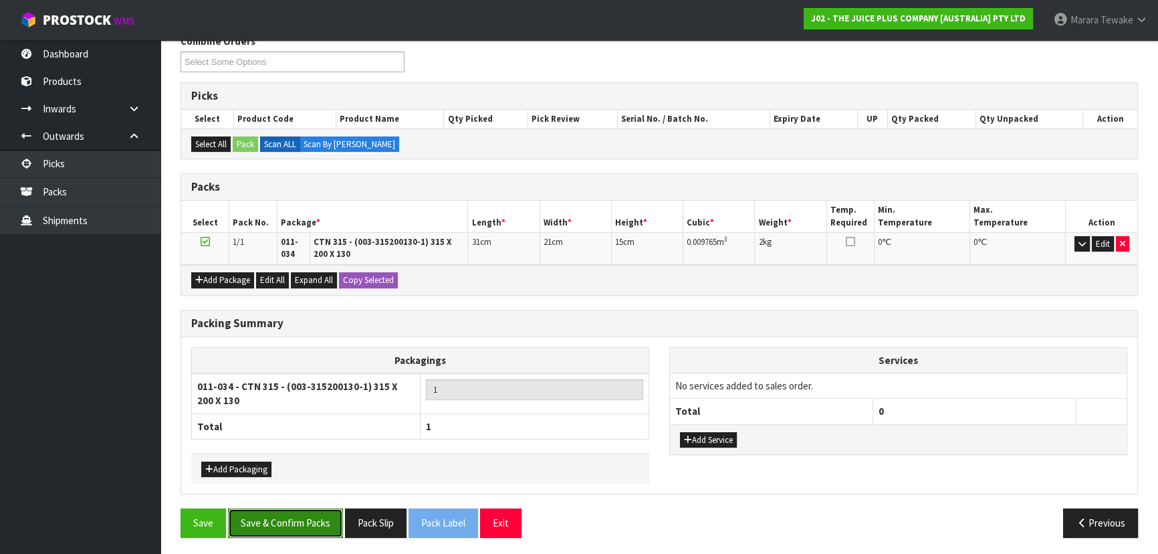
click at [296, 522] on button "Save & Confirm Packs" at bounding box center [285, 522] width 115 height 29
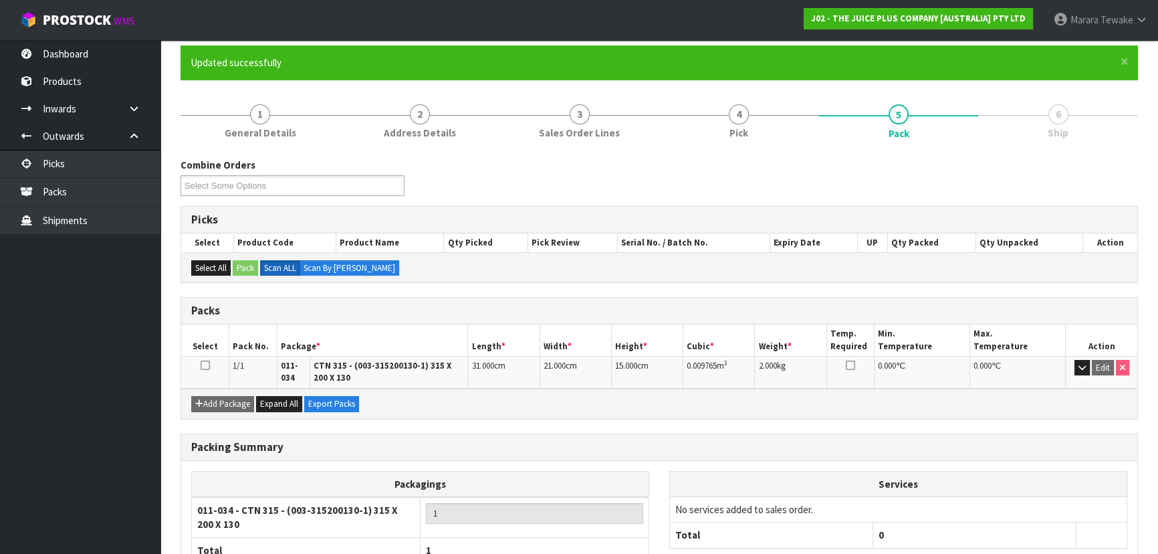
scroll to position [199, 0]
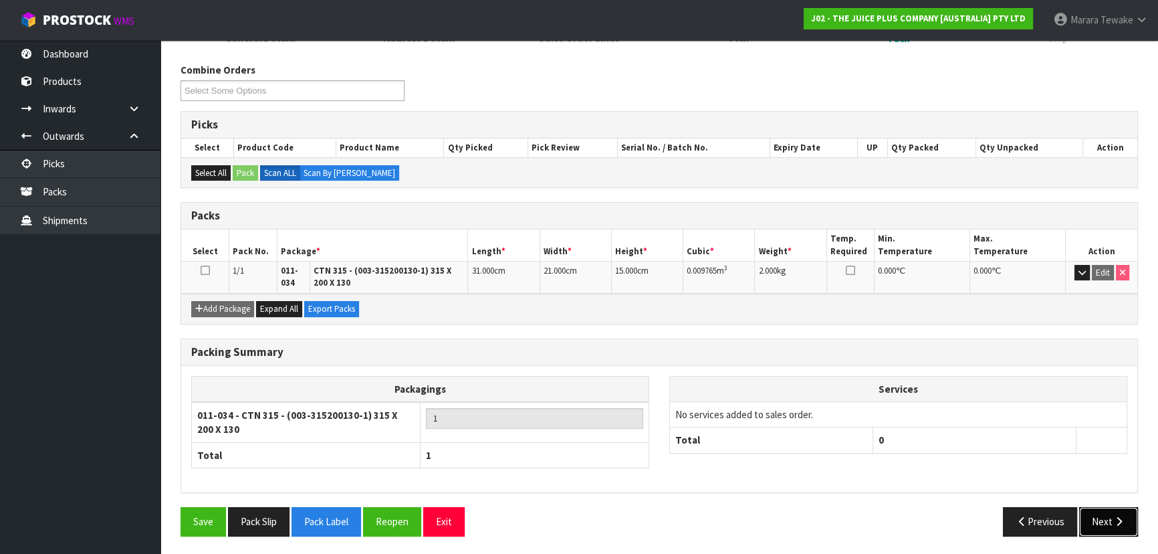
click at [1132, 516] on button "Next" at bounding box center [1108, 521] width 59 height 29
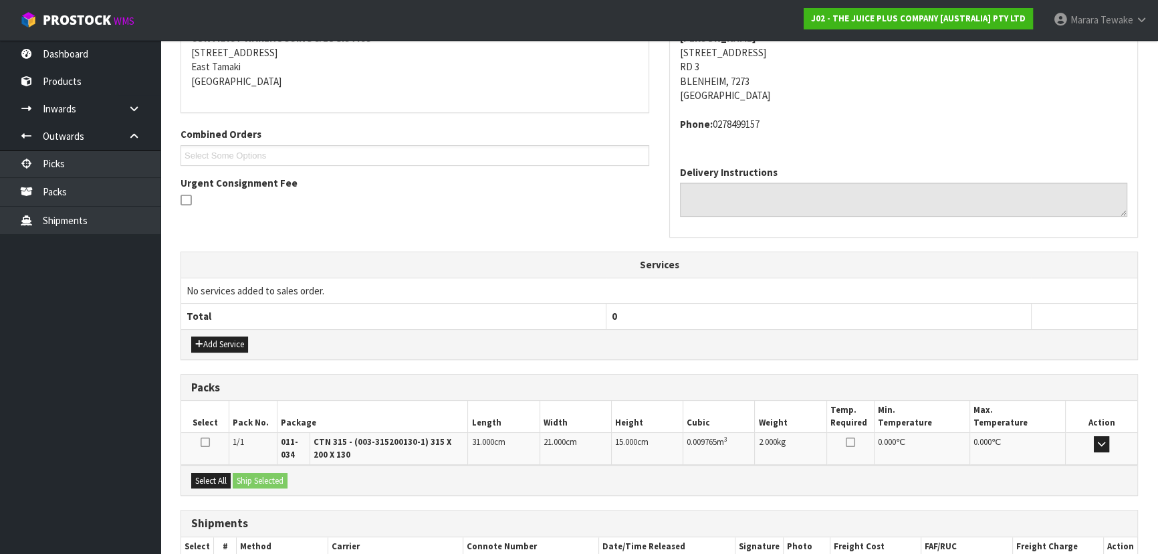
scroll to position [350, 0]
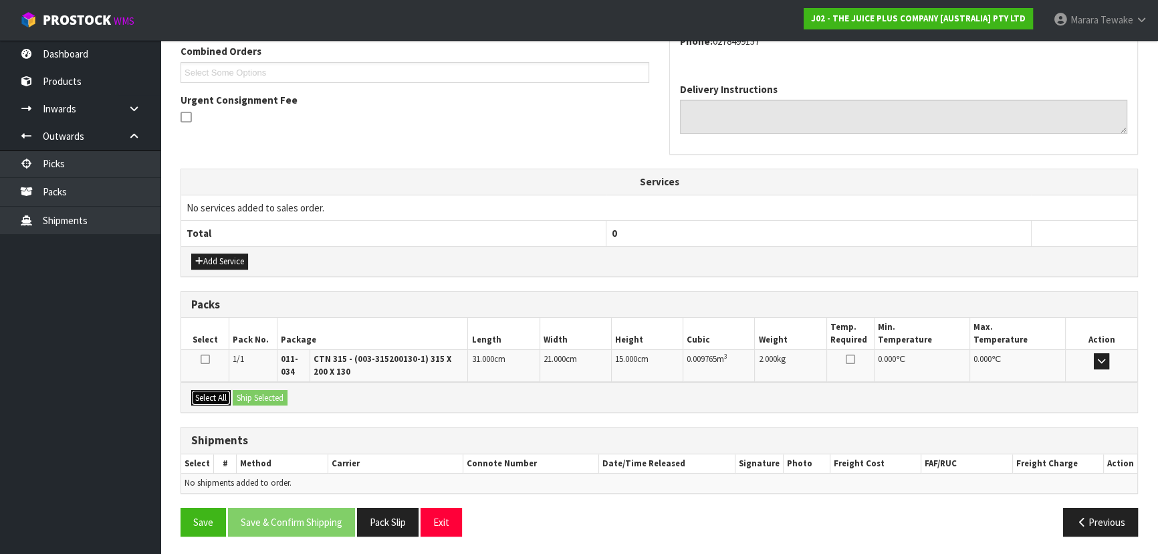
drag, startPoint x: 213, startPoint y: 393, endPoint x: 240, endPoint y: 393, distance: 27.4
click at [213, 393] on button "Select All" at bounding box center [210, 398] width 39 height 16
click at [251, 393] on button "Ship Selected" at bounding box center [260, 398] width 55 height 16
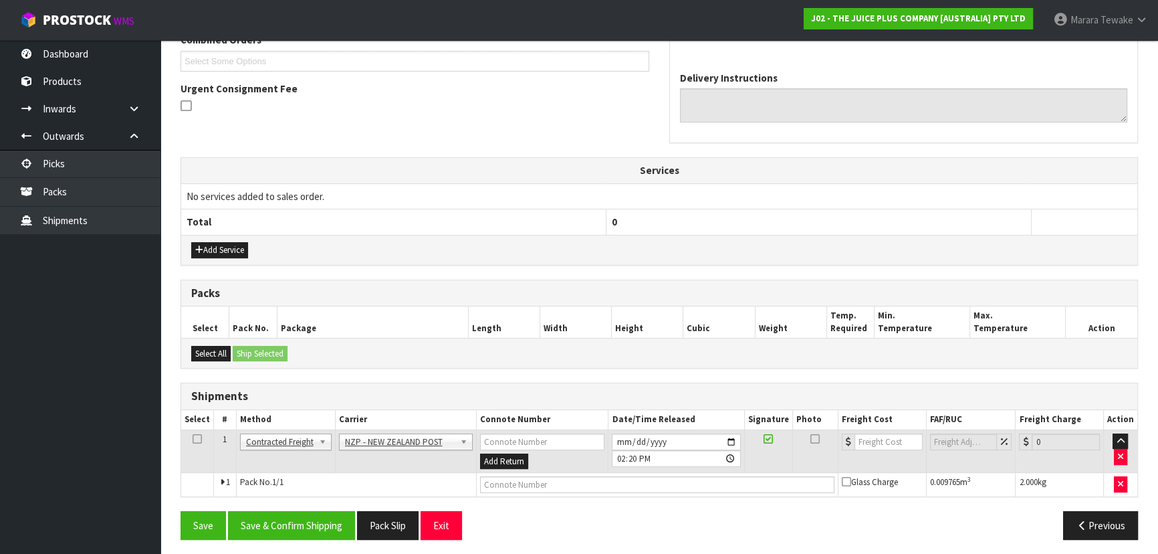
scroll to position [365, 0]
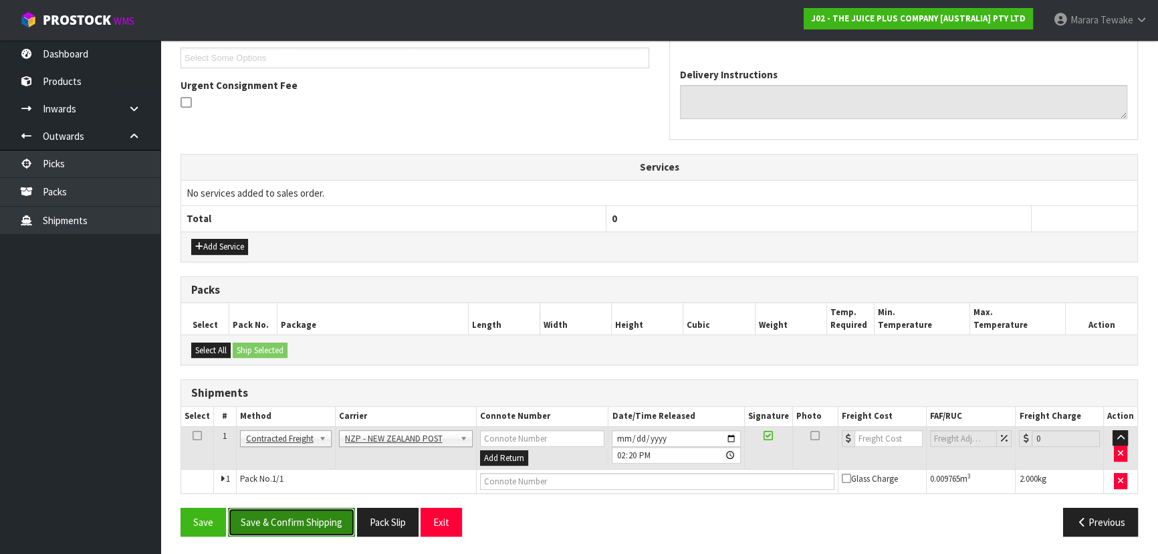
click at [338, 518] on button "Save & Confirm Shipping" at bounding box center [291, 522] width 127 height 29
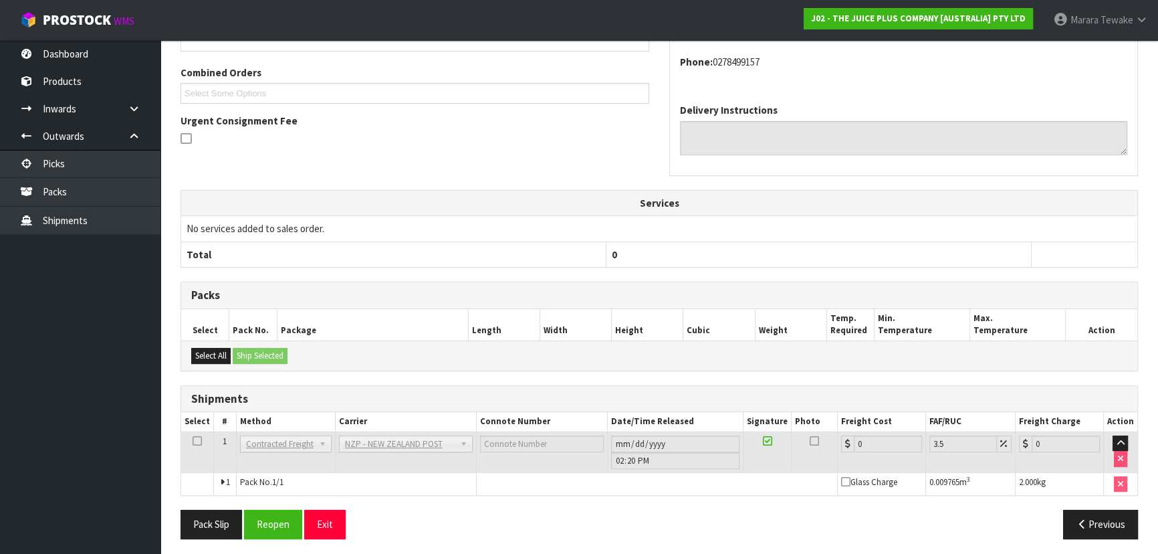
scroll to position [346, 0]
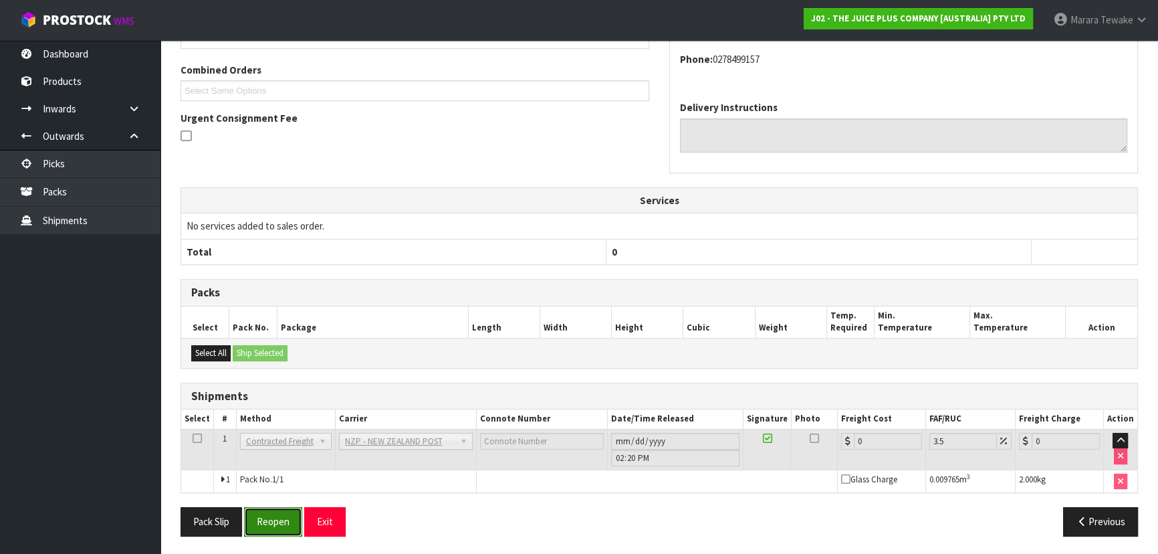
click at [281, 521] on button "Reopen" at bounding box center [273, 521] width 58 height 29
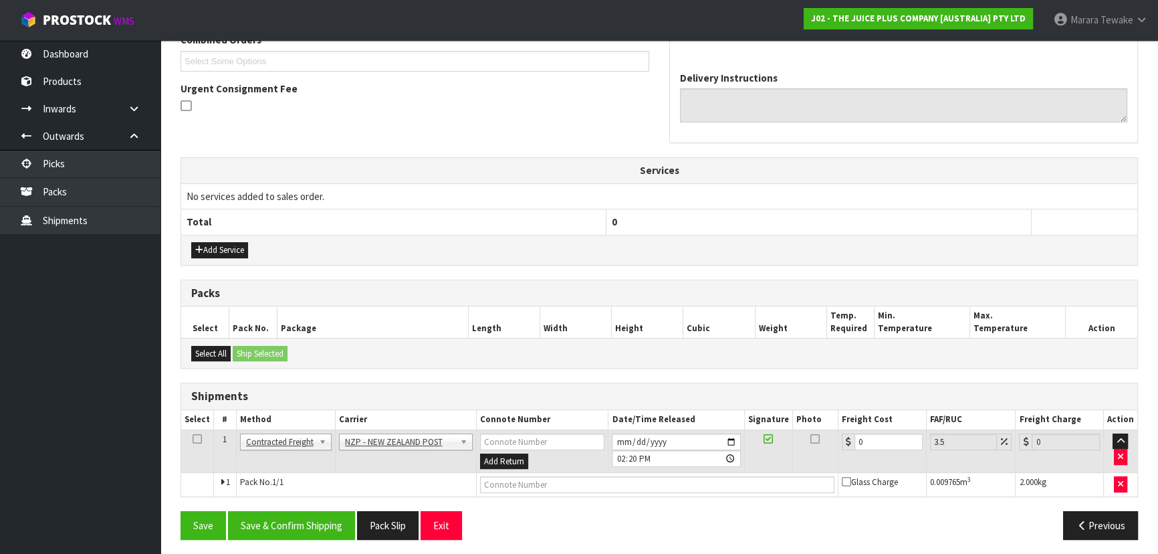
scroll to position [365, 0]
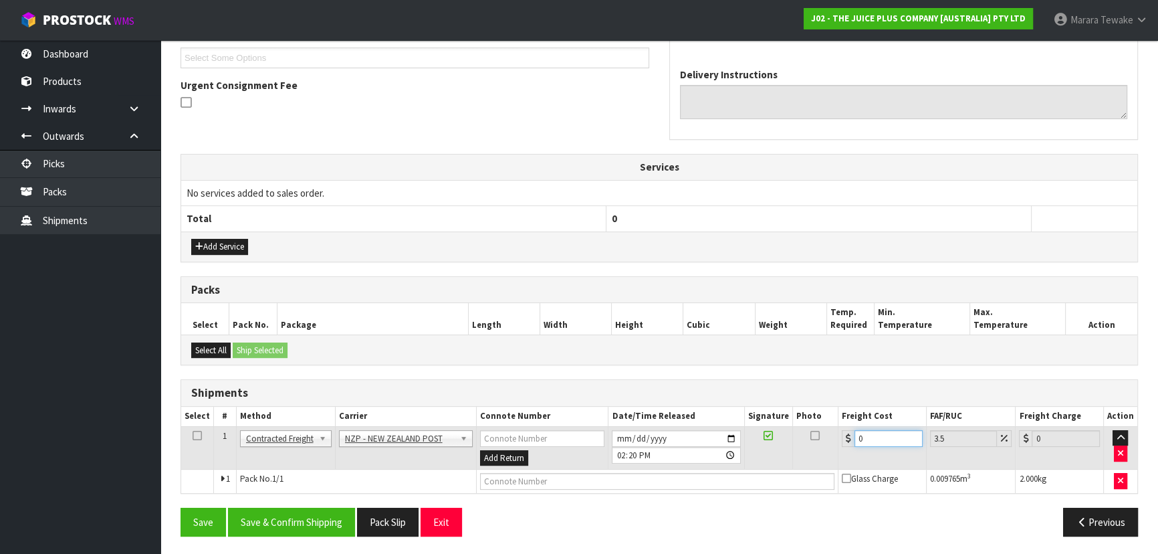
drag, startPoint x: 863, startPoint y: 437, endPoint x: 823, endPoint y: 416, distance: 44.9
click at [828, 421] on table "Select # Method Carrier Connote Number Date/Time Released Signature Photo Freig…" at bounding box center [659, 450] width 956 height 86
type input "1"
type input "1.03"
type input "11"
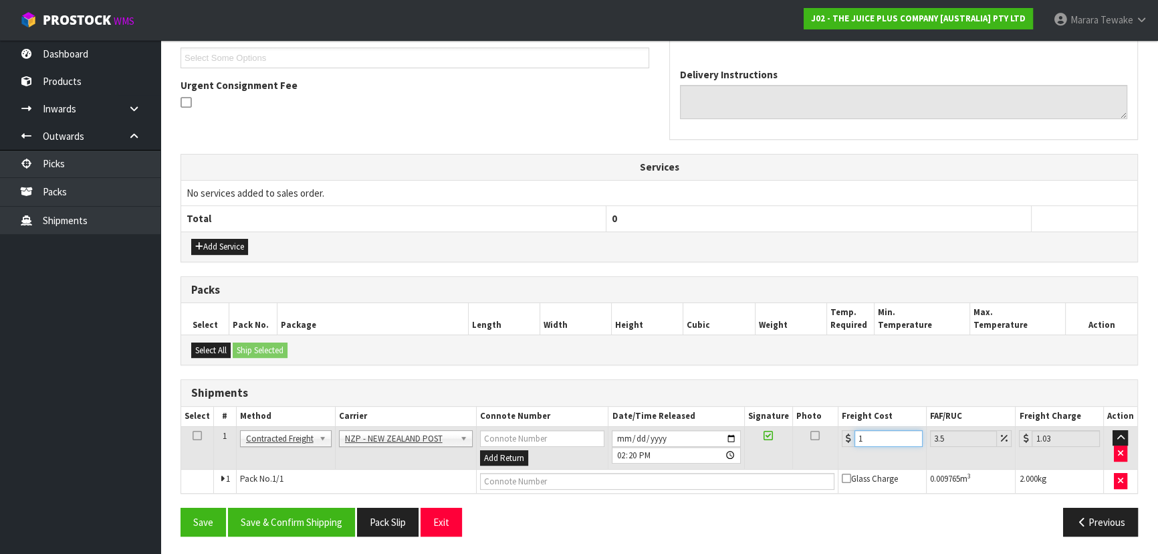
type input "11.38"
type input "11.6"
type input "12.01"
type input "11.61"
type input "12.02"
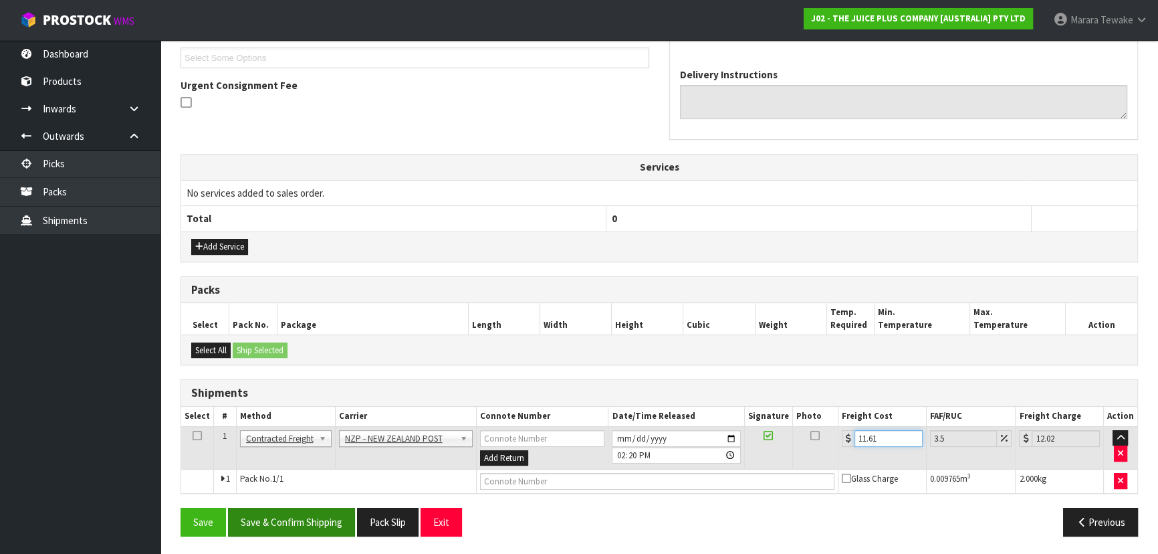
type input "11.61"
click at [272, 520] on button "Save & Confirm Shipping" at bounding box center [291, 522] width 127 height 29
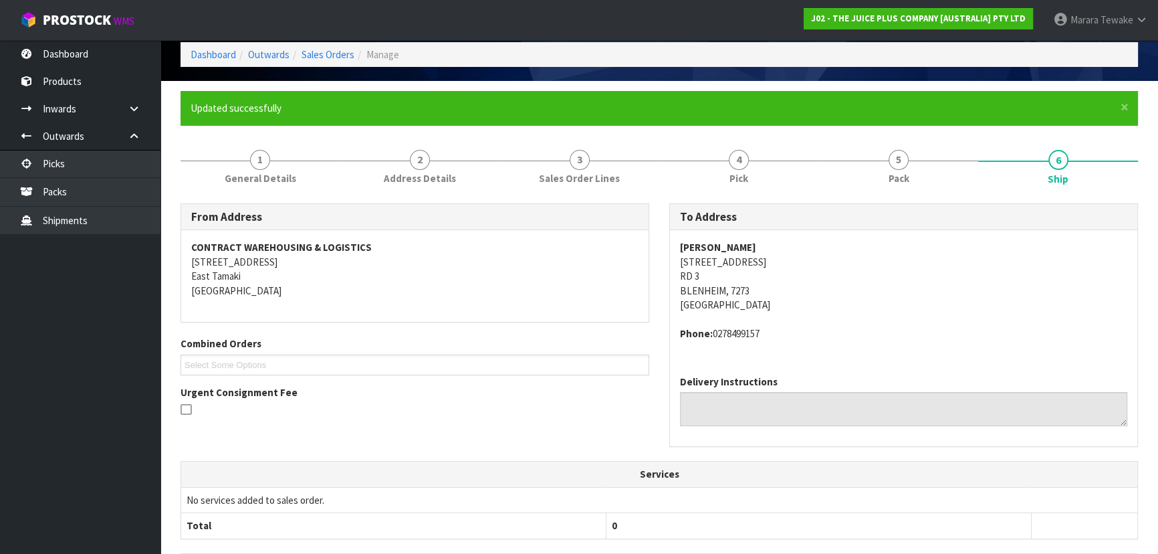
scroll to position [0, 0]
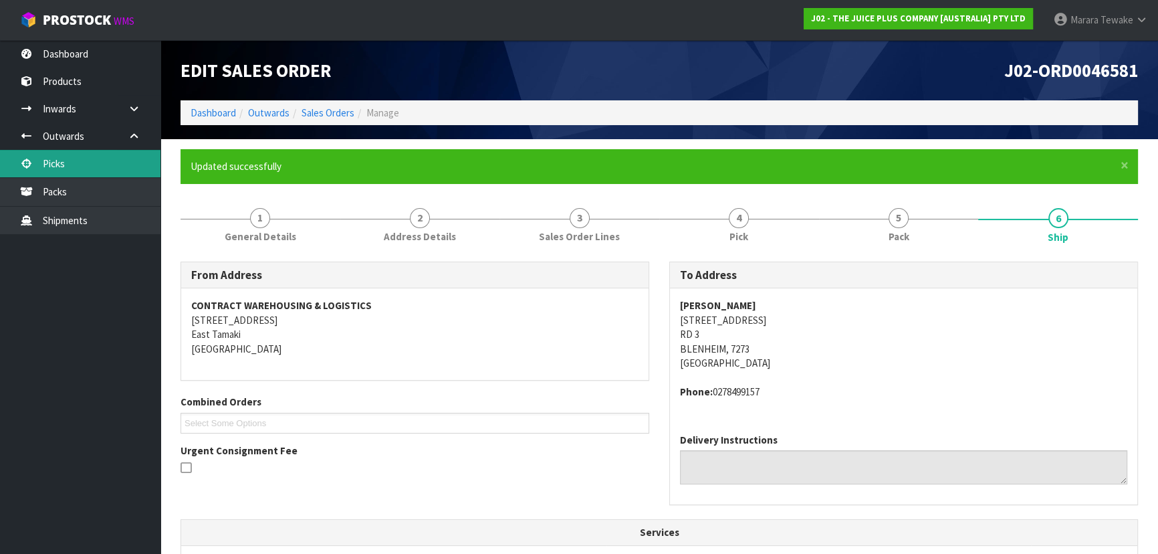
click at [95, 159] on link "Picks" at bounding box center [80, 163] width 161 height 27
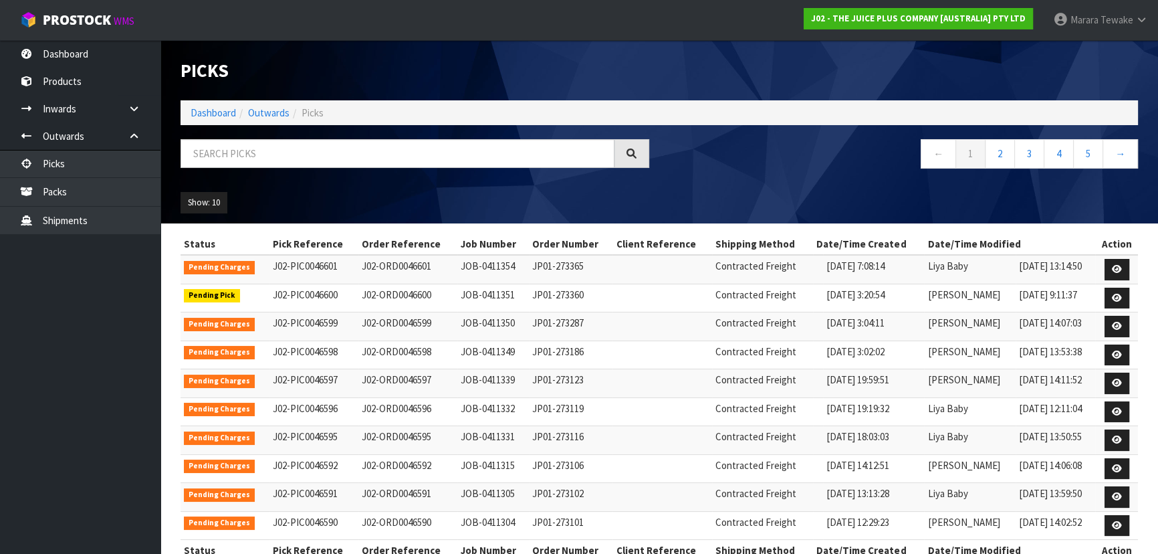
click at [92, 39] on nav "Toggle navigation ProStock WMS J02 - THE JUICE PLUS COMPANY [AUSTRALIA] PTY LTD…" at bounding box center [579, 20] width 1158 height 41
click at [101, 62] on link "Dashboard" at bounding box center [80, 53] width 161 height 27
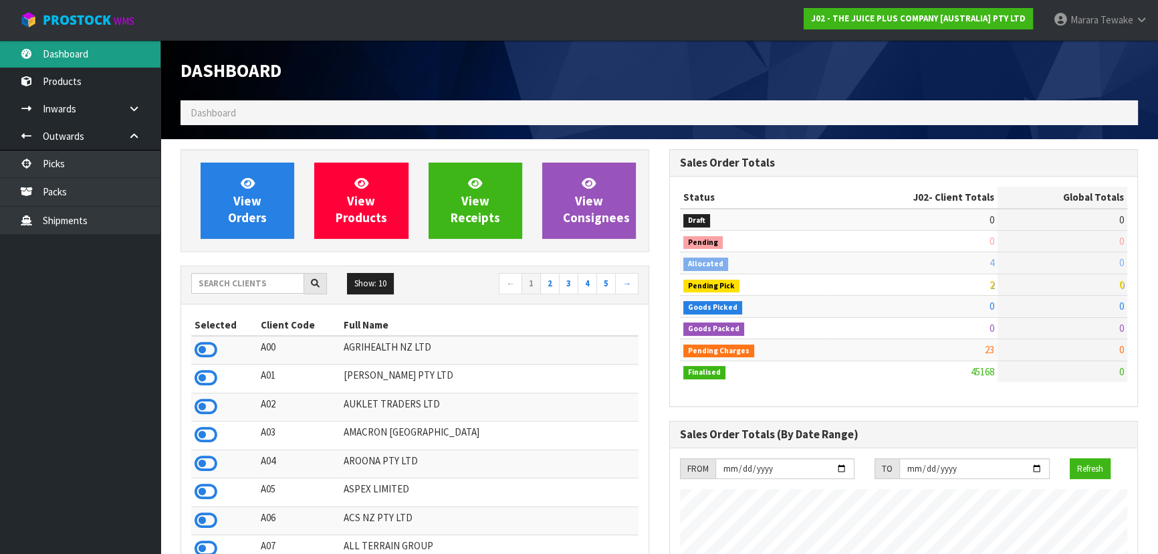
scroll to position [1054, 488]
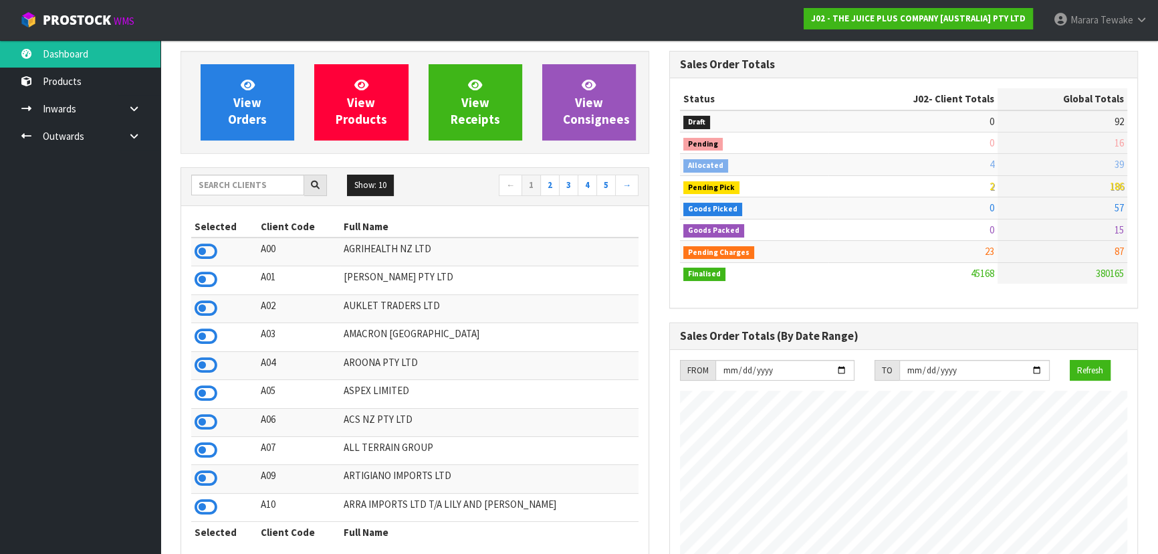
scroll to position [304, 0]
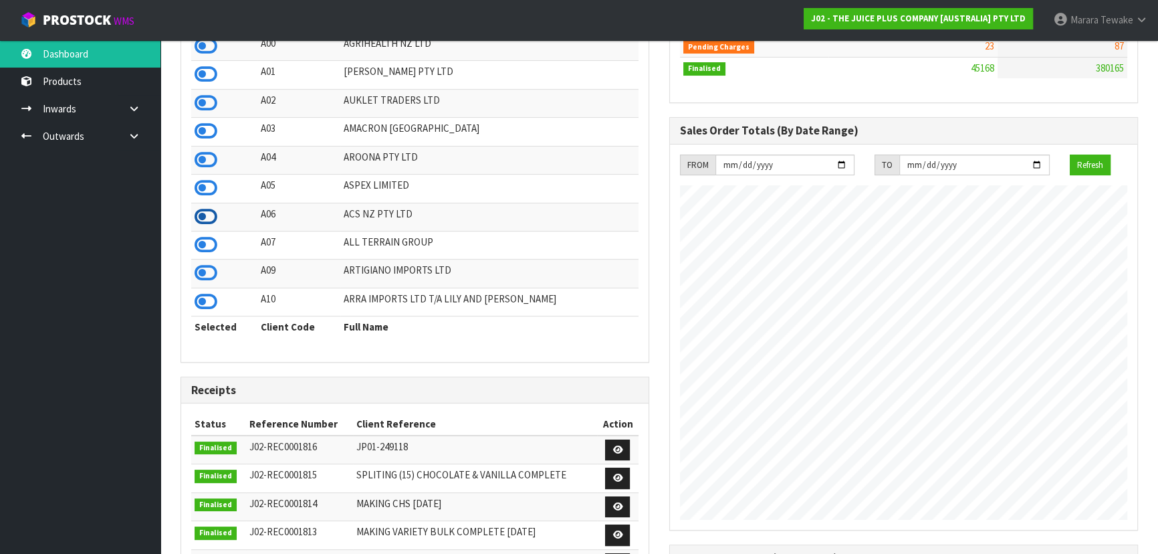
click at [206, 216] on icon at bounding box center [206, 217] width 23 height 20
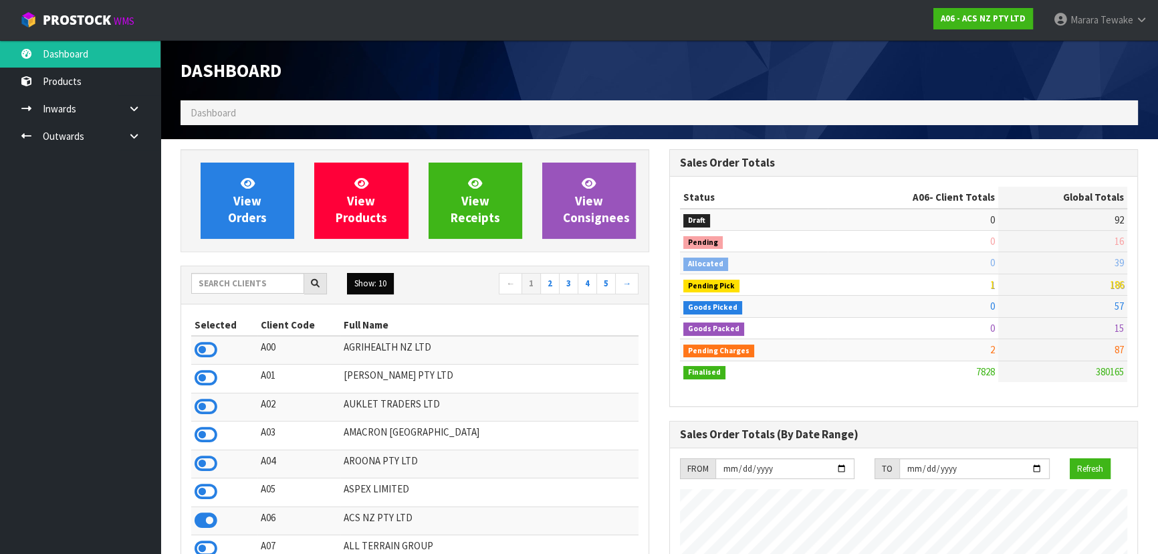
scroll to position [1011, 488]
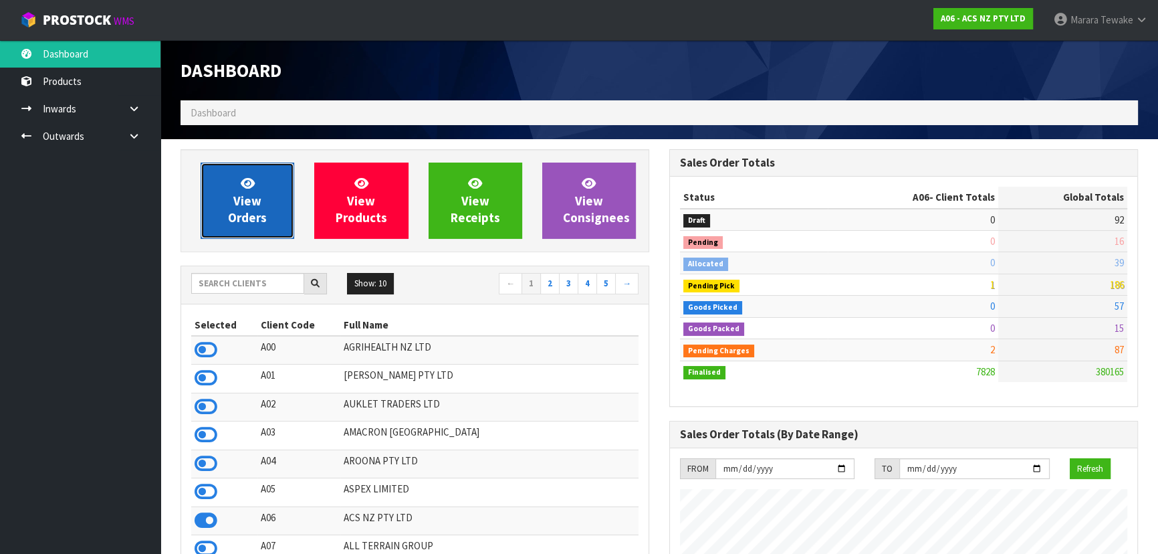
click at [253, 201] on span "View Orders" at bounding box center [247, 200] width 39 height 50
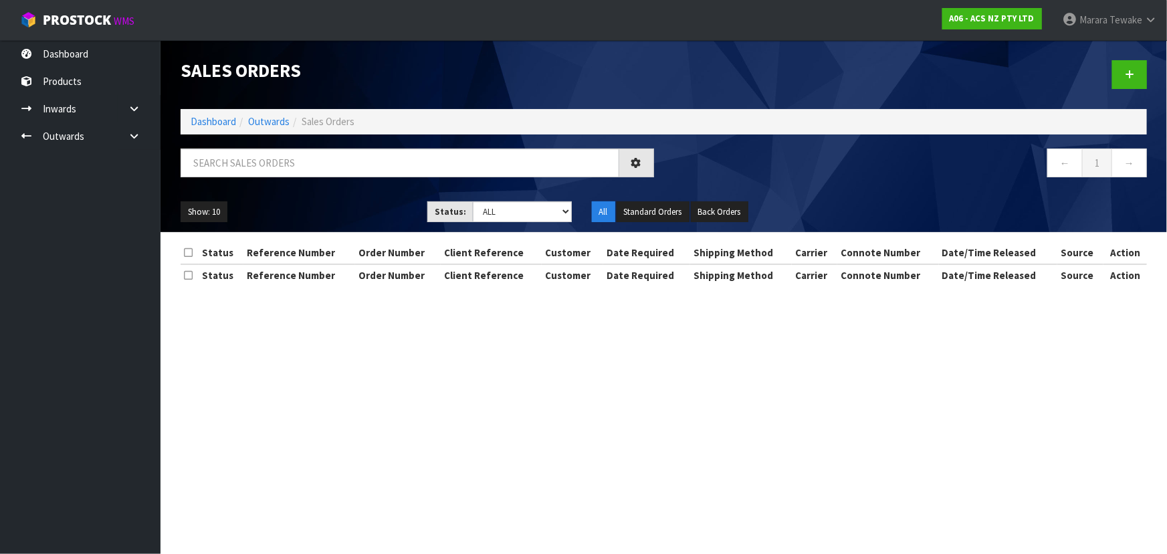
click at [251, 144] on div "Sales Orders Dashboard Outwards Sales Orders ← 1 → Show: 10 5 10 25 50 Status: …" at bounding box center [664, 136] width 987 height 192
click at [255, 154] on input "text" at bounding box center [400, 162] width 439 height 29
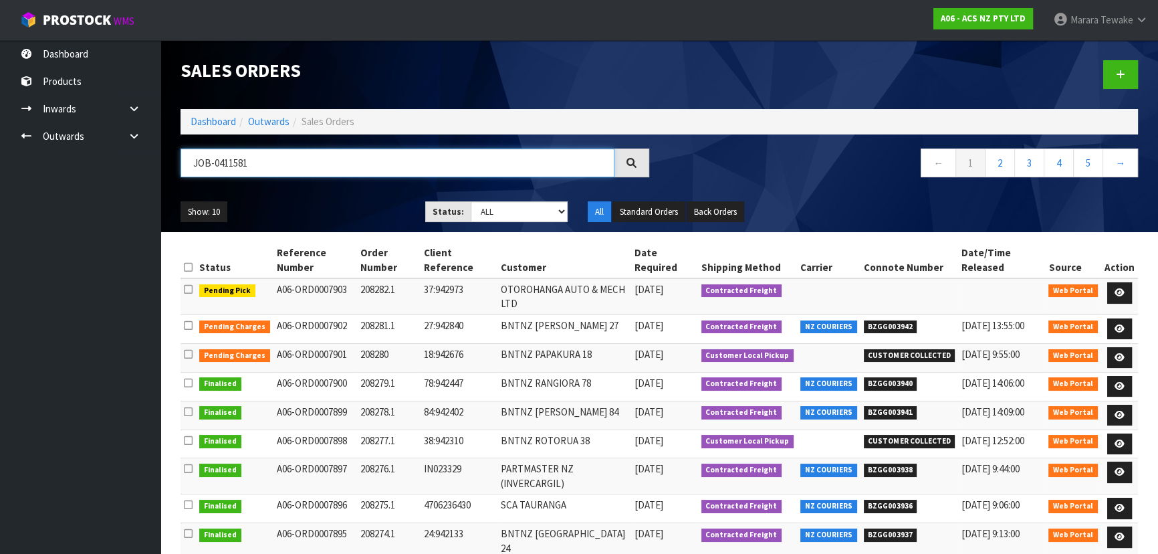
type input "JOB-0411581"
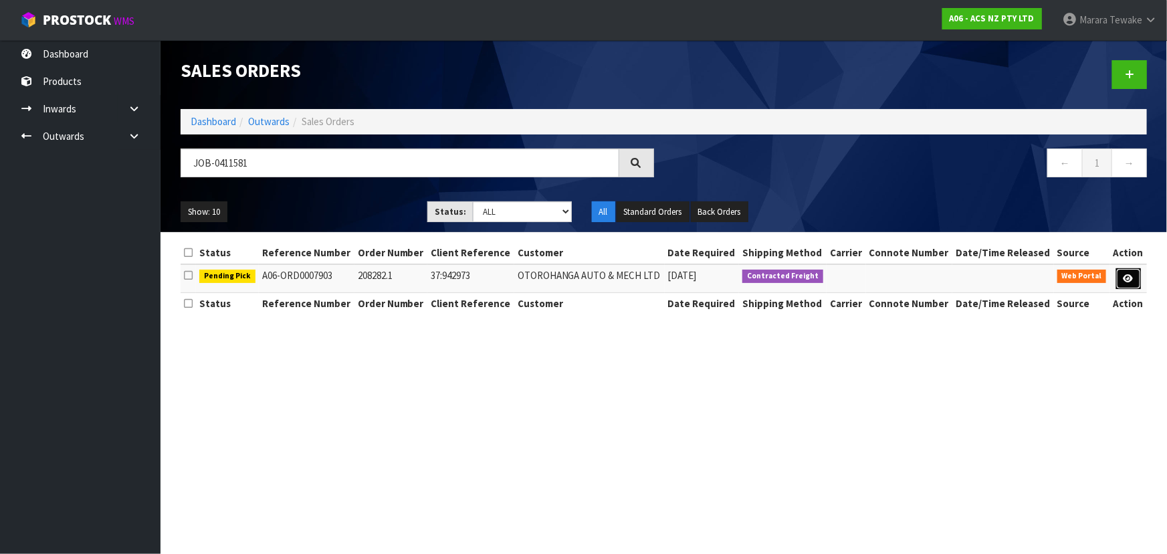
click at [1128, 274] on icon at bounding box center [1129, 278] width 10 height 9
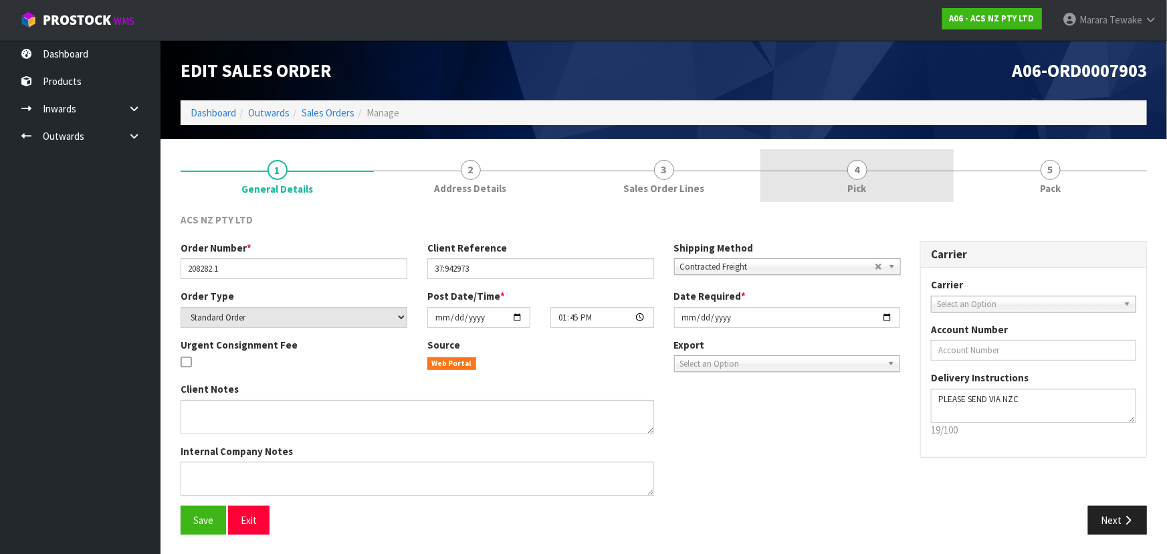
click at [897, 190] on link "4 Pick" at bounding box center [856, 175] width 193 height 53
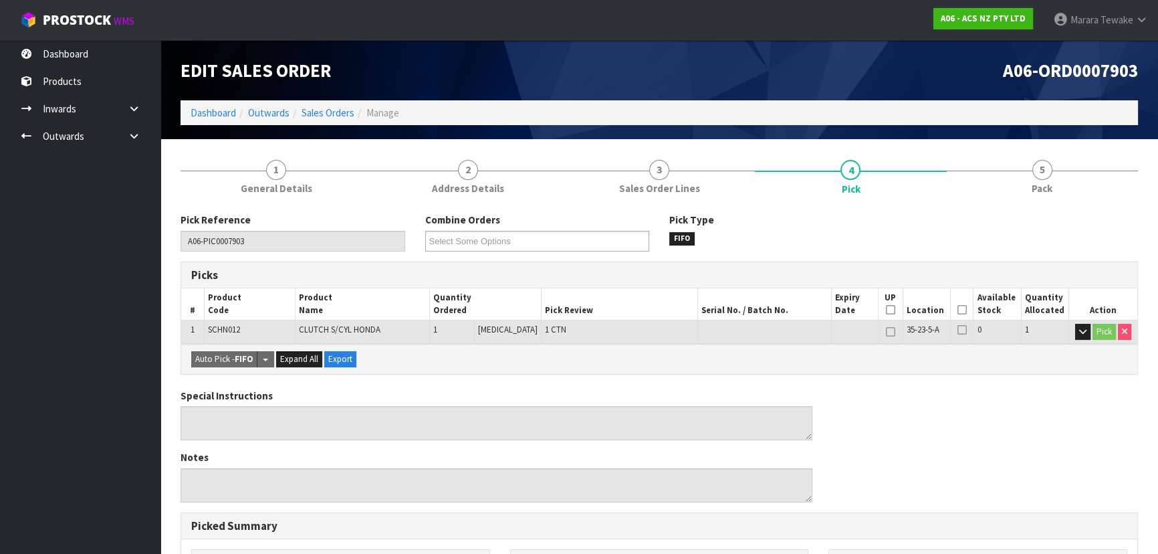
click at [956, 302] on th "Picked" at bounding box center [961, 303] width 23 height 31
click at [958, 310] on icon at bounding box center [962, 310] width 9 height 1
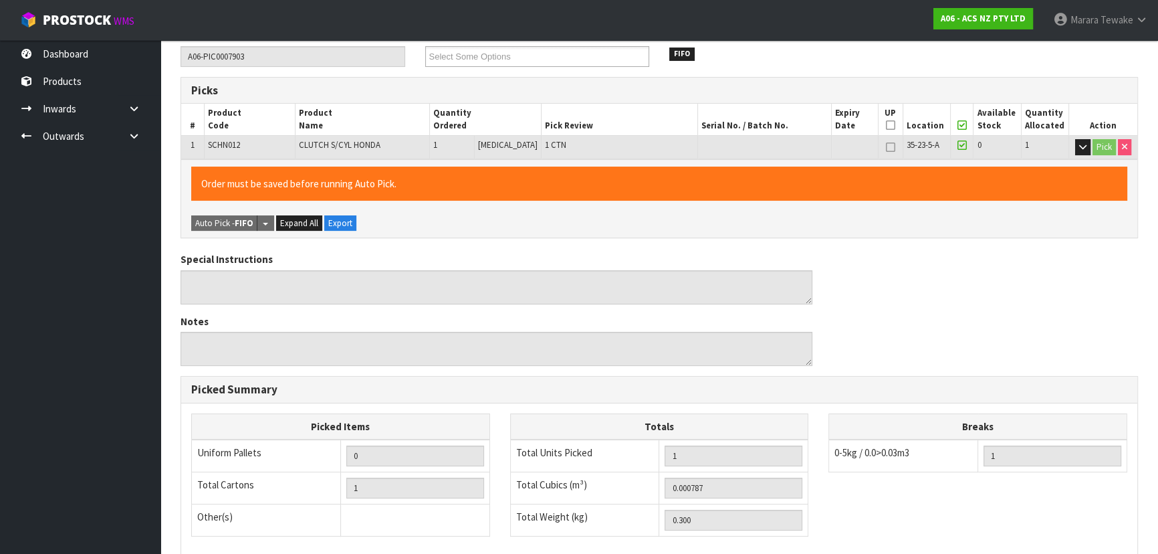
scroll to position [373, 0]
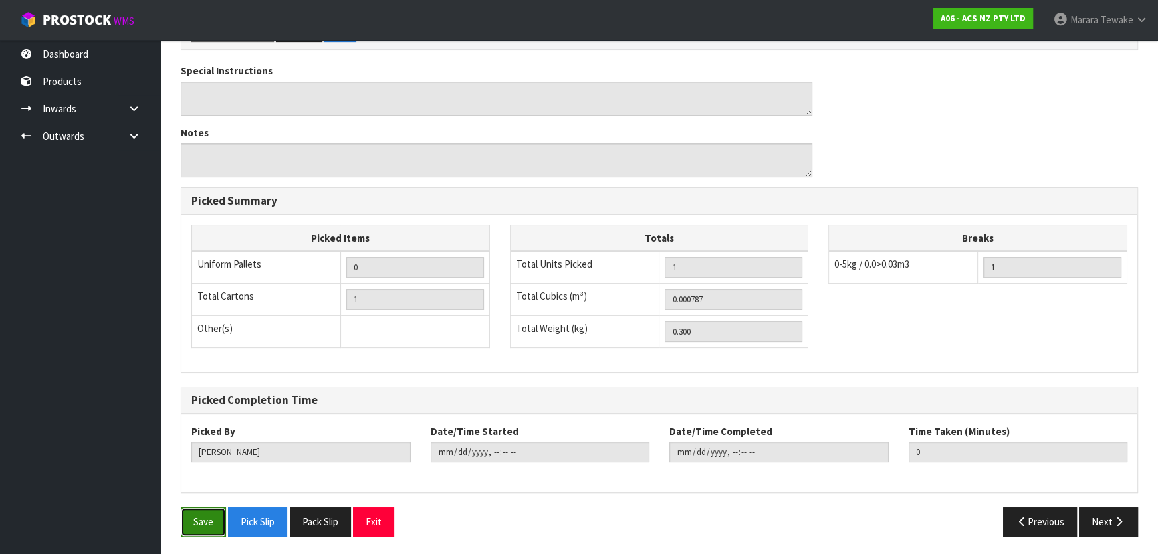
click at [209, 516] on button "Save" at bounding box center [203, 521] width 45 height 29
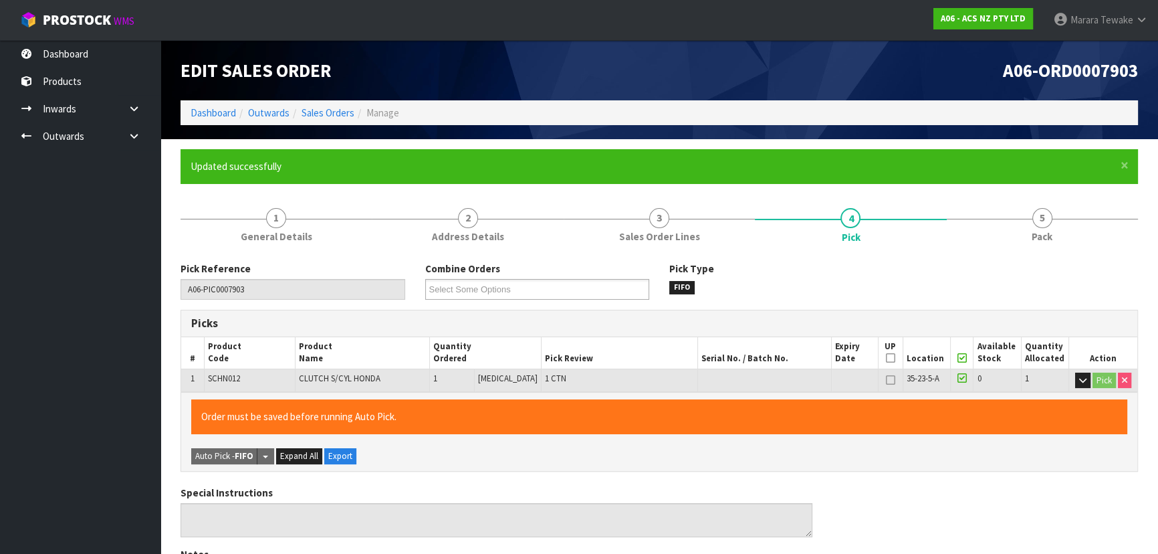
type input "[PERSON_NAME]"
type input "2025-09-08T14:23:15"
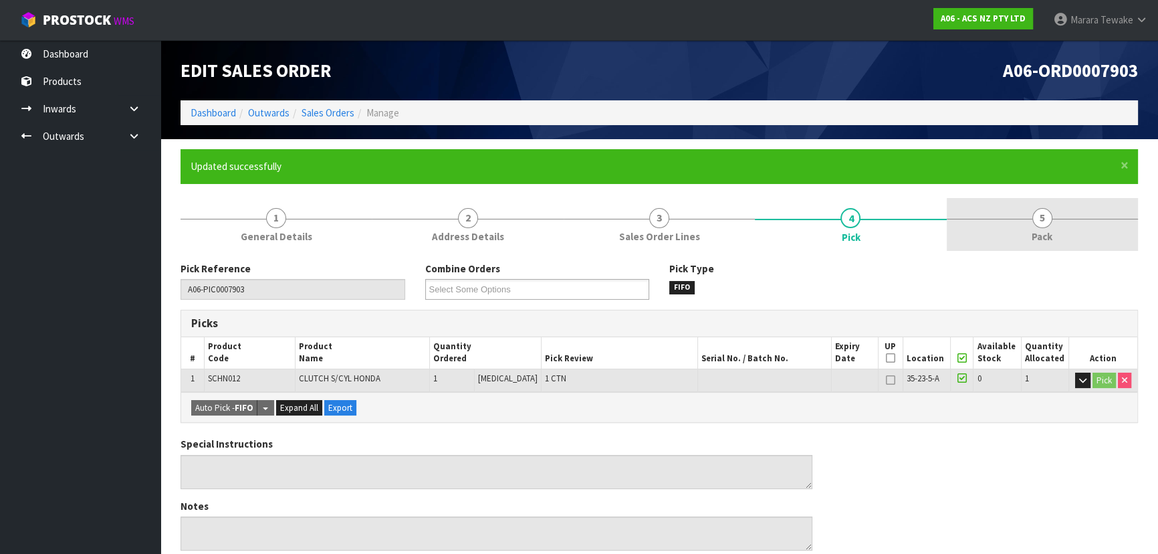
click at [1077, 216] on link "5 Pack" at bounding box center [1042, 224] width 191 height 53
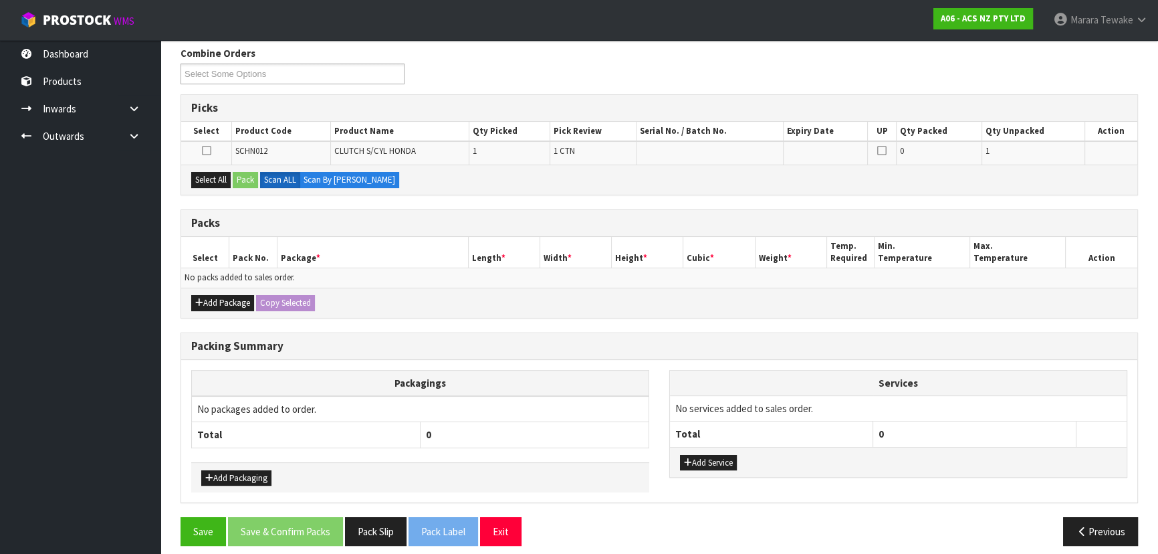
scroll to position [224, 0]
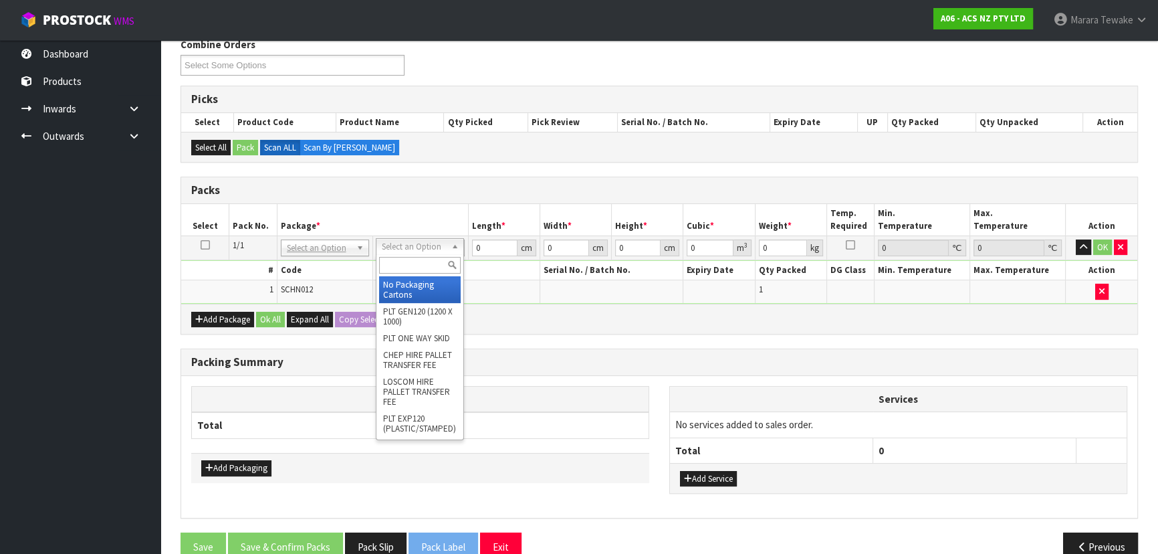
click at [413, 266] on input "text" at bounding box center [420, 265] width 82 height 17
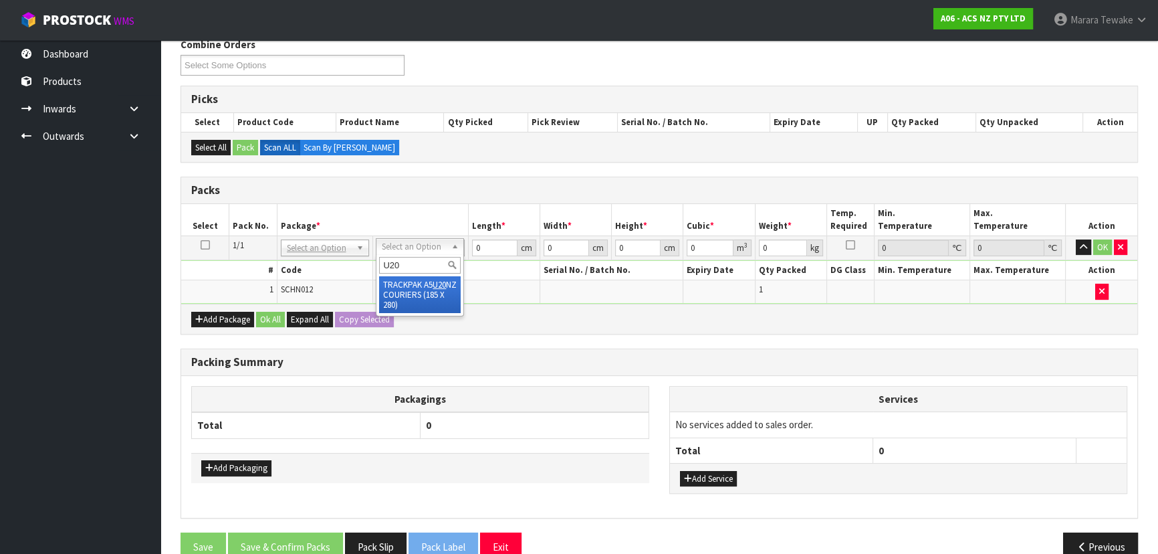
type input "U20"
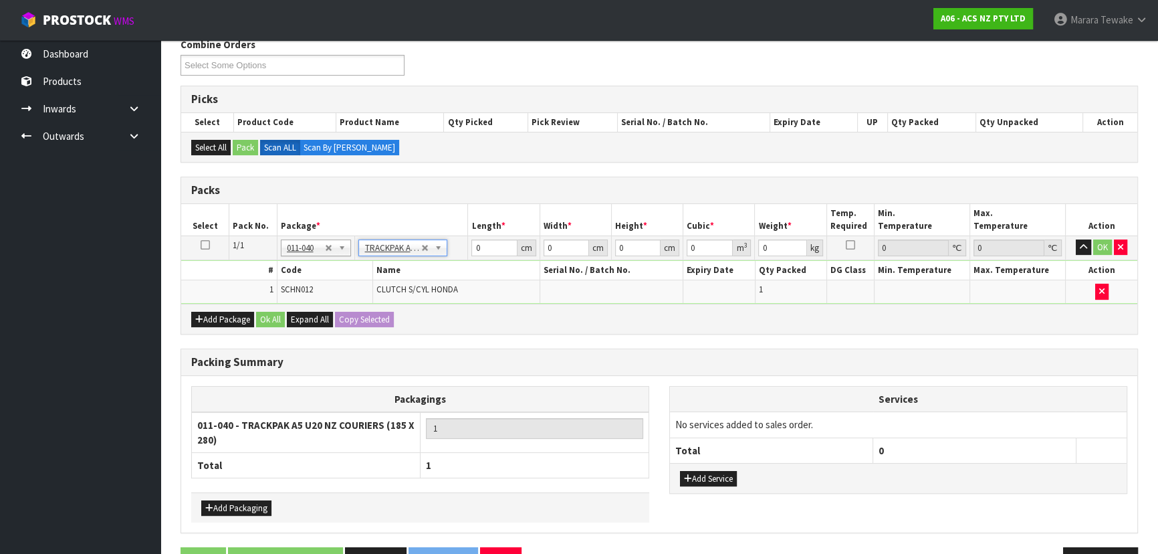
type input "18.5"
type input "28"
type input "0.01"
type input "0.000005"
type input "0.31"
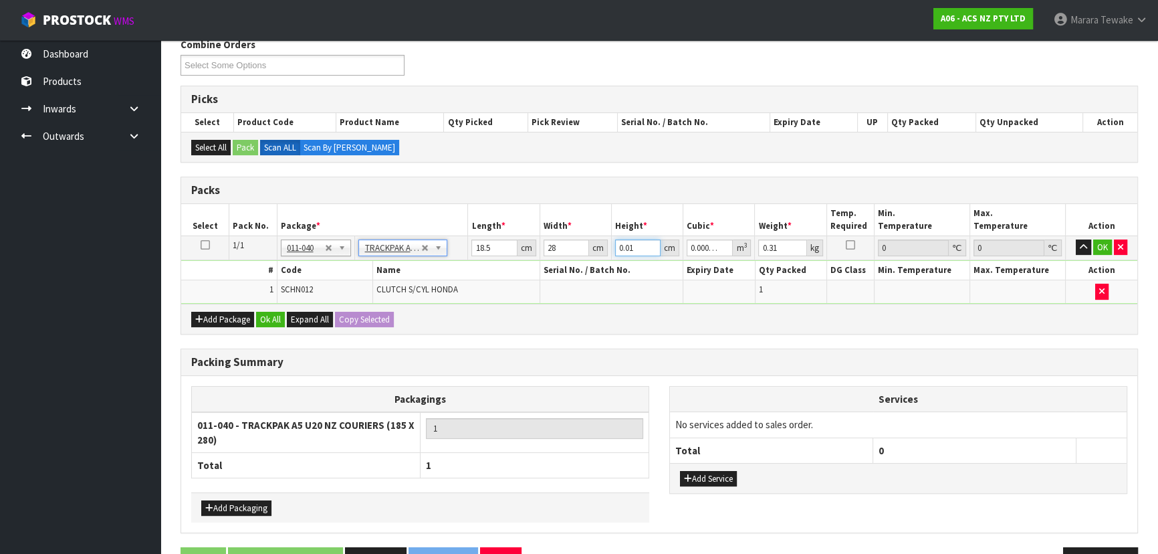
drag, startPoint x: 635, startPoint y: 245, endPoint x: 595, endPoint y: 232, distance: 42.1
click at [596, 233] on table "Select Pack No. Package * Length * Width * Height * Cubic * Weight * Temp. Requ…" at bounding box center [659, 254] width 956 height 100
type input "9"
type input "0.004662"
type input "9"
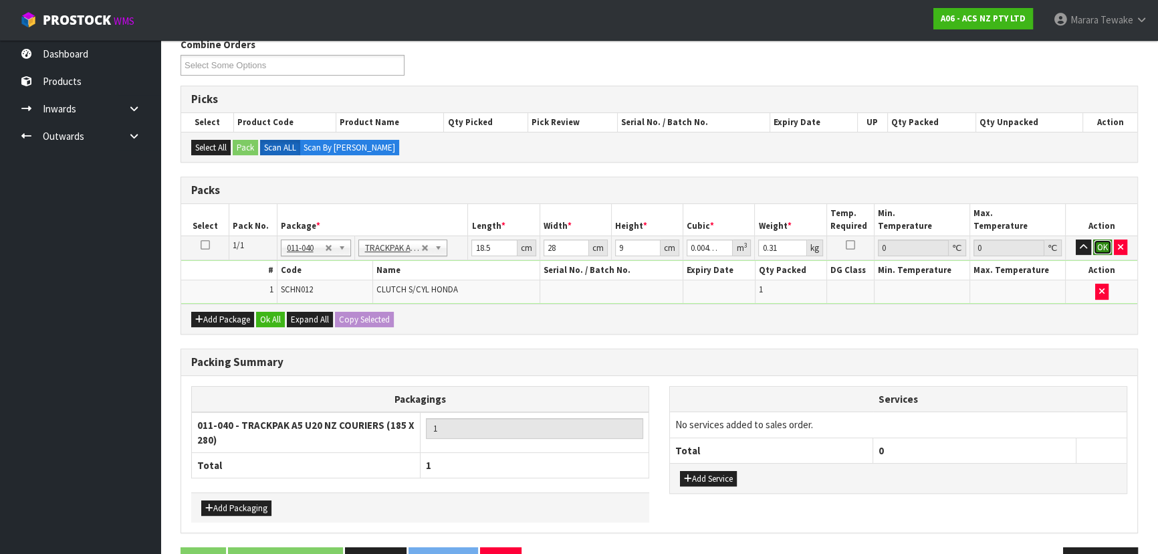
click at [1104, 248] on button "OK" at bounding box center [1103, 247] width 19 height 16
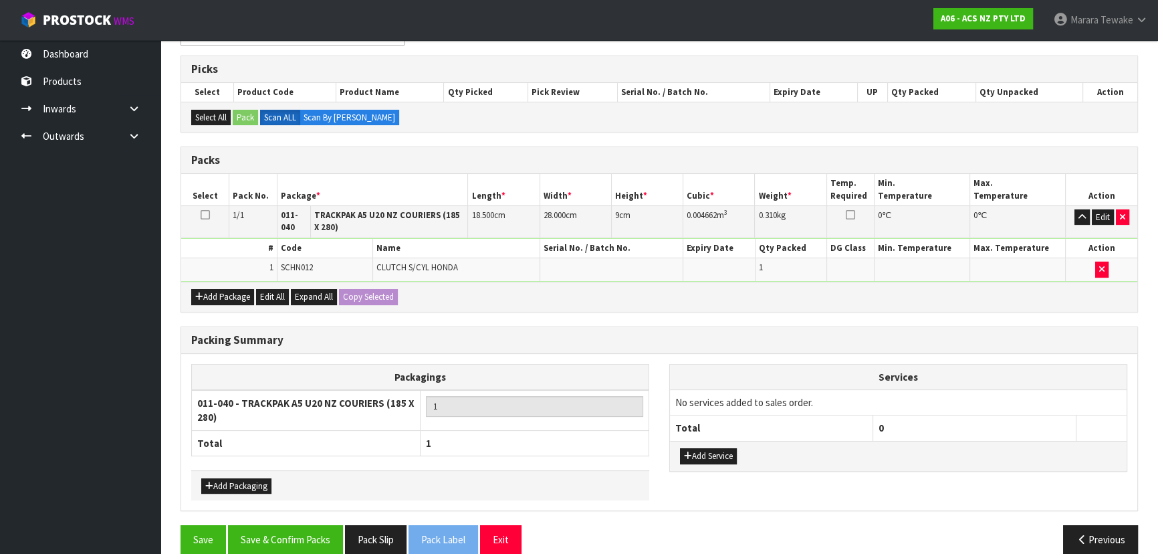
scroll to position [271, 0]
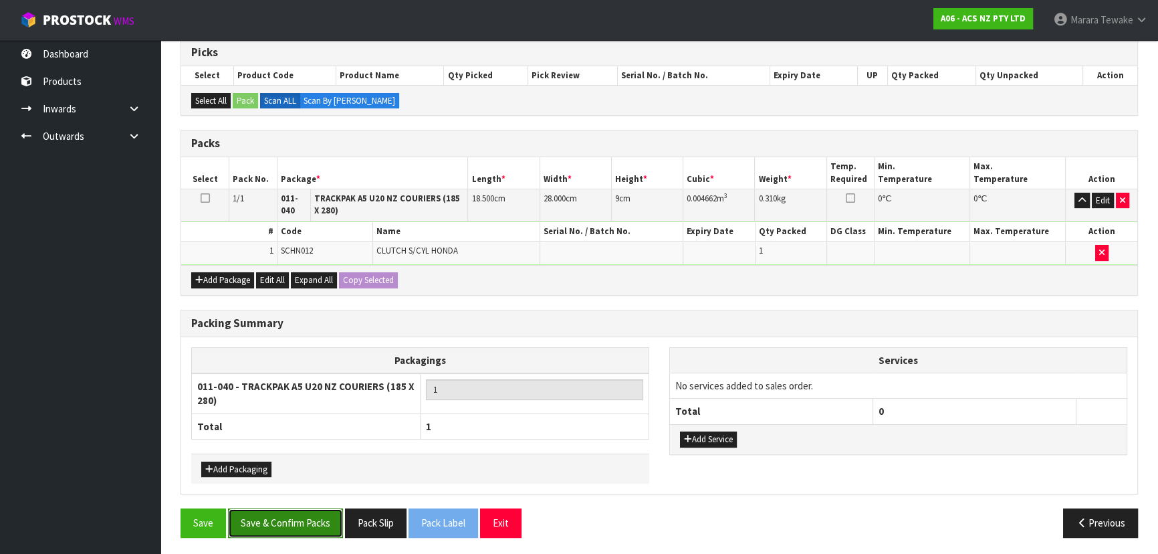
click at [312, 526] on button "Save & Confirm Packs" at bounding box center [285, 522] width 115 height 29
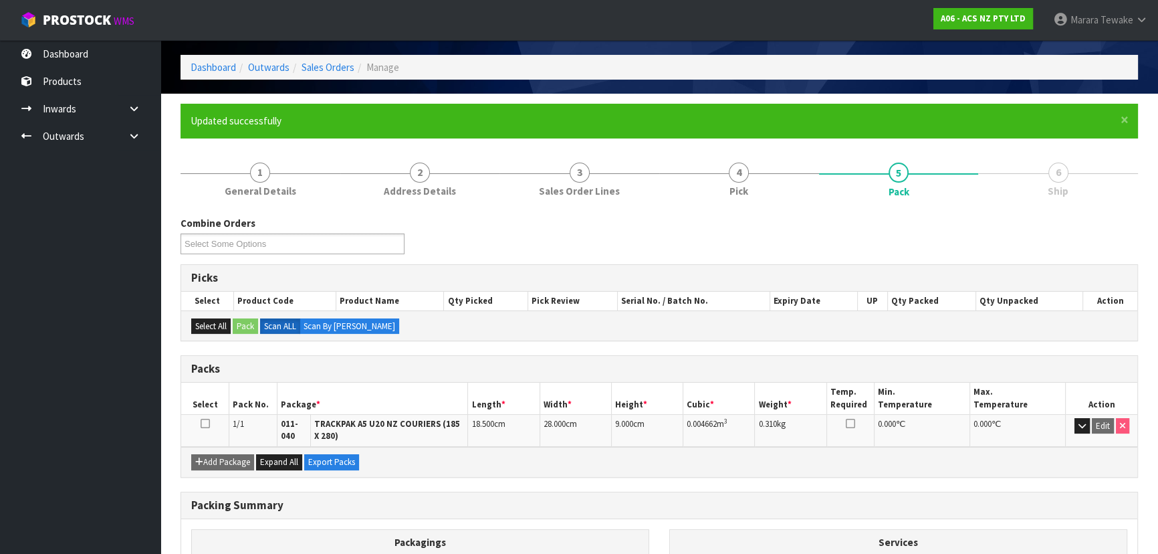
scroll to position [60, 0]
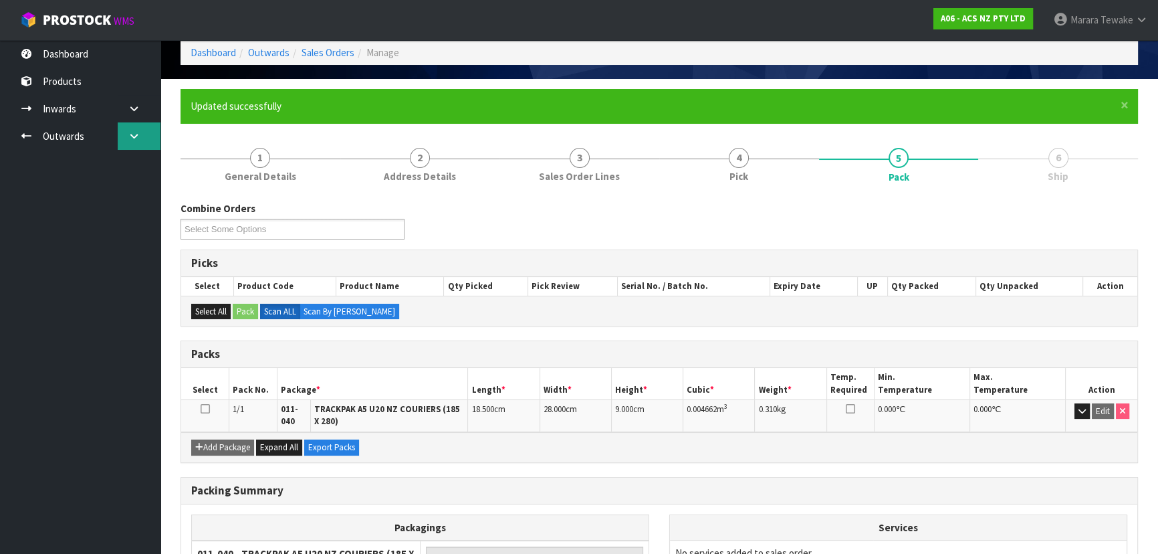
click at [124, 139] on link at bounding box center [139, 135] width 43 height 27
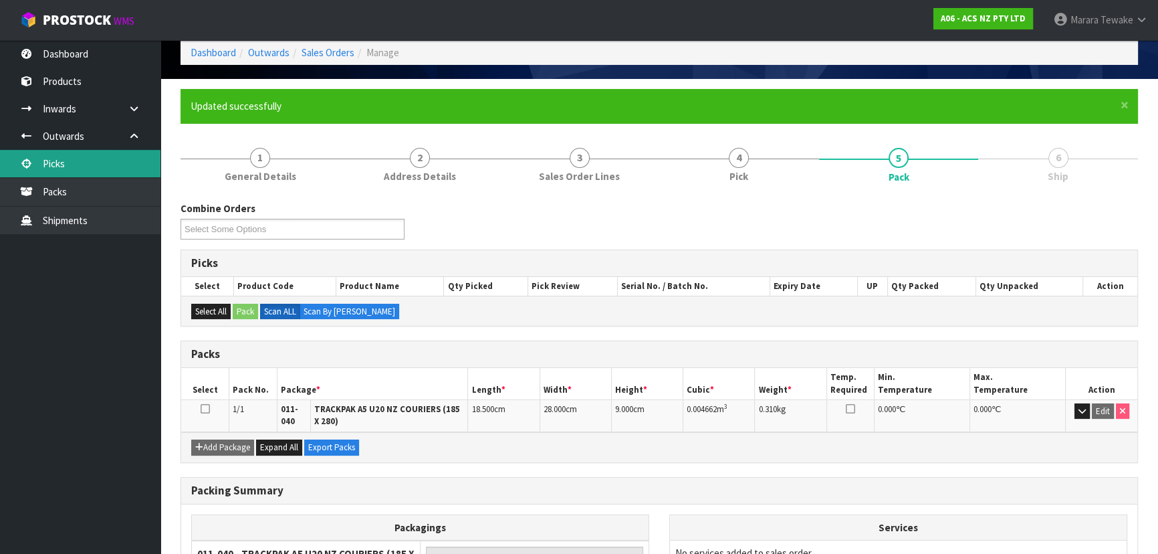
click at [116, 168] on link "Picks" at bounding box center [80, 163] width 161 height 27
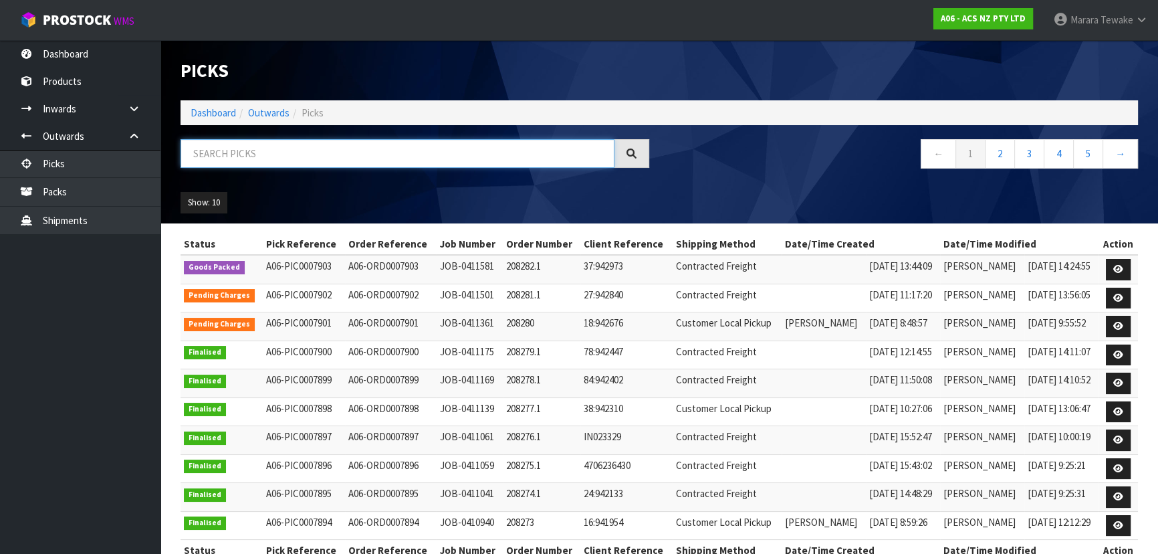
click at [268, 157] on input "text" at bounding box center [398, 153] width 434 height 29
click at [140, 57] on link "Dashboard" at bounding box center [80, 53] width 161 height 27
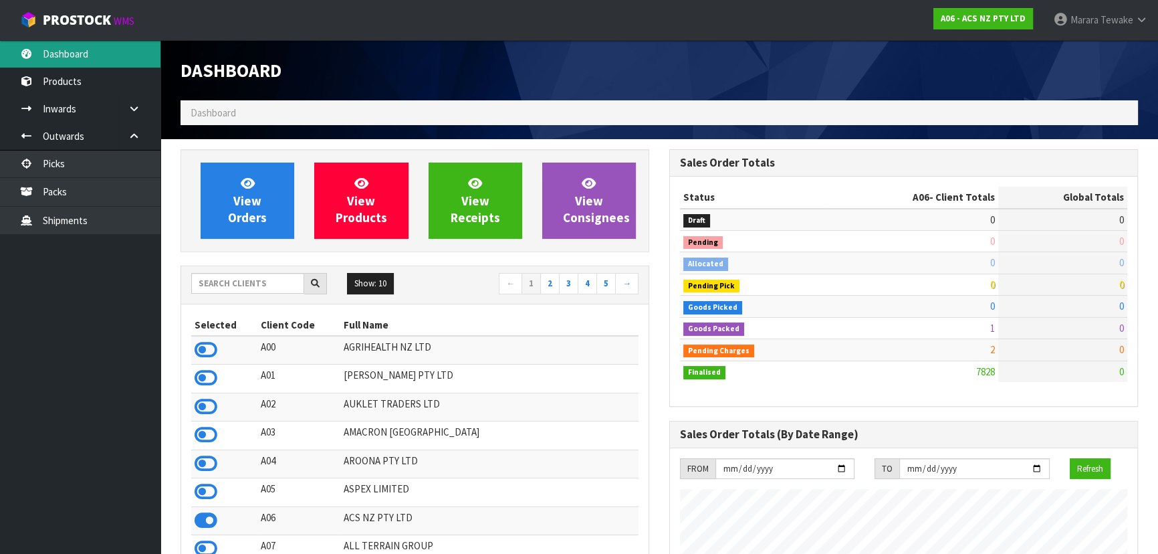
scroll to position [1011, 488]
click at [279, 290] on input "text" at bounding box center [247, 283] width 113 height 21
type input "A"
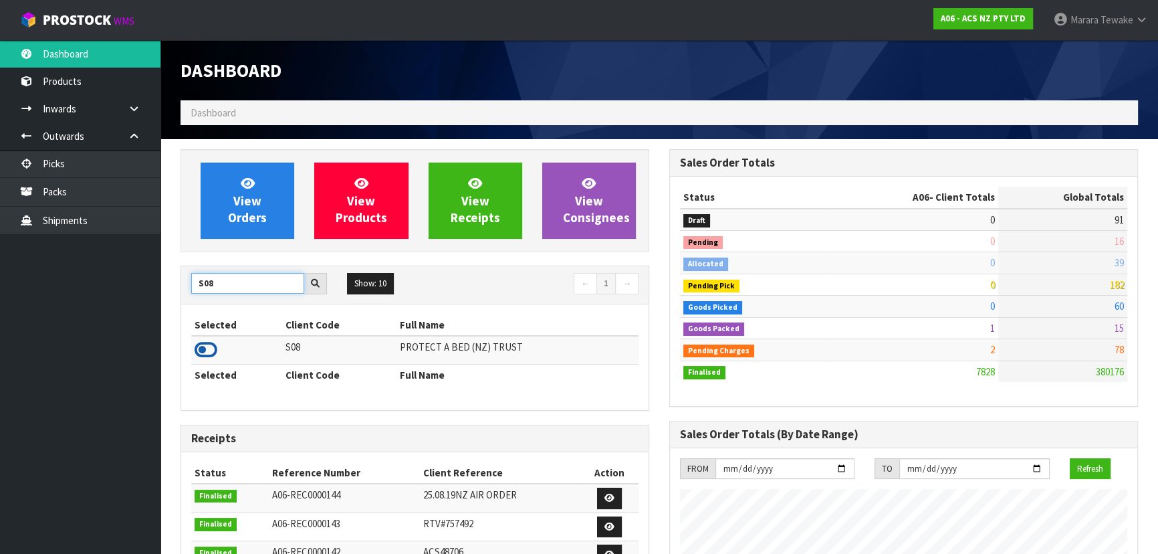
type input "S08"
click at [210, 344] on icon at bounding box center [206, 350] width 23 height 20
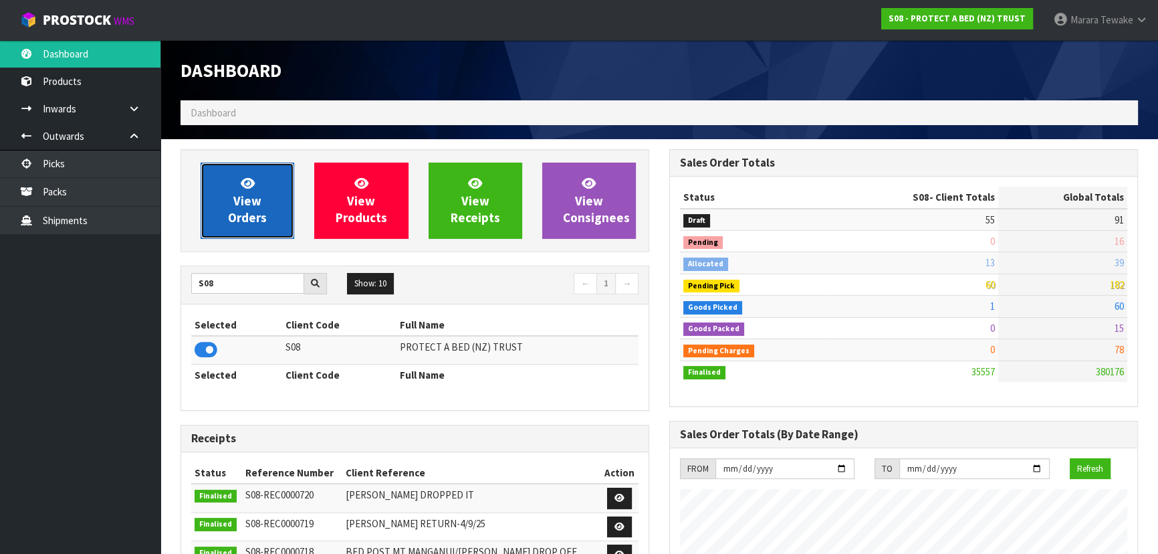
click at [243, 195] on span "View Orders" at bounding box center [247, 200] width 39 height 50
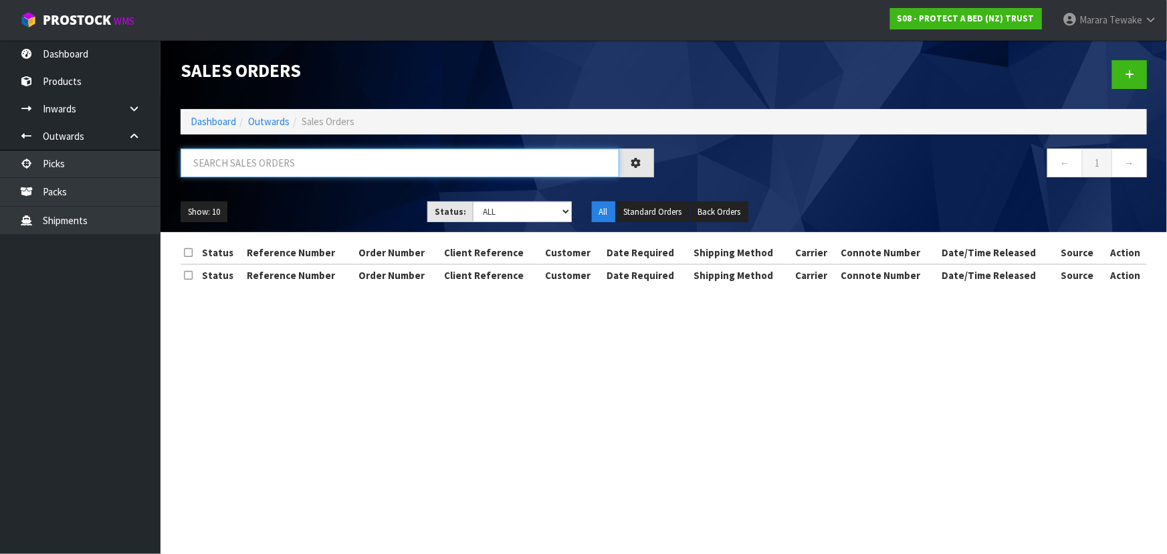
click at [231, 167] on input "text" at bounding box center [400, 162] width 439 height 29
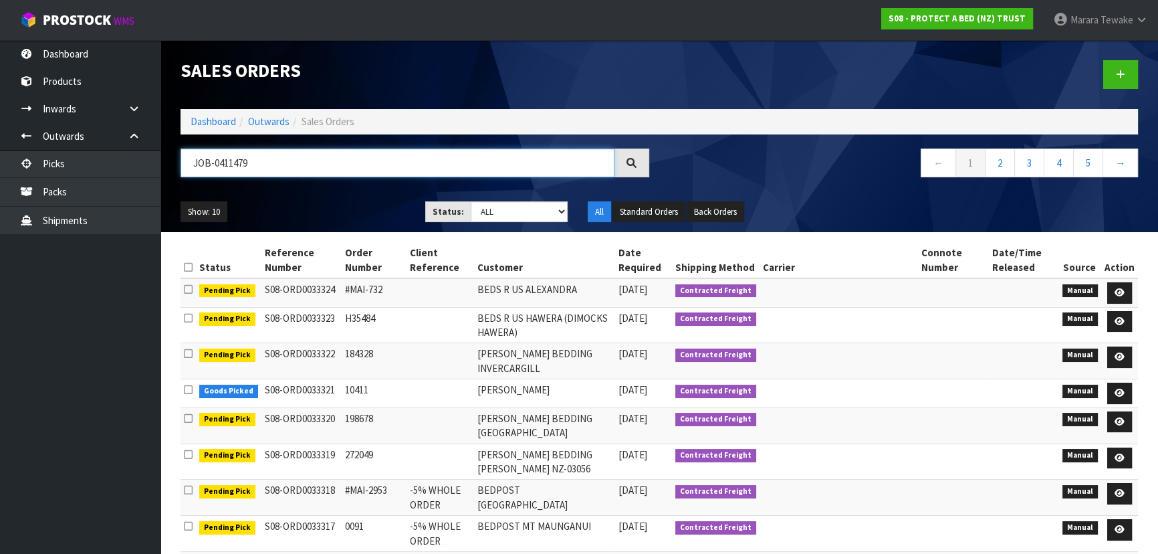
type input "JOB-0411479"
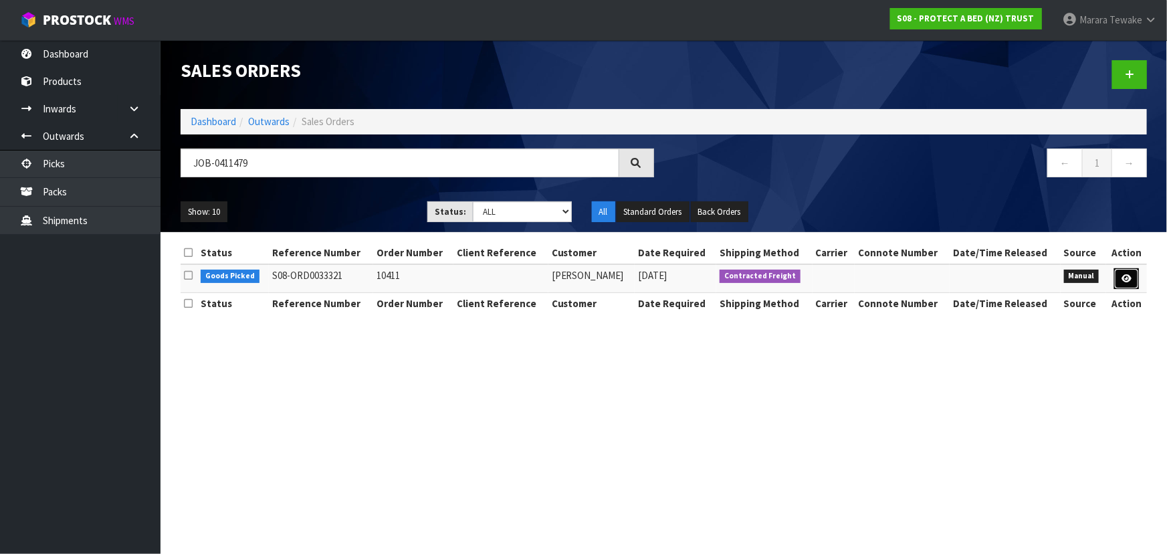
click at [1123, 279] on link at bounding box center [1126, 278] width 25 height 21
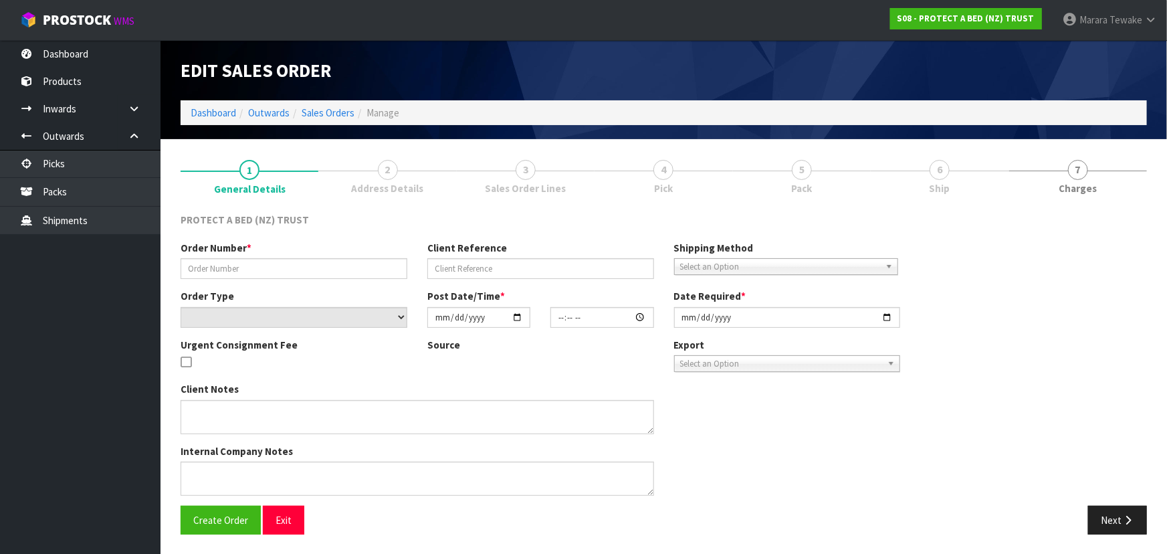
type input "10411"
select select "number:0"
type input "[DATE]"
type input "10:47:00.000"
type input "[DATE]"
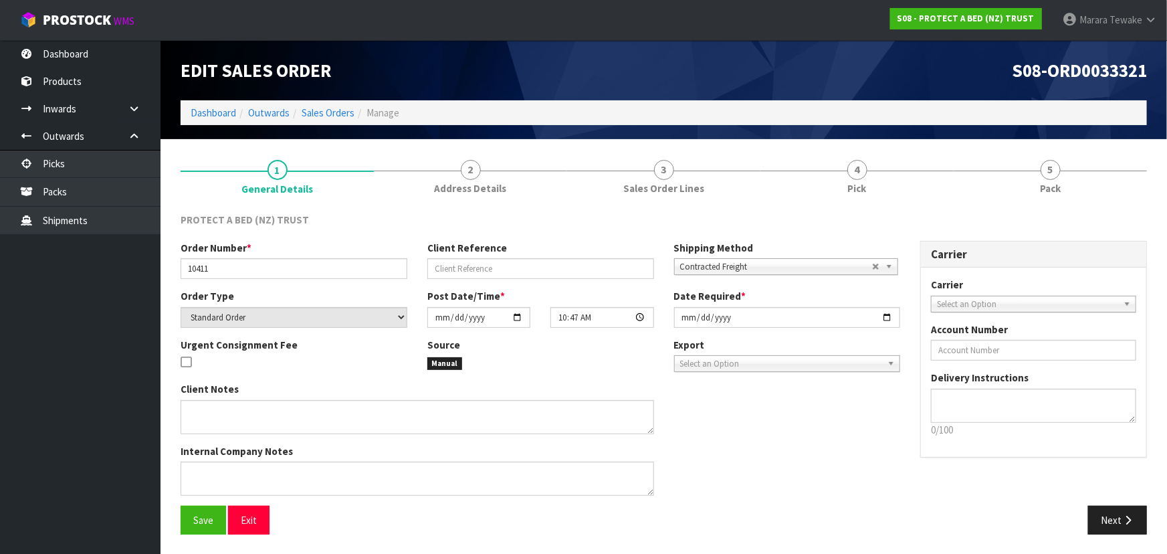
click at [886, 200] on link "4 Pick" at bounding box center [856, 175] width 193 height 53
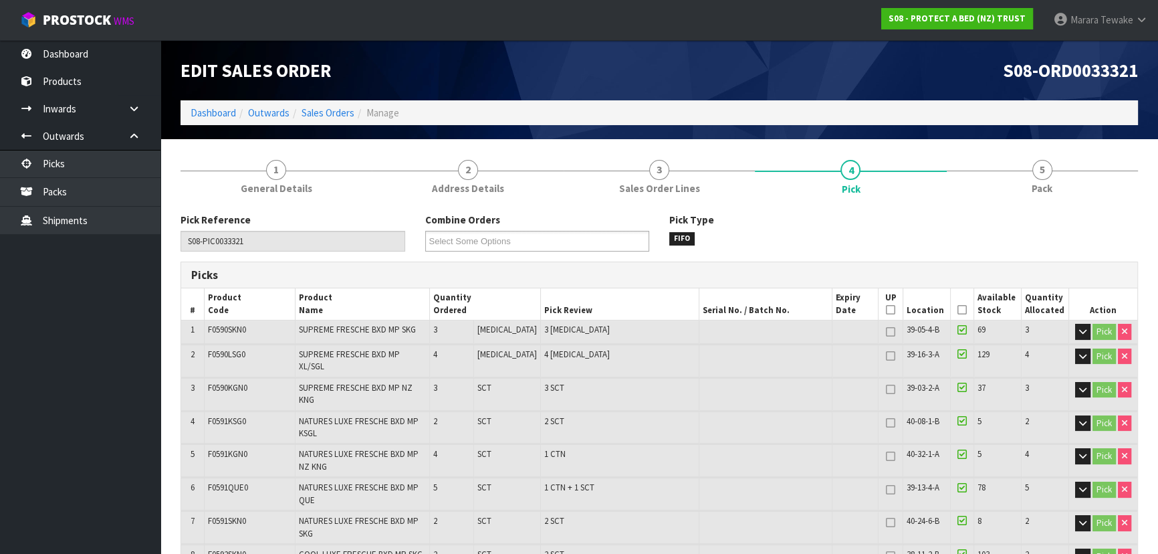
click at [958, 310] on icon at bounding box center [962, 310] width 9 height 1
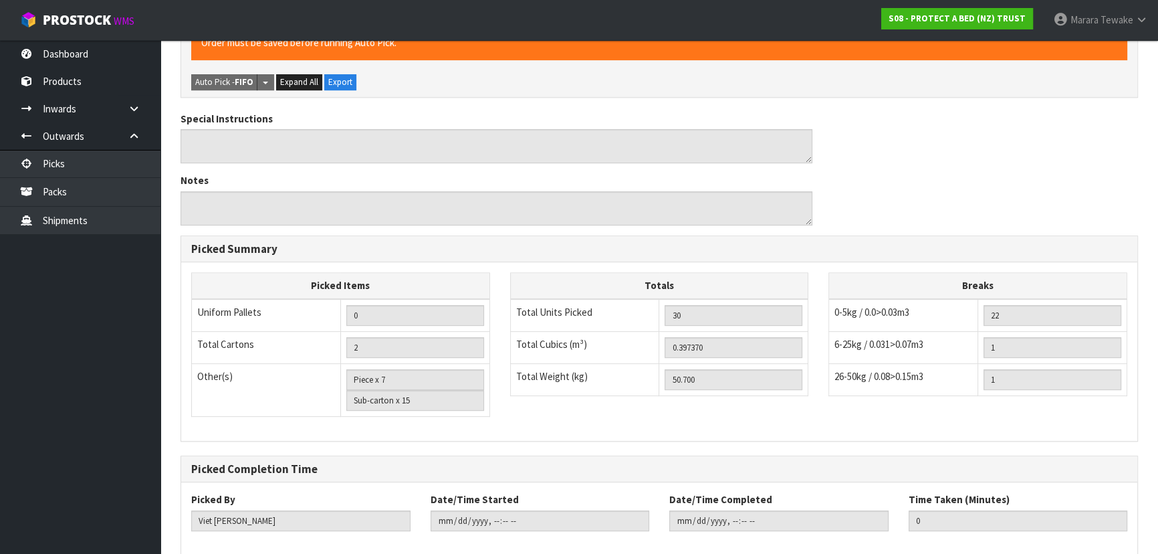
scroll to position [647, 0]
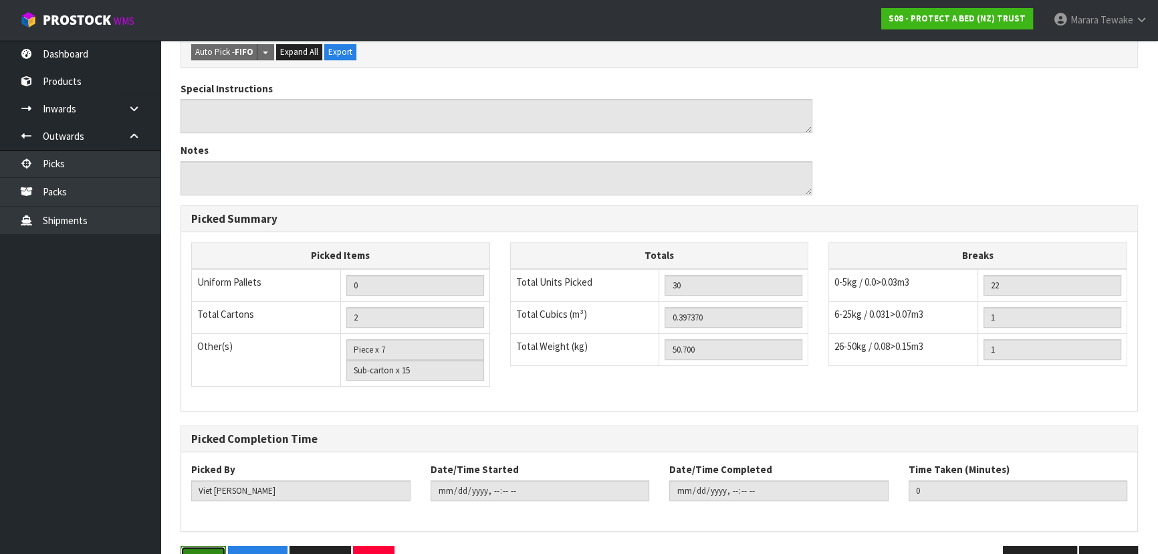
click at [191, 546] on button "Save" at bounding box center [203, 560] width 45 height 29
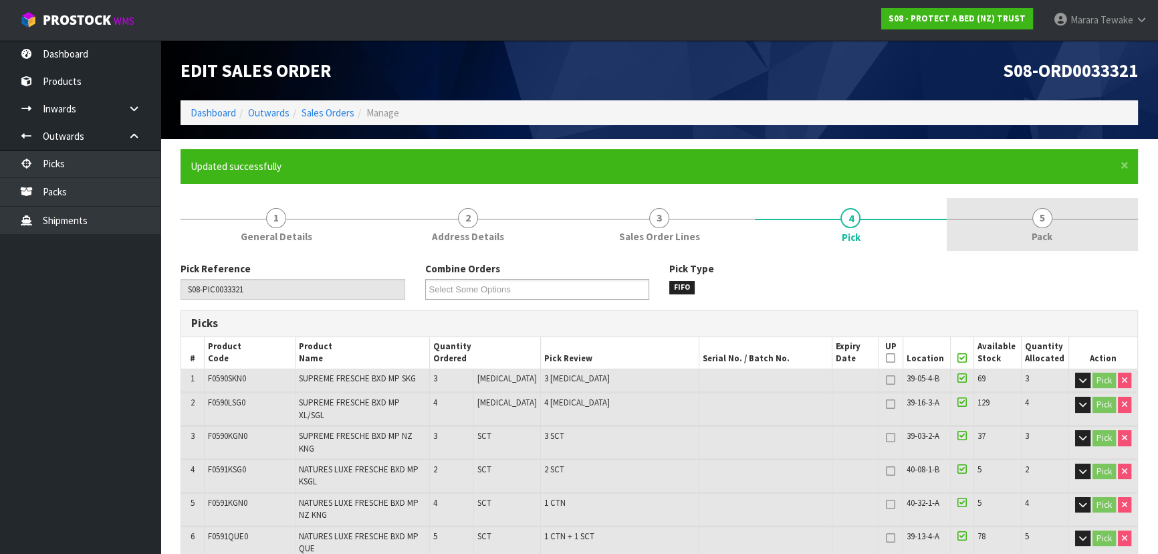
type input "[PERSON_NAME]"
type input "2025-09-08T14:29:49"
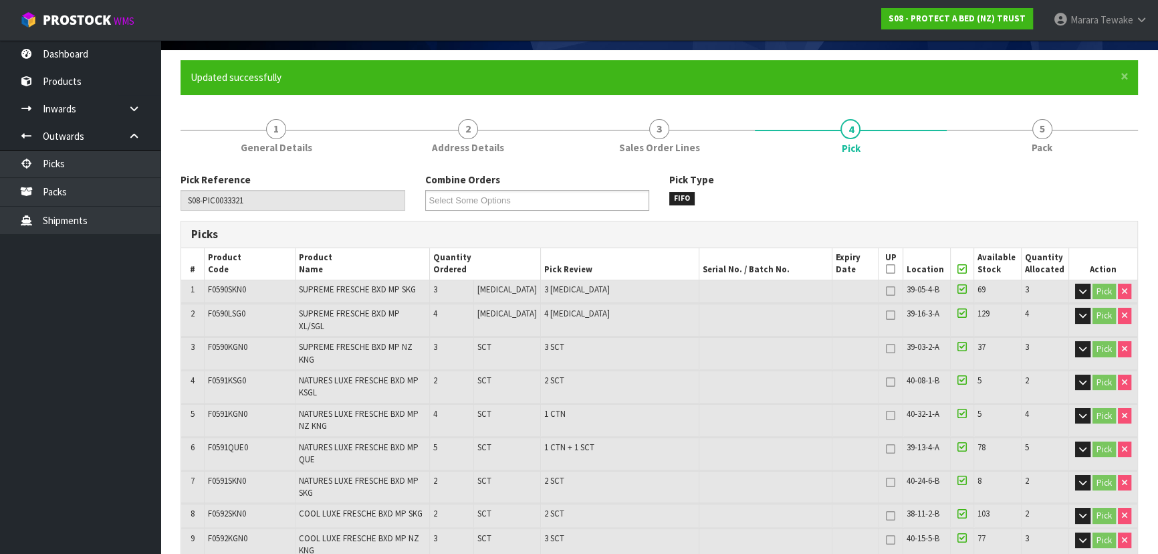
scroll to position [39, 0]
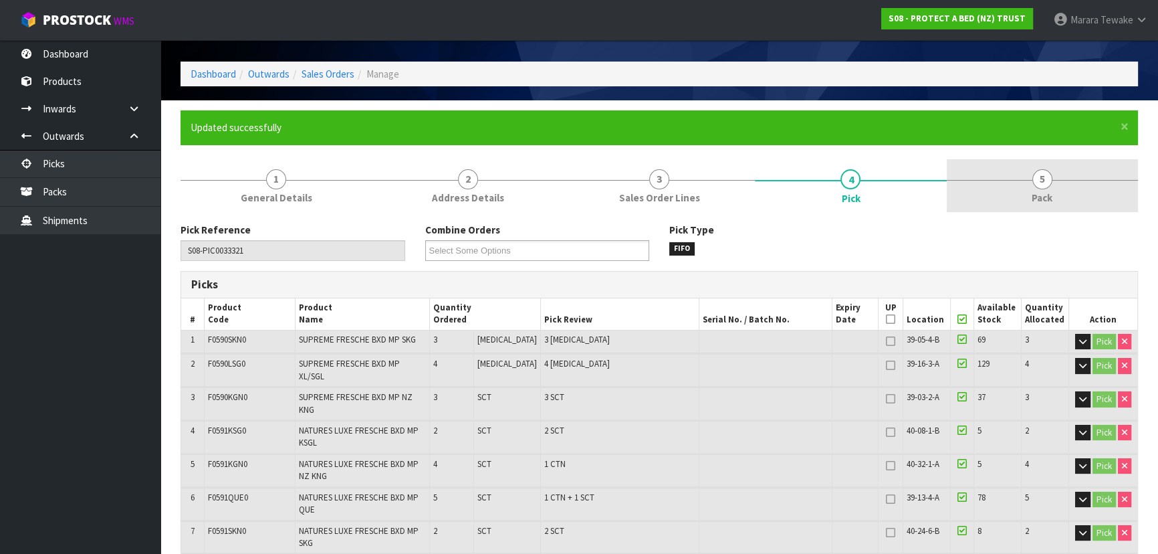
click at [1013, 186] on link "5 Pack" at bounding box center [1042, 185] width 191 height 53
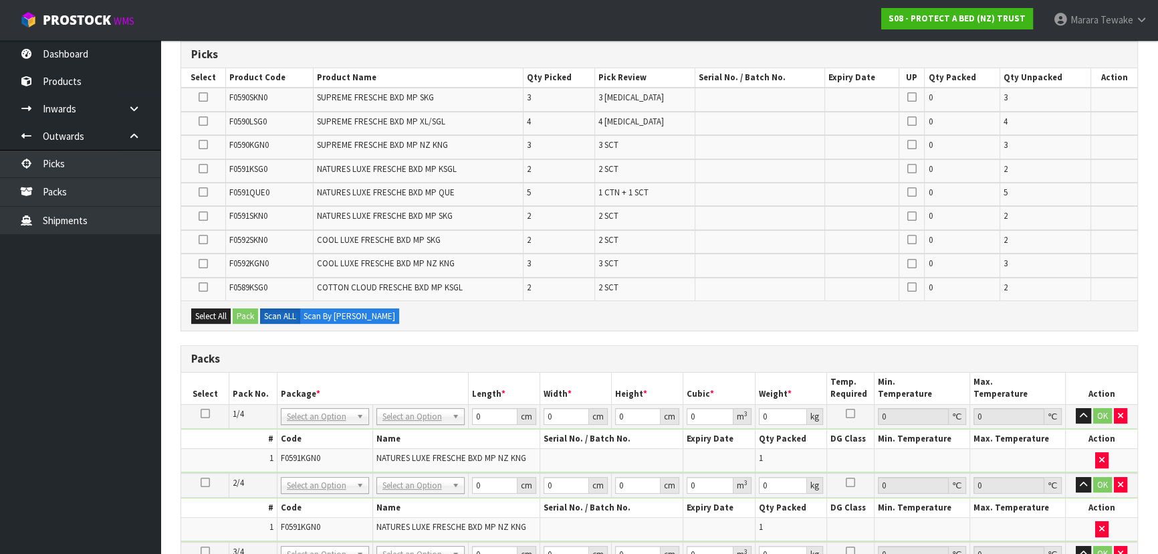
scroll to position [558, 0]
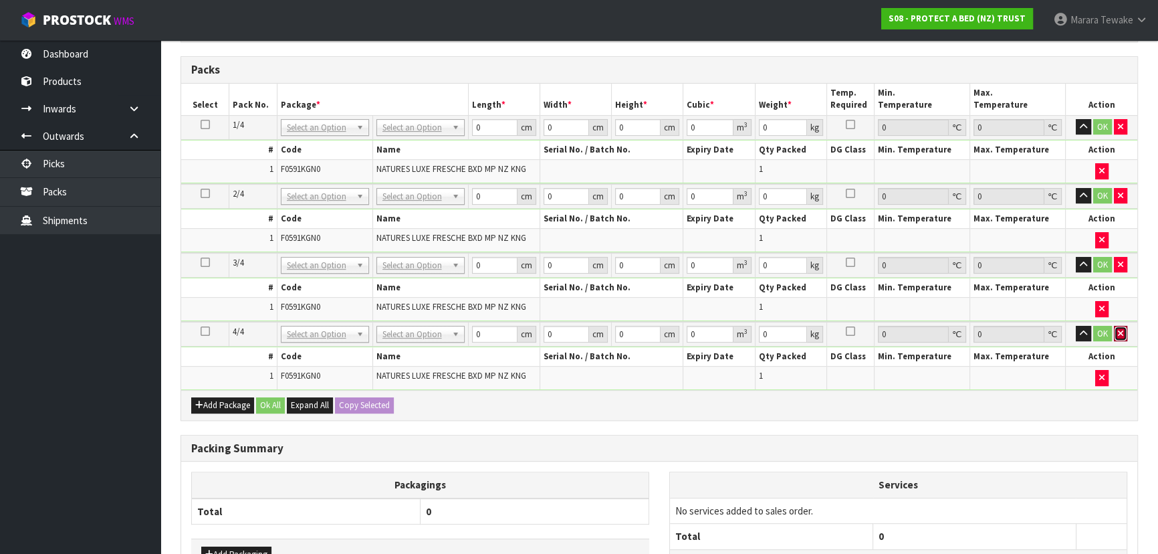
click at [1127, 329] on button "button" at bounding box center [1120, 334] width 13 height 16
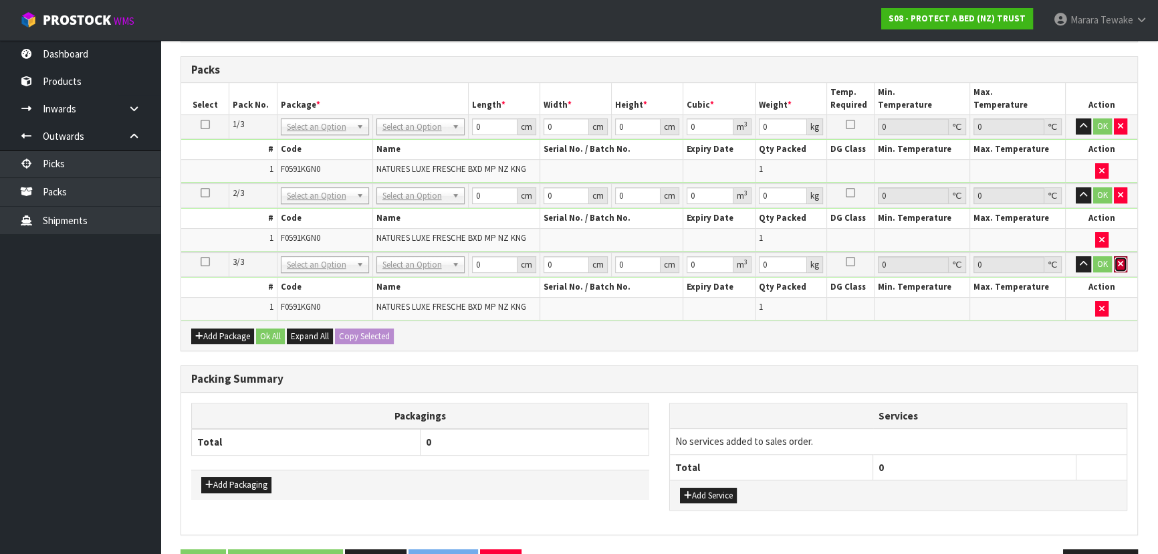
drag, startPoint x: 1125, startPoint y: 266, endPoint x: 1125, endPoint y: 257, distance: 8.0
click at [1125, 264] on button "button" at bounding box center [1120, 264] width 13 height 16
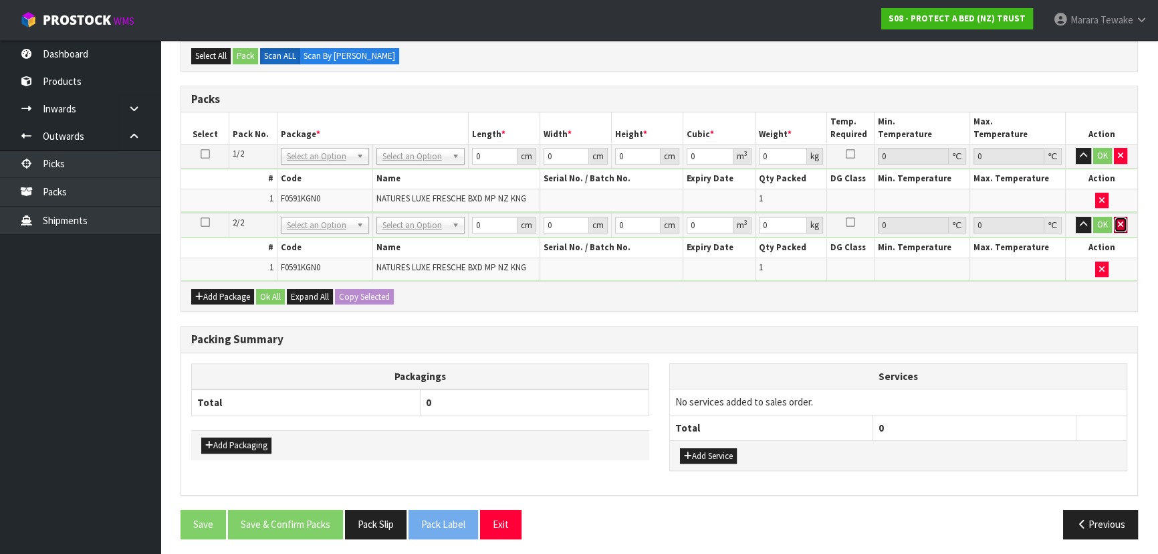
drag, startPoint x: 1126, startPoint y: 225, endPoint x: 975, endPoint y: 241, distance: 151.3
click at [1124, 225] on button "button" at bounding box center [1120, 225] width 13 height 16
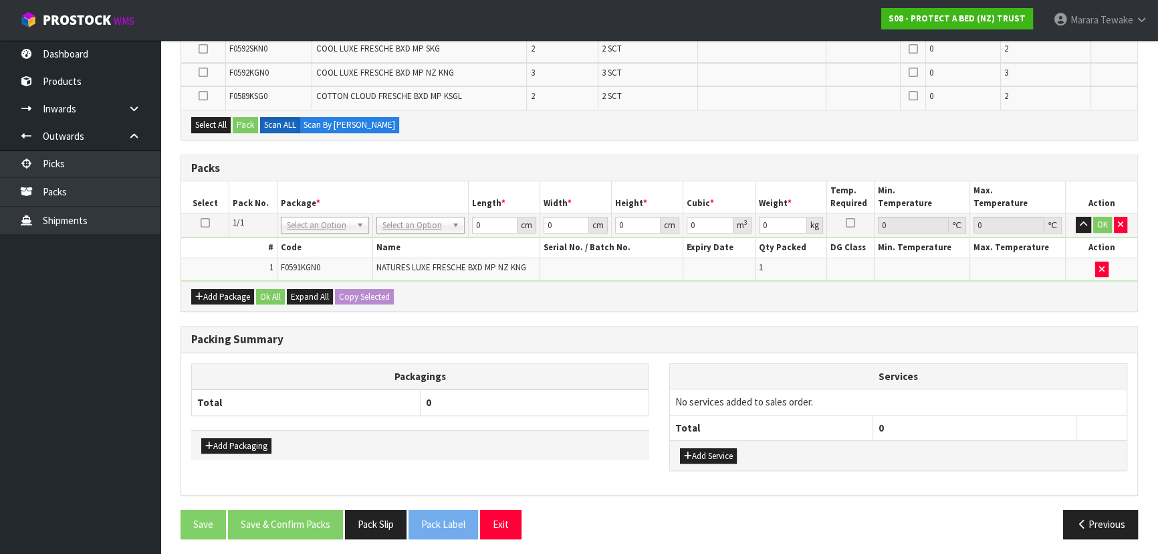
click at [210, 217] on td at bounding box center [205, 225] width 48 height 24
click at [206, 223] on icon at bounding box center [205, 223] width 9 height 1
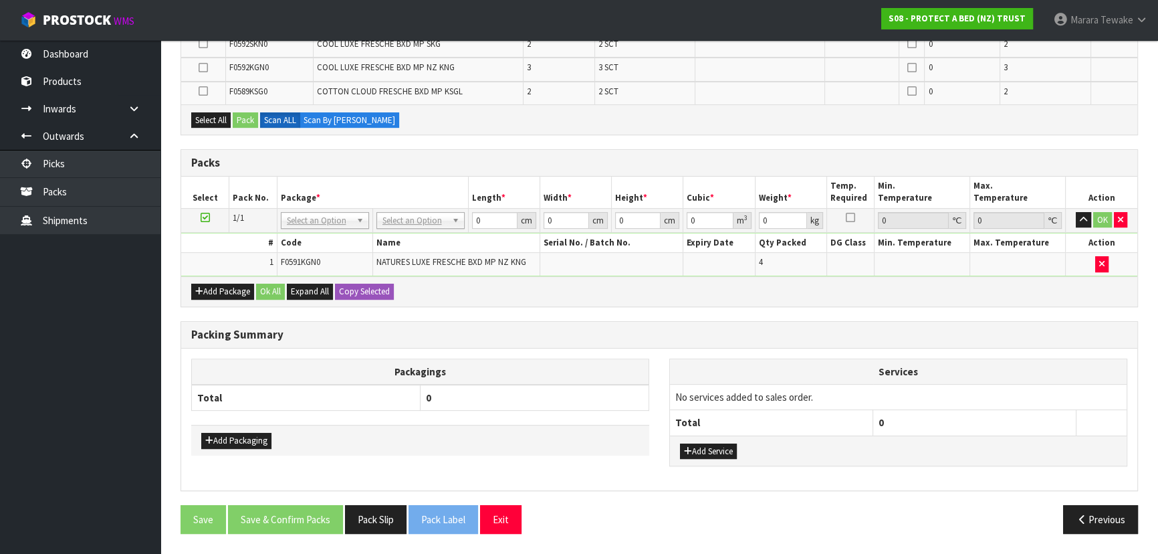
scroll to position [461, 0]
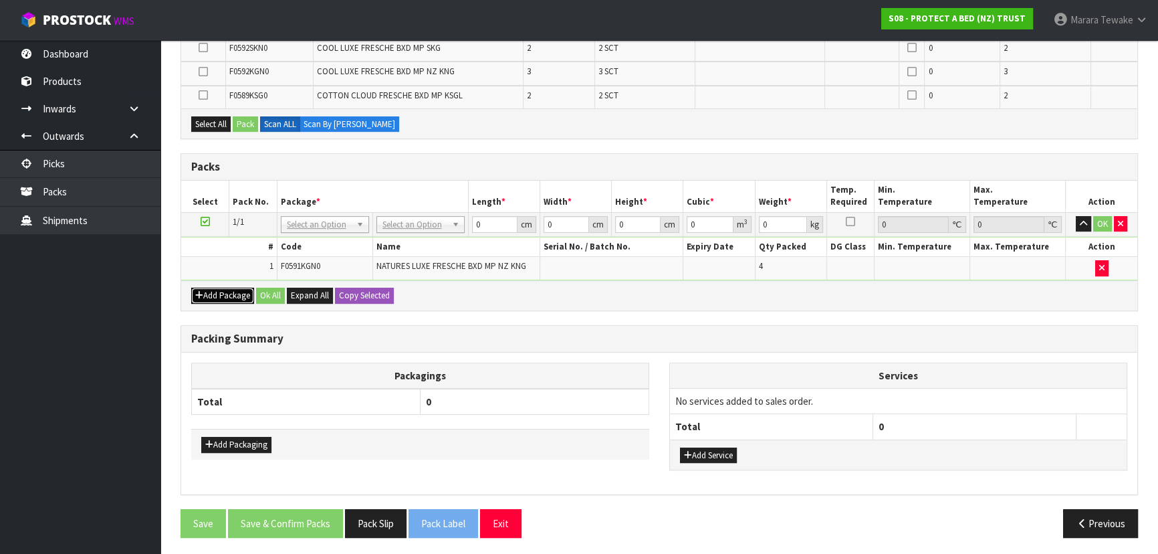
click at [237, 290] on button "Add Package" at bounding box center [222, 296] width 63 height 16
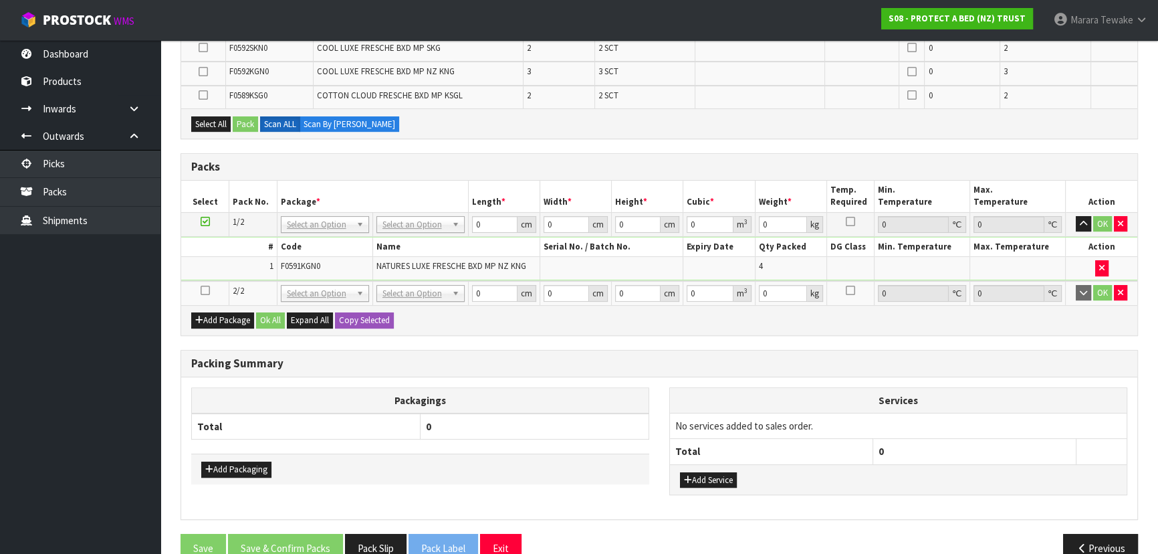
click at [205, 290] on icon at bounding box center [205, 290] width 9 height 1
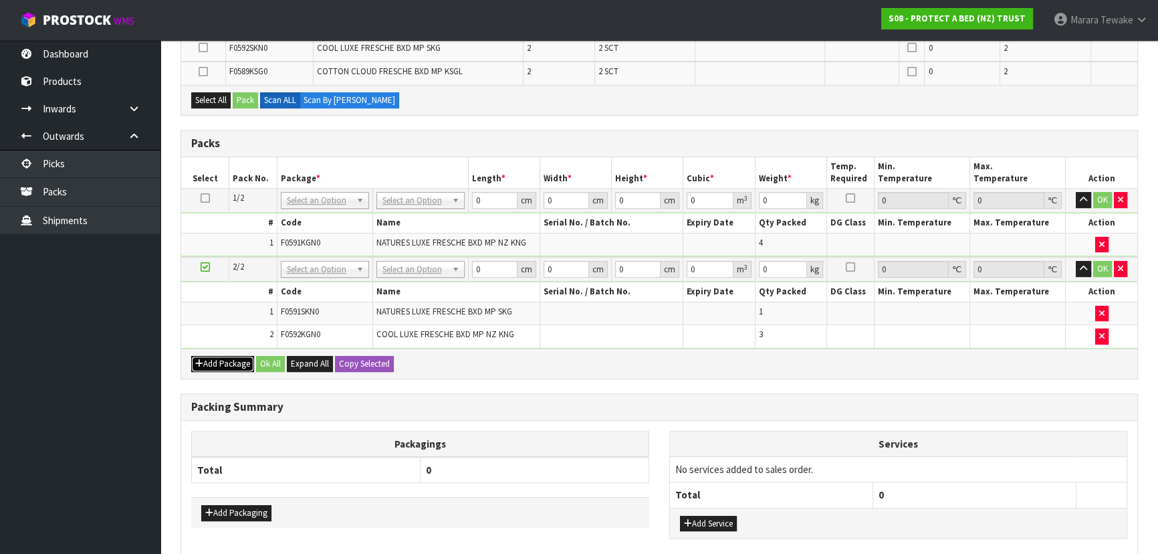
click at [241, 357] on button "Add Package" at bounding box center [222, 364] width 63 height 16
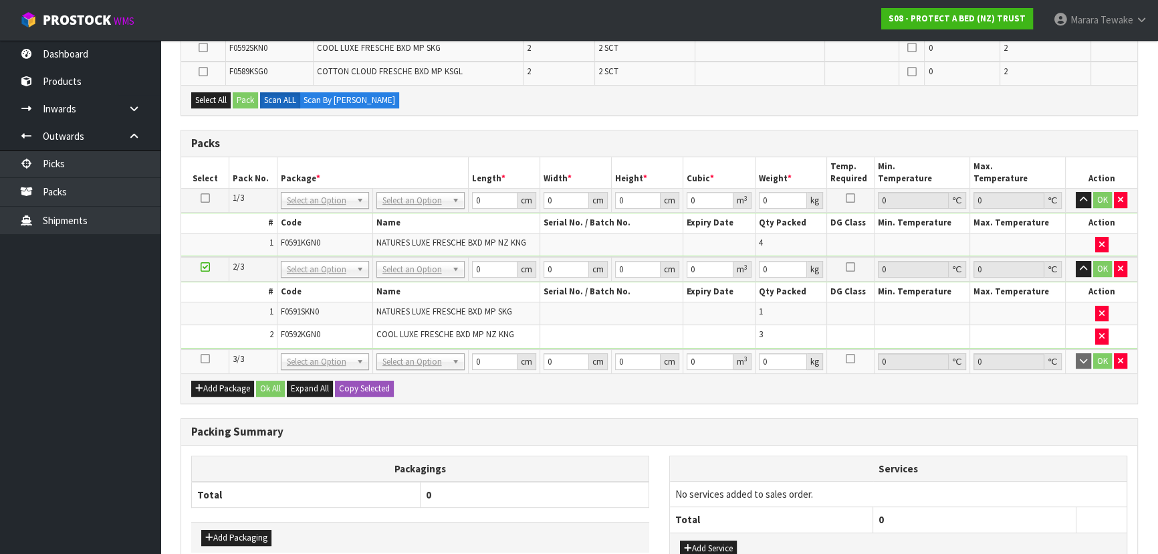
click at [208, 358] on icon at bounding box center [205, 358] width 9 height 1
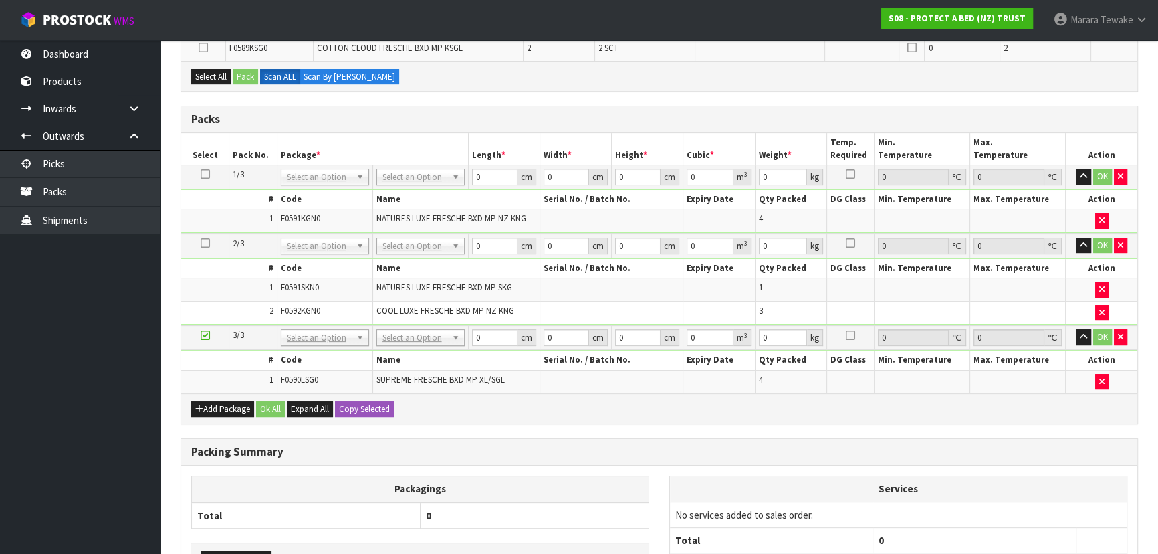
scroll to position [437, 0]
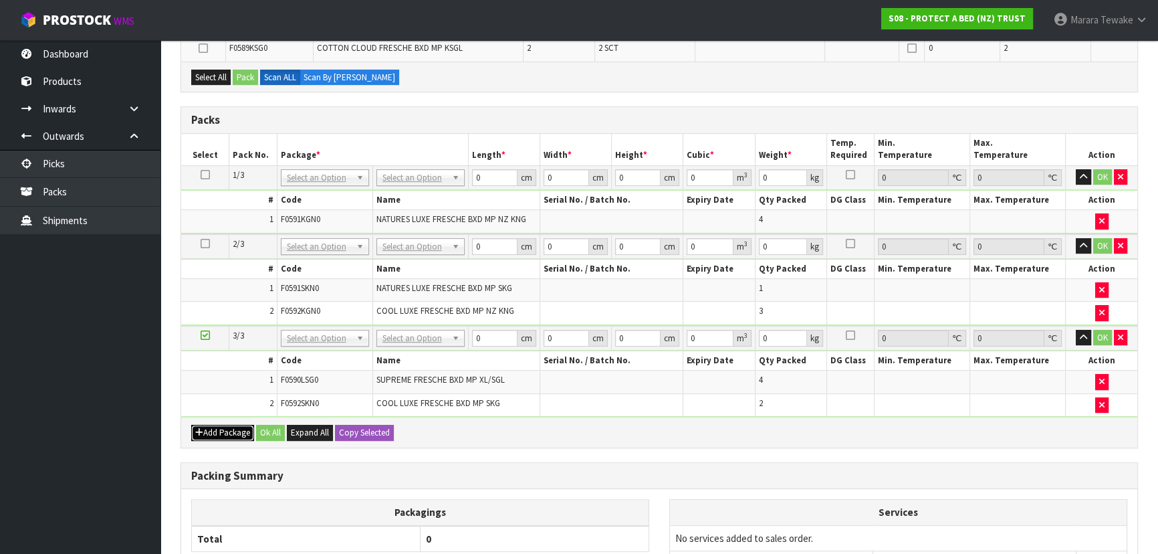
click at [220, 427] on button "Add Package" at bounding box center [222, 433] width 63 height 16
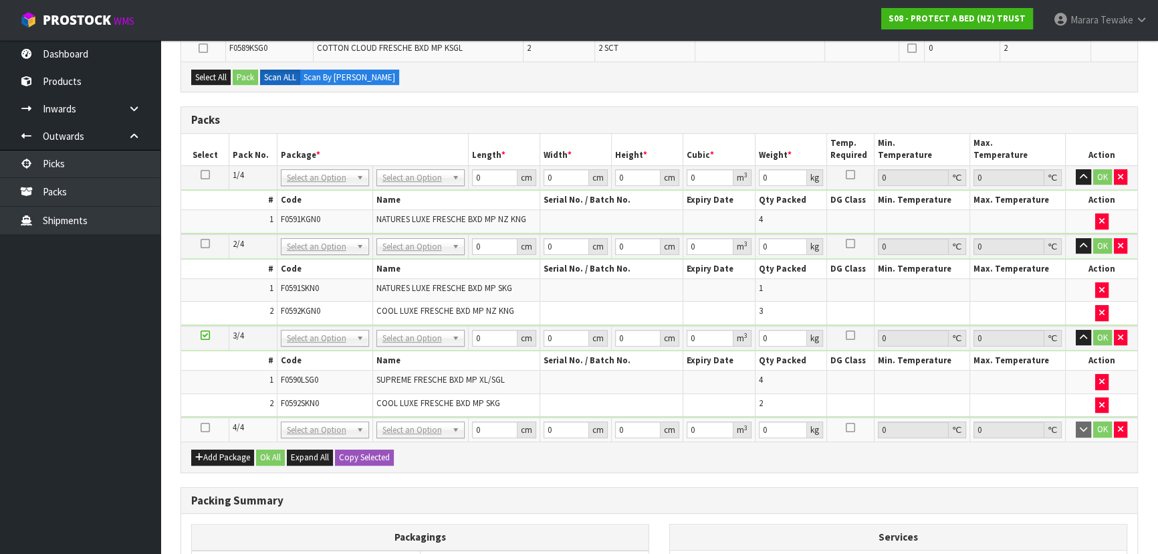
click at [207, 427] on icon at bounding box center [205, 427] width 9 height 1
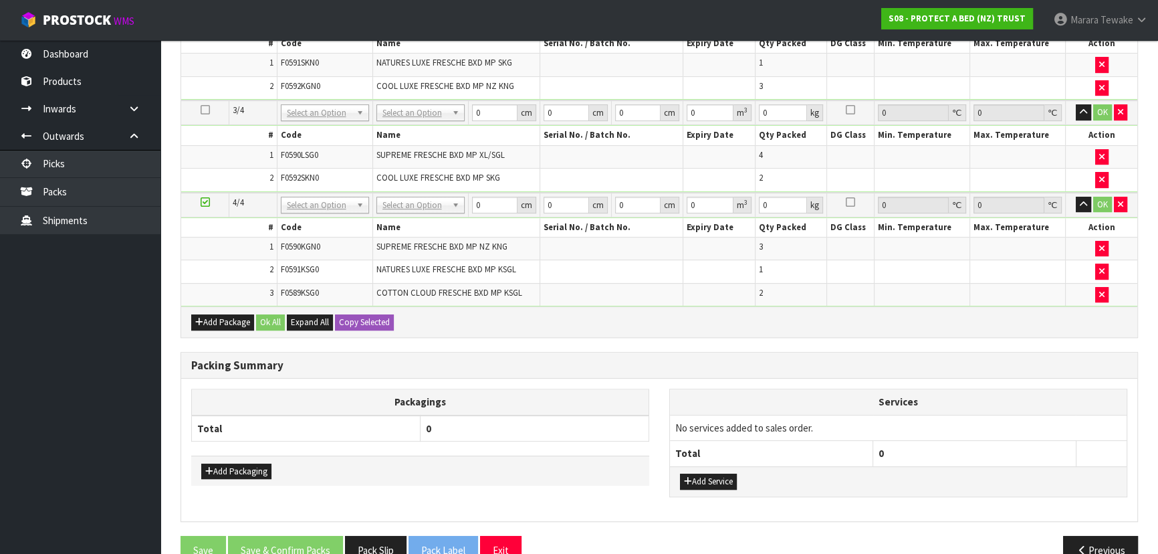
scroll to position [639, 0]
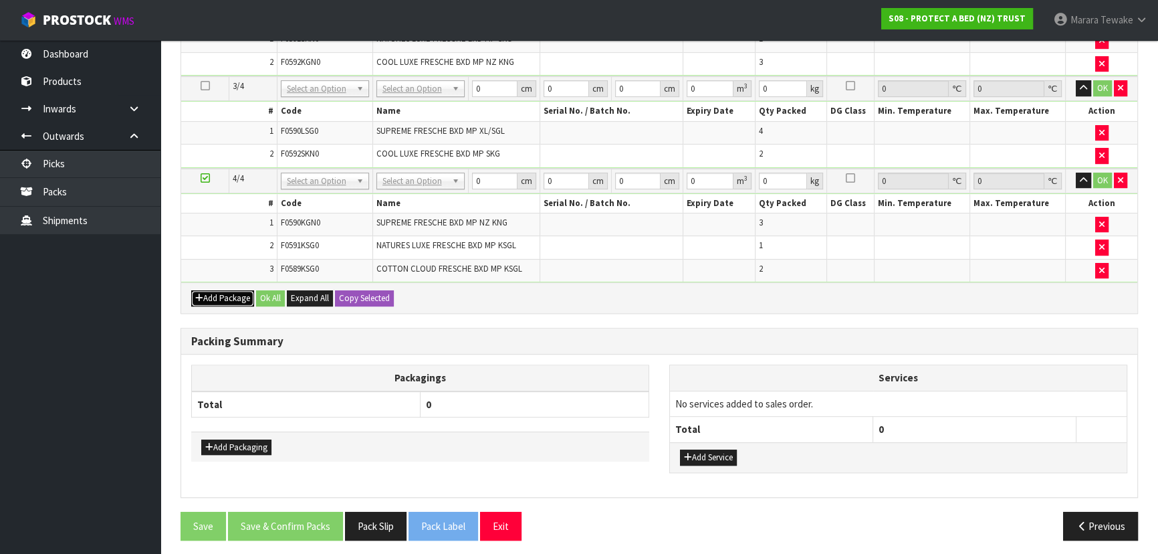
click at [225, 290] on button "Add Package" at bounding box center [222, 298] width 63 height 16
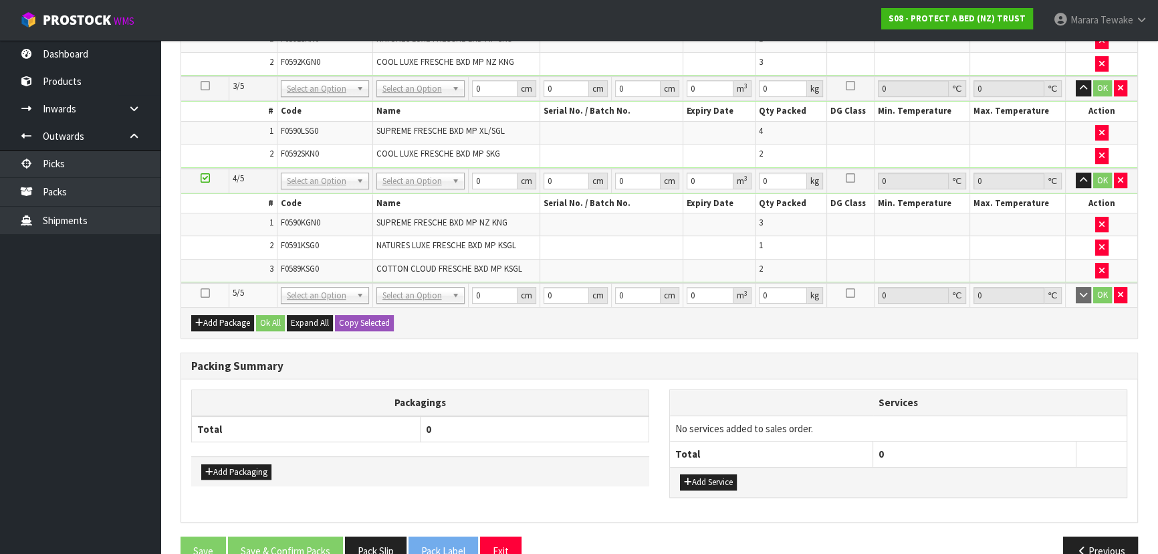
click at [205, 293] on icon at bounding box center [205, 293] width 9 height 1
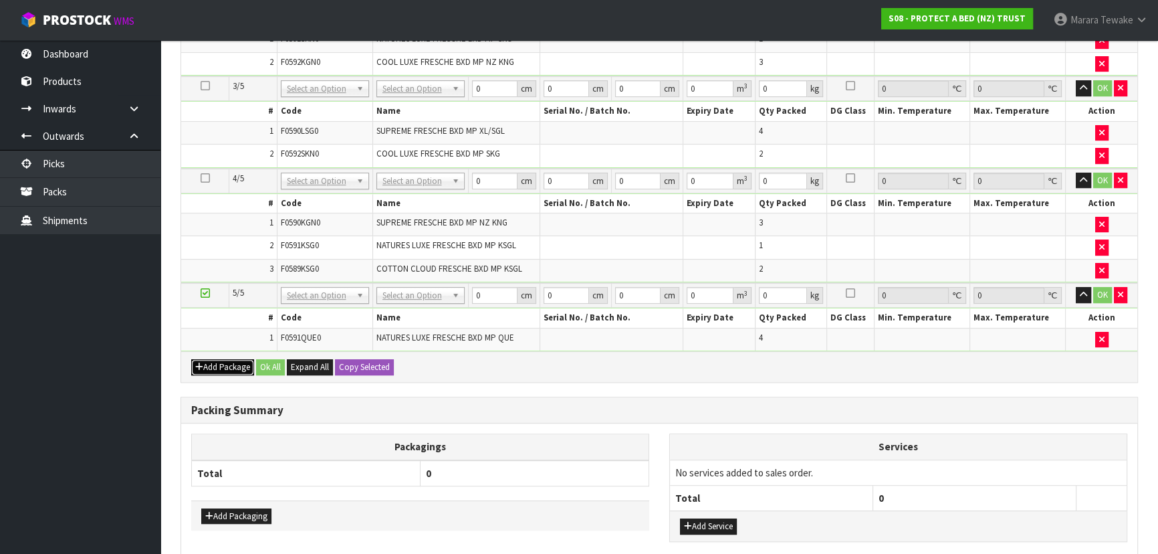
click at [221, 365] on button "Add Package" at bounding box center [222, 367] width 63 height 16
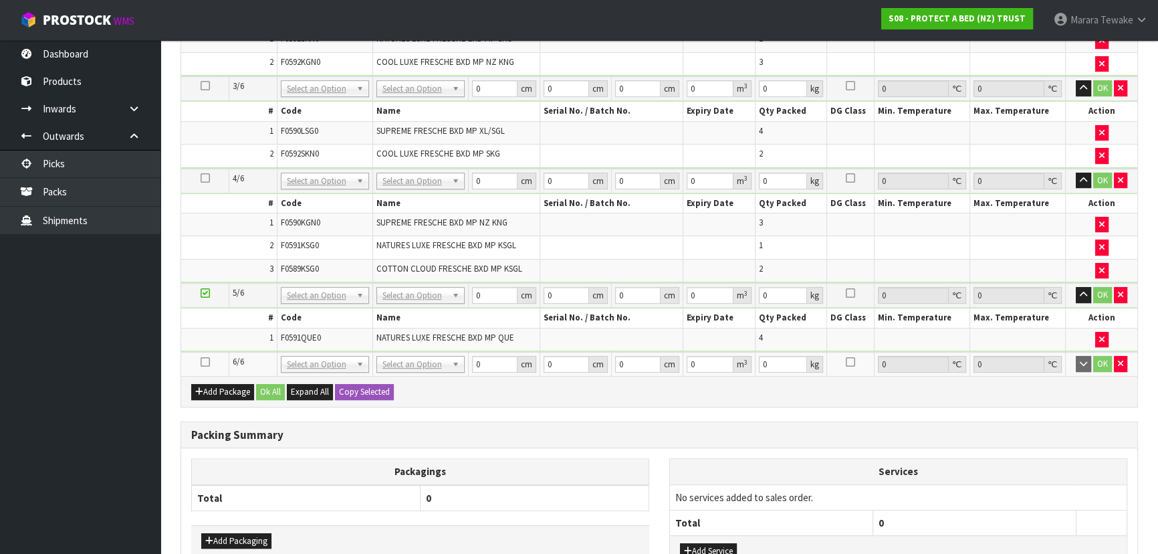
click at [201, 362] on icon at bounding box center [205, 362] width 9 height 1
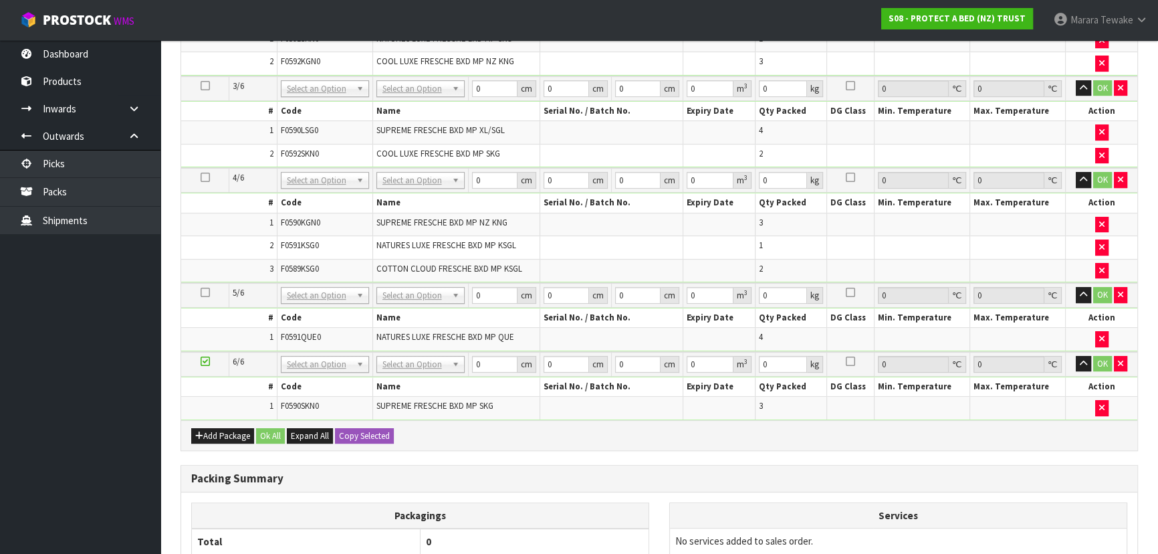
scroll to position [592, 0]
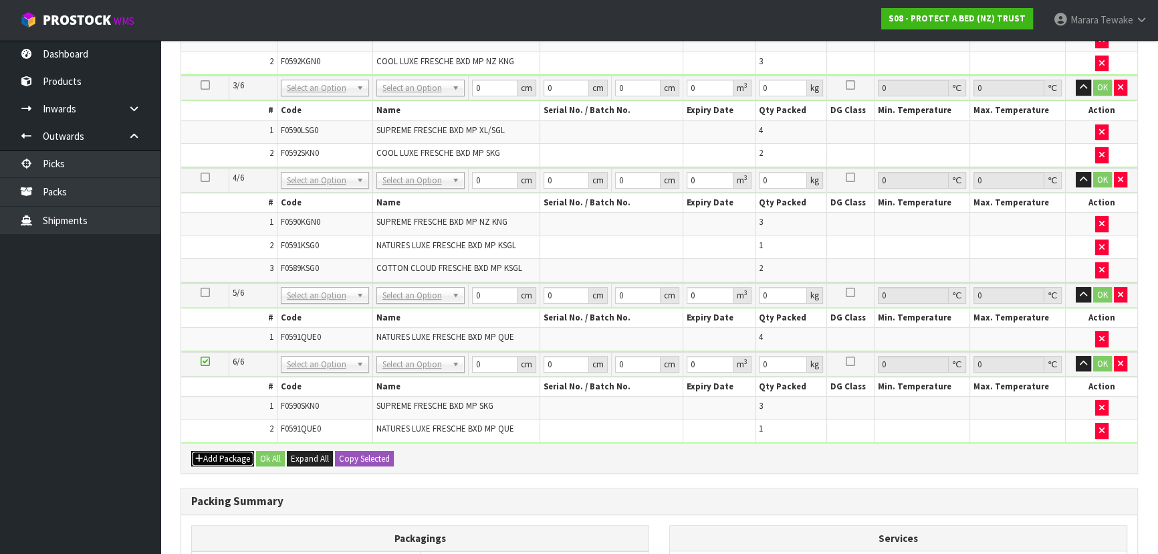
click at [217, 451] on button "Add Package" at bounding box center [222, 459] width 63 height 16
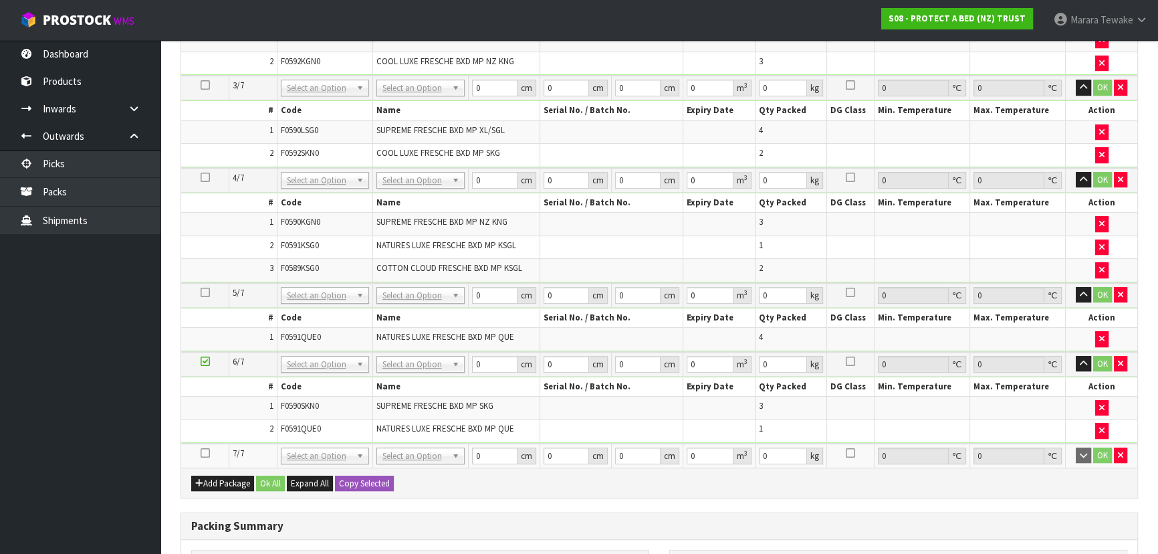
click at [207, 453] on icon at bounding box center [205, 453] width 9 height 1
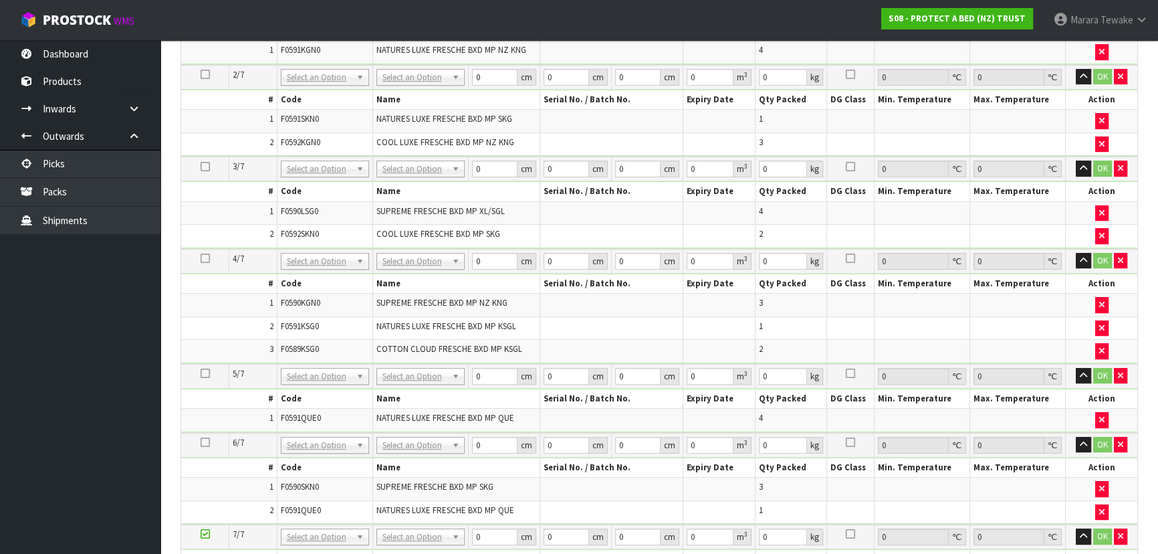
scroll to position [362, 0]
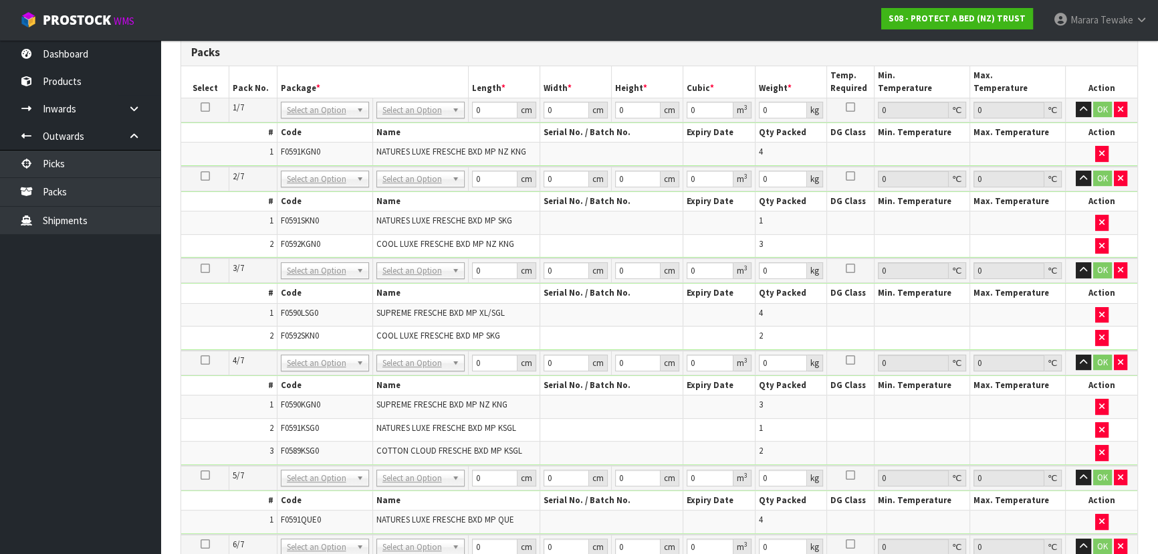
click at [201, 107] on icon at bounding box center [205, 107] width 9 height 1
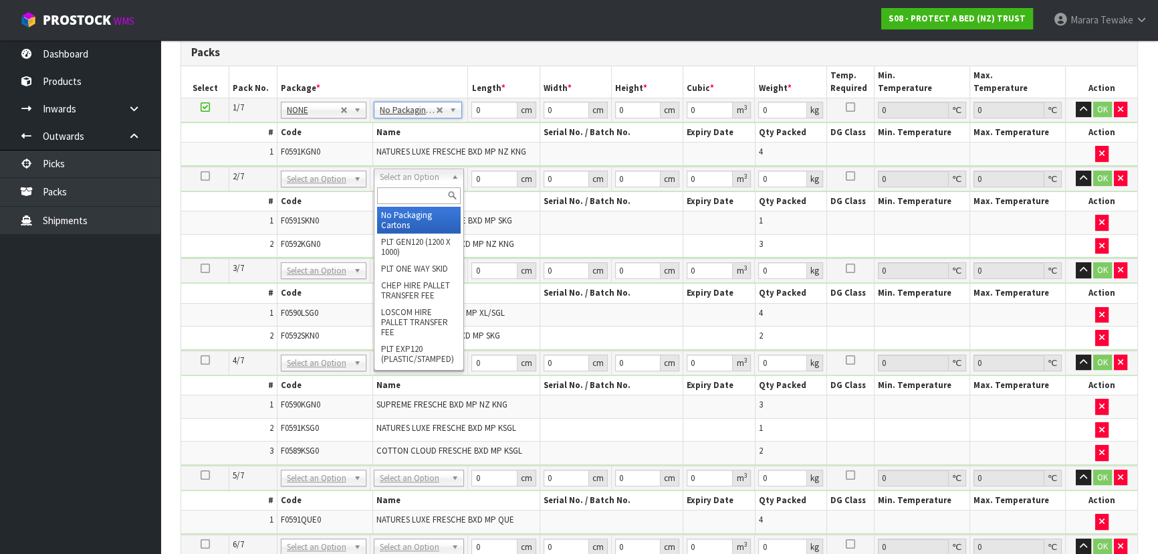
click at [415, 196] on input "text" at bounding box center [419, 195] width 84 height 17
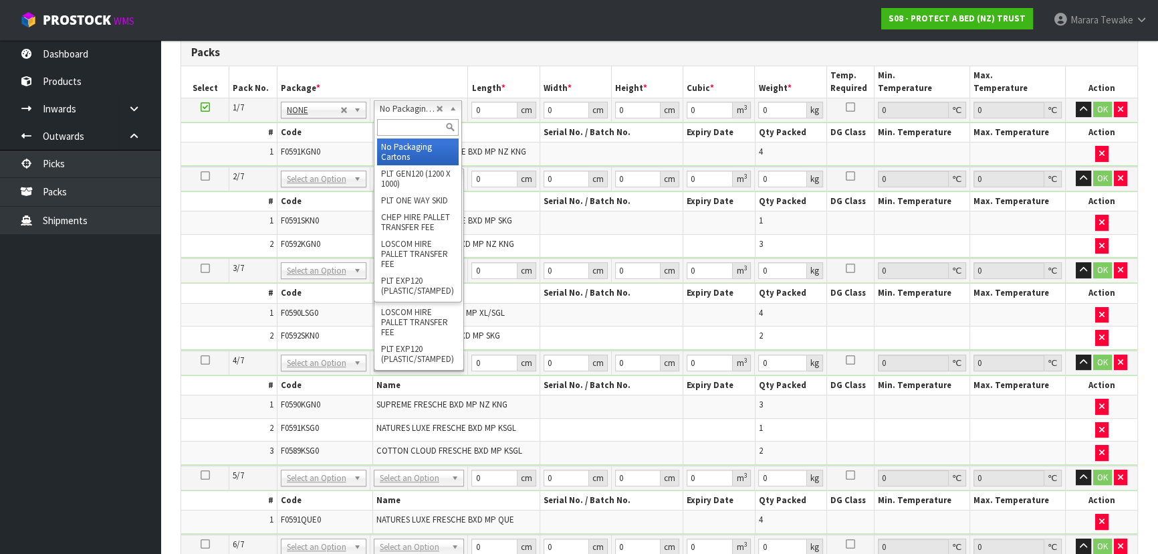
click at [415, 116] on div at bounding box center [418, 127] width 87 height 22
click at [412, 125] on input "text" at bounding box center [418, 127] width 82 height 17
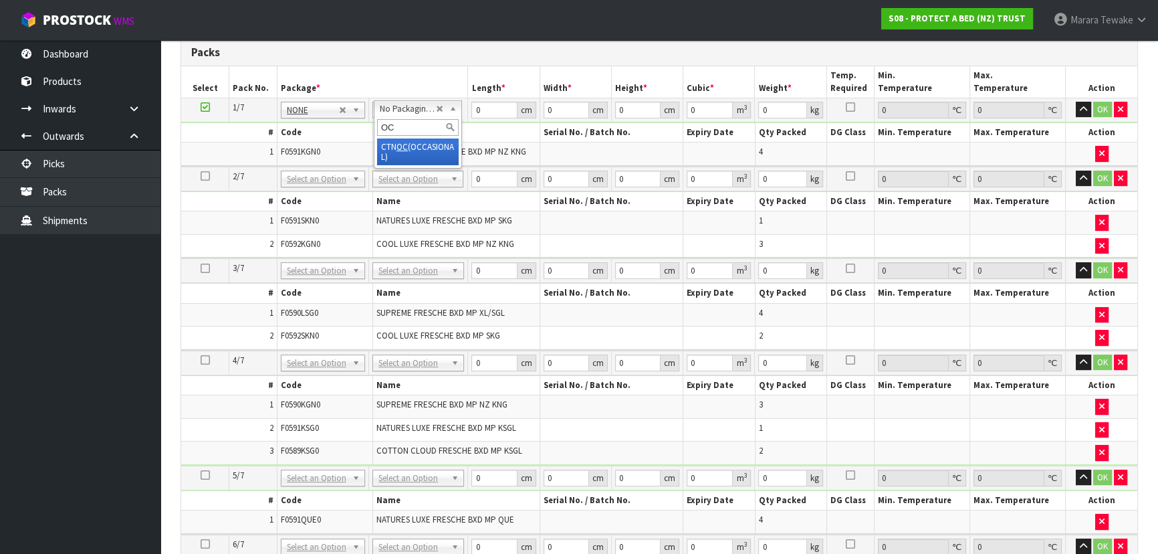
type input "OC"
type input "9.1"
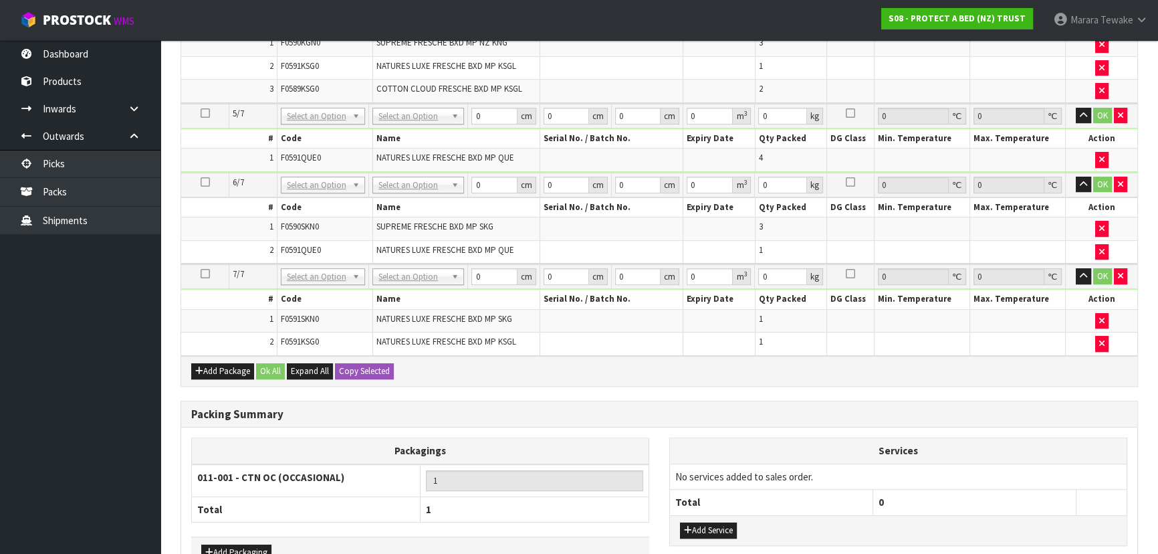
scroll to position [727, 0]
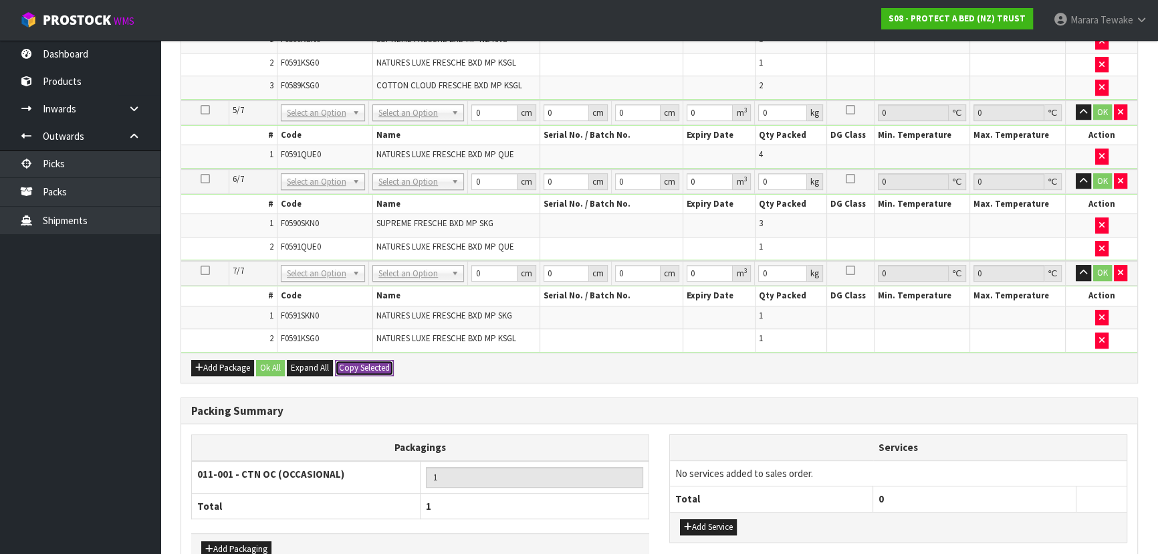
click at [372, 360] on button "Copy Selected" at bounding box center [364, 368] width 59 height 16
click at [372, 360] on button "Confirm Copy Selected" at bounding box center [379, 368] width 88 height 16
type input "9.1"
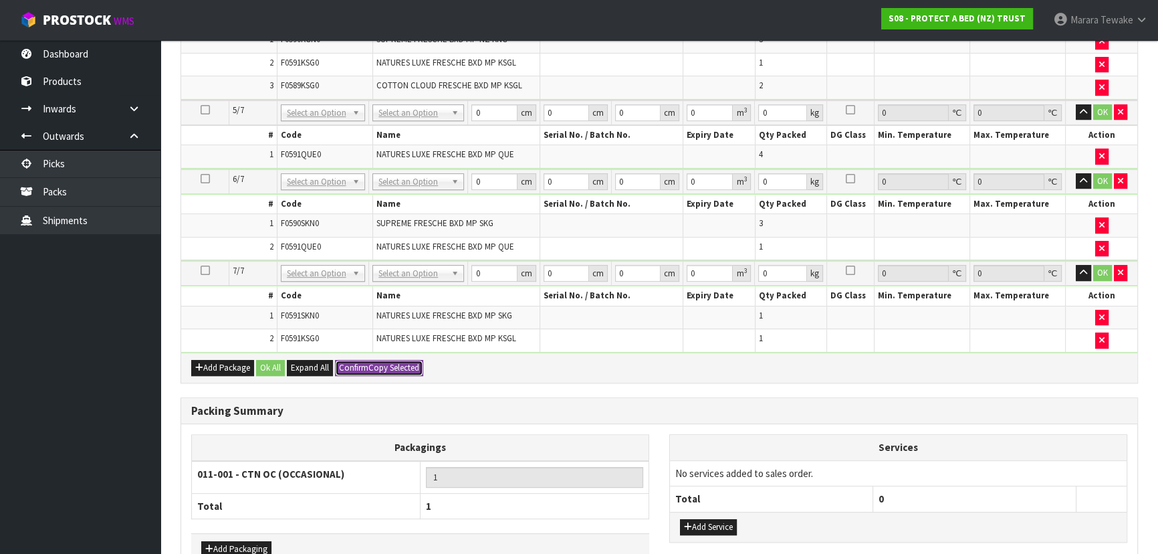
type input "9.1"
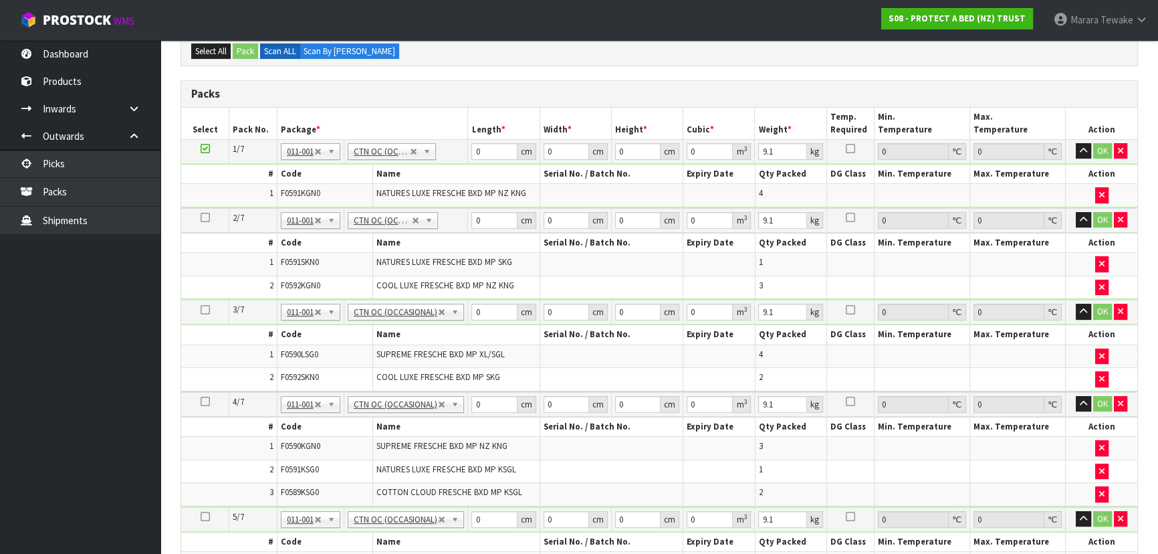
scroll to position [301, 0]
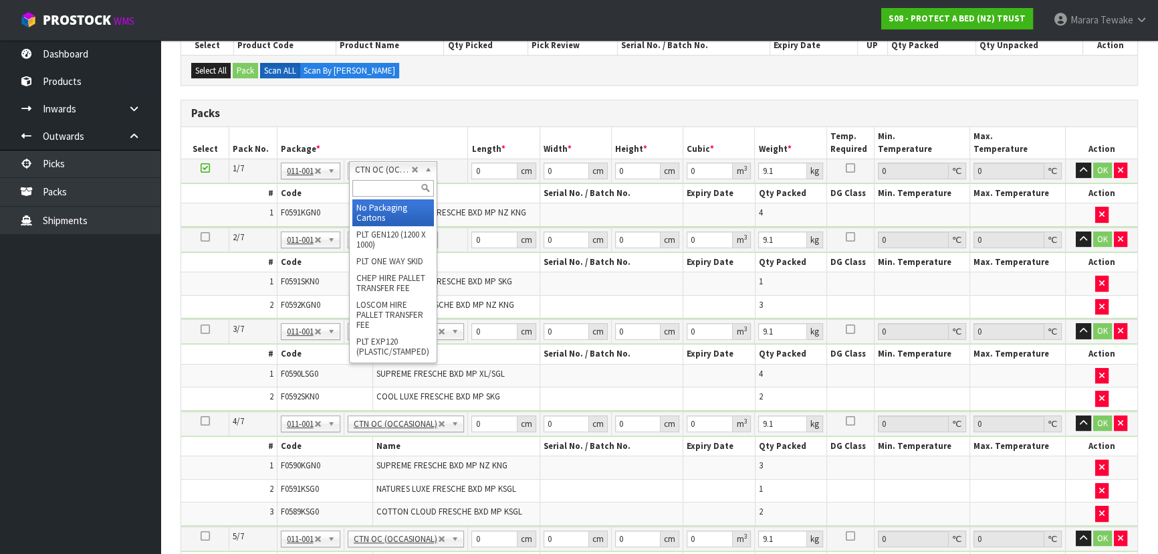
type input "1"
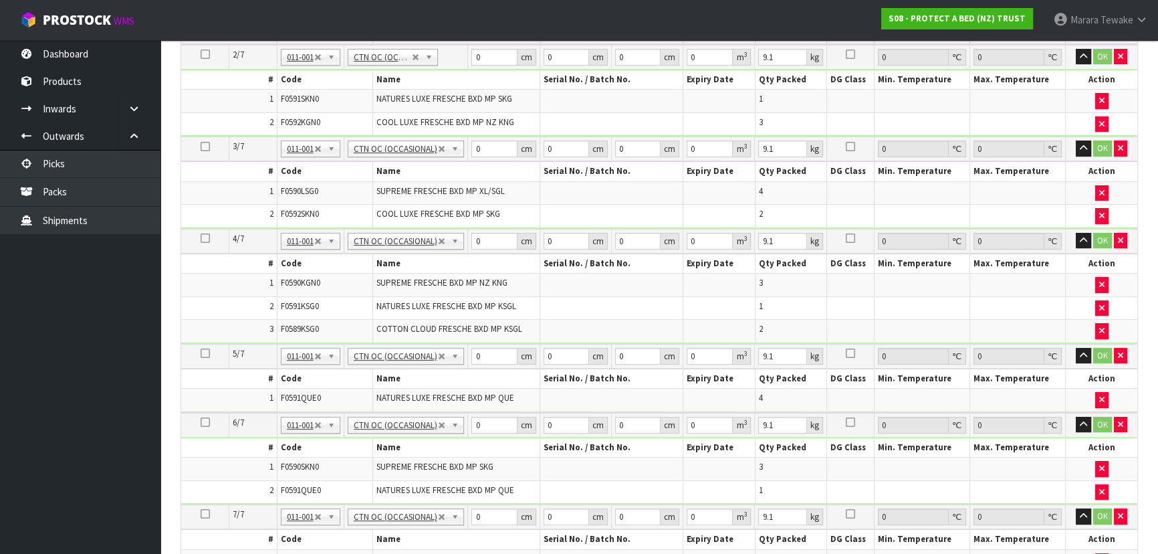
type input "0"
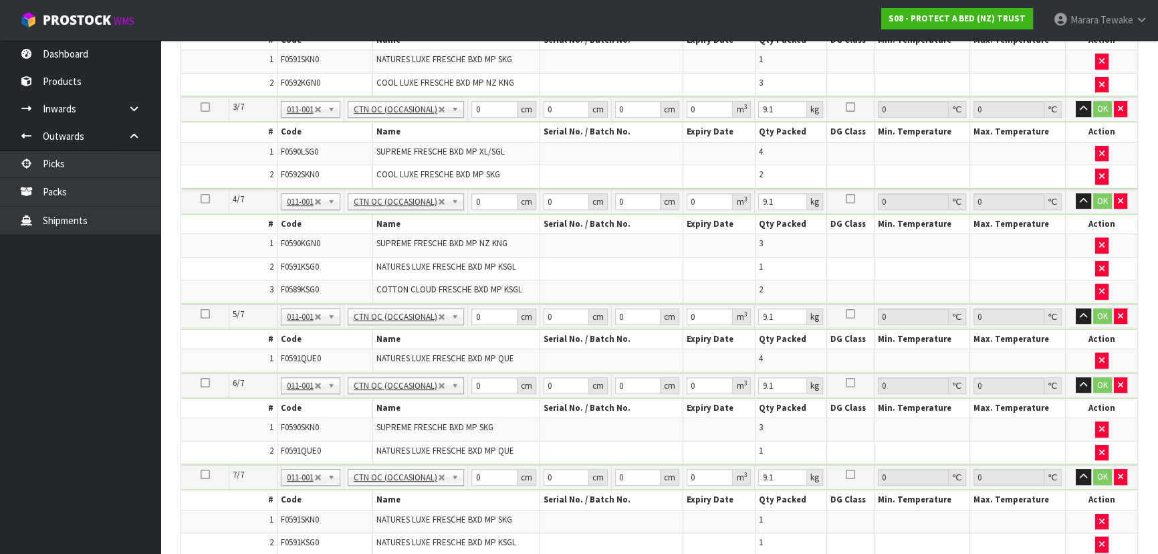
scroll to position [544, 0]
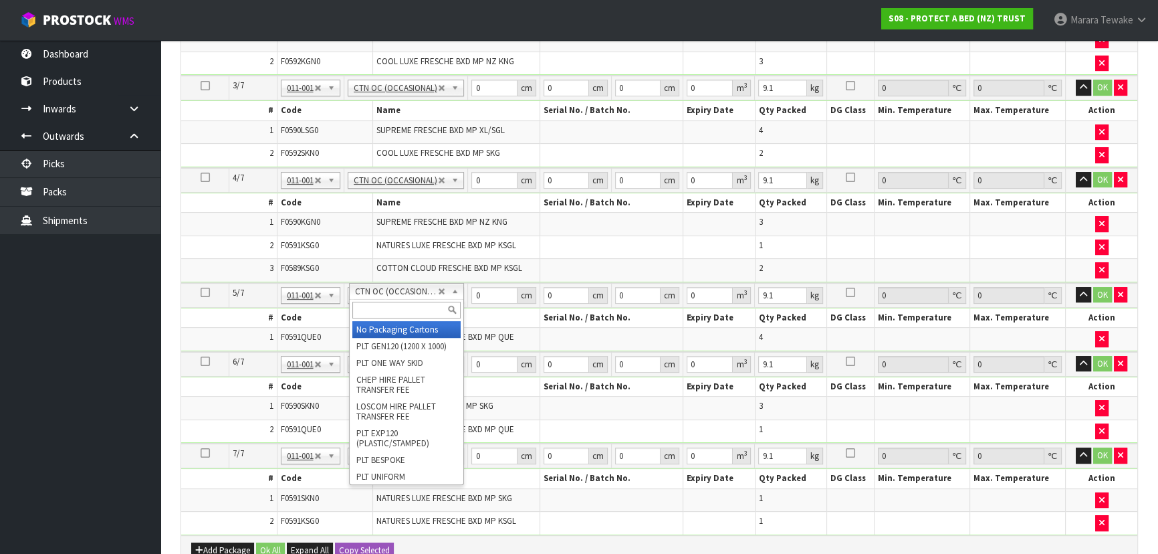
type input "2"
type input "5"
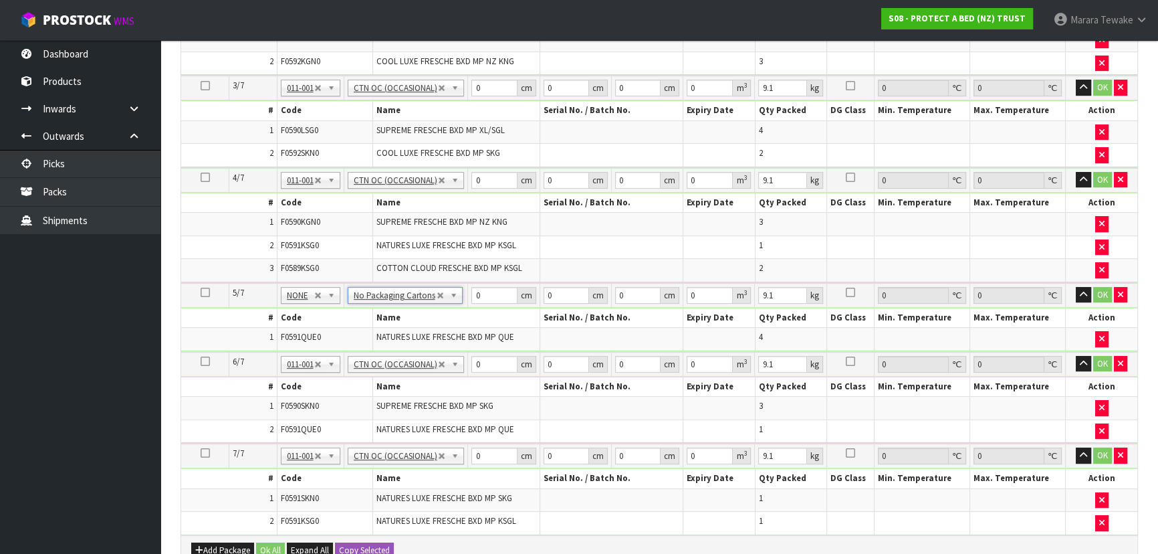
type input "0"
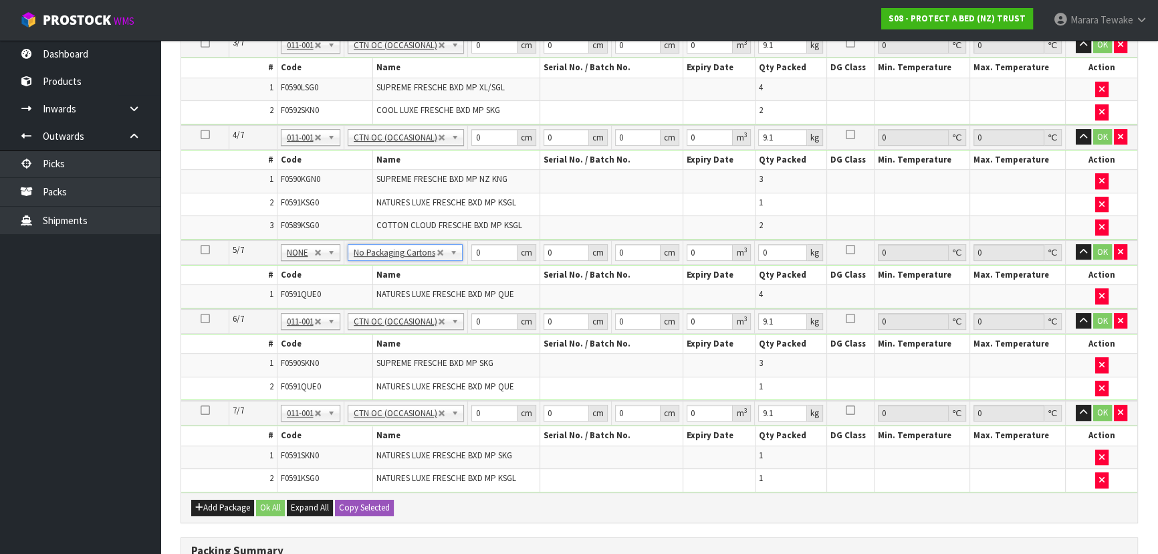
scroll to position [835, 0]
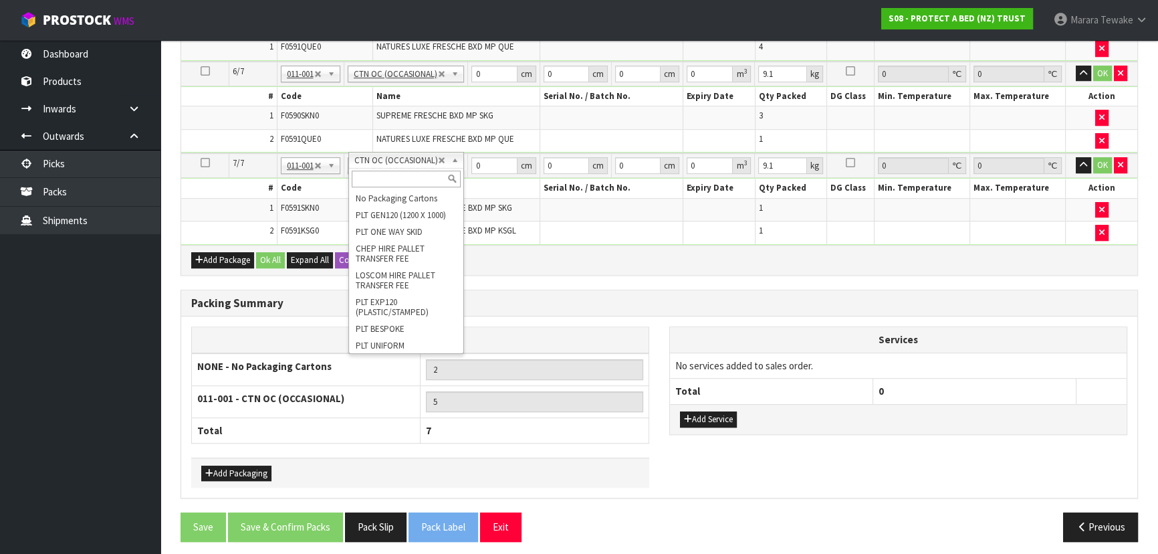
click at [401, 173] on input "text" at bounding box center [406, 179] width 109 height 17
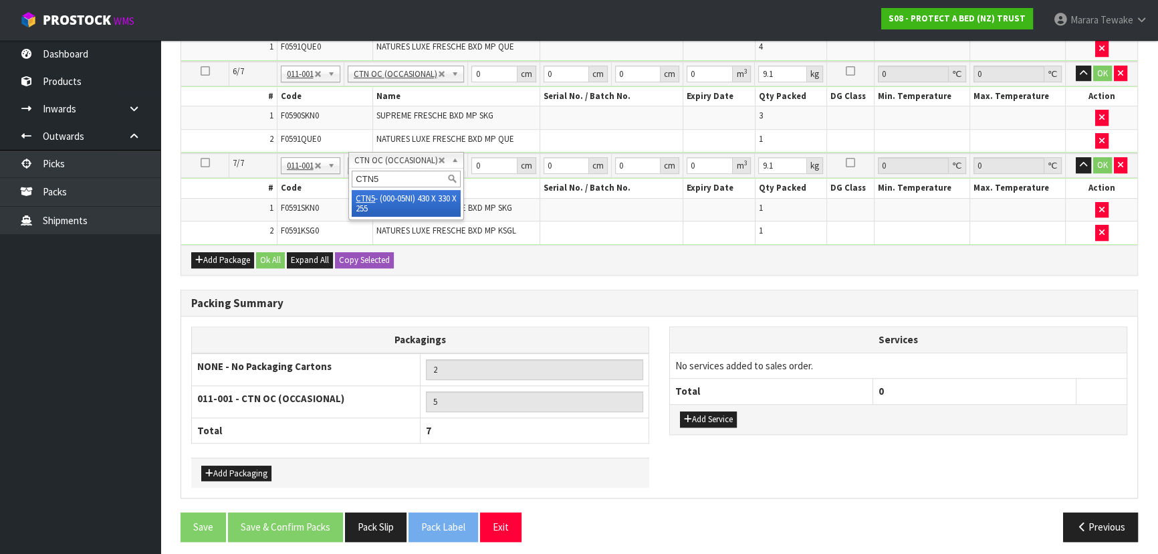
type input "CTN5"
type input "4"
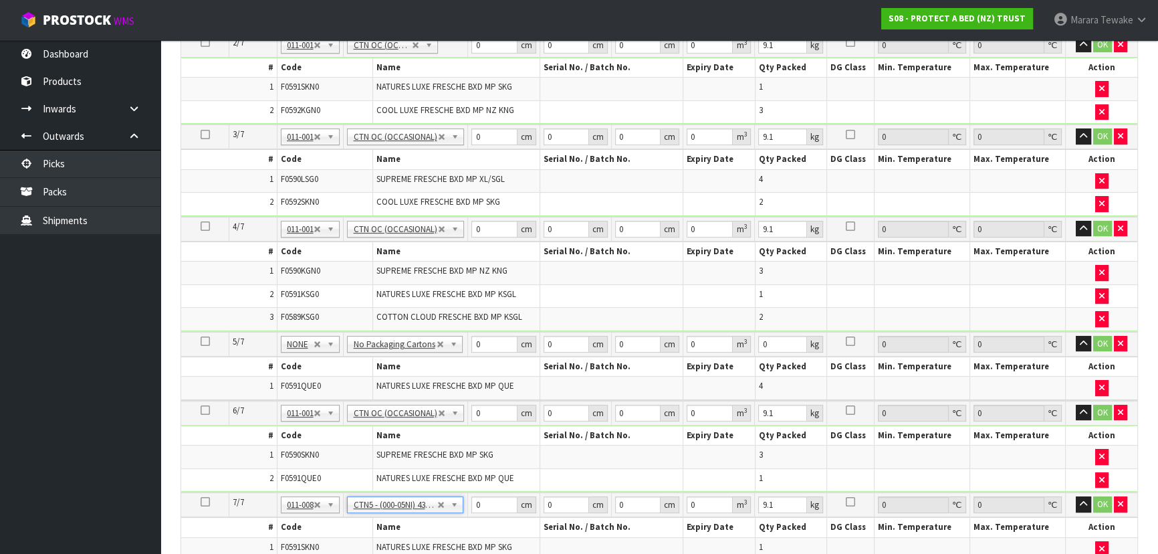
type input "43"
type input "33"
type input "25.5"
type input "0.036185"
type input "3.85"
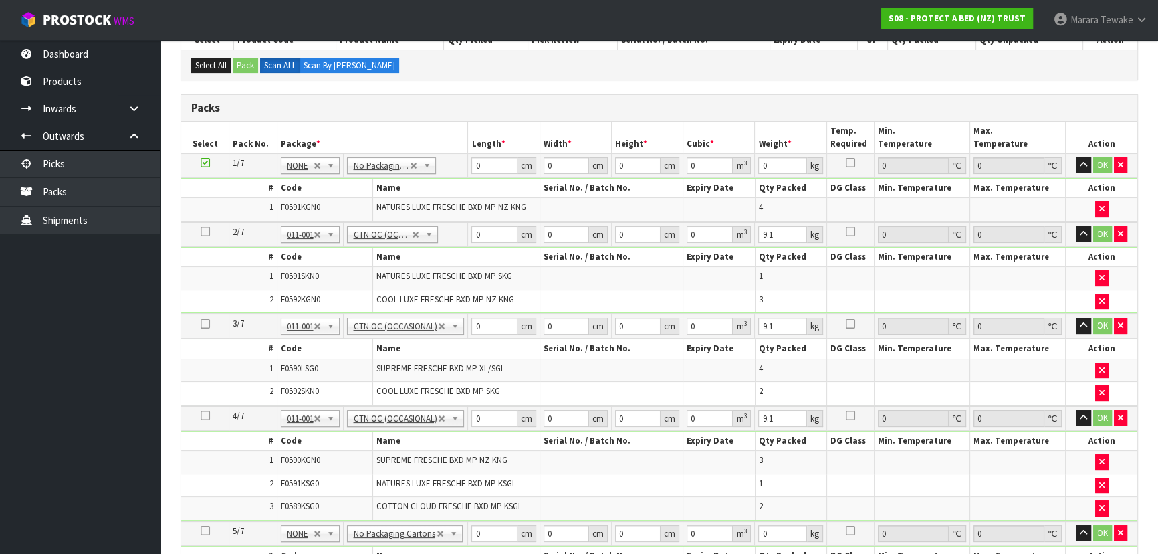
scroll to position [288, 0]
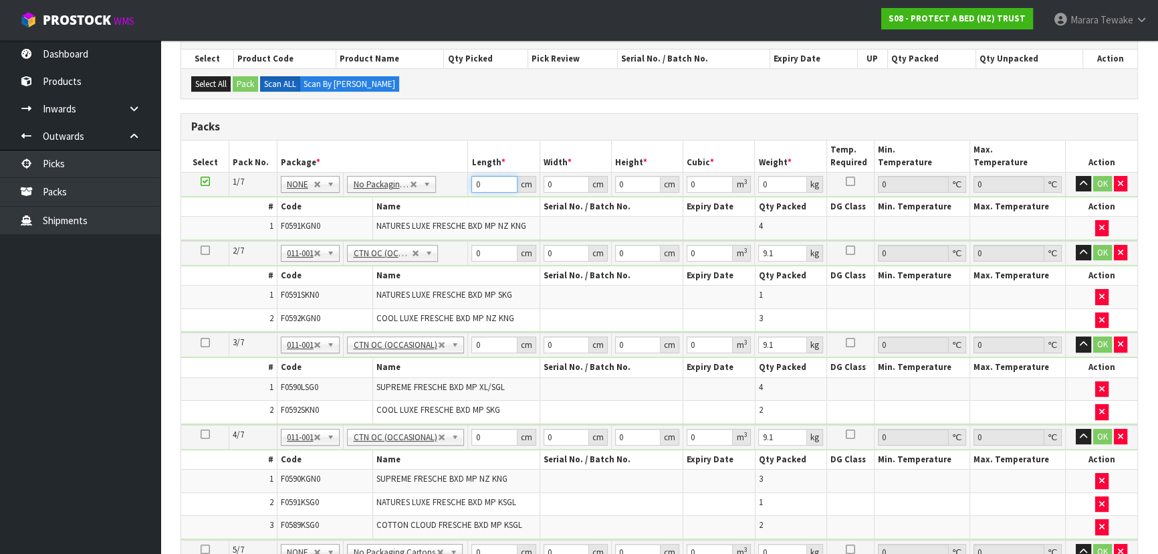
drag, startPoint x: 483, startPoint y: 181, endPoint x: 467, endPoint y: 154, distance: 31.2
click at [466, 159] on table "Select Pack No. Package * Length * Width * Height * Cubic * Weight * Temp. Requ…" at bounding box center [659, 465] width 956 height 651
type input "58"
type input "40"
type input "3"
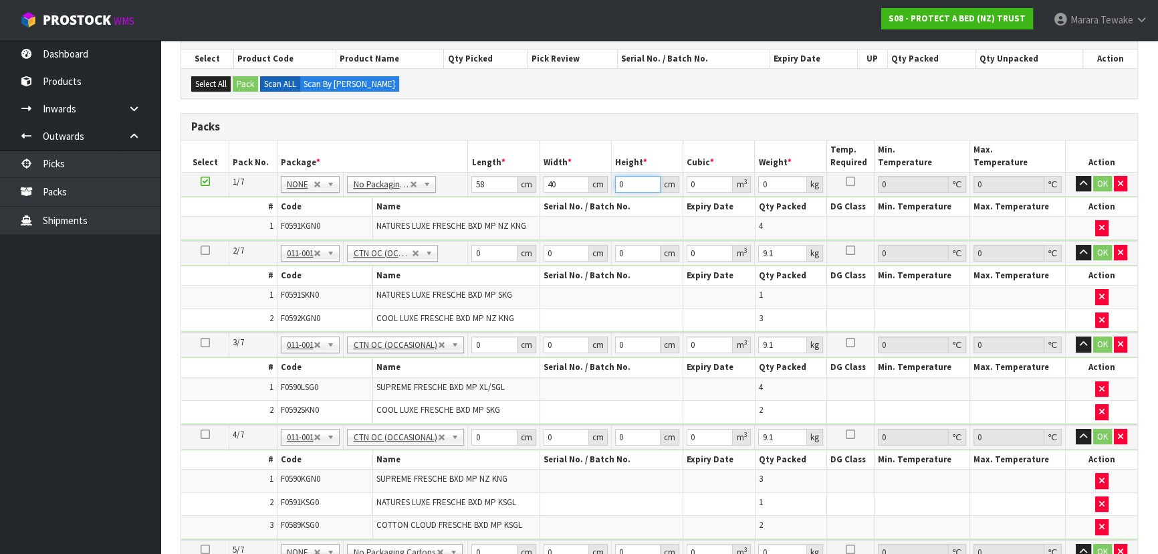
type input "0.00696"
type input "32"
type input "0.07424"
type input "32"
type input "10"
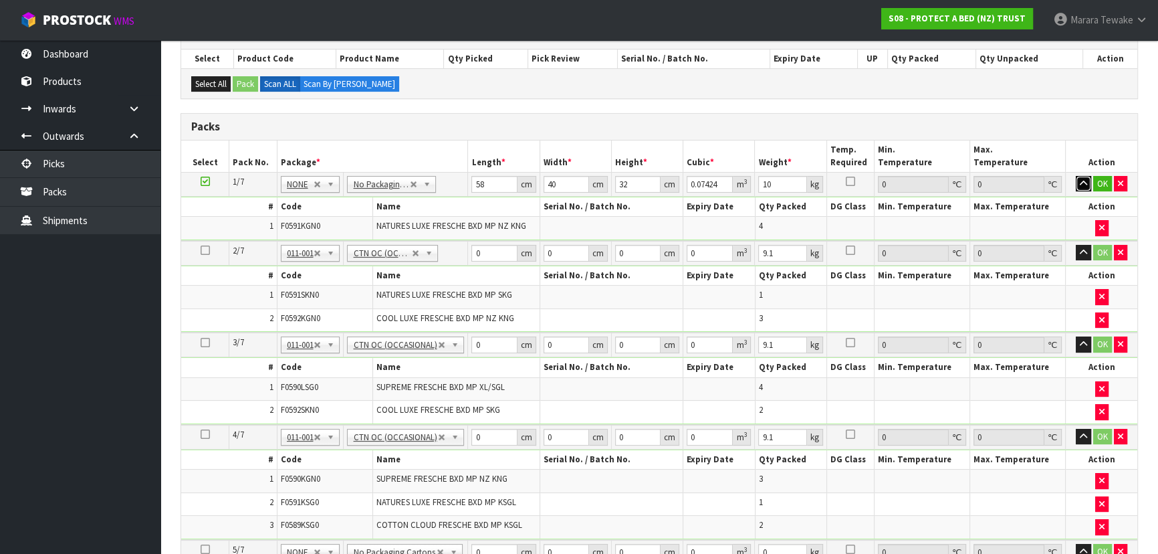
click at [1076, 176] on button "button" at bounding box center [1083, 184] width 15 height 16
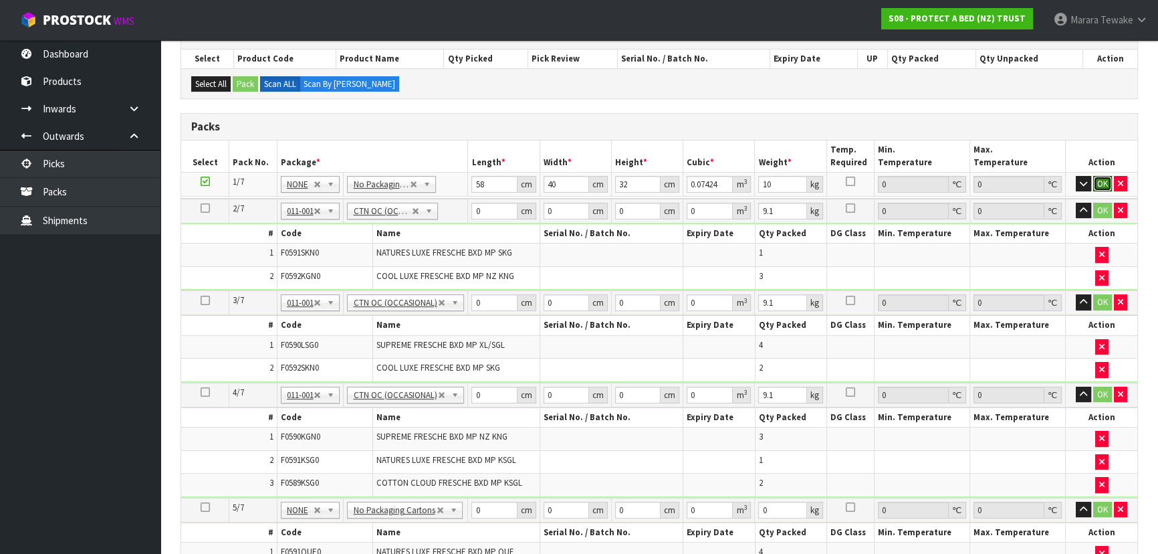
click button "OK" at bounding box center [1103, 184] width 19 height 16
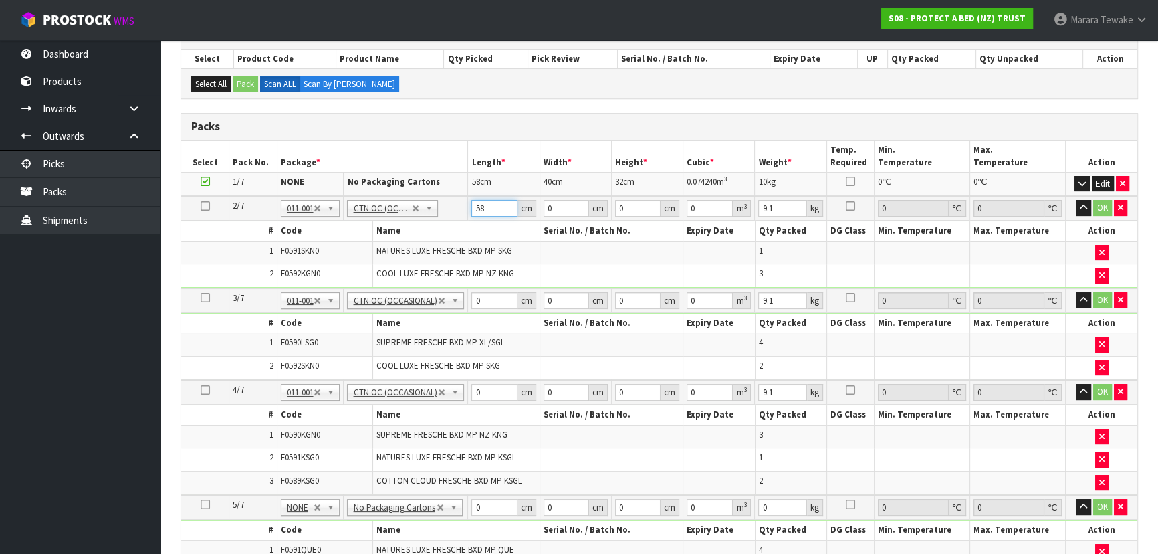
type input "58"
type input "39"
type input "3"
type input "0.006786"
type input "32"
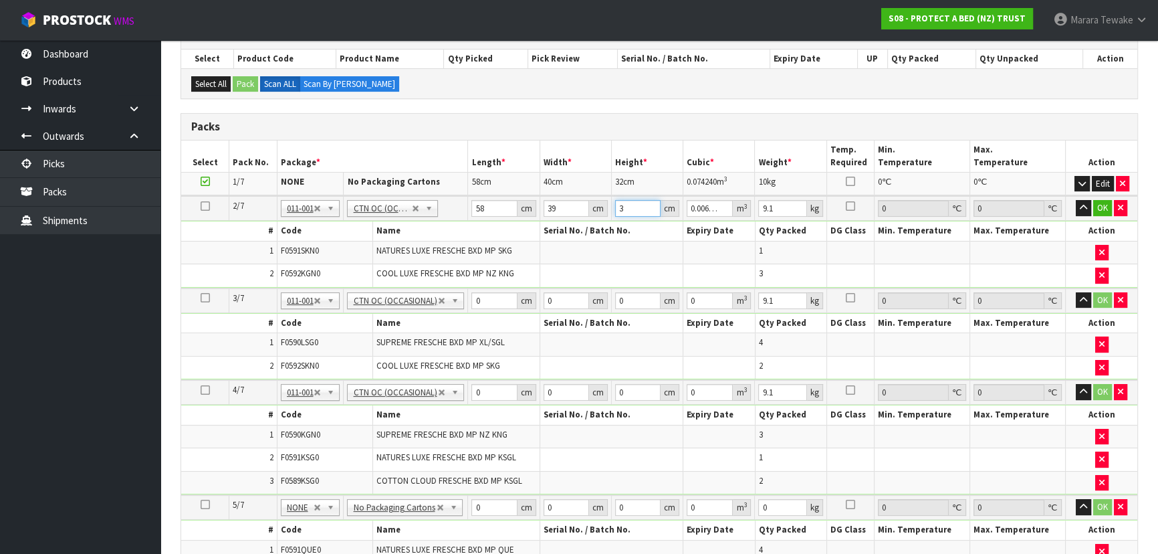
type input "0.072384"
type input "32"
type input "9"
click at [1076, 200] on button "button" at bounding box center [1083, 208] width 15 height 16
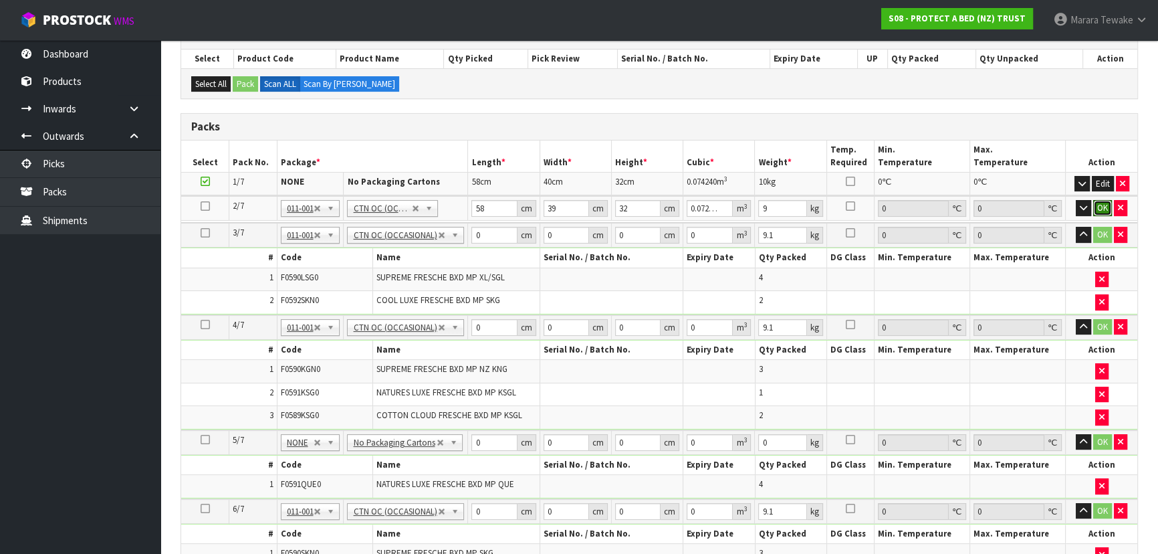
click button "OK" at bounding box center [1103, 208] width 19 height 16
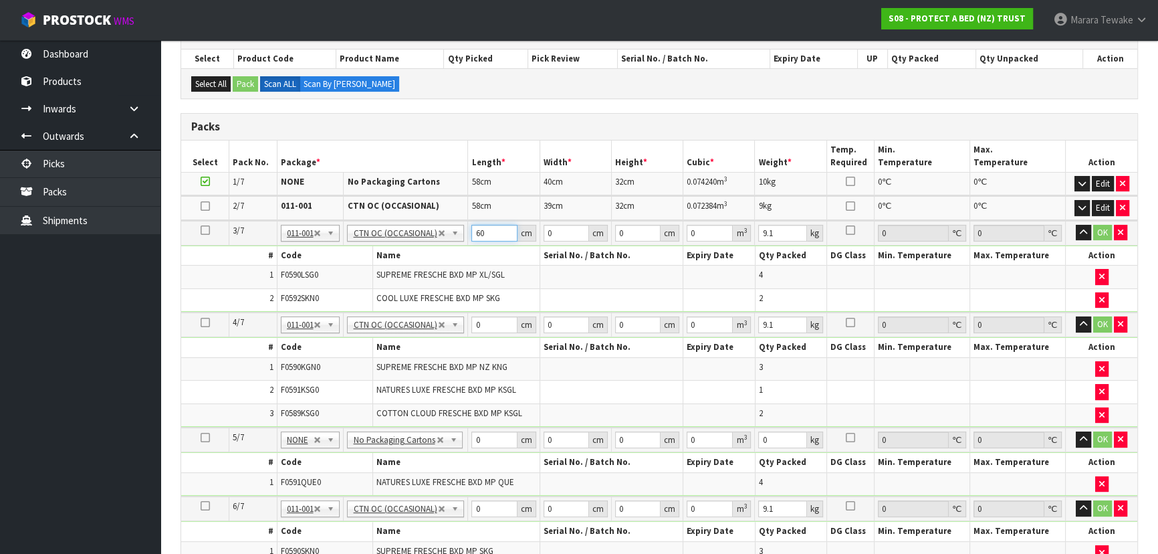
type input "60"
type input "41"
type input "3"
type input "0.00738"
type input "34"
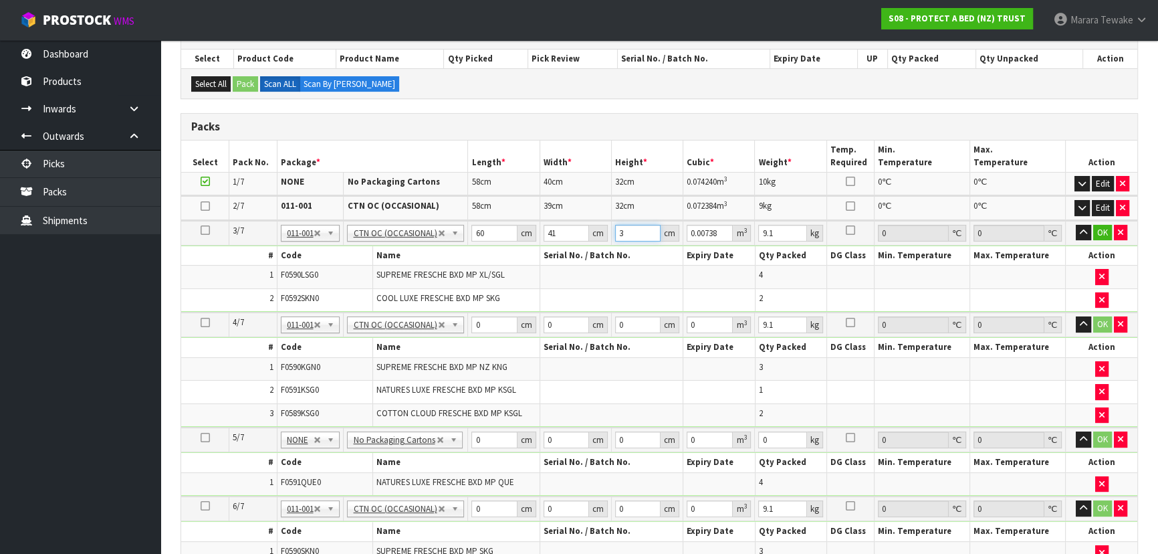
type input "0.08364"
type input "34"
type input "9"
click at [1076, 225] on button "button" at bounding box center [1083, 233] width 15 height 16
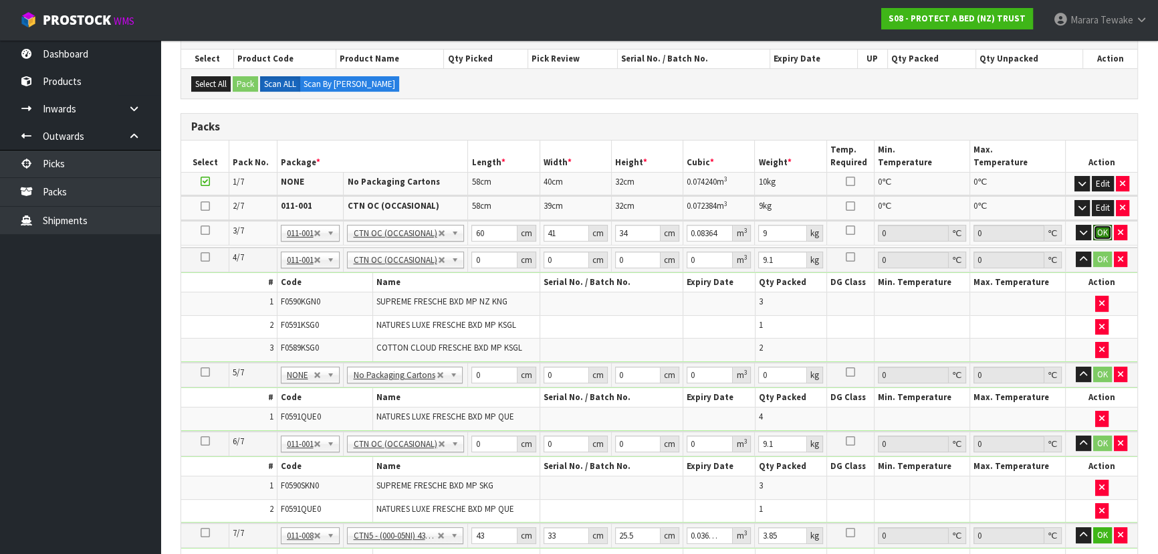
click button "OK" at bounding box center [1103, 233] width 19 height 16
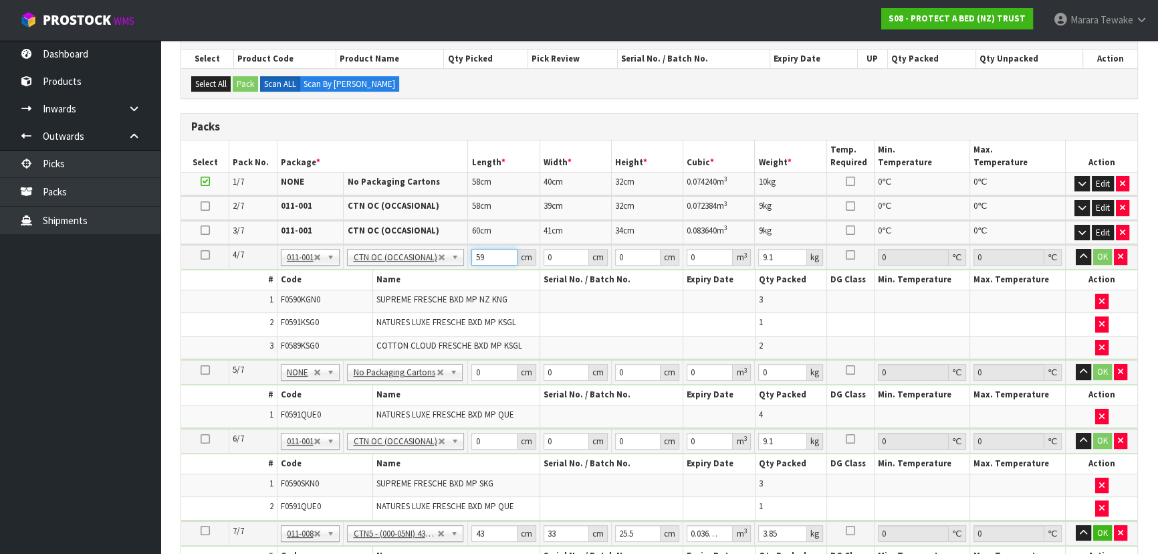
type input "59"
type input "40"
type input "3"
type input "0.00708"
type input "32"
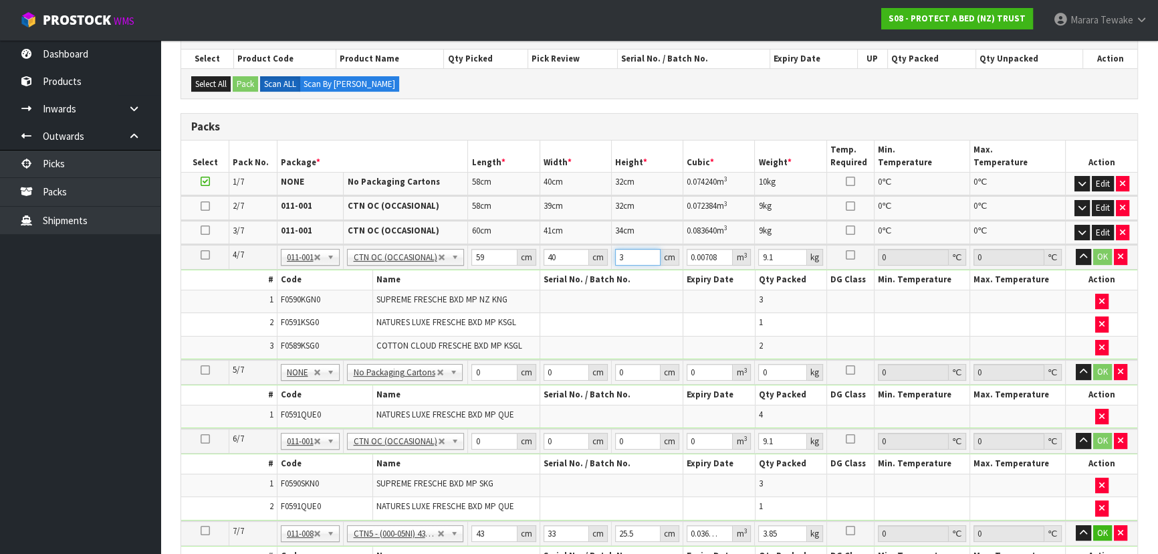
type input "0.07552"
type input "32"
type input "10"
click at [1076, 249] on button "button" at bounding box center [1083, 257] width 15 height 16
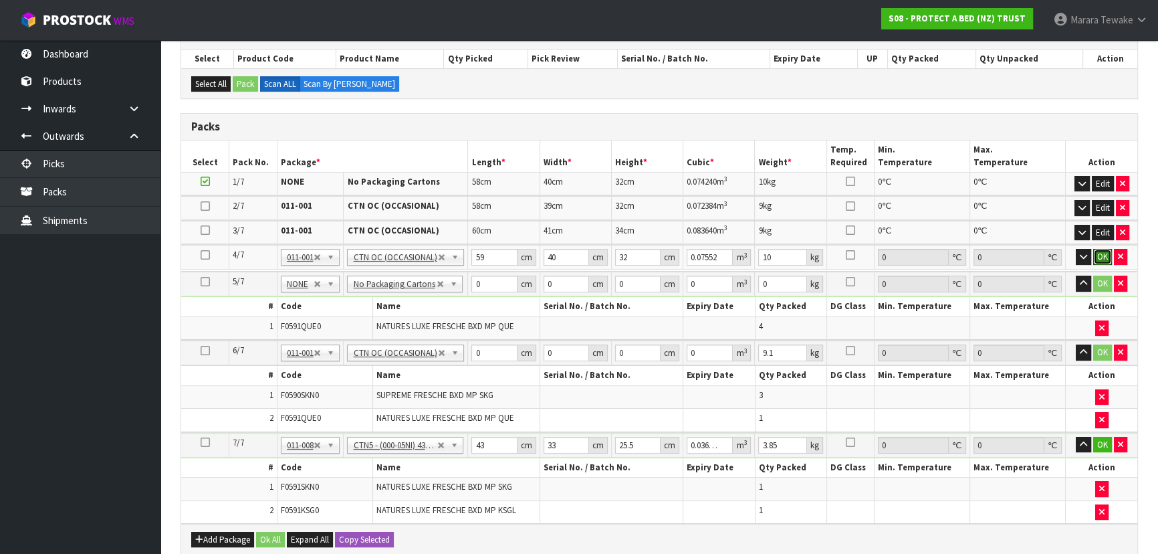
click button "OK" at bounding box center [1103, 257] width 19 height 16
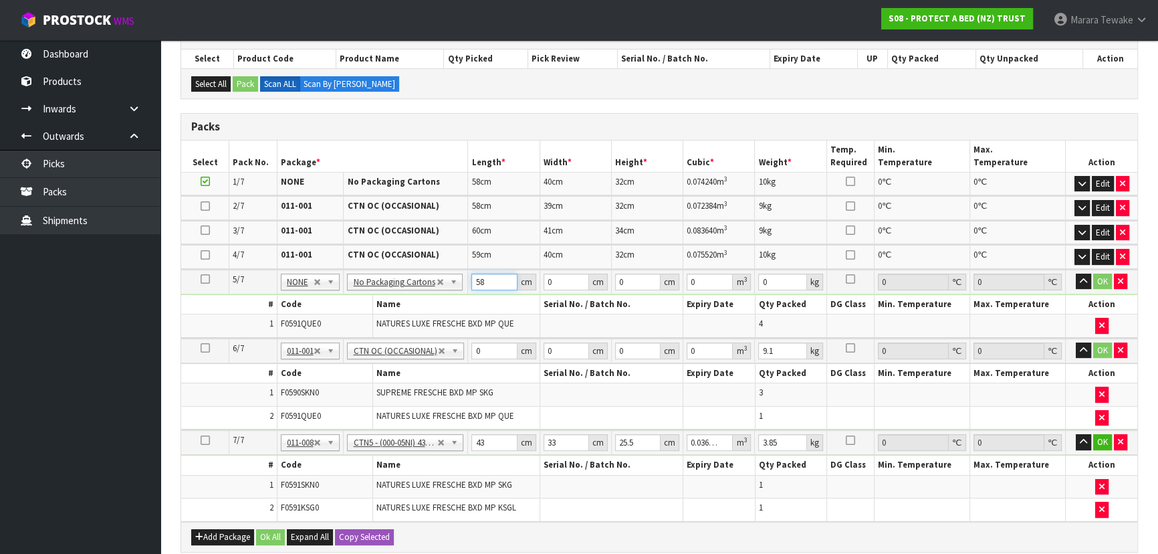
type input "58"
type input "33"
type input "3"
type input "0.005742"
type input "32"
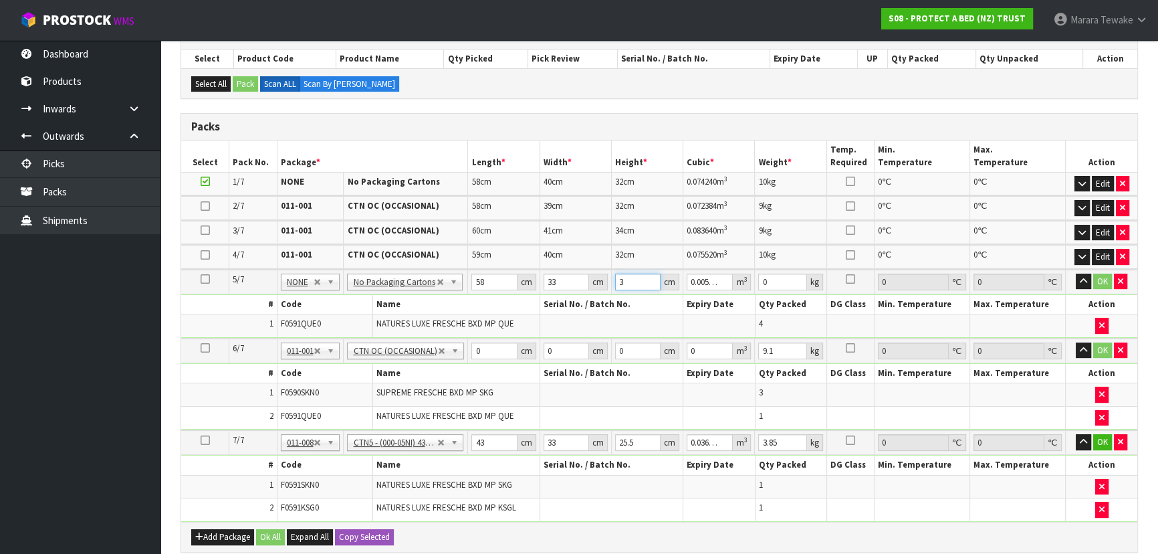
type input "0.061248"
type input "32"
type input "9"
click at [1076, 274] on button "button" at bounding box center [1083, 282] width 15 height 16
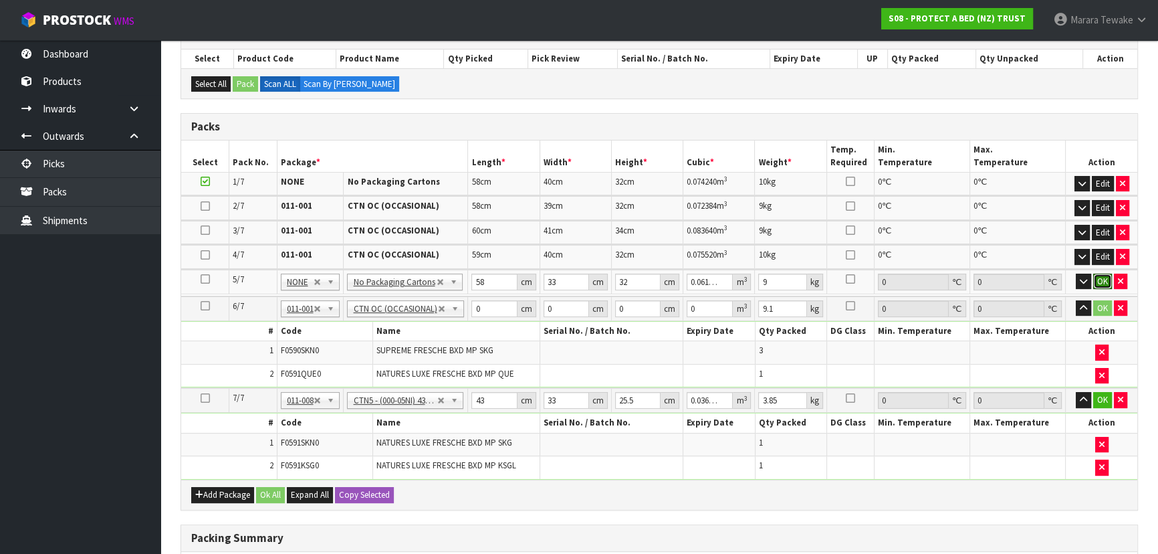
click button "OK" at bounding box center [1103, 282] width 19 height 16
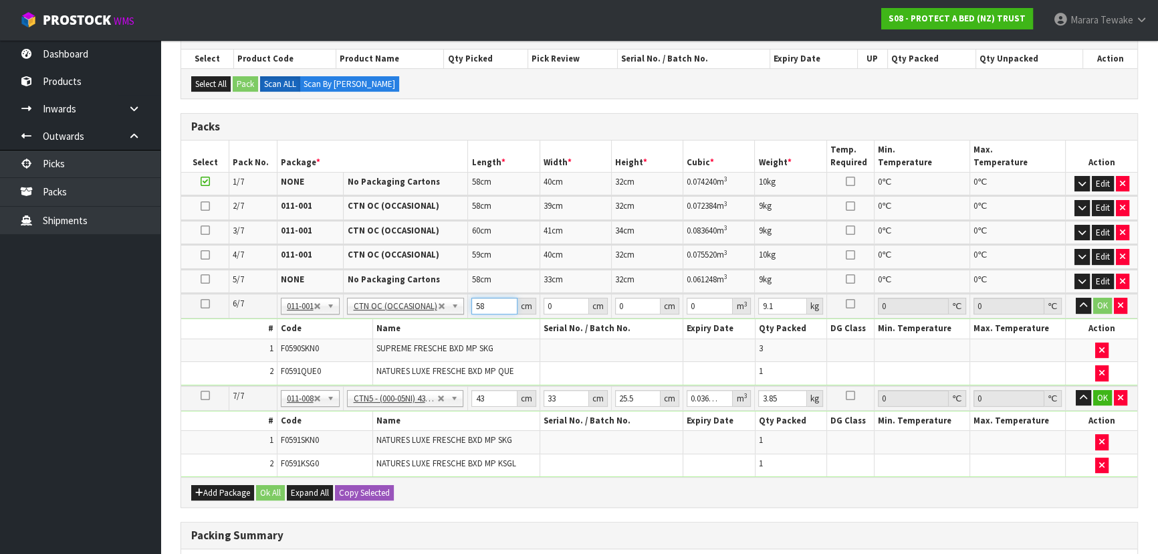
type input "58"
type input "33"
type input "3"
type input "0.005742"
type input "31"
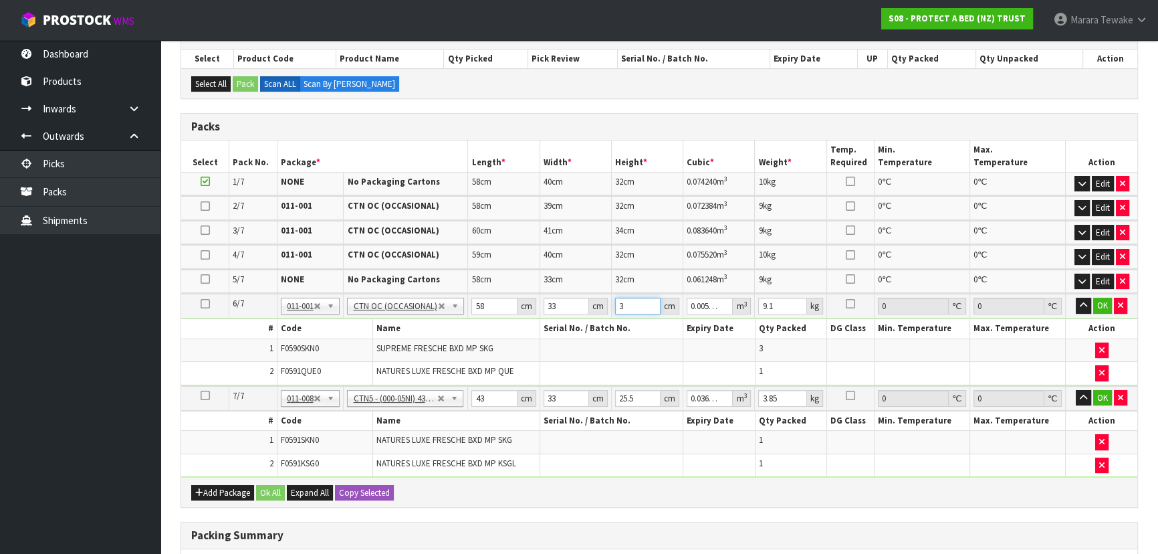
type input "0.059334"
type input "31"
type input "8"
click at [1076, 298] on button "button" at bounding box center [1083, 306] width 15 height 16
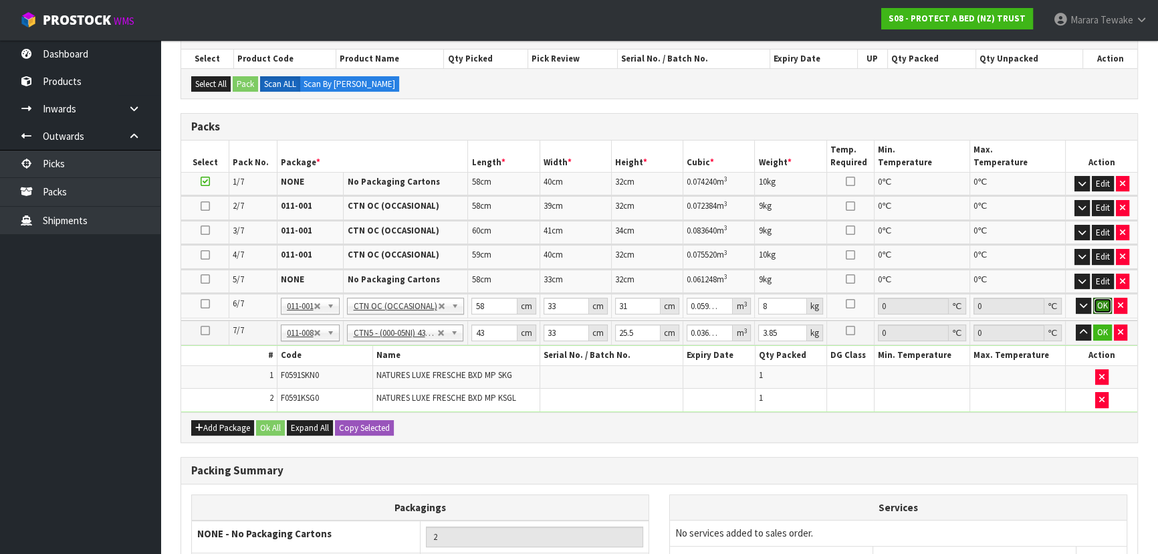
click button "OK" at bounding box center [1103, 306] width 19 height 16
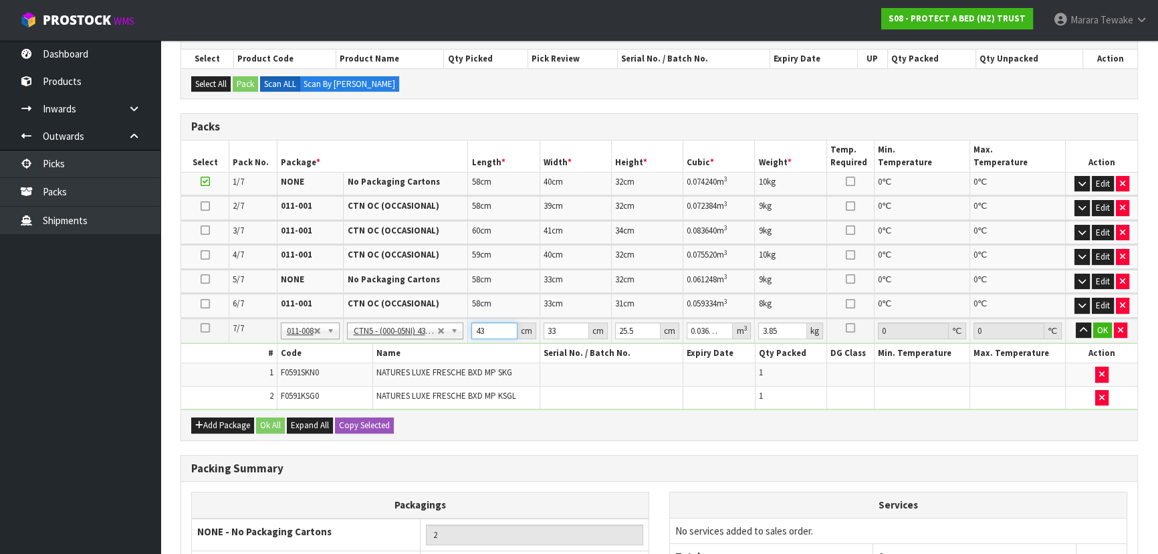
type input "4"
type input "0.003366"
type input "44"
type input "0.037026"
type input "44"
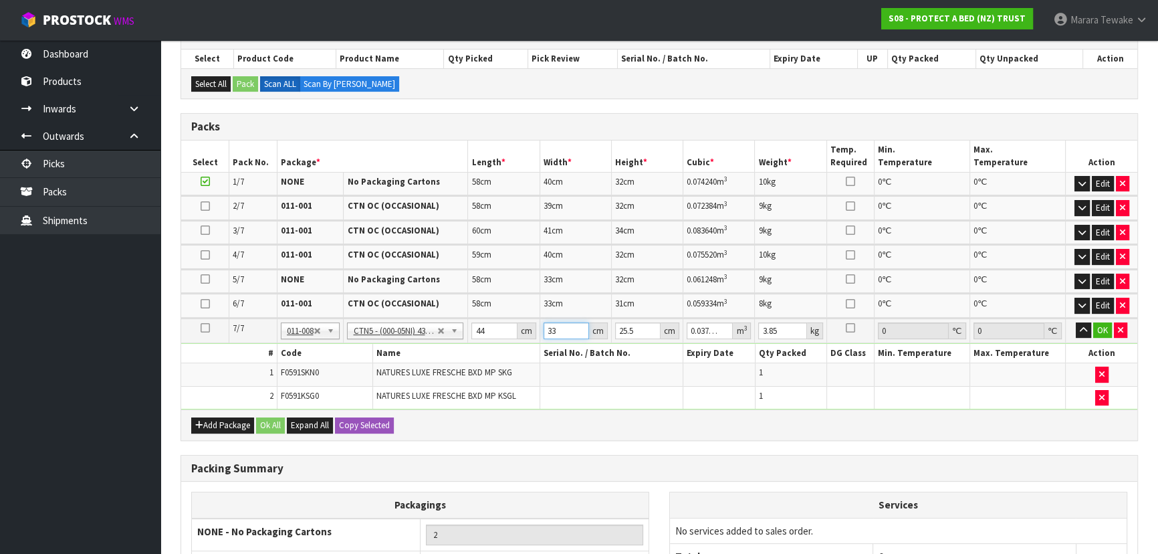
type input "3"
type input "0.003366"
type input "35"
type input "0.03927"
type input "35"
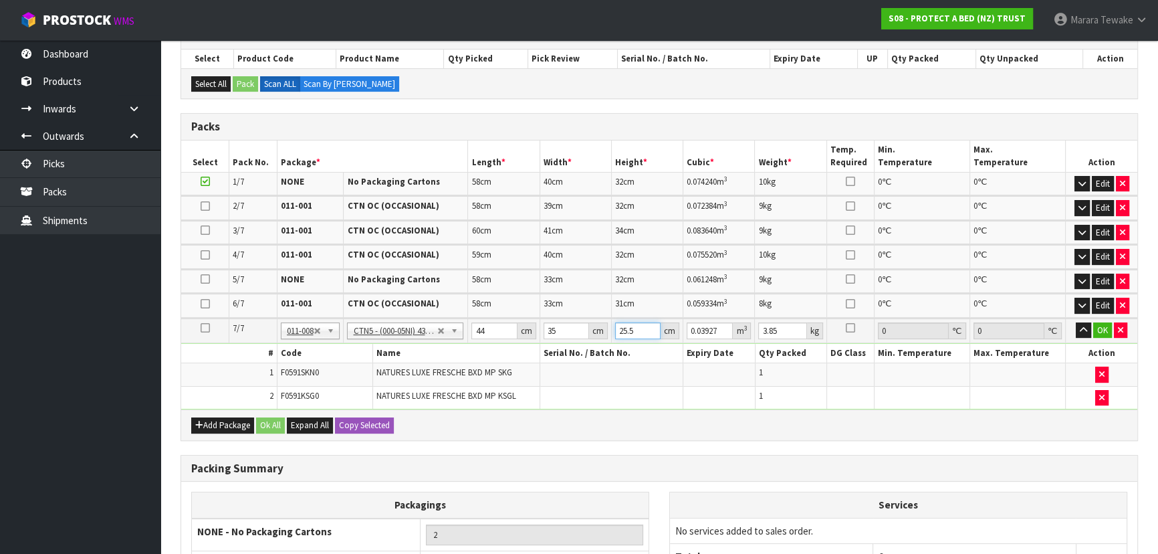
type input "3"
type input "0.00462"
type input "31"
type input "0.04774"
type input "31"
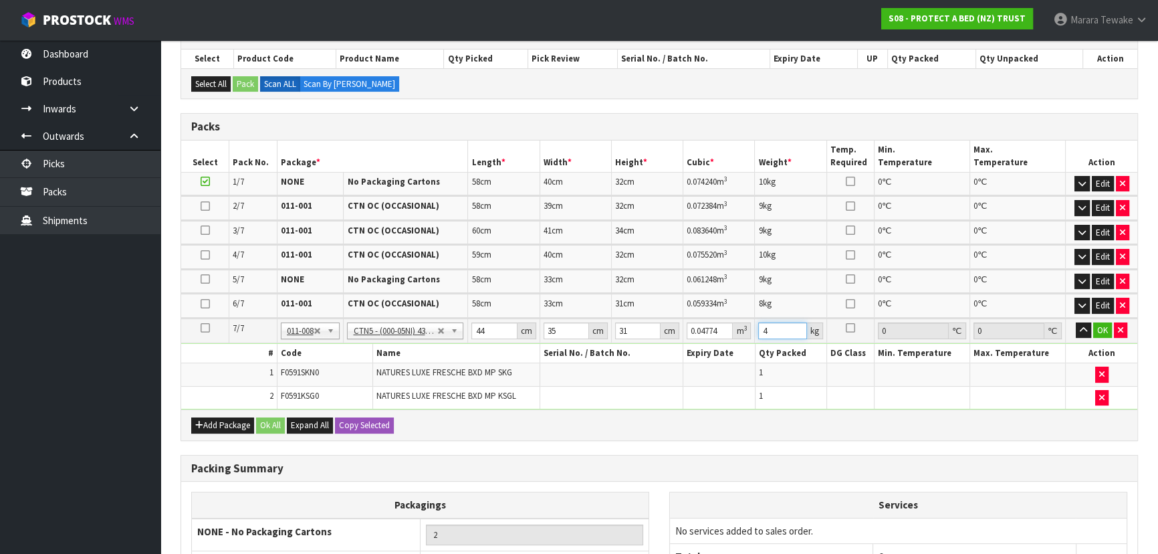
type input "4"
click at [1076, 322] on button "button" at bounding box center [1083, 330] width 15 height 16
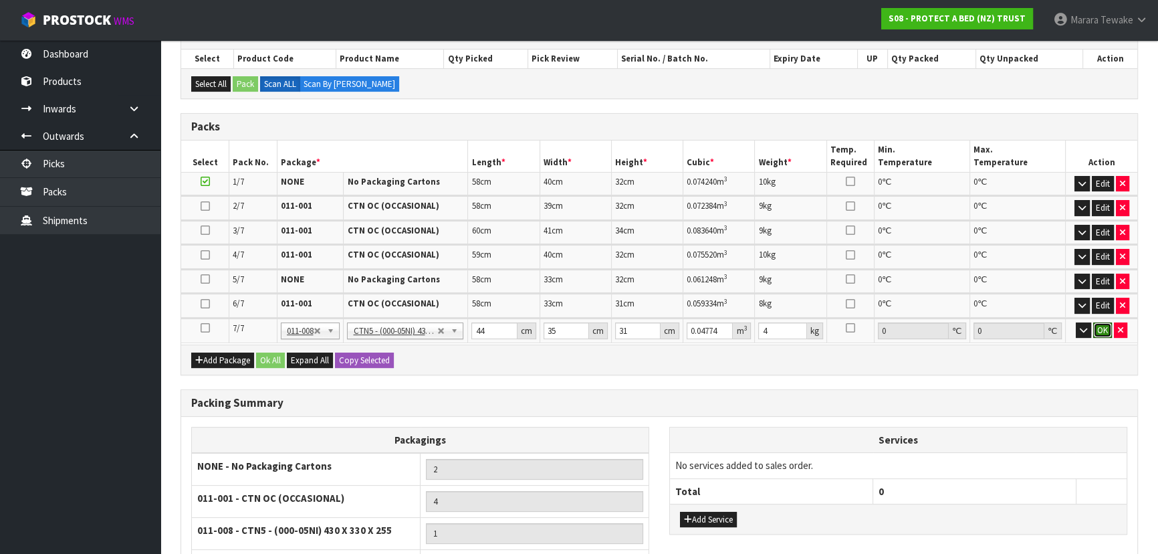
click button "OK" at bounding box center [1103, 330] width 19 height 16
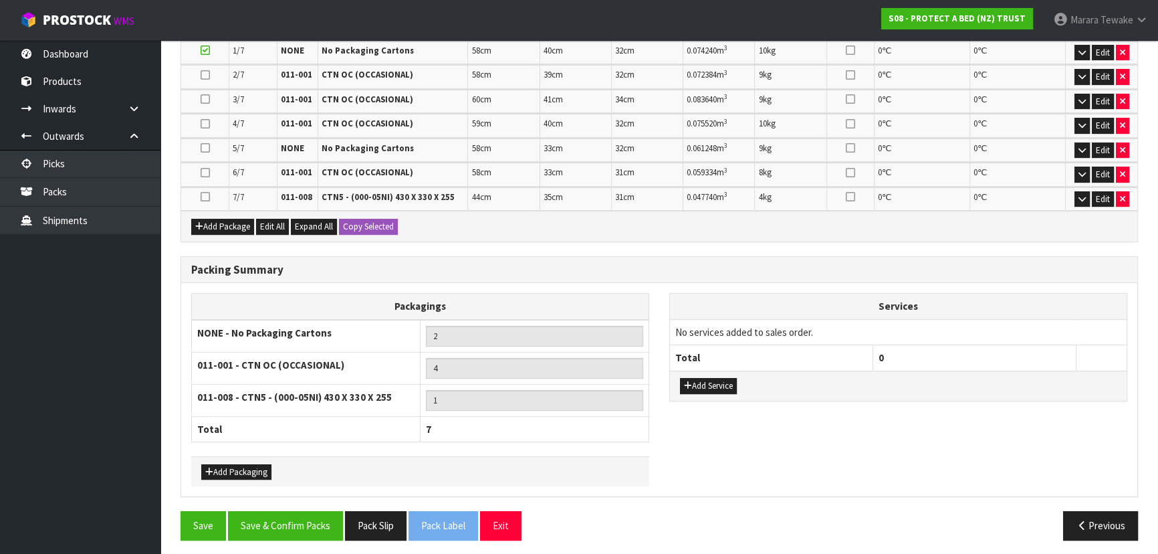
scroll to position [421, 0]
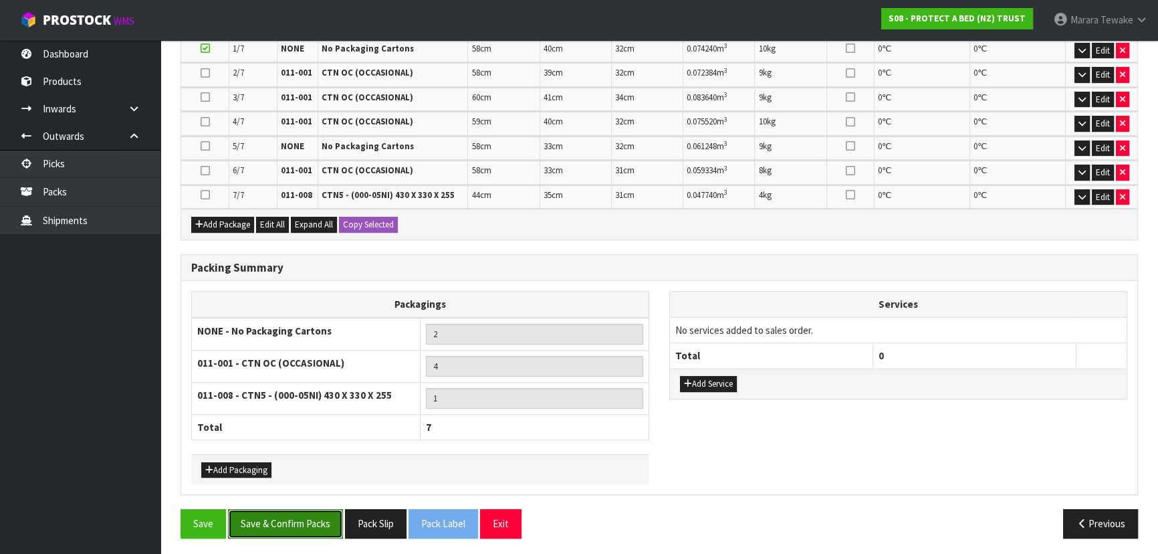
click at [270, 516] on button "Save & Confirm Packs" at bounding box center [285, 523] width 115 height 29
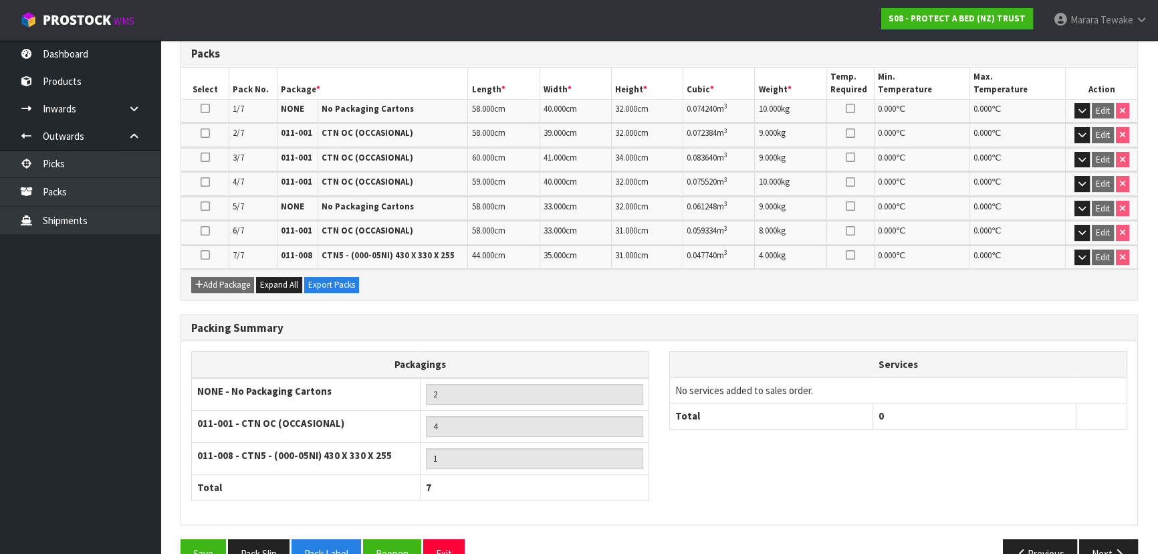
scroll to position [391, 0]
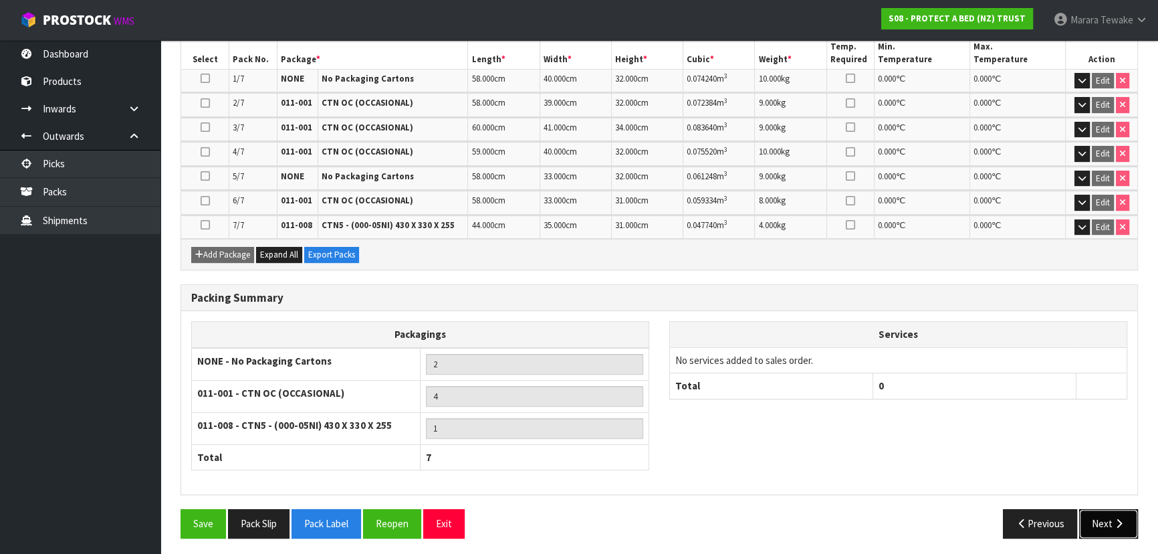
click at [1115, 520] on icon "button" at bounding box center [1119, 523] width 13 height 10
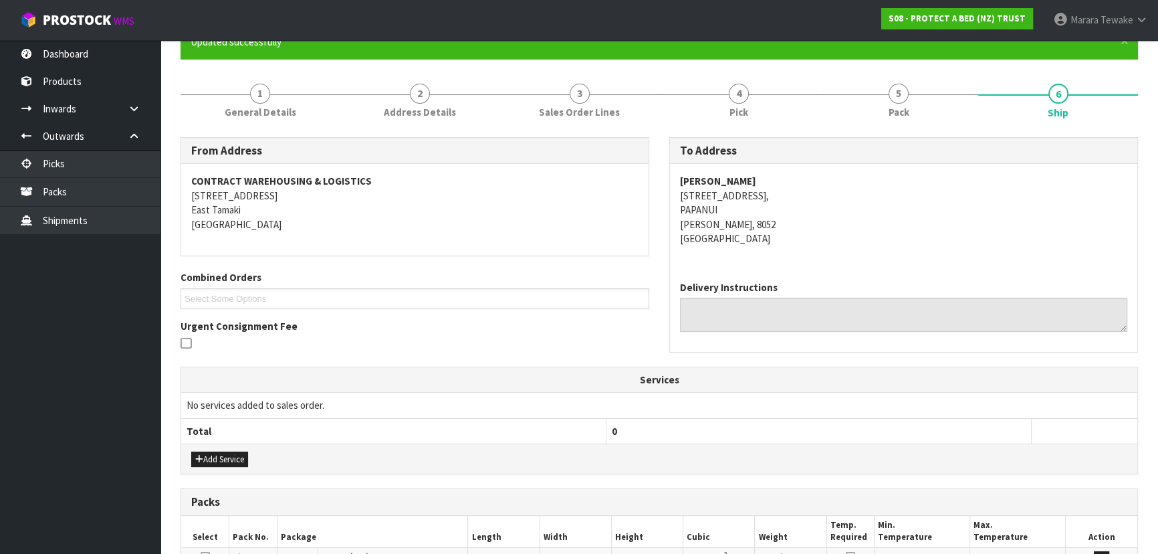
scroll to position [458, 0]
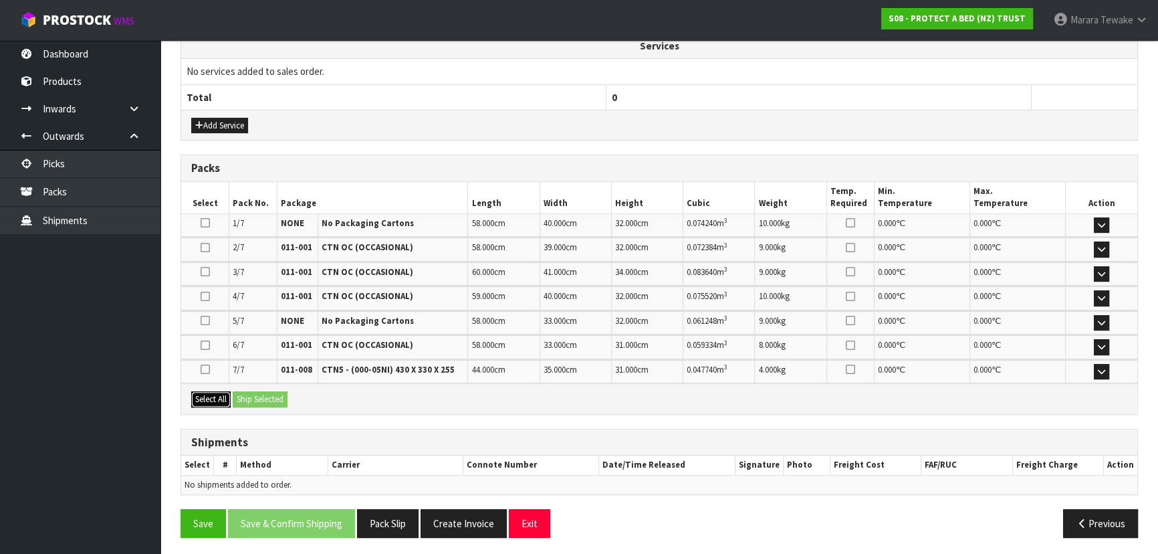
click at [212, 398] on button "Select All" at bounding box center [210, 399] width 39 height 16
click at [258, 391] on button "Ship Selected" at bounding box center [260, 399] width 55 height 16
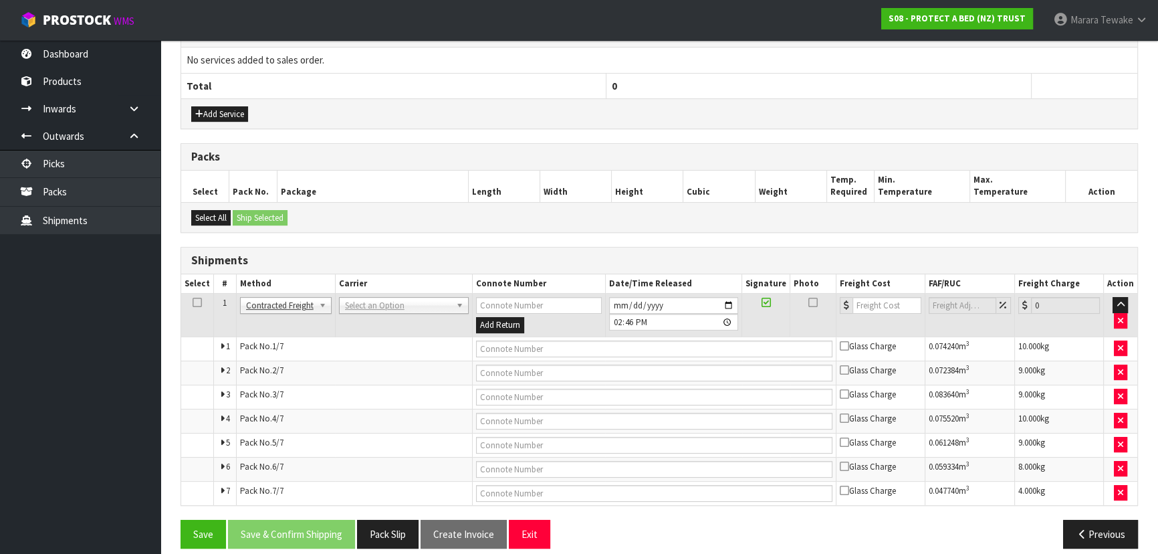
scroll to position [482, 0]
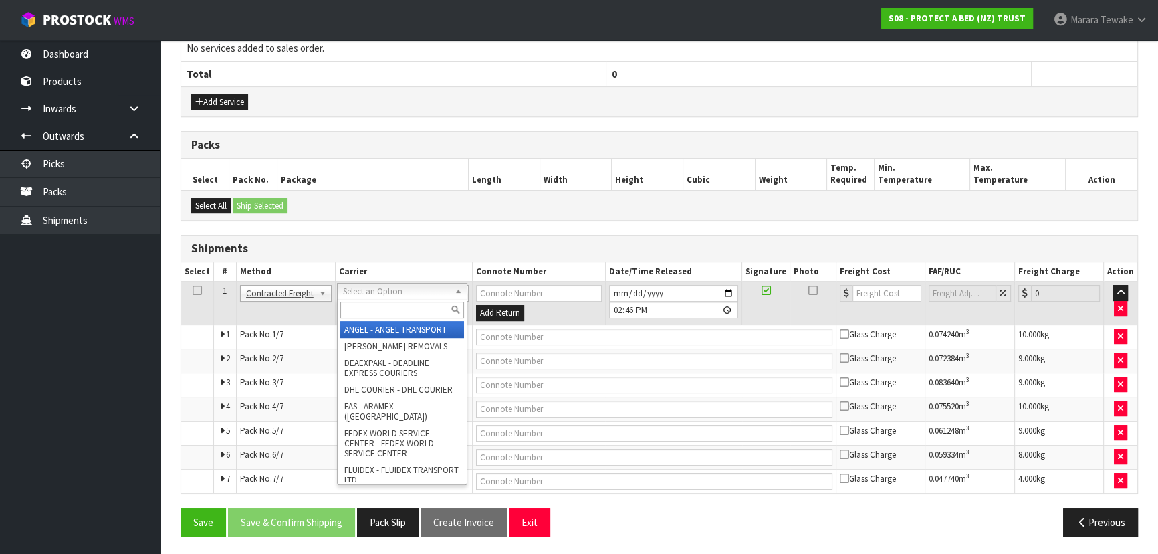
click at [363, 311] on input "text" at bounding box center [402, 310] width 124 height 17
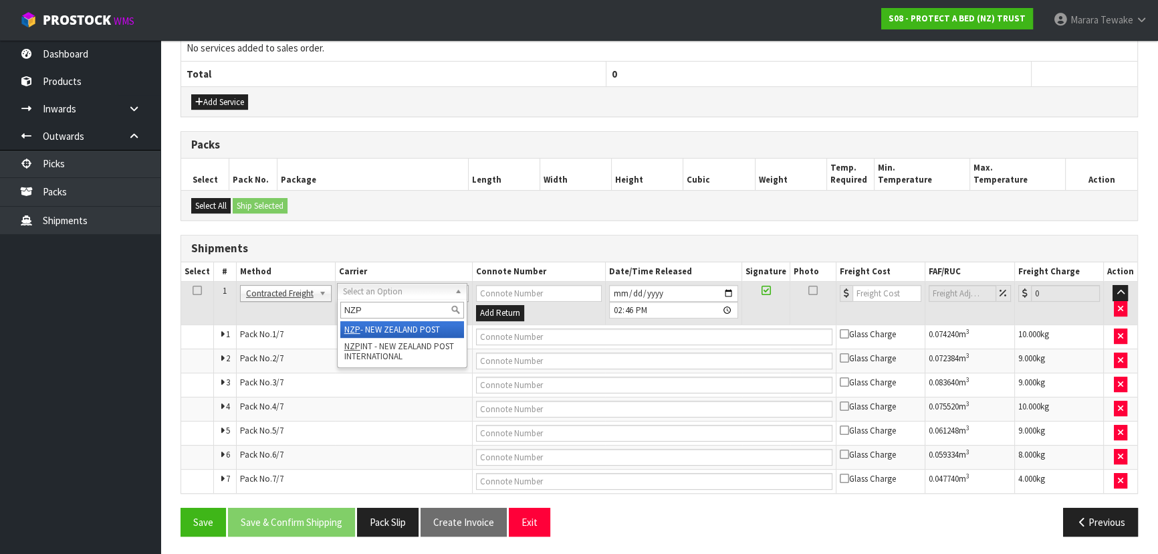
type input "NZP"
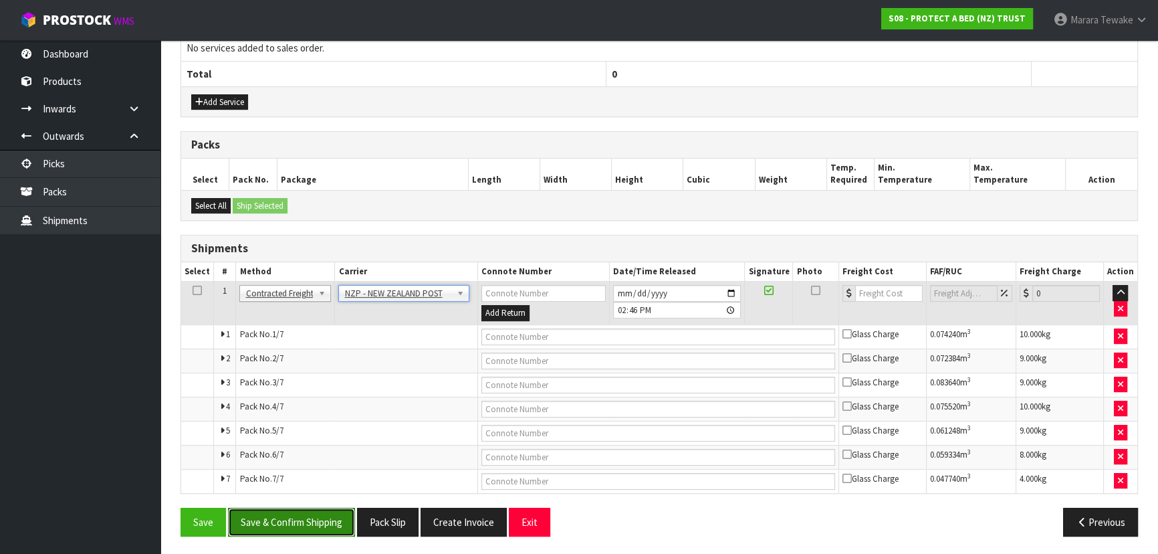
click at [310, 519] on button "Save & Confirm Shipping" at bounding box center [291, 522] width 127 height 29
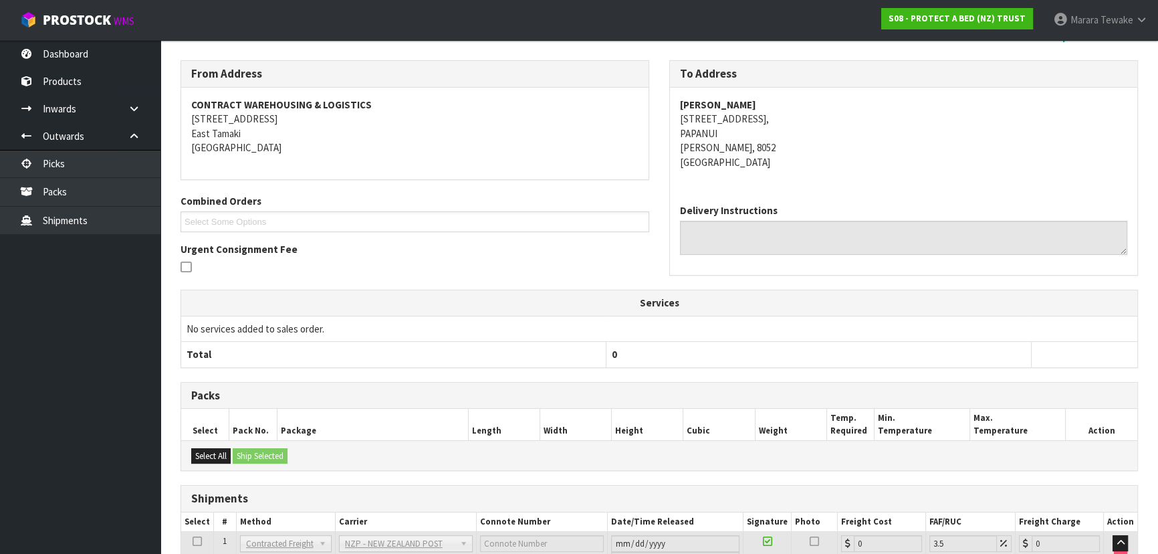
scroll to position [455, 0]
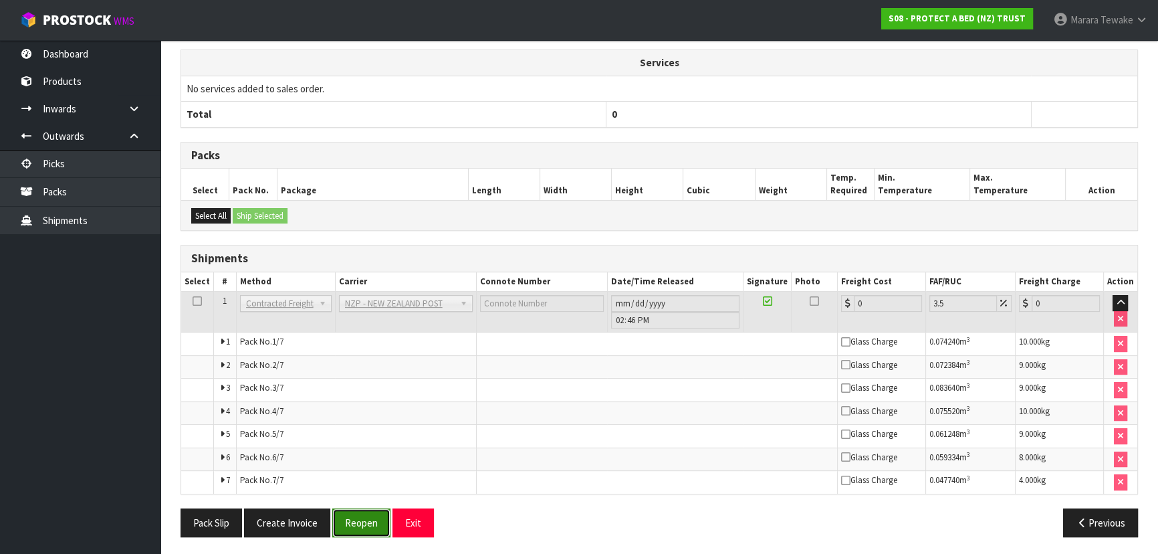
click at [358, 515] on button "Reopen" at bounding box center [361, 522] width 58 height 29
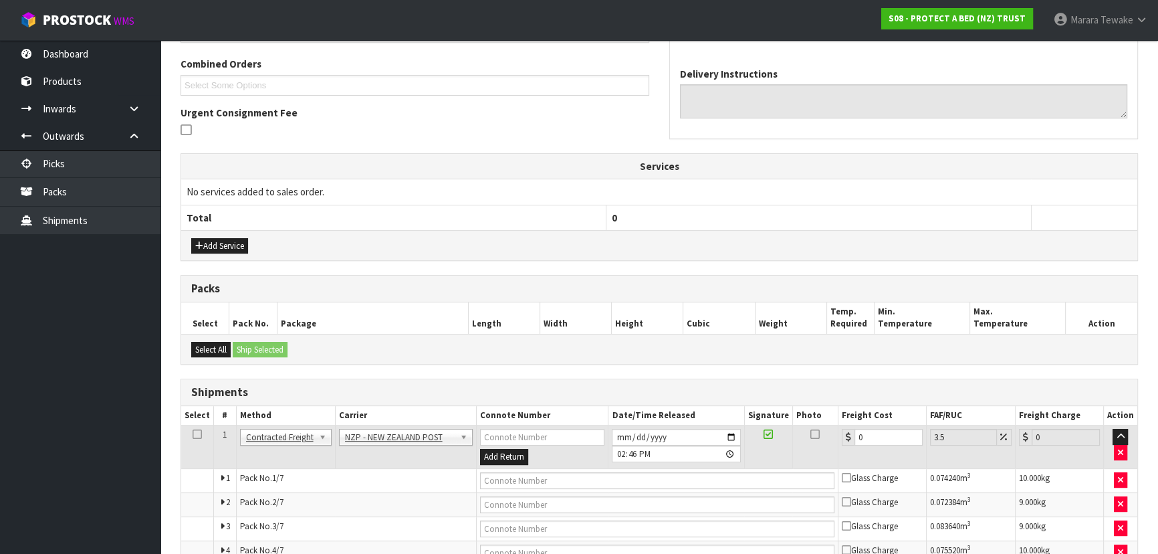
scroll to position [482, 0]
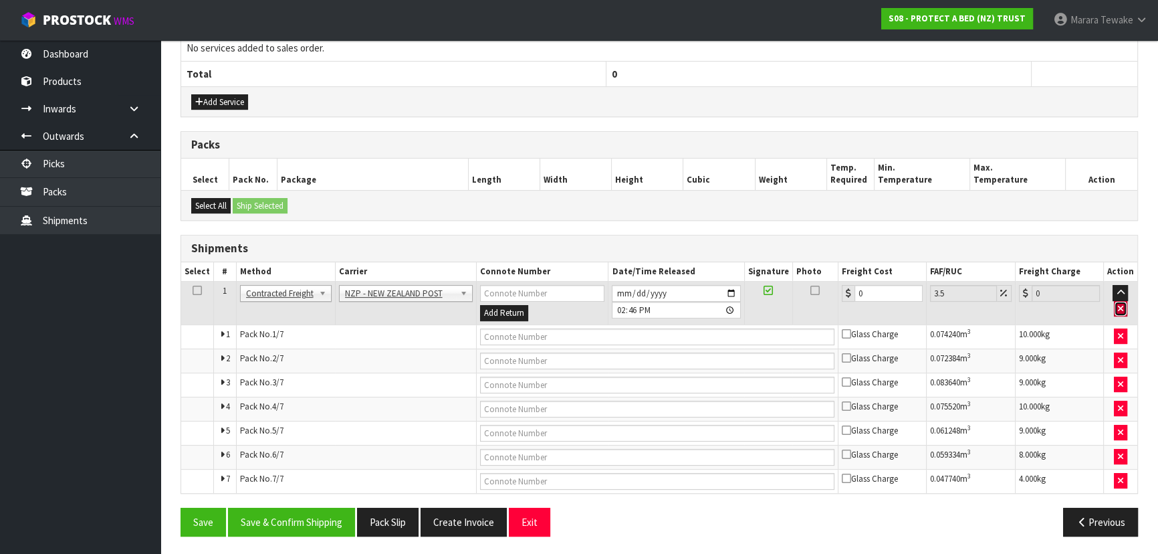
click at [1122, 309] on button "button" at bounding box center [1120, 309] width 13 height 16
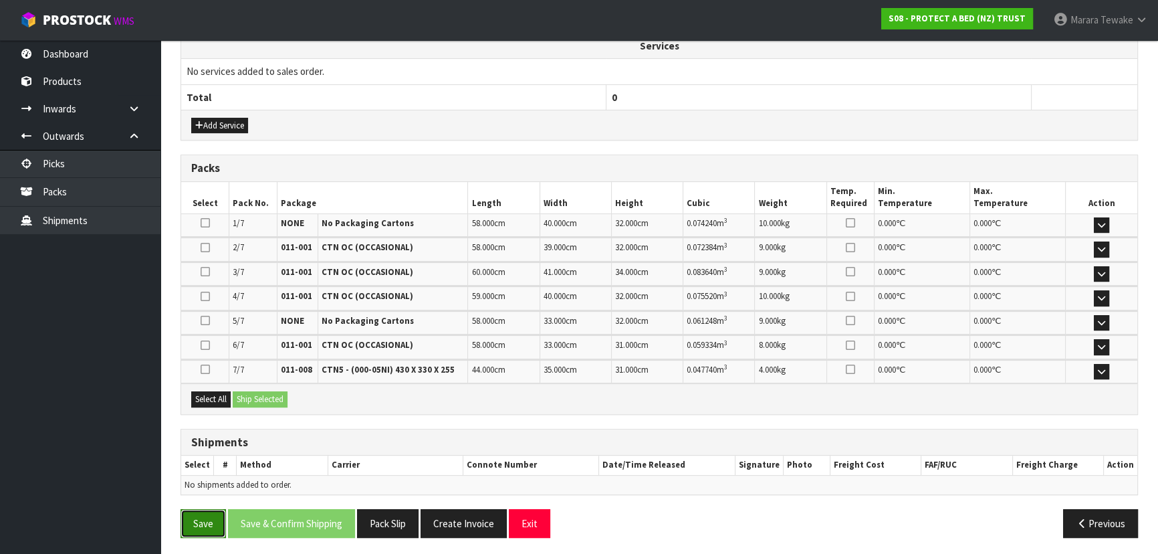
click at [207, 521] on button "Save" at bounding box center [203, 523] width 45 height 29
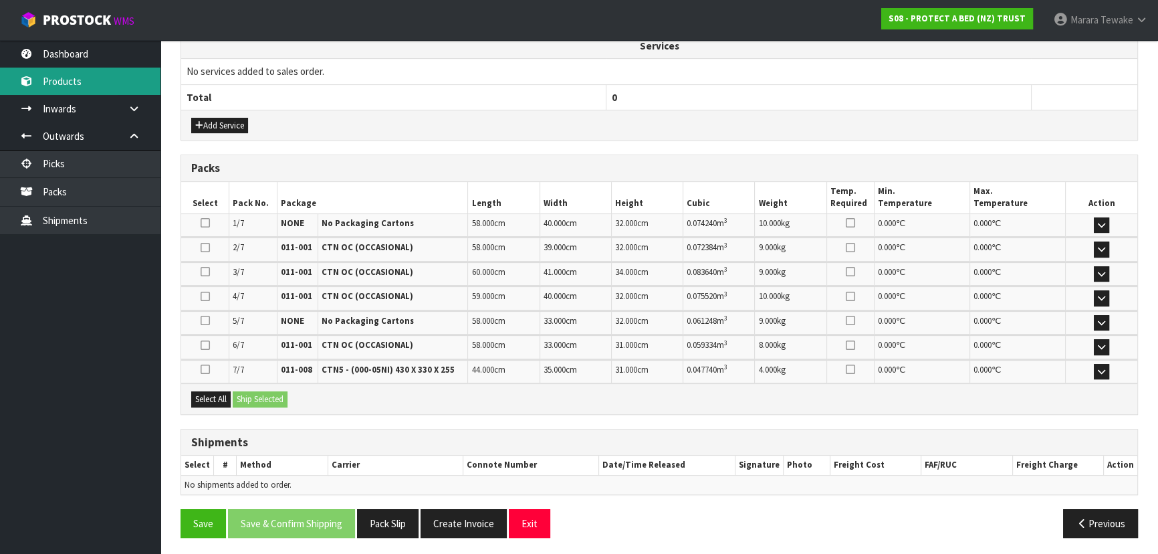
scroll to position [0, 0]
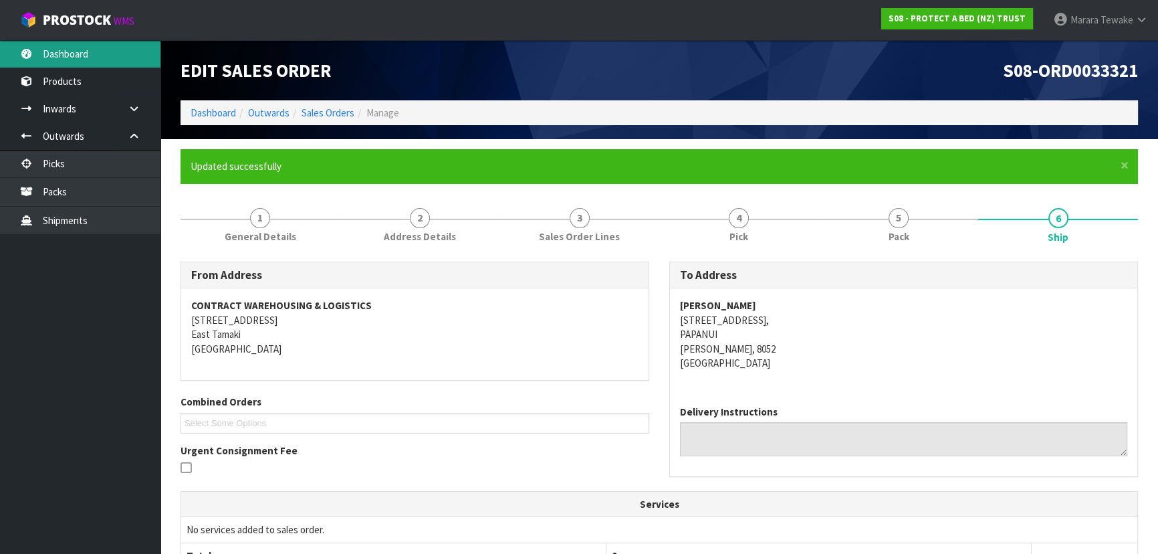
click at [129, 48] on link "Dashboard" at bounding box center [80, 53] width 161 height 27
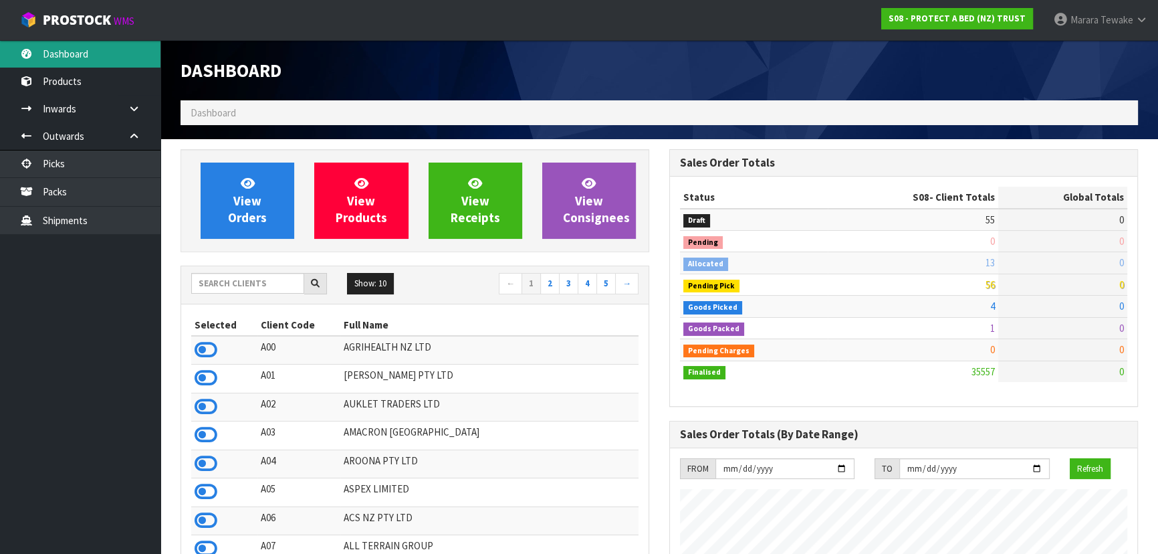
scroll to position [1011, 488]
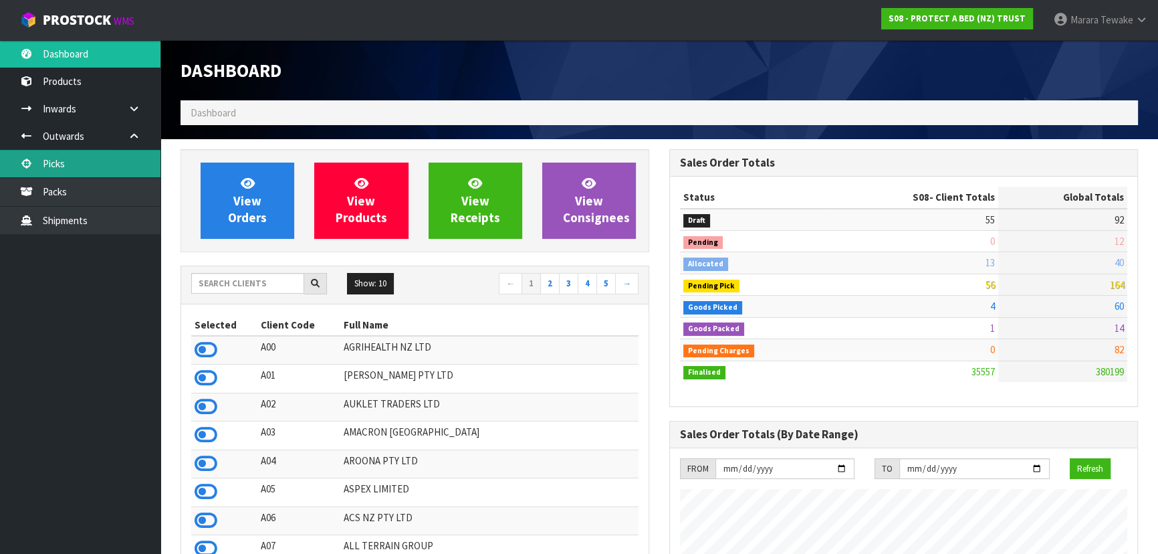
click at [106, 167] on link "Picks" at bounding box center [80, 163] width 161 height 27
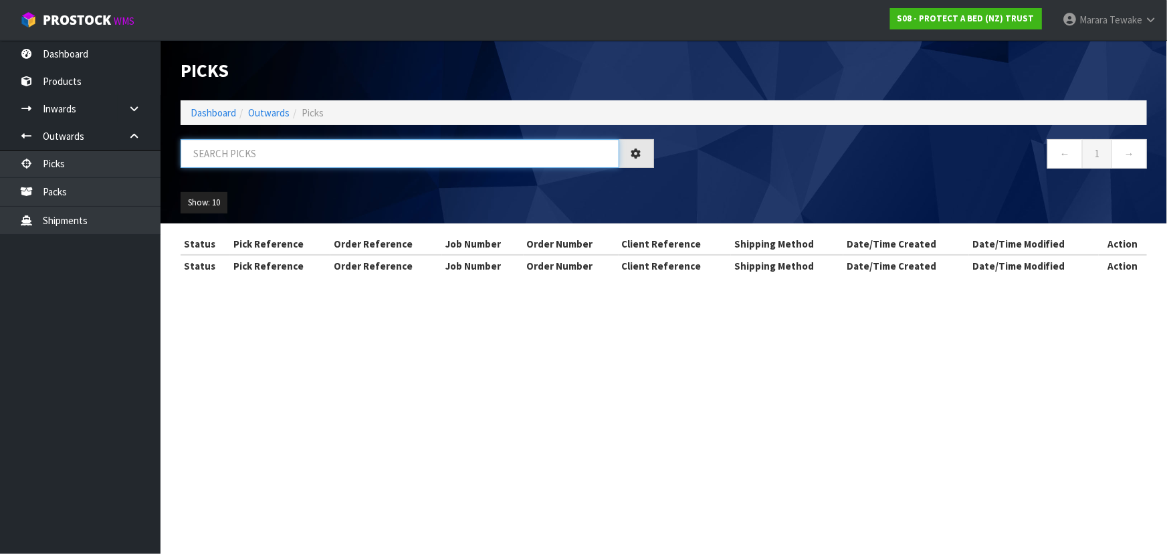
click at [270, 153] on input "text" at bounding box center [400, 153] width 439 height 29
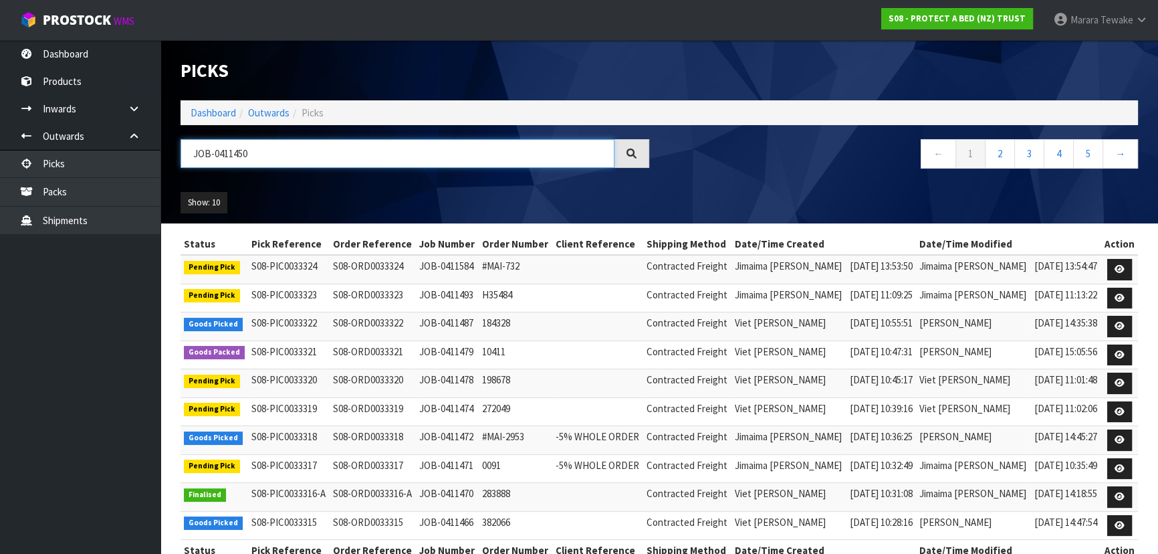
type input "JOB-0411450"
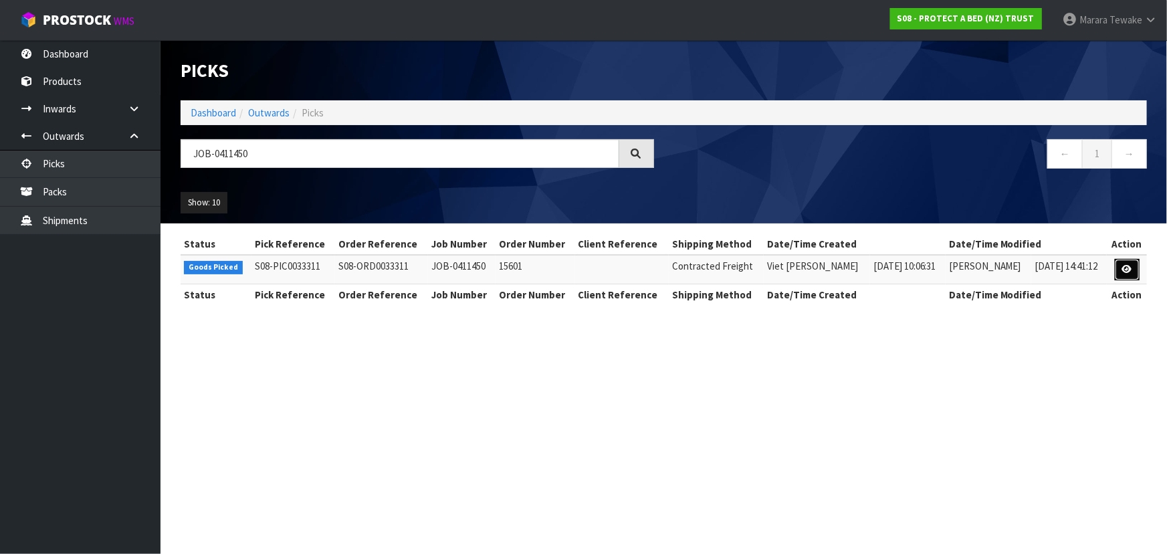
click at [1130, 271] on icon at bounding box center [1127, 269] width 10 height 9
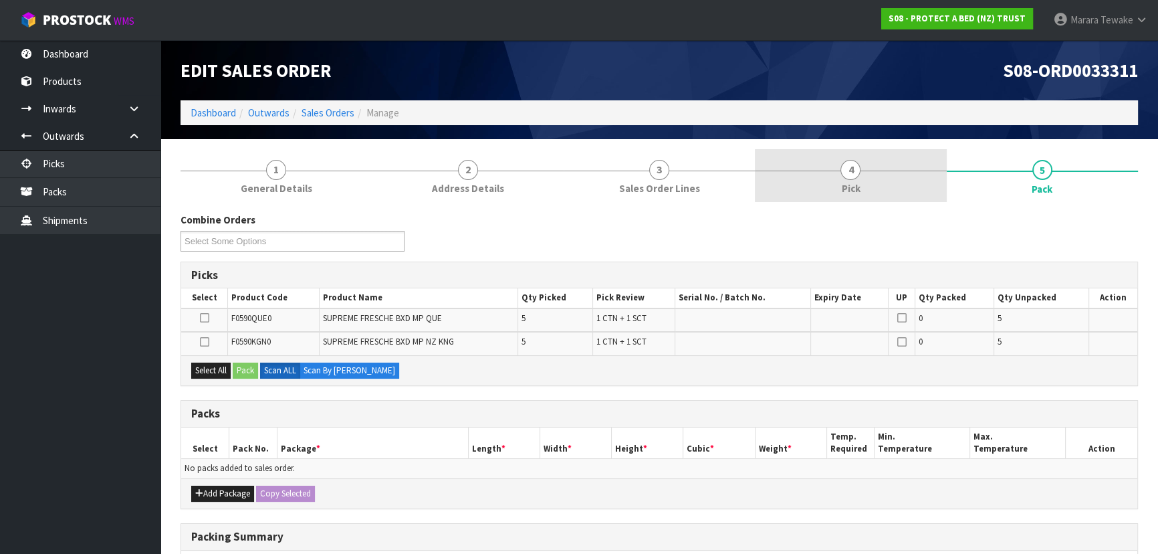
click at [901, 176] on link "4 Pick" at bounding box center [850, 175] width 191 height 53
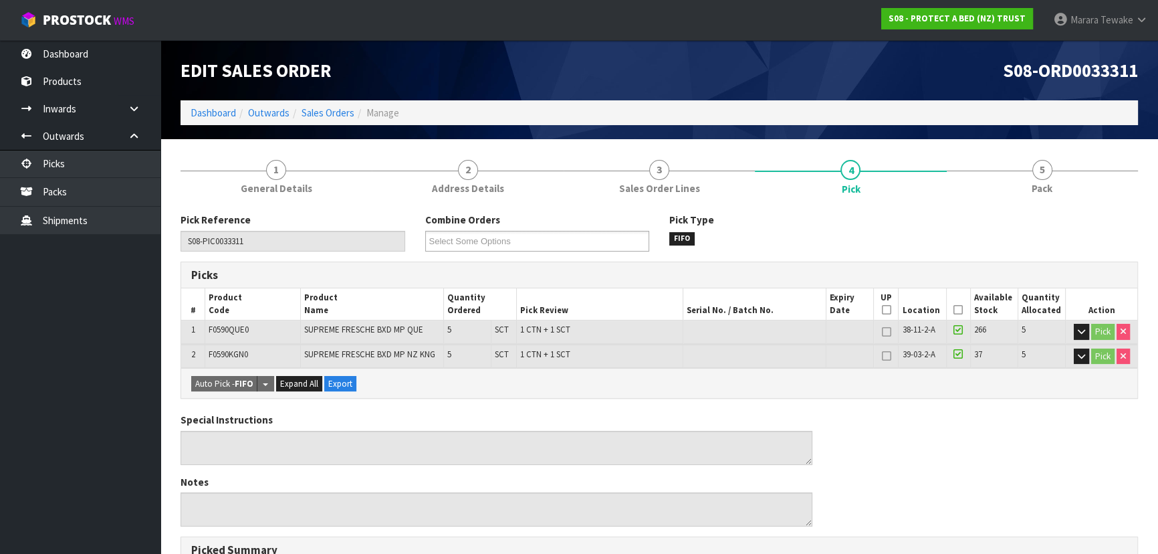
click at [959, 310] on icon at bounding box center [958, 310] width 9 height 1
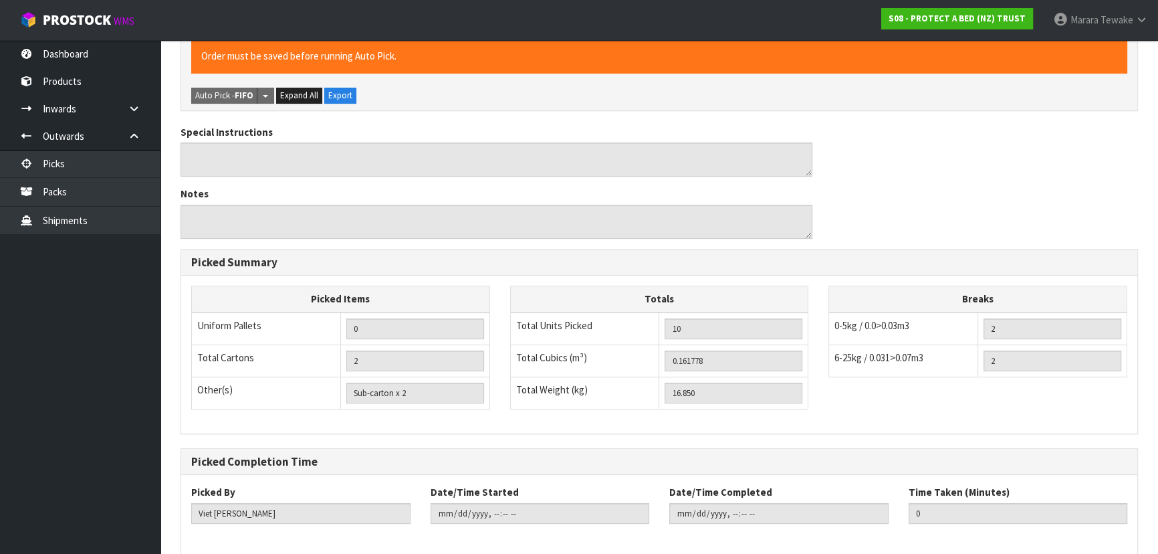
scroll to position [397, 0]
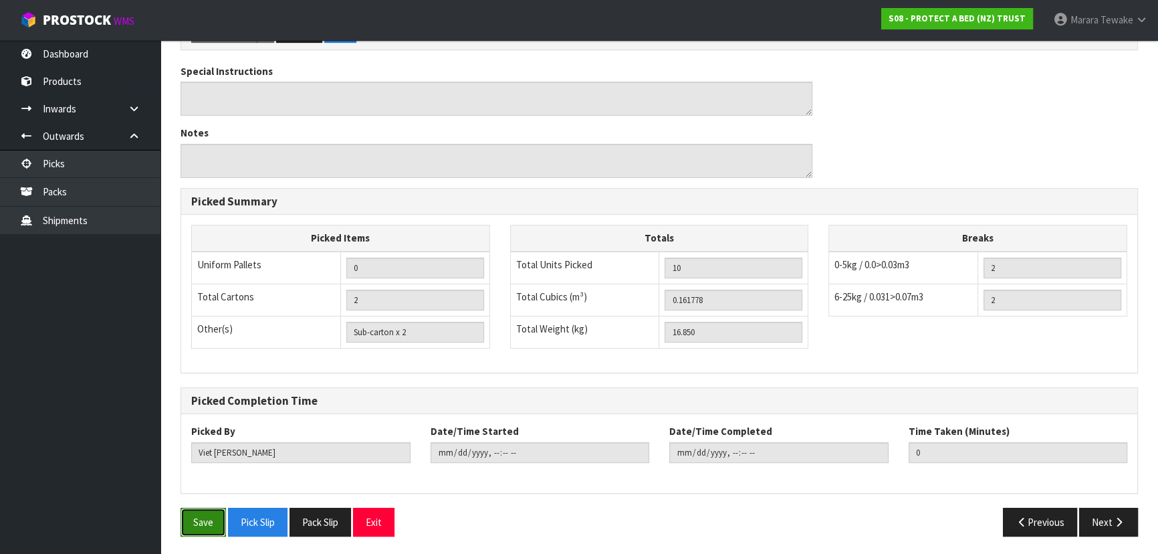
click at [207, 518] on button "Save" at bounding box center [203, 522] width 45 height 29
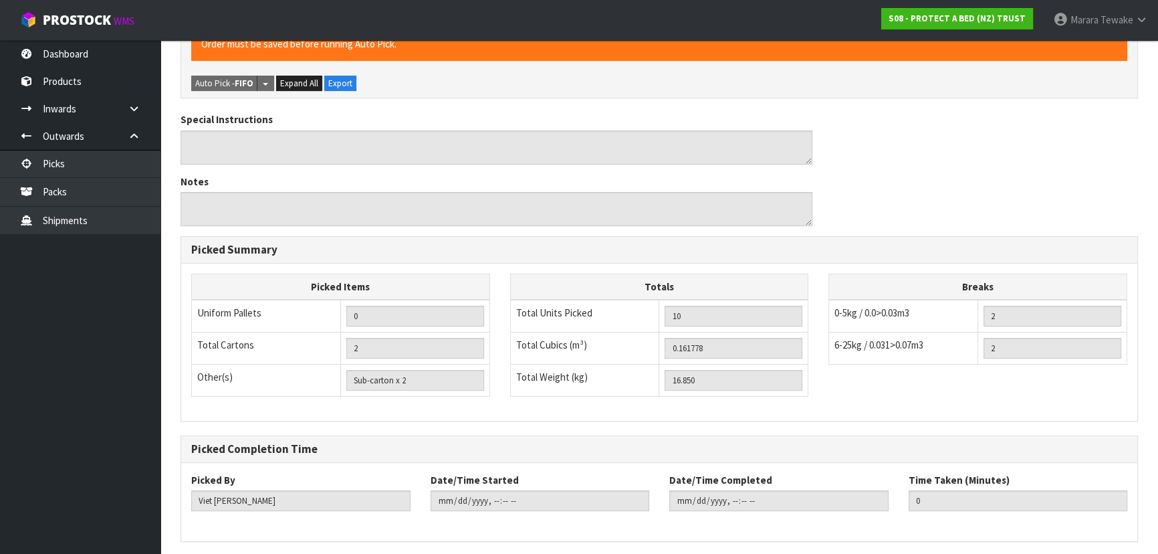
scroll to position [0, 0]
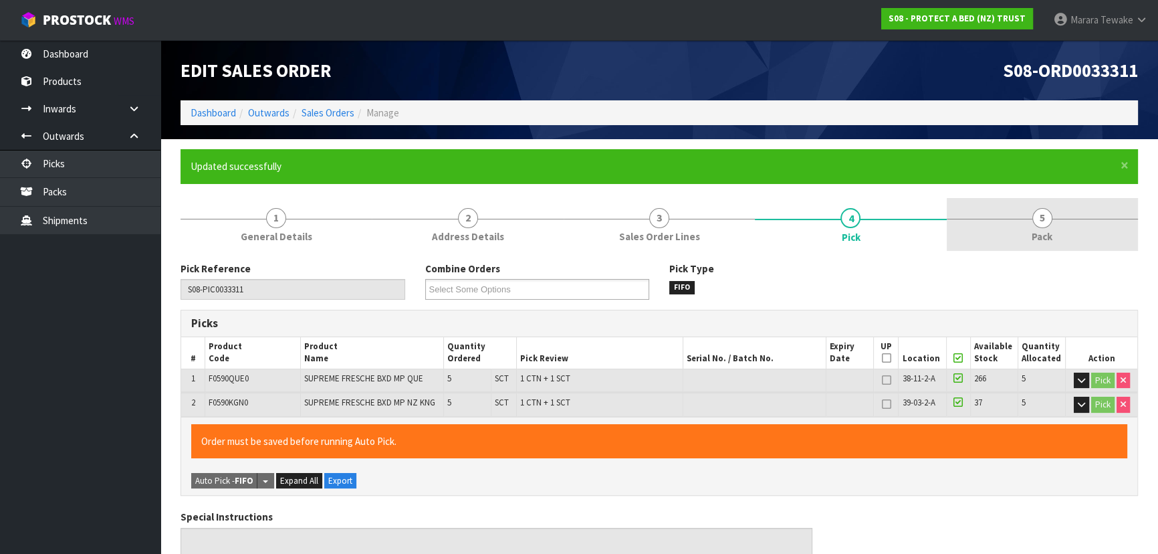
type input "Marara Tewake"
type input "2025-09-08T15:09:11"
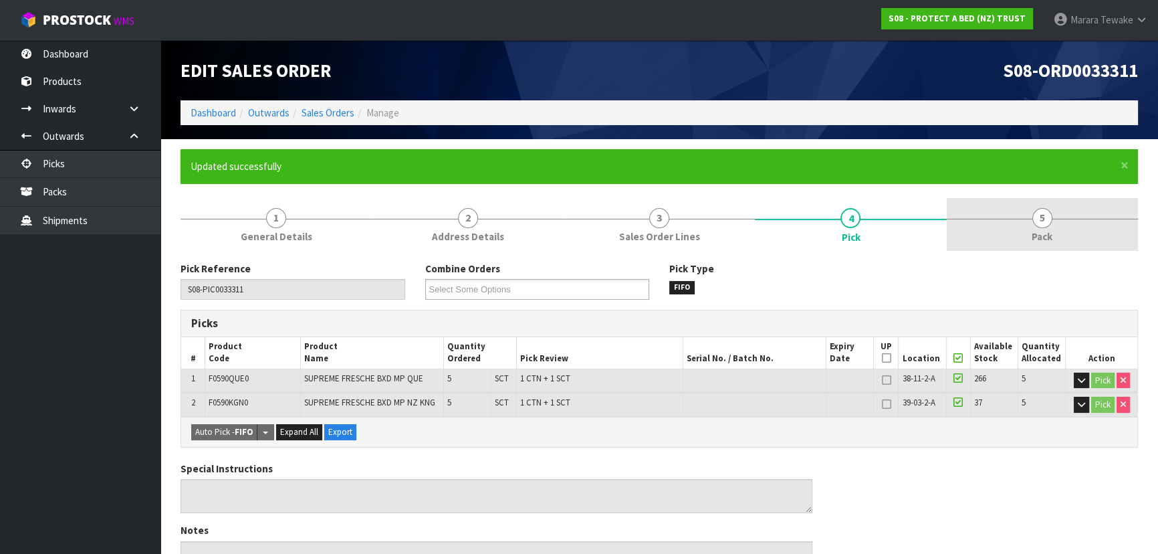
click at [1071, 222] on link "5 Pack" at bounding box center [1042, 224] width 191 height 53
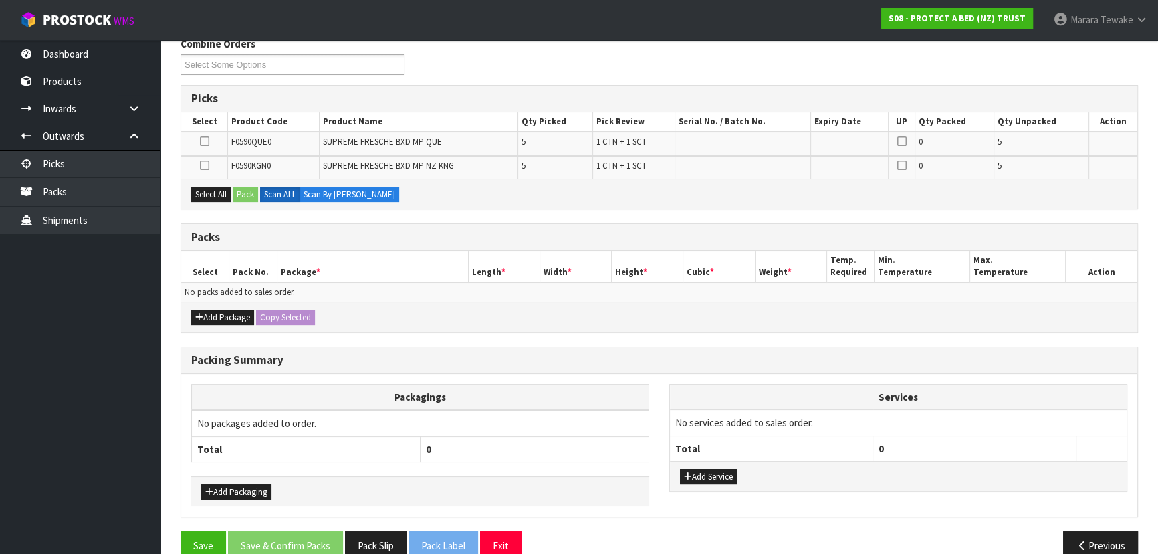
scroll to position [247, 0]
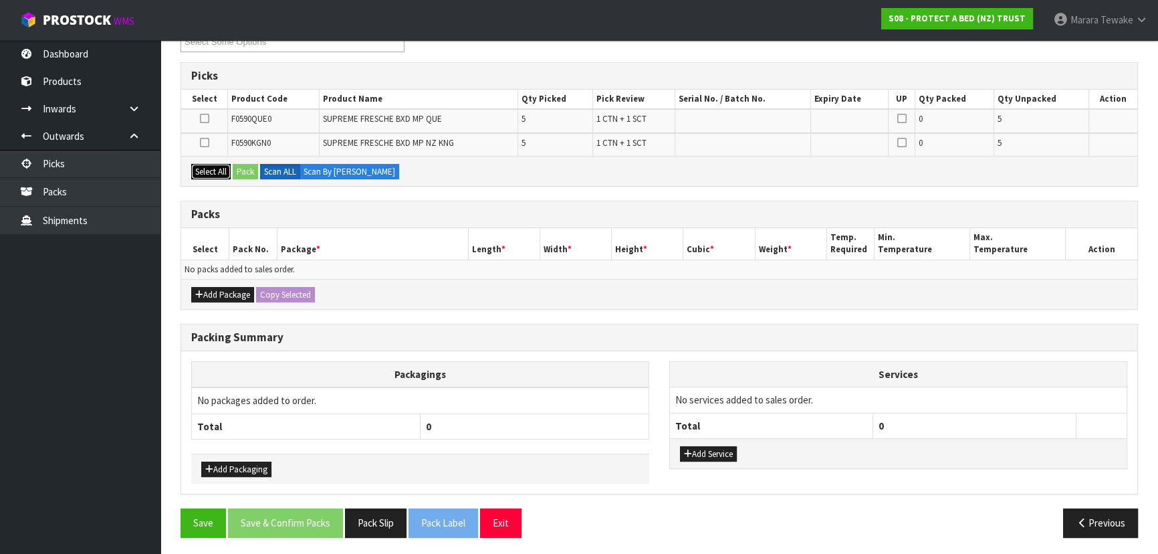
drag, startPoint x: 214, startPoint y: 170, endPoint x: 235, endPoint y: 169, distance: 20.7
click at [214, 170] on button "Select All" at bounding box center [210, 172] width 39 height 16
drag, startPoint x: 245, startPoint y: 170, endPoint x: 271, endPoint y: 175, distance: 26.5
click at [245, 170] on button "Pack" at bounding box center [245, 172] width 25 height 16
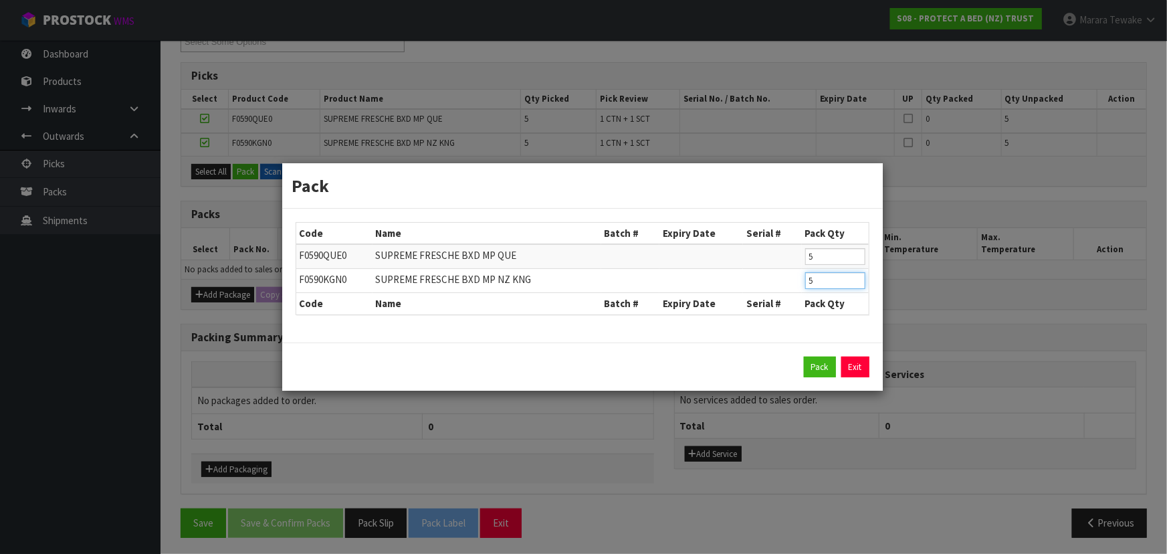
drag, startPoint x: 835, startPoint y: 286, endPoint x: 783, endPoint y: 268, distance: 55.2
click at [787, 271] on tr "F0590KGN0 SUPREME FRESCHE BXD MP NZ KNG 5" at bounding box center [582, 281] width 573 height 24
click at [849, 364] on link "Exit" at bounding box center [855, 366] width 28 height 21
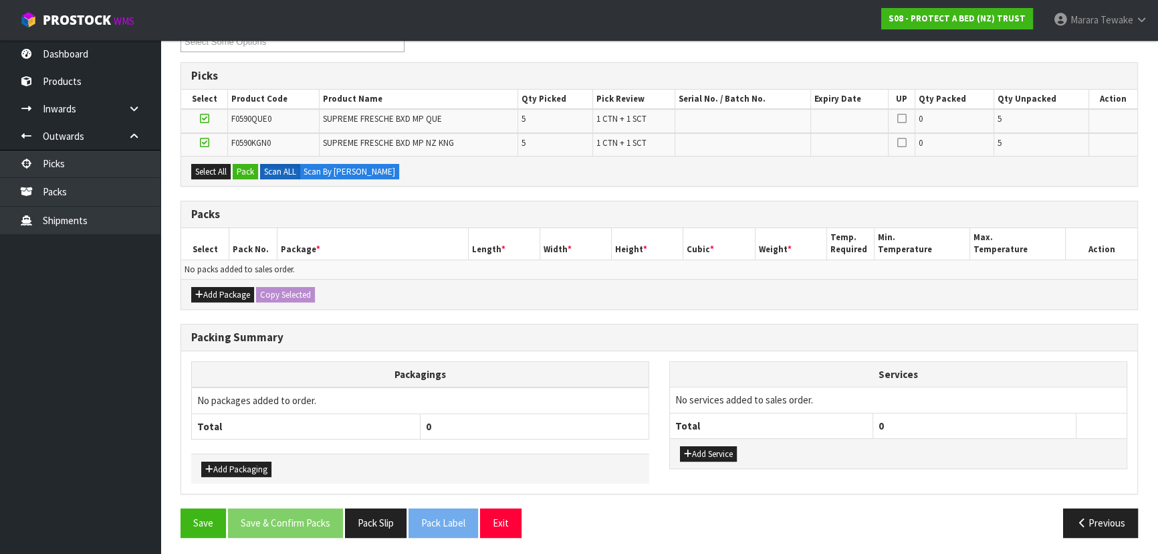
click at [204, 142] on icon at bounding box center [204, 142] width 9 height 1
click at [0, 0] on input "checkbox" at bounding box center [0, 0] width 0 height 0
click at [253, 174] on button "Pack" at bounding box center [245, 172] width 25 height 16
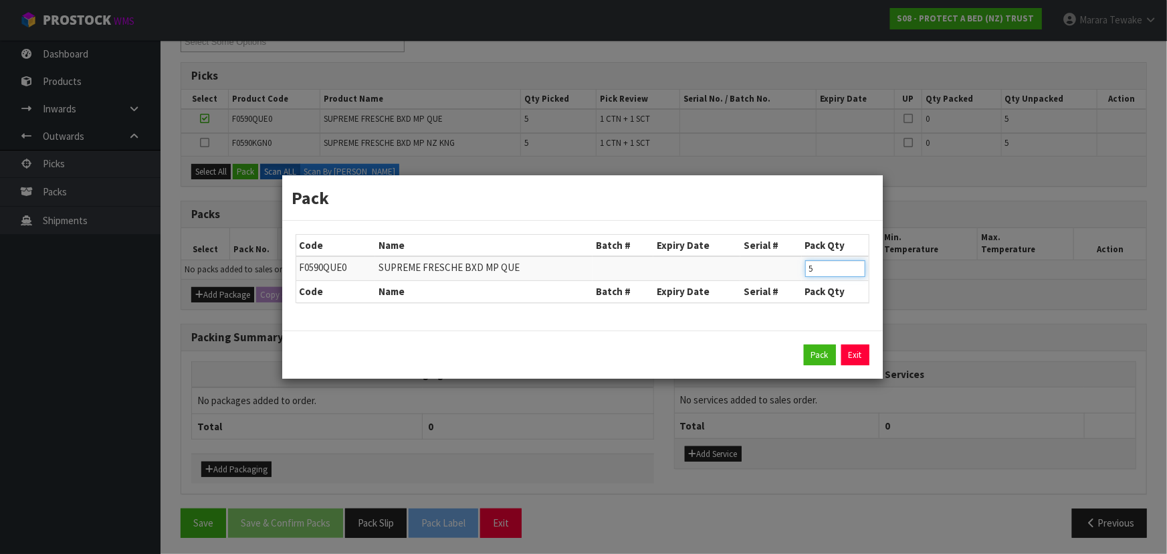
drag, startPoint x: 821, startPoint y: 266, endPoint x: 777, endPoint y: 257, distance: 44.9
click at [778, 257] on tr "F0590QUE0 SUPREME FRESCHE BXD MP QUE 5" at bounding box center [582, 268] width 573 height 25
type input "4"
click button "Pack" at bounding box center [820, 354] width 32 height 21
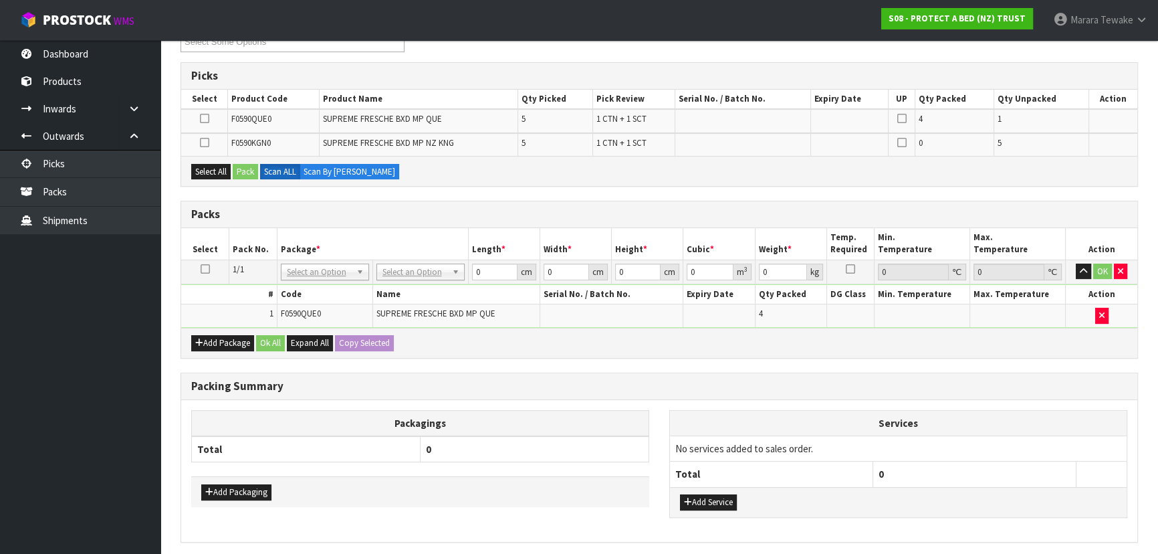
click at [207, 143] on icon at bounding box center [204, 142] width 9 height 1
click at [0, 0] on input "checkbox" at bounding box center [0, 0] width 0 height 0
click at [239, 169] on button "Pack" at bounding box center [245, 172] width 25 height 16
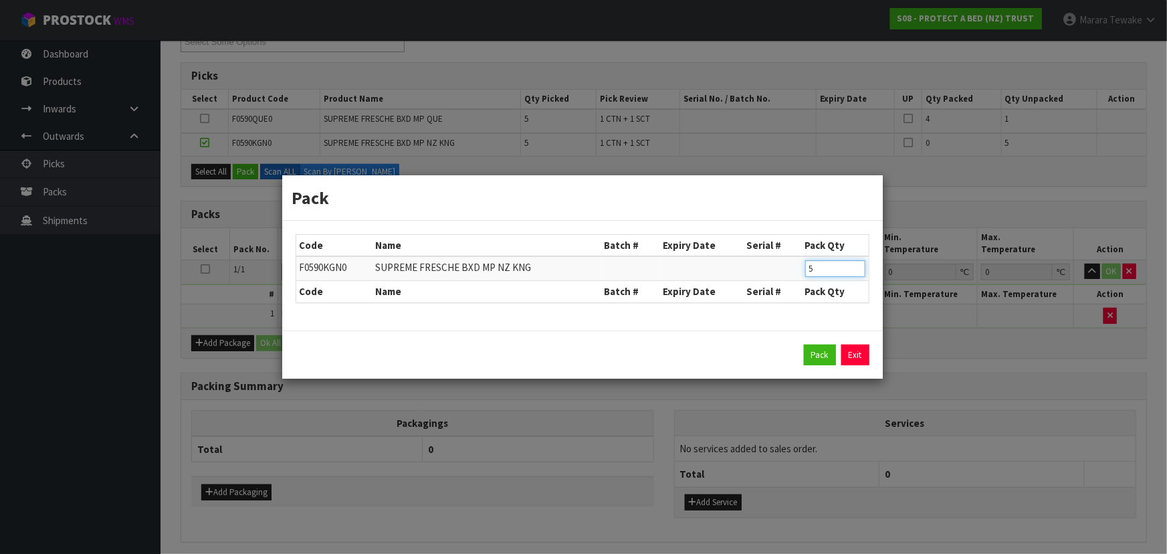
drag, startPoint x: 819, startPoint y: 270, endPoint x: 791, endPoint y: 259, distance: 29.7
click at [785, 253] on table "Code Name Batch # Expiry Date Serial # Pack Qty F0590KGN0 SUPREME FRESCHE BXD M…" at bounding box center [582, 269] width 573 height 68
type input "4"
click button "Pack" at bounding box center [820, 354] width 32 height 21
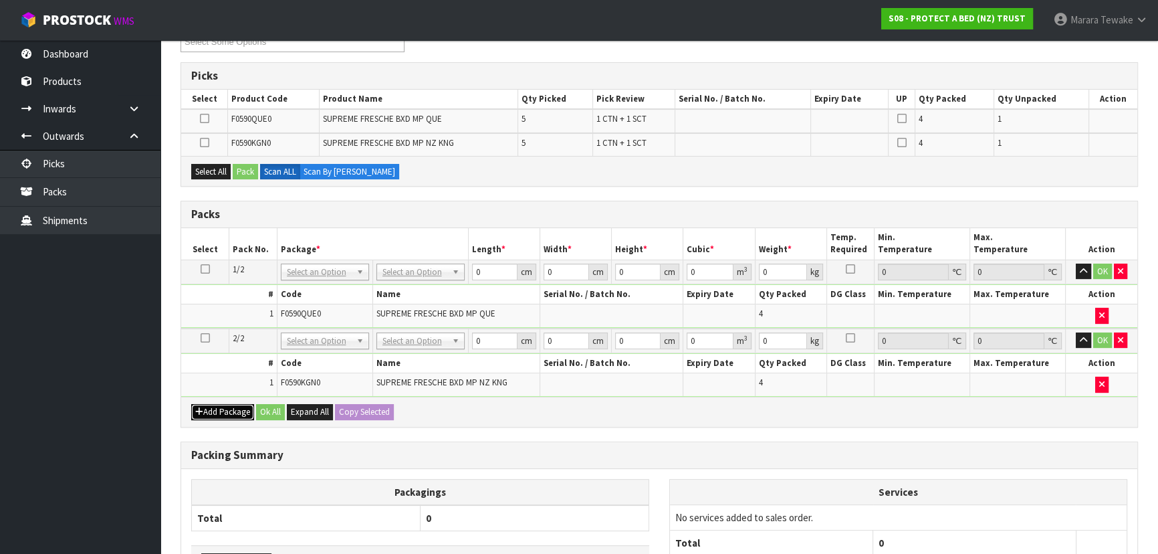
click at [211, 407] on button "Add Package" at bounding box center [222, 412] width 63 height 16
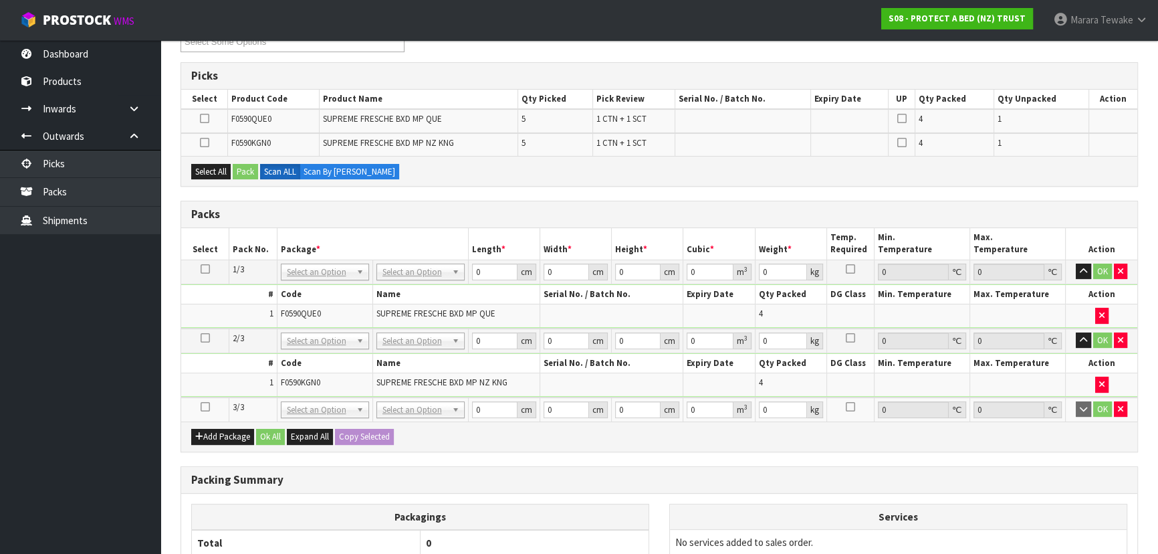
click at [207, 407] on icon at bounding box center [205, 407] width 9 height 1
click at [212, 168] on button "Select All" at bounding box center [210, 172] width 39 height 16
click at [241, 174] on button "Pack" at bounding box center [245, 172] width 25 height 16
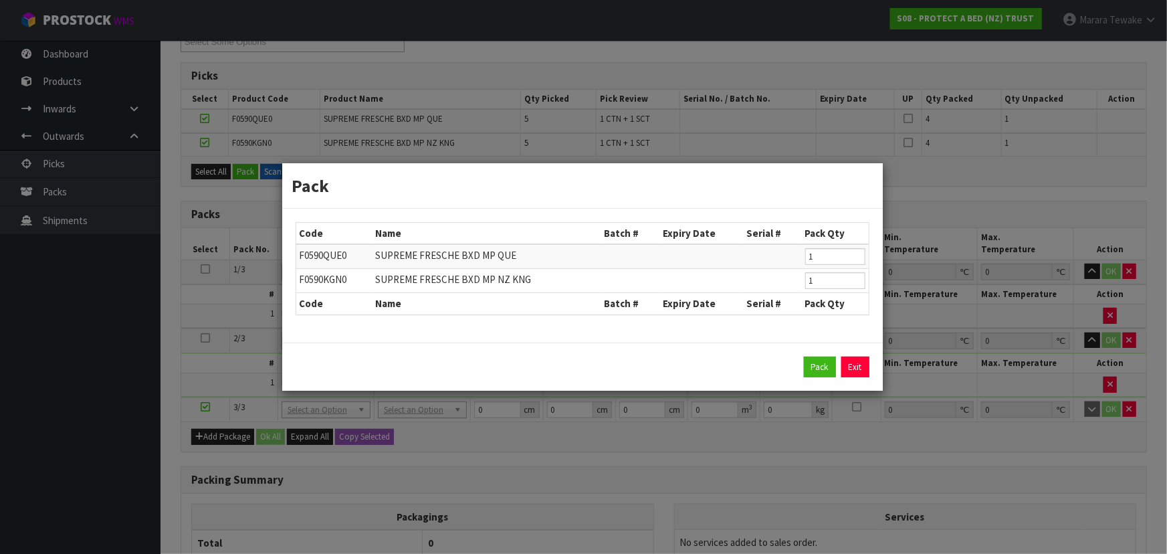
click at [815, 352] on div "Pack Exit" at bounding box center [582, 366] width 601 height 49
click at [820, 365] on button "Pack" at bounding box center [820, 366] width 32 height 21
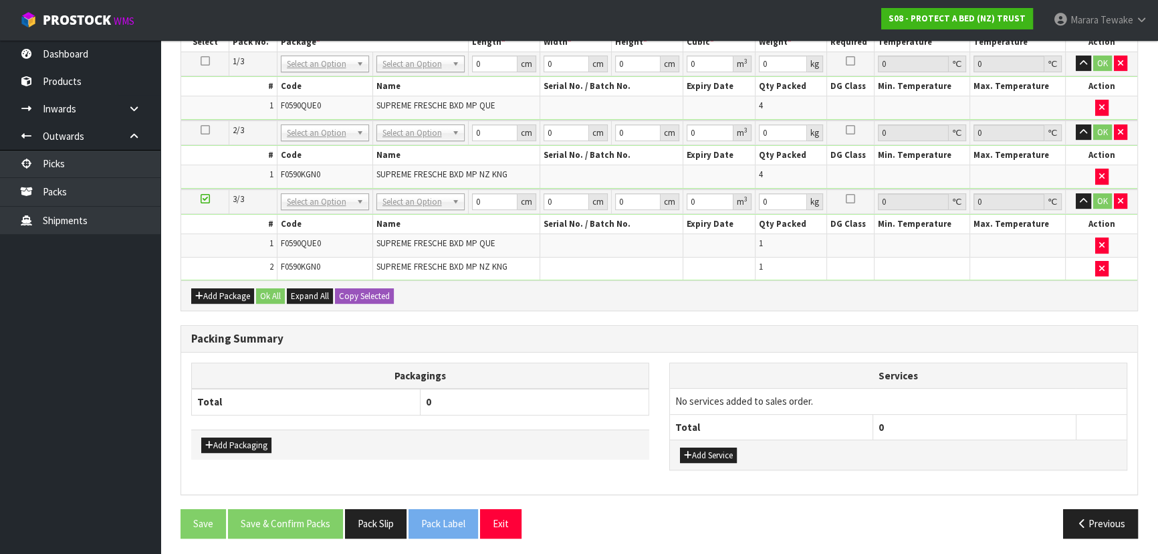
scroll to position [347, 0]
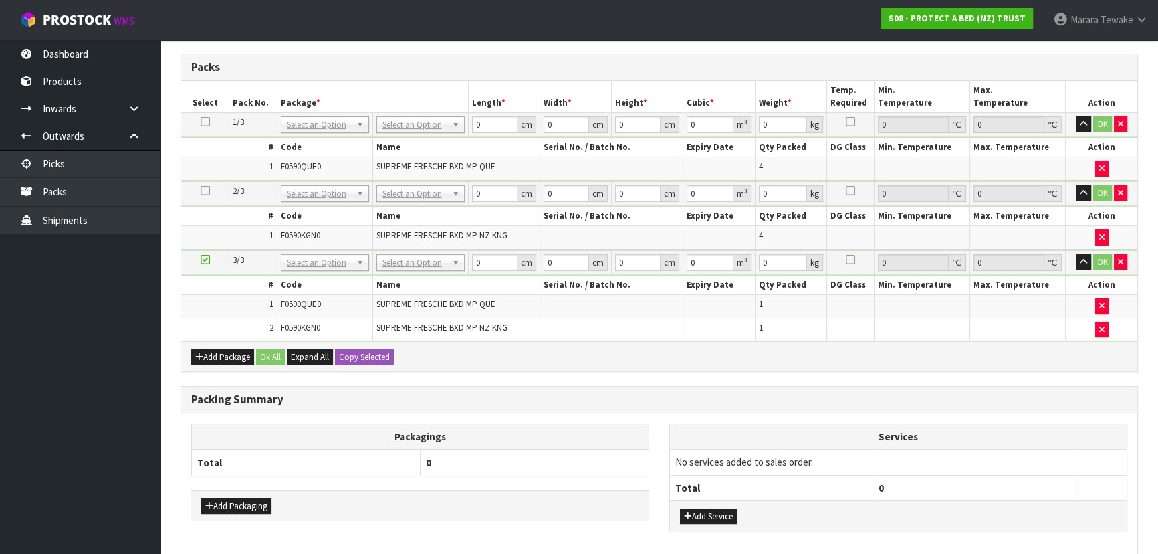
click at [414, 138] on th "Name" at bounding box center [456, 147] width 167 height 19
click at [415, 132] on td "No Packaging Cartons PLT GEN120 (1200 X 1000) PLT ONE WAY SKID CHEP HIRE PALLET…" at bounding box center [421, 124] width 96 height 24
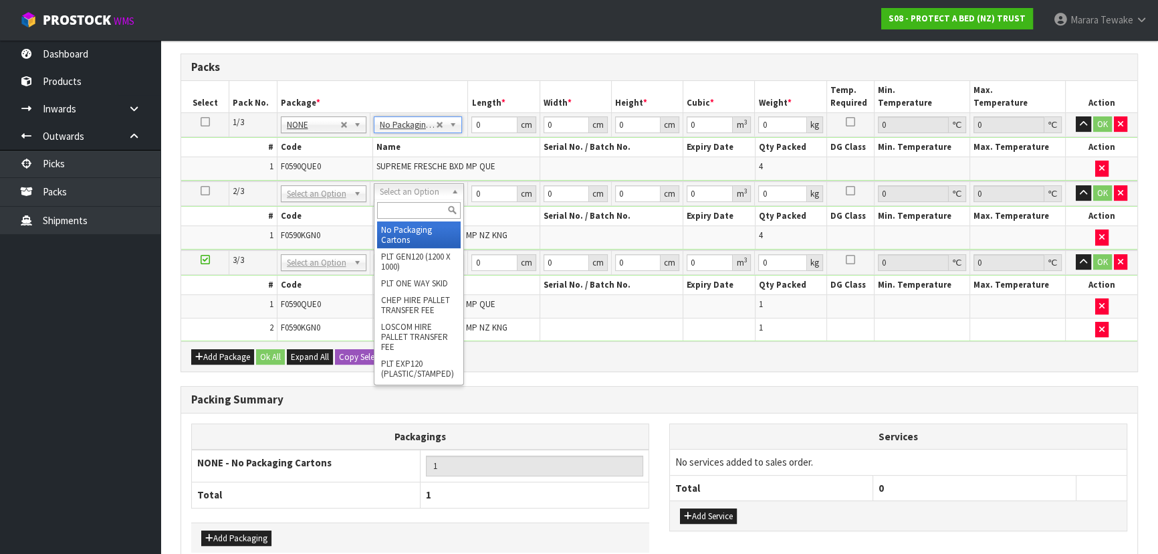
drag, startPoint x: 430, startPoint y: 183, endPoint x: 426, endPoint y: 197, distance: 14.0
type input "2"
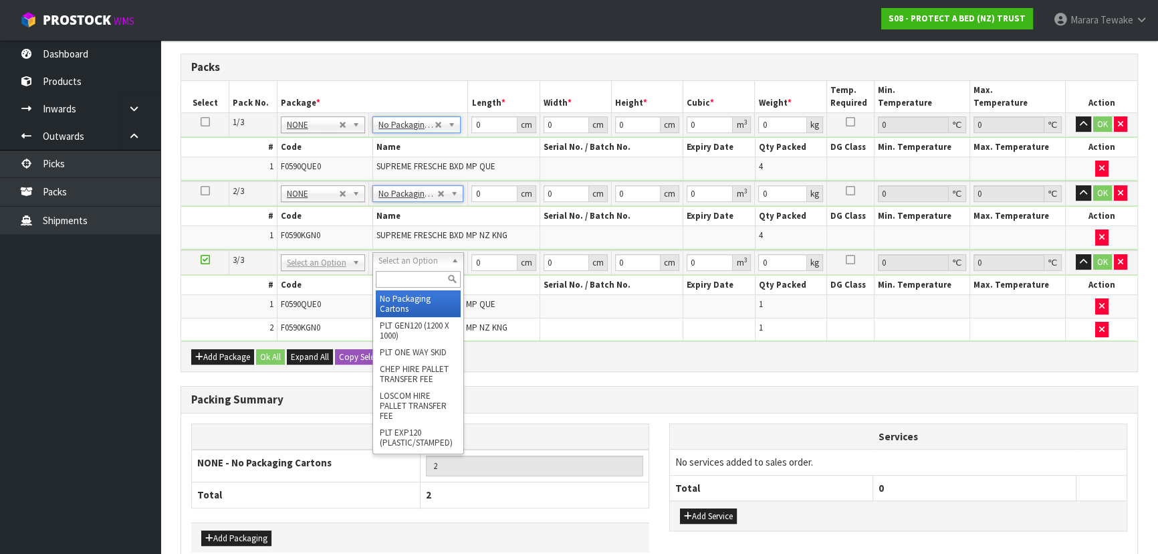
click at [419, 282] on input "text" at bounding box center [418, 279] width 85 height 17
type input "CTN5"
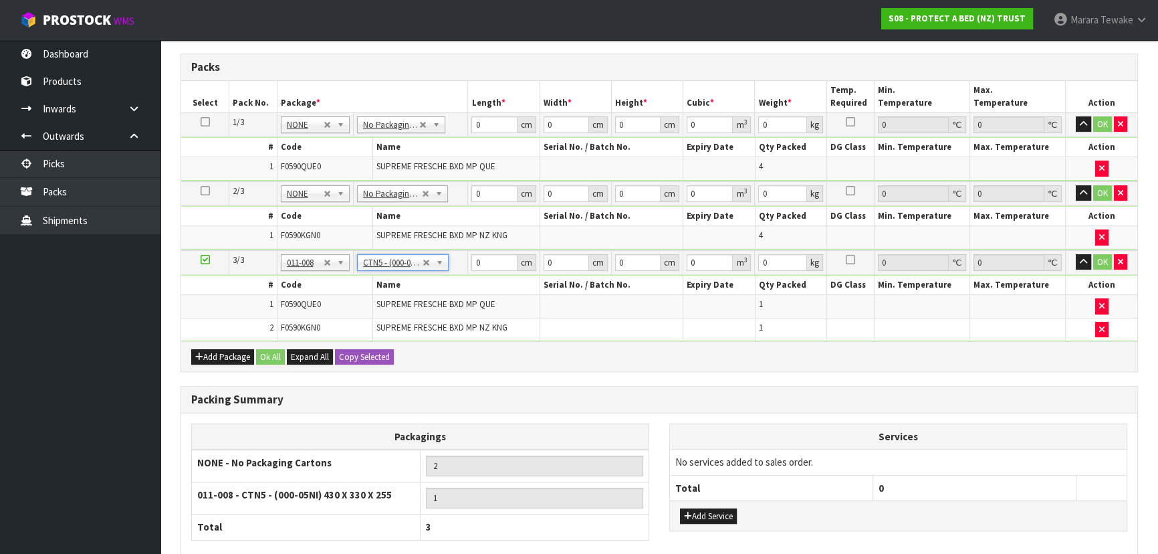
type input "43"
type input "33"
type input "25.5"
type input "0.036185"
type input "3.3"
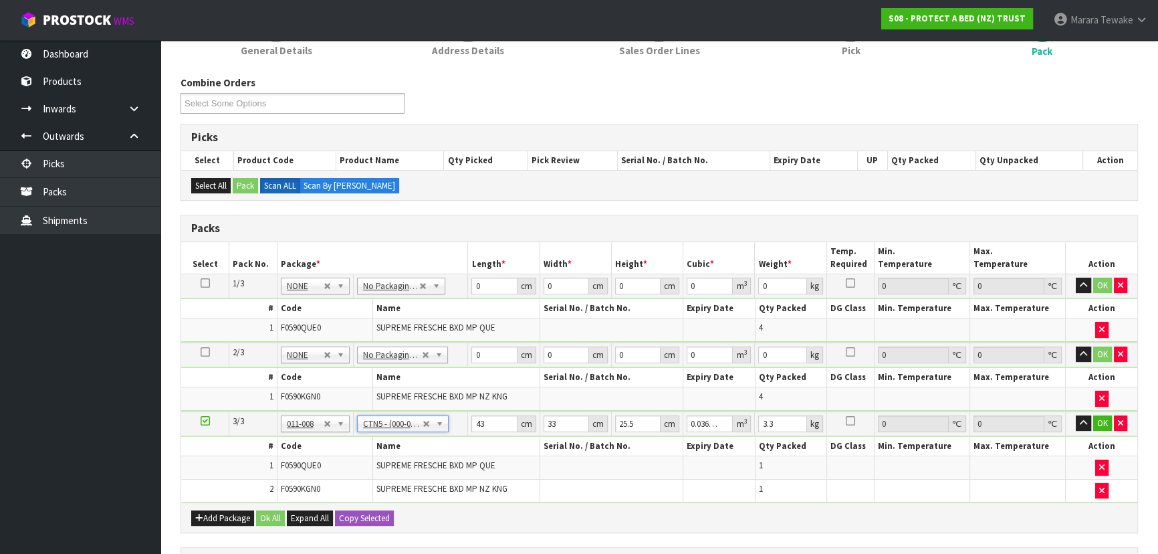
scroll to position [165, 0]
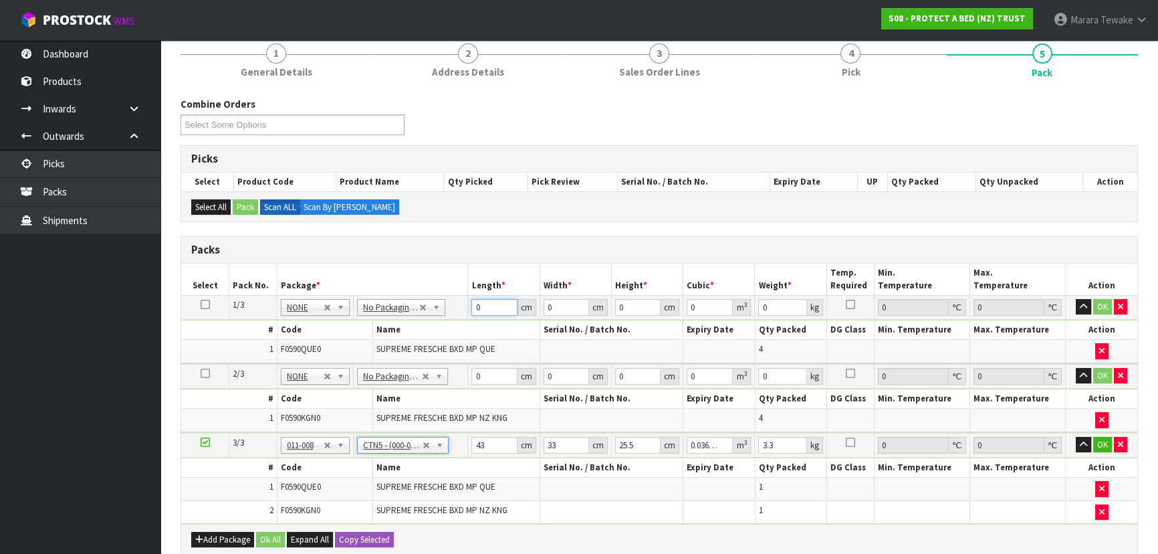
click at [467, 302] on tr "1/3 NONE 007-001 007-002 007-004 007-009 007-013 007-014 007-015 007-017 007-01…" at bounding box center [659, 307] width 956 height 24
type input "58"
type input "40"
type input "3"
type input "0.00696"
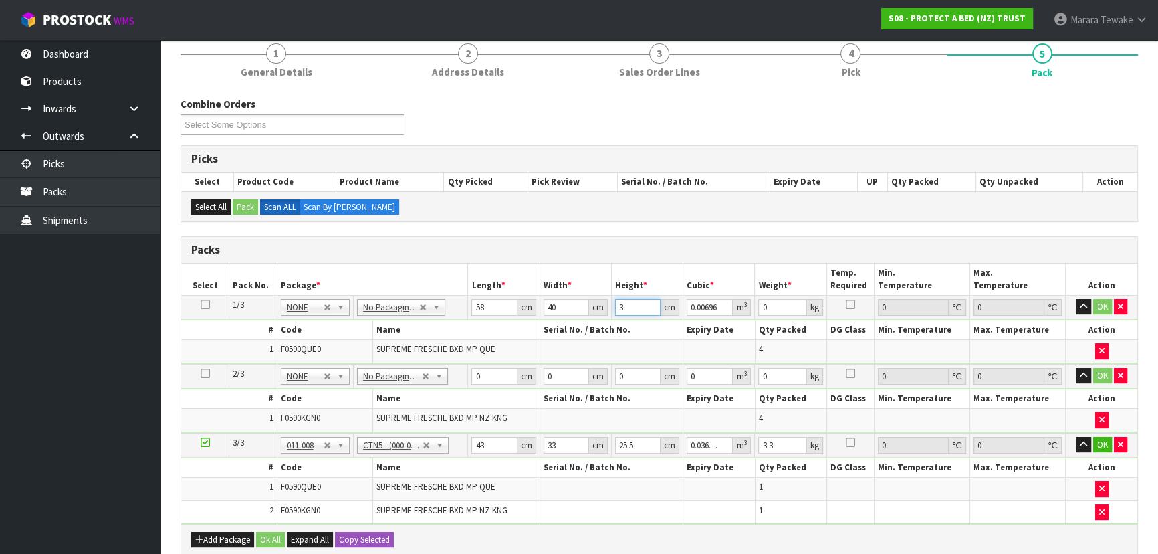
type input "32"
type input "0.07424"
type input "32"
type input "7"
click at [1076, 299] on button "button" at bounding box center [1083, 307] width 15 height 16
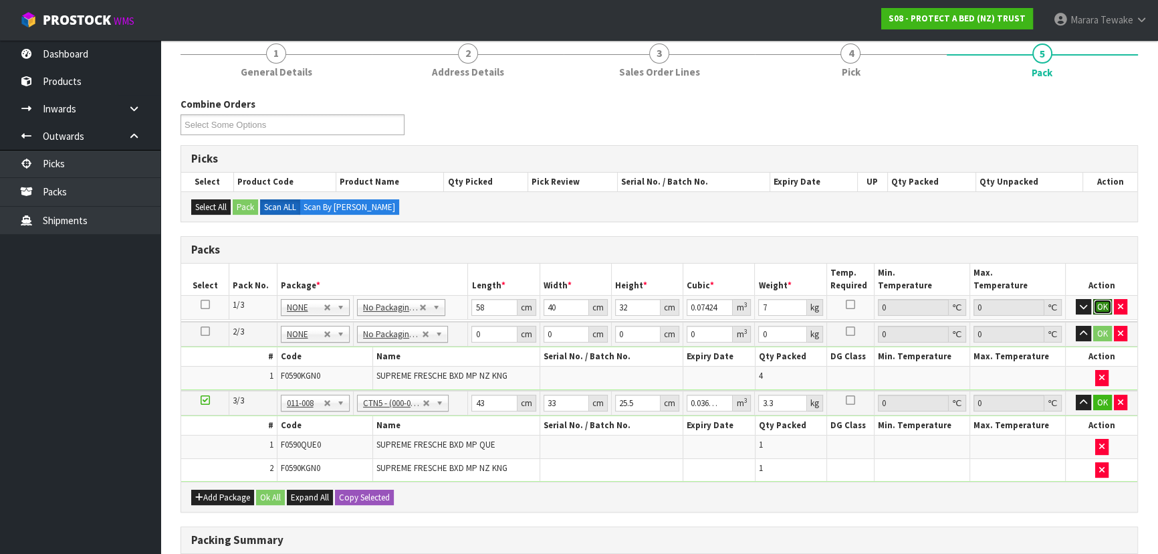
click button "OK" at bounding box center [1103, 307] width 19 height 16
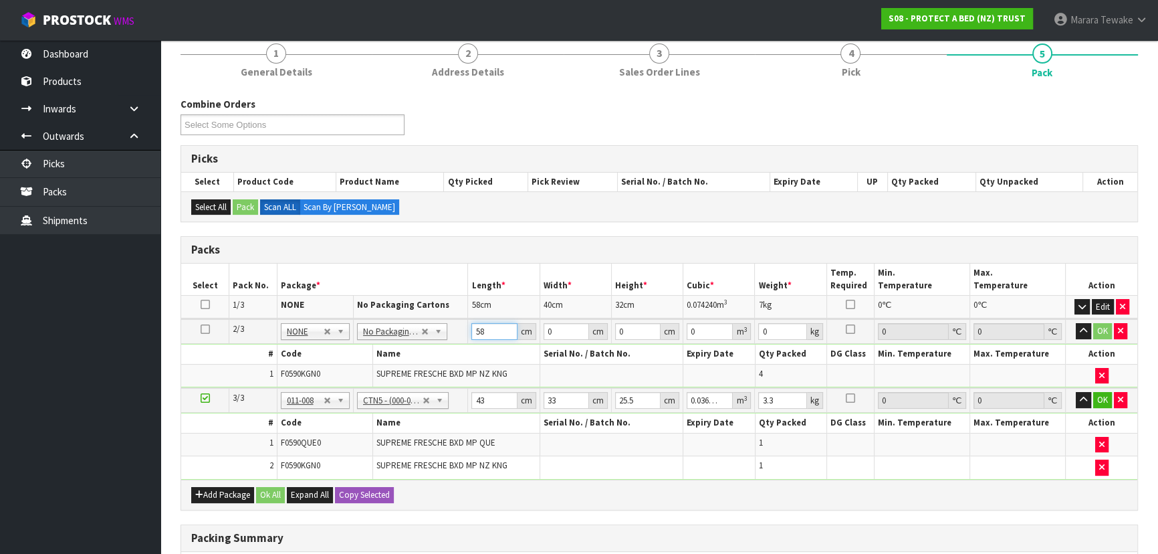
type input "58"
type input "40"
type input "3"
type input "0.00696"
type input "32"
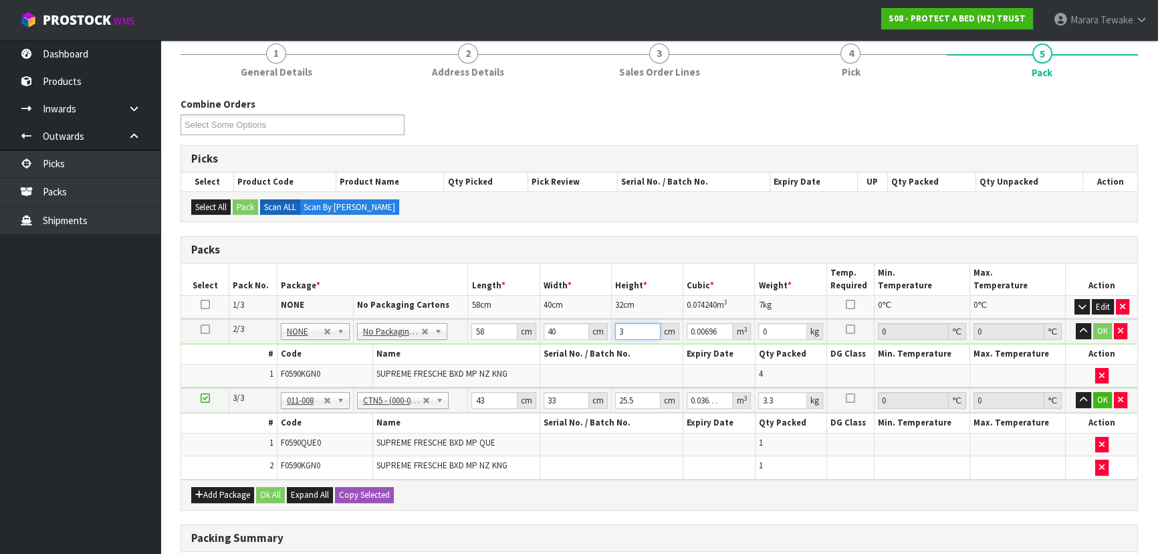
type input "0.07424"
type input "32"
type input "8"
click at [1076, 323] on button "button" at bounding box center [1083, 331] width 15 height 16
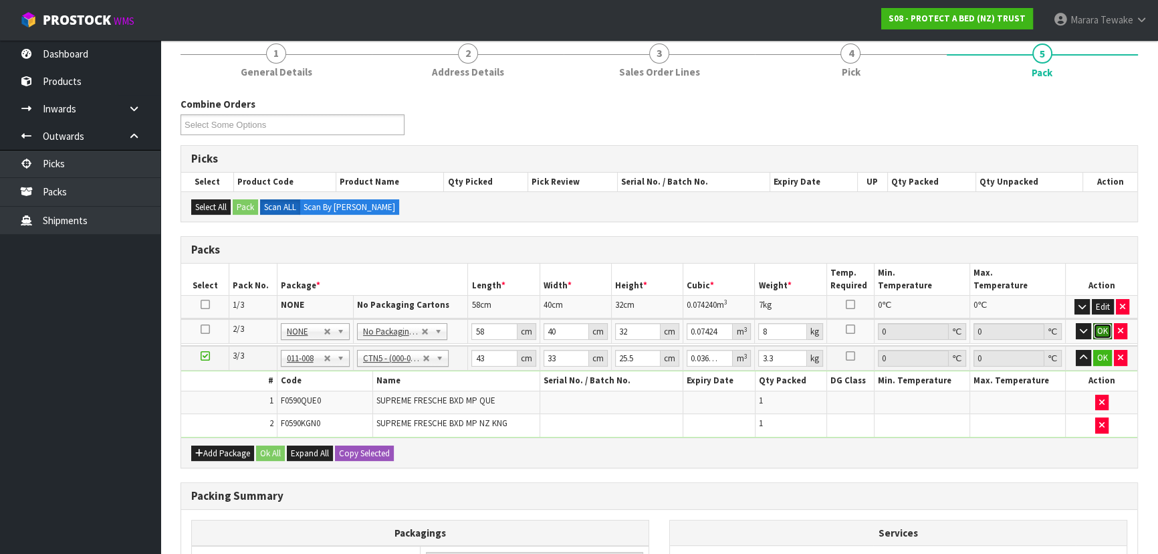
click button "OK" at bounding box center [1103, 331] width 19 height 16
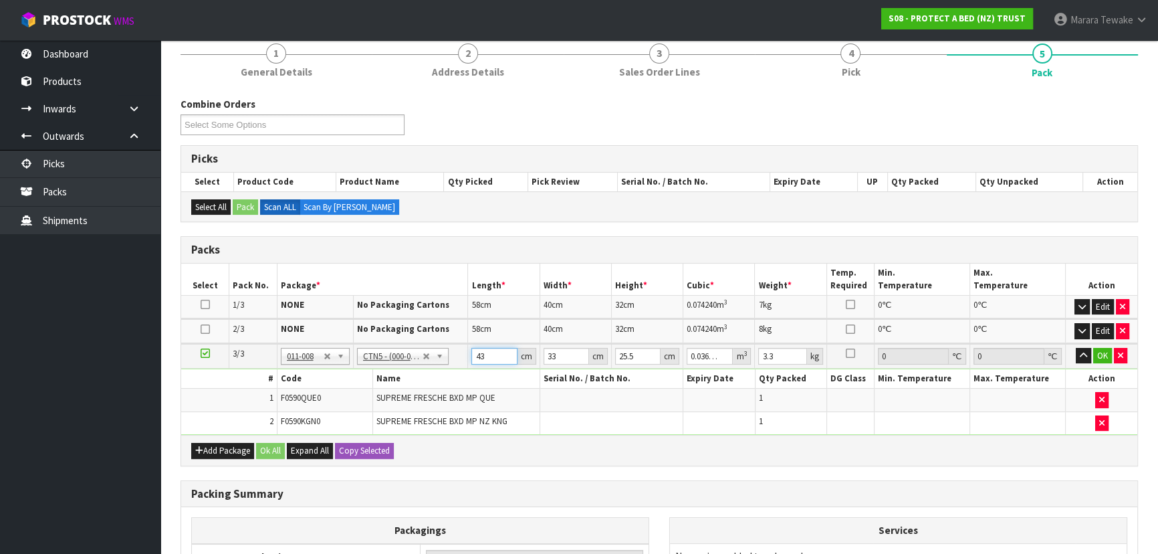
type input "4"
type input "0.003366"
type input "44"
type input "0.037026"
type input "44"
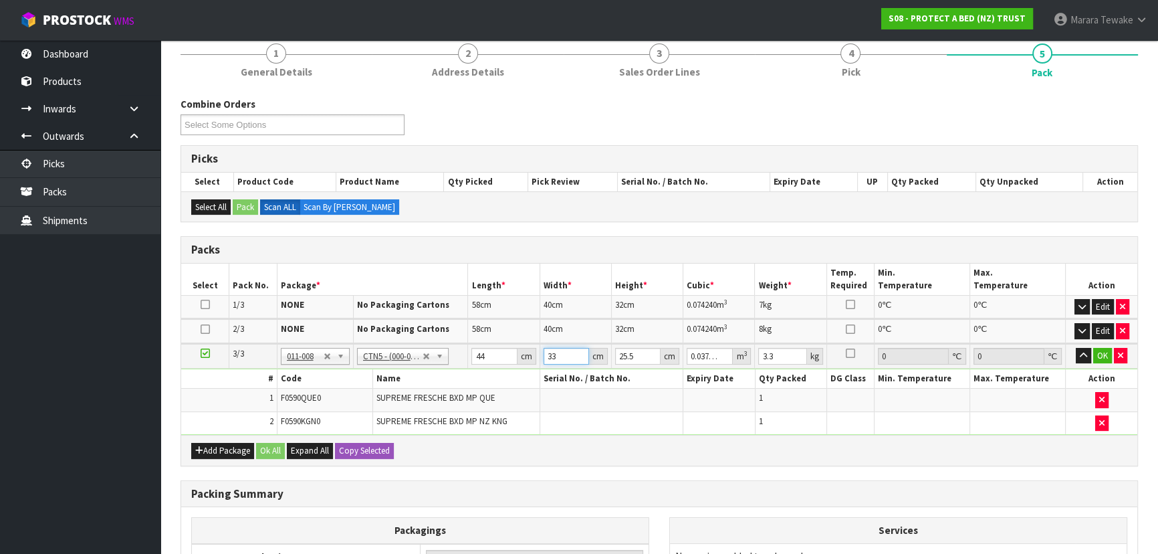
type input "3"
type input "0.003366"
type input "34"
type input "0.038148"
type input "34"
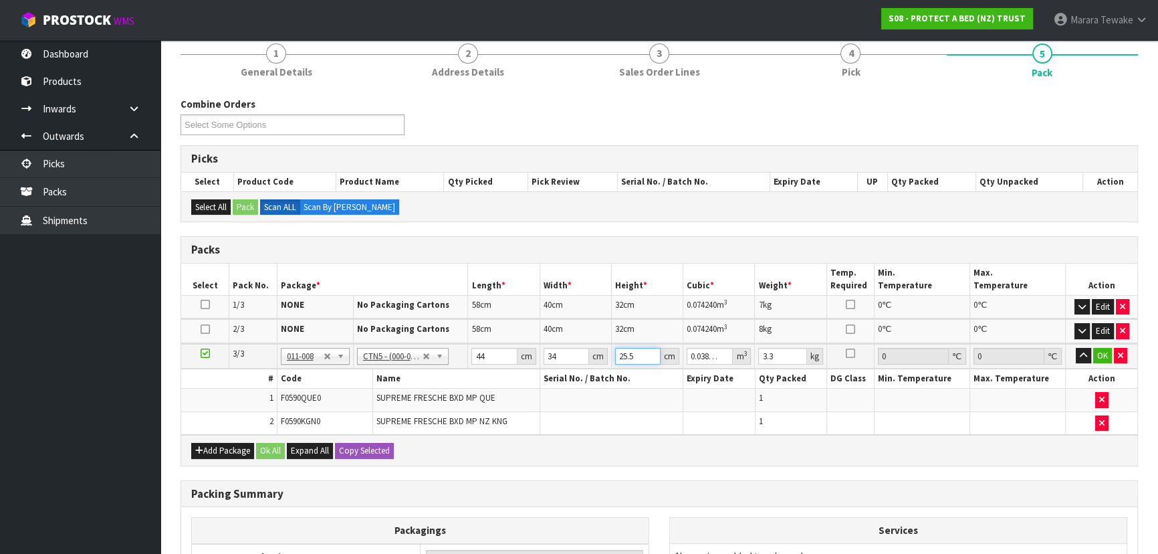
type input "3"
type input "0.004488"
type input "31"
type input "0.046376"
type input "31"
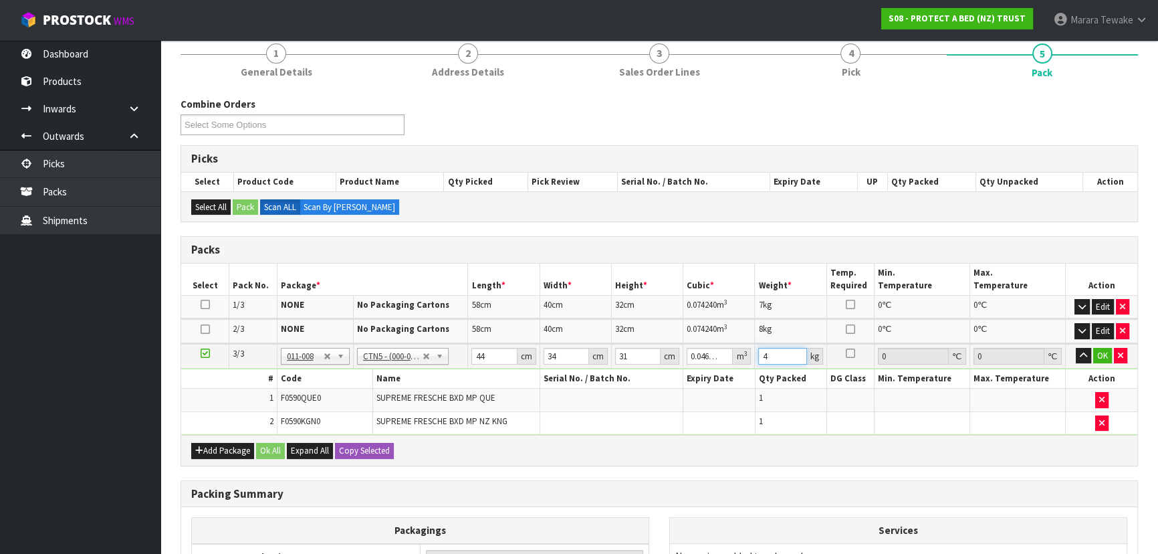
type input "4"
click at [1076, 348] on button "button" at bounding box center [1083, 356] width 15 height 16
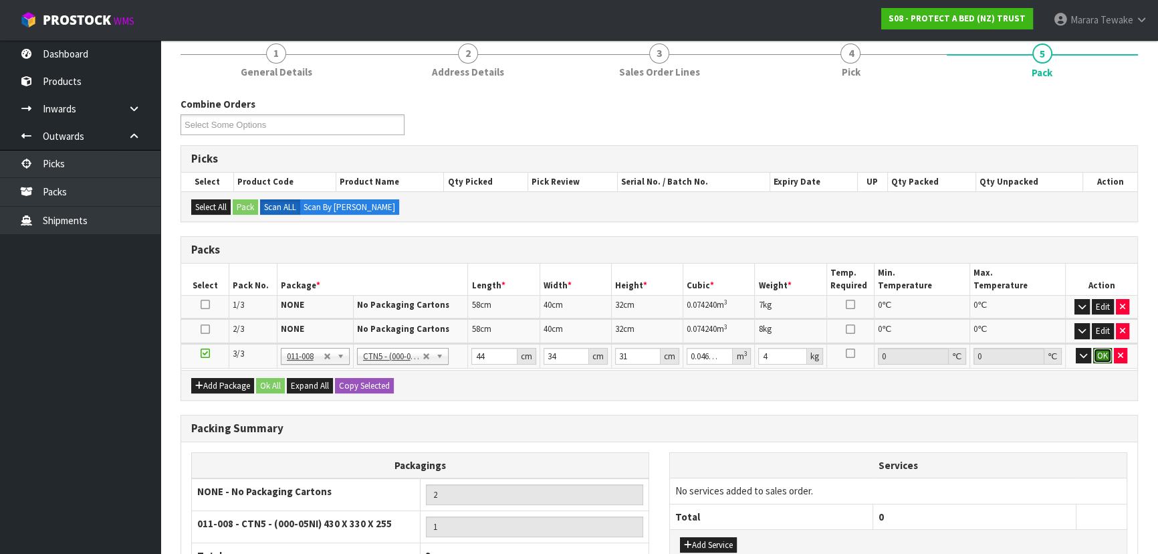
click button "OK" at bounding box center [1103, 356] width 19 height 16
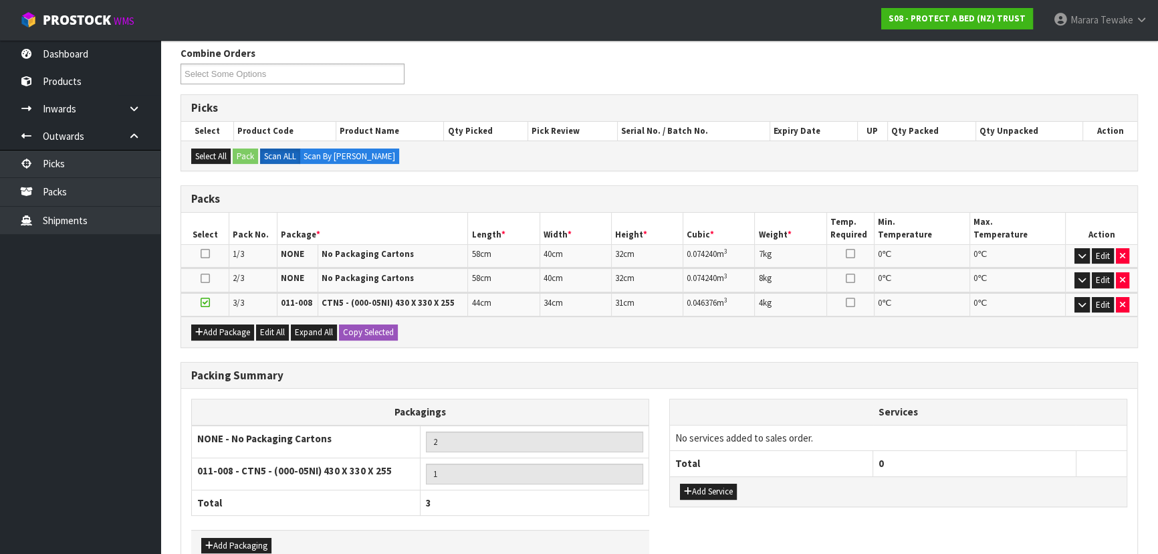
scroll to position [292, 0]
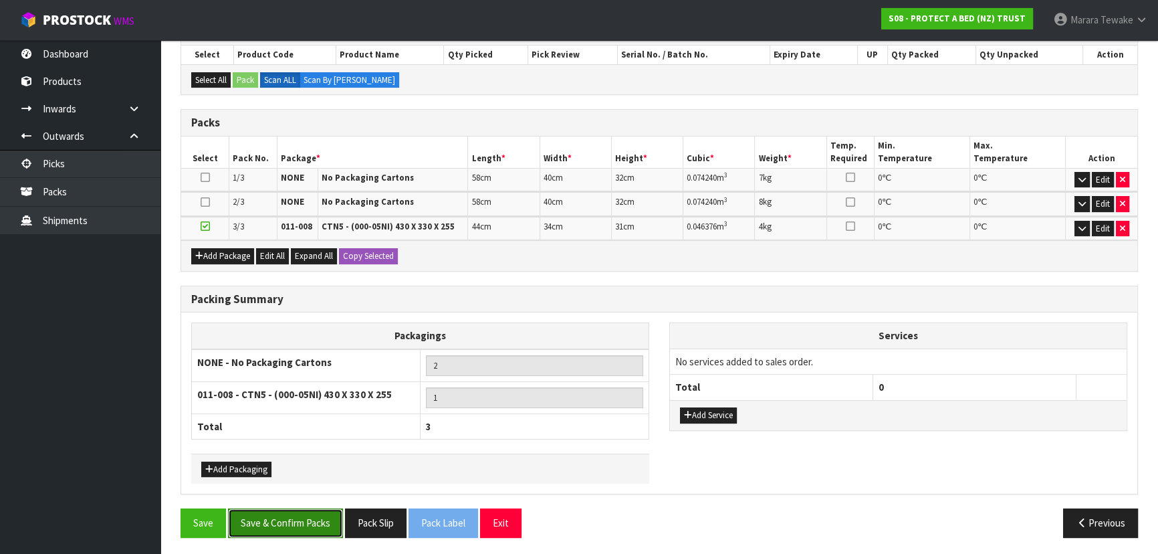
click at [333, 528] on button "Save & Confirm Packs" at bounding box center [285, 522] width 115 height 29
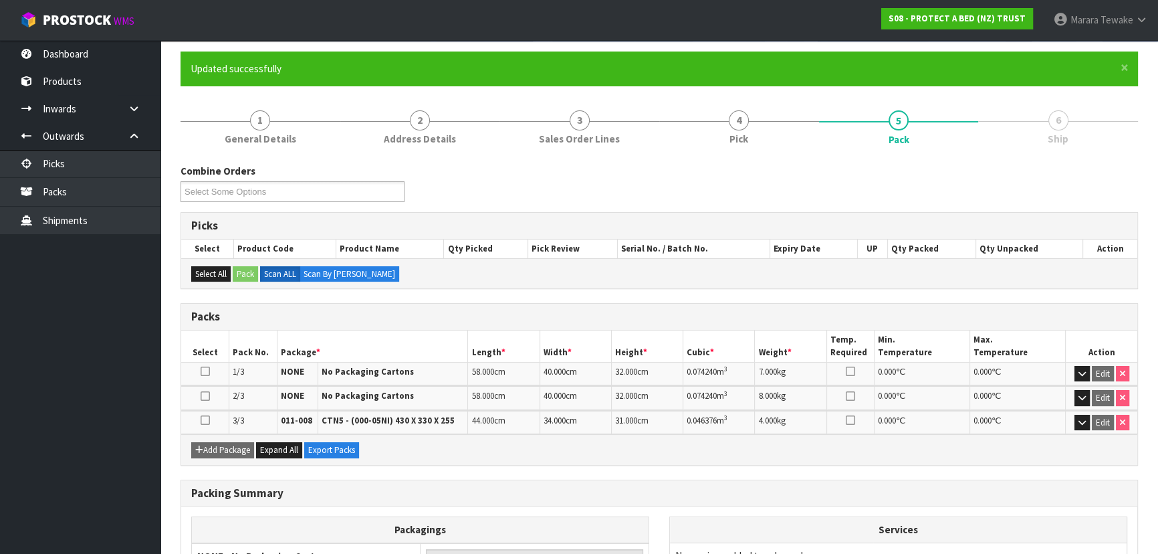
scroll to position [262, 0]
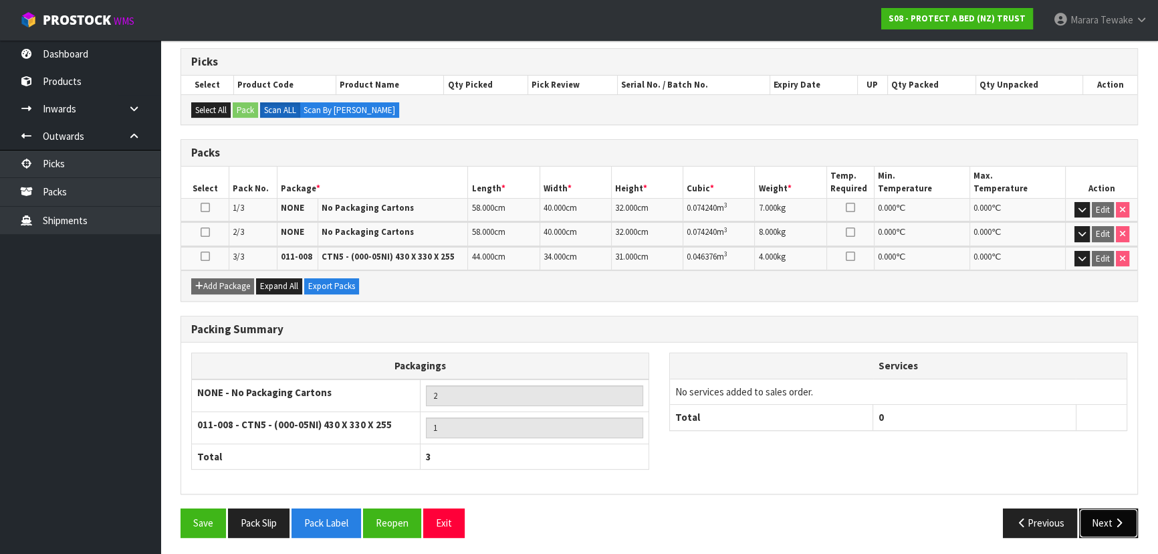
click at [1124, 526] on button "Next" at bounding box center [1108, 522] width 59 height 29
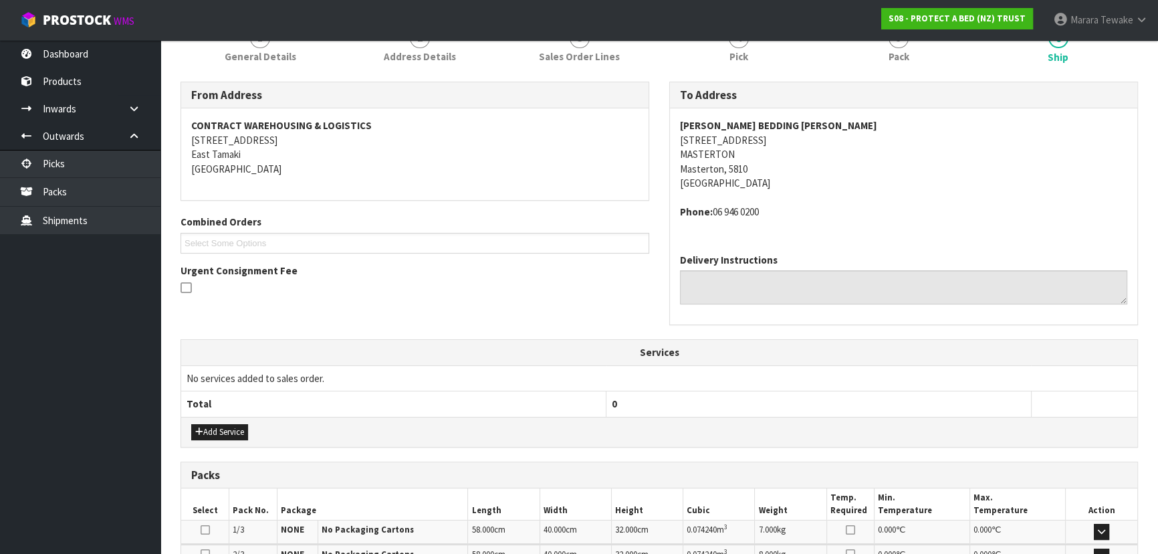
scroll to position [390, 0]
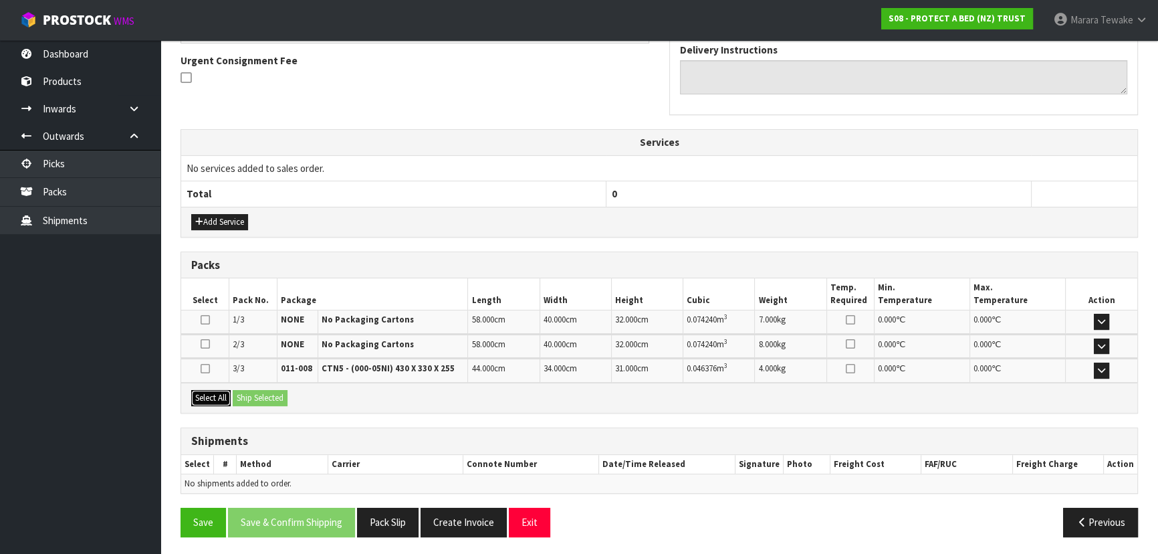
click at [217, 393] on button "Select All" at bounding box center [210, 398] width 39 height 16
click at [259, 393] on button "Ship Selected" at bounding box center [260, 398] width 55 height 16
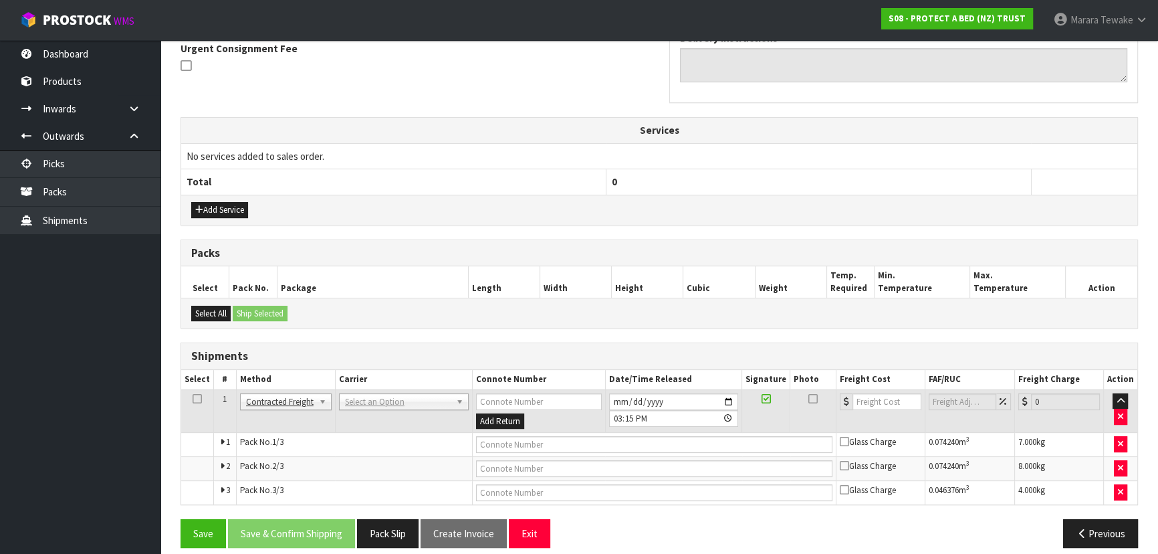
scroll to position [413, 0]
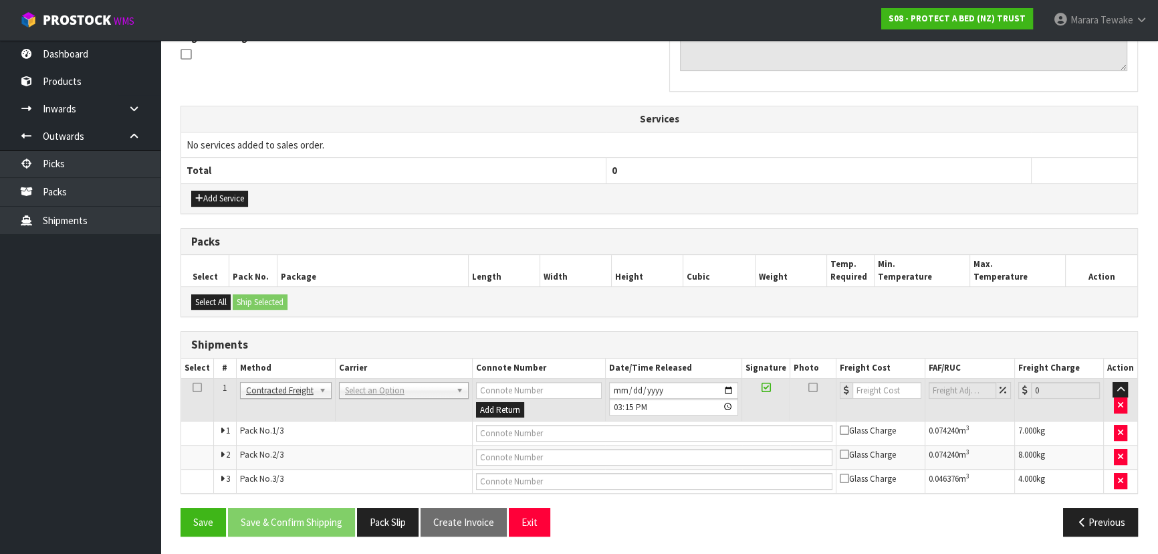
drag, startPoint x: 358, startPoint y: 391, endPoint x: 358, endPoint y: 399, distance: 8.1
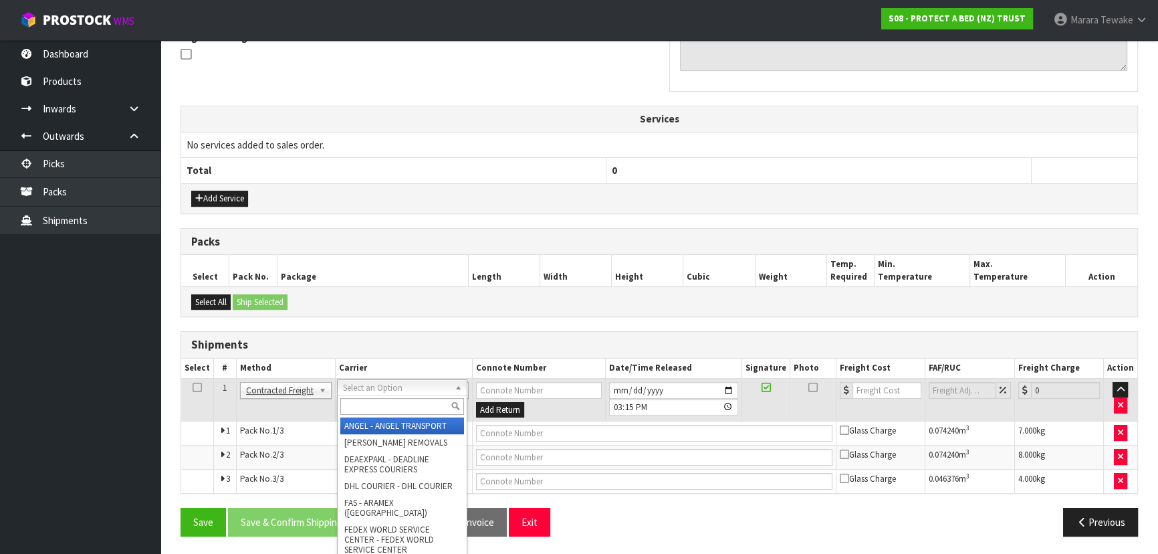
click at [364, 403] on input "text" at bounding box center [402, 406] width 124 height 17
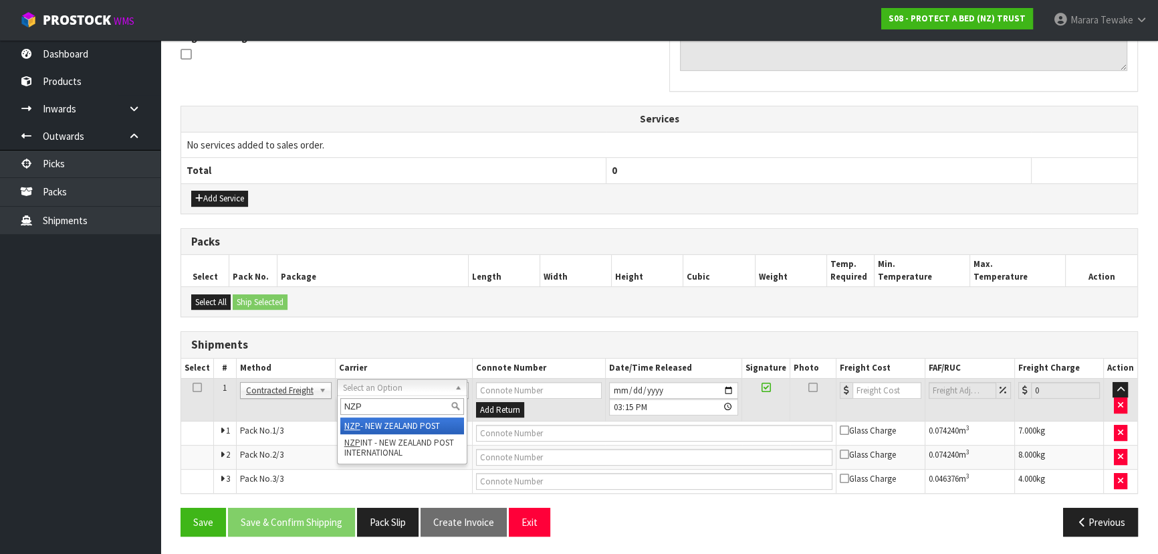
type input "NZP"
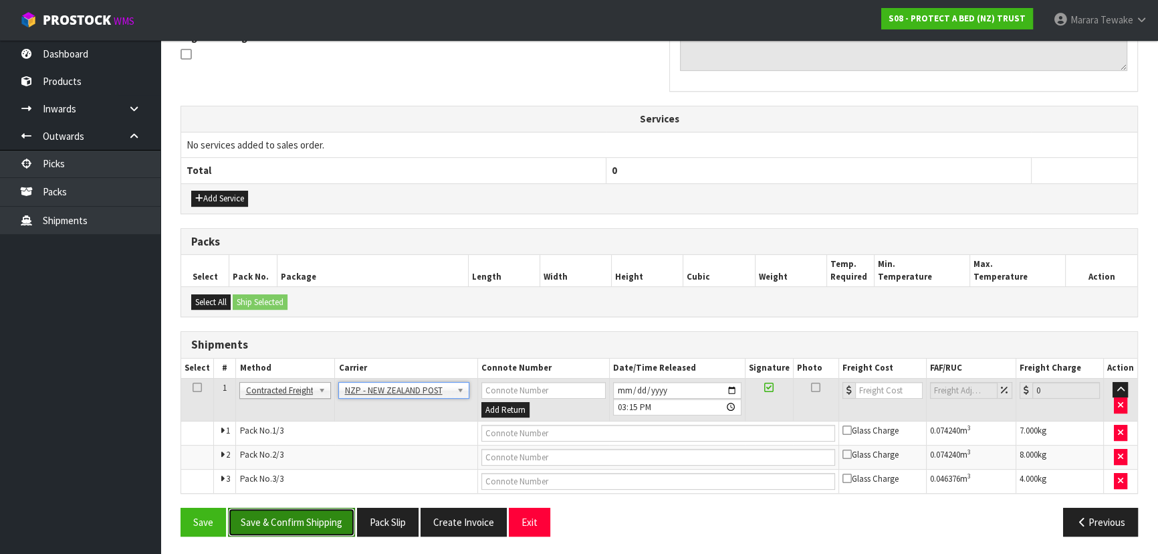
click at [330, 524] on button "Save & Confirm Shipping" at bounding box center [291, 522] width 127 height 29
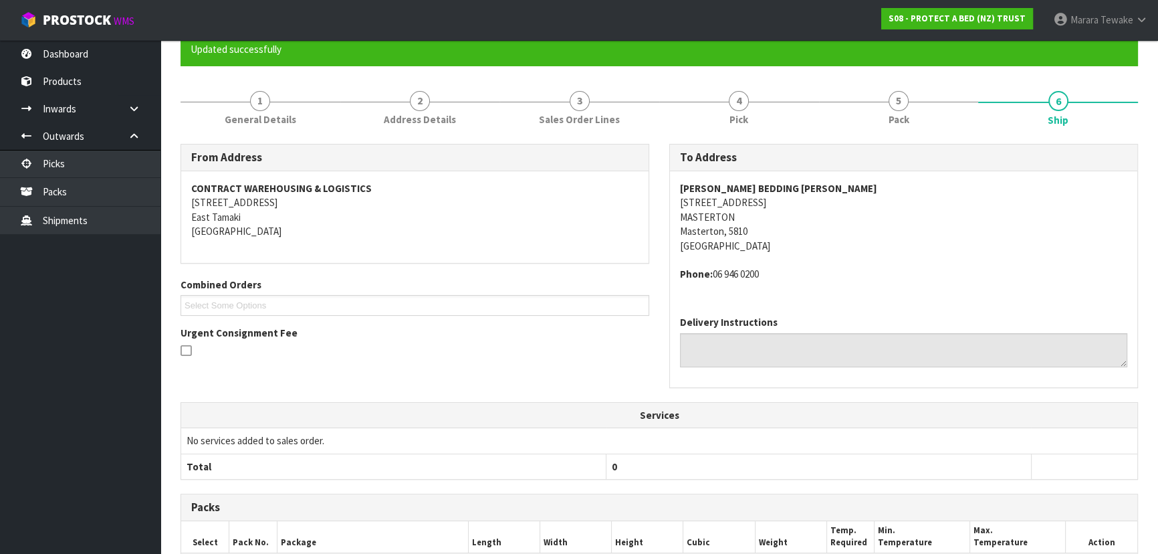
scroll to position [393, 0]
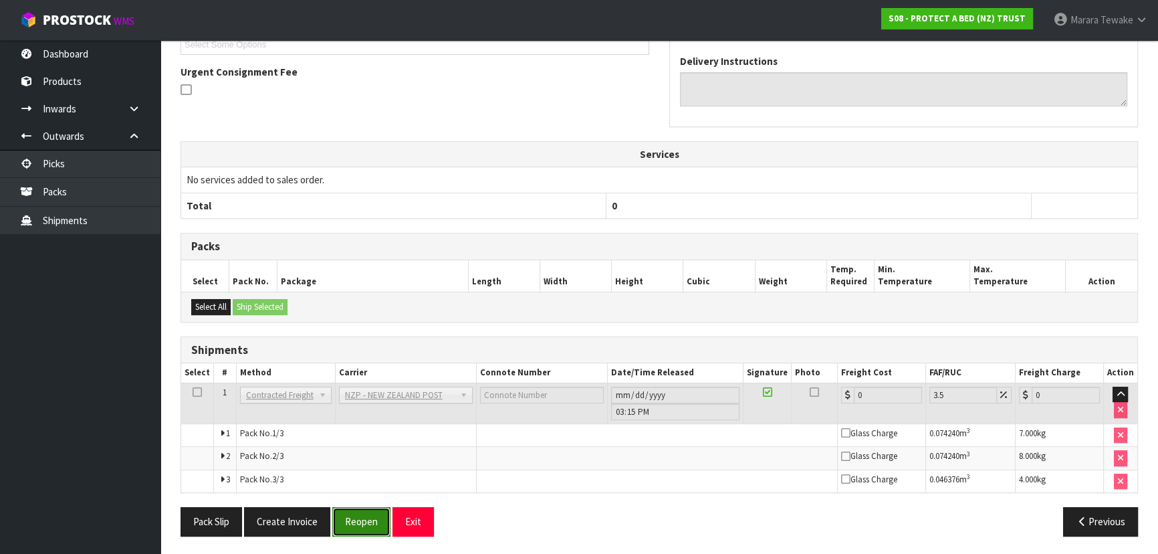
drag, startPoint x: 361, startPoint y: 522, endPoint x: 350, endPoint y: 528, distance: 12.3
click at [358, 524] on button "Reopen" at bounding box center [361, 521] width 58 height 29
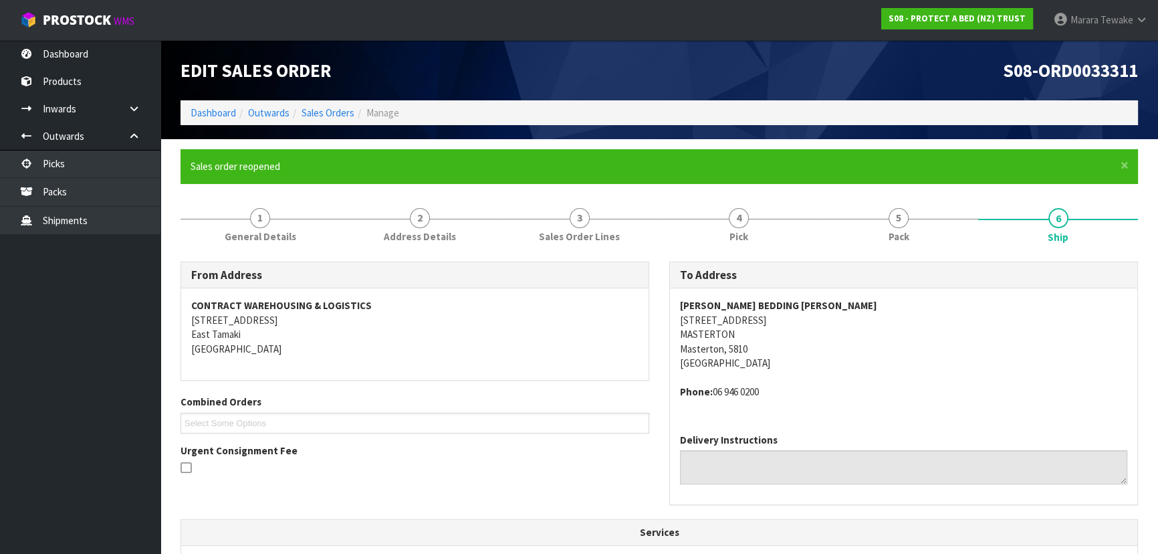
scroll to position [413, 0]
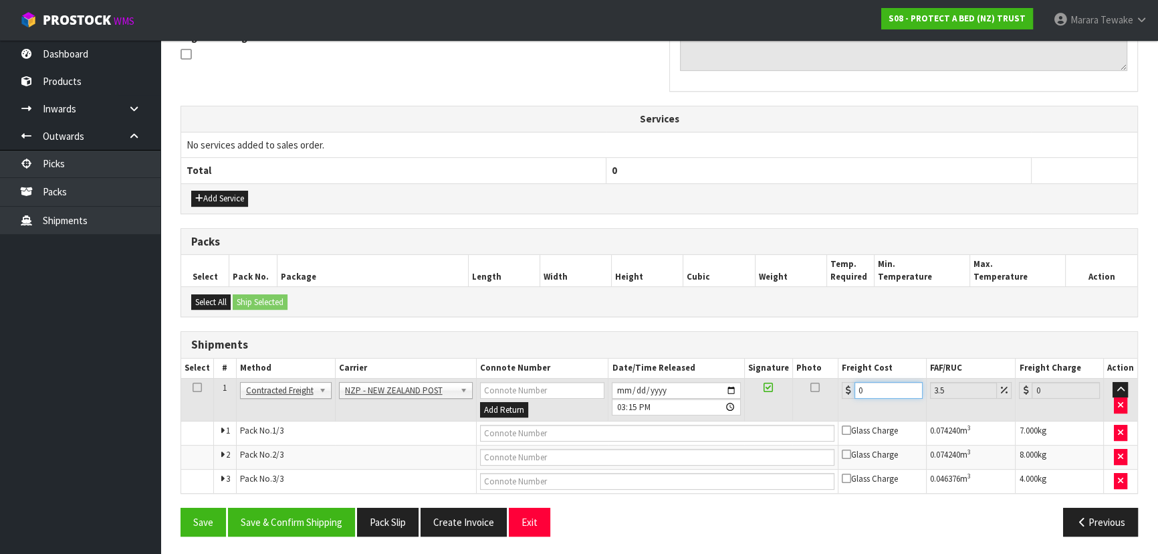
drag, startPoint x: 884, startPoint y: 388, endPoint x: 836, endPoint y: 376, distance: 49.0
click at [837, 379] on tr "1 Client Local Pickup Customer Local Pickup Company Freight Contracted Freight …" at bounding box center [659, 399] width 956 height 43
type input "3"
type input "3.1"
type input "33"
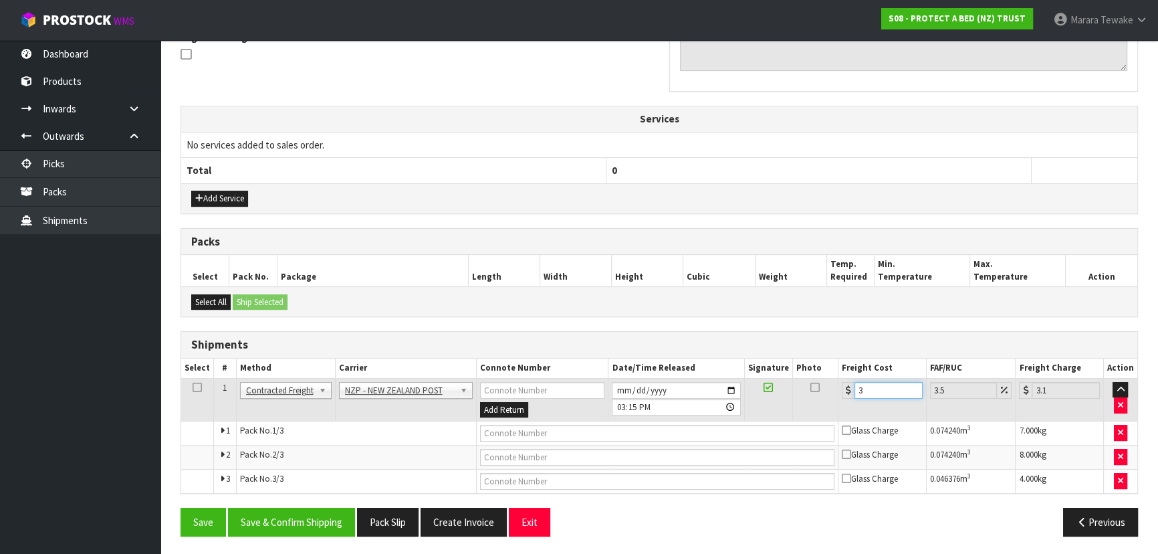
type input "34.15"
type input "33.4"
type input "34.57"
type input "33.47"
type input "34.64"
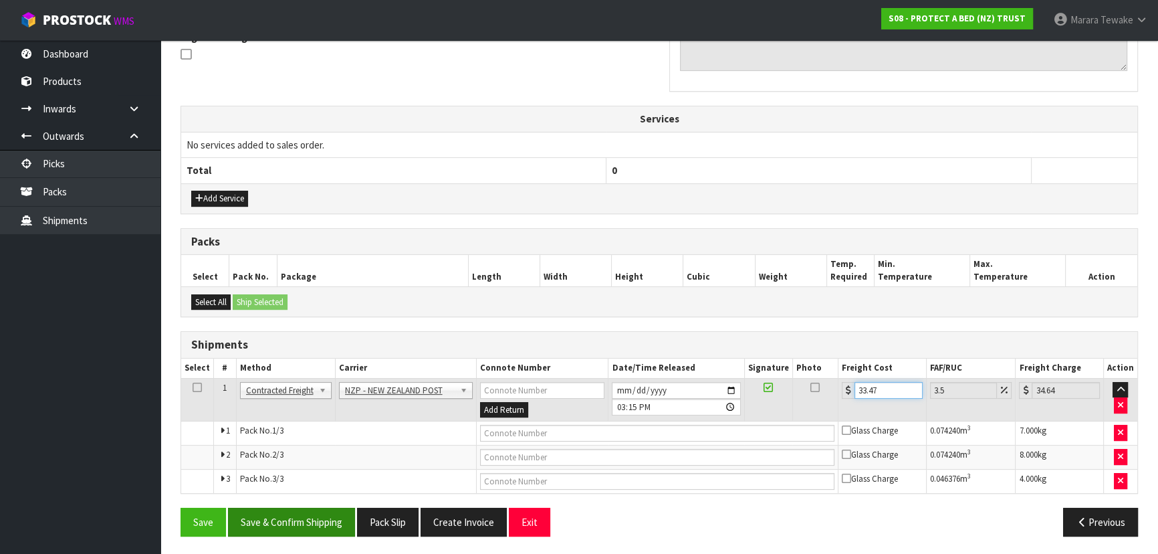
type input "33.47"
drag, startPoint x: 332, startPoint y: 520, endPoint x: 320, endPoint y: 518, distance: 12.9
click at [332, 520] on button "Save & Confirm Shipping" at bounding box center [291, 522] width 127 height 29
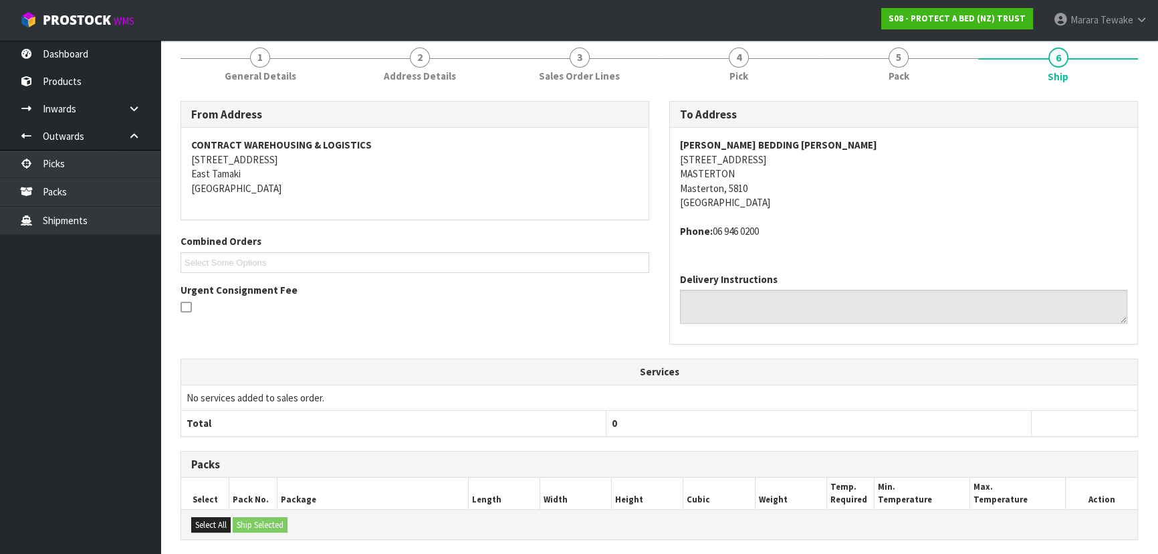
scroll to position [0, 0]
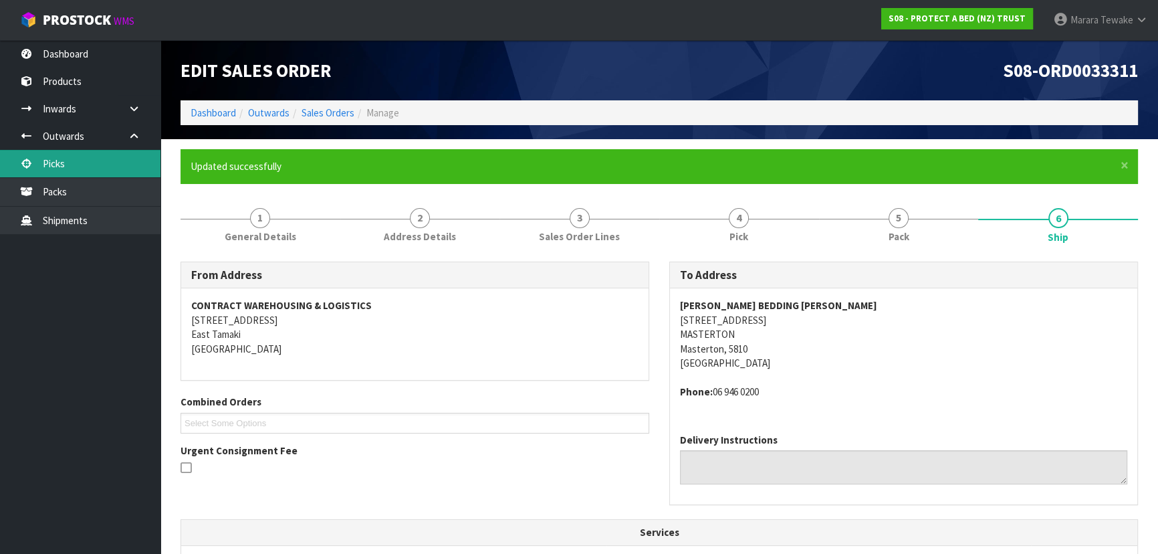
click at [66, 164] on link "Picks" at bounding box center [80, 163] width 161 height 27
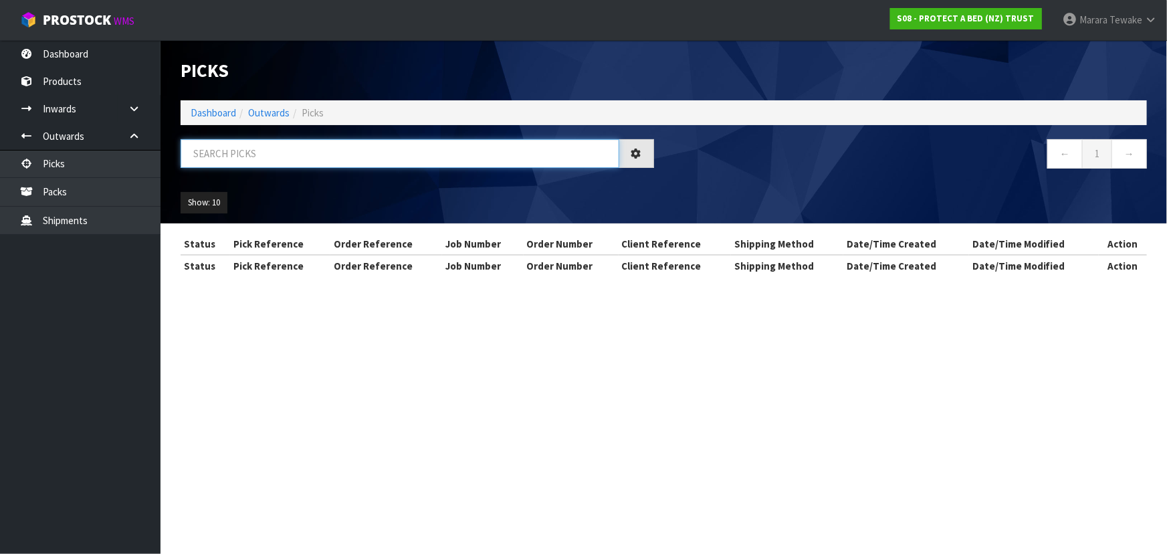
click at [268, 161] on input "text" at bounding box center [400, 153] width 439 height 29
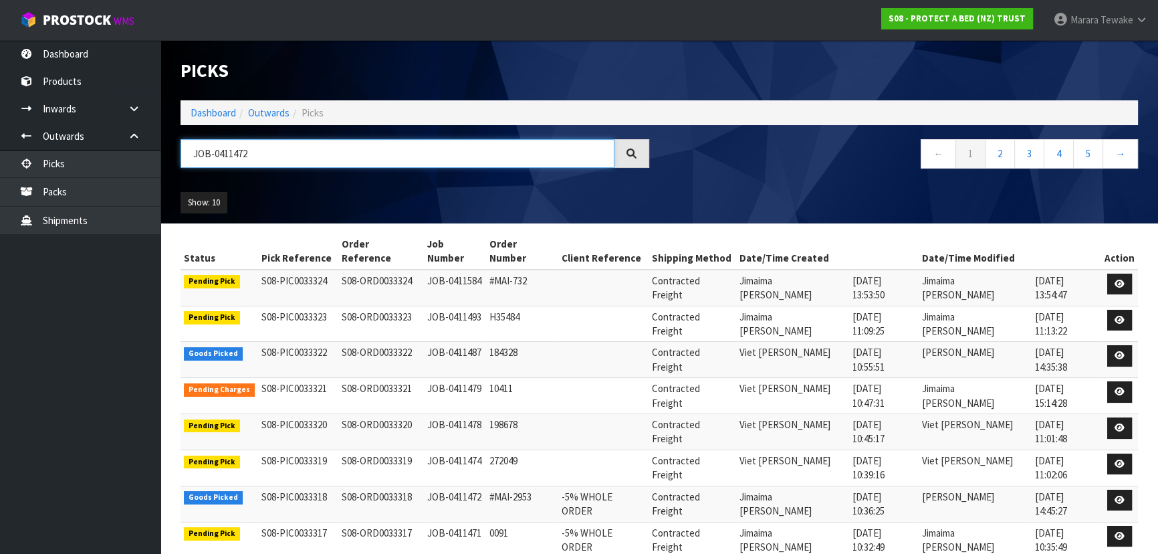
type input "JOB-0411472"
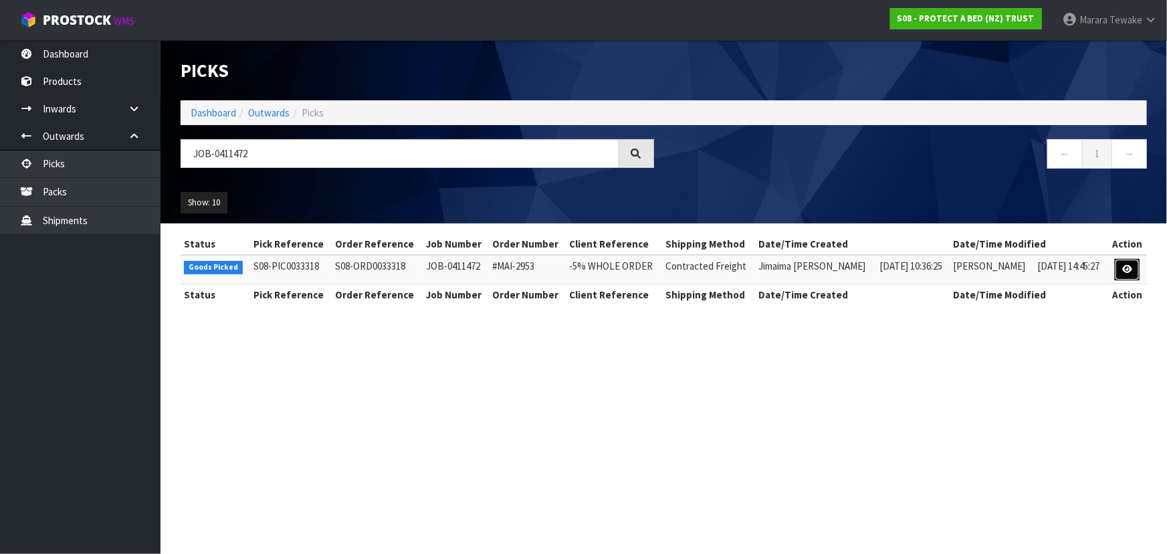
click at [1126, 266] on icon at bounding box center [1127, 269] width 10 height 9
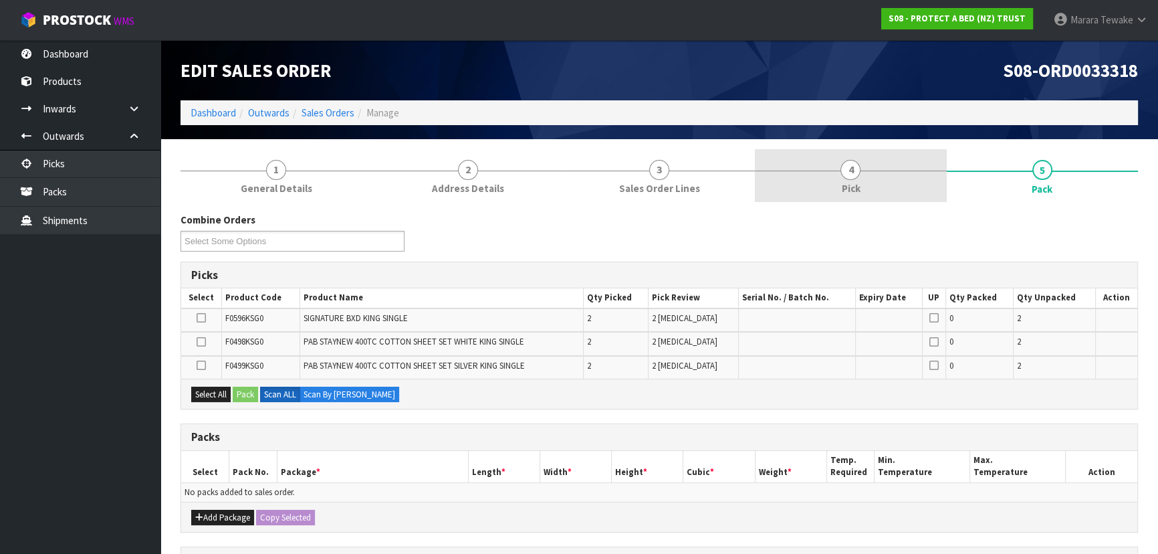
click at [869, 179] on link "4 Pick" at bounding box center [850, 175] width 191 height 53
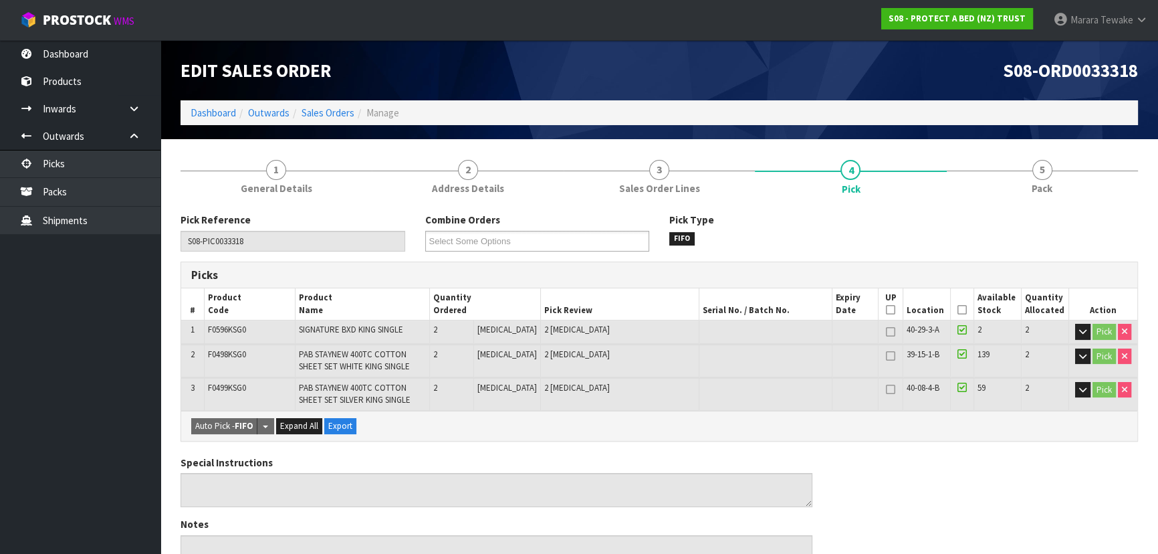
click at [958, 310] on icon at bounding box center [962, 310] width 9 height 1
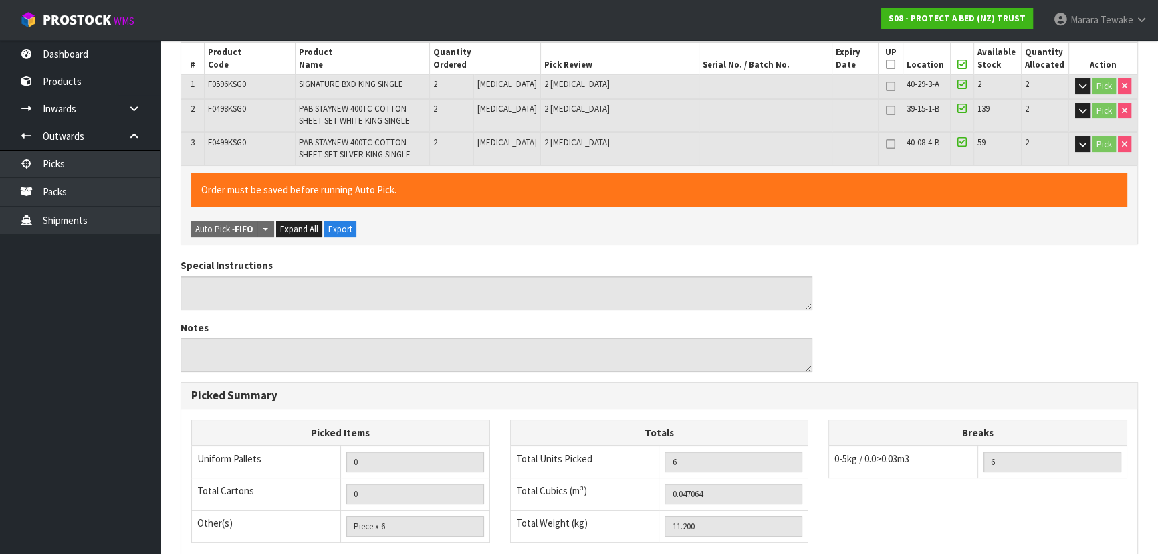
scroll to position [439, 0]
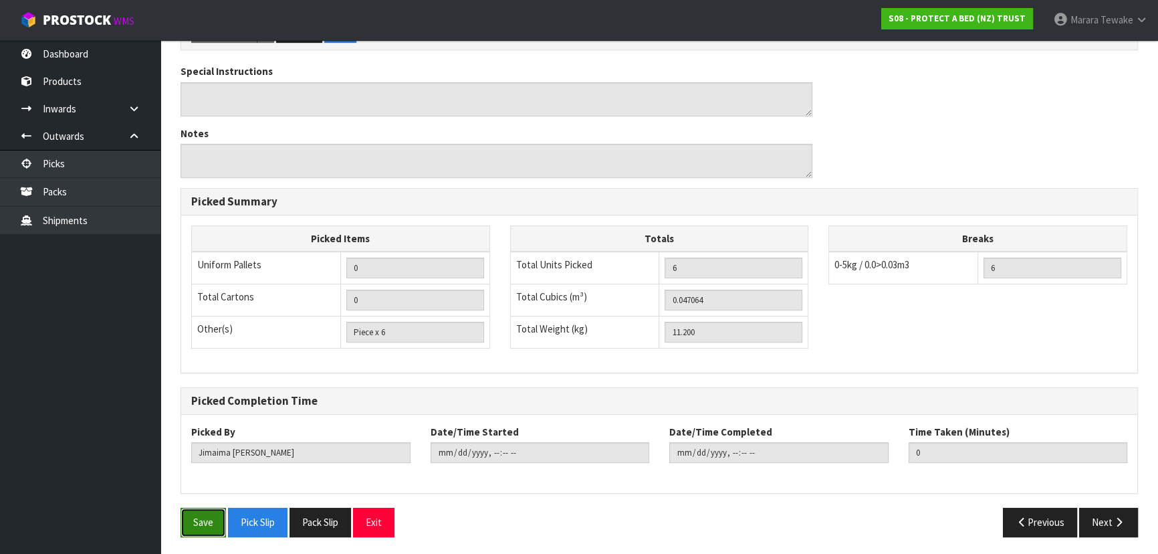
drag, startPoint x: 212, startPoint y: 508, endPoint x: 255, endPoint y: 494, distance: 45.1
click at [211, 508] on button "Save" at bounding box center [203, 522] width 45 height 29
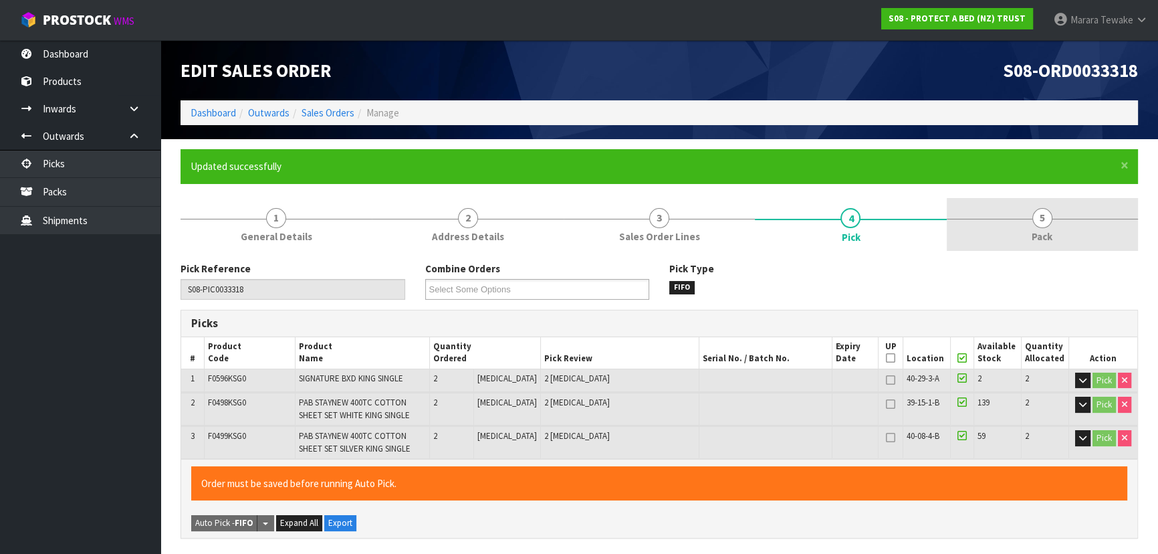
type input "Marara Tewake"
type input "2025-09-08T15:20:09"
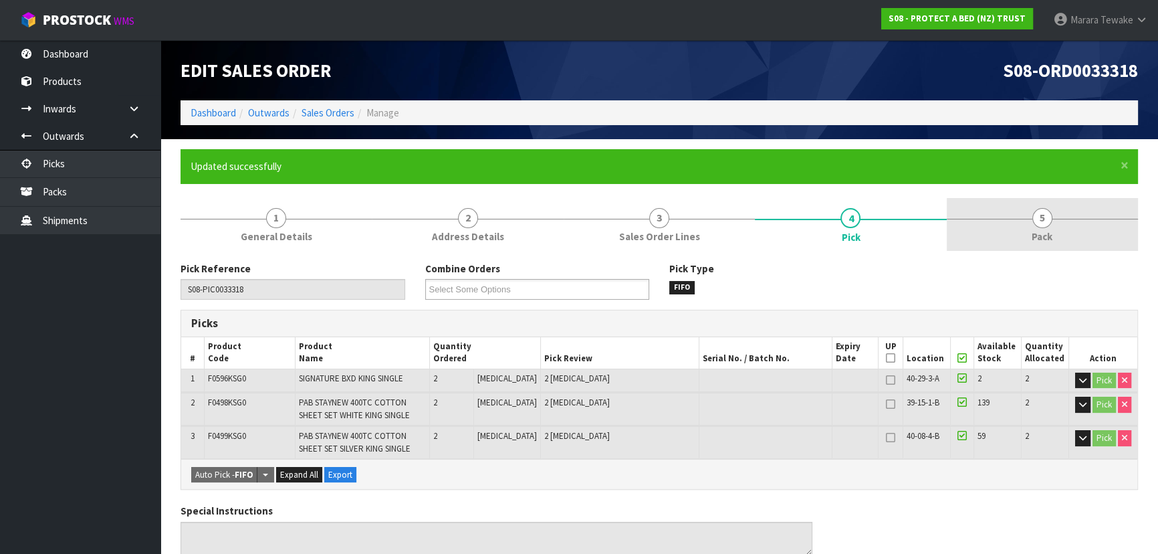
drag, startPoint x: 1052, startPoint y: 214, endPoint x: 1037, endPoint y: 221, distance: 17.1
click at [1052, 213] on link "5 Pack" at bounding box center [1042, 224] width 191 height 53
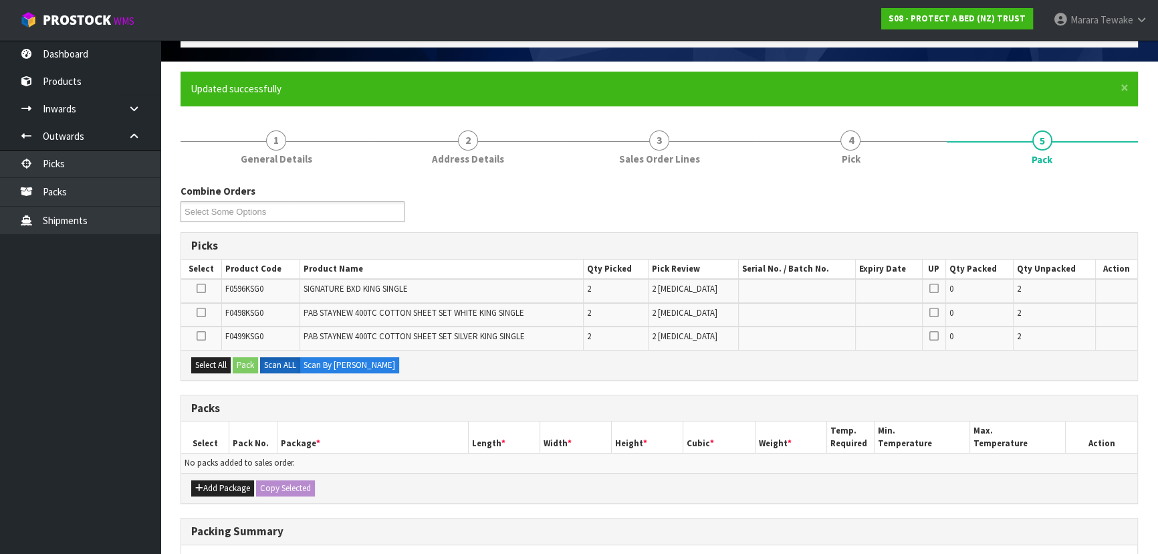
scroll to position [121, 0]
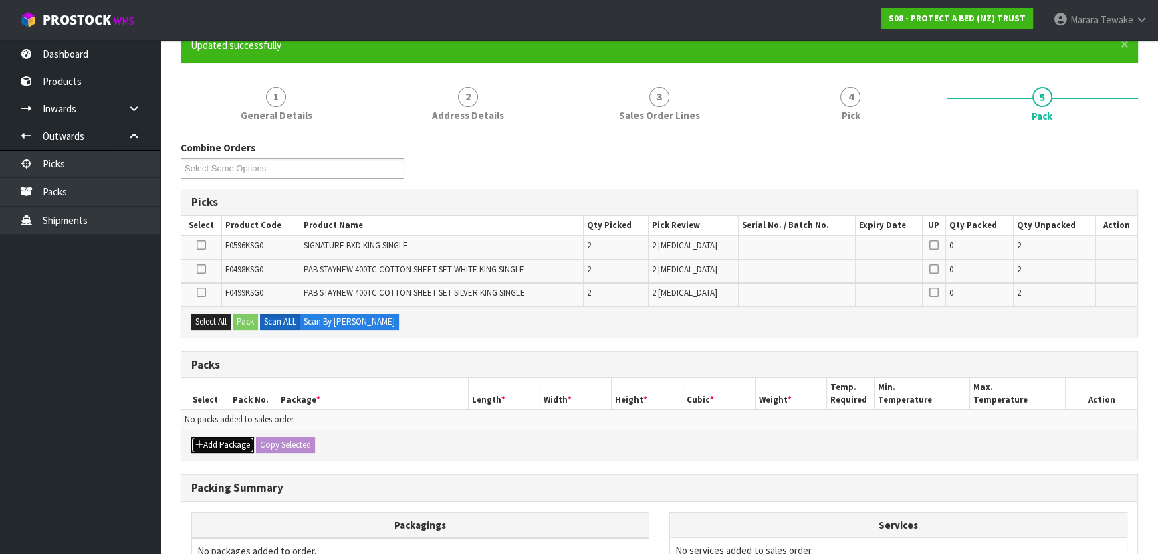
click at [219, 441] on button "Add Package" at bounding box center [222, 445] width 63 height 16
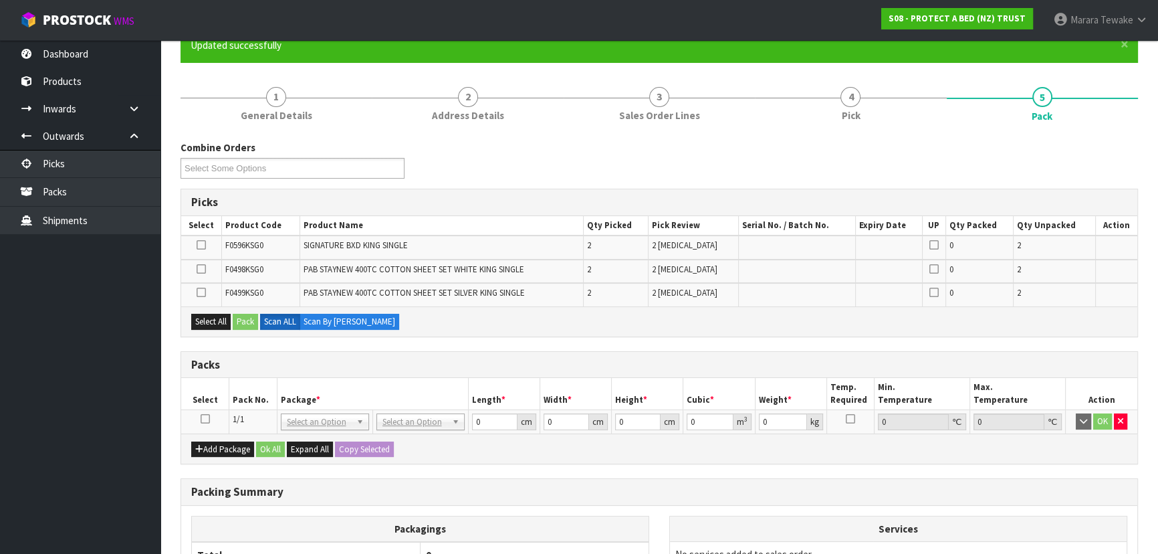
click at [205, 419] on icon at bounding box center [205, 419] width 9 height 1
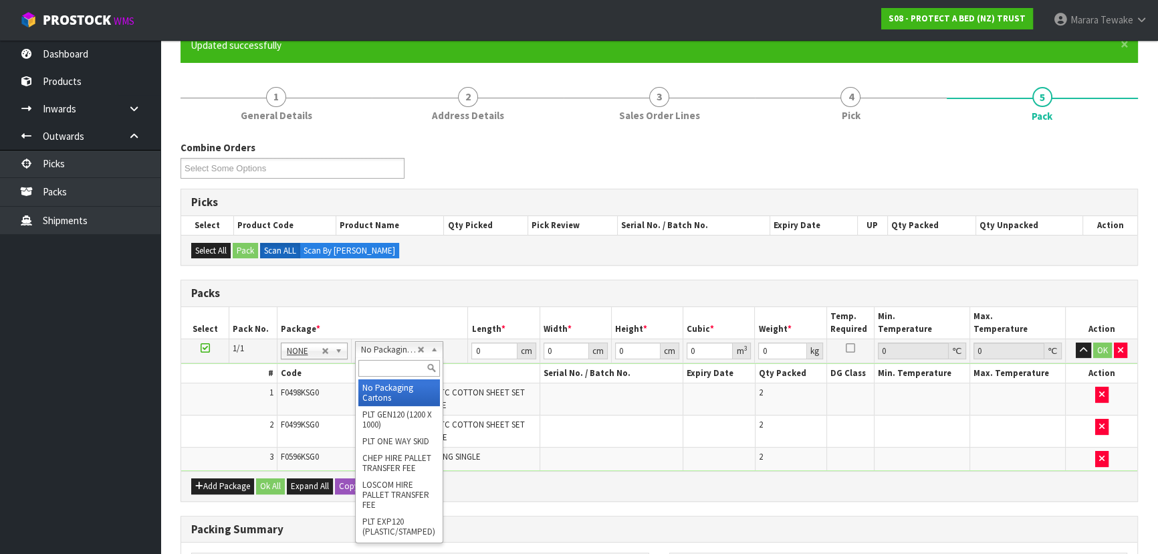
click at [400, 371] on input "text" at bounding box center [399, 368] width 82 height 17
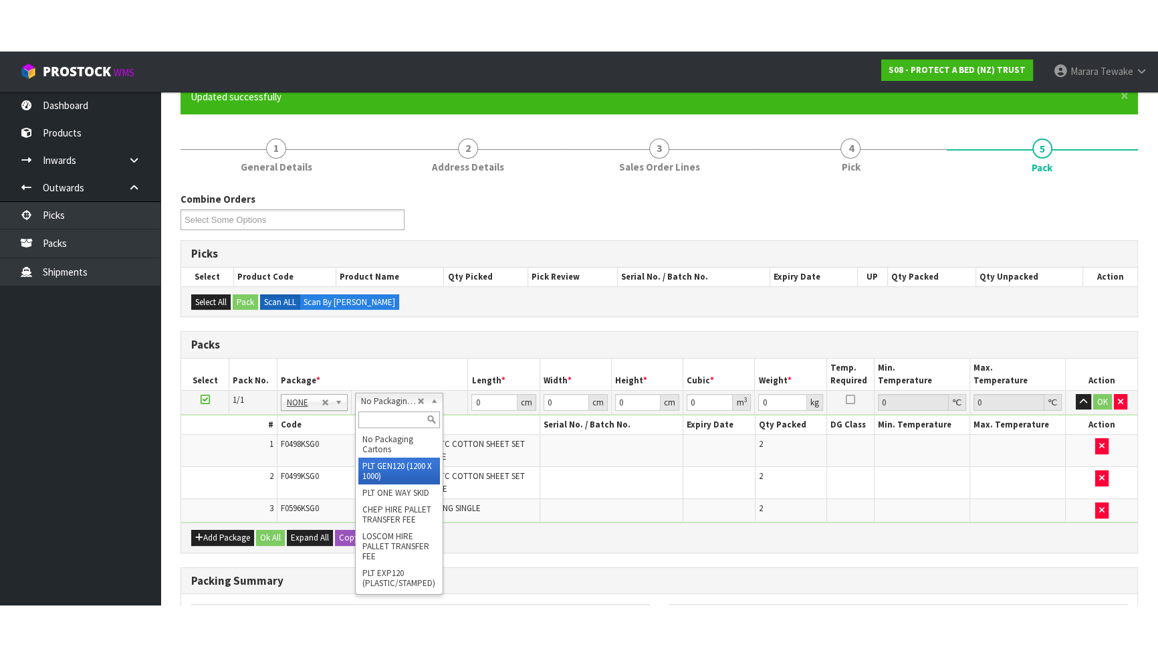
scroll to position [125, 0]
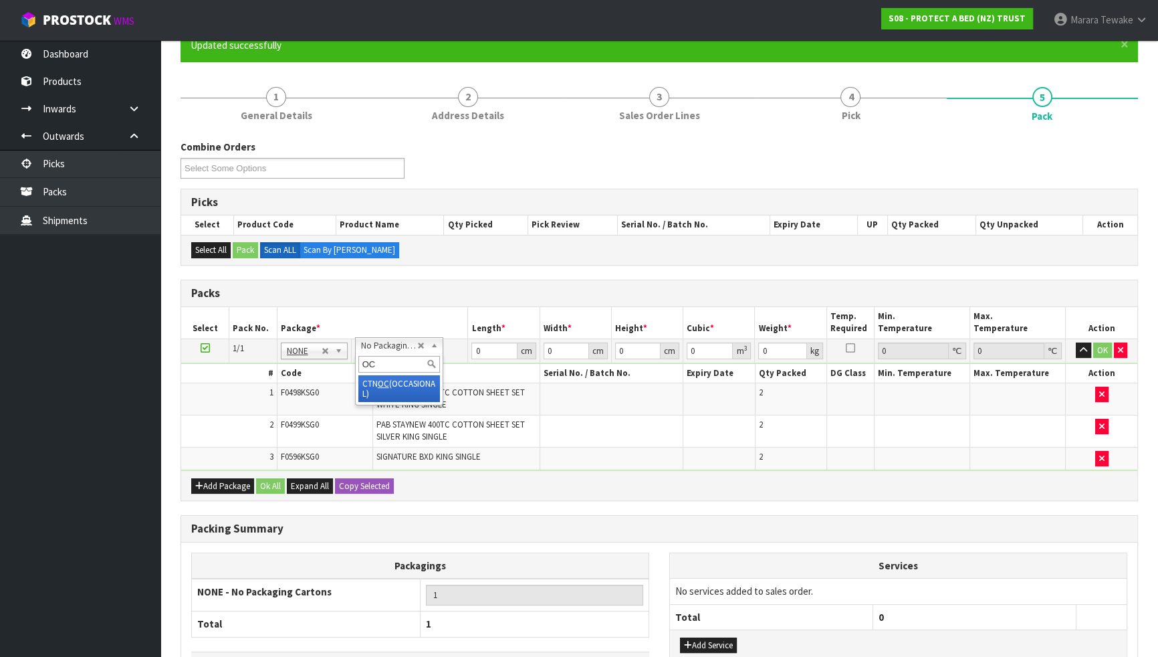
type input "OC"
drag, startPoint x: 395, startPoint y: 388, endPoint x: 402, endPoint y: 377, distance: 13.0
type input "11.2"
drag, startPoint x: 491, startPoint y: 350, endPoint x: 467, endPoint y: 344, distance: 24.7
click at [468, 345] on td "0 cm" at bounding box center [504, 350] width 72 height 24
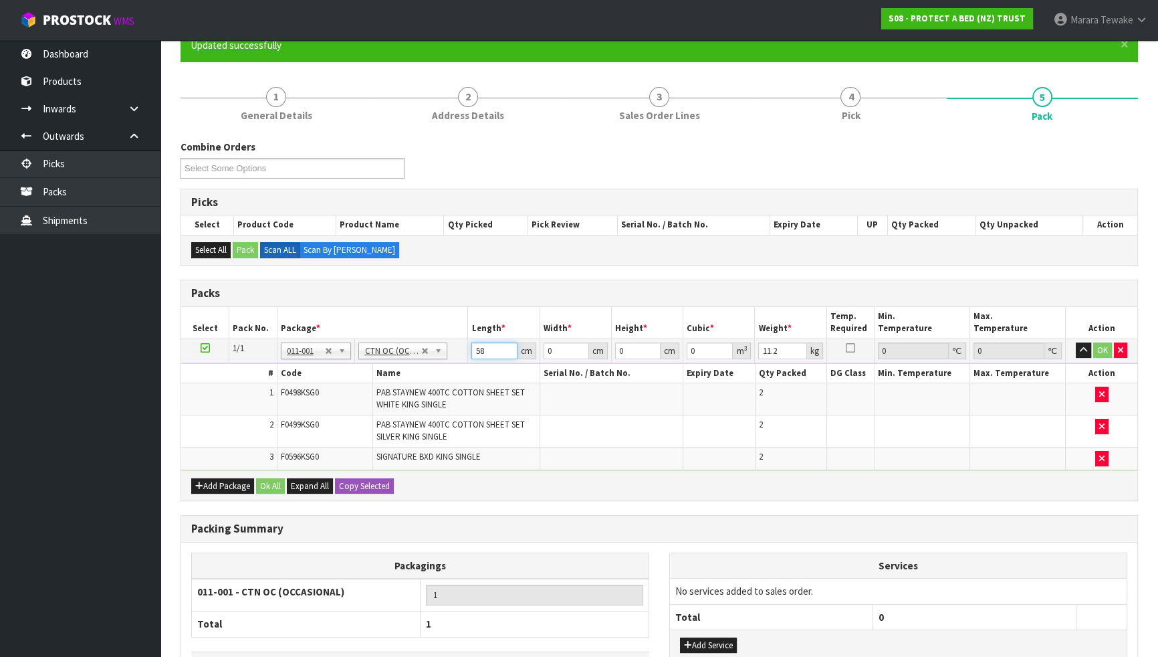
type input "58"
type input "40"
type input "3"
type input "0.00696"
type input "32"
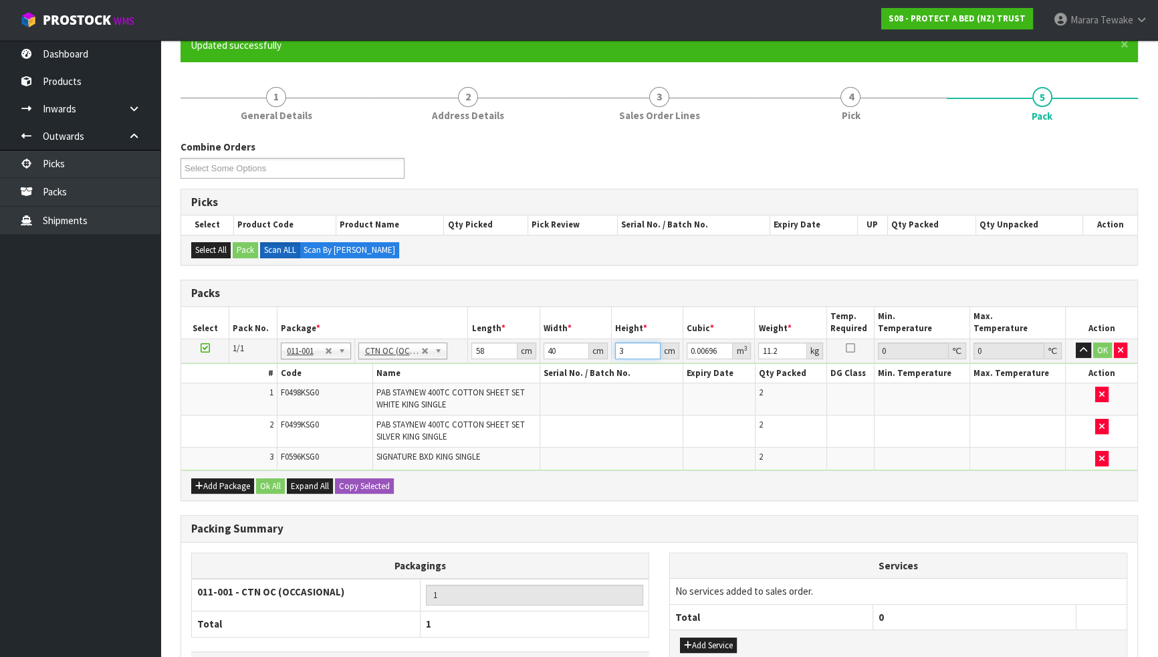
type input "0.07424"
type input "32"
type input "10"
click at [1076, 342] on button "button" at bounding box center [1083, 350] width 15 height 16
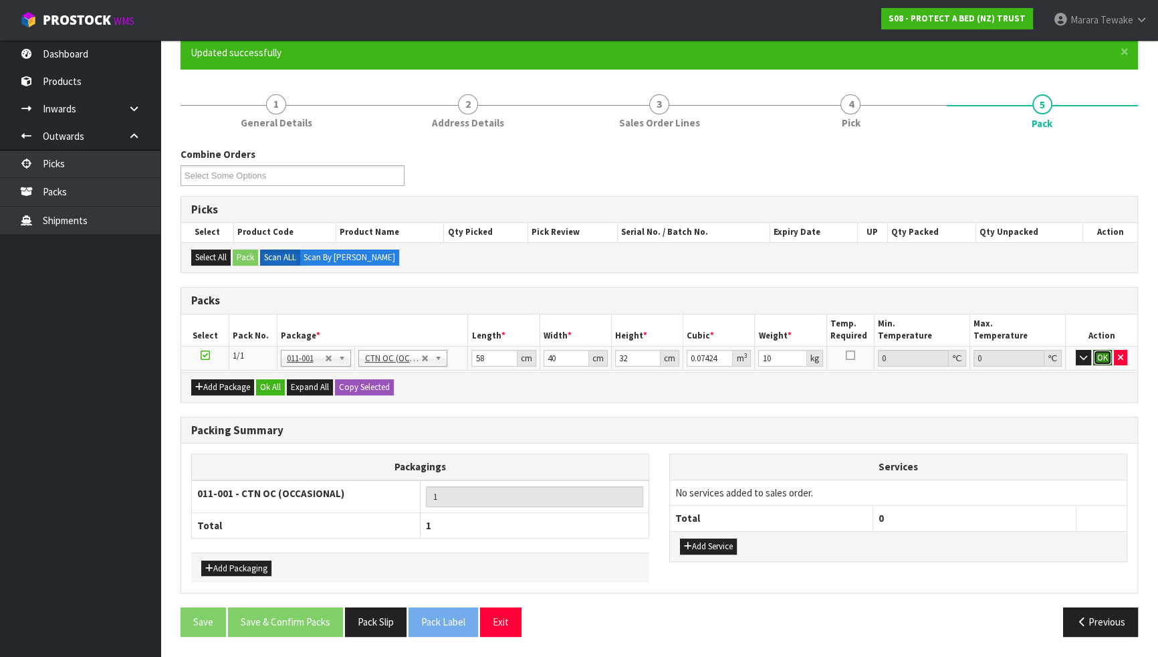
click button "OK" at bounding box center [1103, 358] width 19 height 16
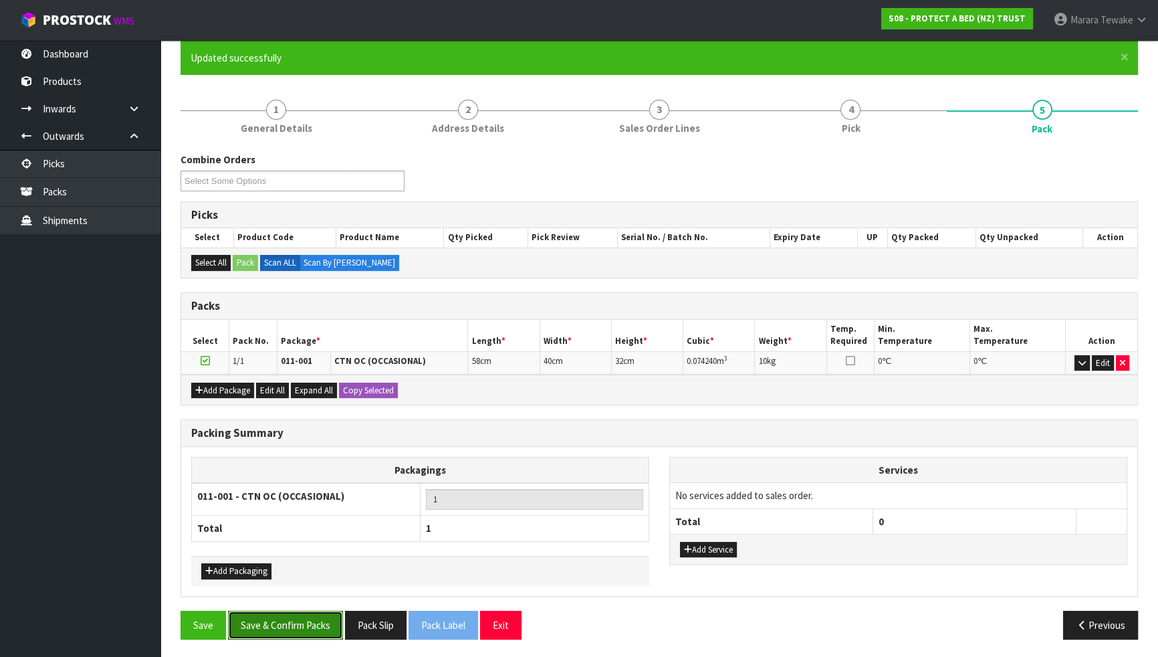
click at [303, 553] on button "Save & Confirm Packs" at bounding box center [285, 625] width 115 height 29
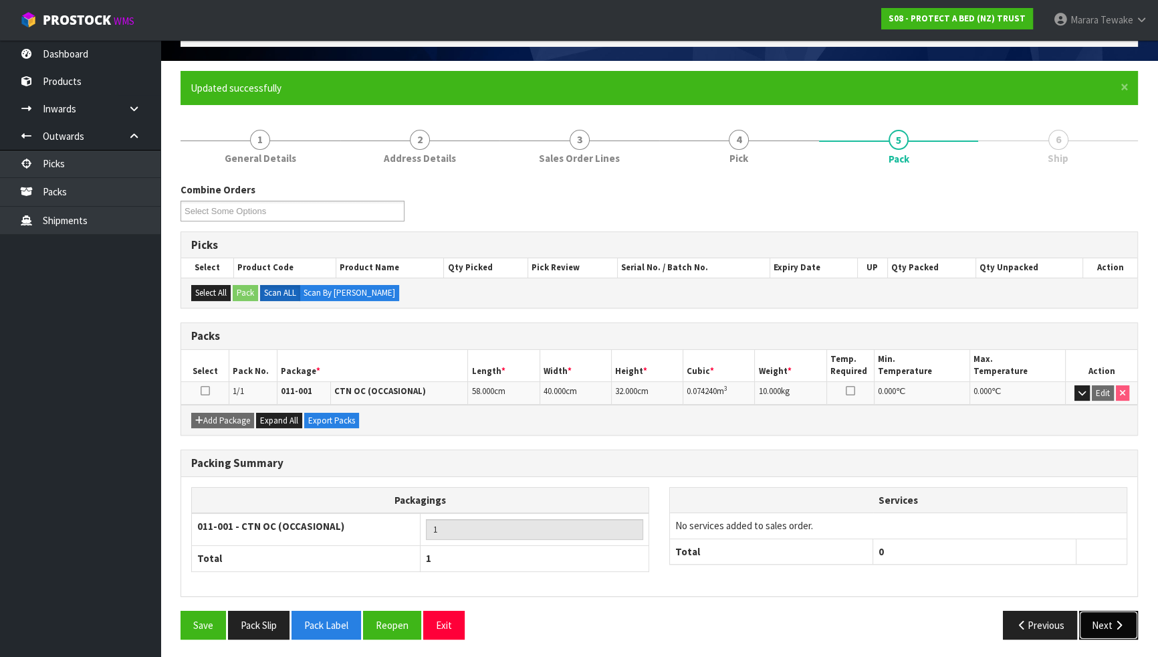
click at [1100, 553] on button "Next" at bounding box center [1108, 625] width 59 height 29
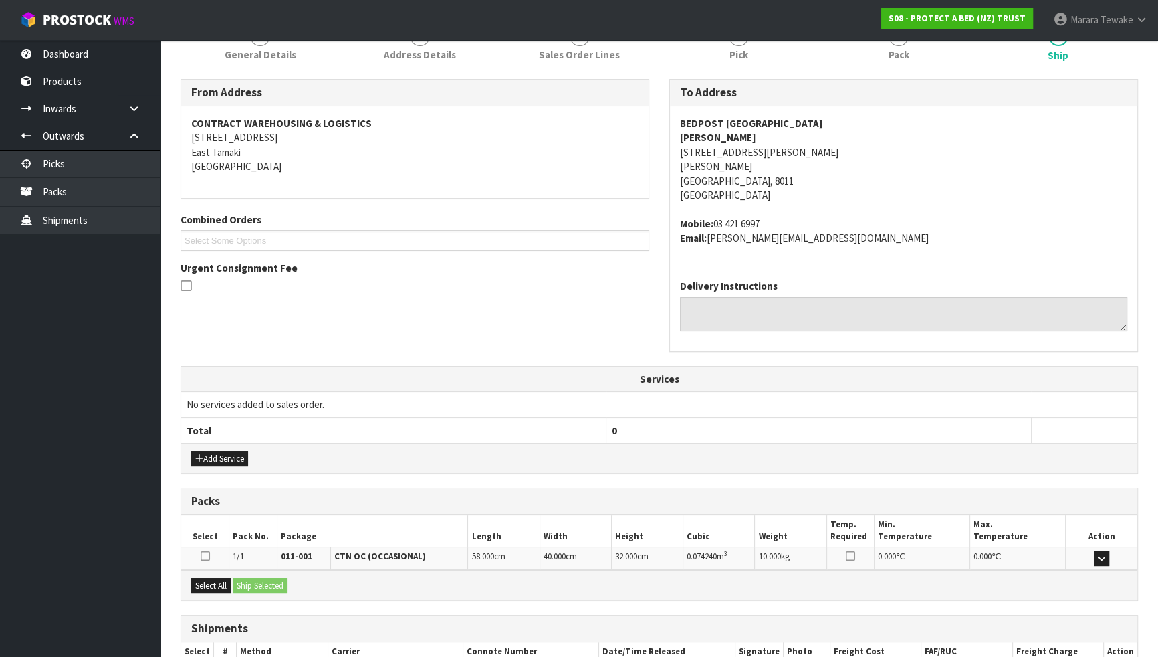
scroll to position [271, 0]
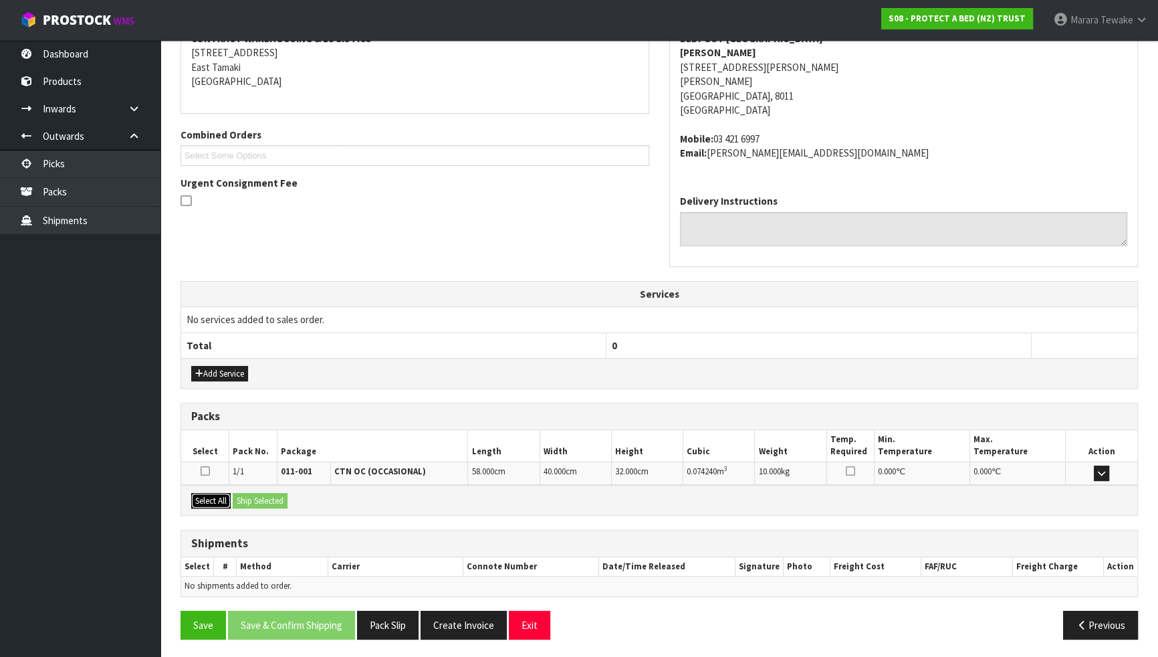
click at [211, 497] on button "Select All" at bounding box center [210, 501] width 39 height 16
click at [263, 498] on button "Ship Selected" at bounding box center [260, 501] width 55 height 16
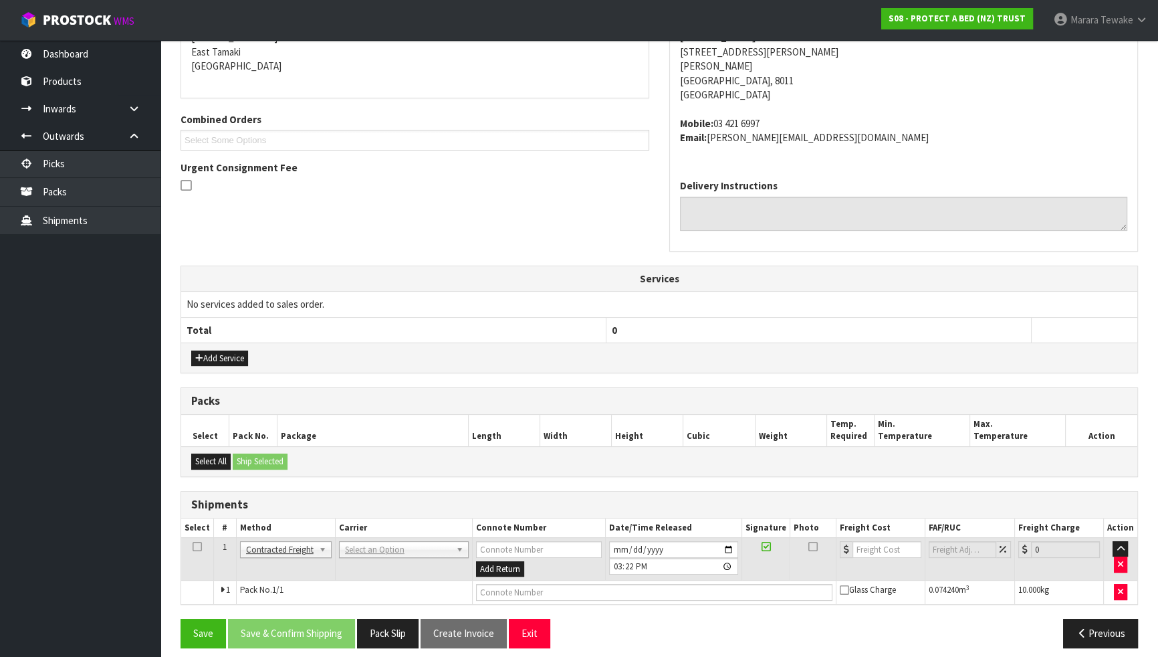
scroll to position [294, 0]
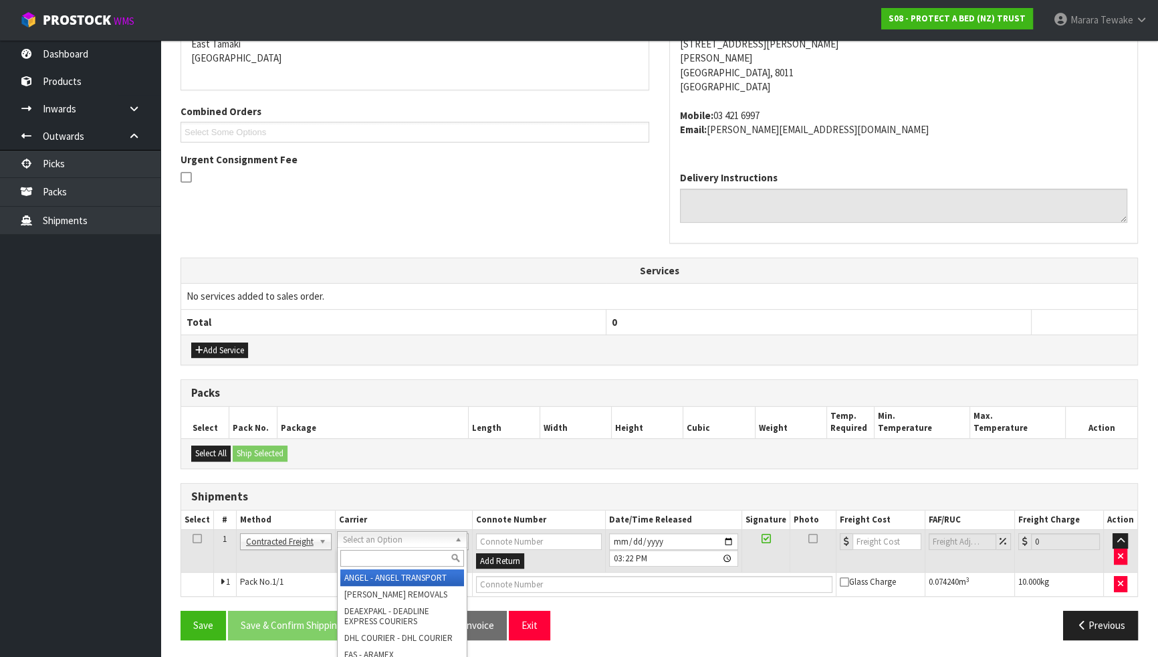
click at [370, 553] on input "text" at bounding box center [402, 558] width 124 height 17
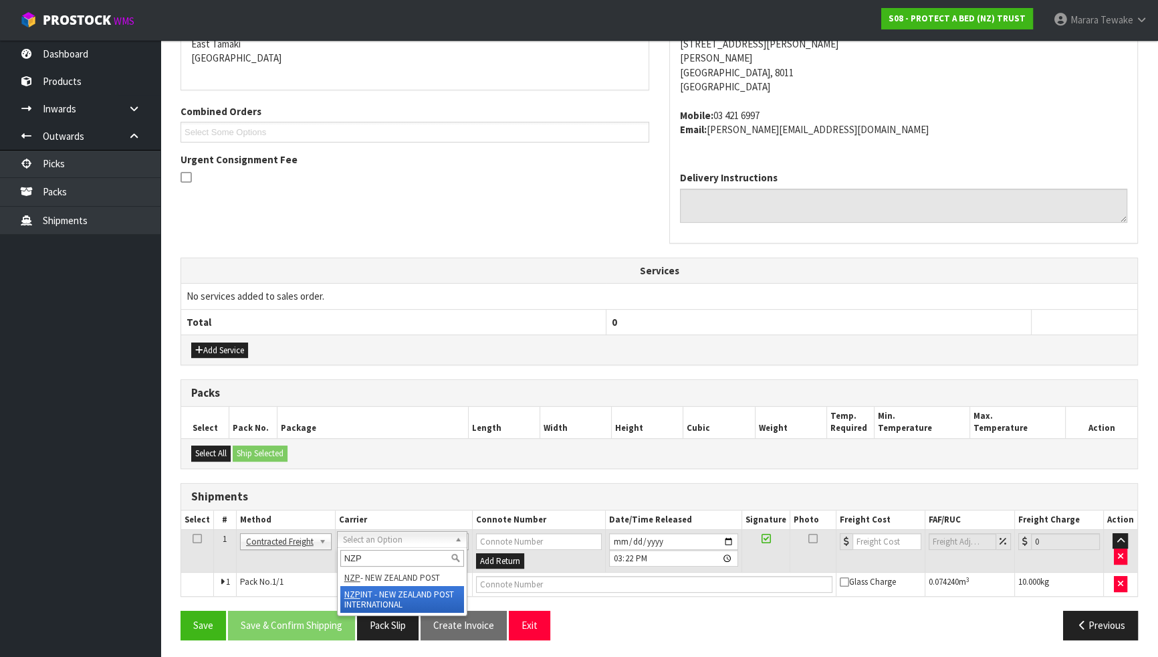
type input "NZP"
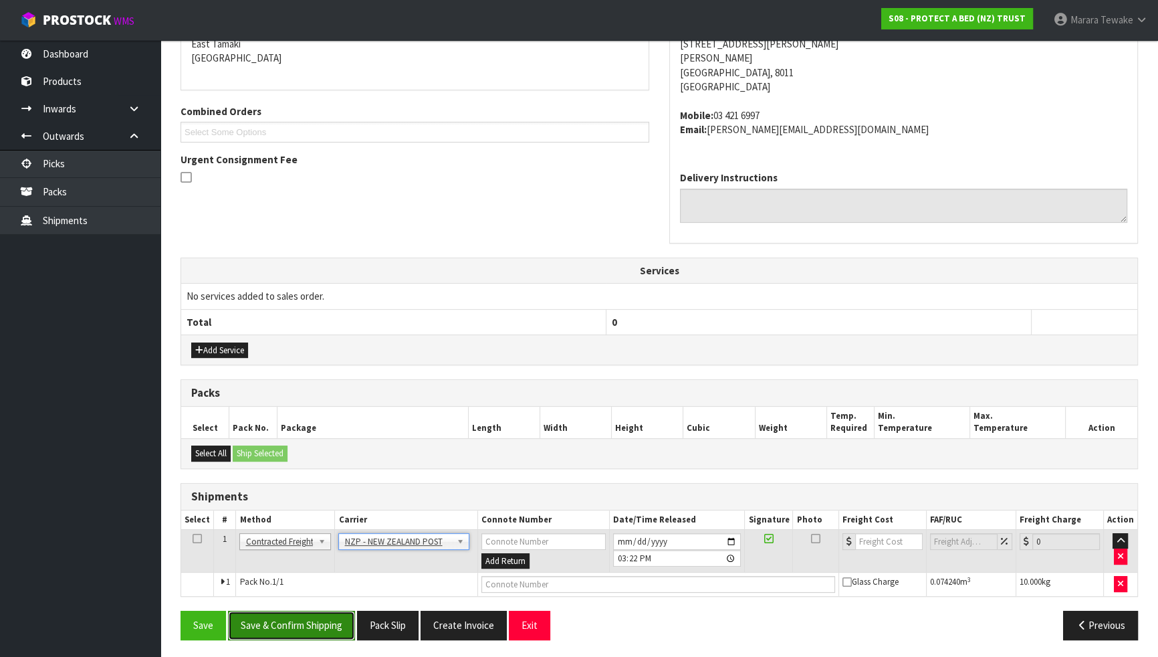
click at [302, 553] on button "Save & Confirm Shipping" at bounding box center [291, 625] width 127 height 29
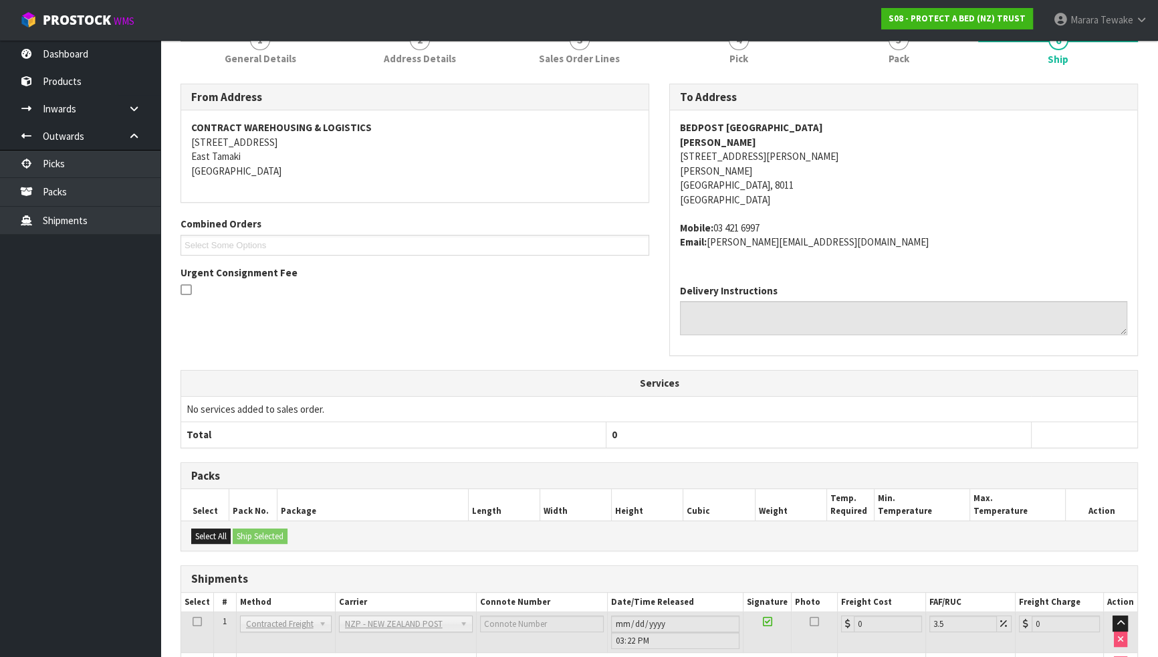
scroll to position [243, 0]
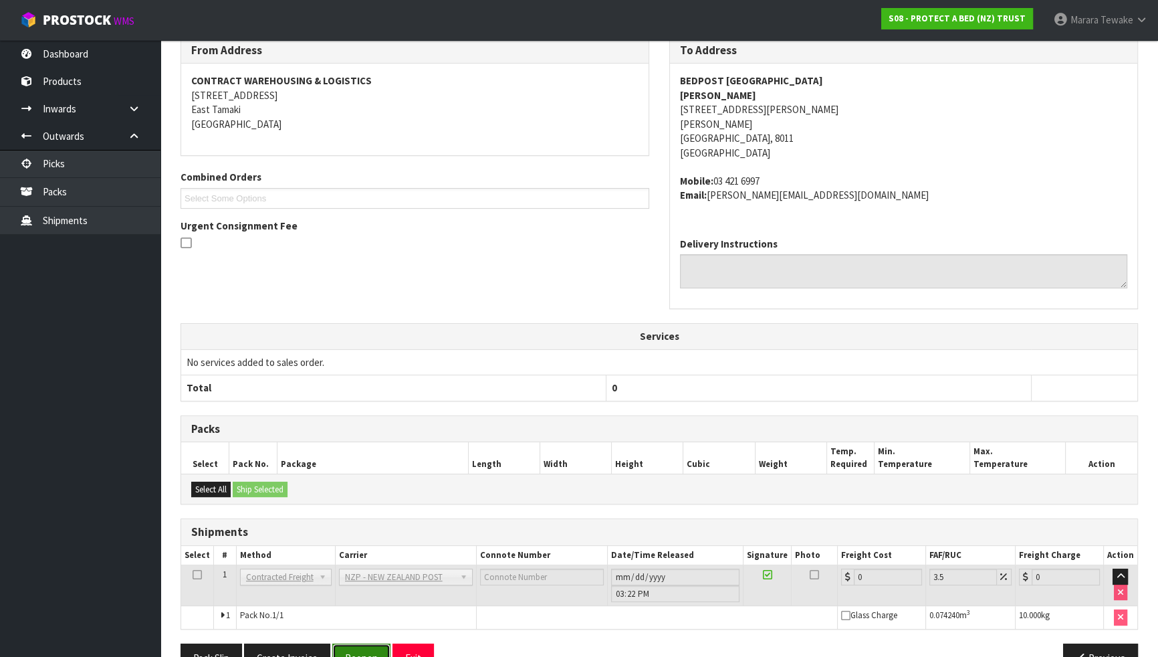
click at [352, 553] on button "Reopen" at bounding box center [361, 657] width 58 height 29
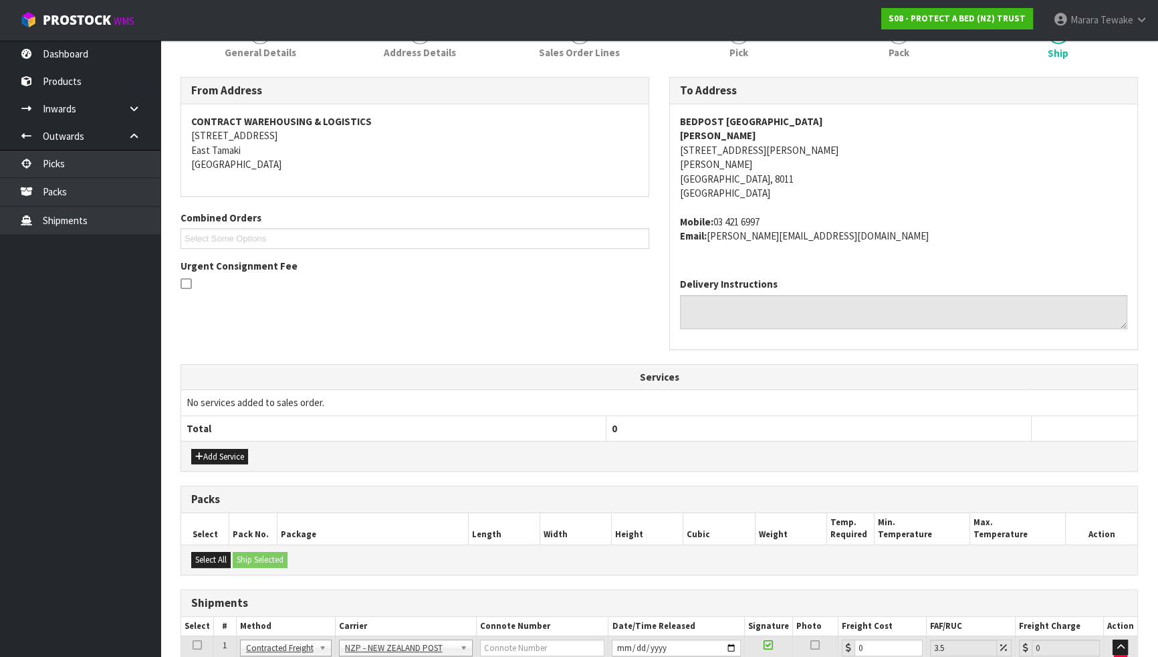
scroll to position [262, 0]
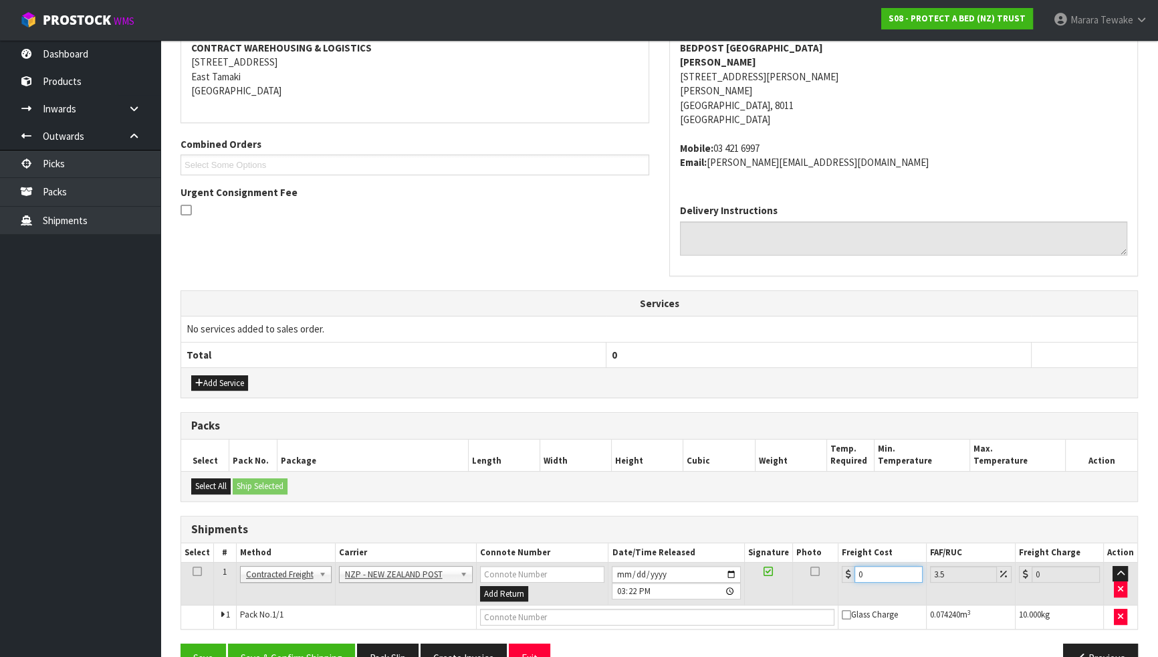
drag, startPoint x: 884, startPoint y: 572, endPoint x: 815, endPoint y: 564, distance: 69.4
click at [830, 553] on tr "1 Client Local Pickup Customer Local Pickup Company Freight Contracted Freight …" at bounding box center [659, 583] width 956 height 43
type input "1"
type input "1.03"
type input "19"
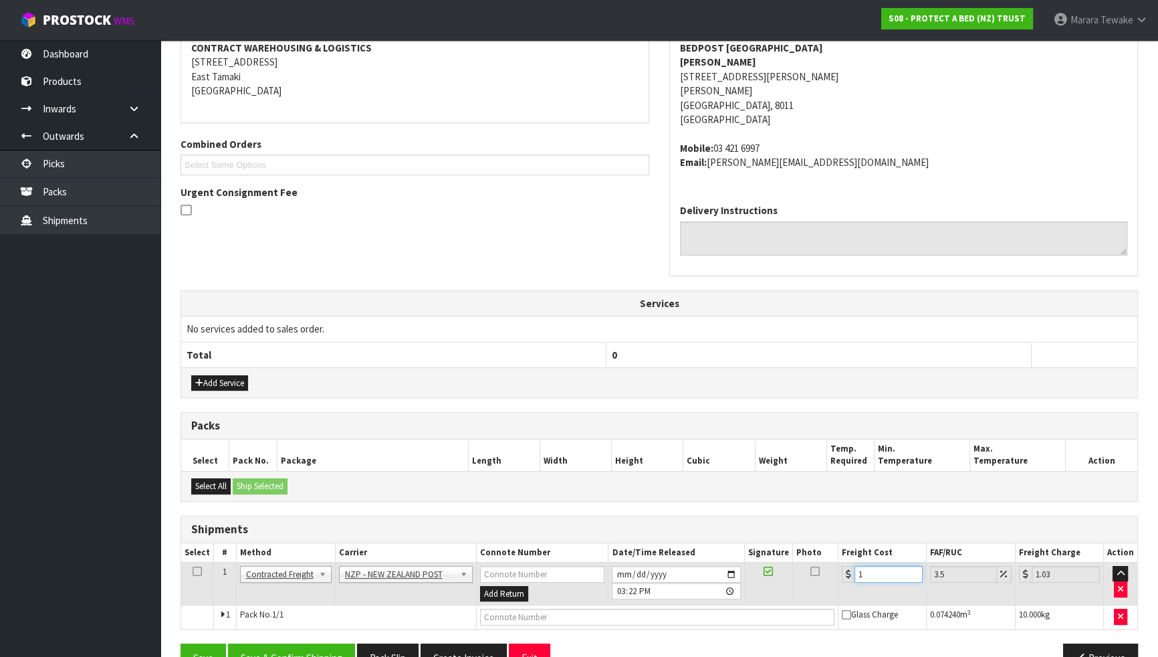
type input "19.66"
type input "19.9"
type input "20.6"
type input "19.94"
type input "20.64"
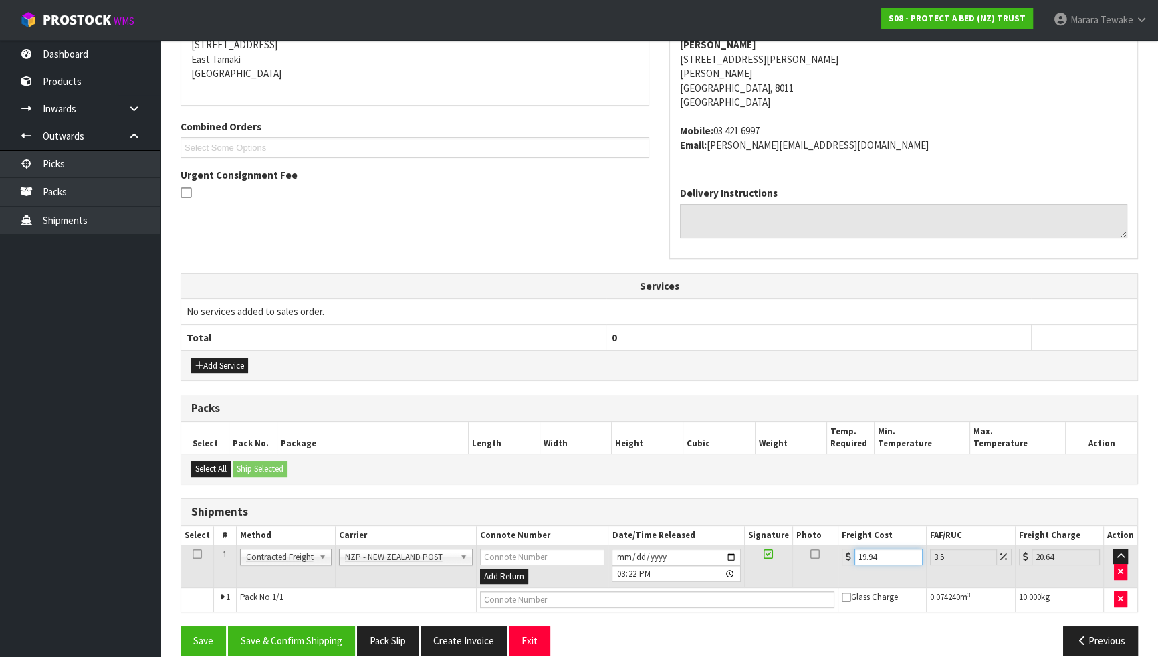
scroll to position [294, 0]
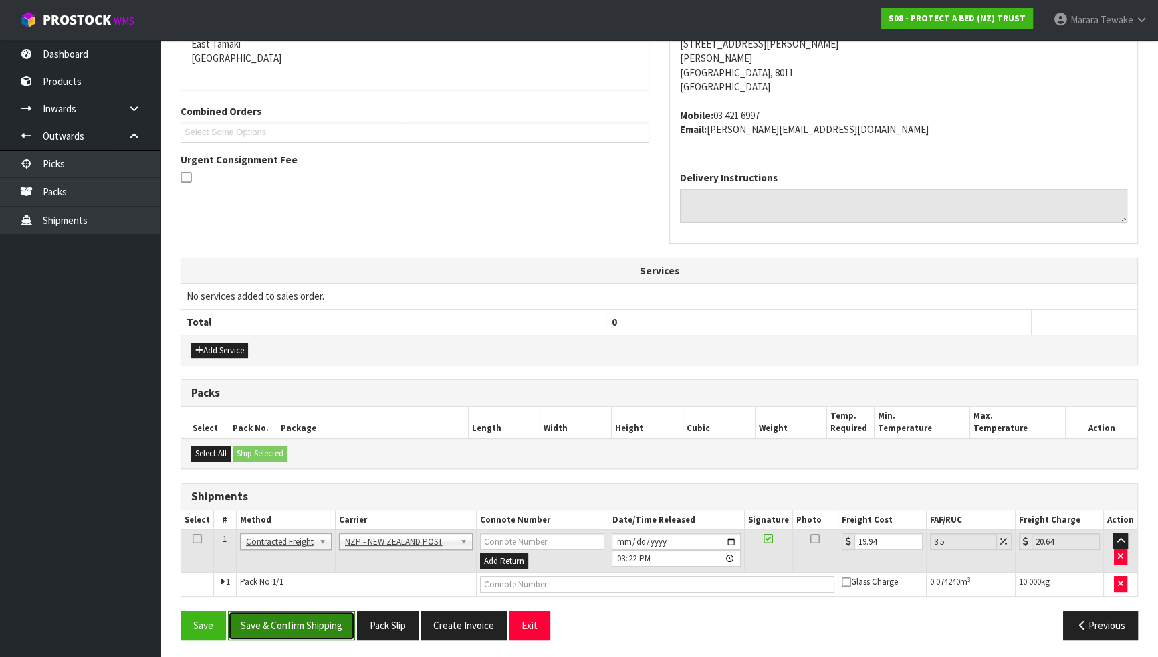
click at [309, 553] on button "Save & Confirm Shipping" at bounding box center [291, 625] width 127 height 29
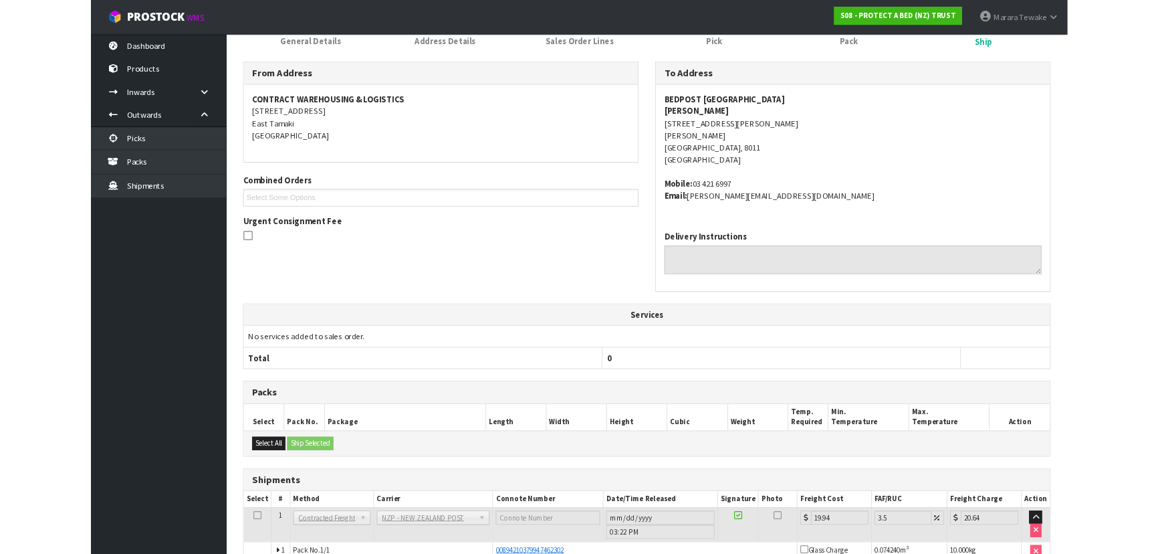
scroll to position [0, 0]
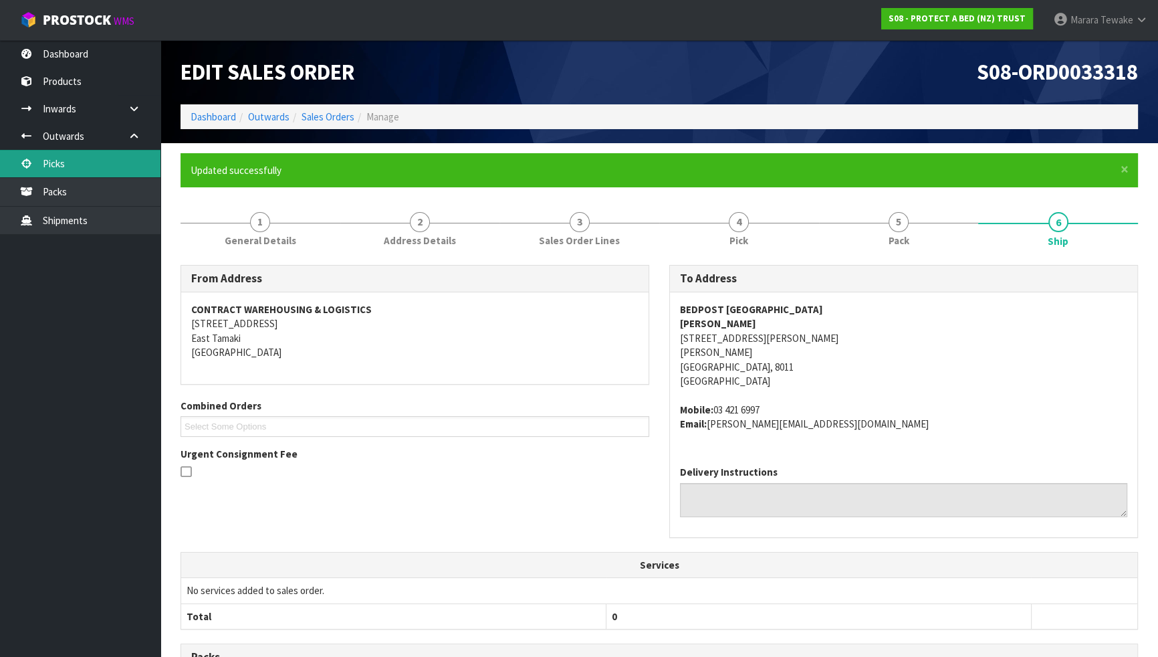
click at [122, 164] on link "Picks" at bounding box center [80, 163] width 161 height 27
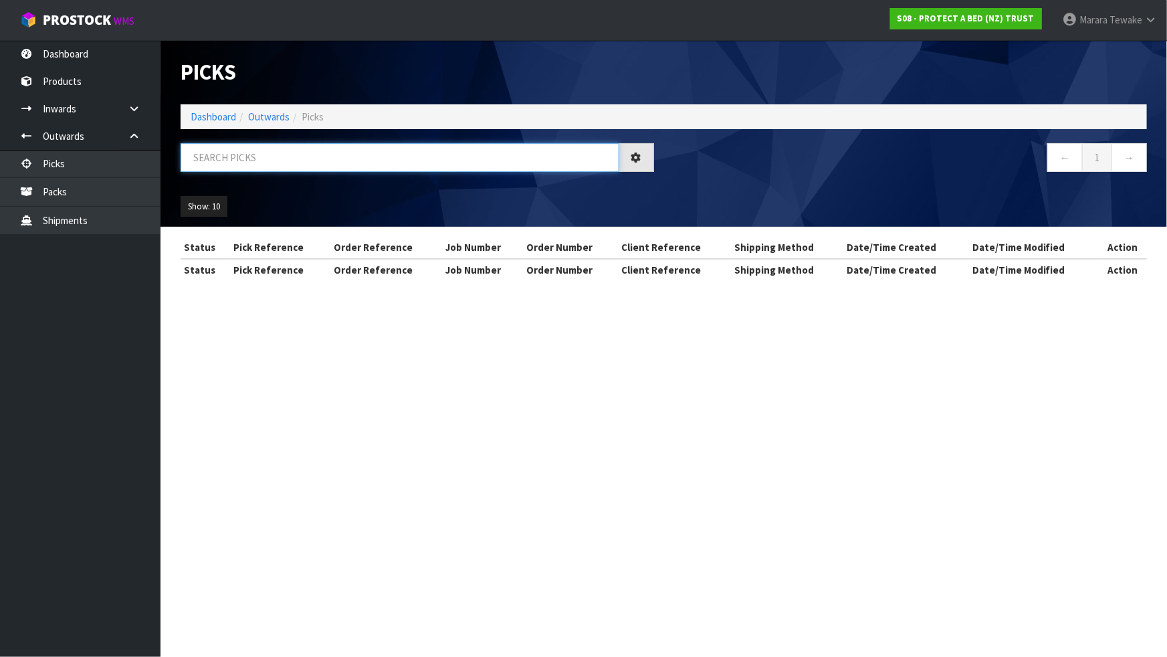
drag, startPoint x: 273, startPoint y: 157, endPoint x: 264, endPoint y: 151, distance: 10.2
click at [273, 155] on input "text" at bounding box center [400, 157] width 439 height 29
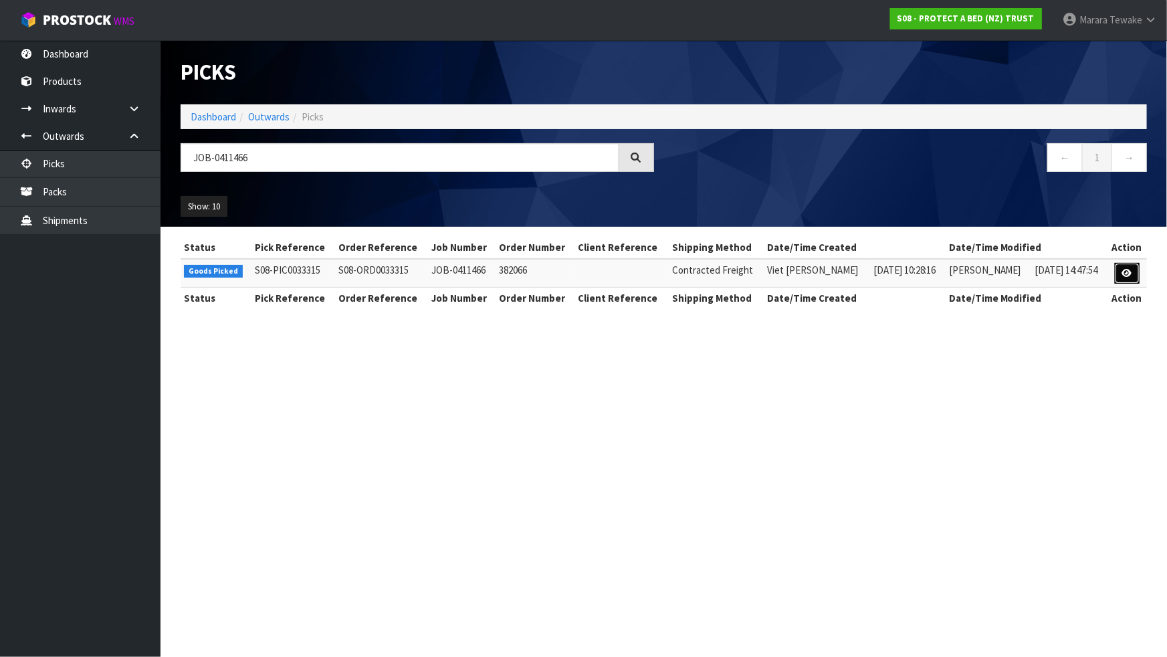
click at [1130, 272] on icon at bounding box center [1127, 273] width 10 height 9
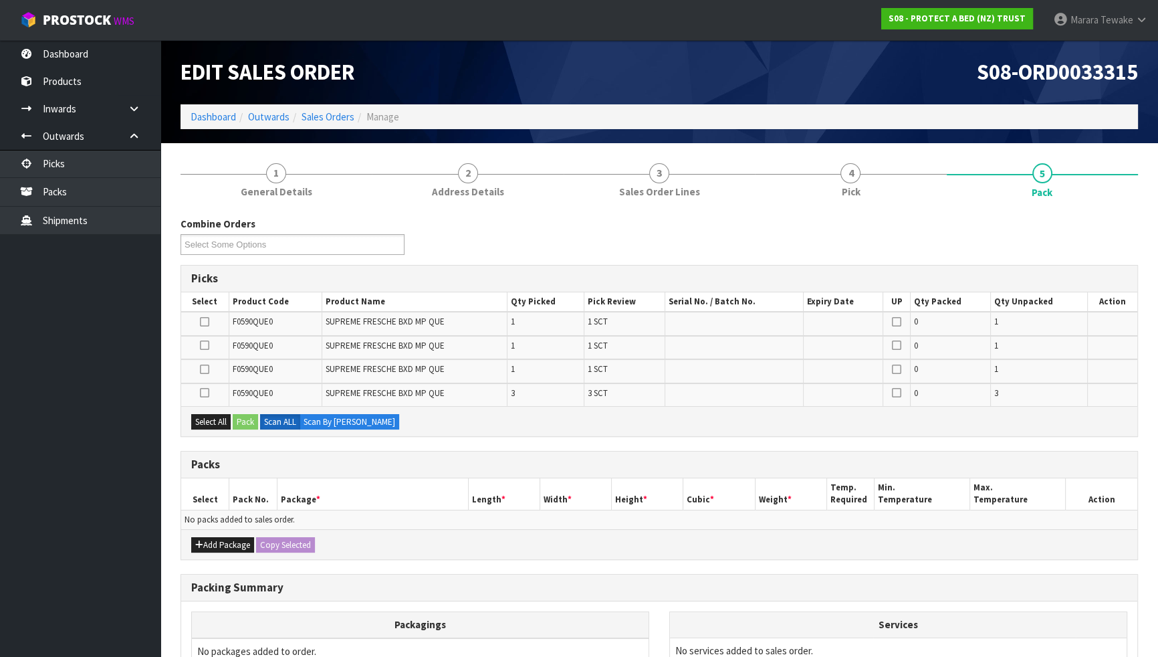
drag, startPoint x: 613, startPoint y: 20, endPoint x: 611, endPoint y: 62, distance: 42.2
click at [611, 62] on body "Toggle navigation ProStock WMS S08 - PROTECT A BED (NZ) TRUST Marara Tewake Log…" at bounding box center [579, 328] width 1158 height 657
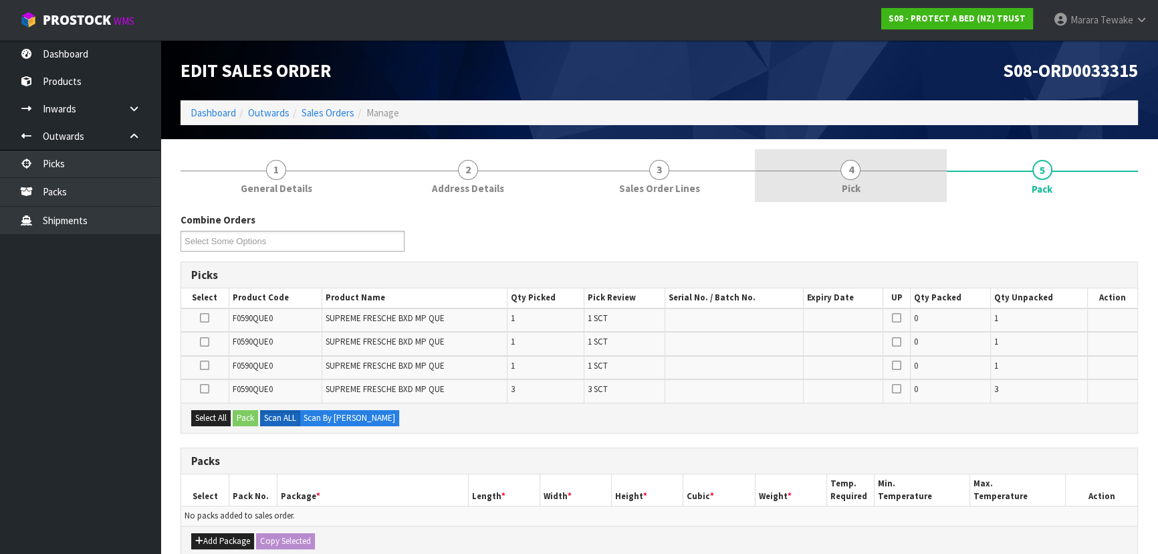
click at [865, 193] on link "4 Pick" at bounding box center [850, 175] width 191 height 53
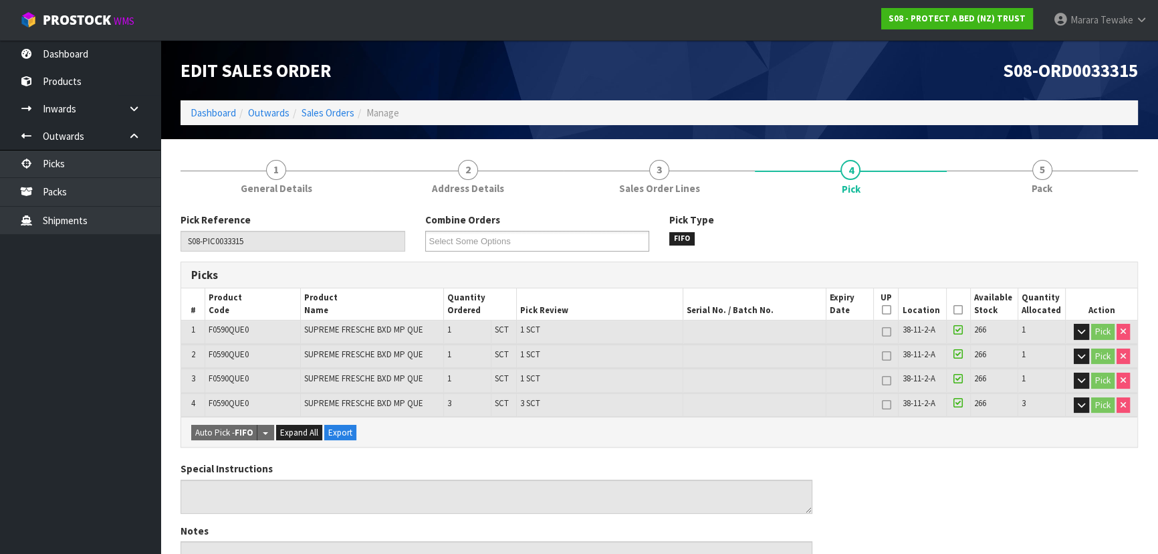
click at [960, 310] on icon at bounding box center [958, 310] width 9 height 1
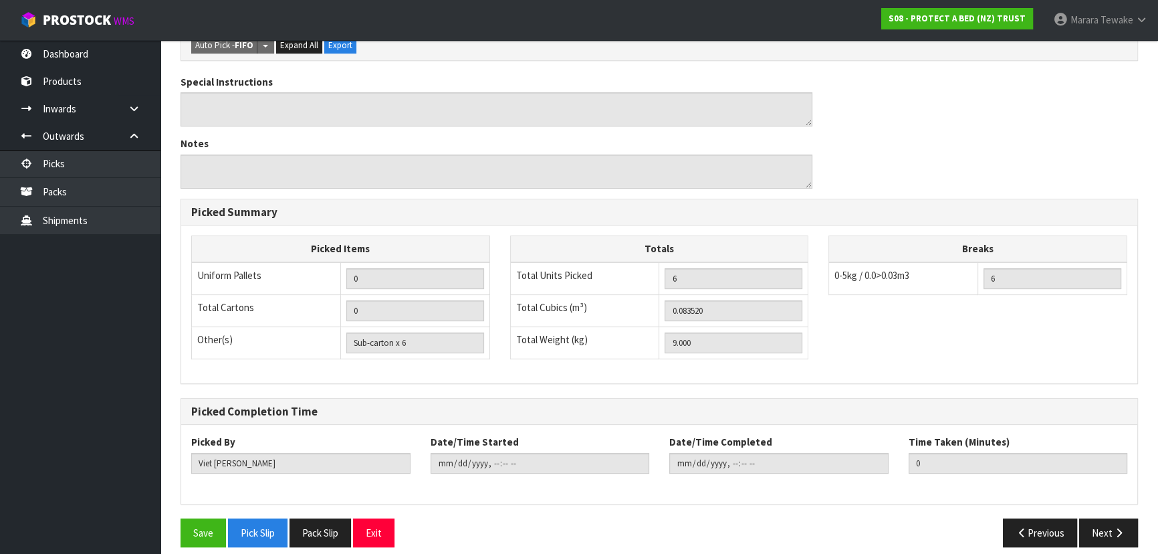
scroll to position [445, 0]
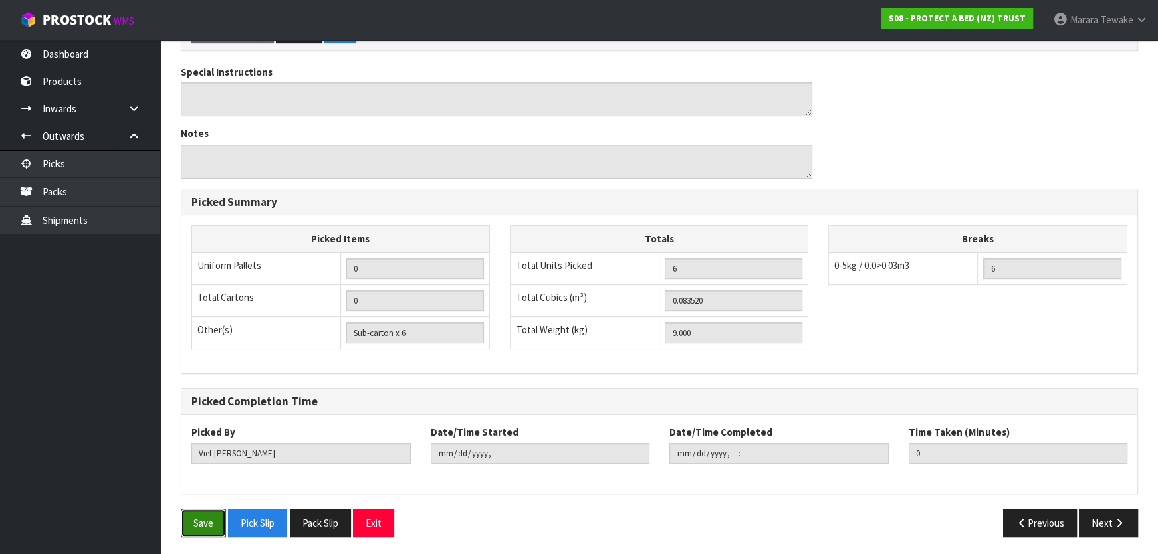
click at [209, 522] on button "Save" at bounding box center [203, 522] width 45 height 29
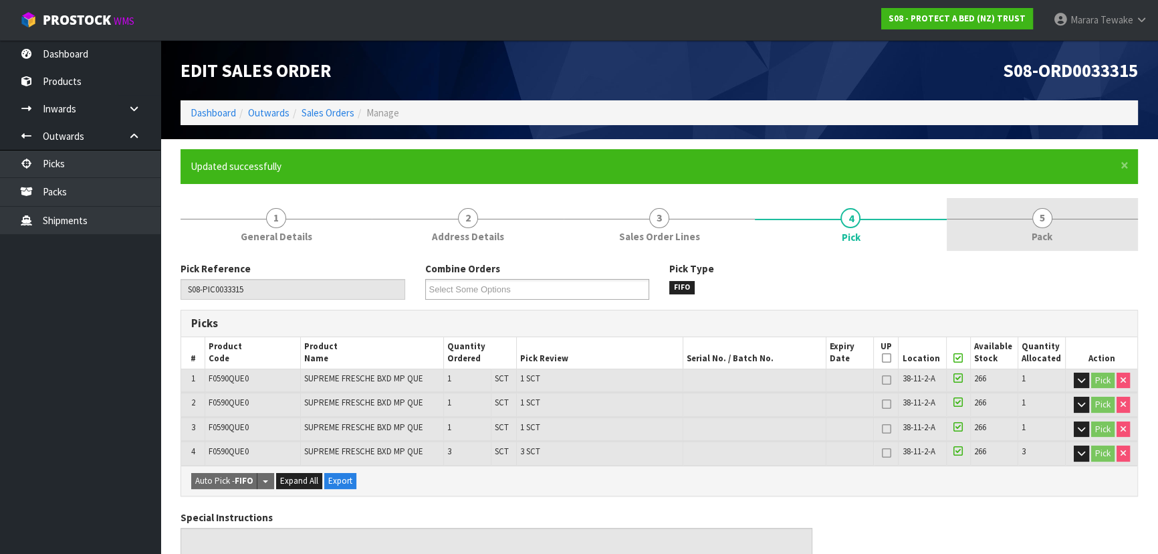
click at [1056, 224] on link "5 Pack" at bounding box center [1042, 224] width 191 height 53
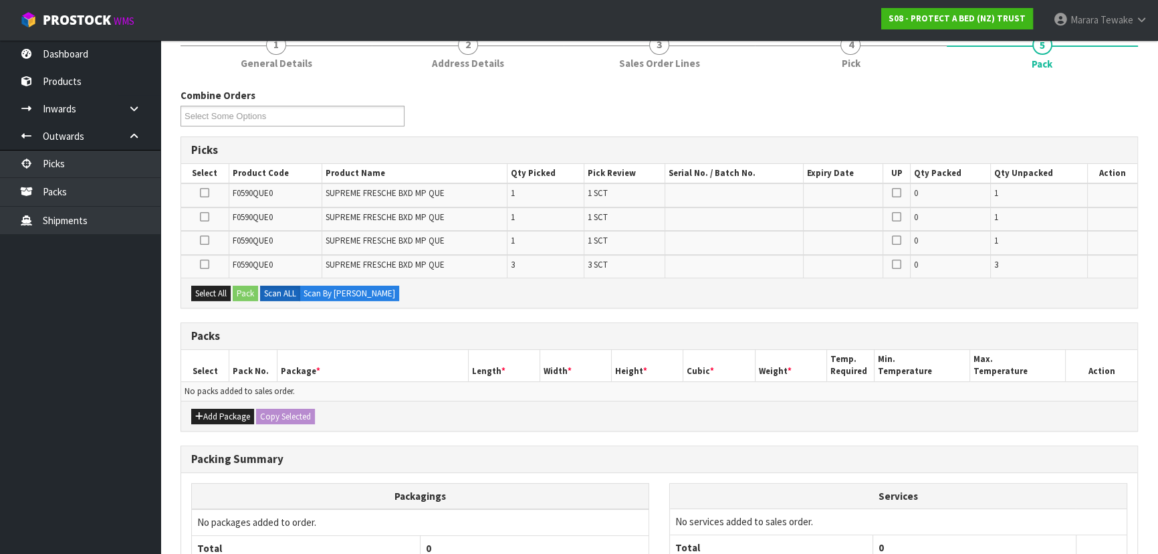
scroll to position [295, 0]
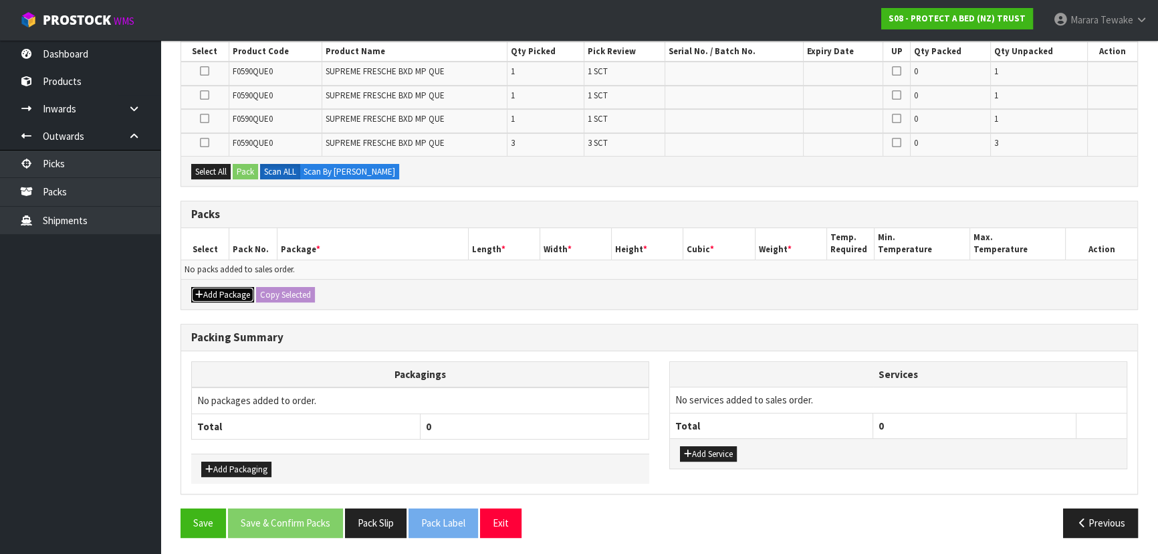
click at [219, 296] on button "Add Package" at bounding box center [222, 295] width 63 height 16
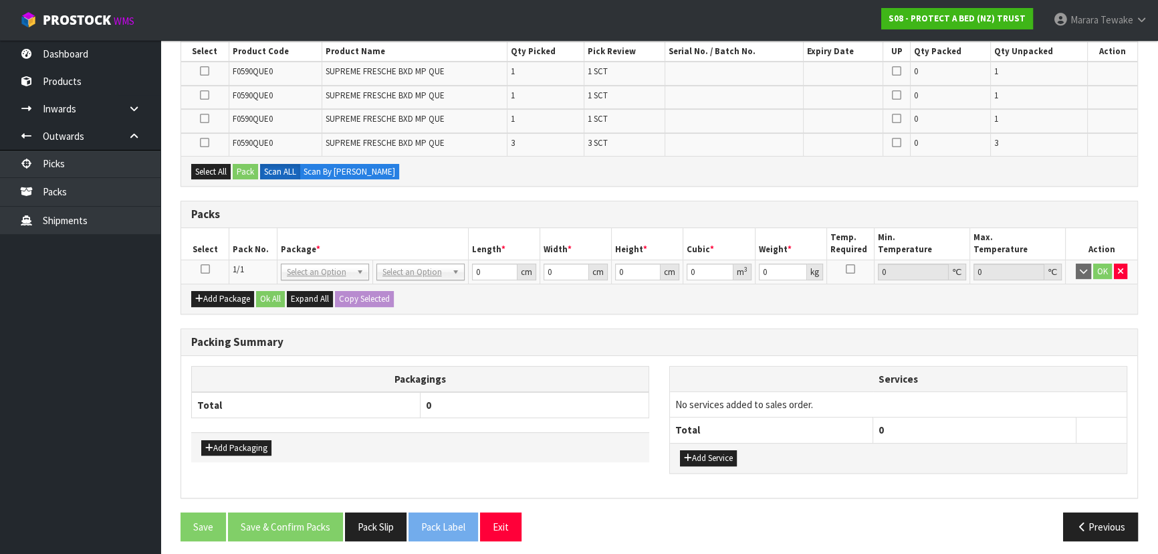
click at [205, 269] on icon at bounding box center [205, 269] width 9 height 1
drag, startPoint x: 205, startPoint y: 118, endPoint x: 202, endPoint y: 112, distance: 7.5
click at [205, 118] on icon at bounding box center [204, 118] width 9 height 1
click at [0, 0] on input "checkbox" at bounding box center [0, 0] width 0 height 0
click at [208, 95] on icon at bounding box center [204, 95] width 9 height 1
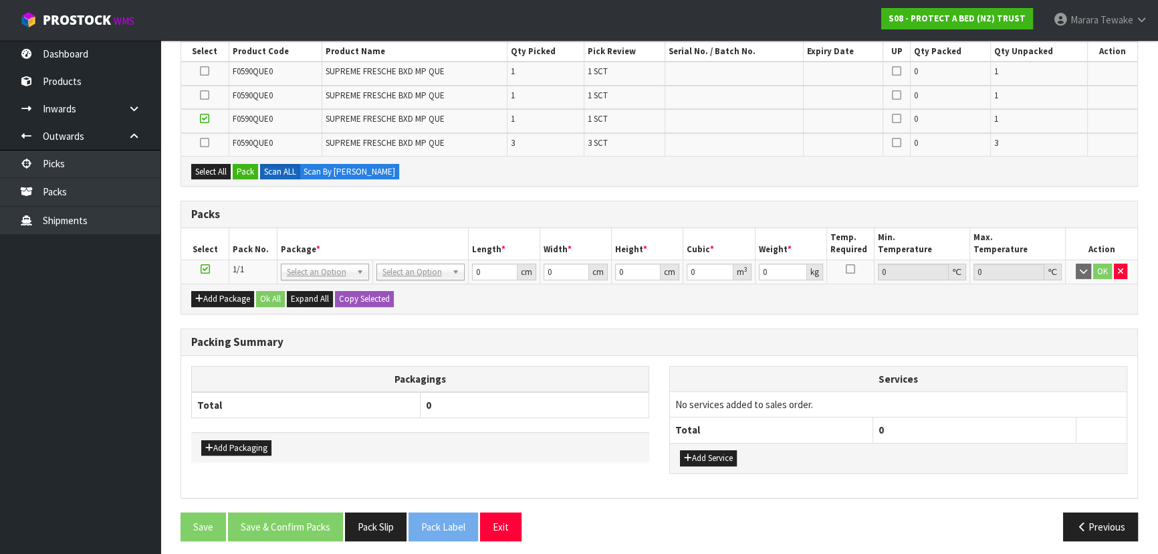
click at [0, 0] on input "checkbox" at bounding box center [0, 0] width 0 height 0
click at [206, 62] on td at bounding box center [204, 73] width 47 height 23
click at [201, 71] on icon at bounding box center [204, 71] width 9 height 1
click at [0, 0] on input "checkbox" at bounding box center [0, 0] width 0 height 0
click at [204, 142] on icon at bounding box center [204, 142] width 9 height 1
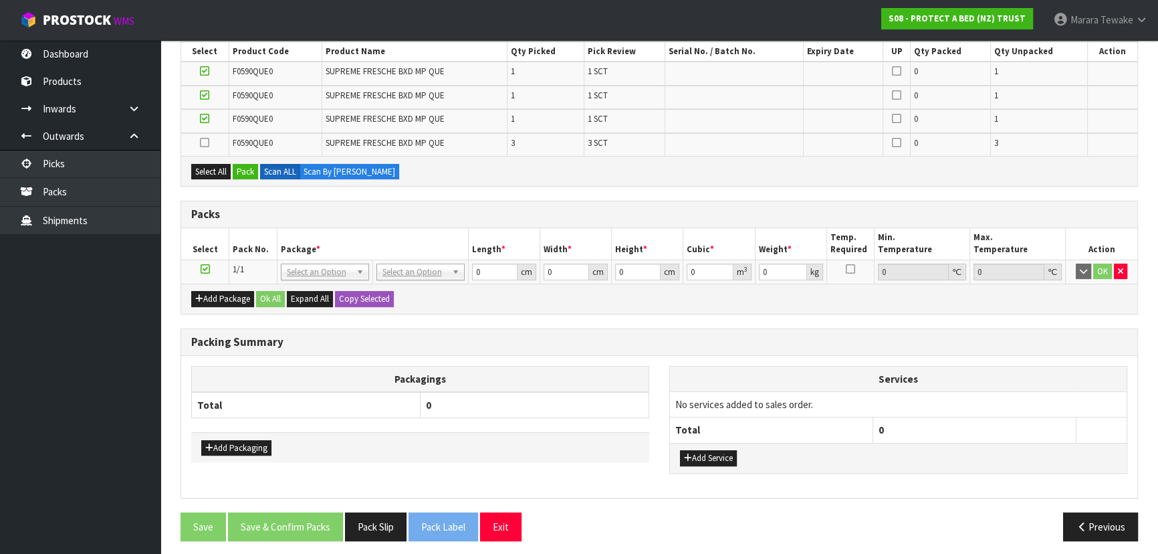
click at [0, 0] on input "checkbox" at bounding box center [0, 0] width 0 height 0
click at [250, 169] on button "Pack" at bounding box center [245, 172] width 25 height 16
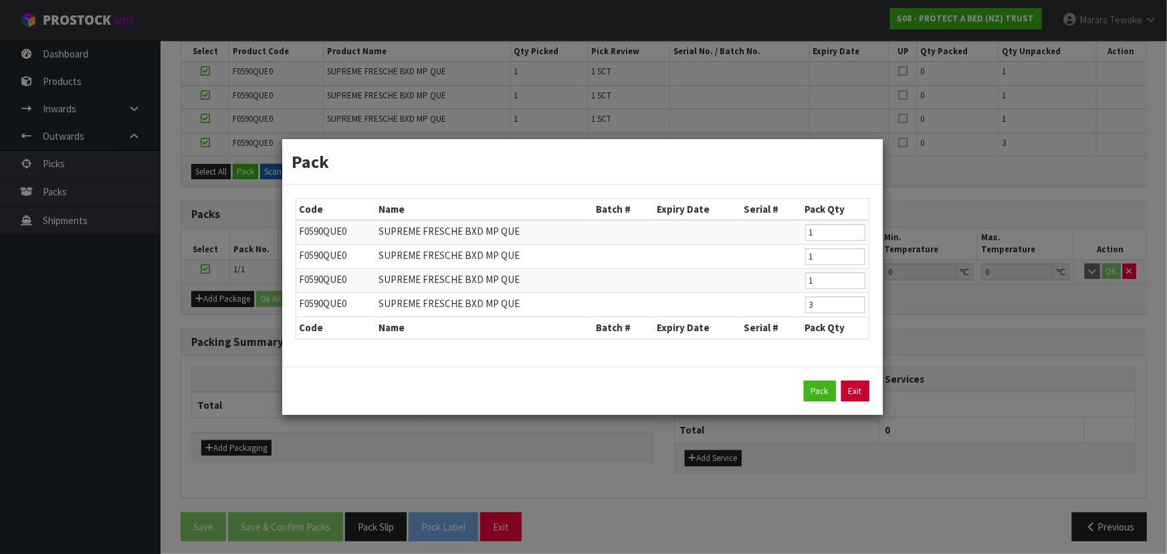
click at [863, 385] on link "Exit" at bounding box center [855, 391] width 28 height 21
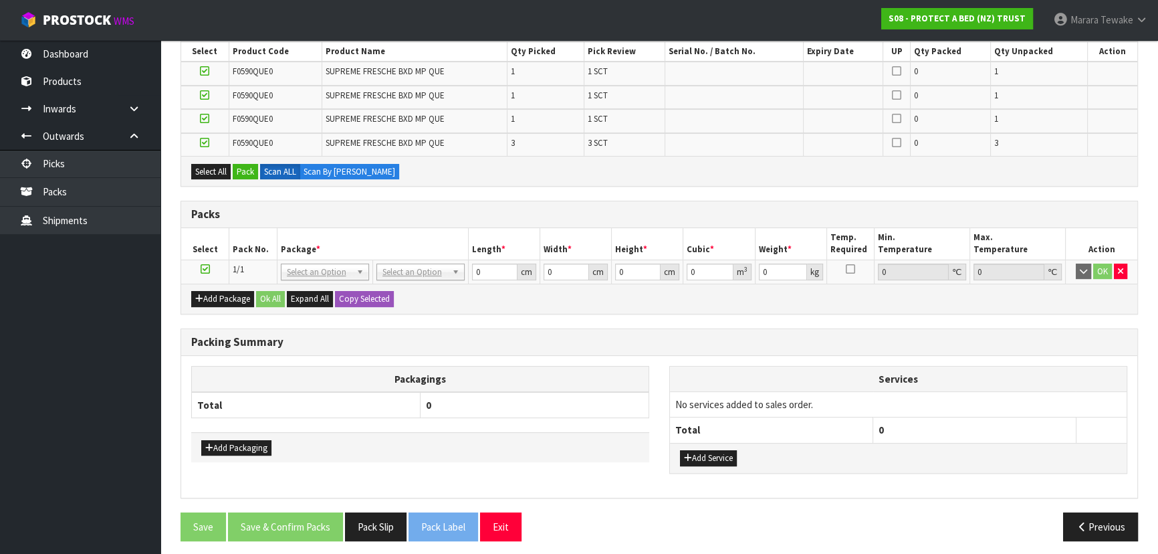
click at [205, 87] on td at bounding box center [204, 97] width 47 height 23
drag, startPoint x: 205, startPoint y: 94, endPoint x: 207, endPoint y: 74, distance: 20.2
click at [205, 95] on icon at bounding box center [204, 95] width 9 height 1
click at [0, 0] on input "checkbox" at bounding box center [0, 0] width 0 height 0
click at [207, 71] on icon at bounding box center [204, 71] width 9 height 1
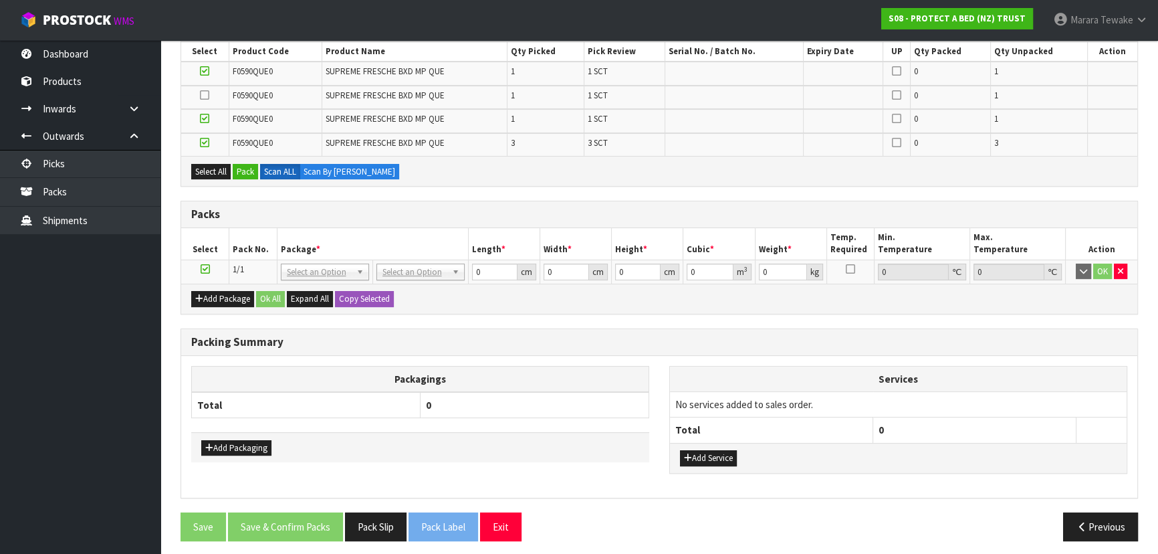
click at [0, 0] on input "checkbox" at bounding box center [0, 0] width 0 height 0
click at [243, 171] on button "Pack" at bounding box center [245, 172] width 25 height 16
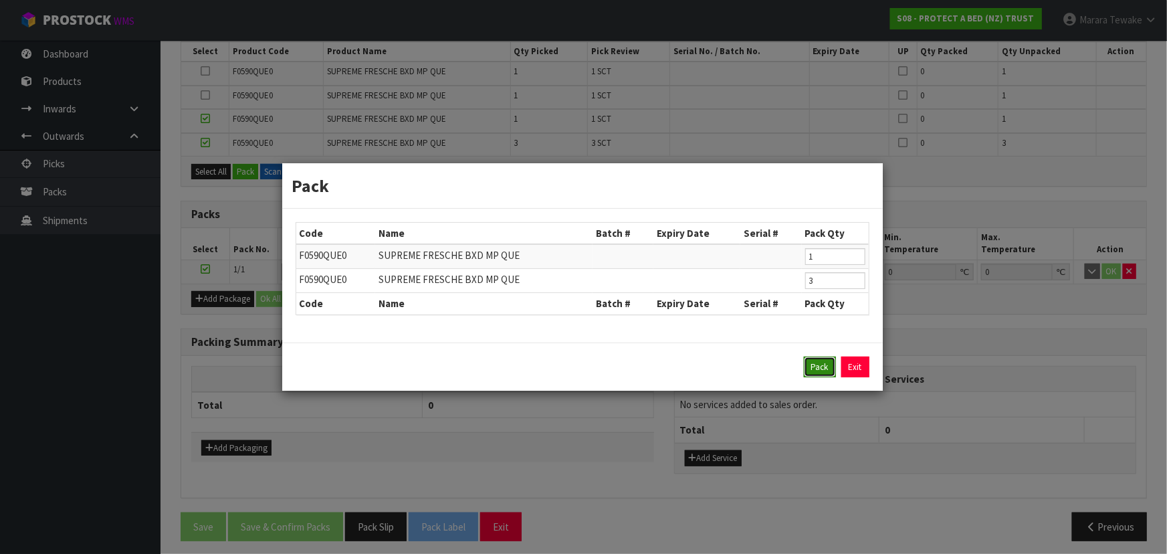
click at [809, 368] on button "Pack" at bounding box center [820, 366] width 32 height 21
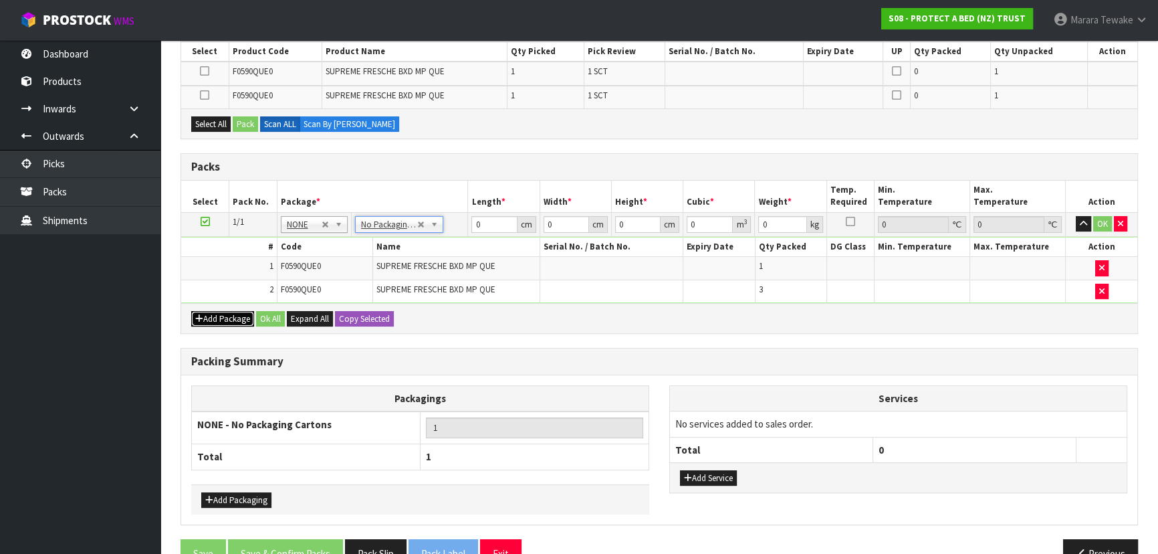
click at [227, 315] on button "Add Package" at bounding box center [222, 319] width 63 height 16
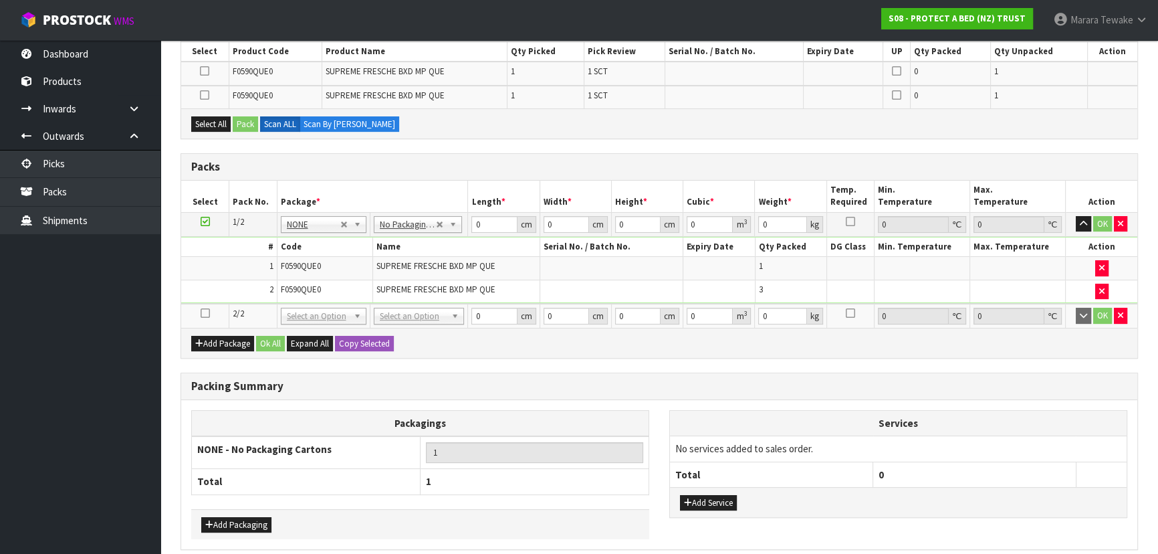
click at [204, 313] on icon at bounding box center [205, 313] width 9 height 1
click at [100, 348] on ul "Dashboard Products Categories Serial Numbers Kitsets Packagings Inwards Purchas…" at bounding box center [80, 297] width 161 height 514
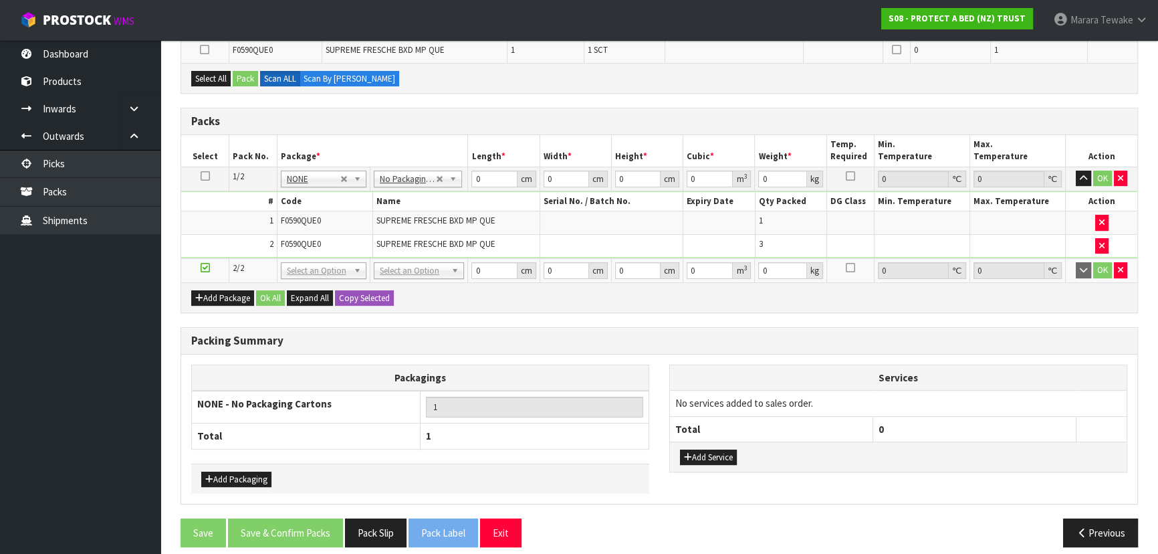
scroll to position [350, 0]
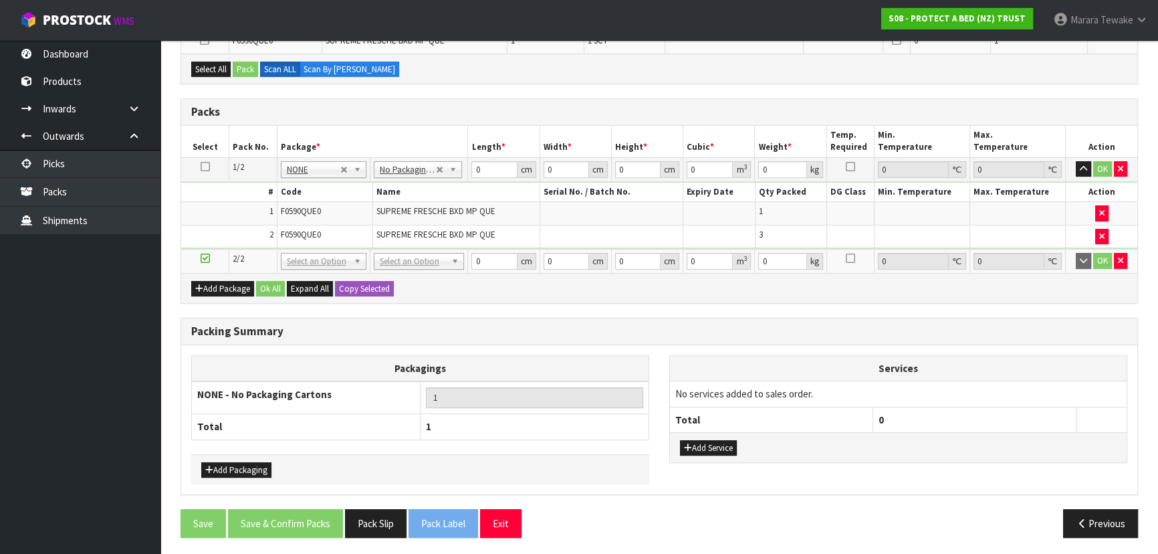
click at [101, 308] on ul "Dashboard Products Categories Serial Numbers Kitsets Packagings Inwards Purchas…" at bounding box center [80, 297] width 161 height 514
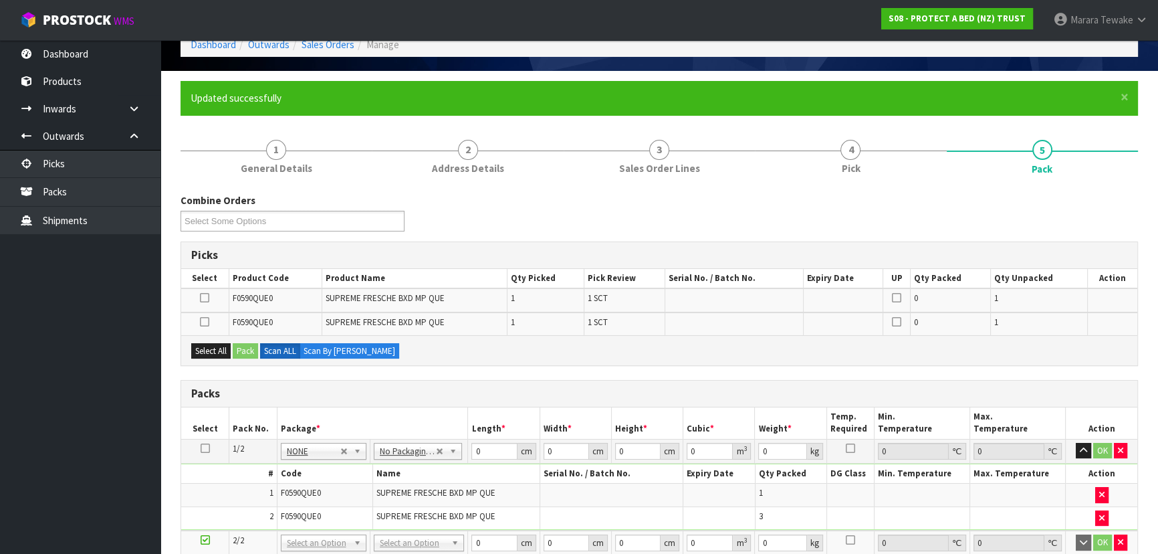
scroll to position [46, 0]
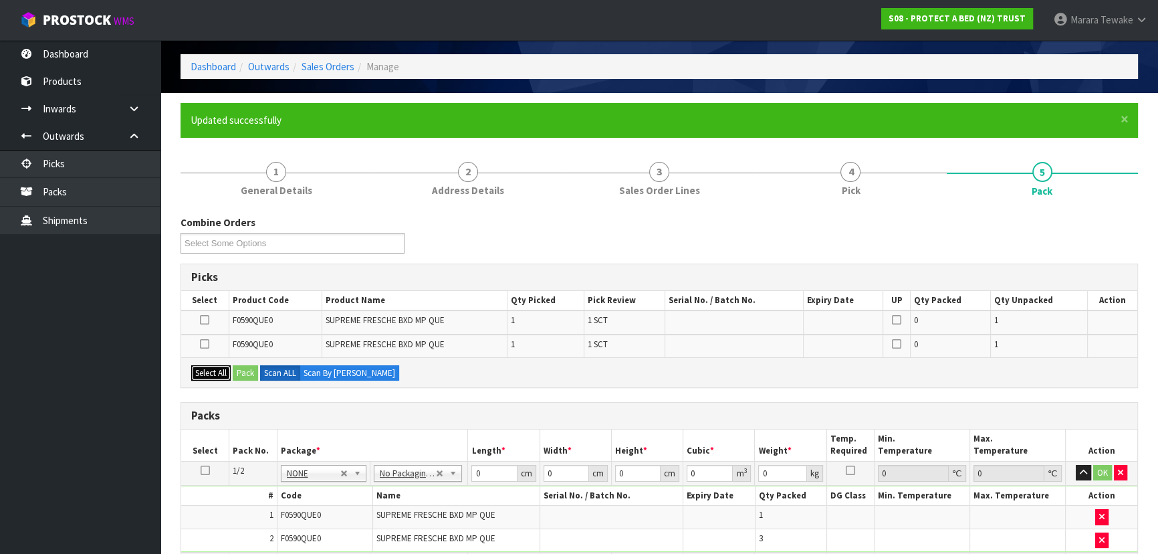
drag, startPoint x: 201, startPoint y: 368, endPoint x: 241, endPoint y: 369, distance: 40.8
click at [203, 368] on button "Select All" at bounding box center [210, 373] width 39 height 16
click at [247, 369] on button "Pack" at bounding box center [245, 373] width 25 height 16
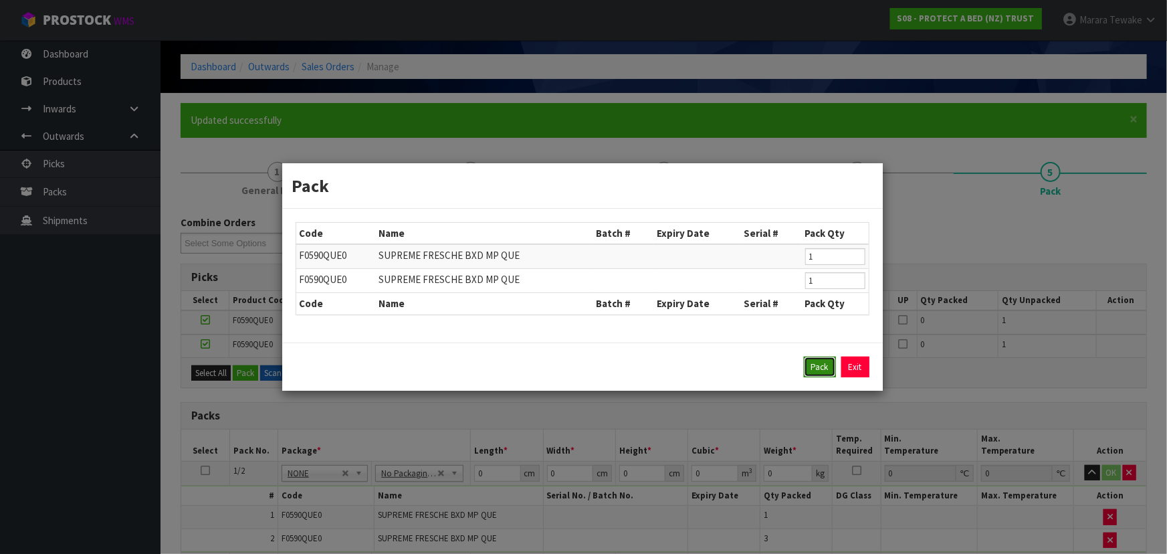
click at [823, 365] on button "Pack" at bounding box center [820, 366] width 32 height 21
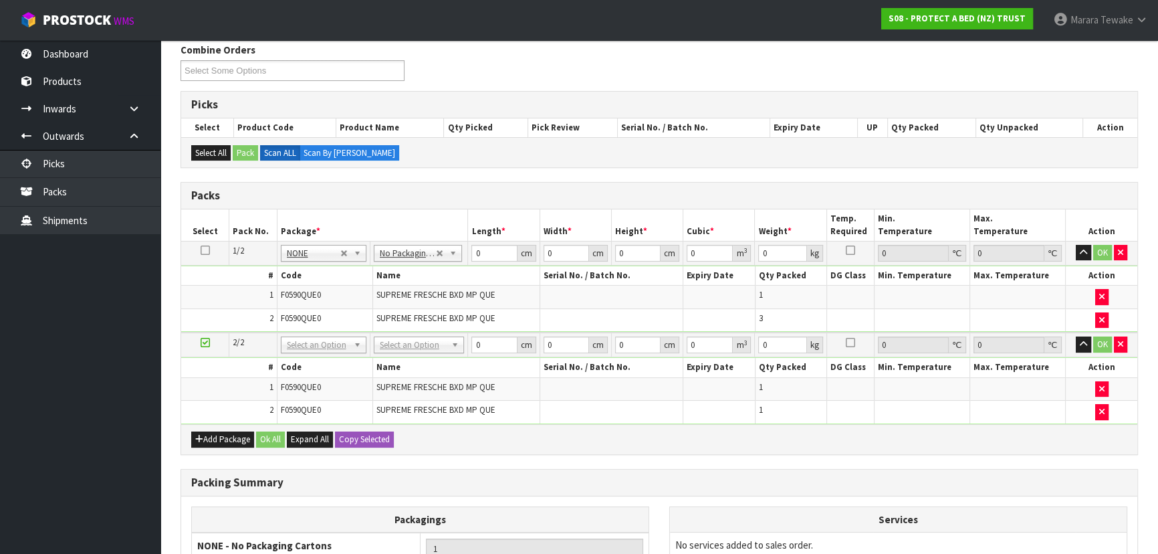
scroll to position [369, 0]
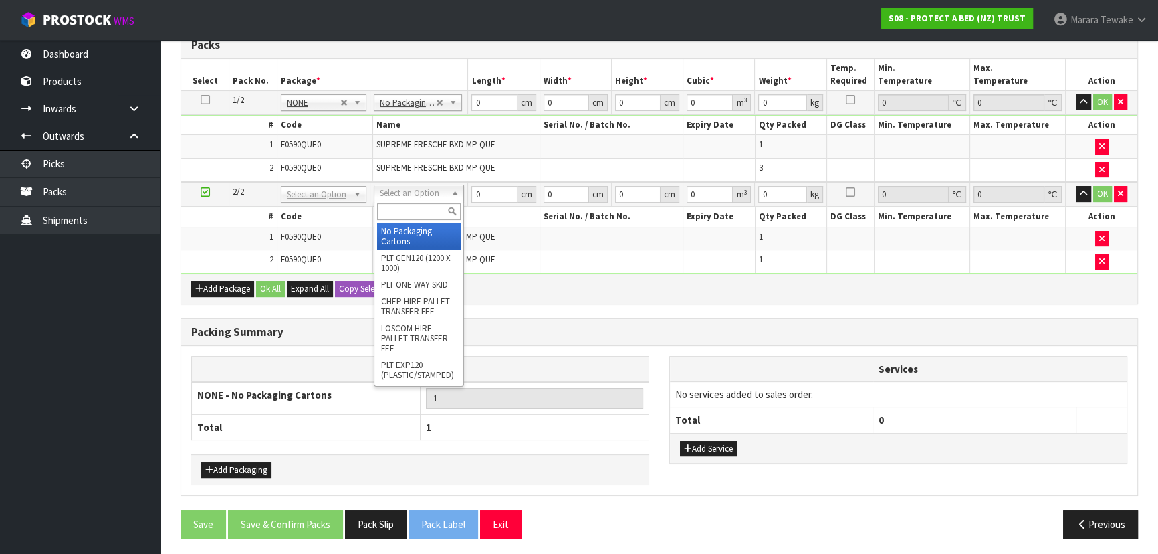
click at [407, 201] on div at bounding box center [419, 212] width 89 height 22
click at [407, 207] on input "text" at bounding box center [419, 211] width 84 height 17
click at [403, 221] on div "OC" at bounding box center [419, 212] width 89 height 22
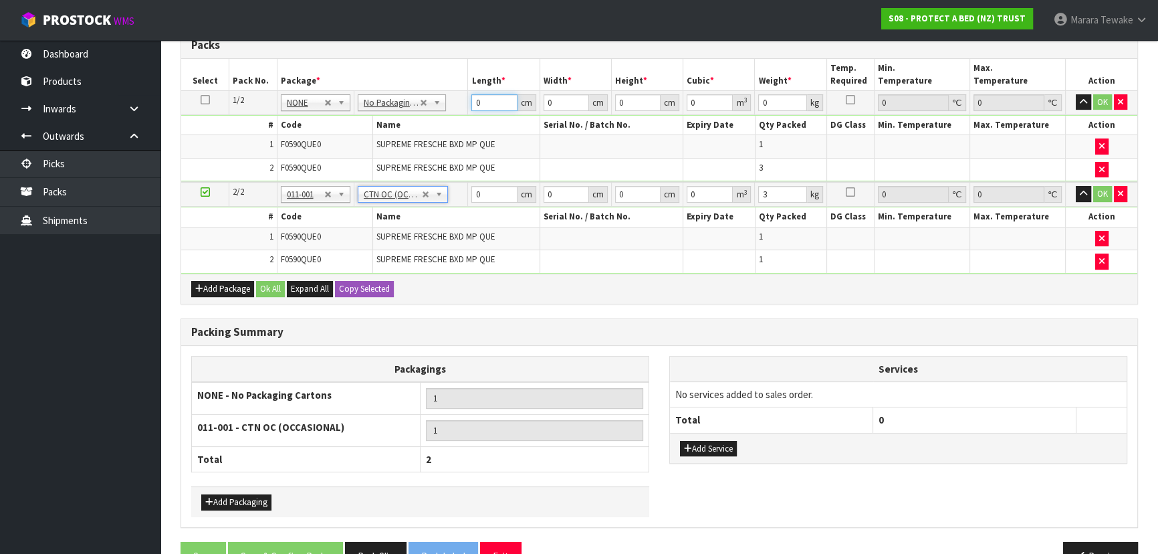
drag, startPoint x: 490, startPoint y: 96, endPoint x: 443, endPoint y: 45, distance: 69.1
click at [453, 64] on table "Select Pack No. Package * Length * Width * Height * Cubic * Weight * Temp. Requ…" at bounding box center [659, 166] width 956 height 215
click at [1076, 94] on button "button" at bounding box center [1083, 102] width 15 height 16
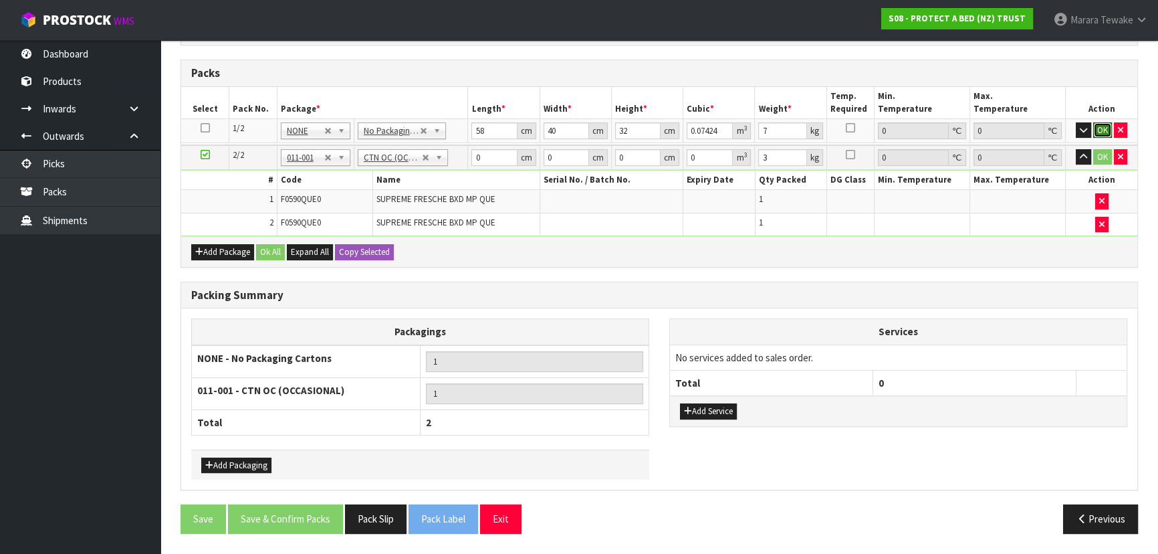
click button "OK" at bounding box center [1103, 130] width 19 height 16
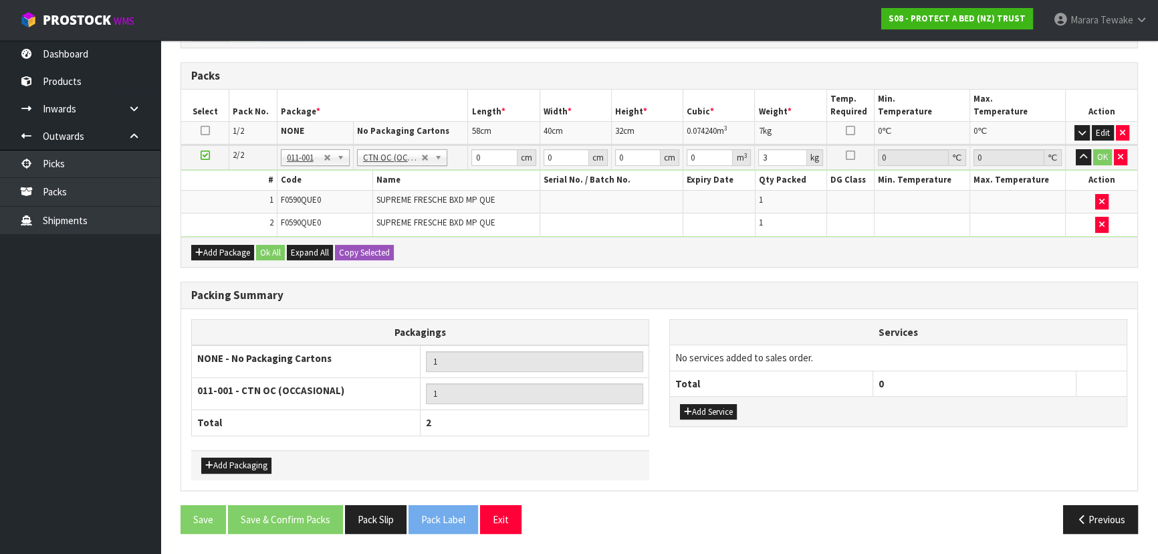
scroll to position [334, 0]
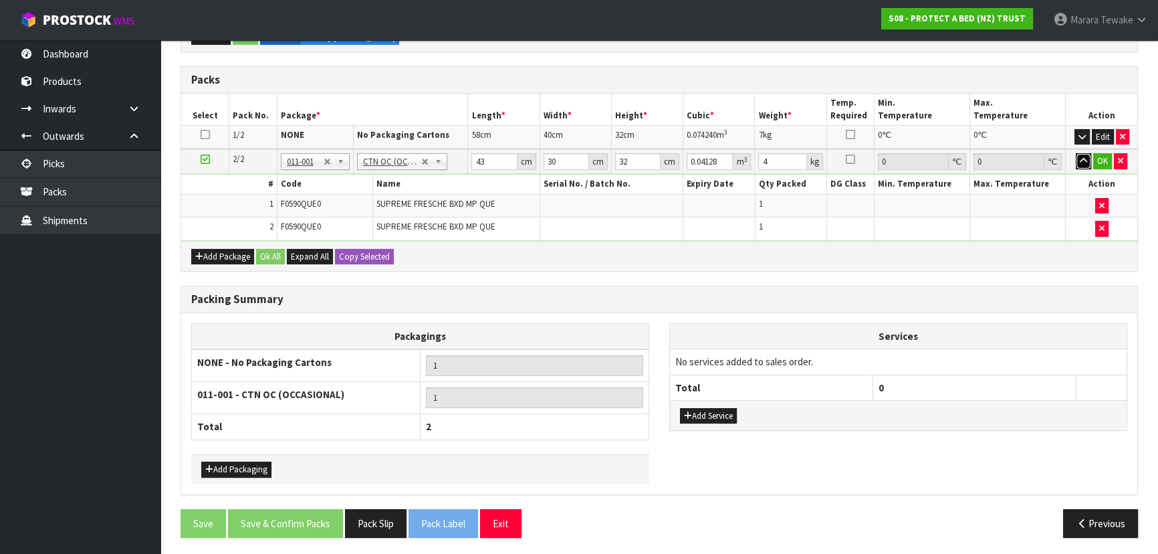
click at [1076, 153] on button "button" at bounding box center [1083, 161] width 15 height 16
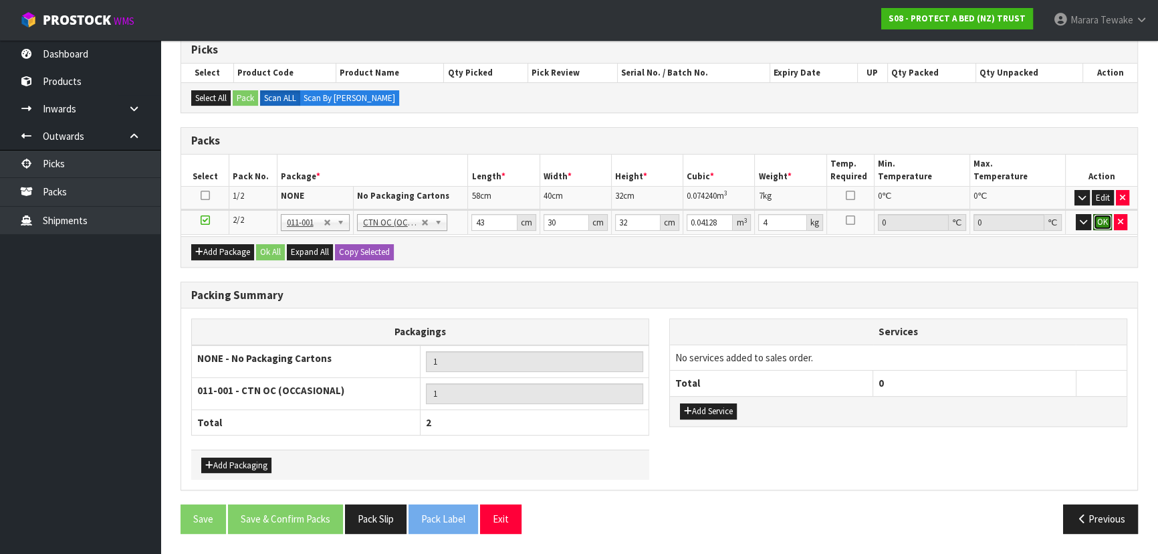
click button "OK" at bounding box center [1103, 222] width 19 height 16
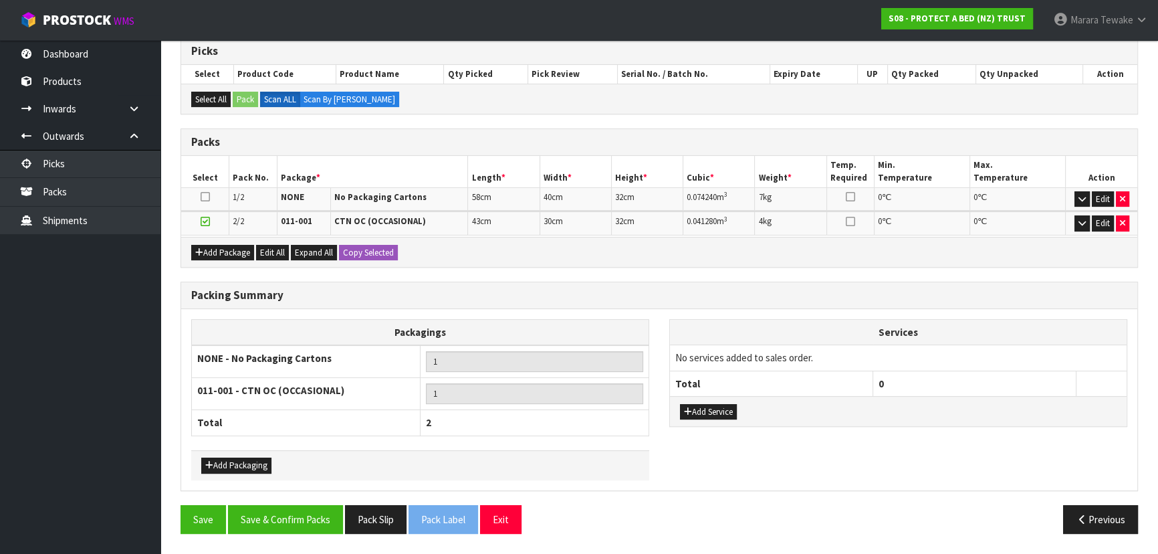
scroll to position [268, 0]
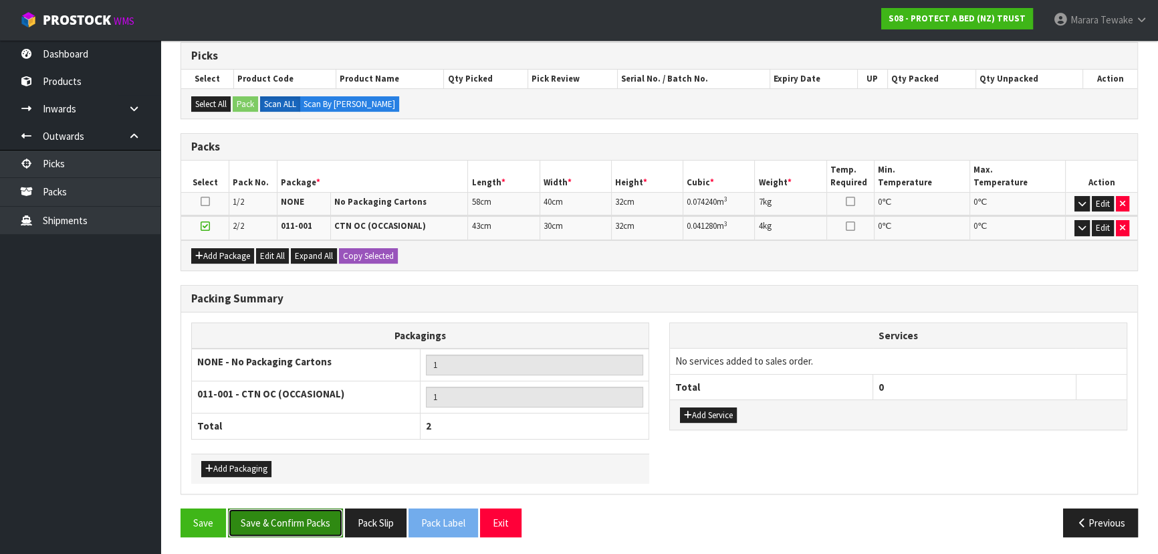
click at [274, 522] on button "Save & Confirm Packs" at bounding box center [285, 522] width 115 height 29
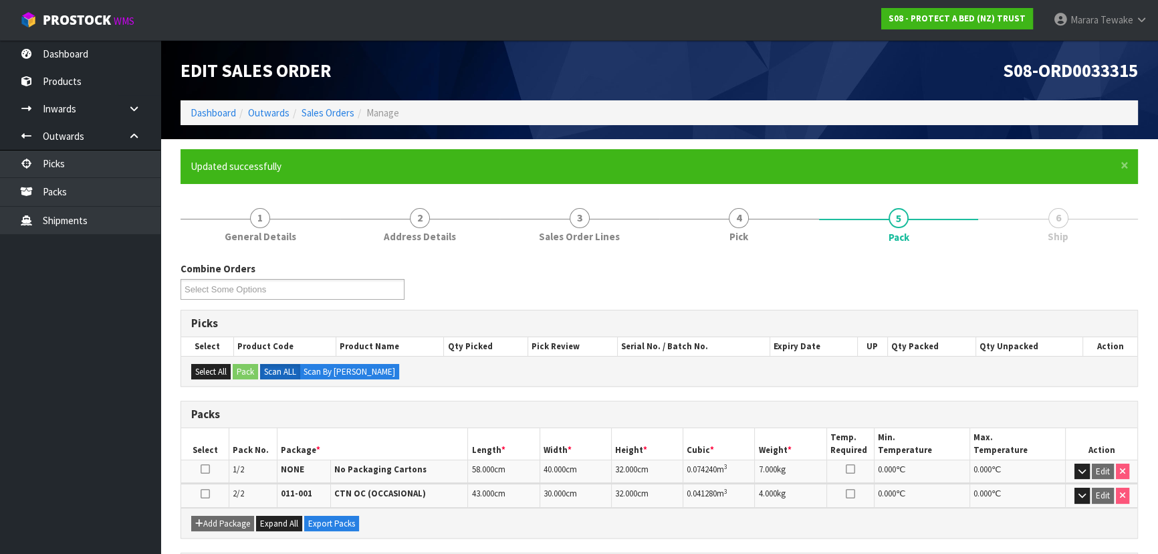
scroll to position [237, 0]
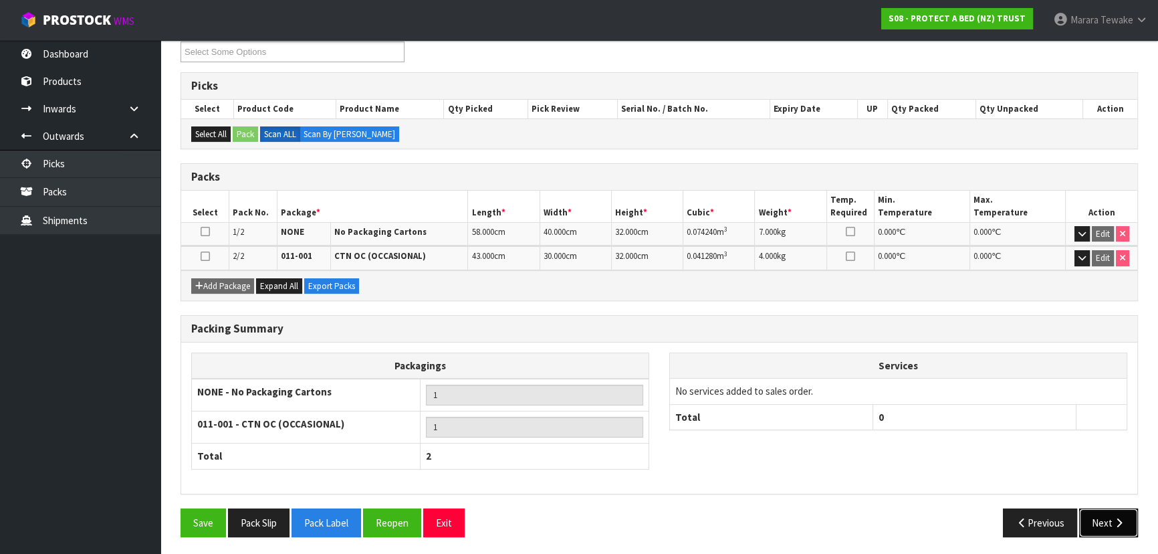
click at [1108, 521] on button "Next" at bounding box center [1108, 522] width 59 height 29
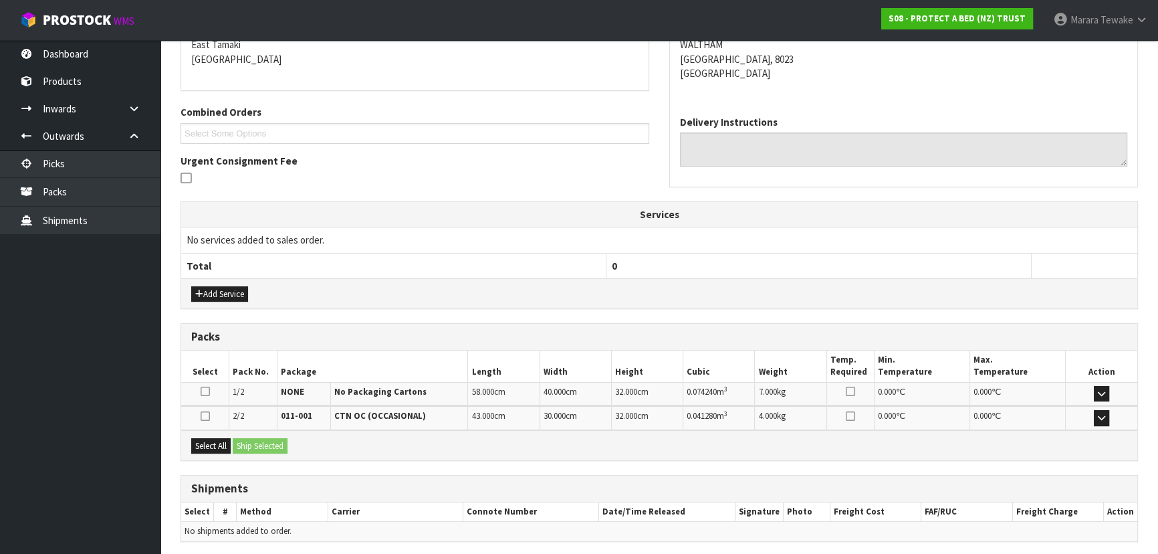
scroll to position [337, 0]
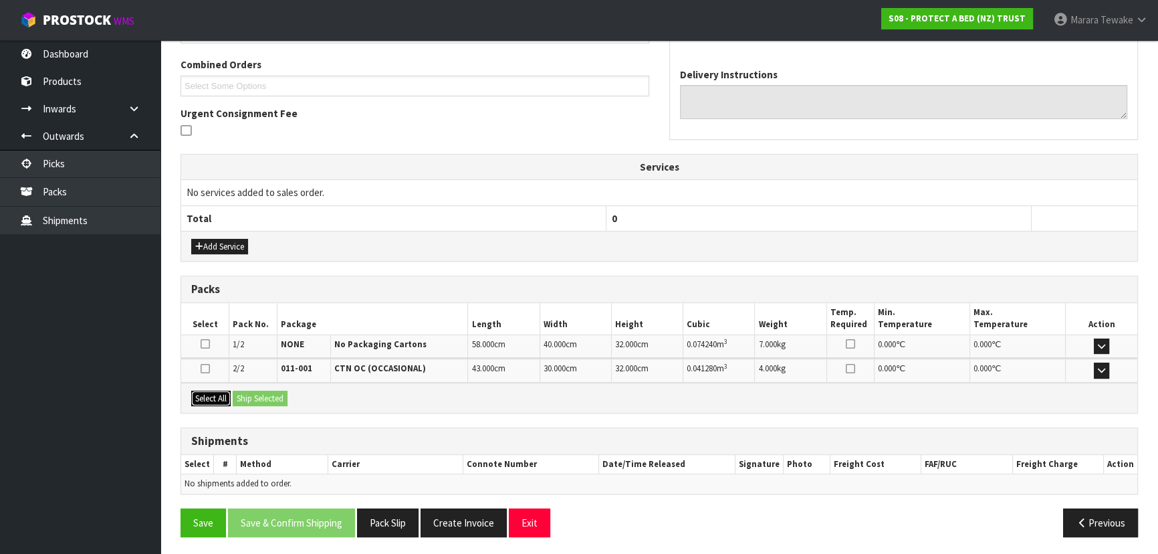
click at [221, 393] on button "Select All" at bounding box center [210, 399] width 39 height 16
click at [241, 393] on button "Ship Selected" at bounding box center [260, 399] width 55 height 16
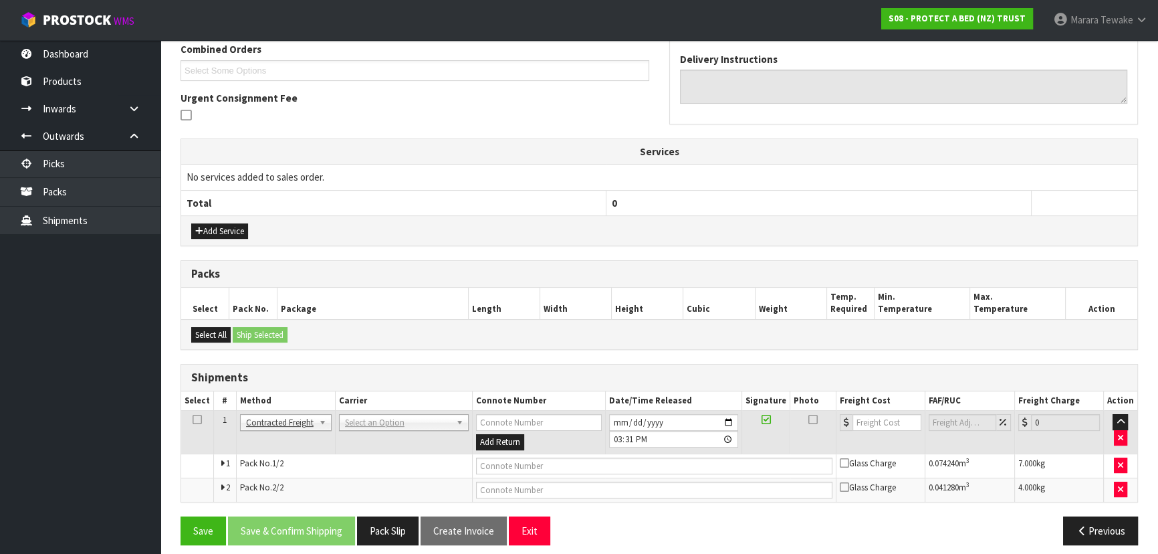
scroll to position [361, 0]
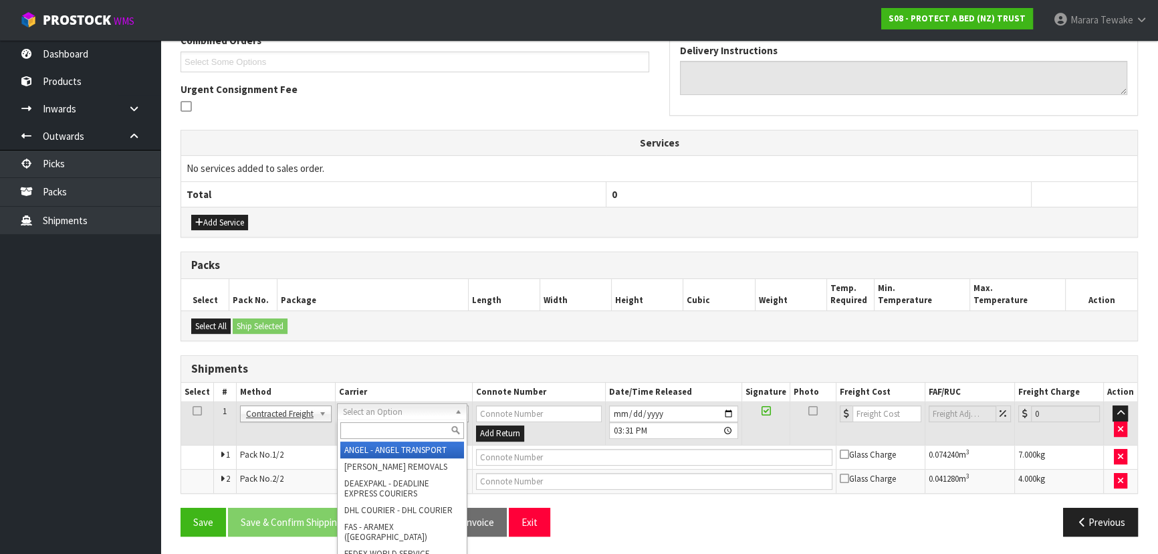
click at [360, 429] on input "text" at bounding box center [402, 430] width 124 height 17
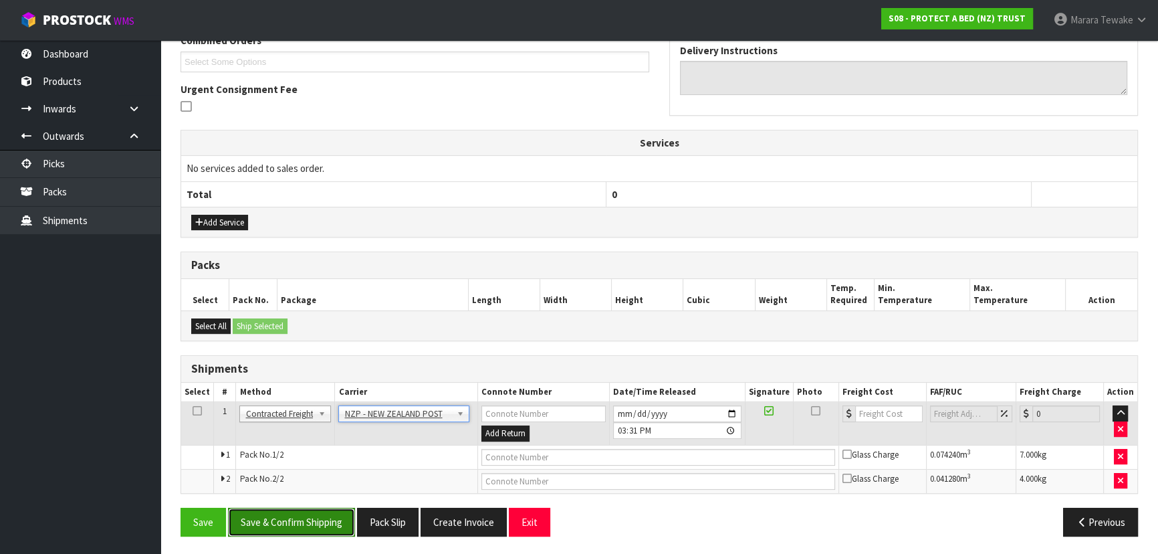
click at [329, 518] on button "Save & Confirm Shipping" at bounding box center [291, 522] width 127 height 29
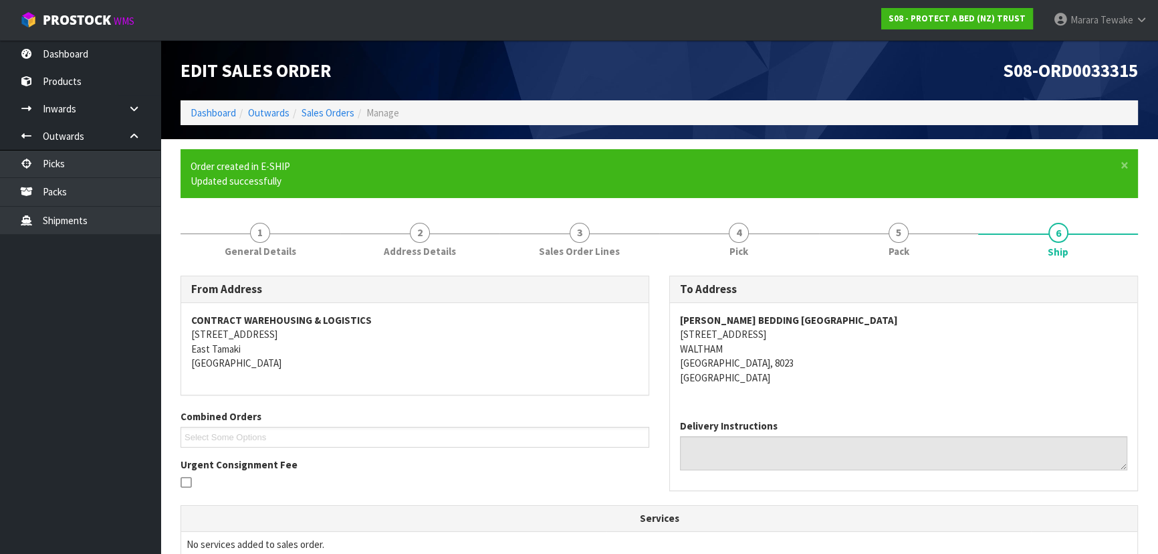
scroll to position [341, 0]
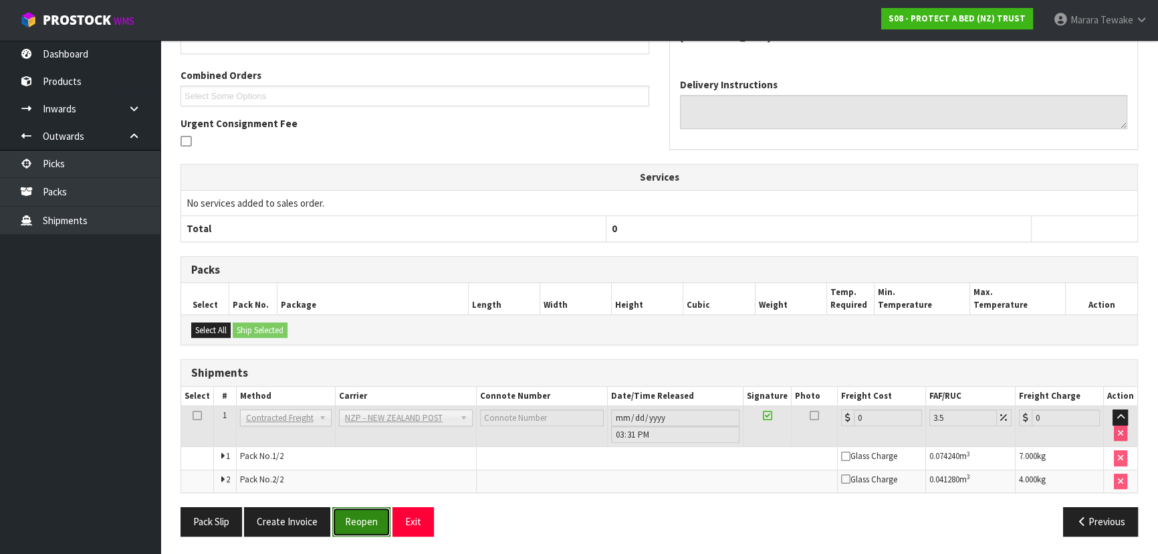
click at [360, 515] on button "Reopen" at bounding box center [361, 521] width 58 height 29
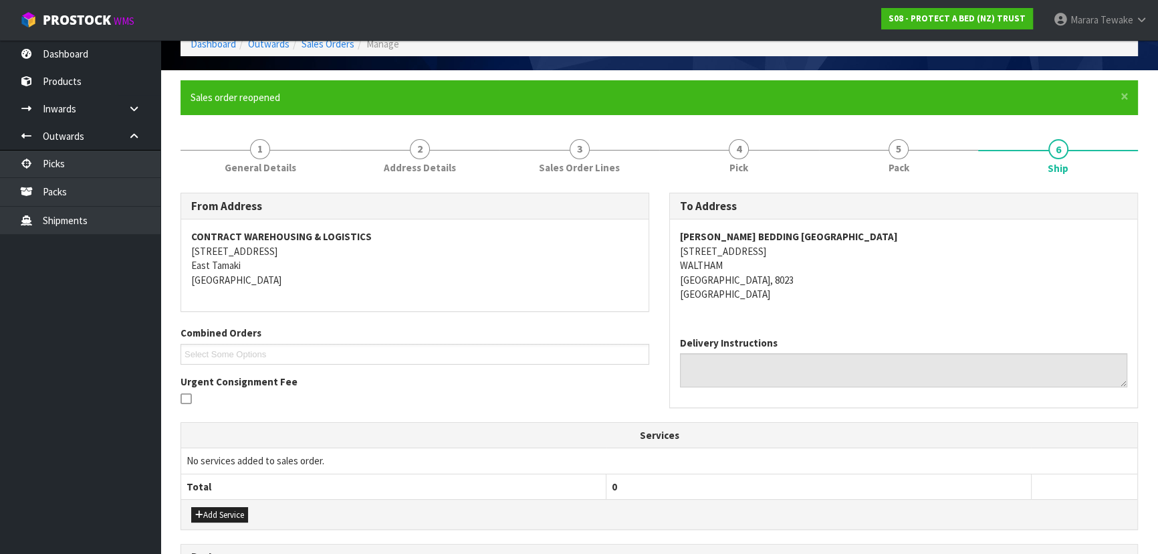
scroll to position [361, 0]
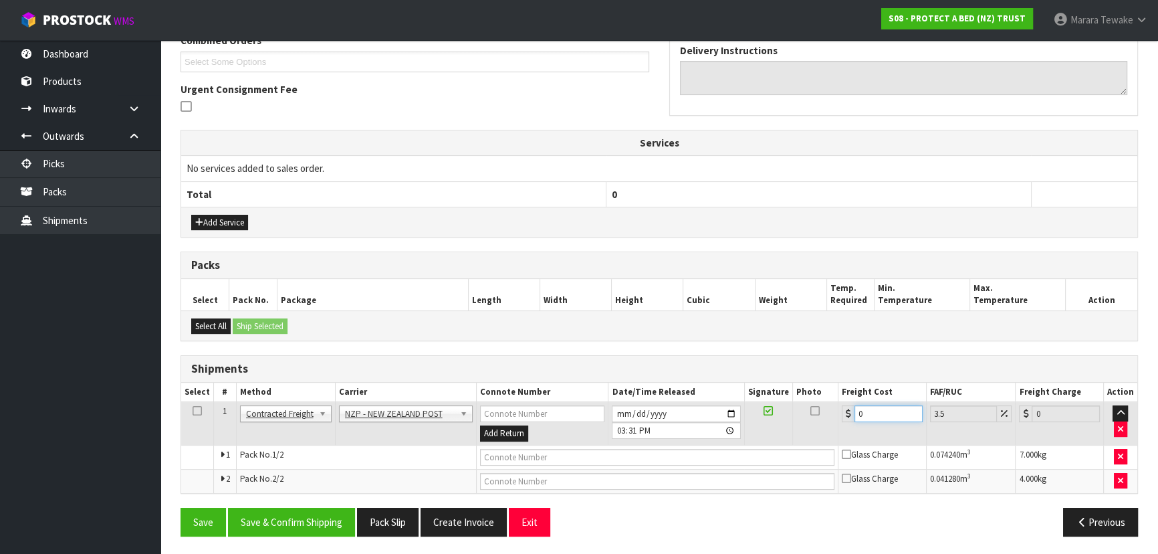
drag, startPoint x: 900, startPoint y: 407, endPoint x: 814, endPoint y: 391, distance: 87.8
click at [849, 405] on div "0" at bounding box center [882, 413] width 81 height 17
click at [288, 526] on button "Save & Confirm Shipping" at bounding box center [291, 522] width 127 height 29
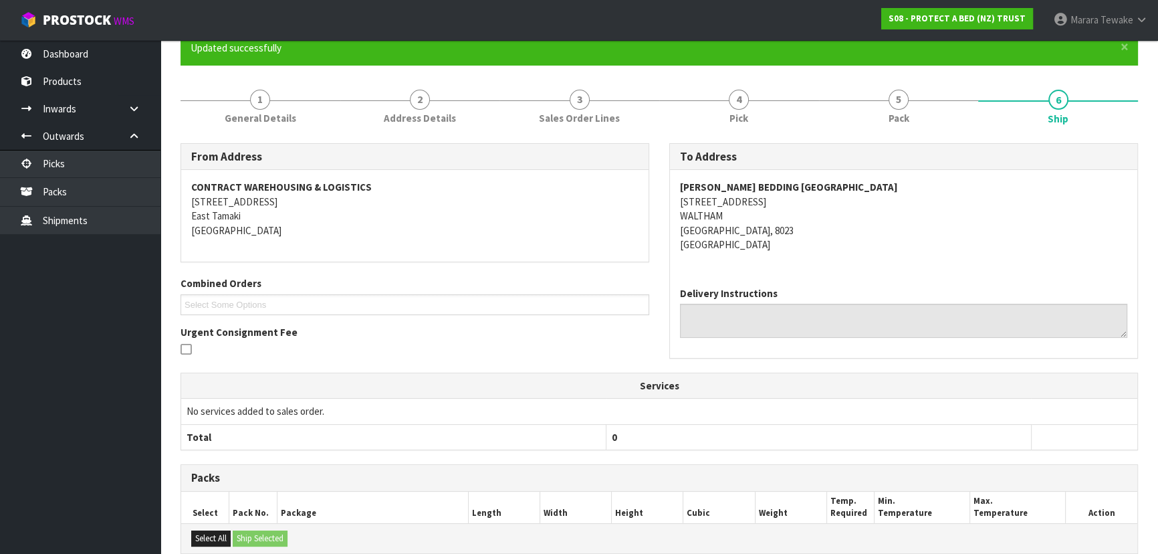
scroll to position [0, 0]
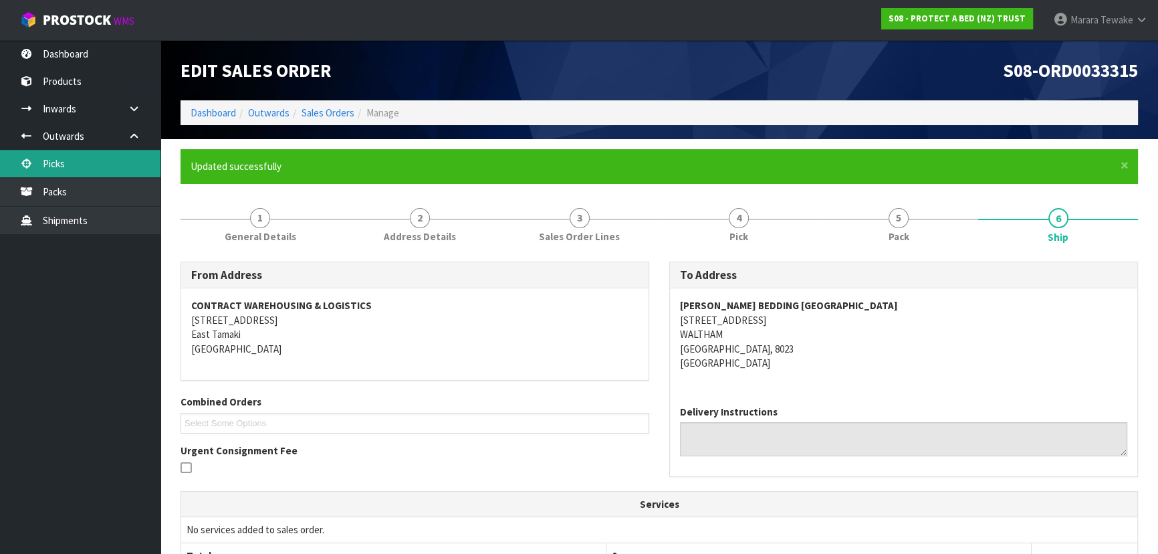
click at [127, 158] on link "Picks" at bounding box center [80, 163] width 161 height 27
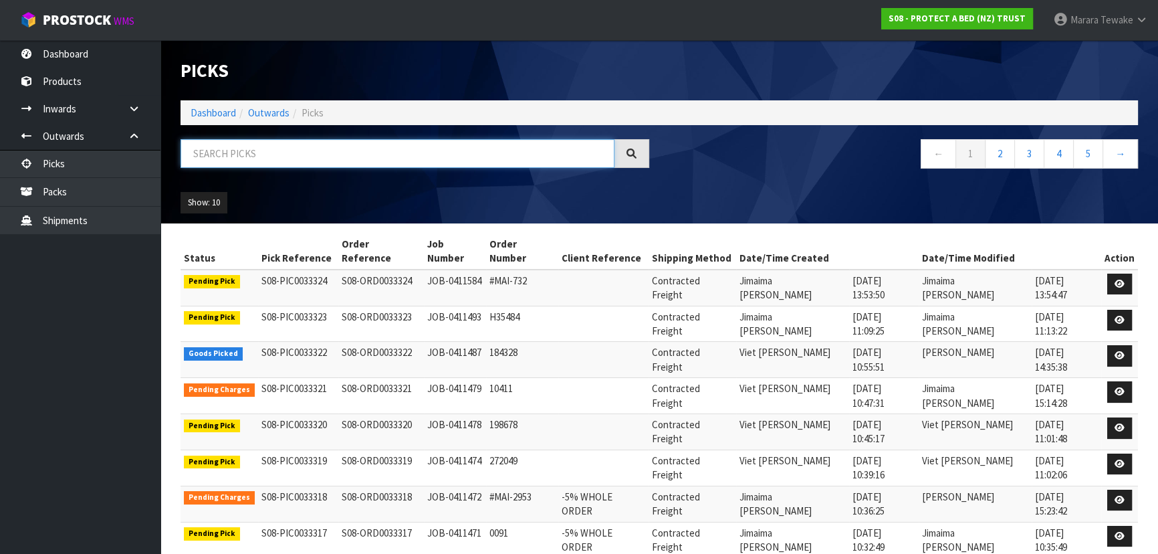
click at [278, 157] on input "text" at bounding box center [398, 153] width 434 height 29
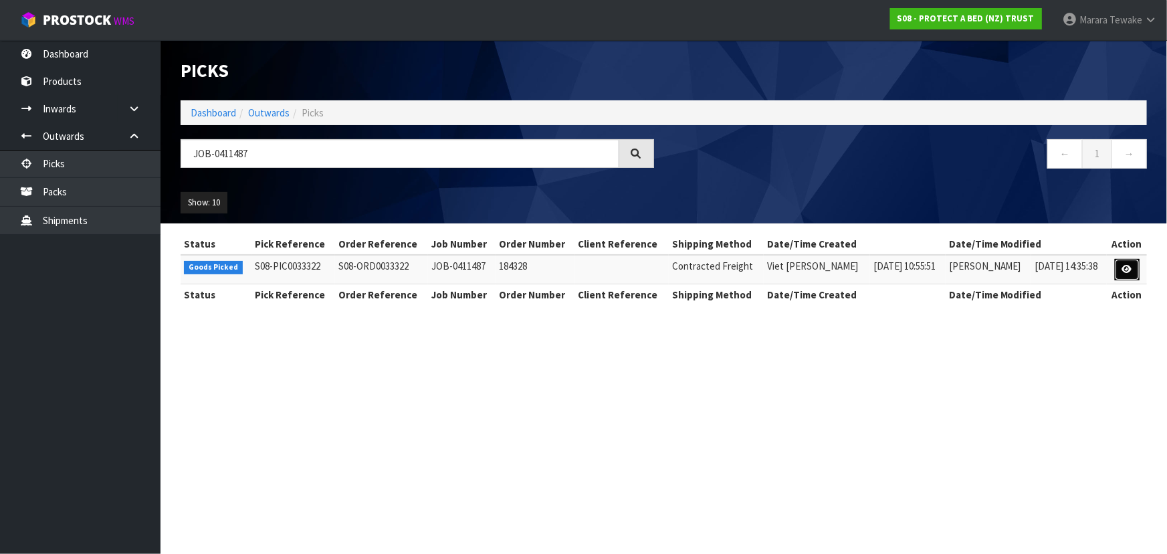
click at [1132, 268] on icon at bounding box center [1127, 269] width 10 height 9
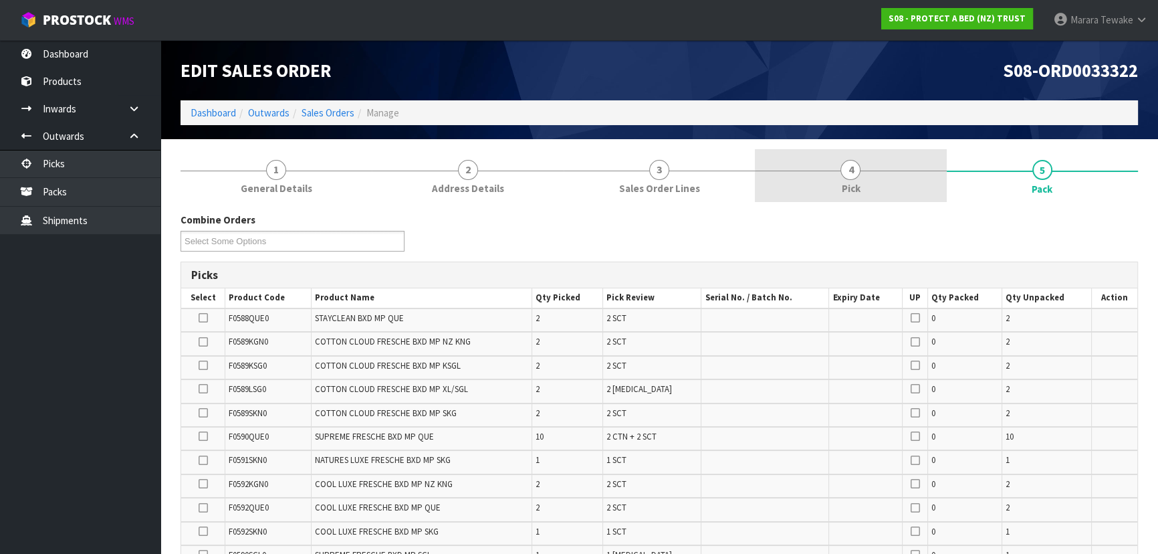
click at [831, 186] on link "4 Pick" at bounding box center [850, 175] width 191 height 53
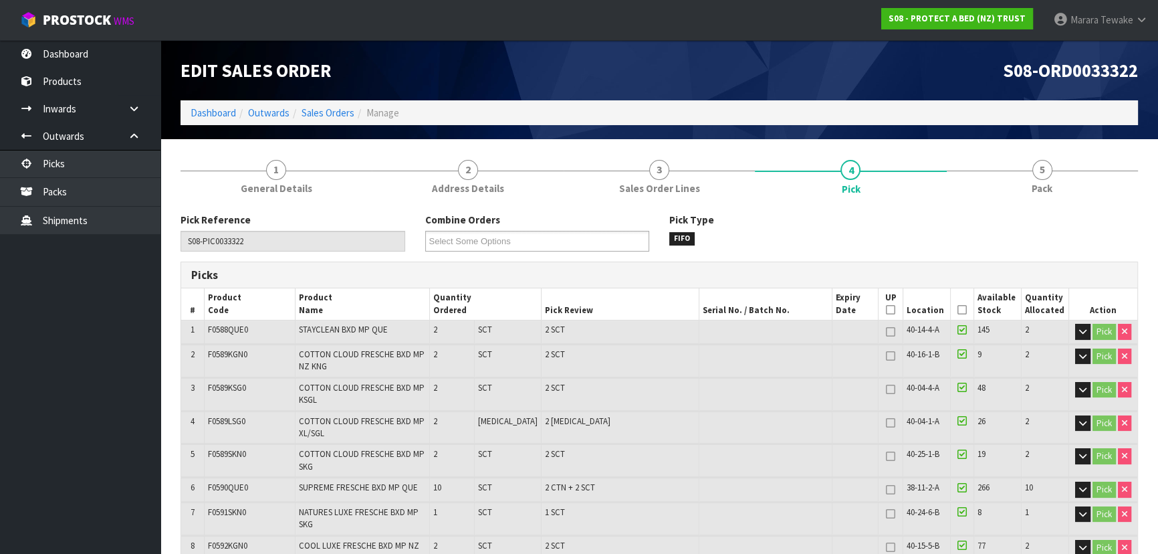
drag, startPoint x: 957, startPoint y: 311, endPoint x: 679, endPoint y: 440, distance: 306.7
click at [958, 310] on icon at bounding box center [962, 310] width 9 height 1
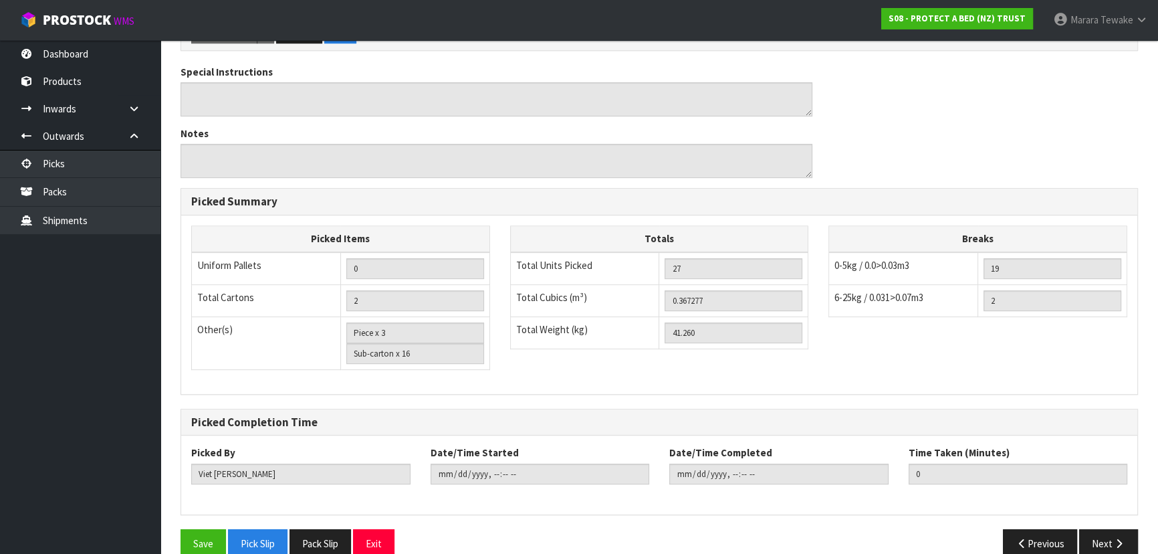
scroll to position [671, 0]
click at [193, 528] on button "Save" at bounding box center [203, 542] width 45 height 29
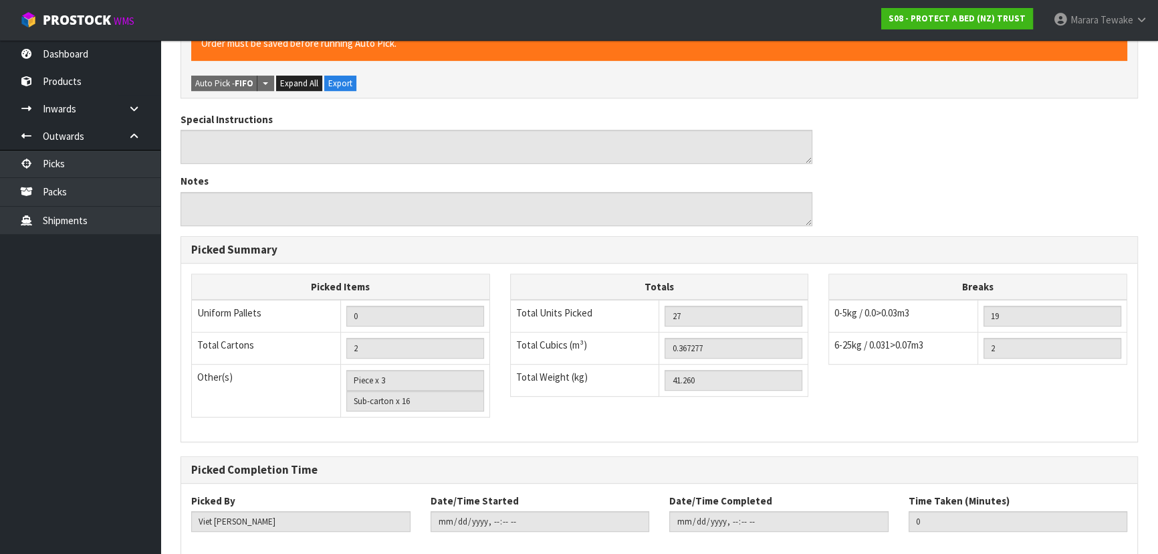
scroll to position [0, 0]
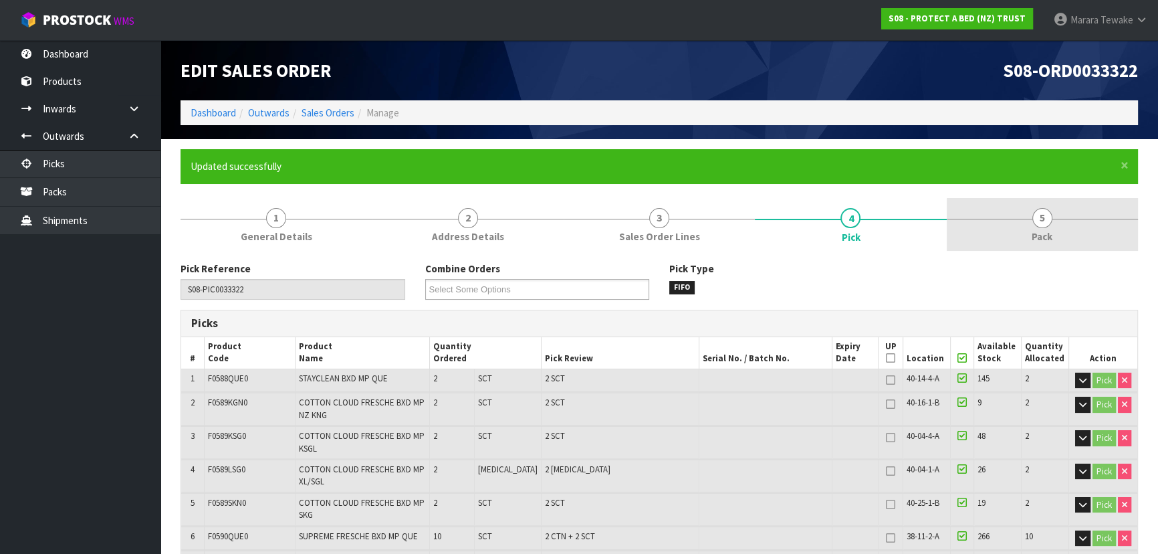
click at [1045, 221] on span "5" at bounding box center [1043, 218] width 20 height 20
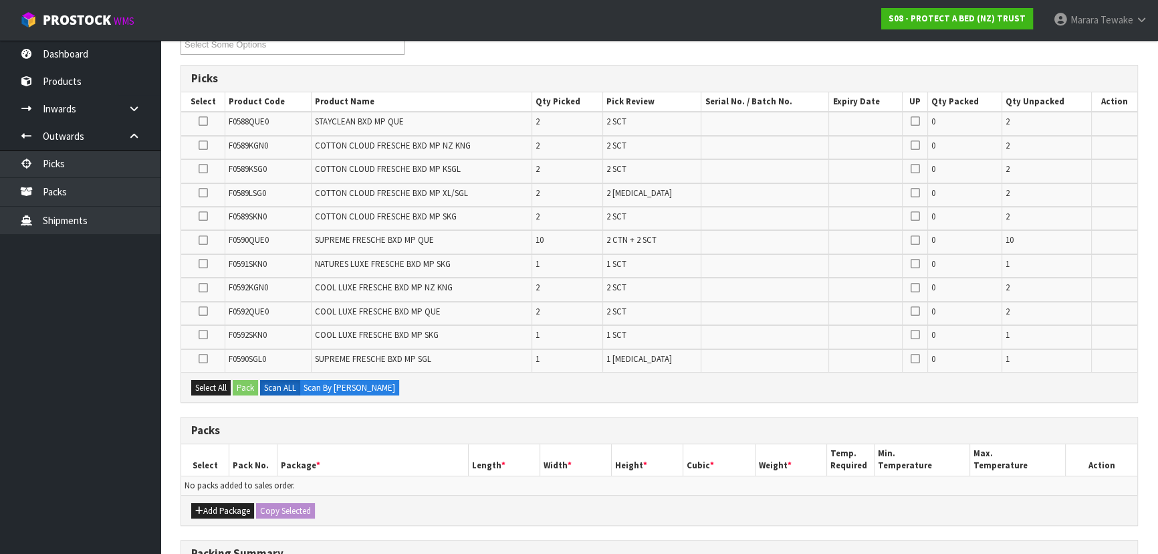
scroll to position [182, 0]
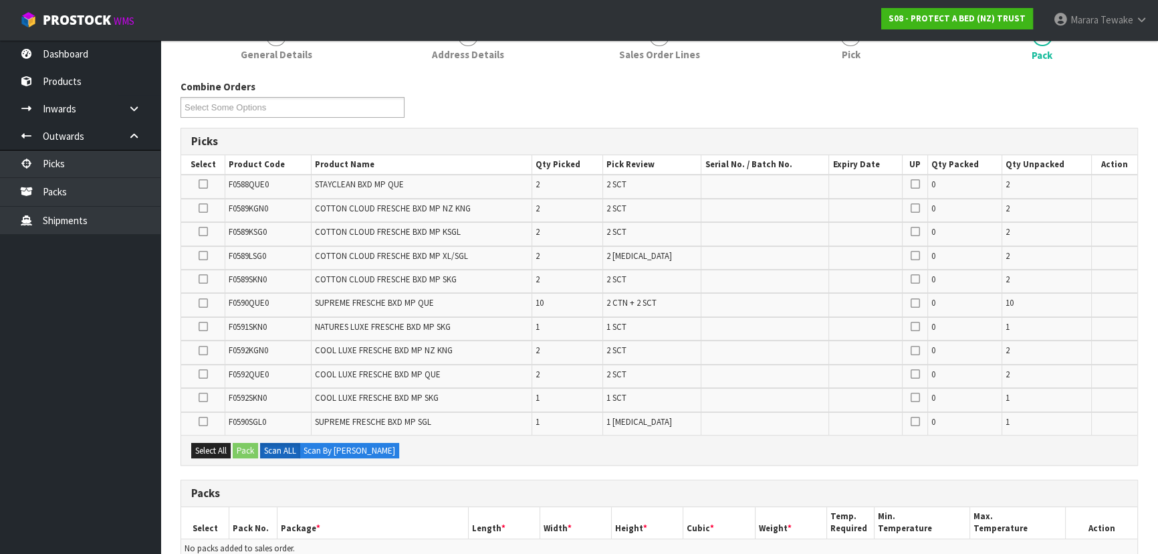
click at [203, 303] on icon at bounding box center [203, 303] width 9 height 1
click at [0, 0] on input "checkbox" at bounding box center [0, 0] width 0 height 0
click at [241, 443] on button "Pack" at bounding box center [245, 451] width 25 height 16
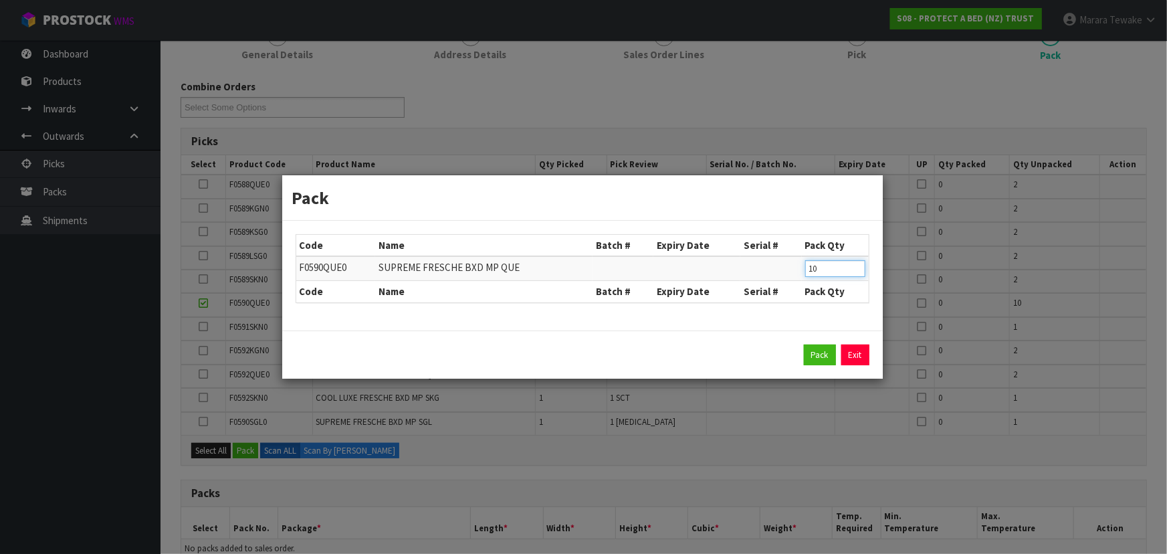
drag, startPoint x: 809, startPoint y: 270, endPoint x: 758, endPoint y: 265, distance: 51.1
click at [760, 267] on tr "F0590QUE0 SUPREME FRESCHE BXD MP QUE 10" at bounding box center [582, 268] width 573 height 25
click button "Pack" at bounding box center [820, 354] width 32 height 21
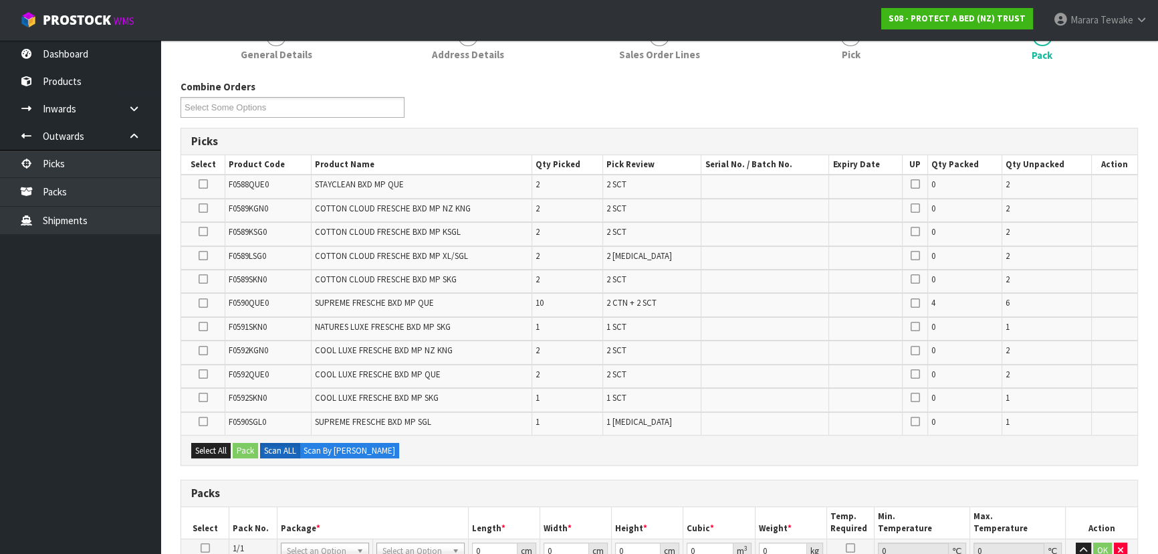
click at [201, 303] on icon at bounding box center [203, 303] width 9 height 1
click at [0, 0] on input "checkbox" at bounding box center [0, 0] width 0 height 0
click at [248, 450] on button "Pack" at bounding box center [245, 451] width 25 height 16
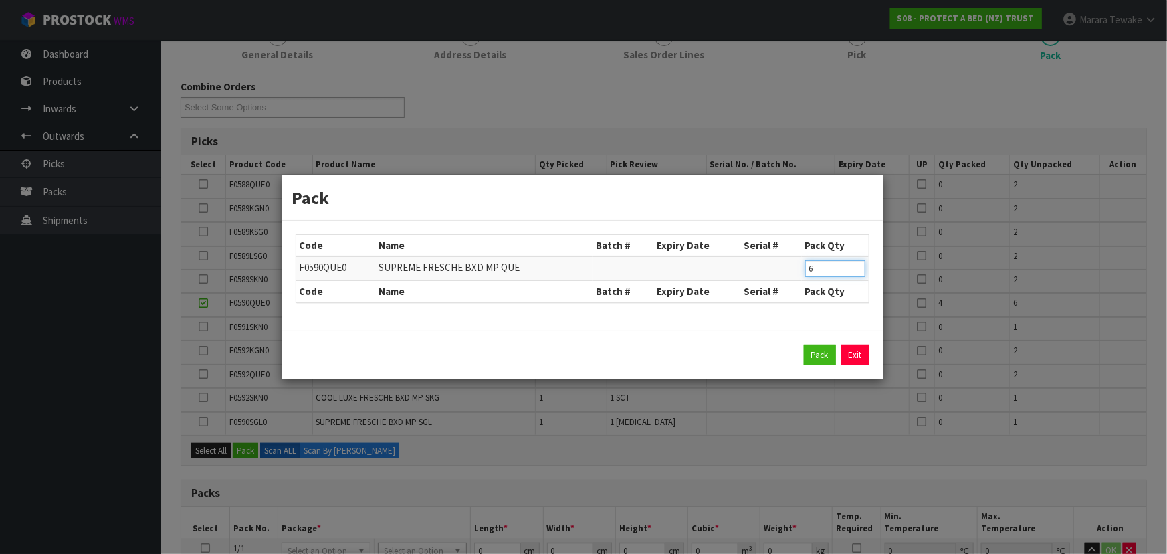
drag, startPoint x: 827, startPoint y: 268, endPoint x: 781, endPoint y: 263, distance: 45.7
click at [788, 266] on tr "F0590QUE0 SUPREME FRESCHE BXD MP QUE 6" at bounding box center [582, 268] width 573 height 25
click button "Pack" at bounding box center [820, 354] width 32 height 21
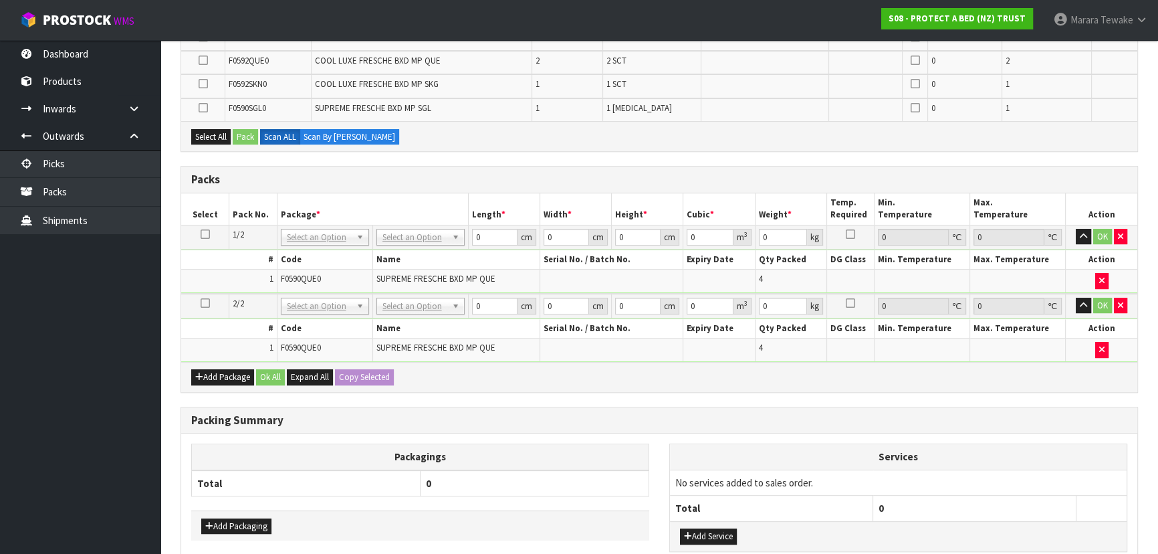
scroll to position [576, 0]
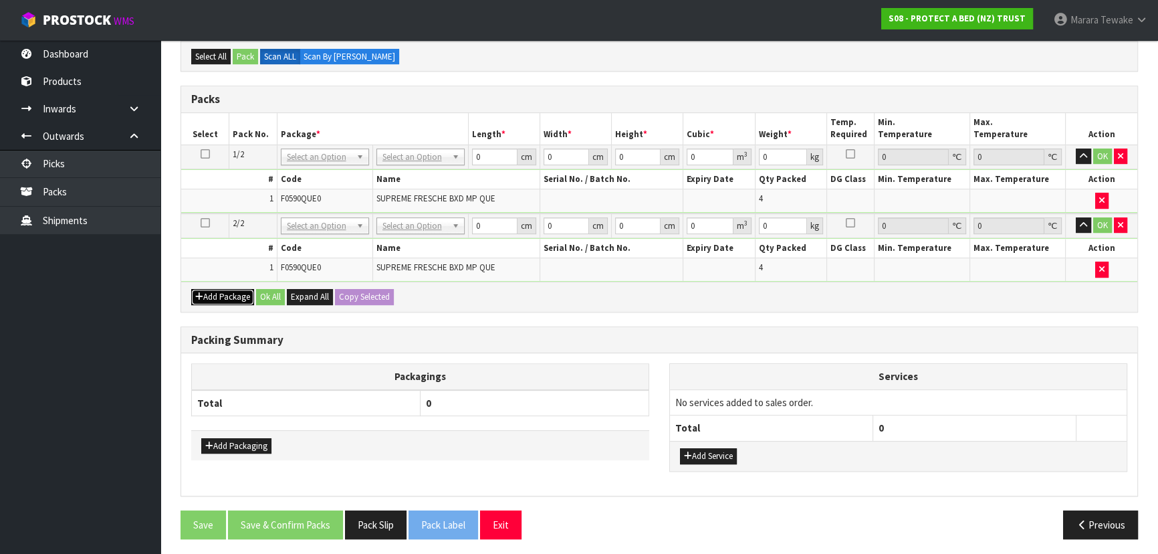
click at [211, 293] on button "Add Package" at bounding box center [222, 297] width 63 height 16
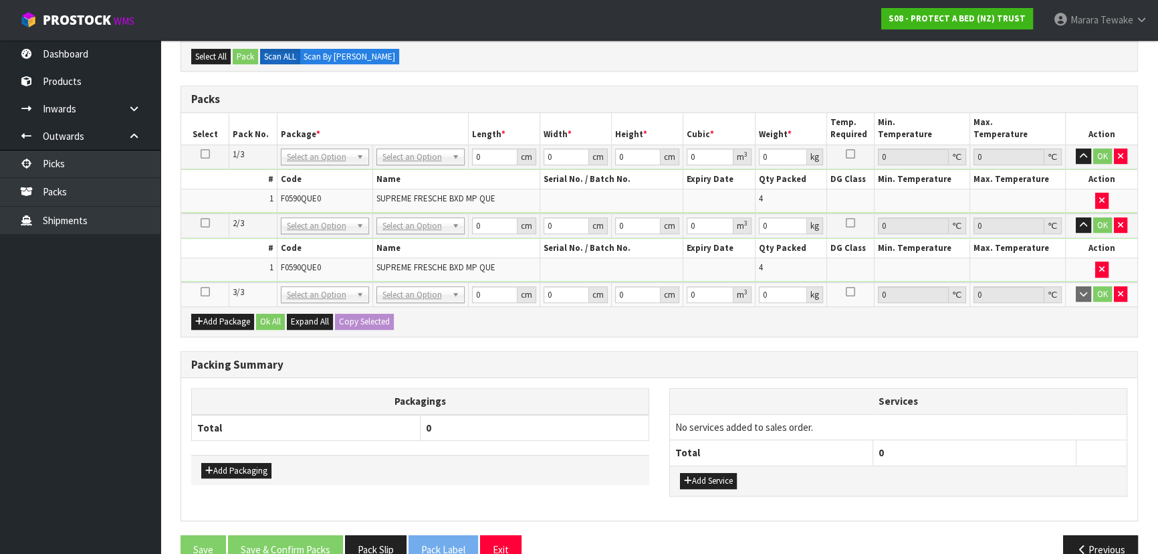
click at [209, 292] on icon at bounding box center [205, 292] width 9 height 1
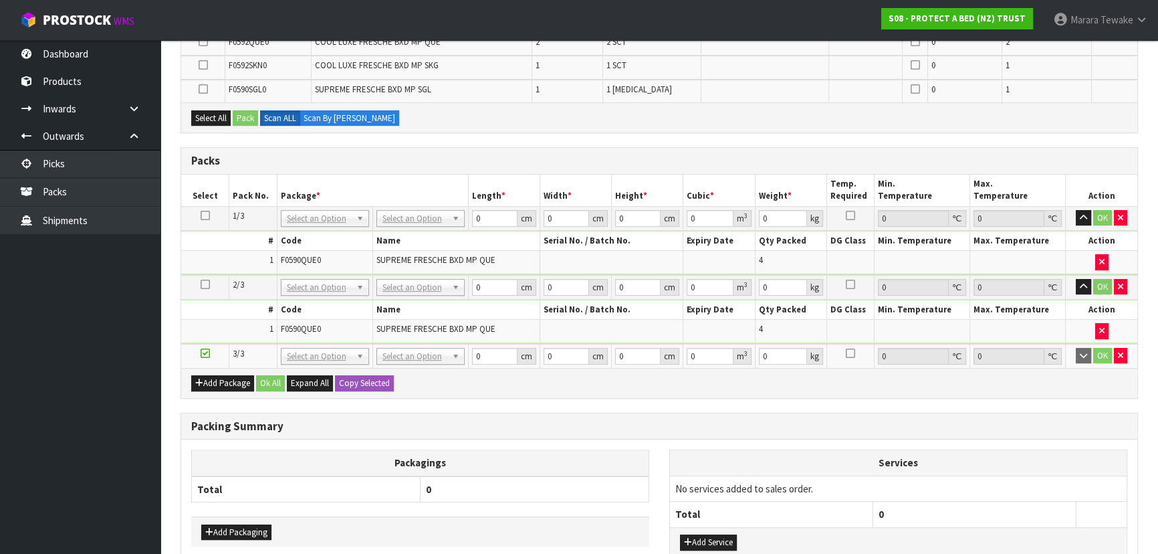
scroll to position [515, 0]
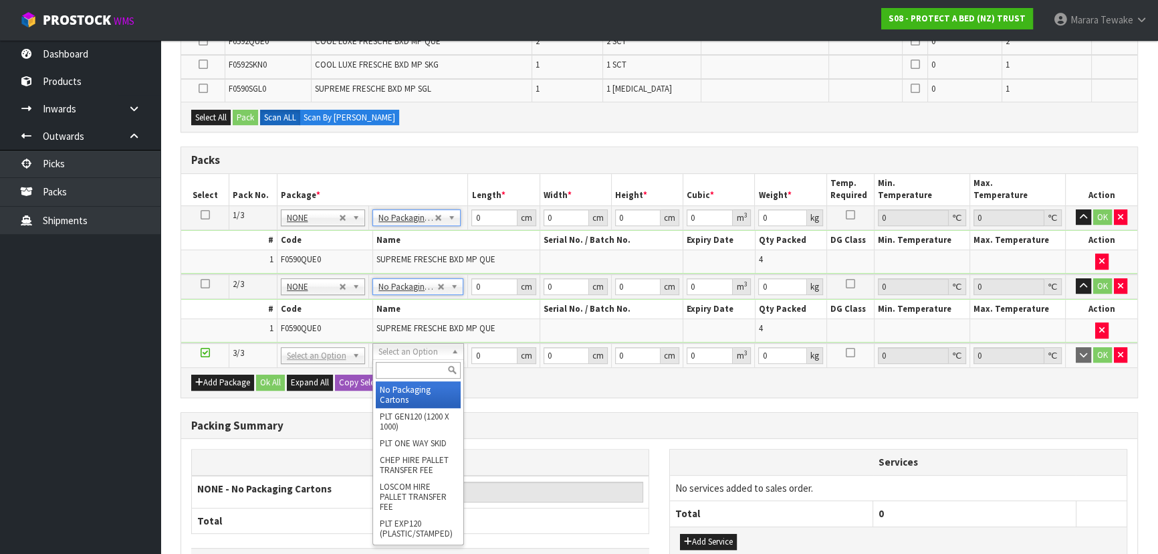
click at [417, 374] on input "text" at bounding box center [418, 370] width 85 height 17
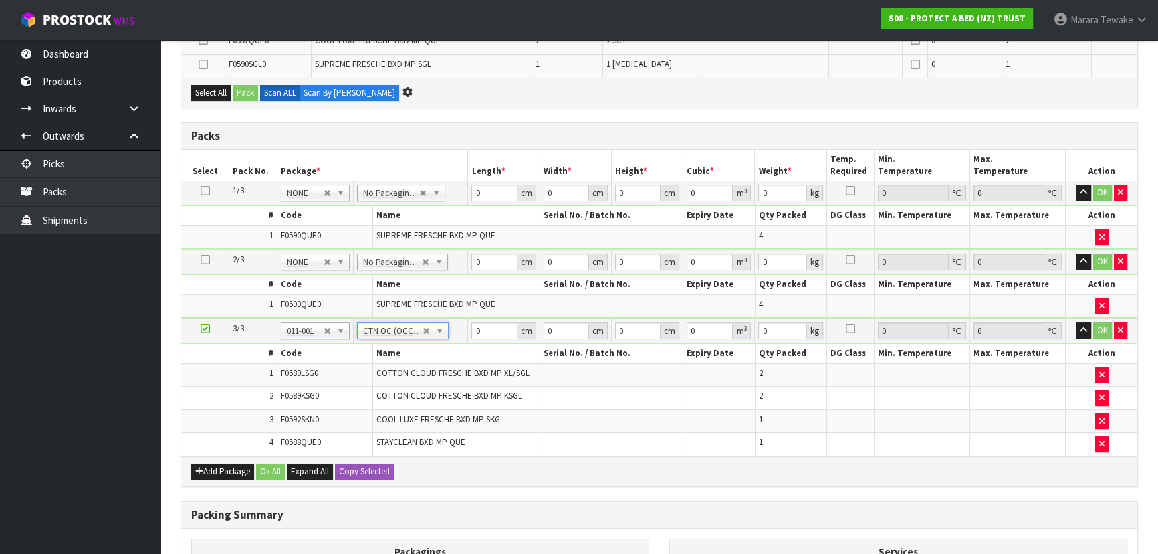
scroll to position [445, 0]
click at [227, 463] on button "Add Package" at bounding box center [222, 471] width 63 height 16
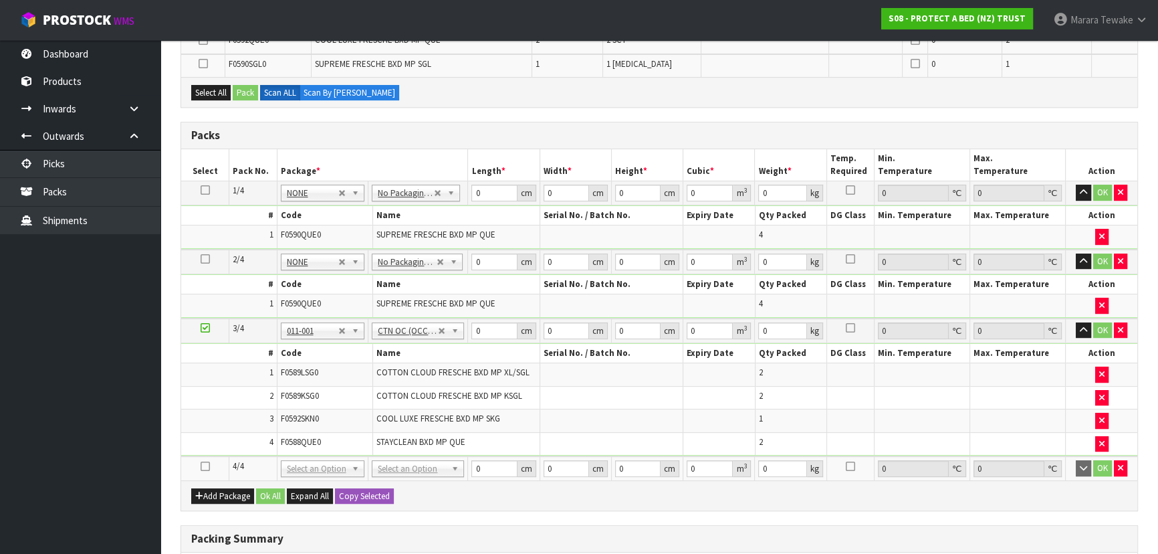
click at [205, 466] on icon at bounding box center [205, 466] width 9 height 1
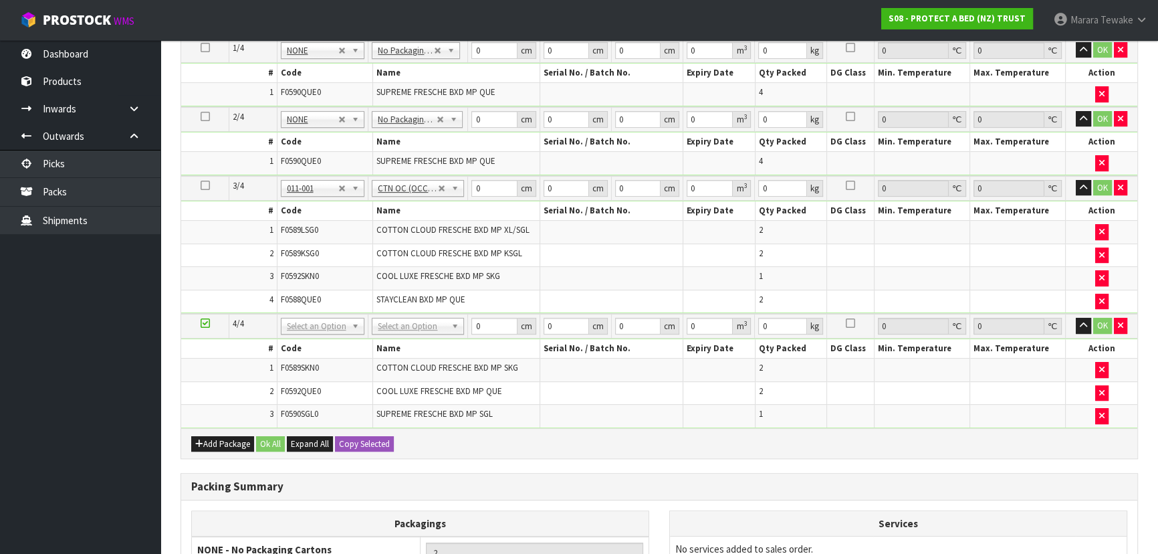
scroll to position [701, 0]
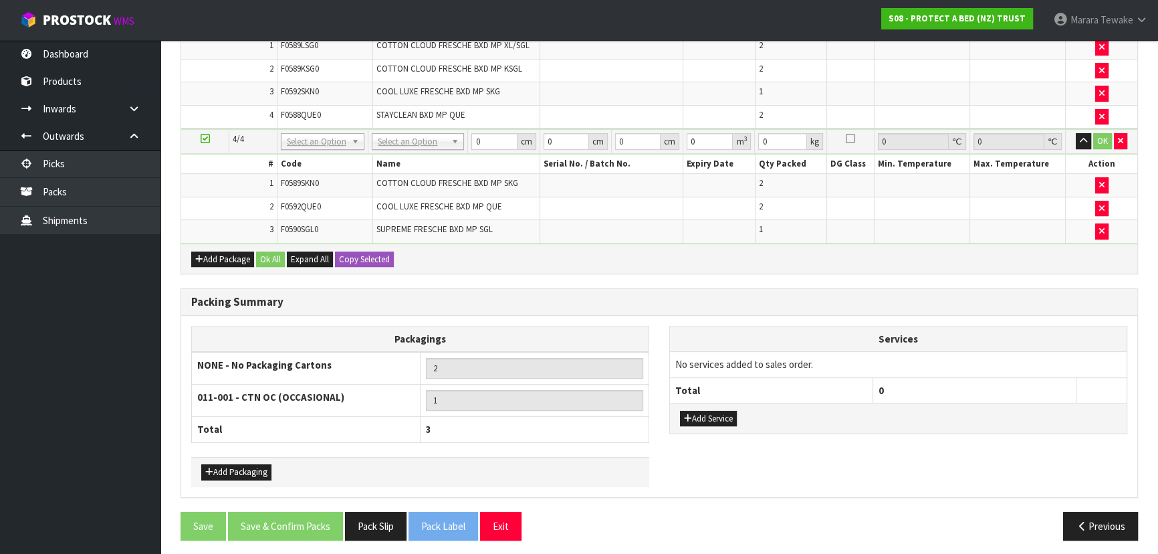
click at [230, 243] on div "Add Package Ok All Expand All Copy Selected" at bounding box center [659, 258] width 956 height 30
click at [221, 252] on button "Add Package" at bounding box center [222, 259] width 63 height 16
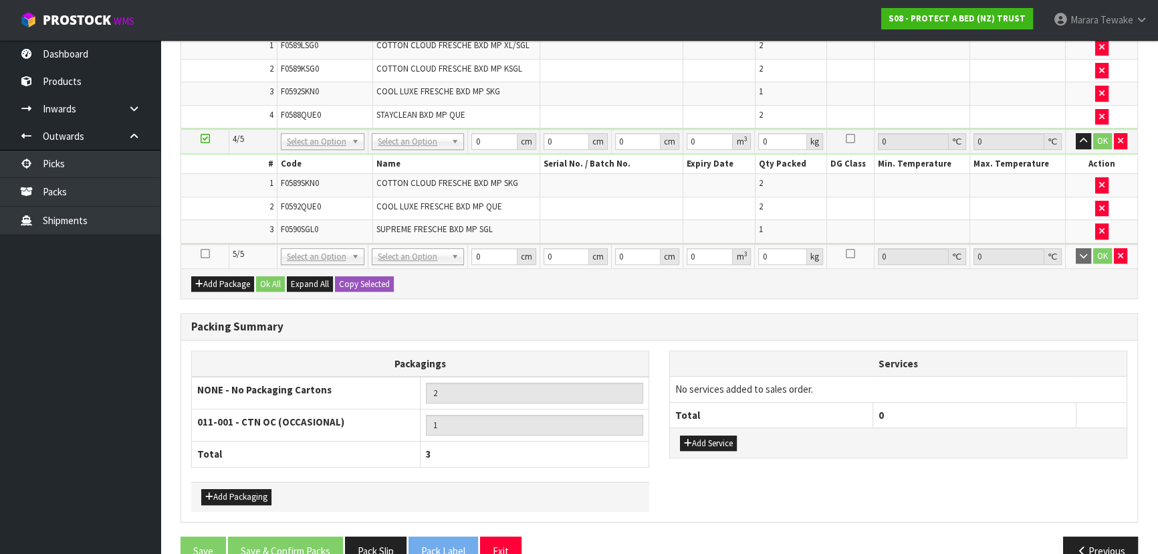
click at [207, 253] on icon at bounding box center [205, 253] width 9 height 1
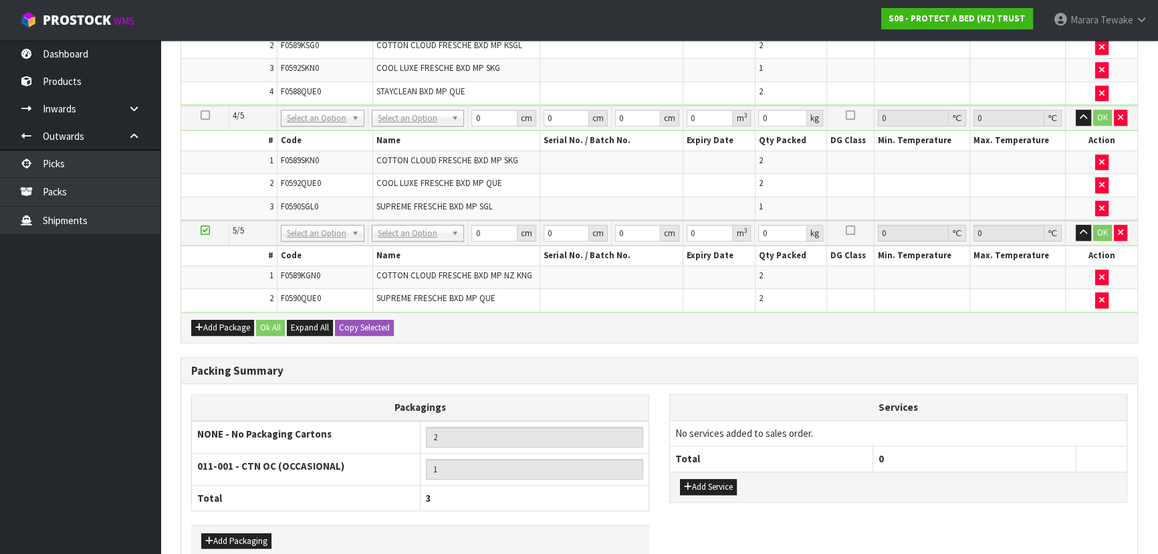
scroll to position [653, 0]
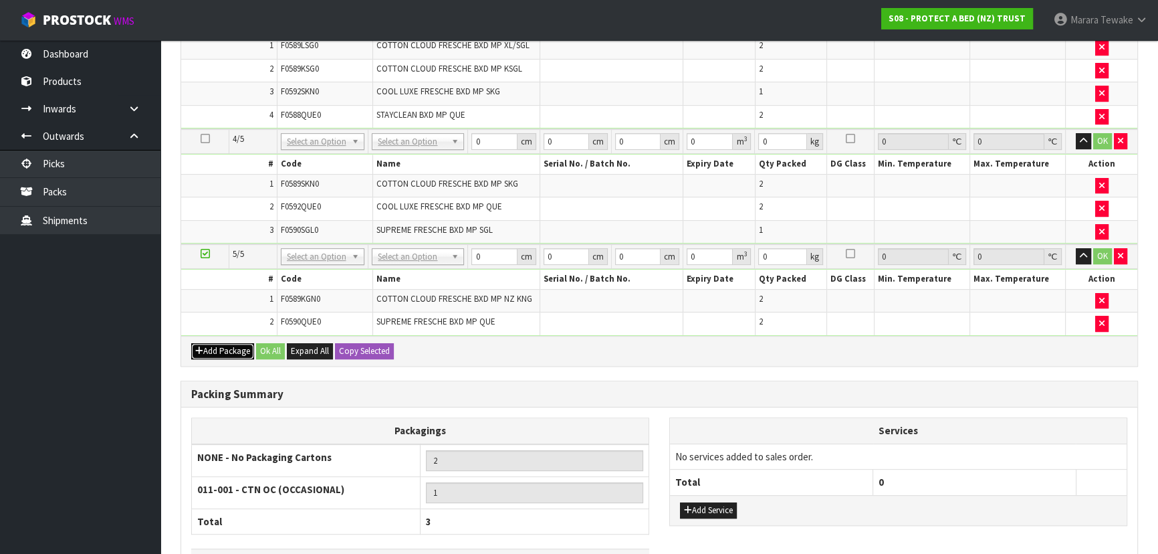
click at [227, 348] on button "Add Package" at bounding box center [222, 351] width 63 height 16
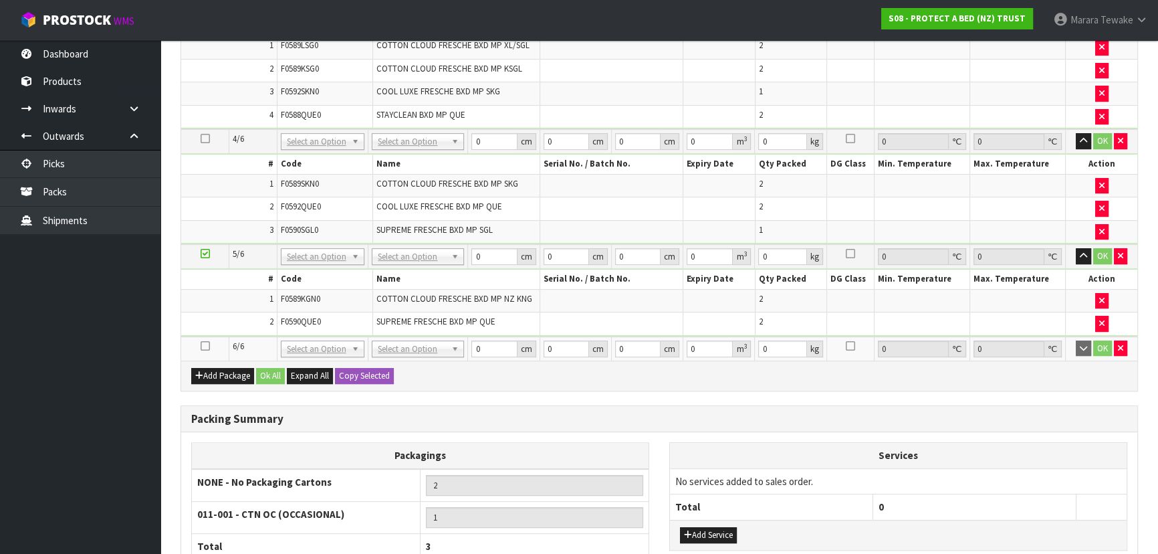
drag, startPoint x: 205, startPoint y: 338, endPoint x: 195, endPoint y: 327, distance: 14.7
click at [198, 329] on table "Select Pack No. Package * Length * Width * Height * Cubic * Weight * Temp. Requ…" at bounding box center [659, 91] width 956 height 538
click at [435, 432] on div "Packagings NONE - No Packaging Cartons 2 011-001 - CTN OC (OCCASIONAL) 1 Total …" at bounding box center [659, 522] width 956 height 181
click at [206, 346] on icon at bounding box center [205, 346] width 9 height 1
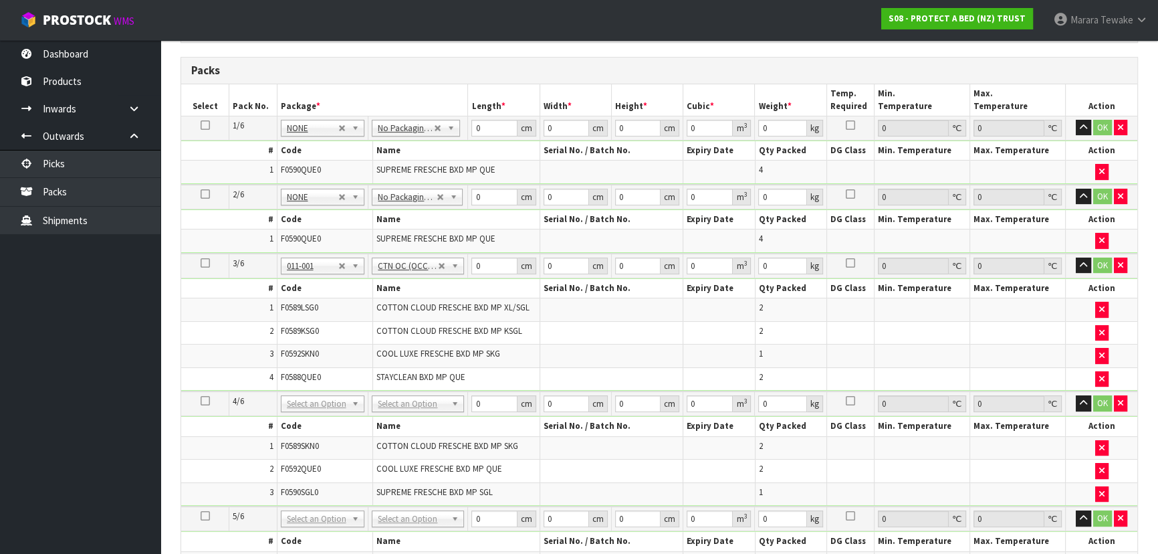
scroll to position [365, 0]
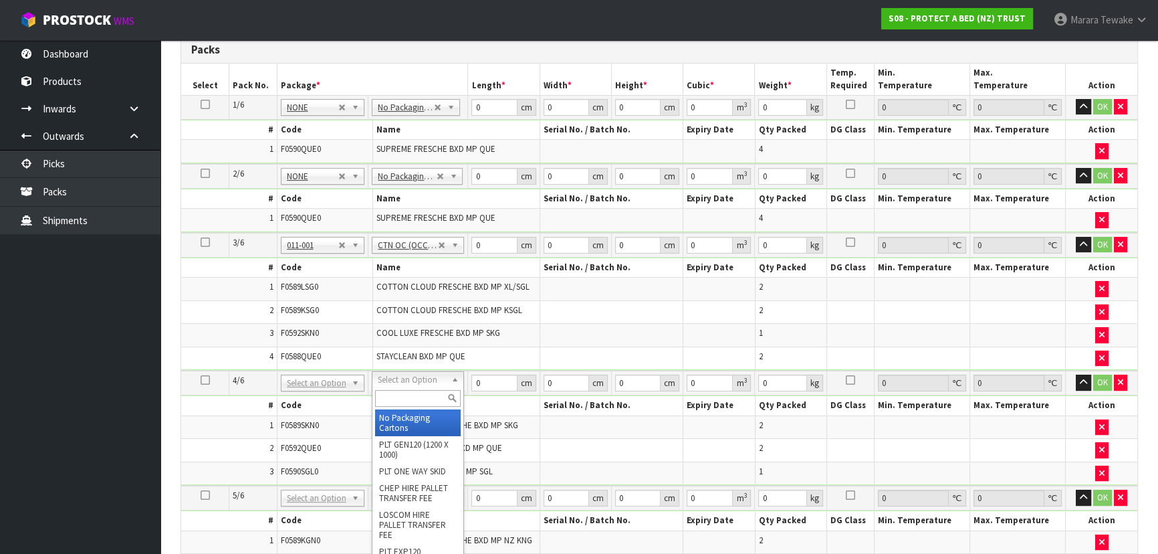
click at [410, 395] on input "text" at bounding box center [418, 398] width 86 height 17
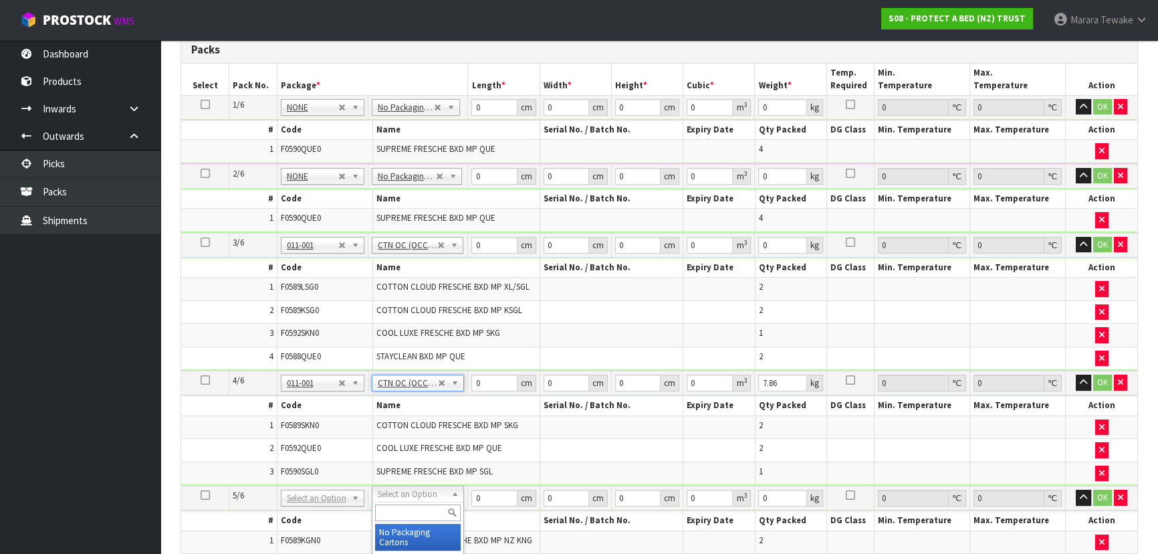
click at [414, 518] on input "text" at bounding box center [418, 512] width 86 height 17
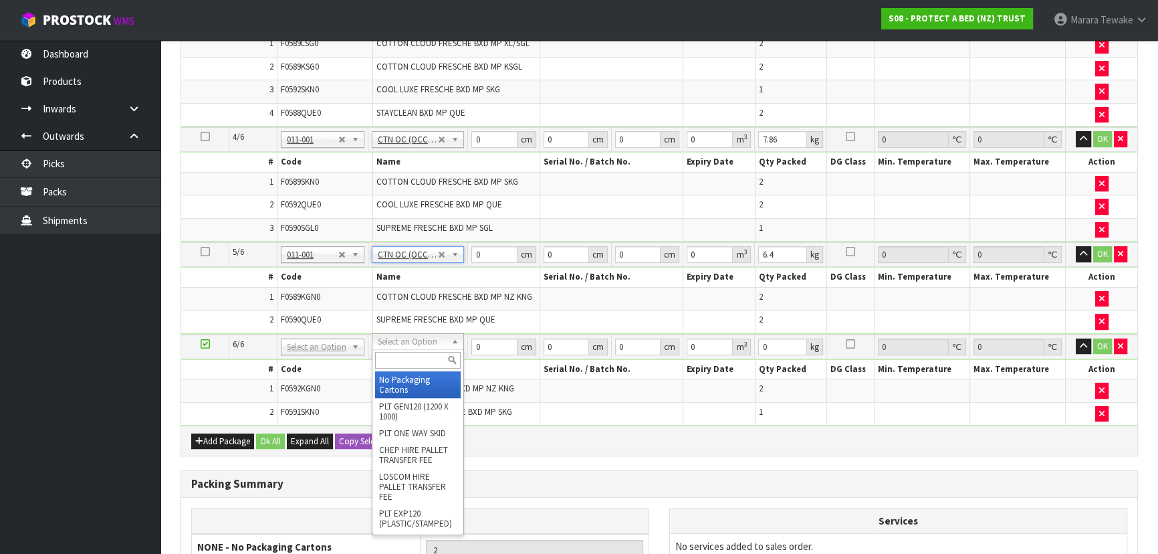
click at [415, 352] on input "text" at bounding box center [418, 360] width 86 height 17
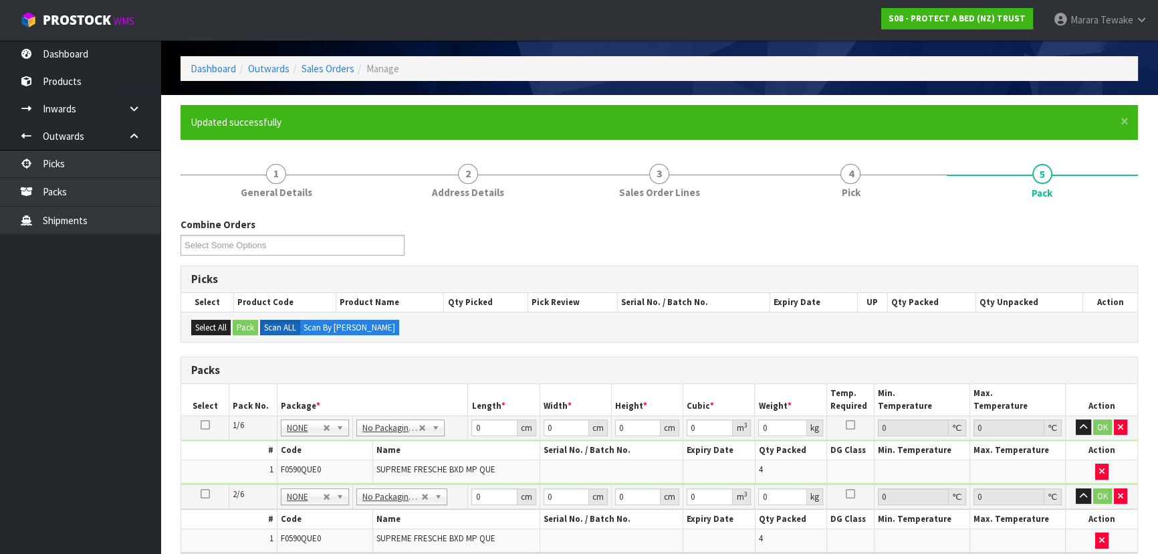
scroll to position [243, 0]
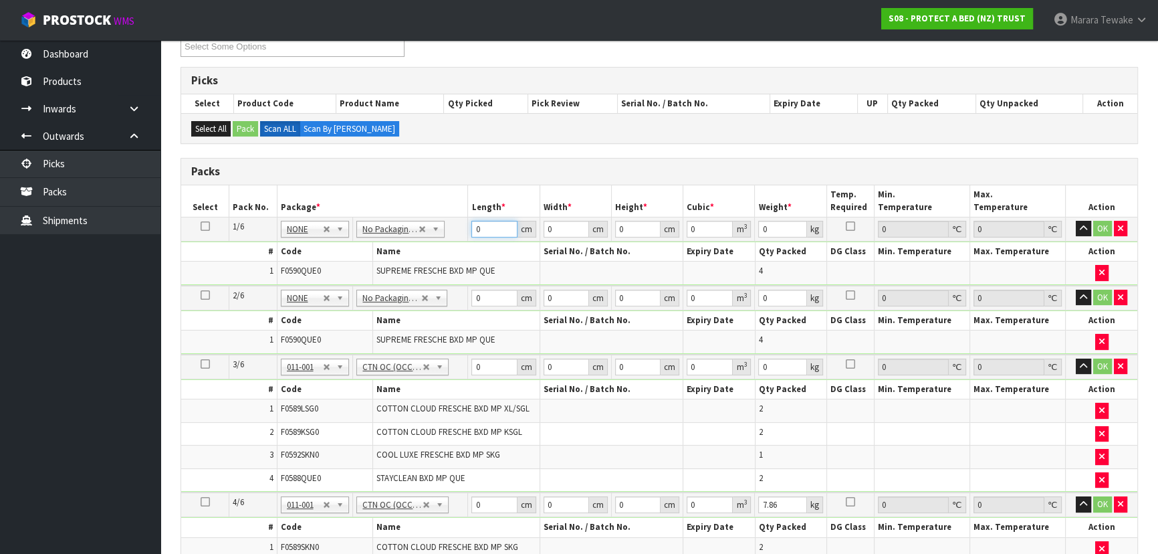
drag, startPoint x: 482, startPoint y: 226, endPoint x: 463, endPoint y: 214, distance: 21.7
click at [464, 217] on tr "1/6 NONE 007-001 007-002 007-004 007-009 007-013 007-014 007-015 007-017 007-01…" at bounding box center [659, 229] width 956 height 24
click at [1076, 221] on button "button" at bounding box center [1083, 229] width 15 height 16
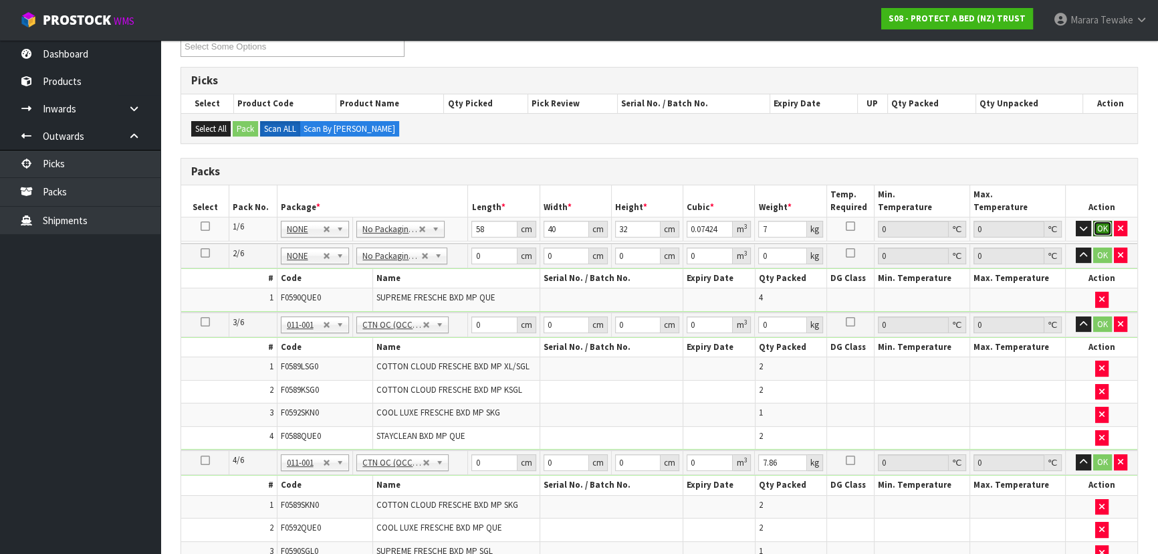
click button "OK" at bounding box center [1103, 229] width 19 height 16
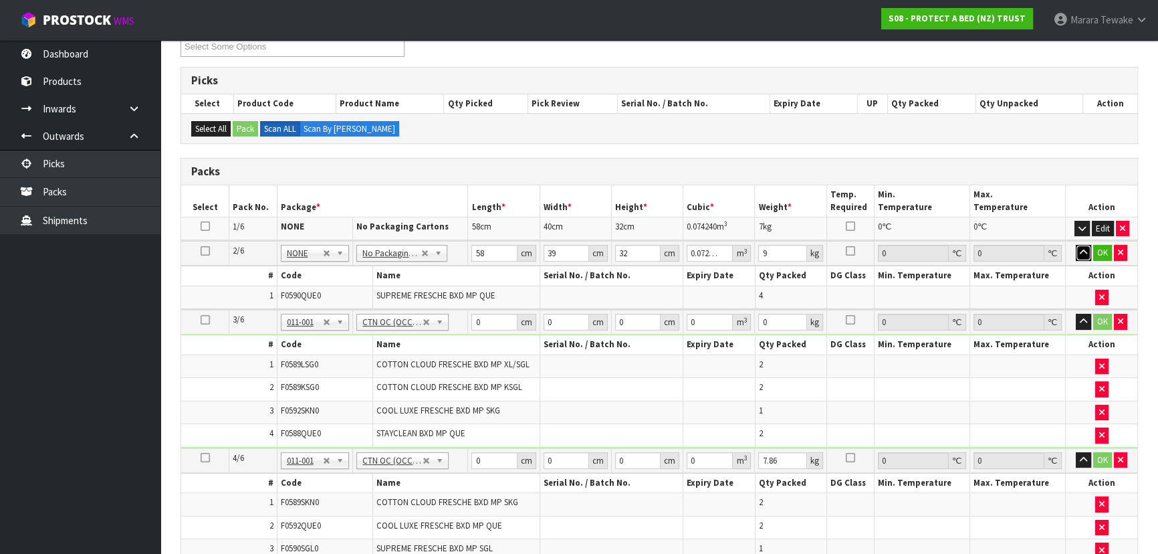
click at [1076, 245] on button "button" at bounding box center [1083, 253] width 15 height 16
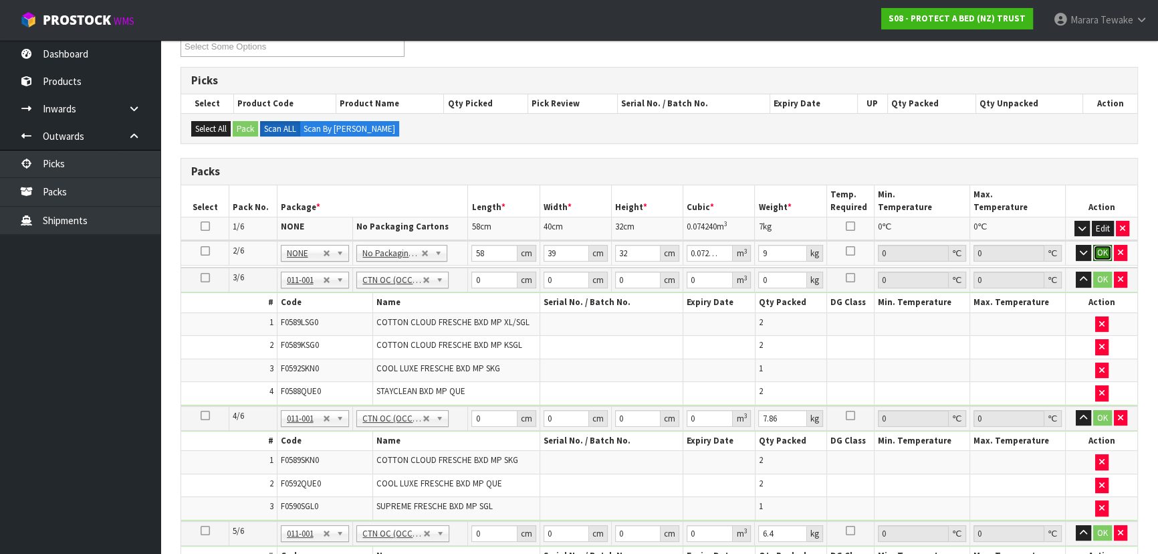
click button "OK" at bounding box center [1103, 253] width 19 height 16
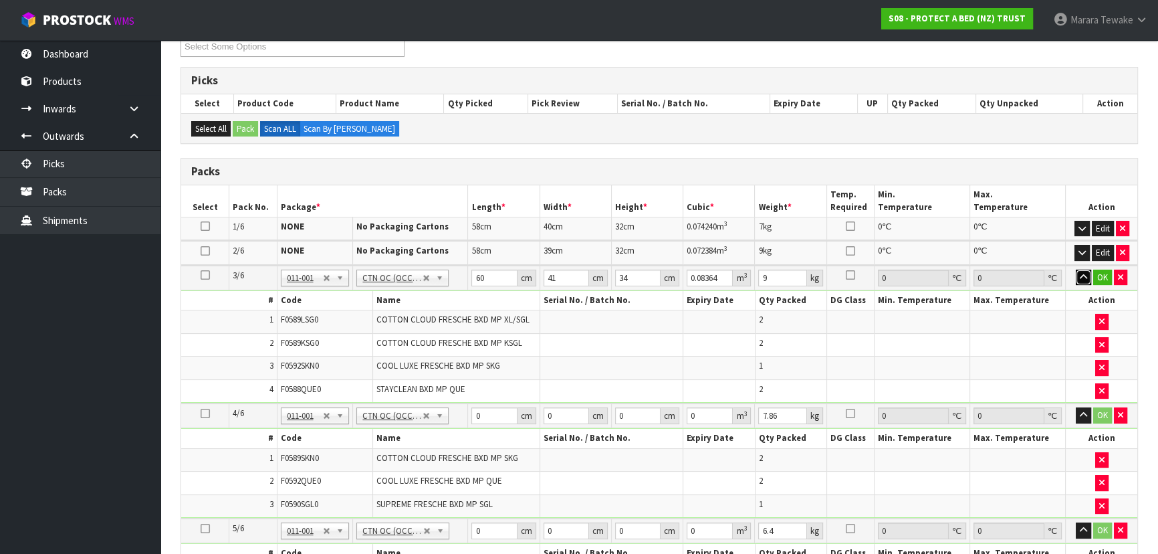
click at [1076, 270] on button "button" at bounding box center [1083, 278] width 15 height 16
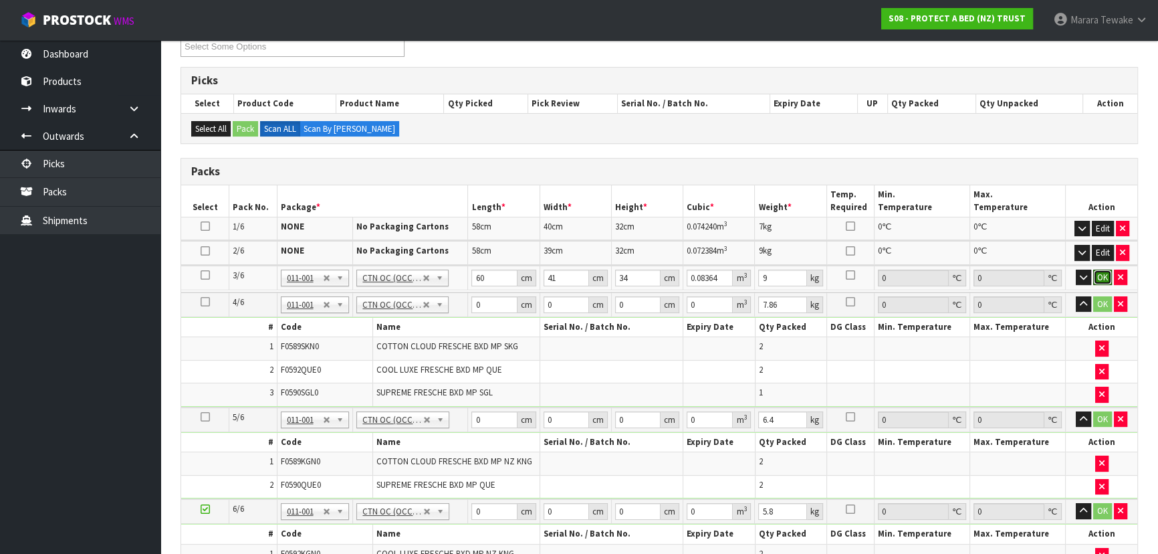
click button "OK" at bounding box center [1103, 278] width 19 height 16
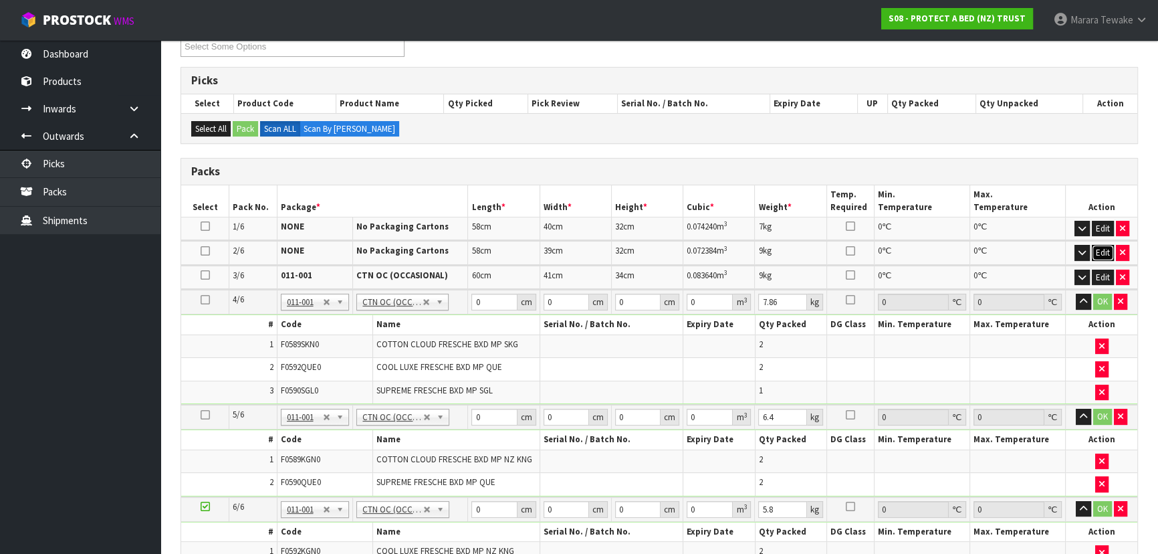
click at [1094, 247] on button "Edit" at bounding box center [1103, 253] width 22 height 16
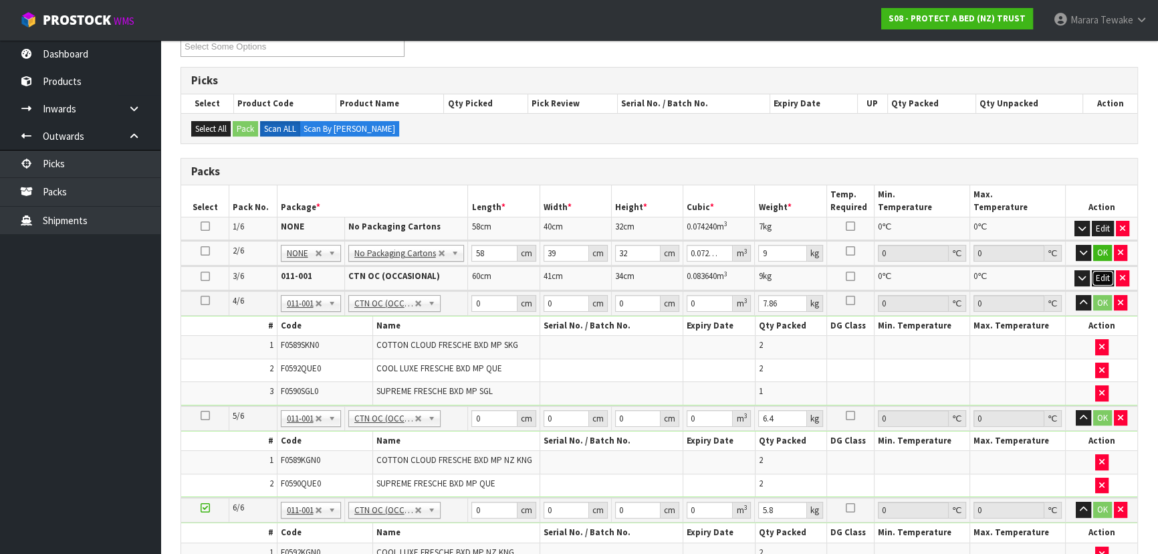
click at [1106, 274] on button "Edit" at bounding box center [1103, 278] width 22 height 16
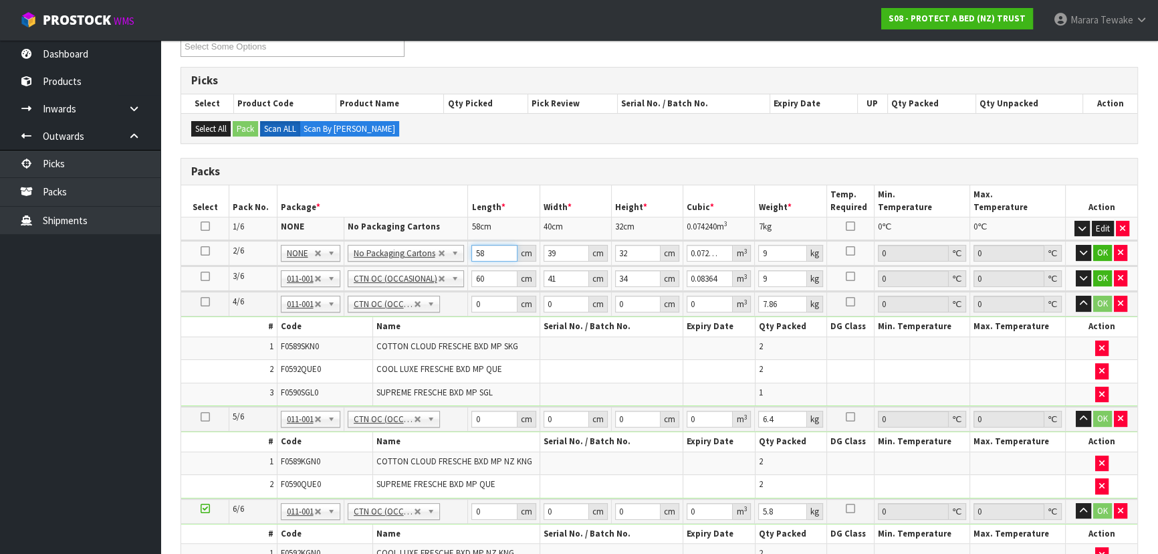
drag, startPoint x: 491, startPoint y: 255, endPoint x: 479, endPoint y: 250, distance: 13.2
click at [476, 251] on input "58" at bounding box center [494, 253] width 45 height 17
click at [1076, 245] on button "button" at bounding box center [1083, 253] width 15 height 16
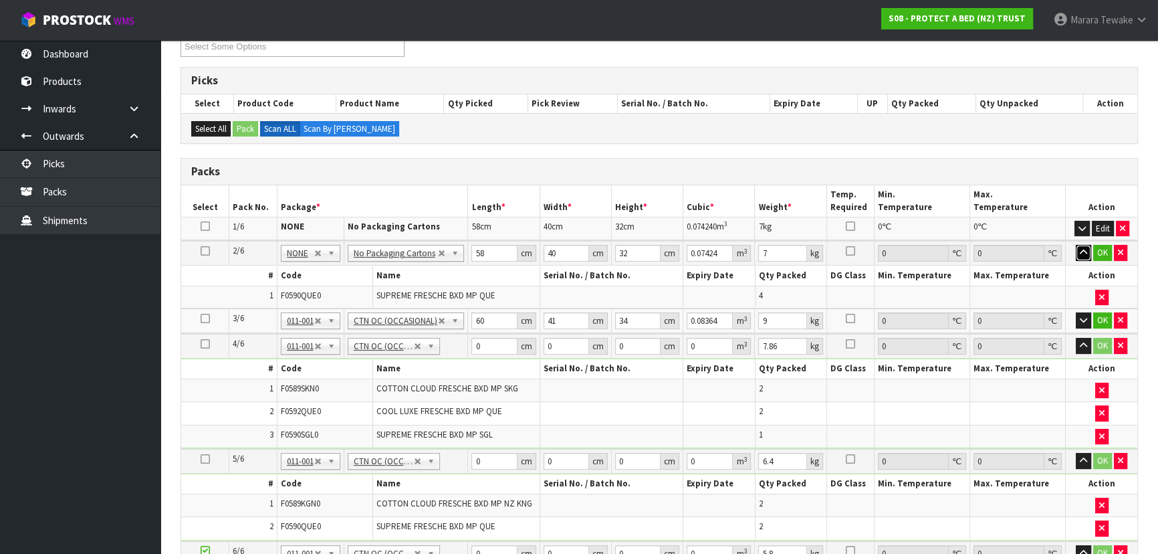
click at [1076, 245] on button "button" at bounding box center [1083, 253] width 15 height 16
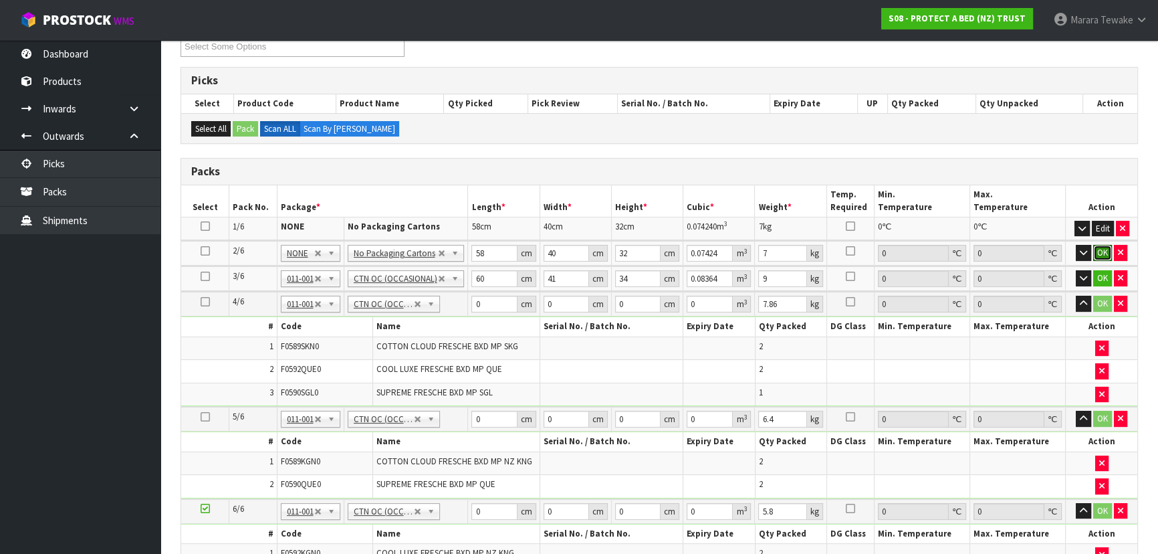
click button "OK" at bounding box center [1103, 253] width 19 height 16
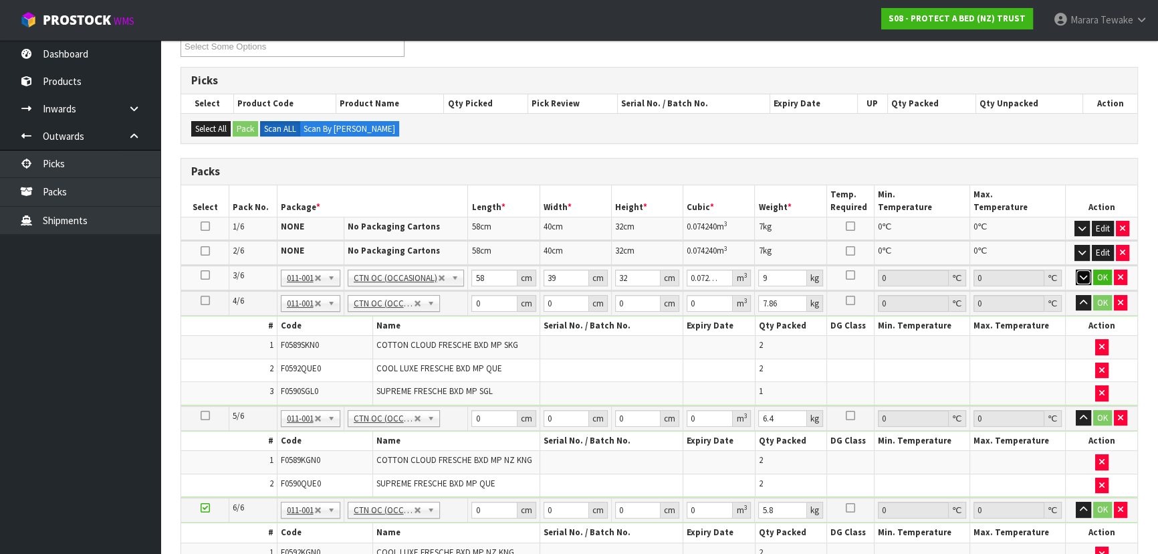
click at [1076, 270] on button "button" at bounding box center [1083, 278] width 15 height 16
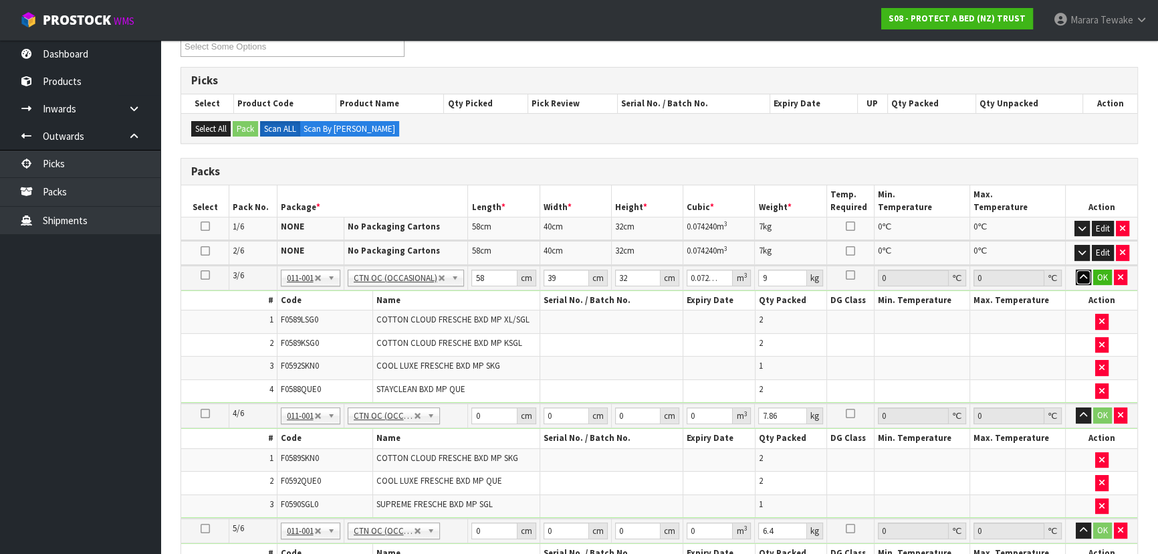
click at [1076, 270] on button "button" at bounding box center [1083, 278] width 15 height 16
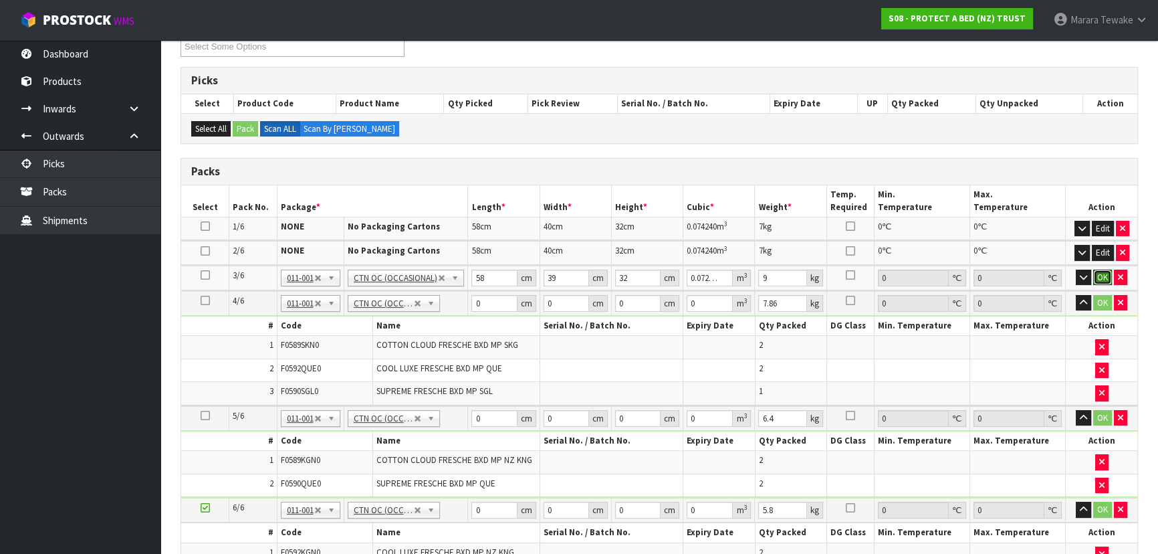
click button "OK" at bounding box center [1103, 278] width 19 height 16
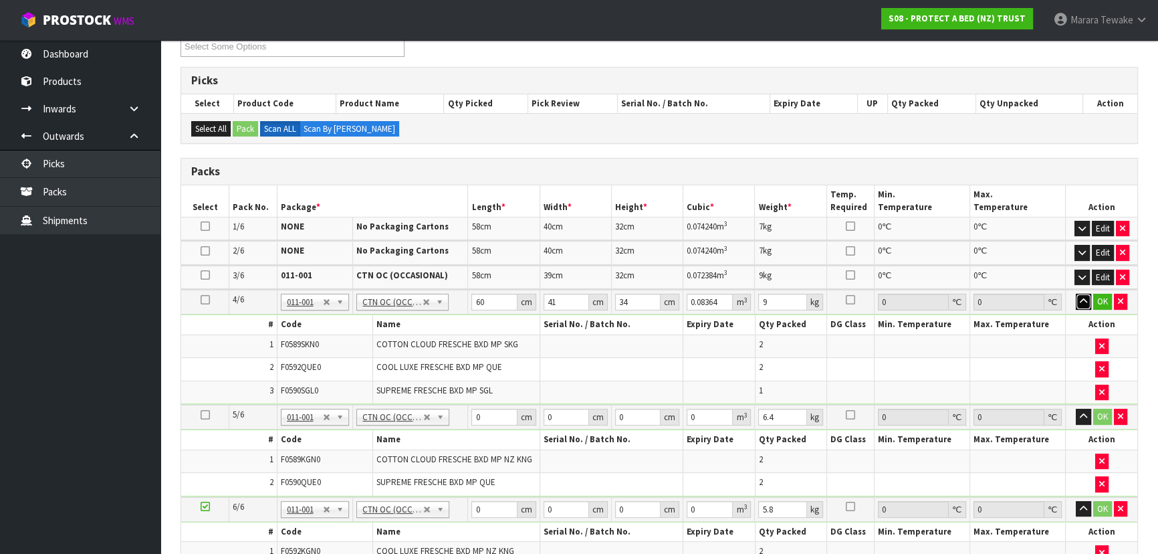
click at [1076, 294] on button "button" at bounding box center [1083, 302] width 15 height 16
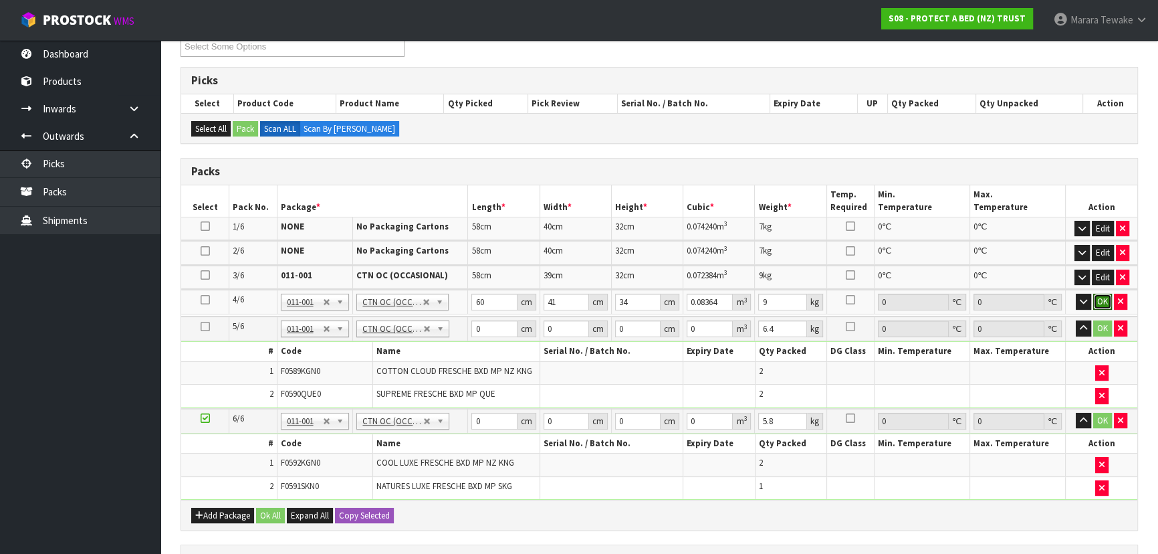
click button "OK" at bounding box center [1103, 302] width 19 height 16
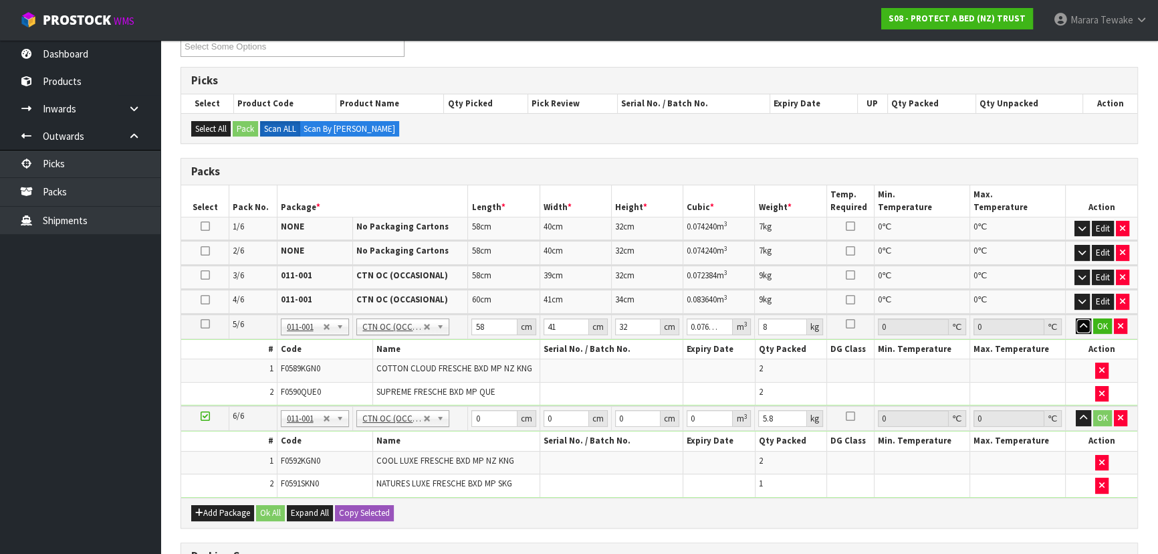
click at [1076, 318] on button "button" at bounding box center [1083, 326] width 15 height 16
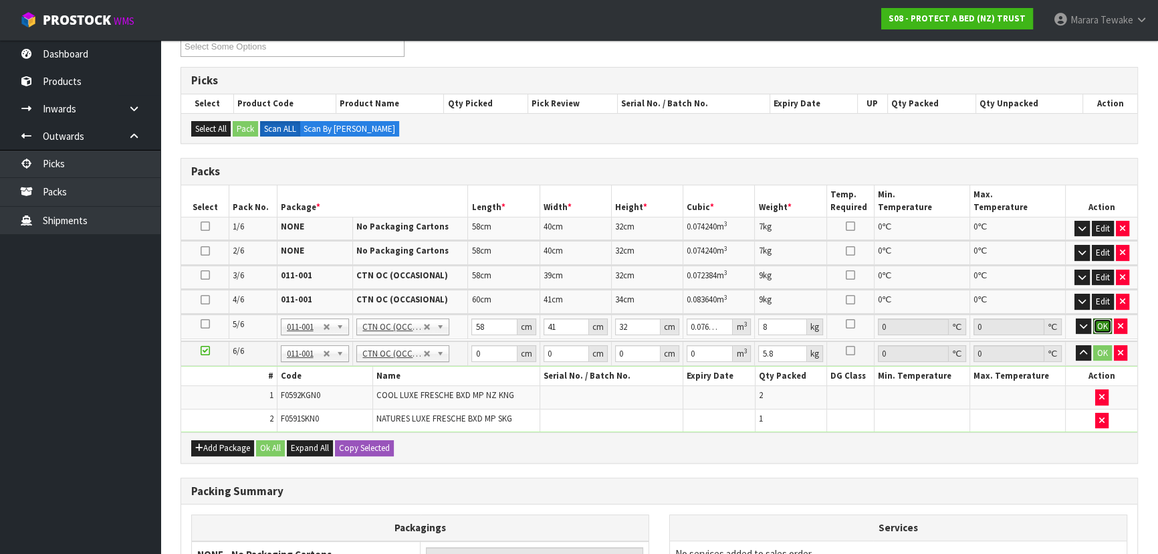
click button "OK" at bounding box center [1103, 326] width 19 height 16
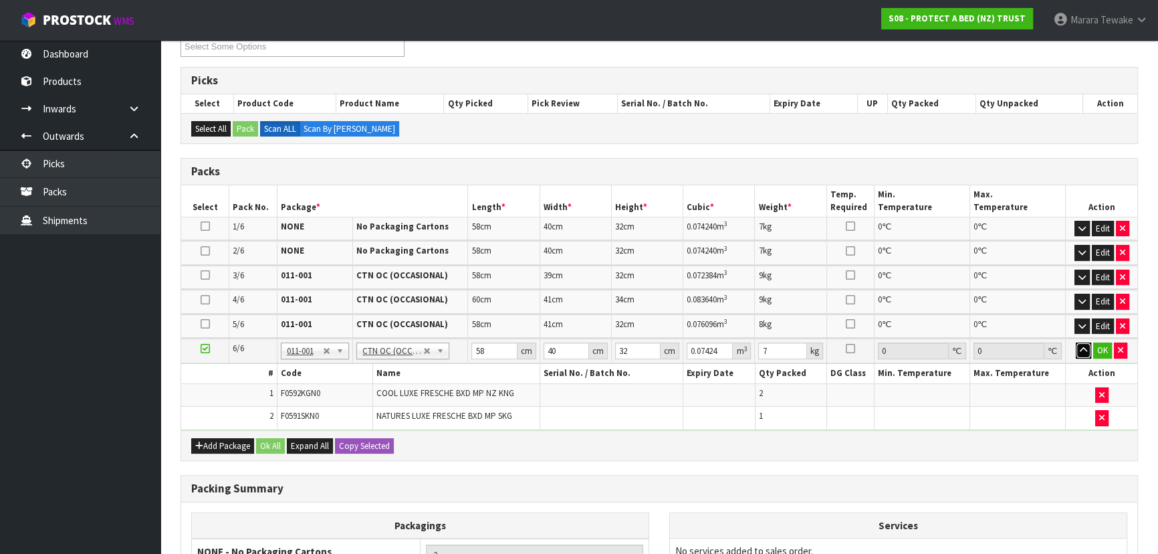
click at [1076, 342] on button "button" at bounding box center [1083, 350] width 15 height 16
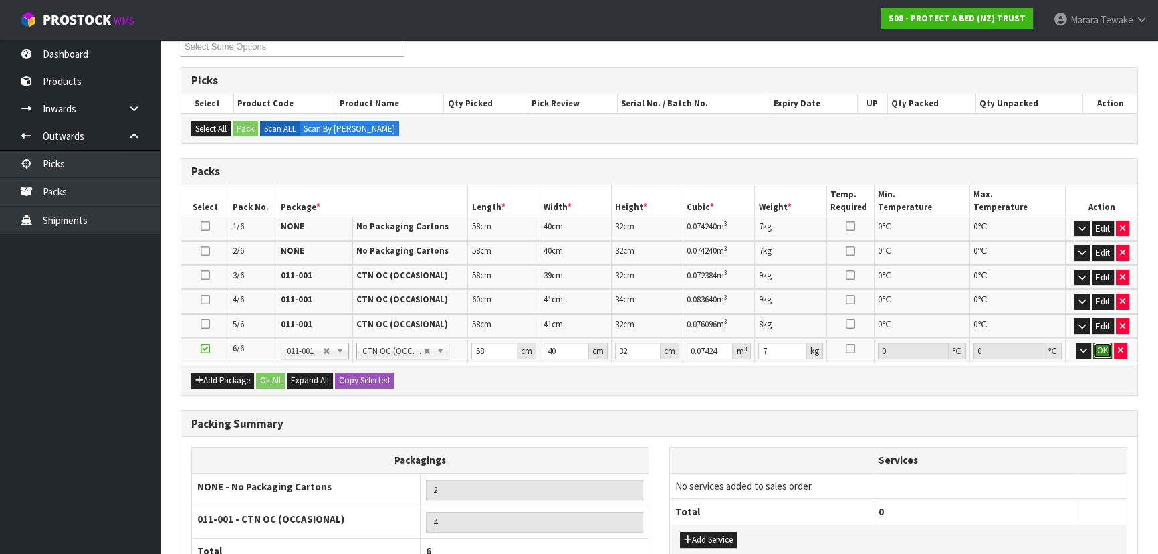
click button "OK" at bounding box center [1103, 350] width 19 height 16
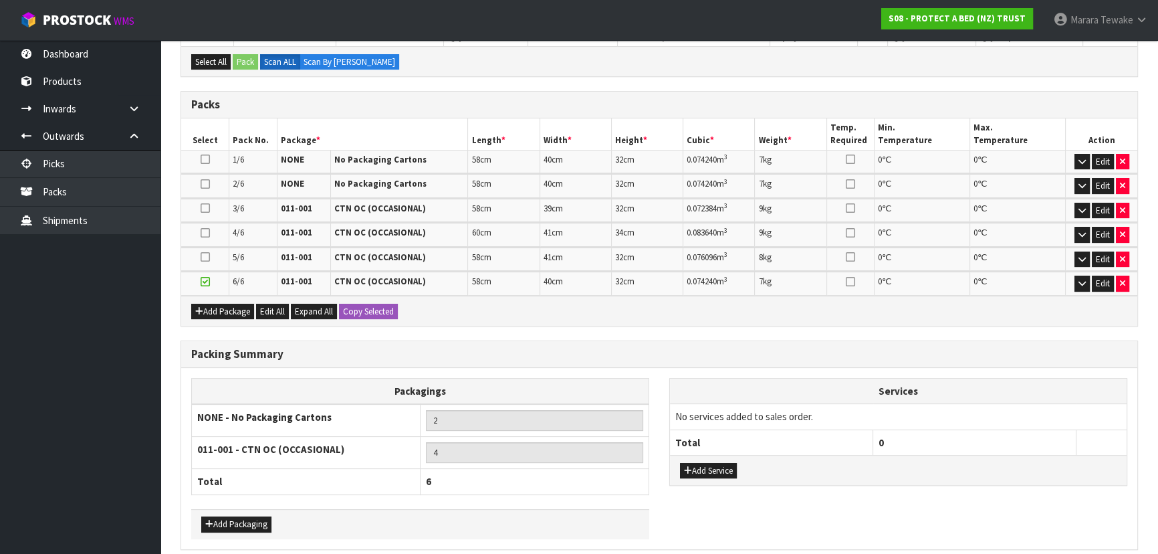
scroll to position [364, 0]
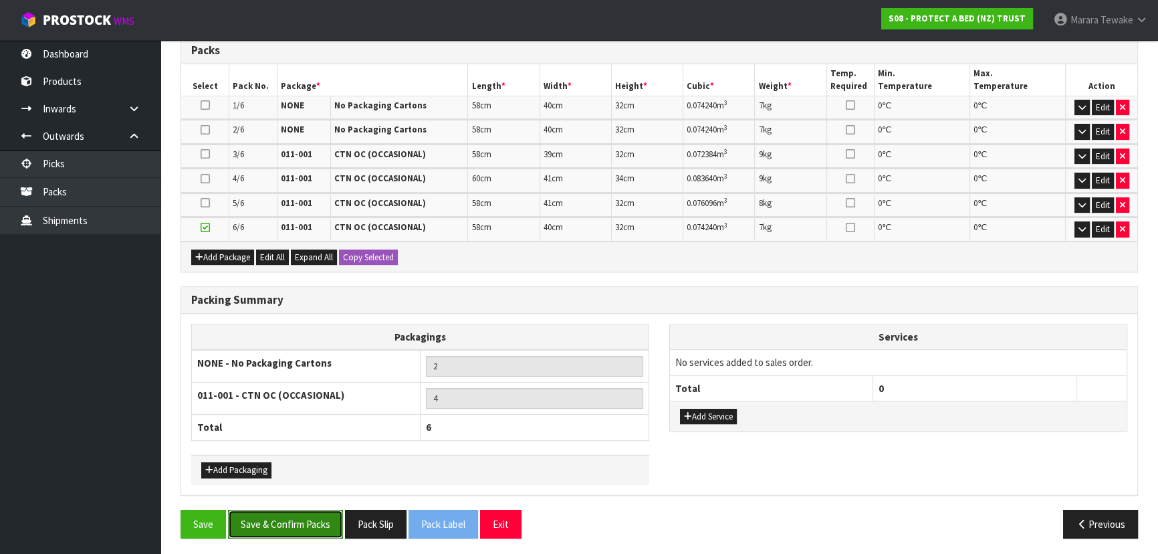
click at [294, 517] on button "Save & Confirm Packs" at bounding box center [285, 524] width 115 height 29
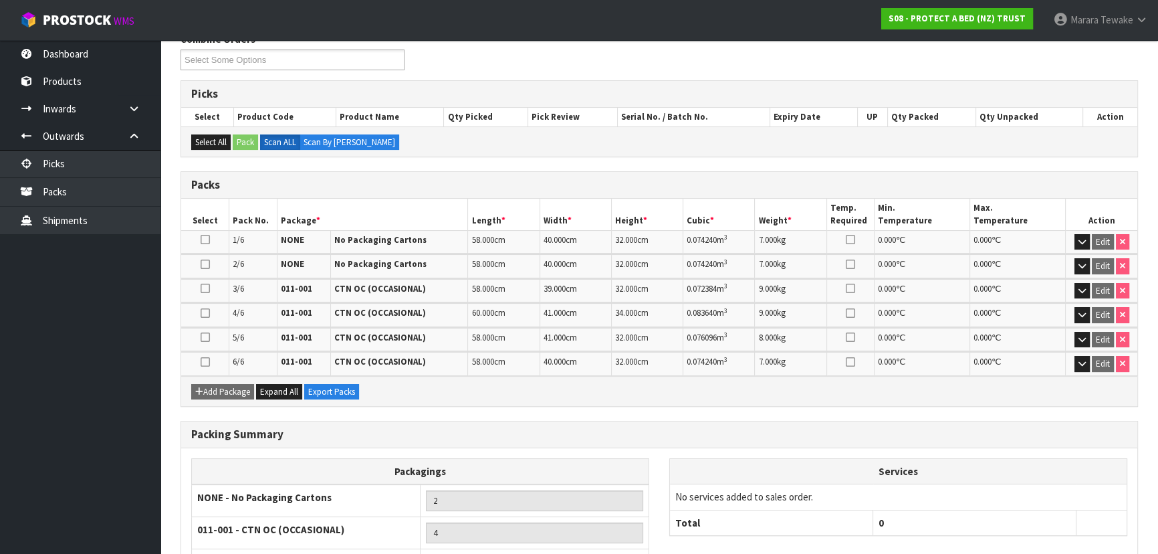
scroll to position [334, 0]
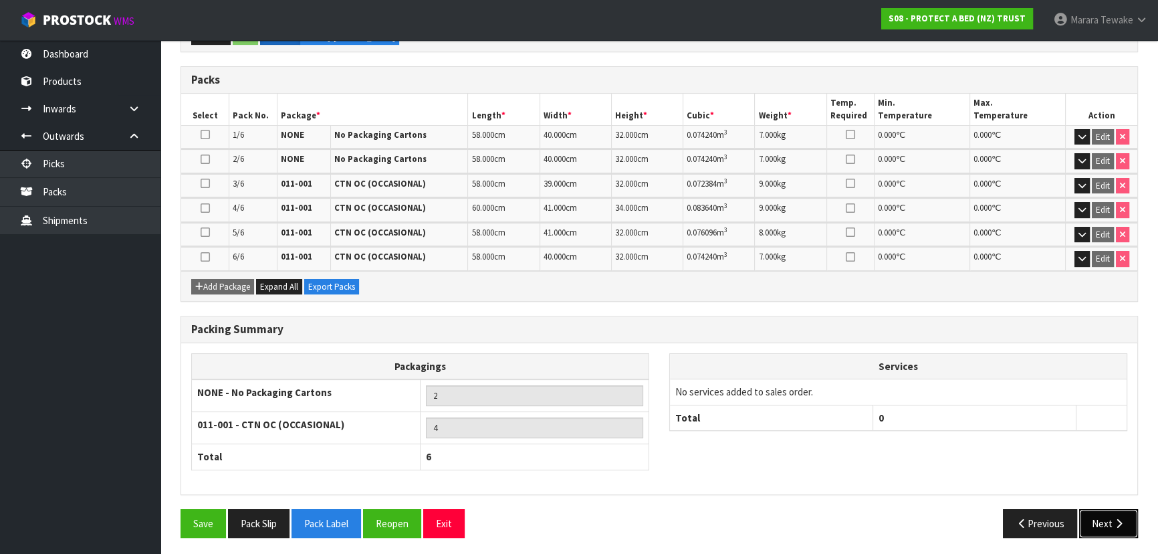
drag, startPoint x: 1114, startPoint y: 515, endPoint x: 1101, endPoint y: 482, distance: 36.0
click at [1111, 502] on div "Combine Orders S08-ORD0031944 S08-ORD0032699 S08-ORD0032700 S08-ORD0032701 S08-…" at bounding box center [660, 237] width 958 height 621
drag, startPoint x: 1099, startPoint y: 503, endPoint x: 1102, endPoint y: 514, distance: 11.9
click at [1099, 505] on div "Combine Orders S08-ORD0031944 S08-ORD0032699 S08-ORD0032700 S08-ORD0032701 S08-…" at bounding box center [660, 237] width 958 height 621
click at [1102, 518] on button "Next" at bounding box center [1108, 523] width 59 height 29
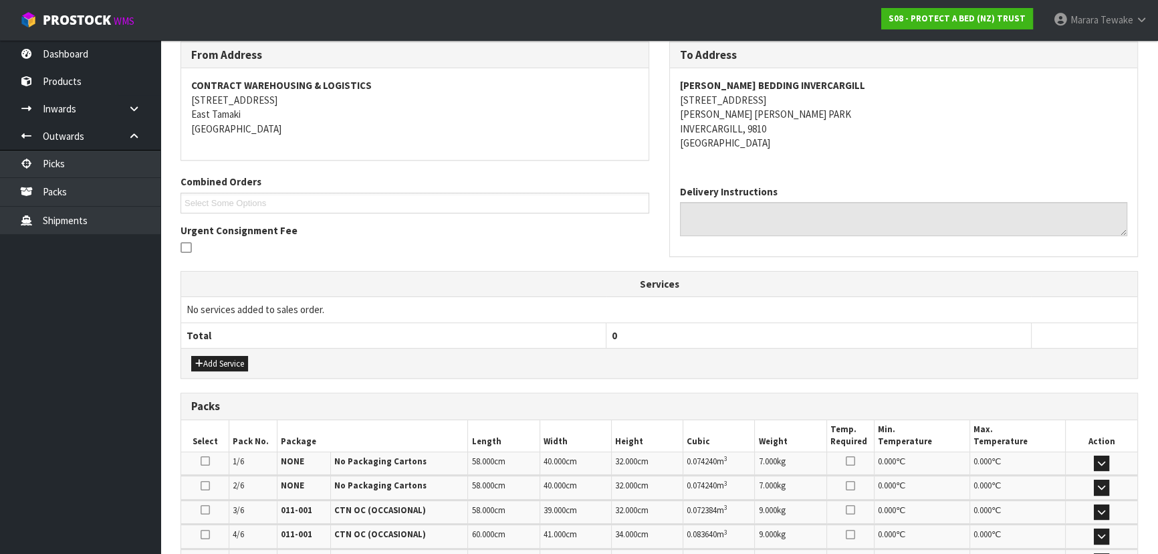
scroll to position [434, 0]
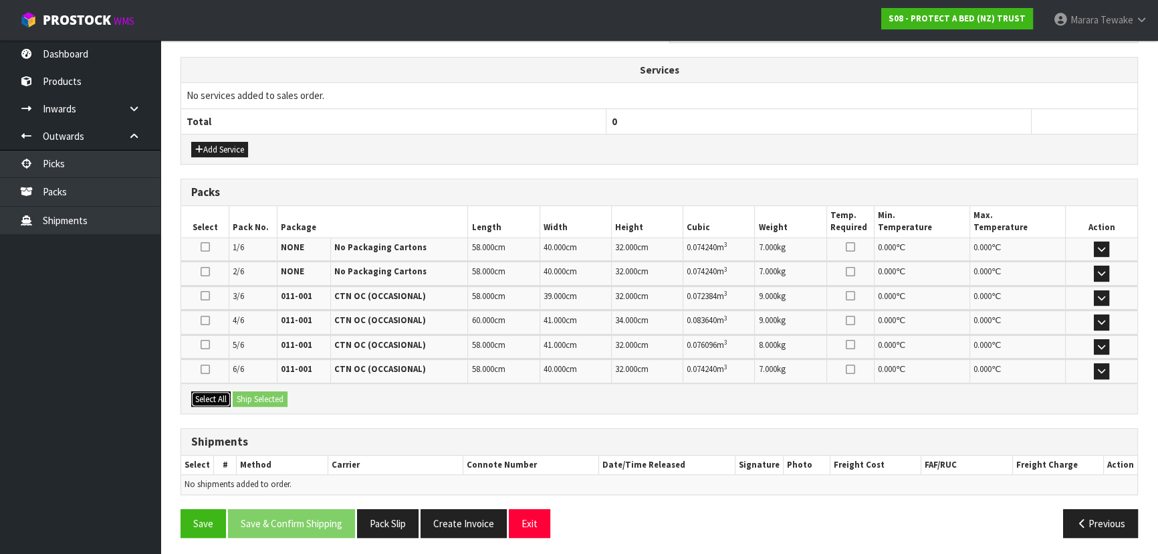
click at [214, 391] on button "Select All" at bounding box center [210, 399] width 39 height 16
click at [238, 392] on button "Ship Selected" at bounding box center [260, 399] width 55 height 16
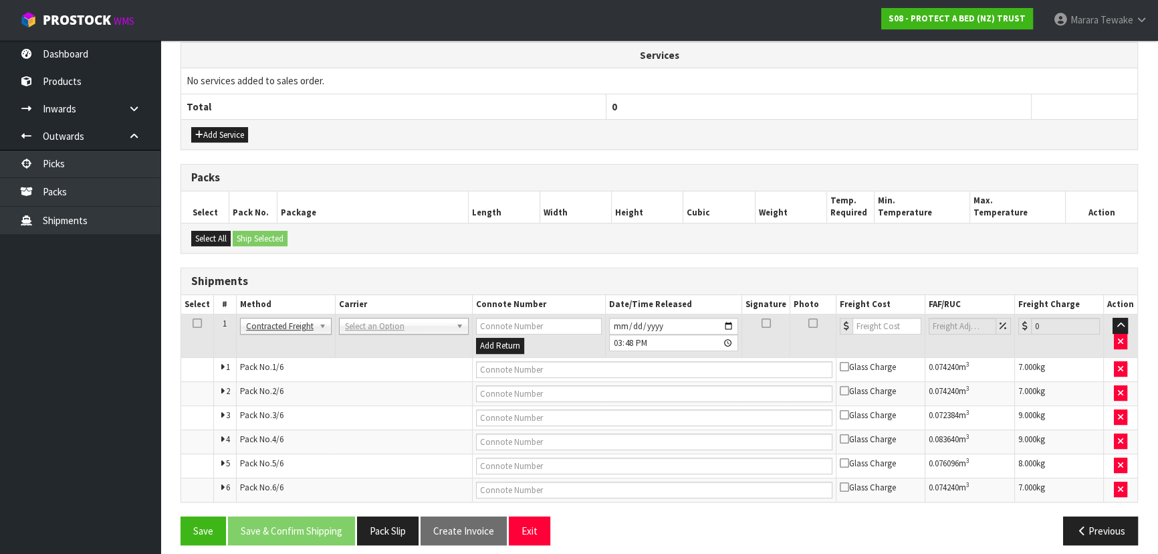
scroll to position [457, 0]
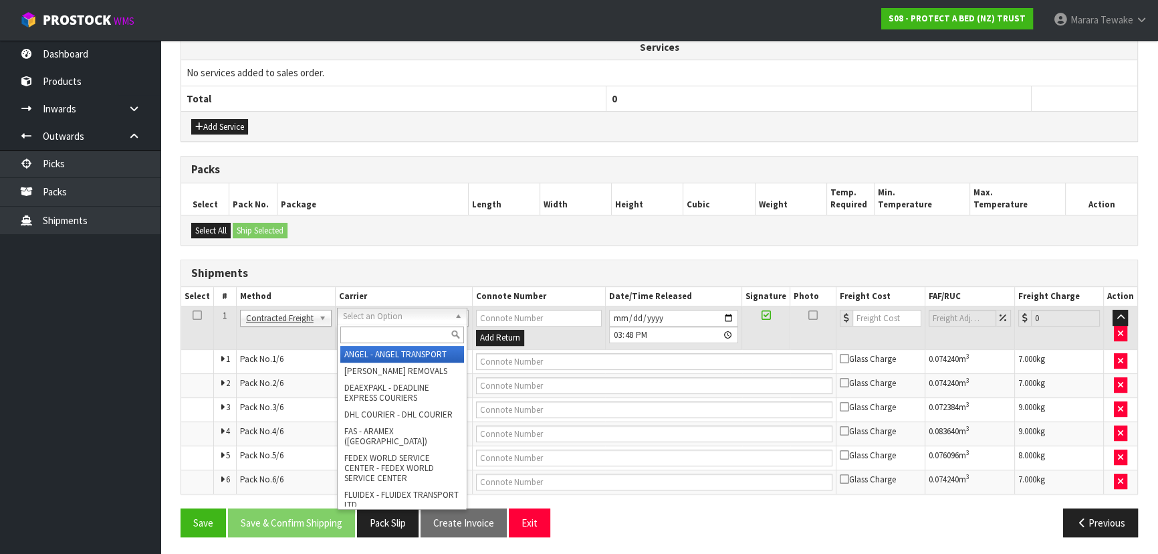
click at [388, 335] on input "text" at bounding box center [402, 334] width 124 height 17
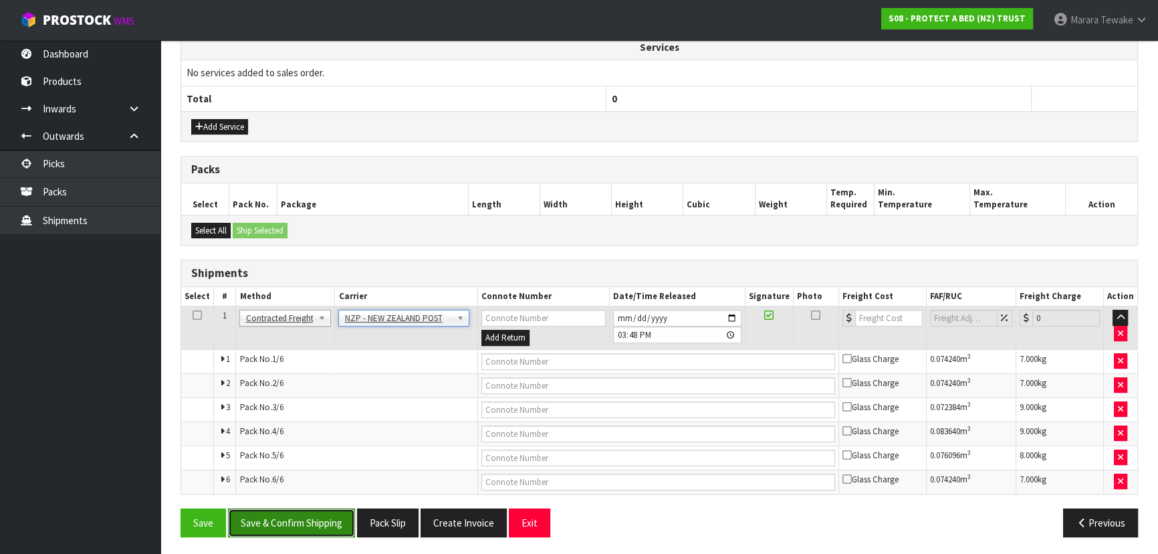
click at [306, 518] on button "Save & Confirm Shipping" at bounding box center [291, 522] width 127 height 29
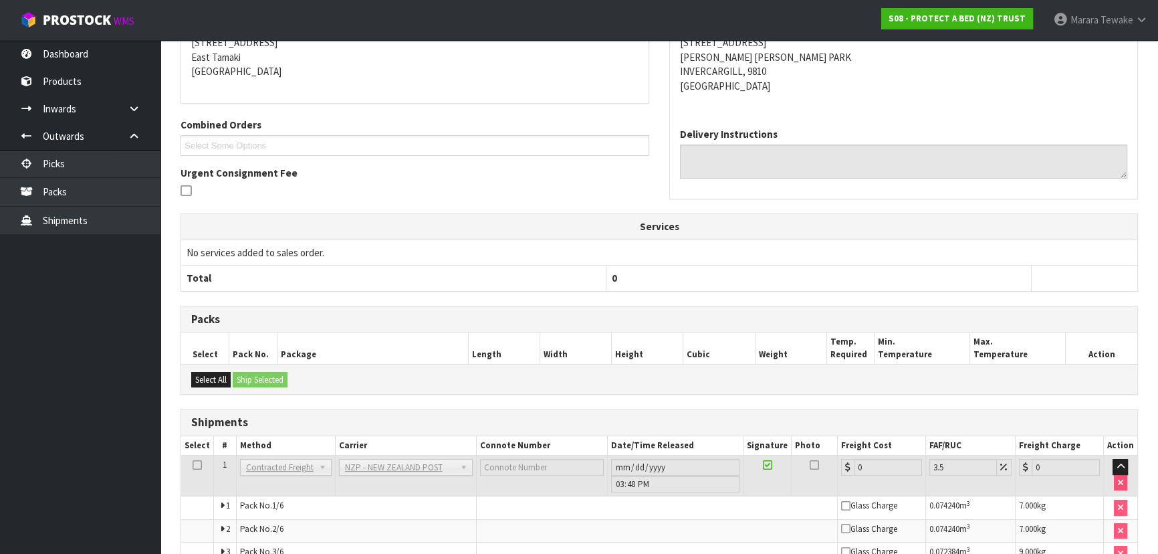
scroll to position [425, 0]
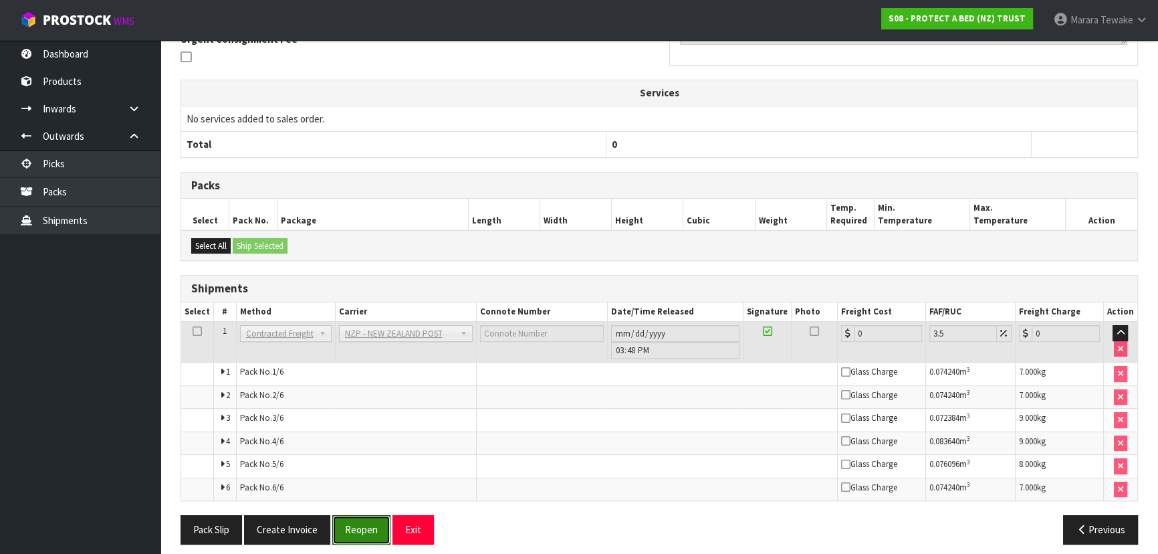
drag, startPoint x: 358, startPoint y: 538, endPoint x: 331, endPoint y: 542, distance: 27.1
click at [358, 538] on button "Reopen" at bounding box center [361, 529] width 58 height 29
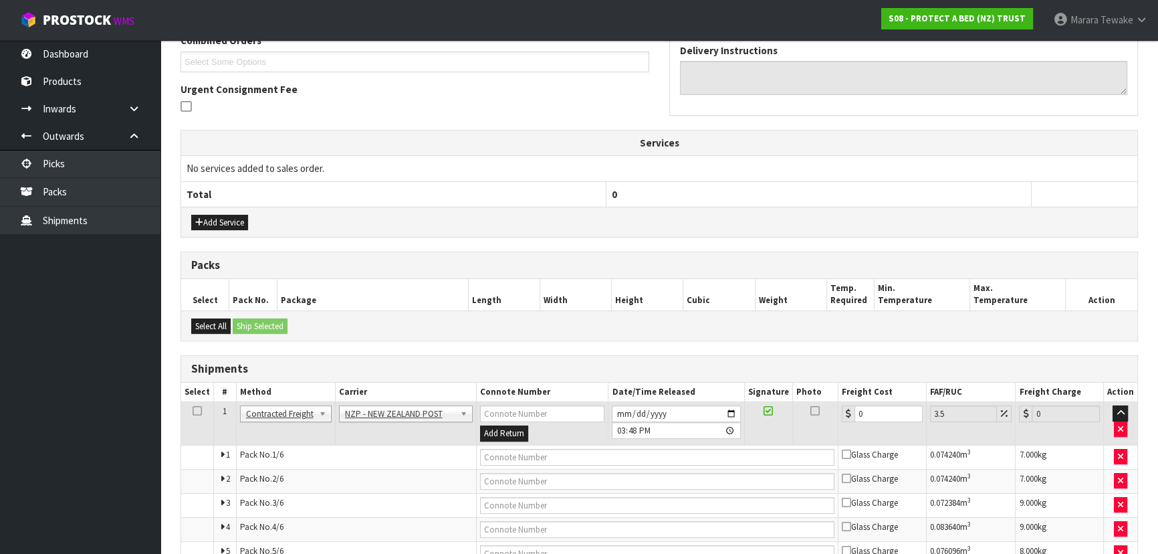
scroll to position [457, 0]
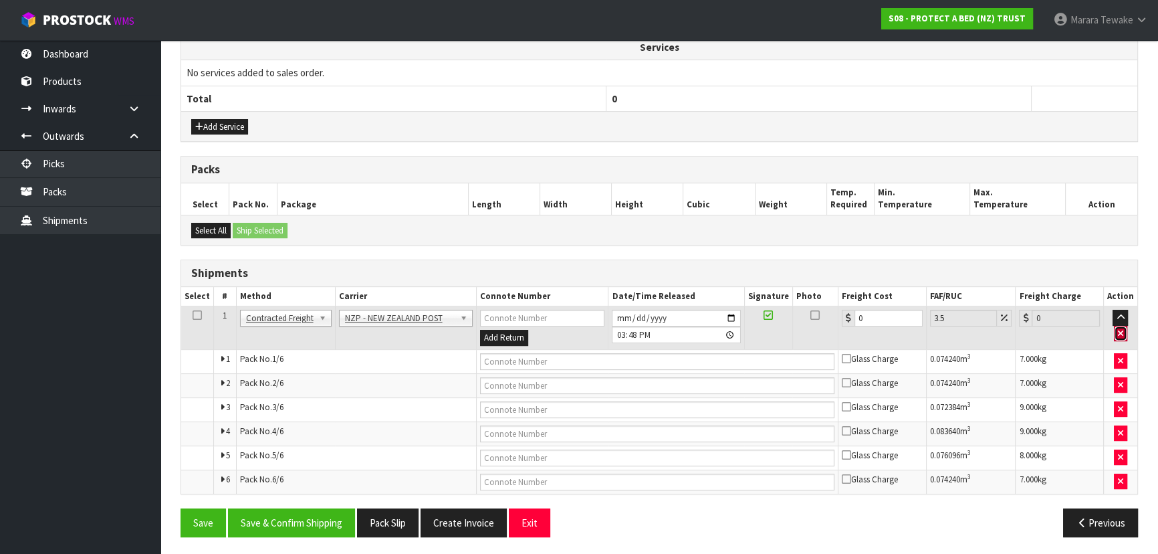
click at [1116, 334] on button "button" at bounding box center [1120, 334] width 13 height 16
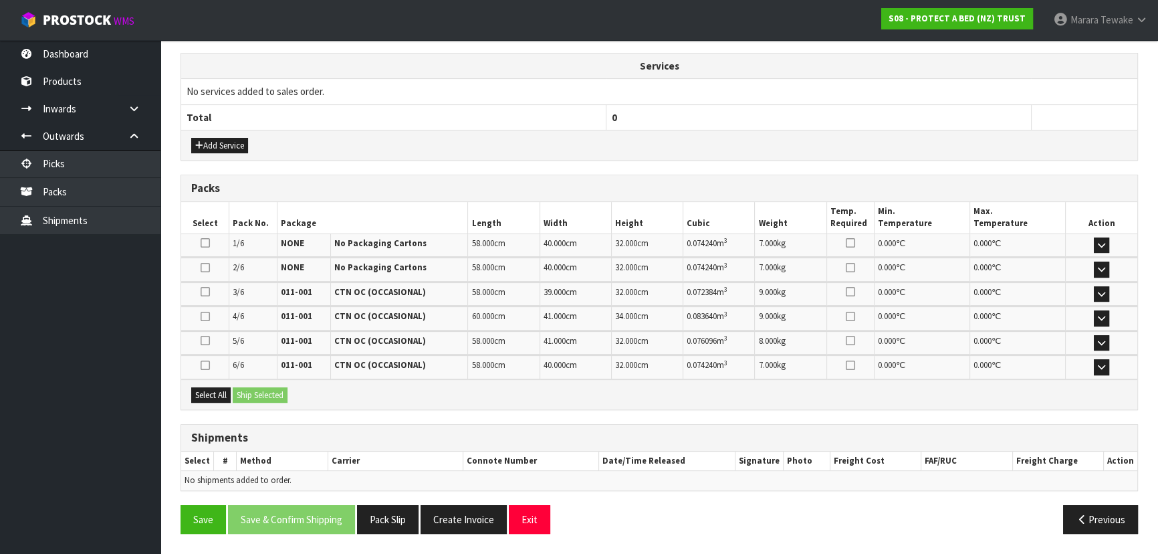
scroll to position [434, 0]
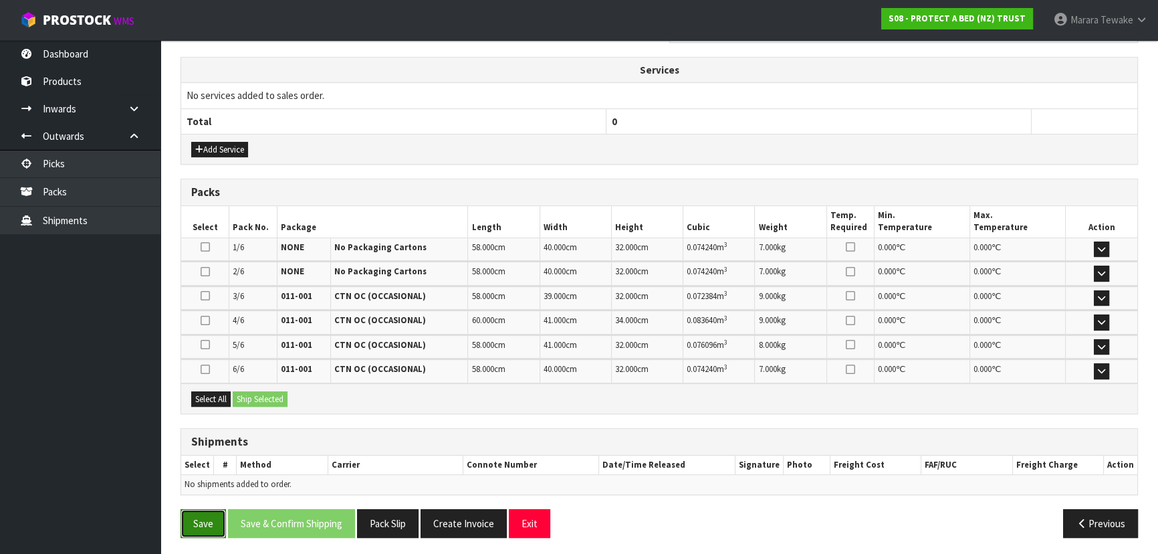
click at [207, 520] on button "Save" at bounding box center [203, 523] width 45 height 29
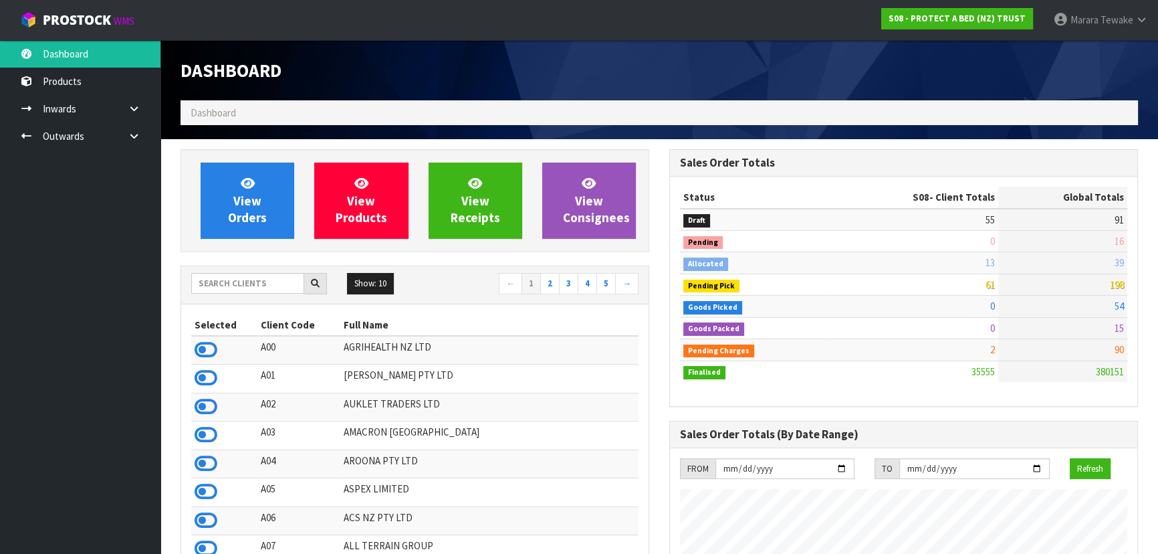
scroll to position [1011, 488]
click at [219, 289] on input "text" at bounding box center [247, 283] width 113 height 21
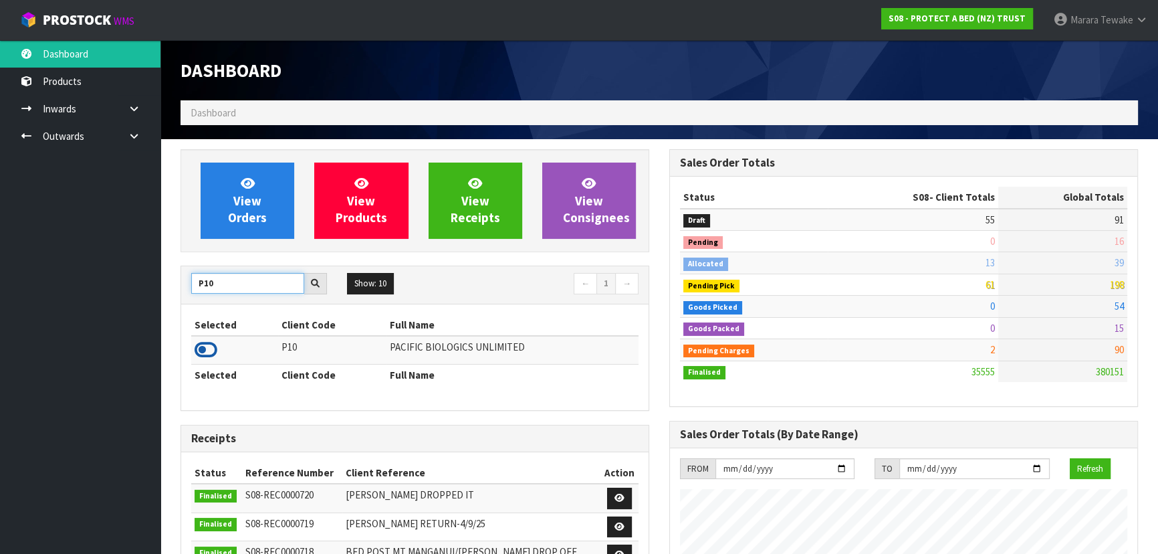
type input "P10"
click at [203, 348] on icon at bounding box center [206, 350] width 23 height 20
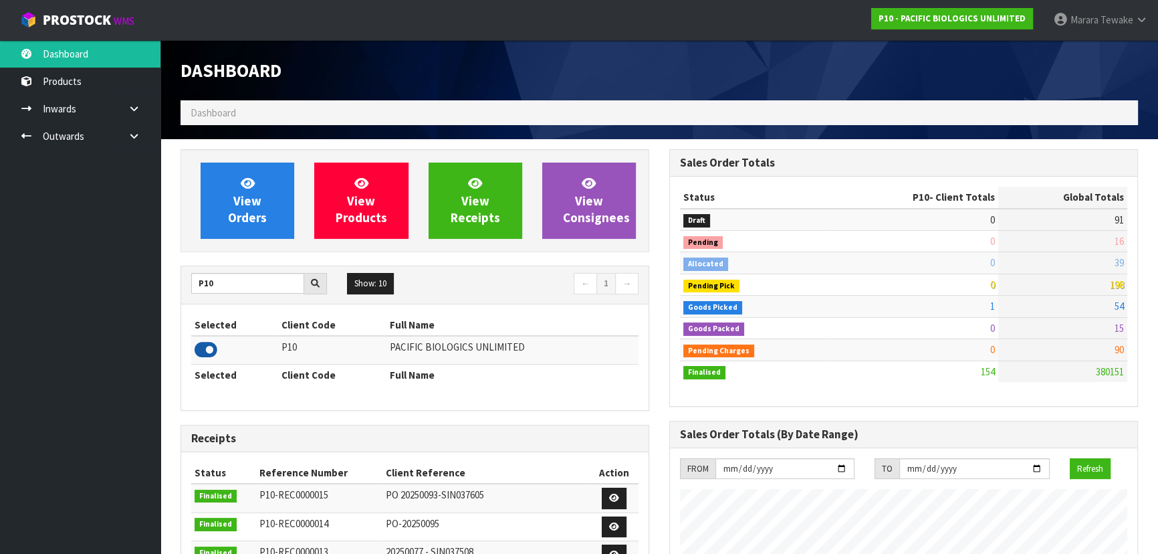
scroll to position [924, 488]
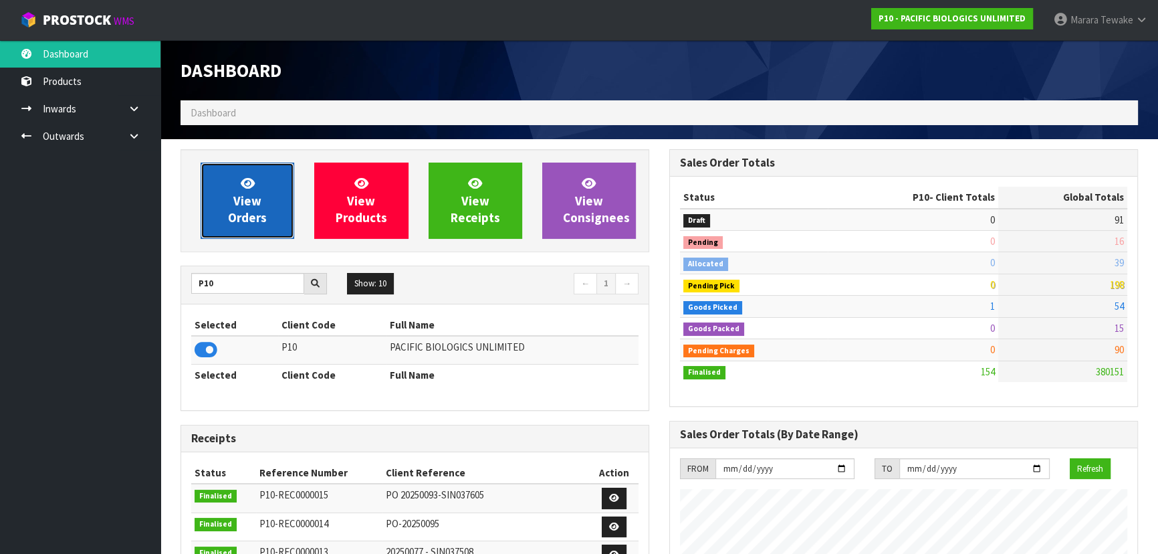
click at [213, 201] on link "View Orders" at bounding box center [248, 201] width 94 height 76
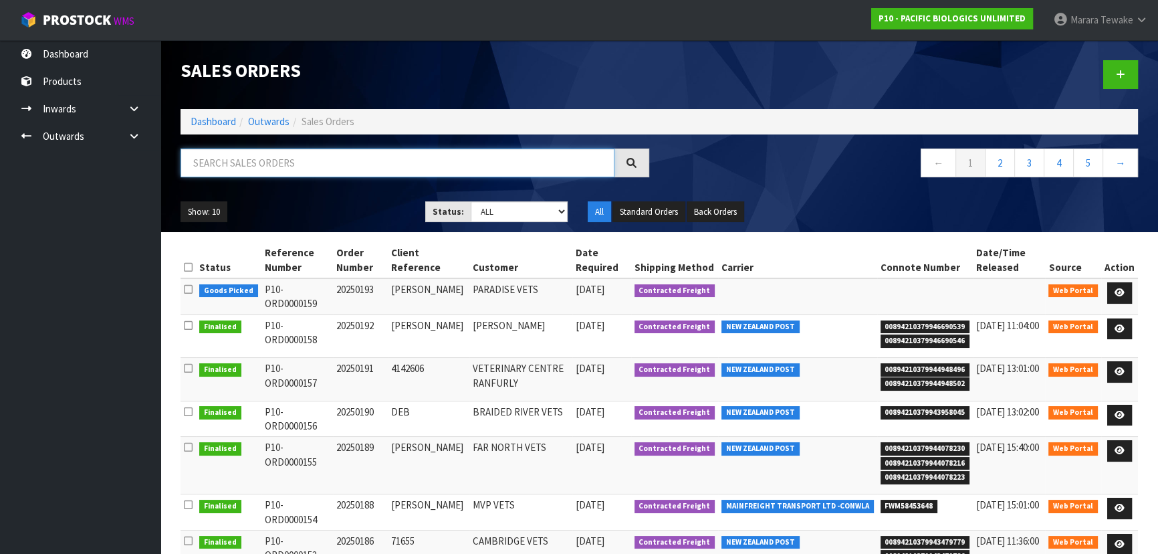
click at [270, 166] on input "text" at bounding box center [398, 162] width 434 height 29
type input "JOB-0411592"
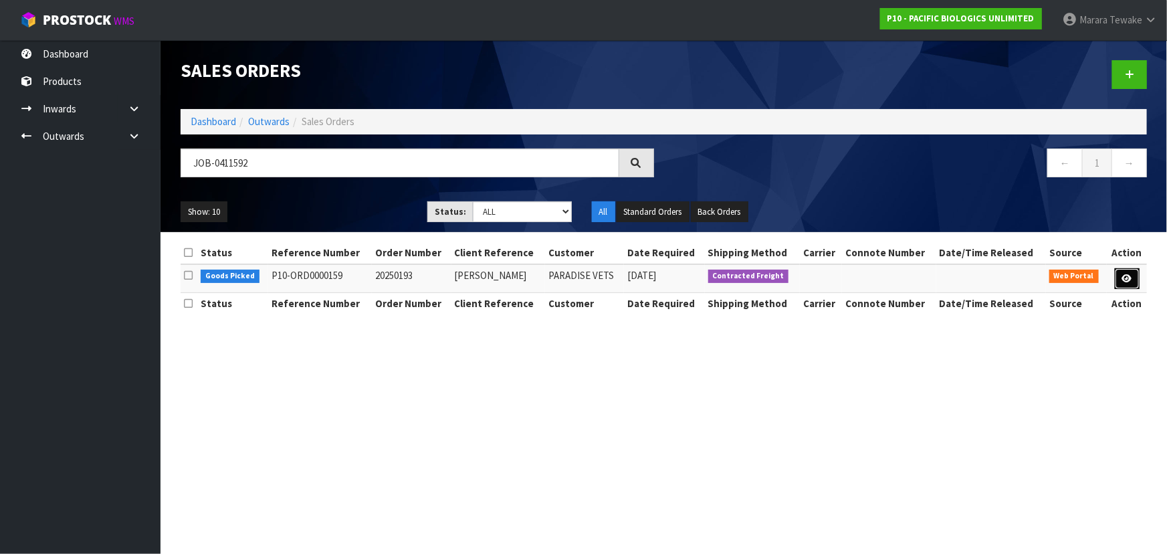
click at [1122, 274] on icon at bounding box center [1127, 278] width 10 height 9
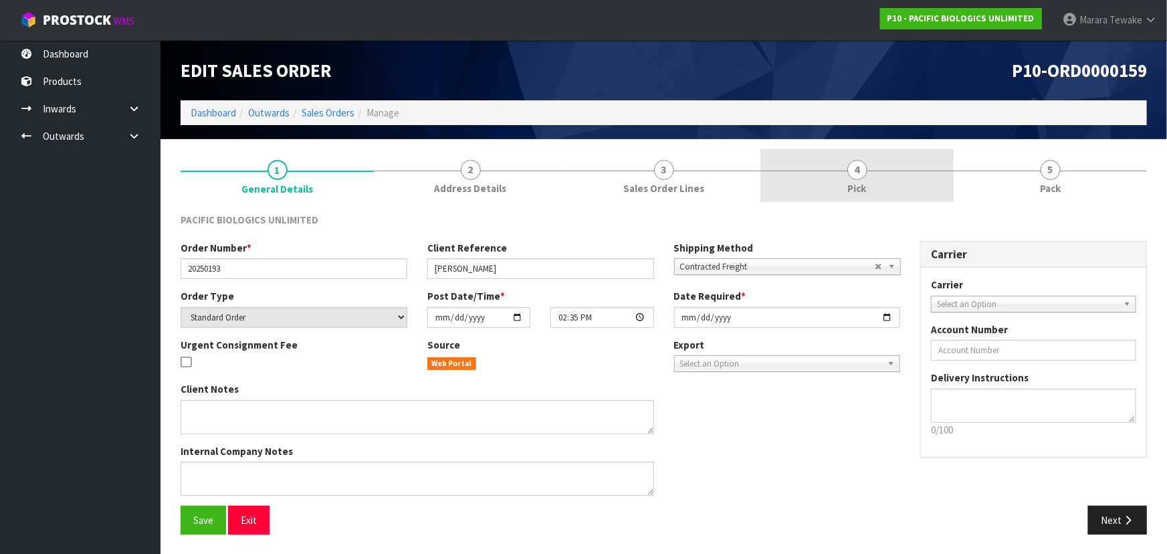
click at [863, 181] on span "Pick" at bounding box center [857, 188] width 19 height 14
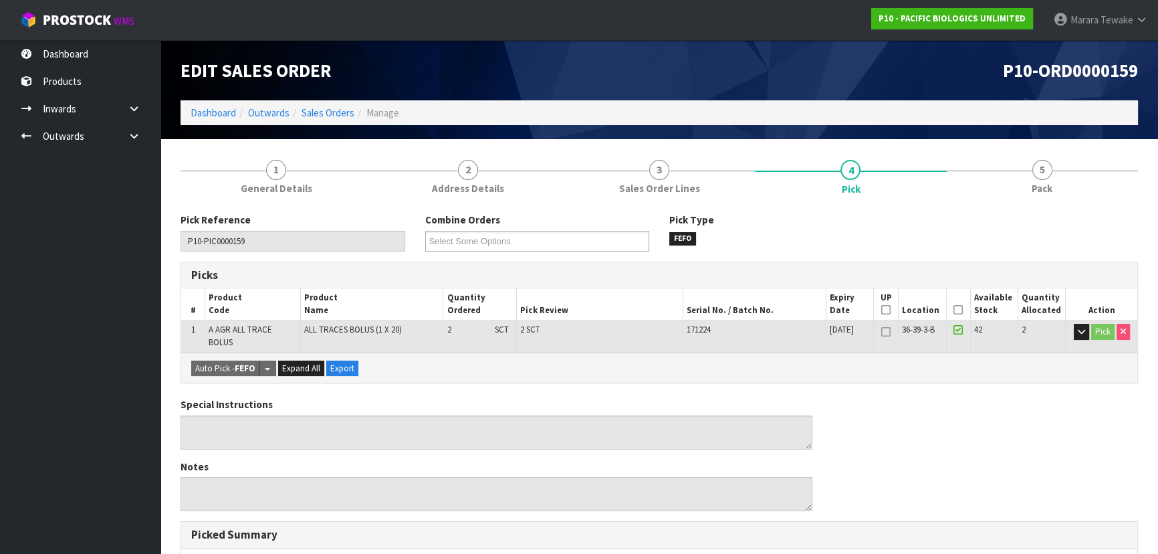
click at [959, 310] on icon at bounding box center [958, 310] width 9 height 1
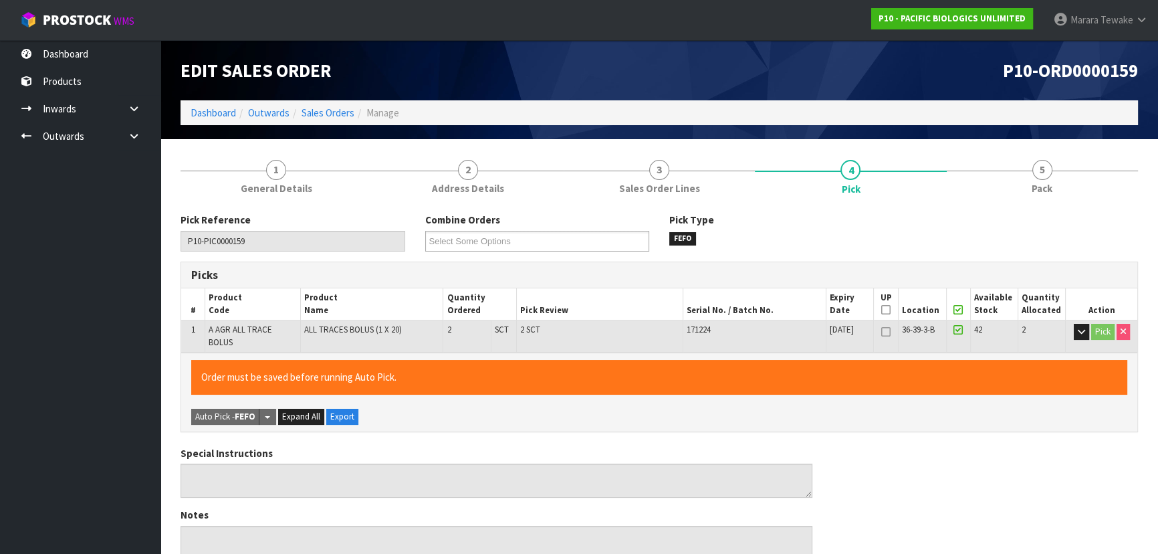
scroll to position [373, 0]
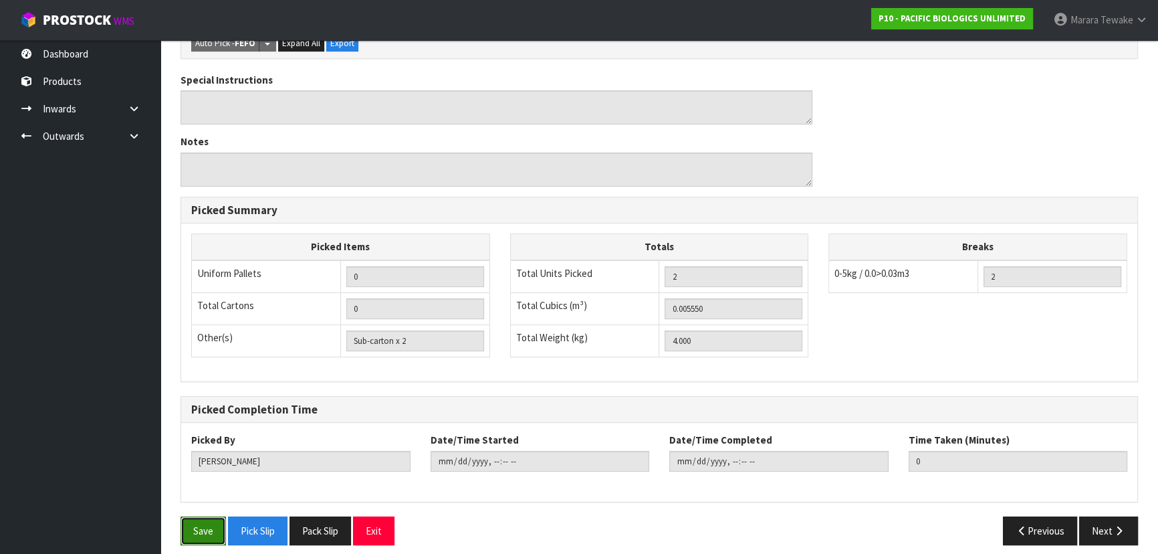
drag, startPoint x: 204, startPoint y: 509, endPoint x: 237, endPoint y: 500, distance: 34.6
click at [205, 516] on button "Save" at bounding box center [203, 530] width 45 height 29
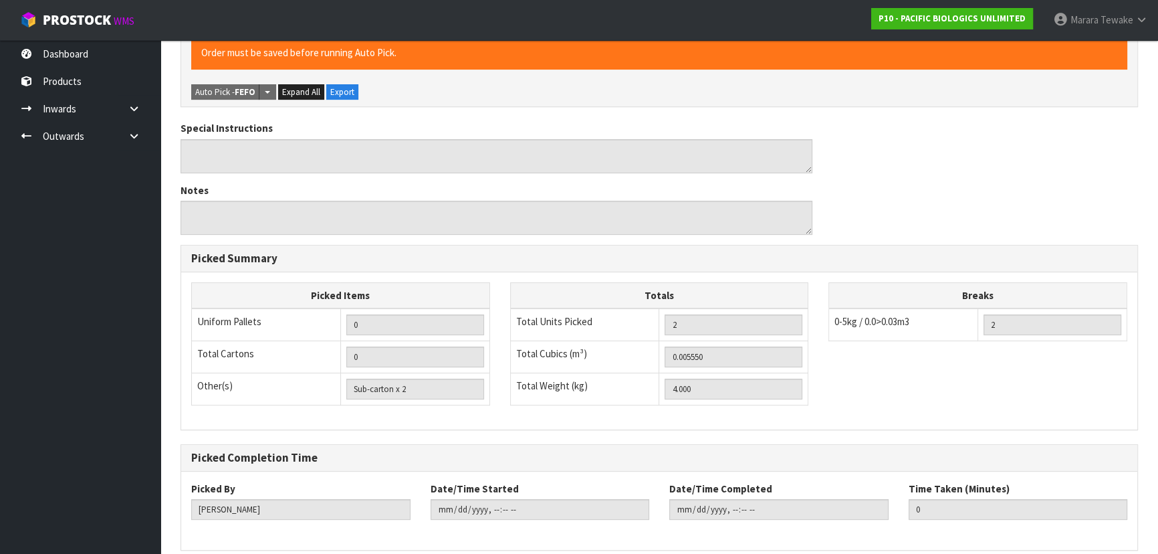
scroll to position [0, 0]
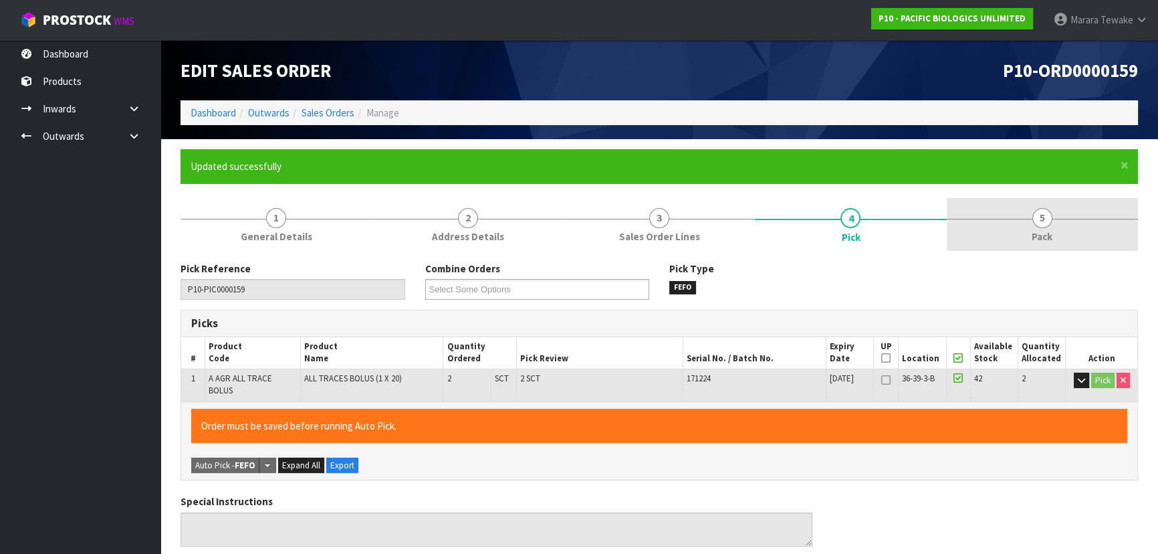
type input "[PERSON_NAME]"
type input "[DATE]T15:01:17"
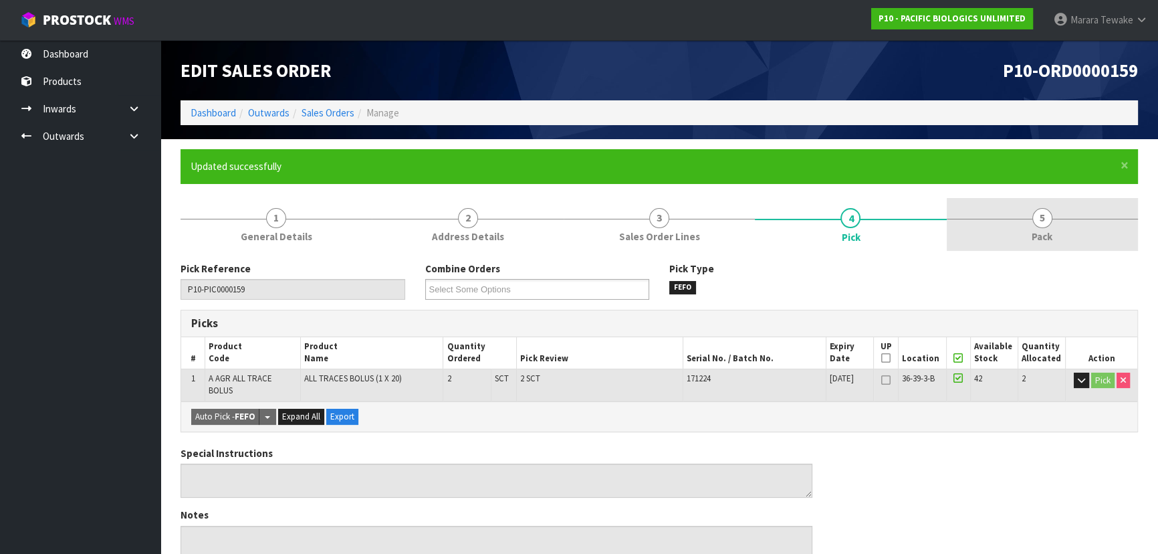
drag, startPoint x: 1065, startPoint y: 226, endPoint x: 954, endPoint y: 247, distance: 113.1
click at [1064, 226] on link "5 Pack" at bounding box center [1042, 224] width 191 height 53
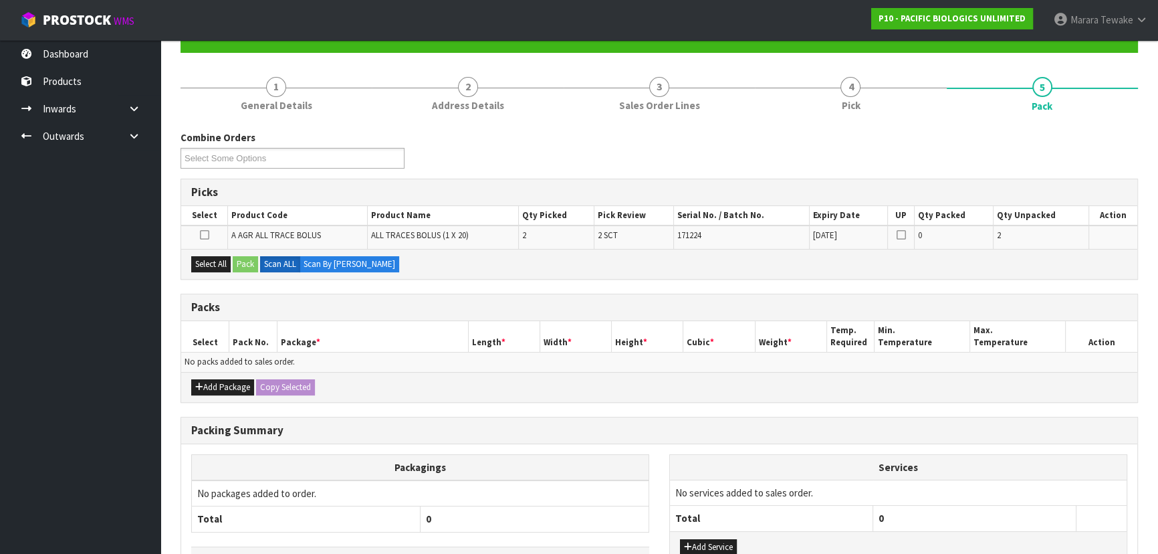
scroll to position [224, 0]
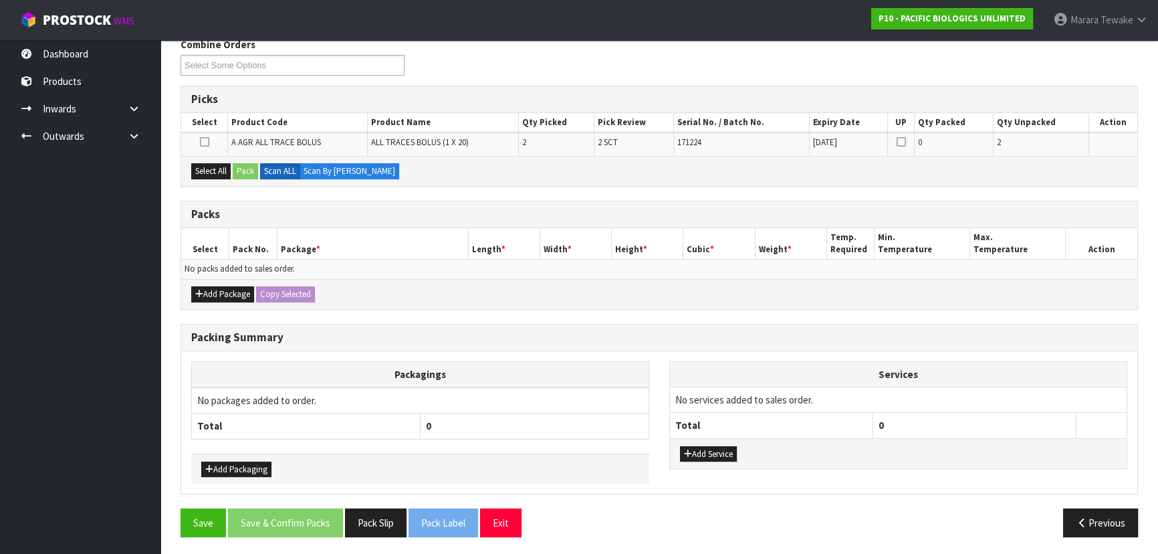
click at [211, 282] on div "Add Package Copy Selected" at bounding box center [659, 294] width 956 height 30
click at [210, 292] on button "Add Package" at bounding box center [222, 294] width 63 height 16
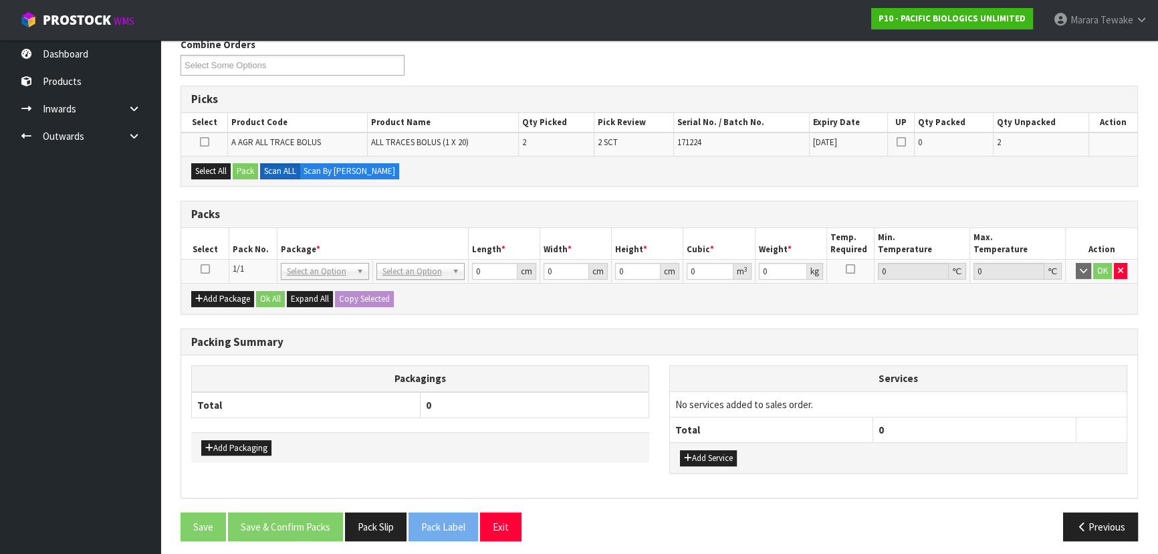
click at [203, 269] on icon at bounding box center [205, 269] width 9 height 1
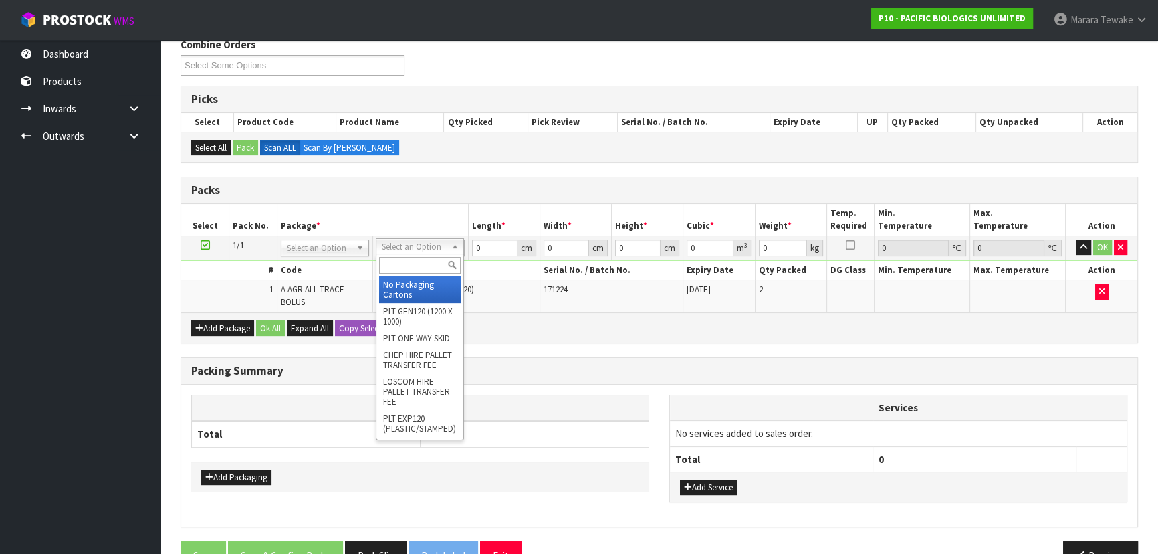
click at [412, 274] on div at bounding box center [420, 265] width 87 height 22
click at [414, 270] on input "text" at bounding box center [420, 265] width 82 height 17
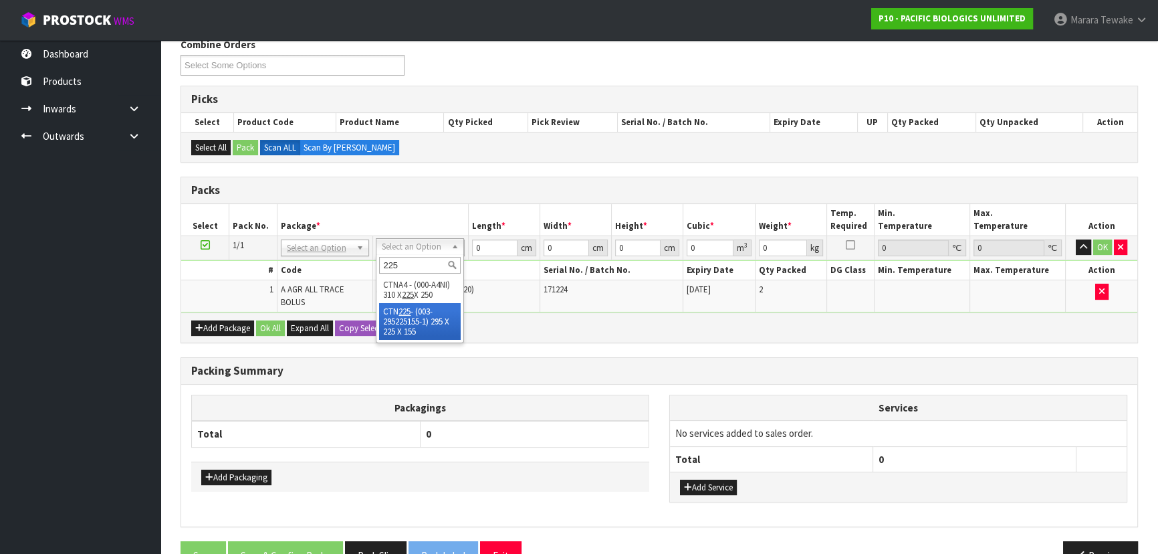
type input "225"
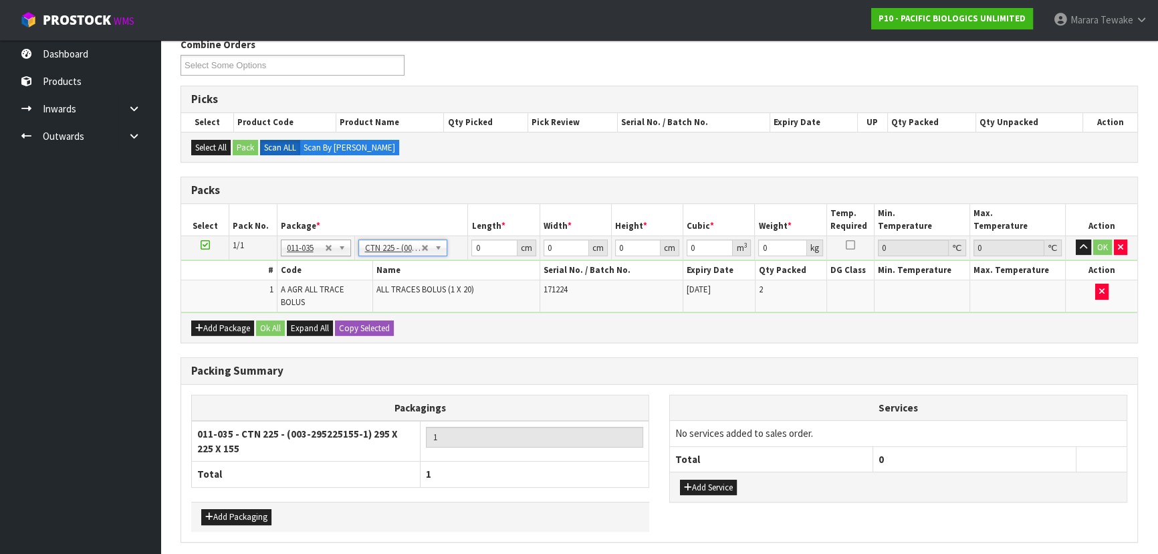
type input "29.5"
type input "22.5"
type input "15.5"
type input "0.010288"
type input "4.2"
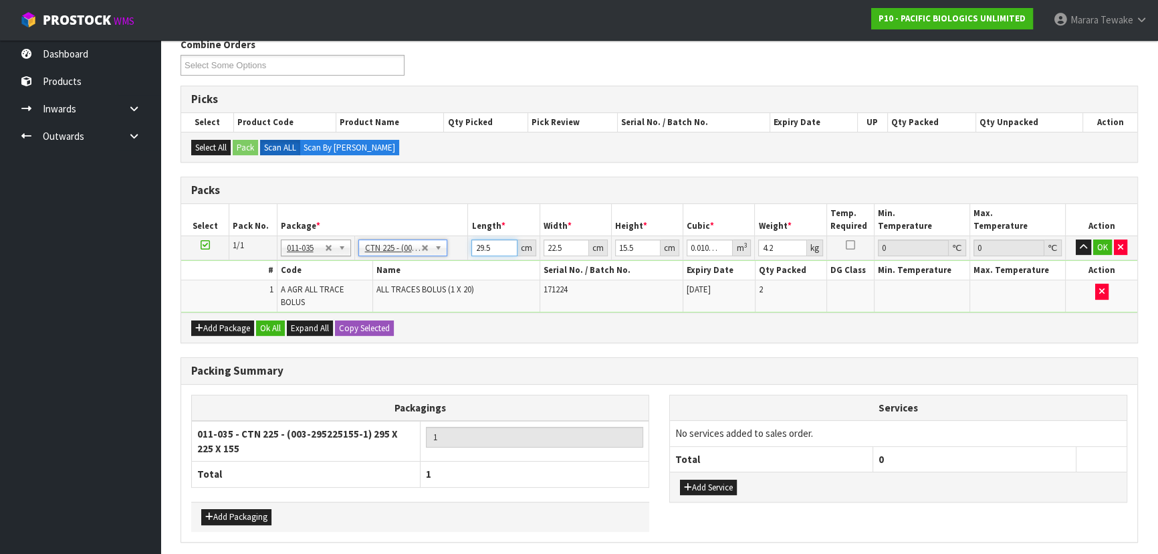
drag, startPoint x: 495, startPoint y: 244, endPoint x: 470, endPoint y: 239, distance: 25.2
click at [470, 239] on td "29.5 cm" at bounding box center [504, 247] width 72 height 24
type input "3"
type input "0.001046"
type input "31"
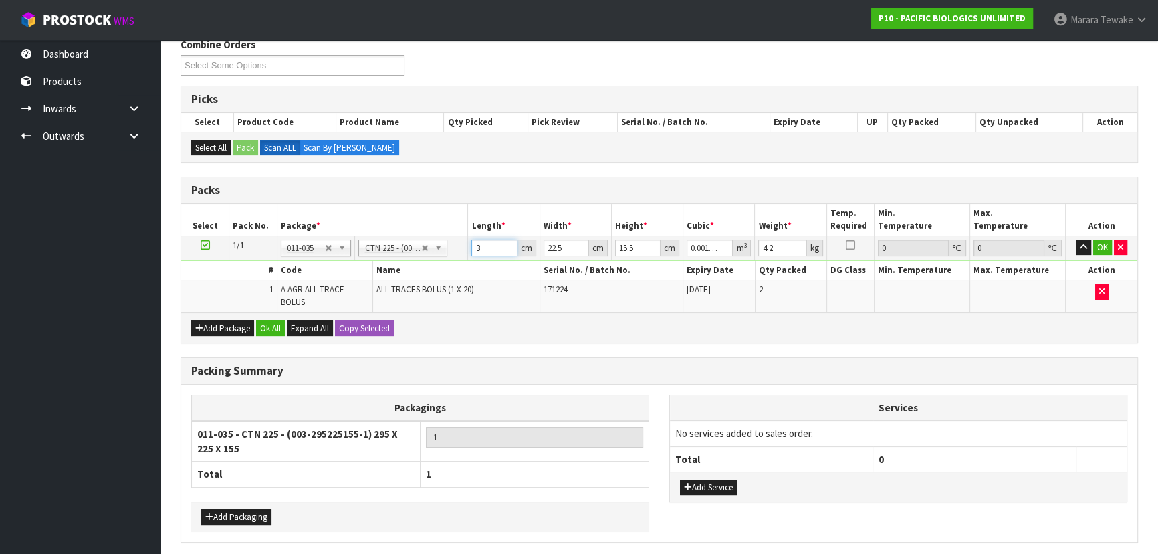
type input "0.010811"
type input "31"
type input "2"
type input "0.000961"
type input "24"
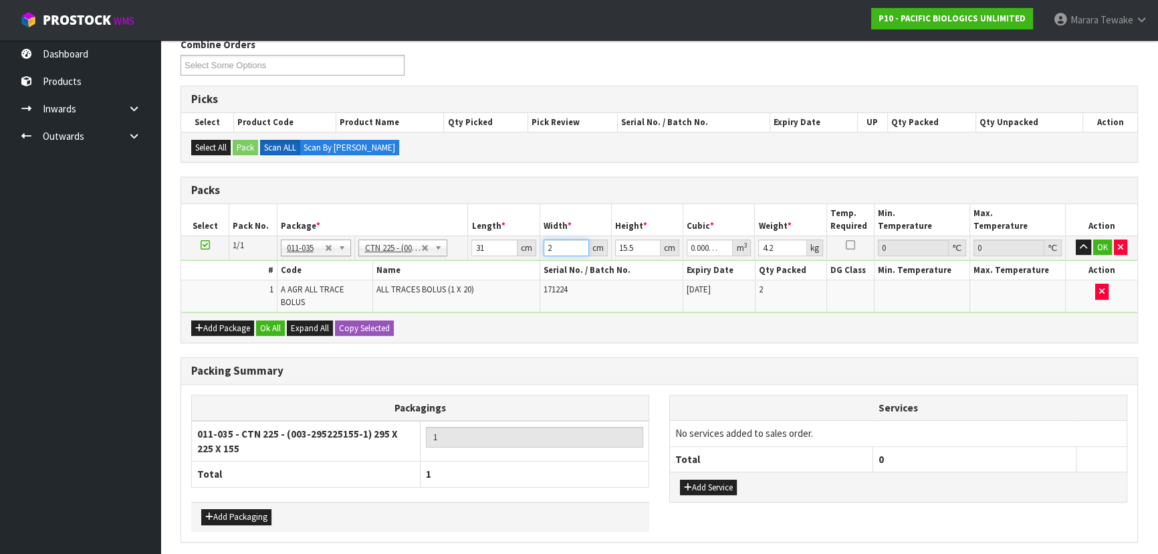
type input "0.011532"
type input "24"
type input "1"
type input "0.000744"
type input "13"
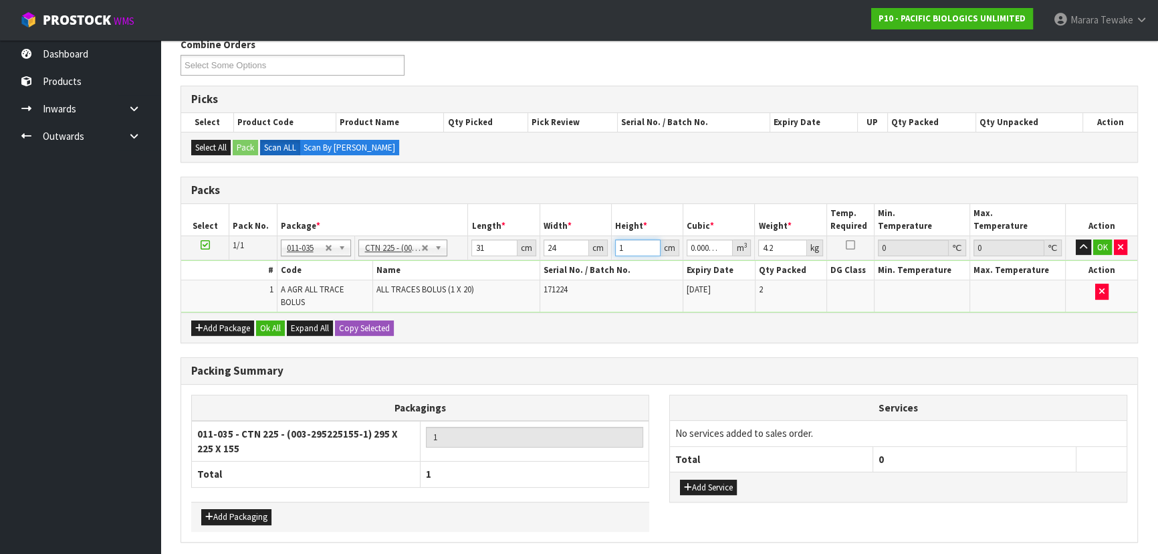
type input "0.009672"
type input "13"
type input "5"
click at [1076, 239] on button "button" at bounding box center [1083, 247] width 15 height 16
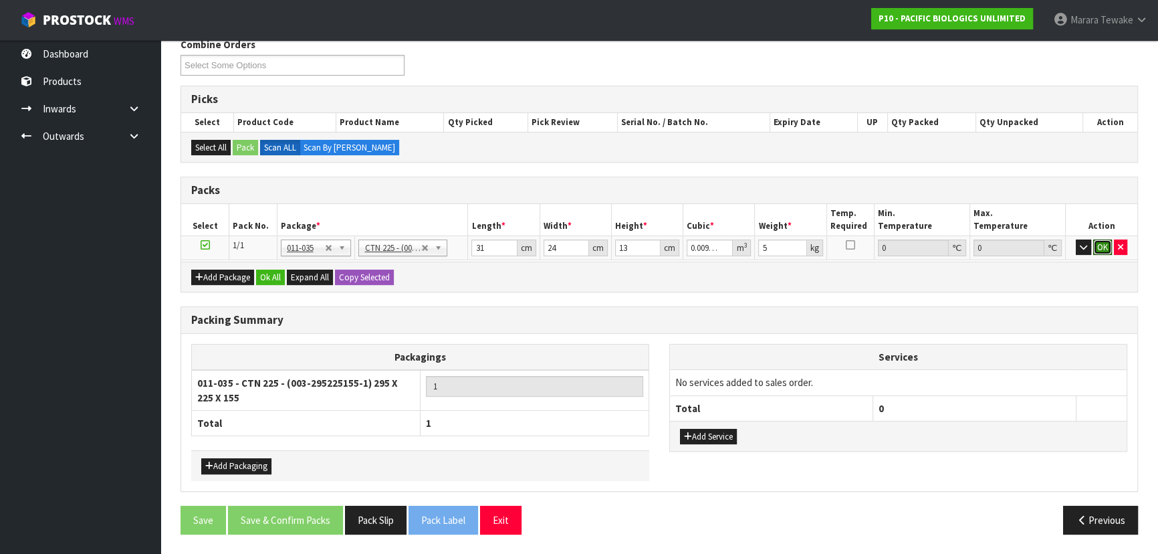
click button "OK" at bounding box center [1103, 247] width 19 height 16
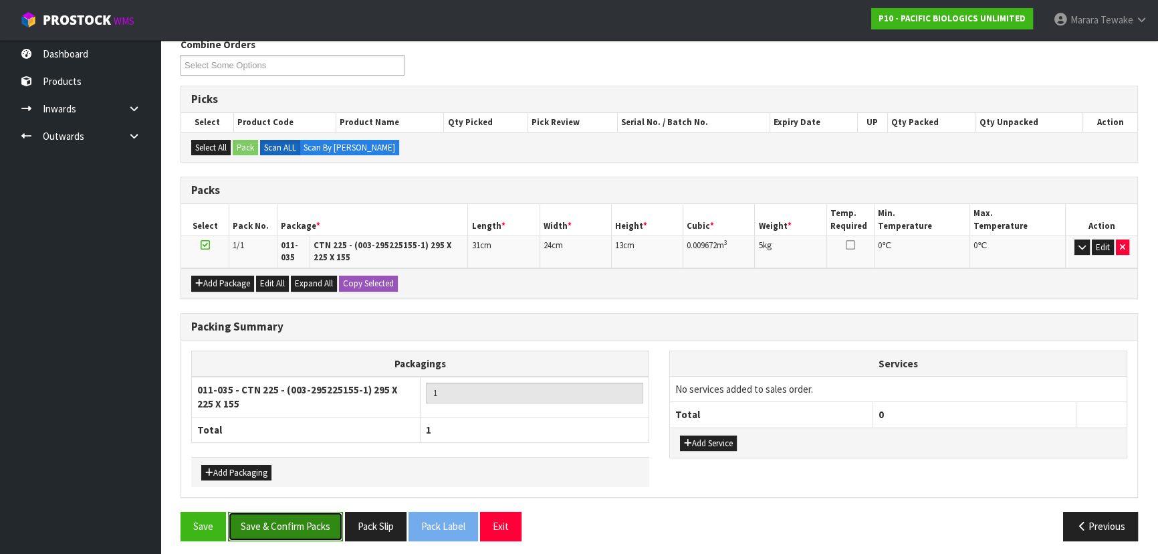
click at [325, 514] on button "Save & Confirm Packs" at bounding box center [285, 526] width 115 height 29
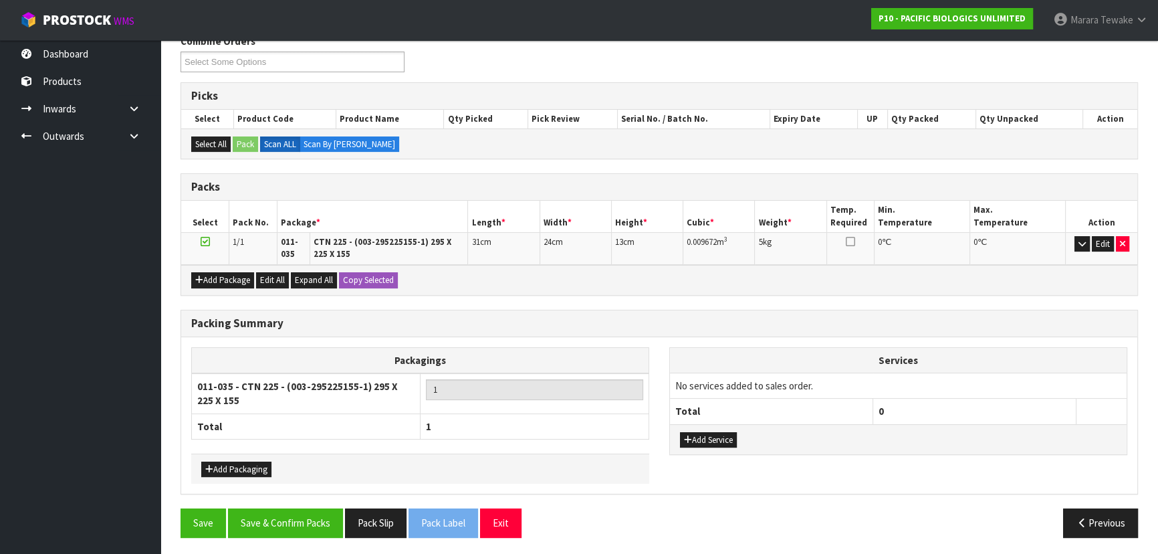
scroll to position [199, 0]
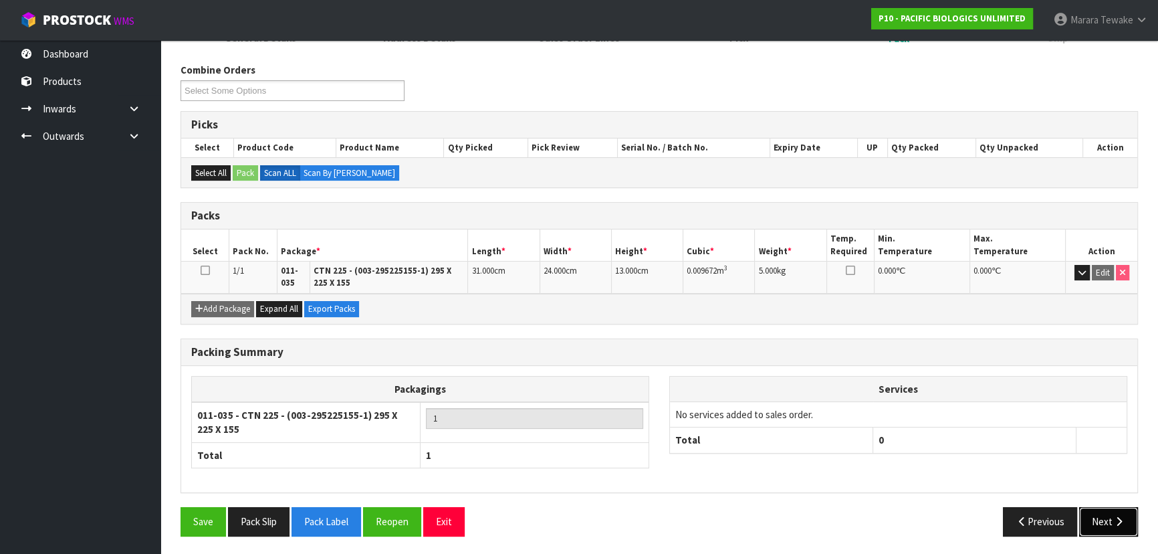
click at [1104, 512] on button "Next" at bounding box center [1108, 521] width 59 height 29
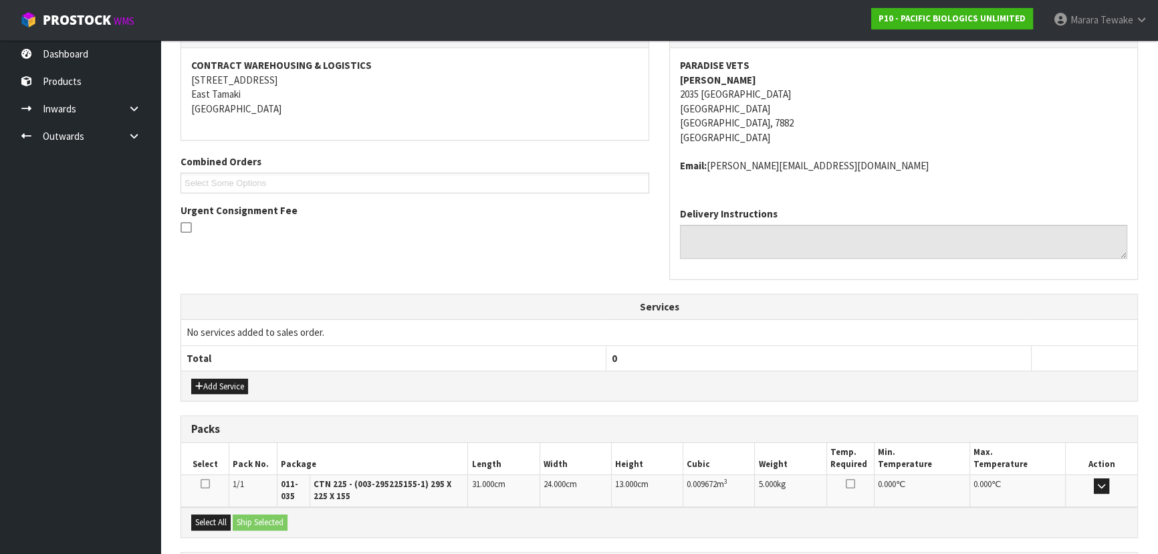
scroll to position [365, 0]
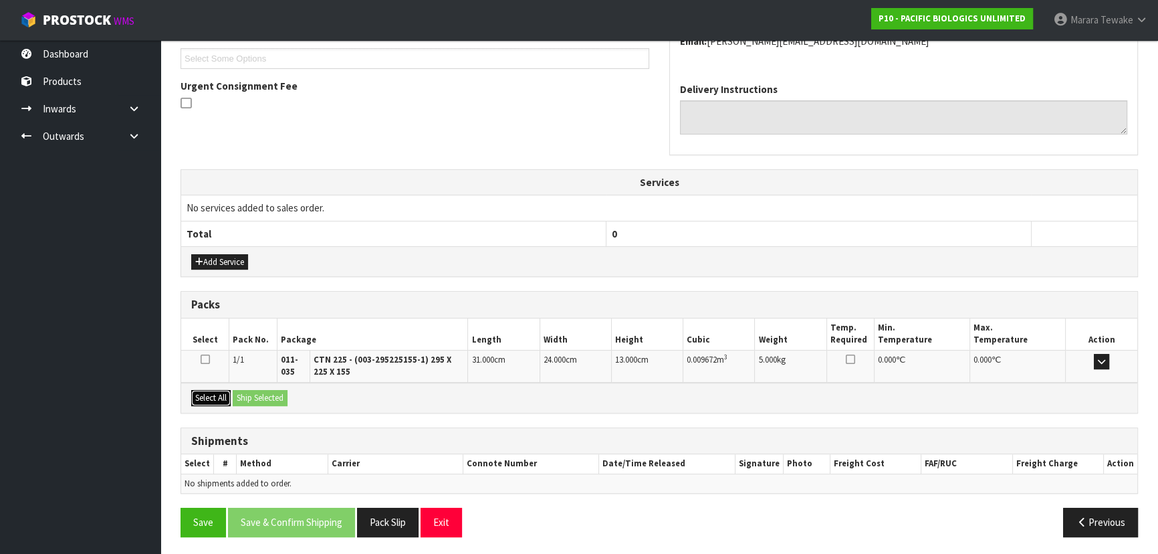
click at [225, 398] on button "Select All" at bounding box center [210, 398] width 39 height 16
click at [284, 398] on button "Ship Selected" at bounding box center [260, 398] width 55 height 16
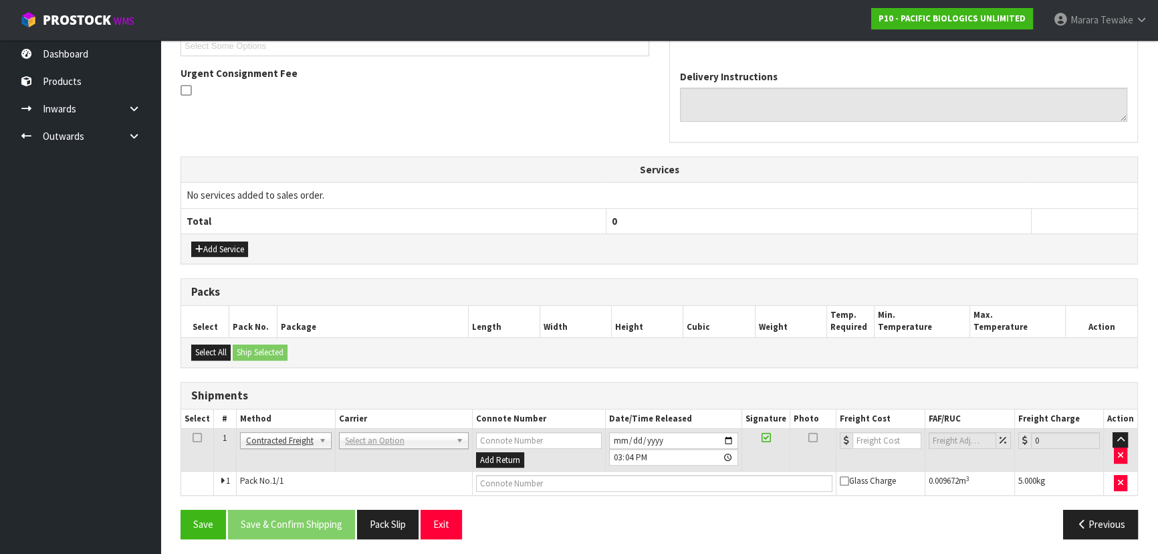
scroll to position [380, 0]
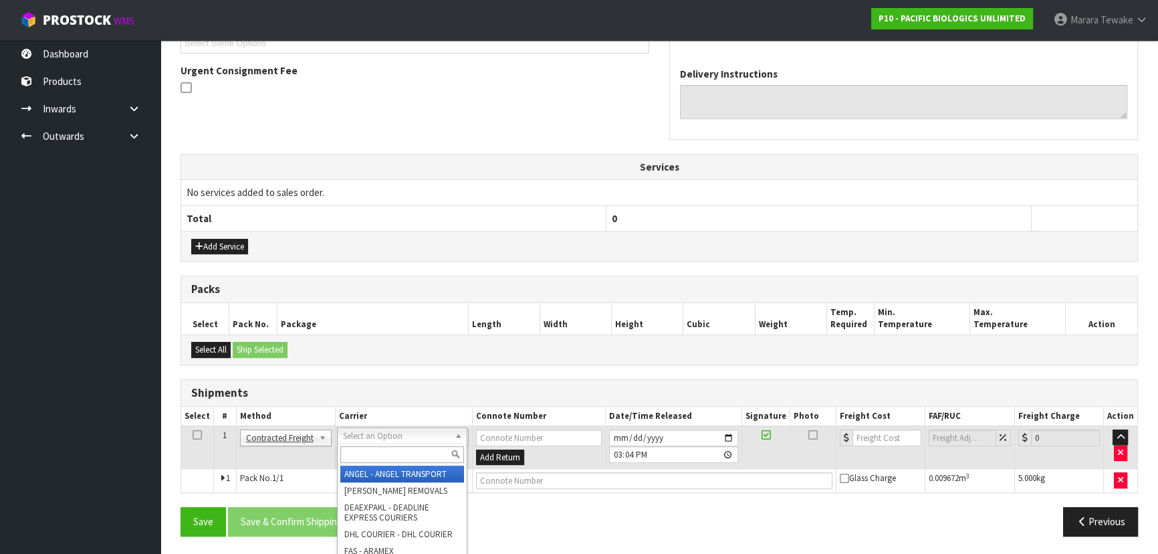
click at [399, 448] on input "text" at bounding box center [402, 454] width 124 height 17
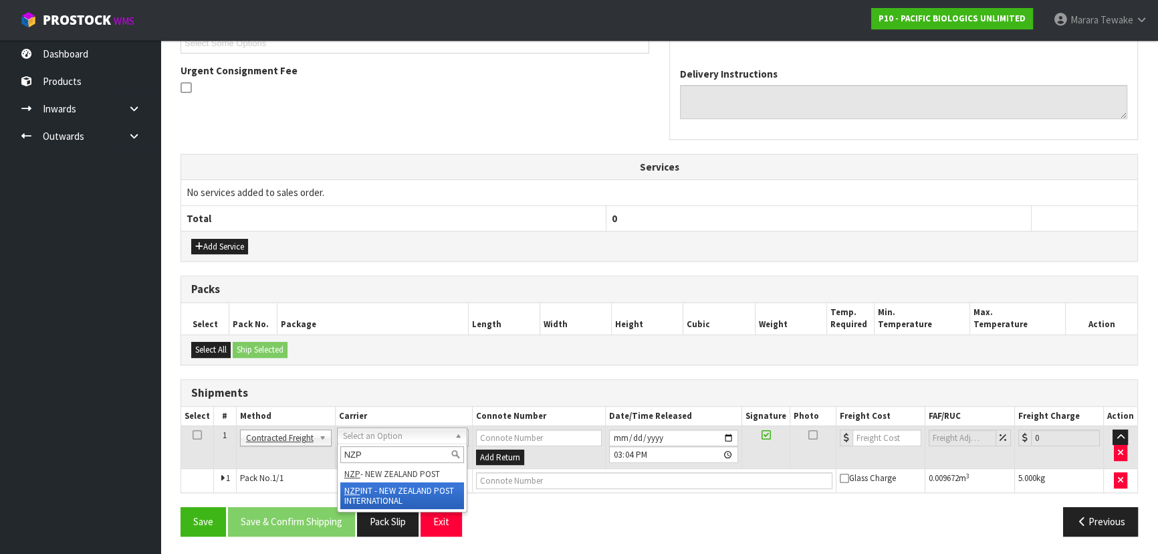
type input "NZP"
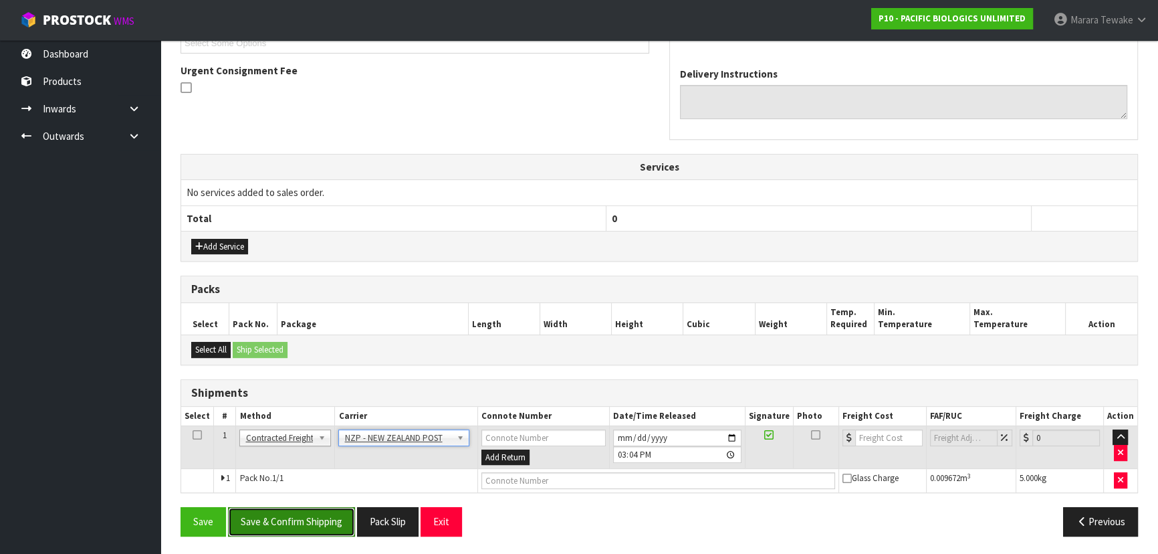
click at [324, 514] on button "Save & Confirm Shipping" at bounding box center [291, 521] width 127 height 29
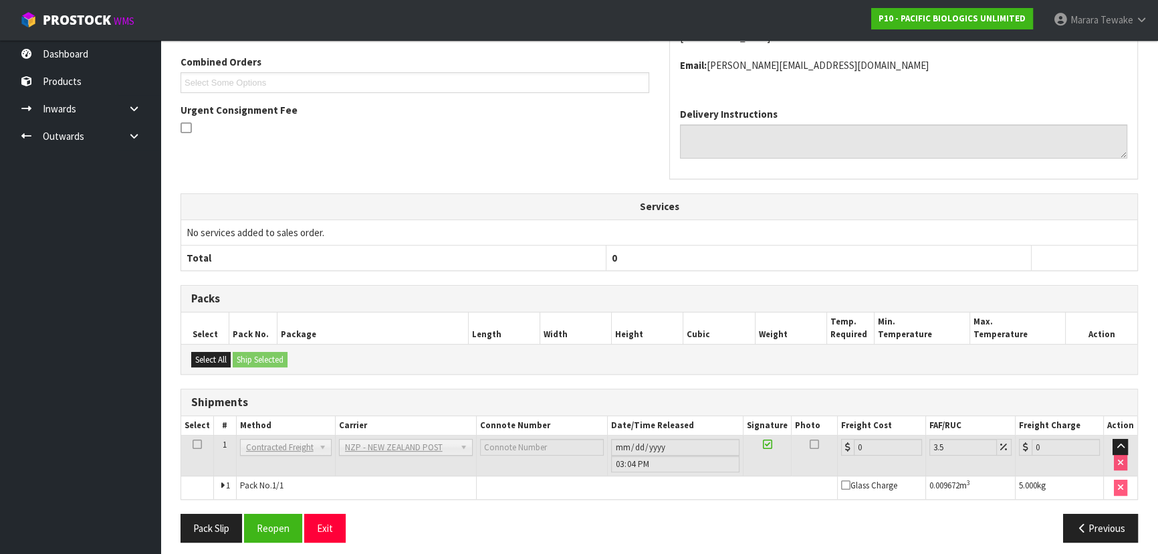
scroll to position [361, 0]
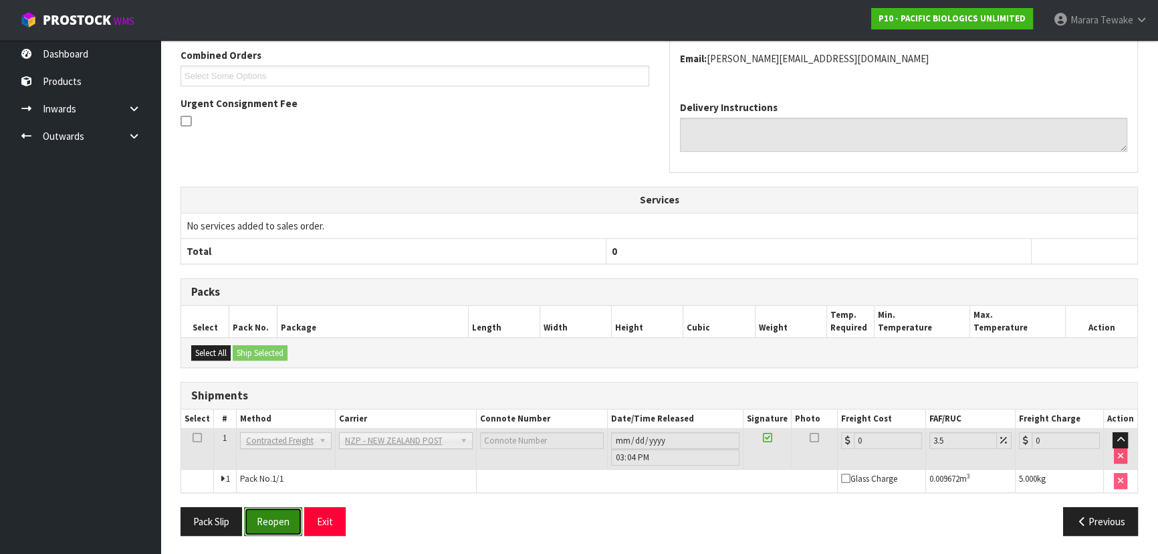
click at [278, 512] on button "Reopen" at bounding box center [273, 521] width 58 height 29
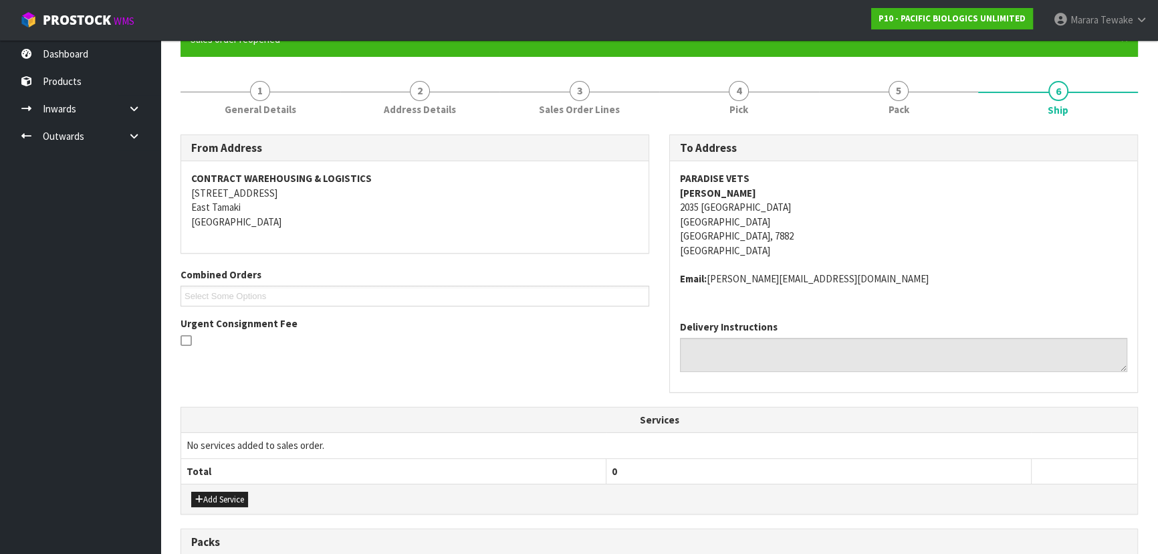
scroll to position [380, 0]
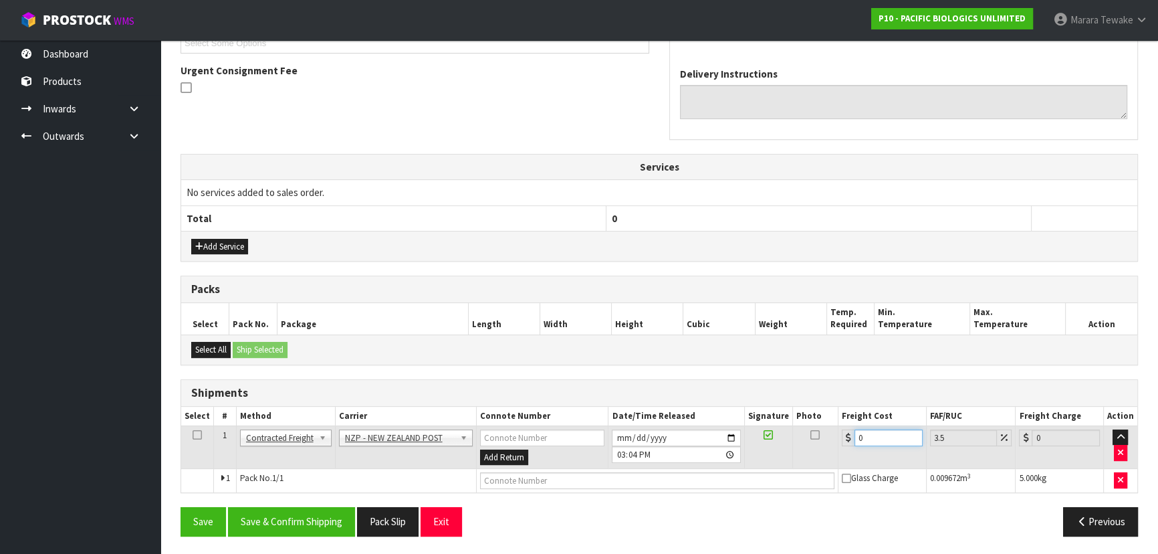
drag, startPoint x: 875, startPoint y: 431, endPoint x: 819, endPoint y: 408, distance: 60.2
click at [822, 411] on table "Select # Method Carrier Connote Number Date/Time Released Signature Photo Freig…" at bounding box center [659, 450] width 956 height 86
type input "3"
type input "3.1"
type input "32"
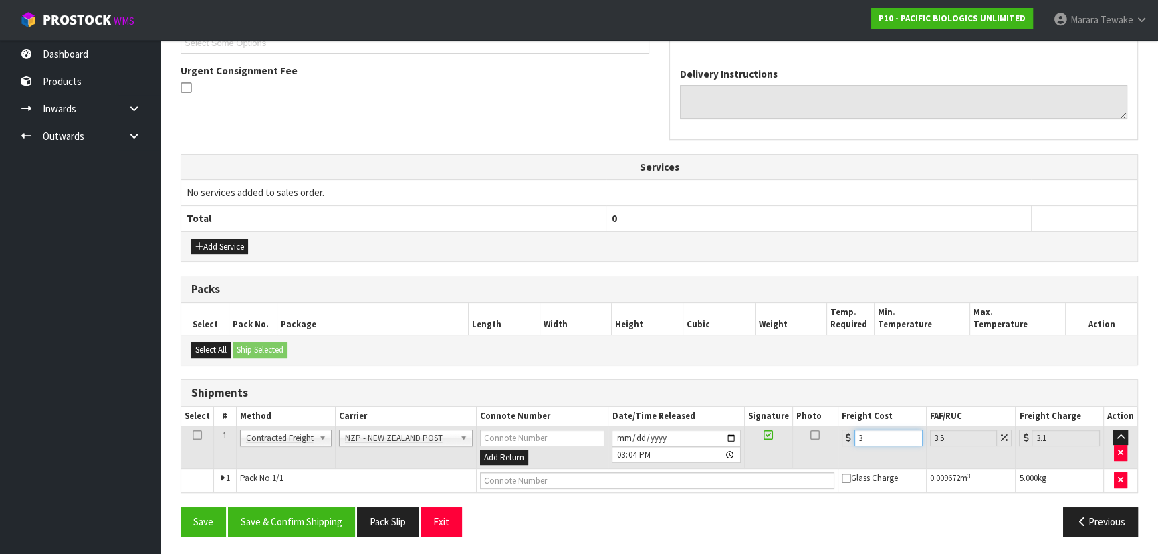
type input "33.12"
type input "32.2"
type input "33.33"
type input "32.22"
type input "33.35"
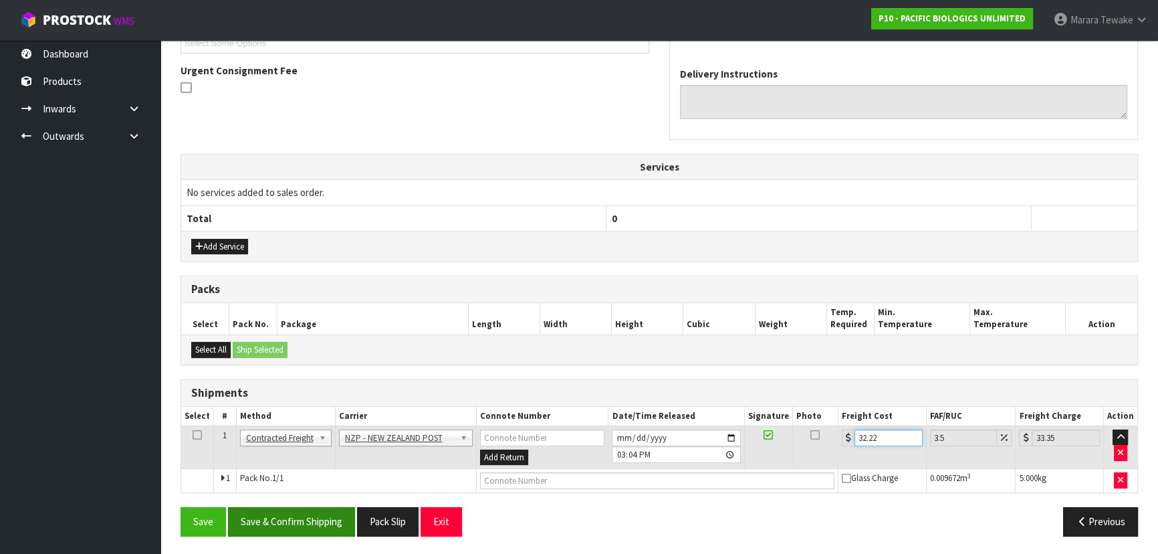
type input "32.22"
click at [347, 517] on button "Save & Confirm Shipping" at bounding box center [291, 521] width 127 height 29
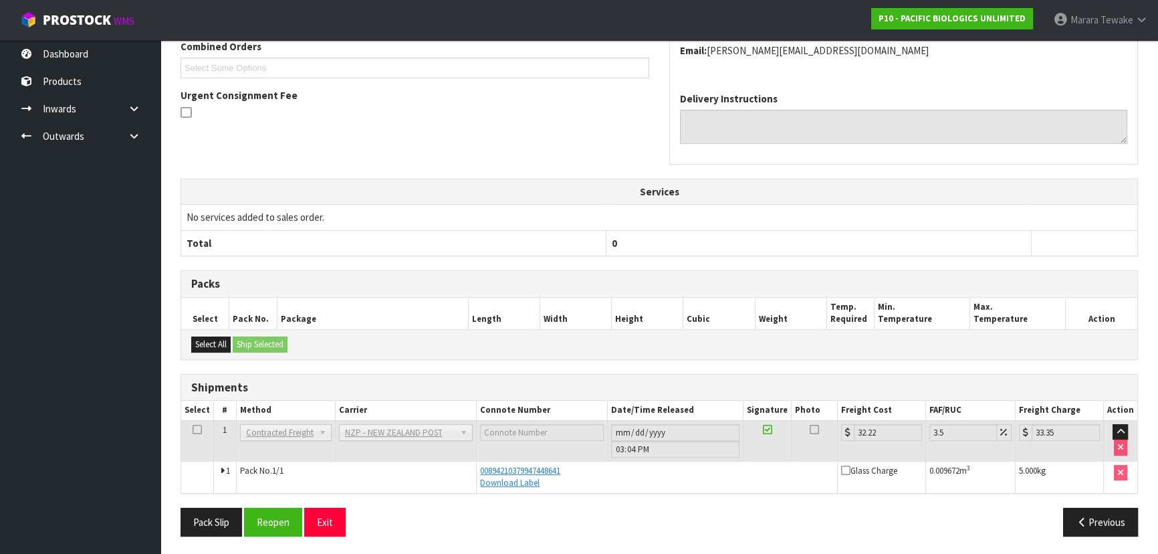
scroll to position [0, 0]
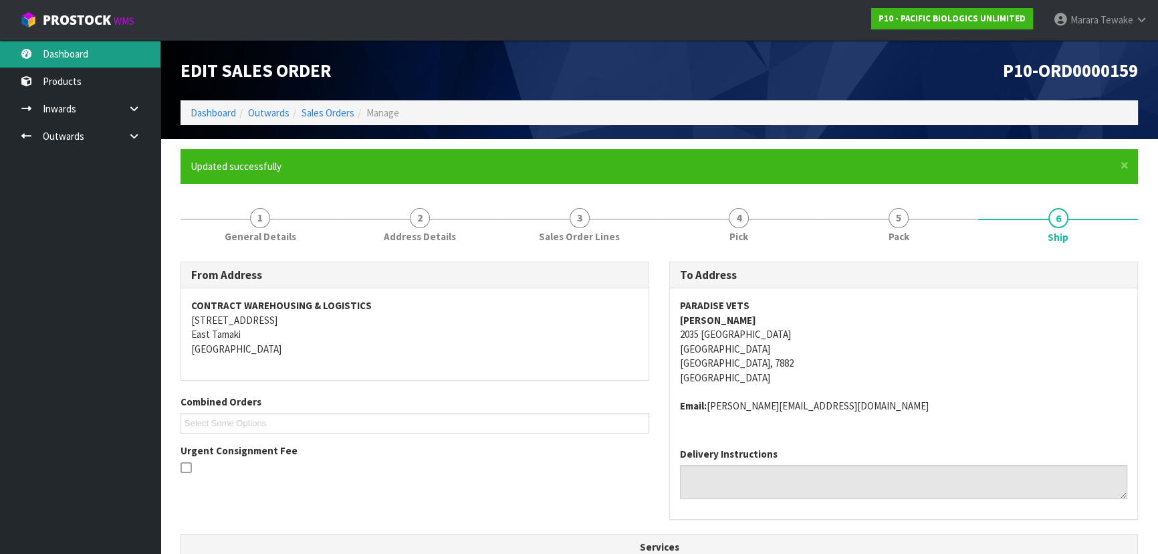
click at [94, 44] on link "Dashboard" at bounding box center [80, 53] width 161 height 27
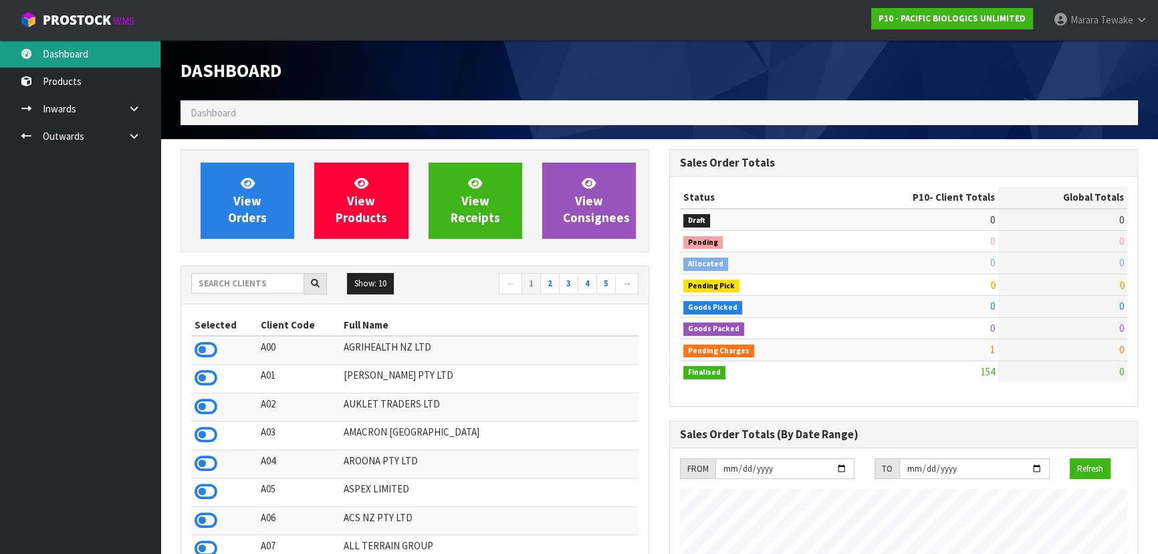
scroll to position [924, 488]
click at [203, 345] on icon at bounding box center [206, 350] width 23 height 20
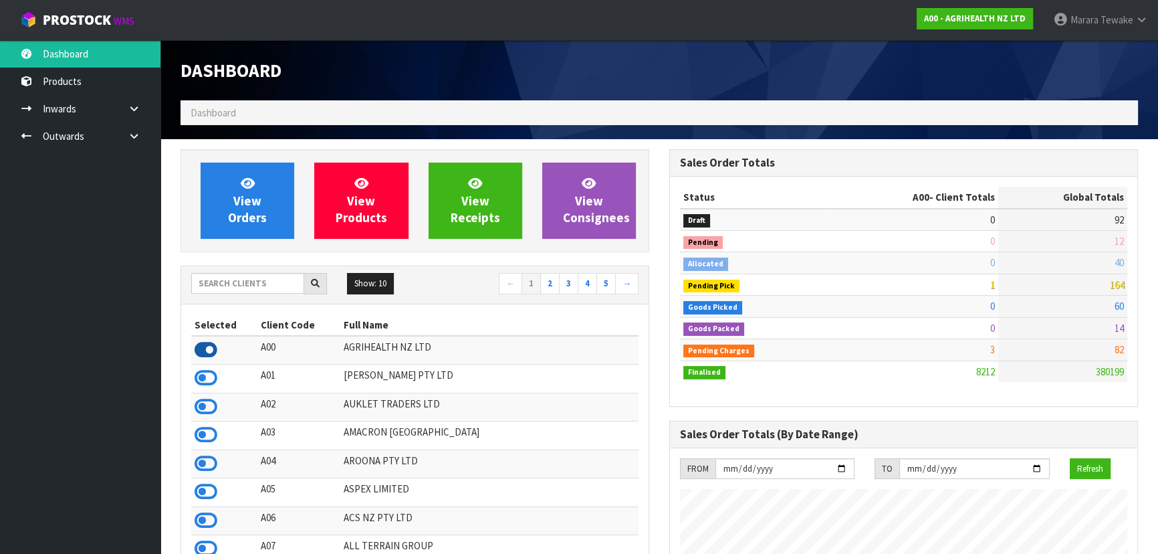
scroll to position [1011, 488]
click at [208, 376] on icon at bounding box center [206, 378] width 23 height 20
click at [245, 284] on input "text" at bounding box center [247, 283] width 113 height 21
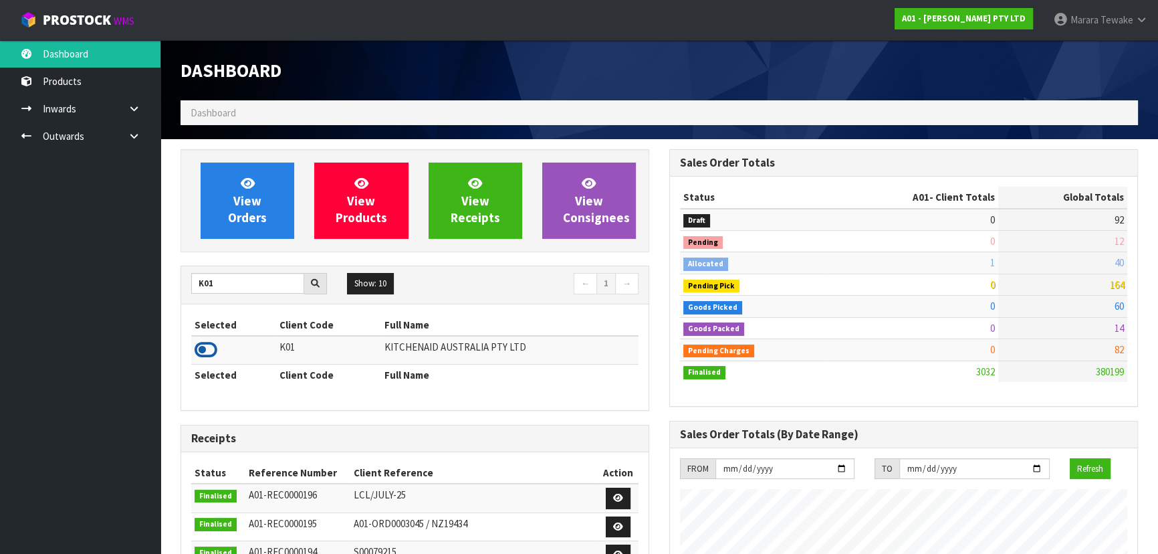
click at [207, 350] on icon at bounding box center [206, 350] width 23 height 20
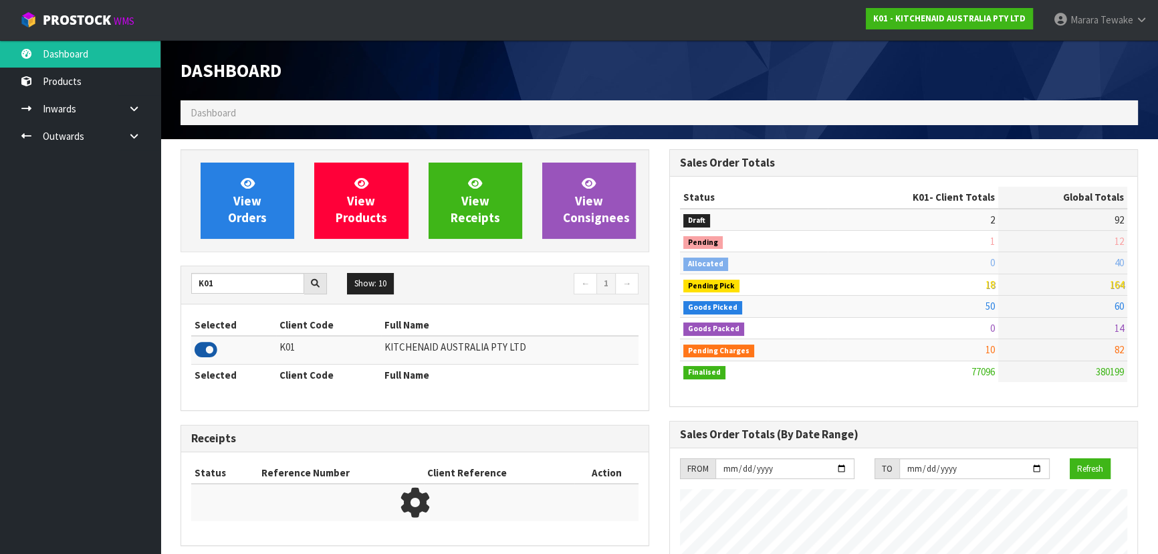
scroll to position [1011, 488]
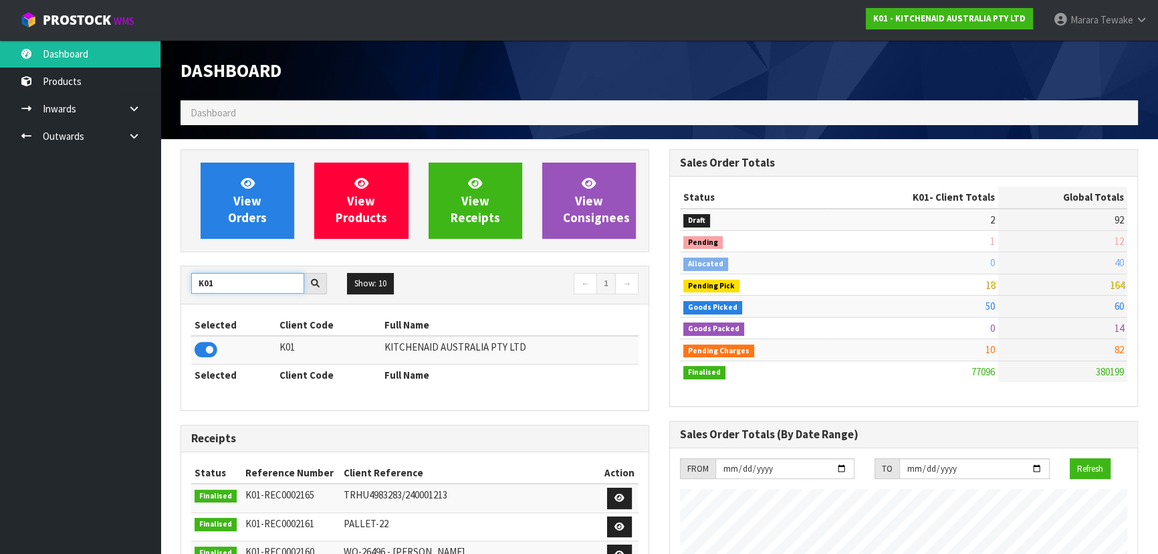
drag, startPoint x: 224, startPoint y: 281, endPoint x: 141, endPoint y: 286, distance: 83.1
click at [142, 286] on body "Toggle navigation ProStock WMS K01 - KITCHENAID AUSTRALIA PTY LTD Marara Tewake…" at bounding box center [579, 277] width 1158 height 554
click at [202, 342] on icon at bounding box center [206, 350] width 23 height 20
drag, startPoint x: 219, startPoint y: 286, endPoint x: 194, endPoint y: 286, distance: 24.7
click at [195, 286] on input "S08" at bounding box center [247, 283] width 113 height 21
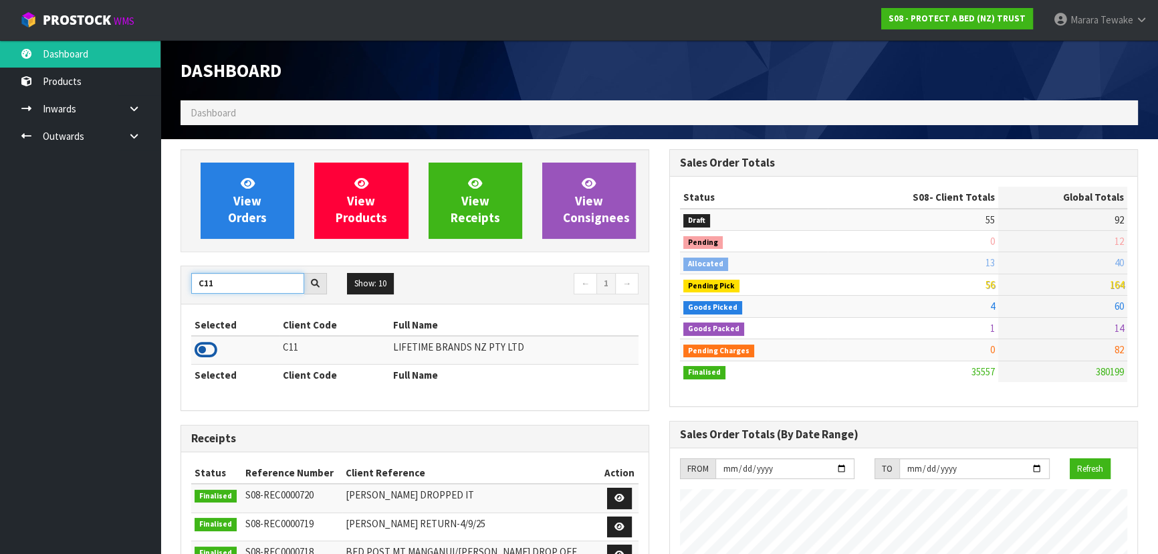
type input "C11"
click at [200, 352] on icon at bounding box center [206, 350] width 23 height 20
drag, startPoint x: 194, startPoint y: 285, endPoint x: 181, endPoint y: 286, distance: 13.4
click at [181, 286] on div "C11" at bounding box center [259, 283] width 156 height 21
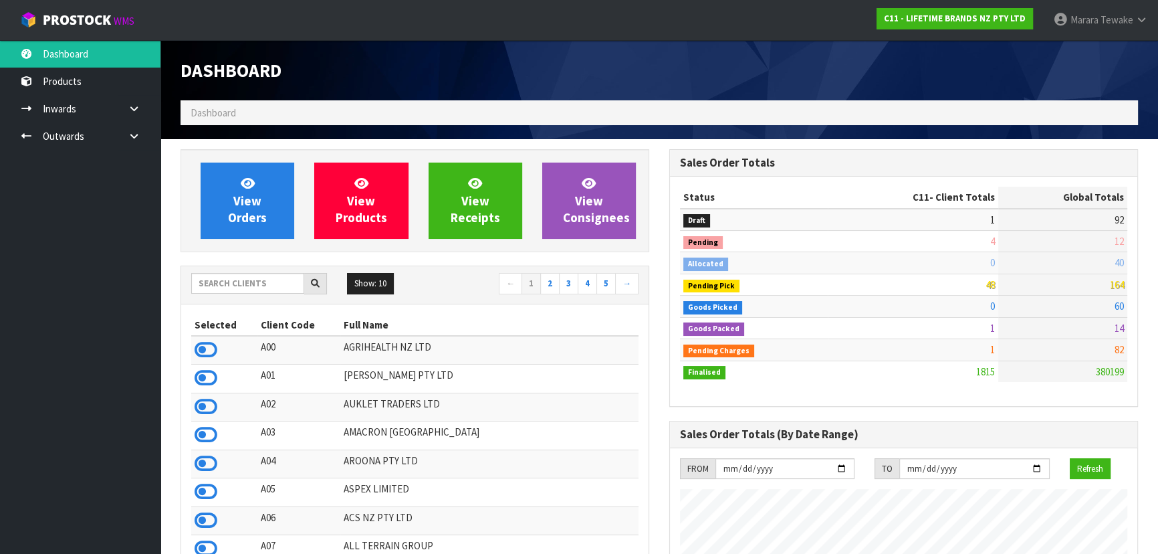
click at [72, 252] on ul "Dashboard Products Categories Serial Numbers Kitsets Packagings Inwards Purchas…" at bounding box center [80, 297] width 161 height 514
click at [120, 281] on ul "Dashboard Products Categories Serial Numbers Kitsets Packagings Inwards Purchas…" at bounding box center [80, 297] width 161 height 514
